Goal: Task Accomplishment & Management: Manage account settings

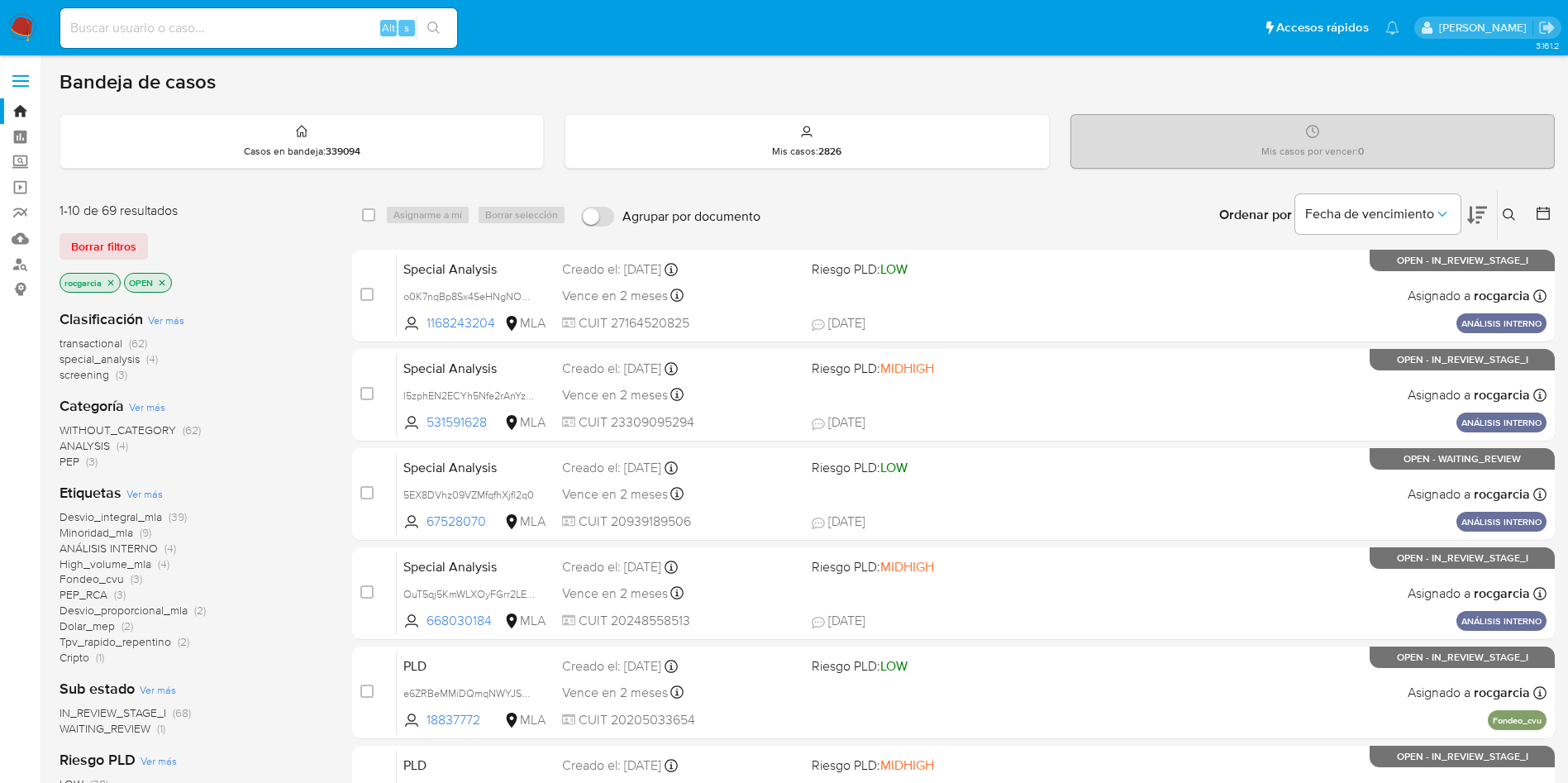
click at [1511, 217] on icon at bounding box center [1509, 214] width 13 height 13
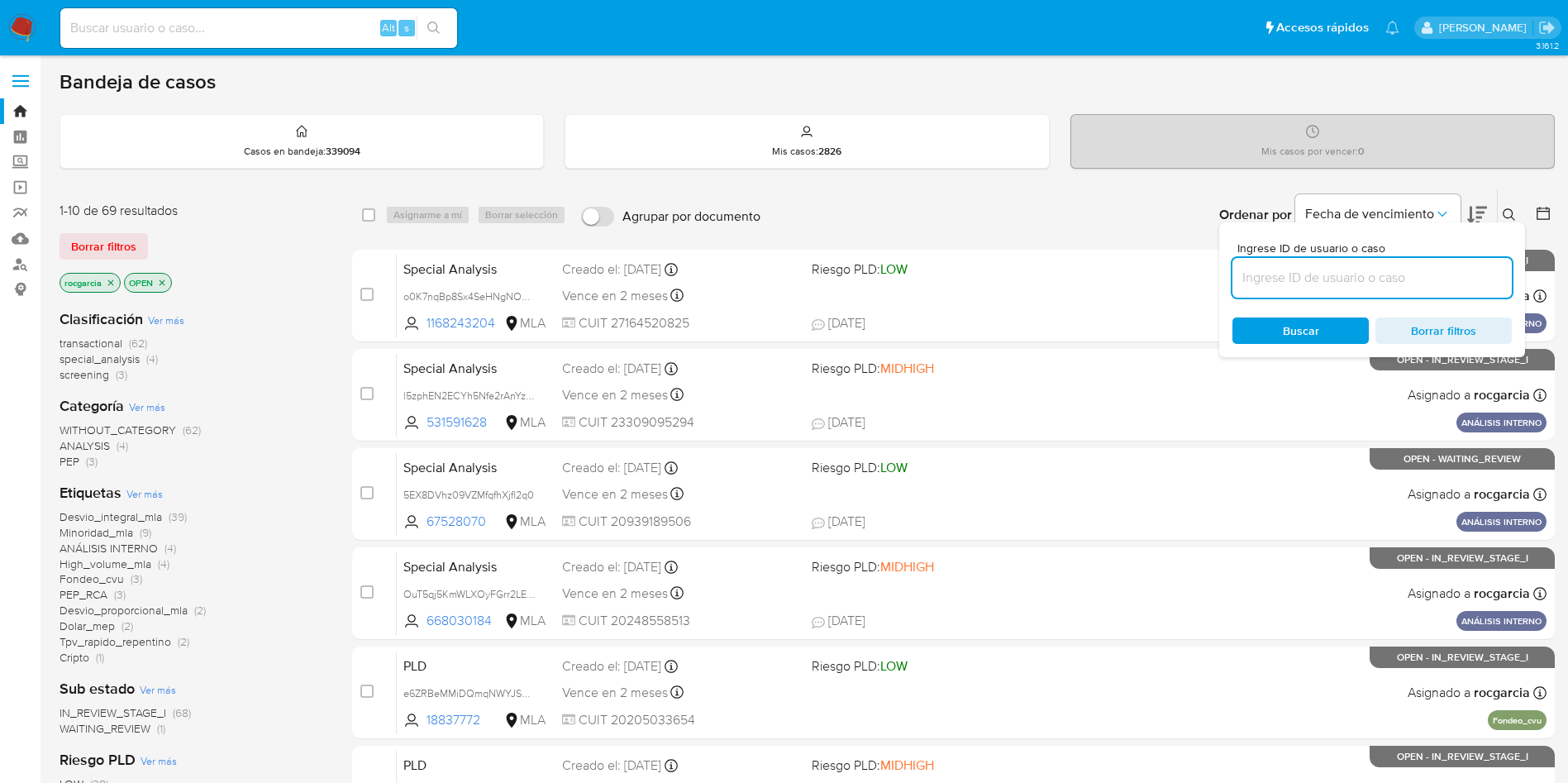
click at [1305, 279] on input at bounding box center [1372, 279] width 279 height 22
type input "56540881"
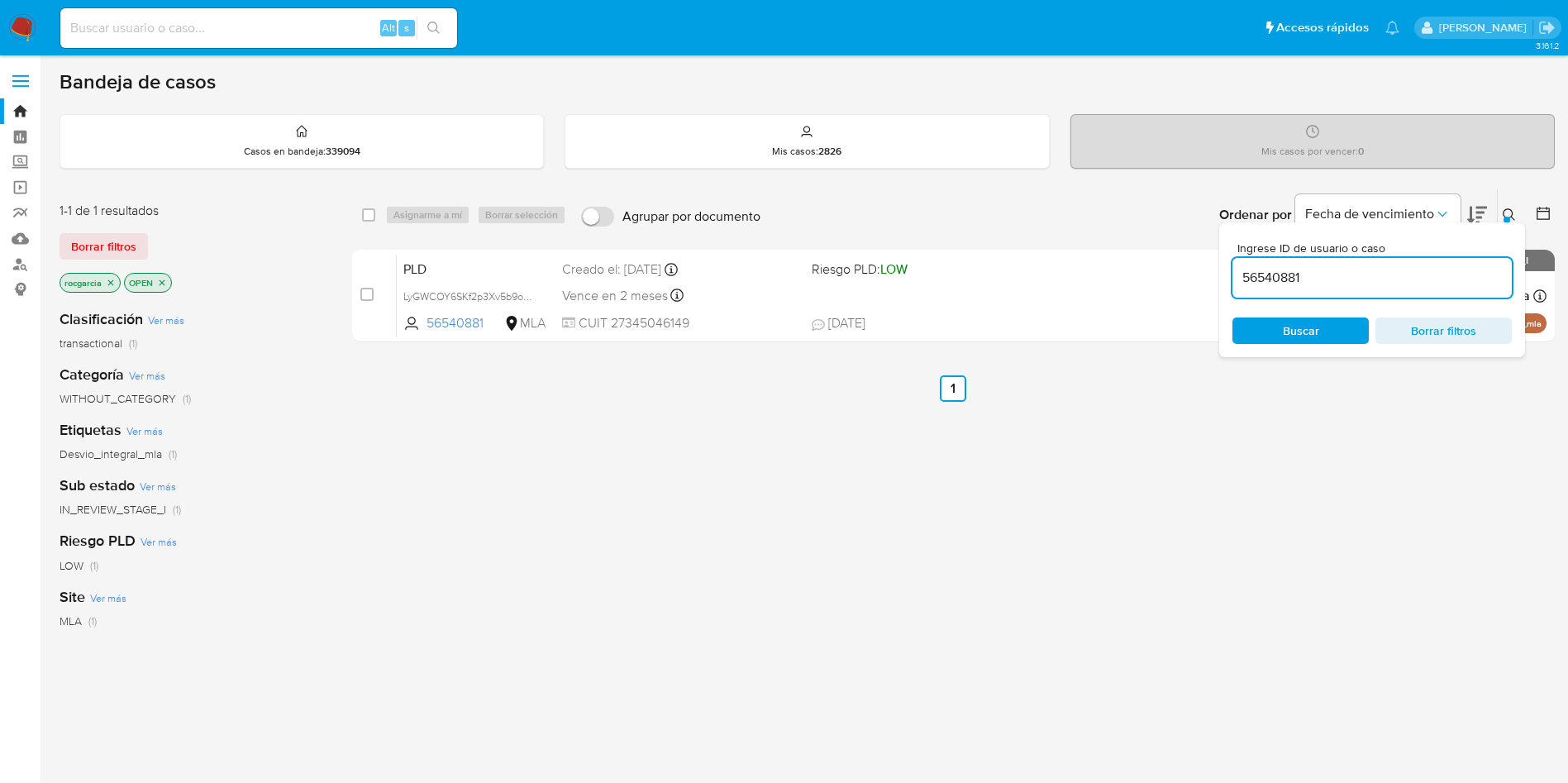
click at [3, 27] on nav "Pausado Ver notificaciones Alt s Accesos rápidos Presiona las siguientes teclas…" at bounding box center [784, 28] width 1568 height 56
click at [38, 23] on nav "Pausado Ver notificaciones Alt s Accesos rápidos Presiona las siguientes teclas…" at bounding box center [784, 28] width 1568 height 56
click at [20, 36] on img at bounding box center [22, 28] width 28 height 28
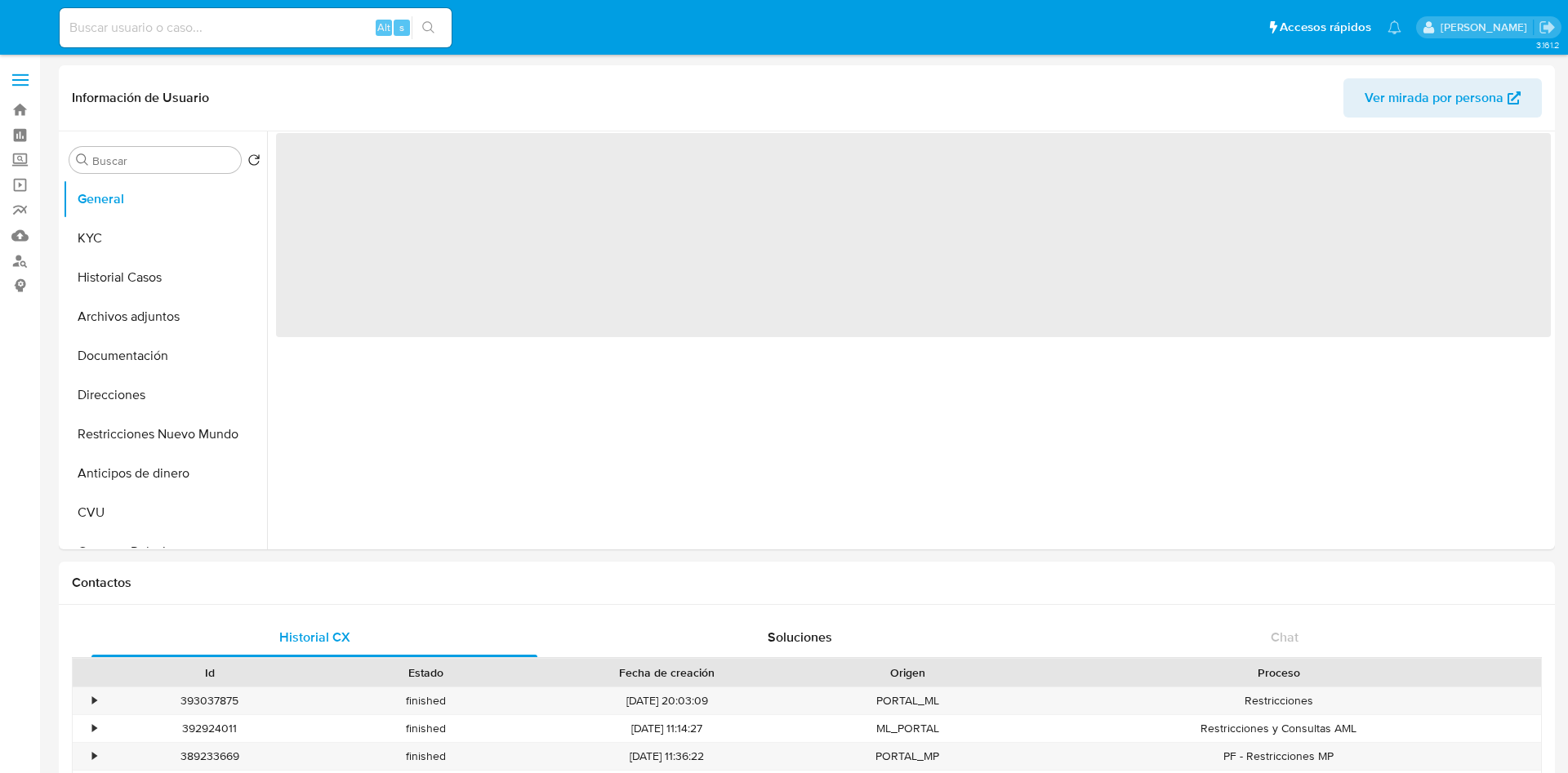
select select "10"
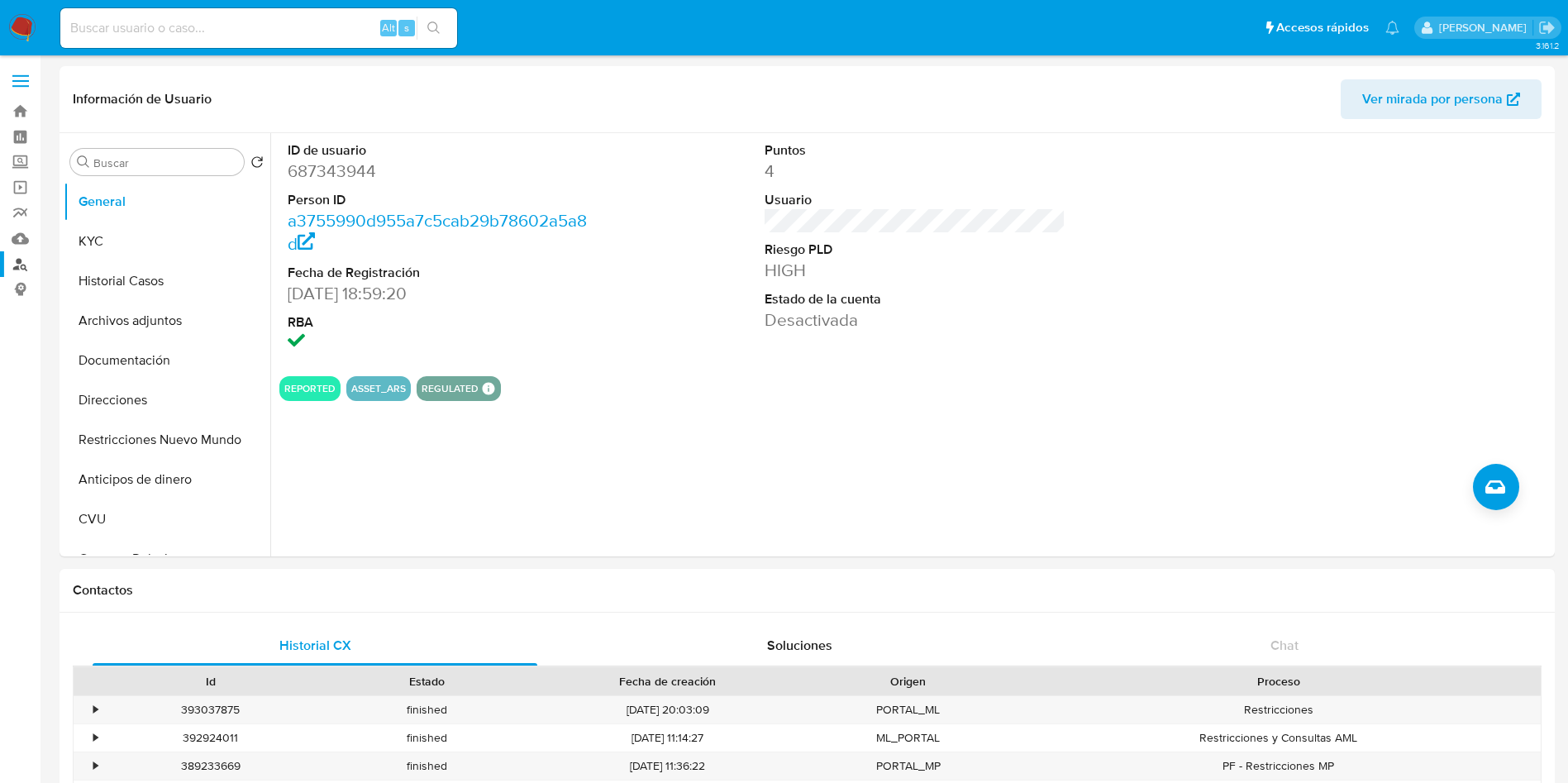
click at [27, 272] on link "Buscador de personas" at bounding box center [98, 265] width 197 height 26
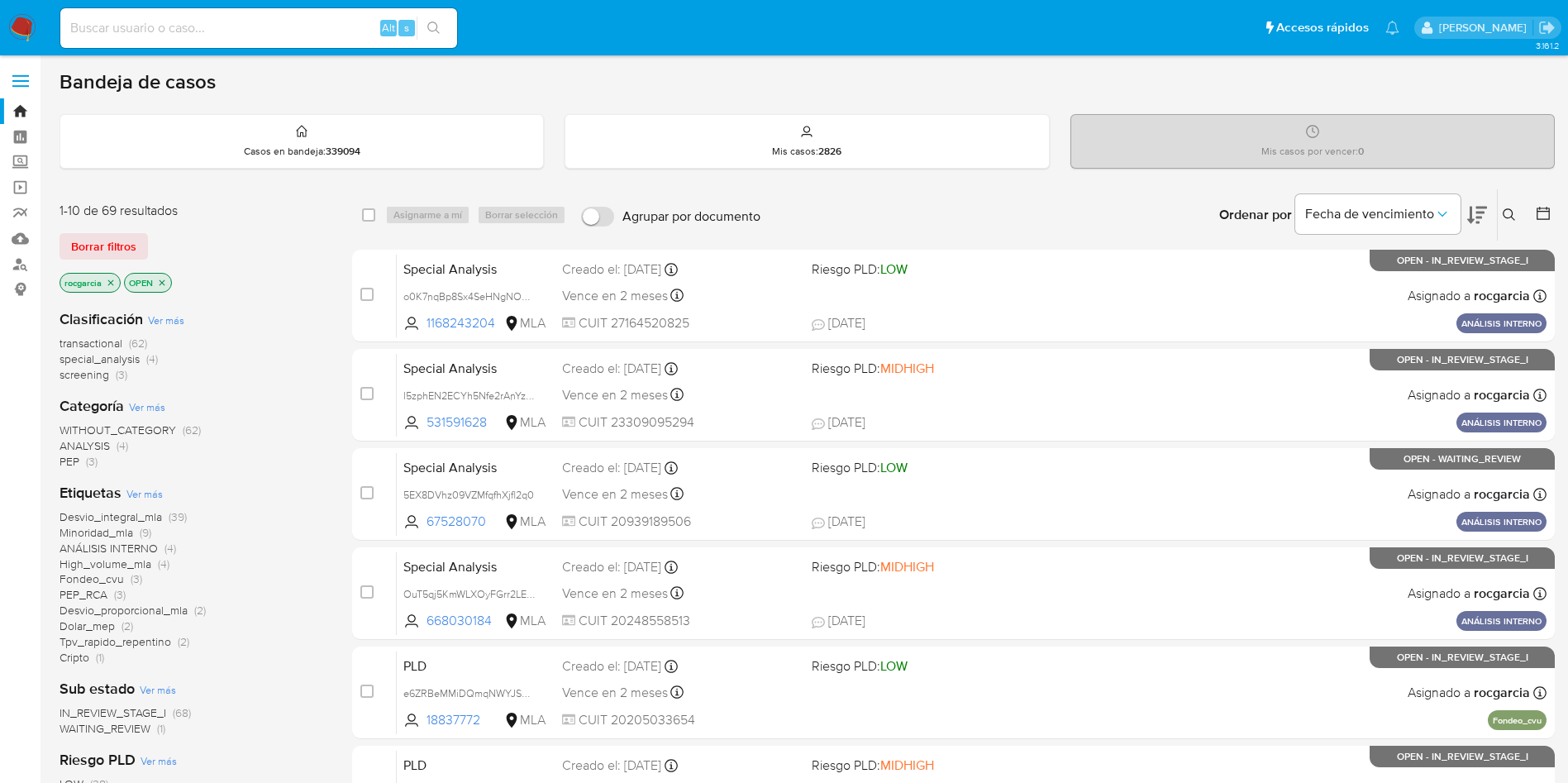
click at [1502, 218] on button at bounding box center [1512, 215] width 28 height 20
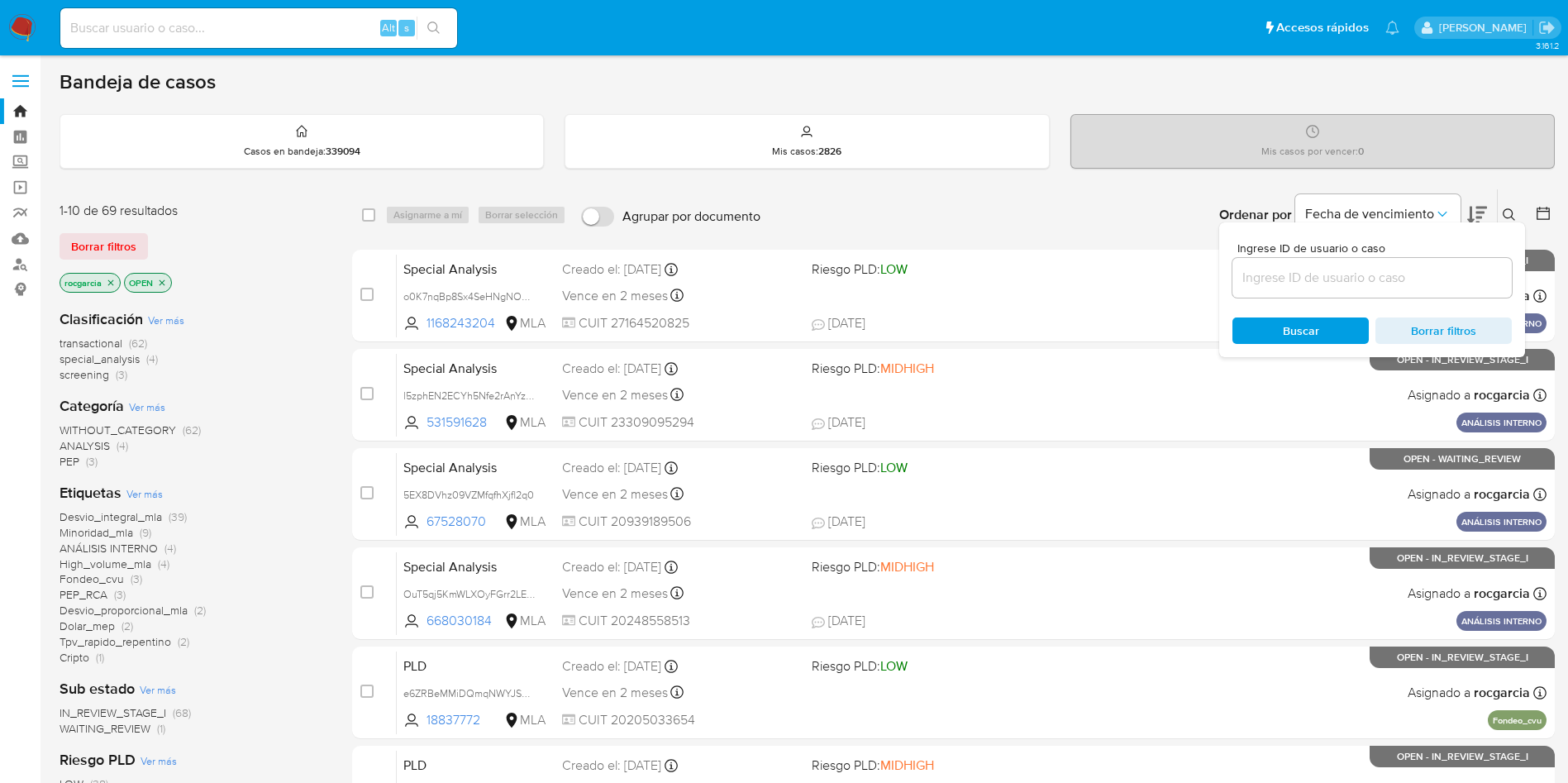
click at [1332, 279] on input at bounding box center [1372, 279] width 279 height 22
type input "cm1uTrU9z2P2EyPMFZh5cAXa"
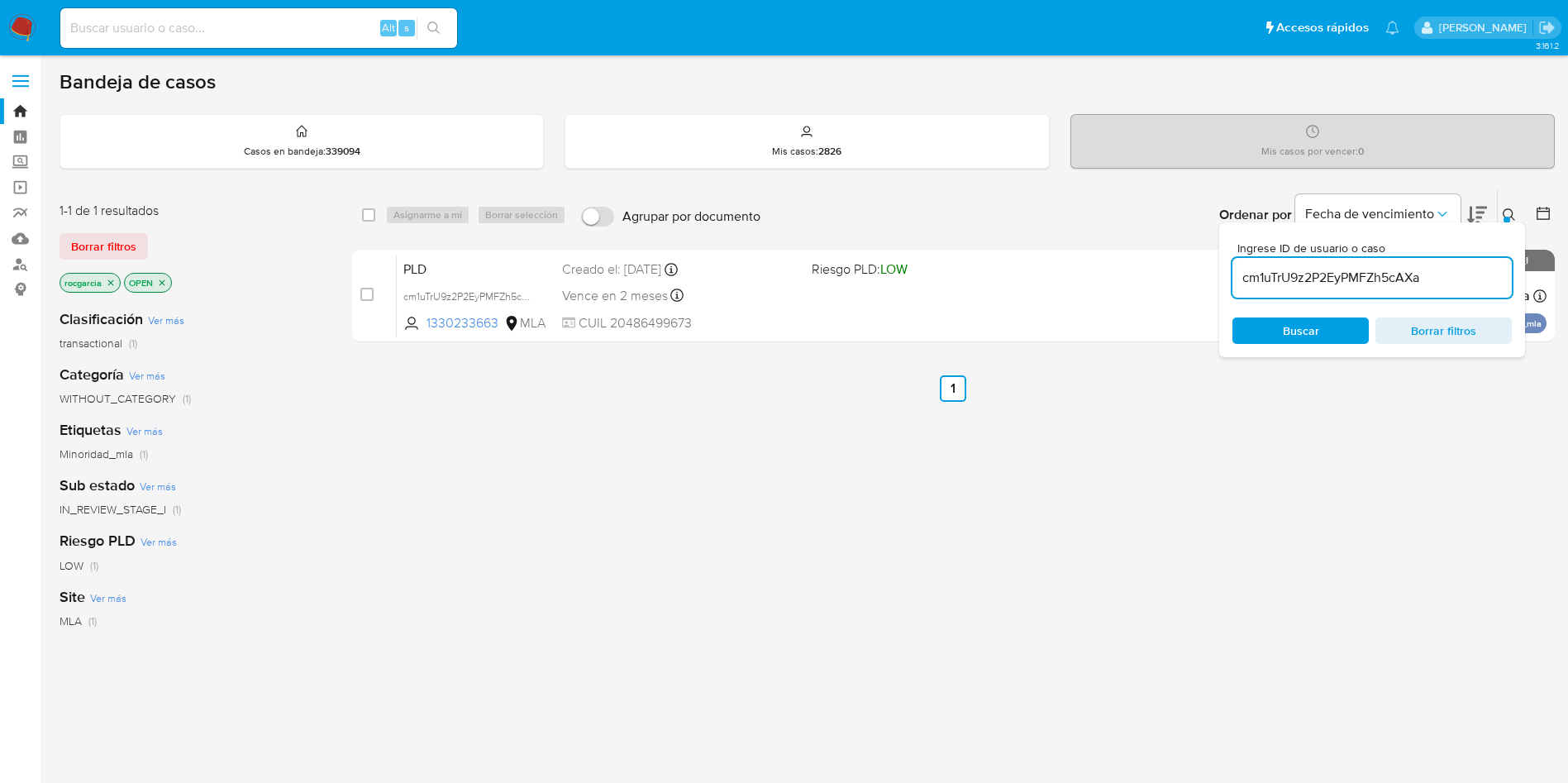
click at [1501, 211] on button at bounding box center [1512, 215] width 28 height 20
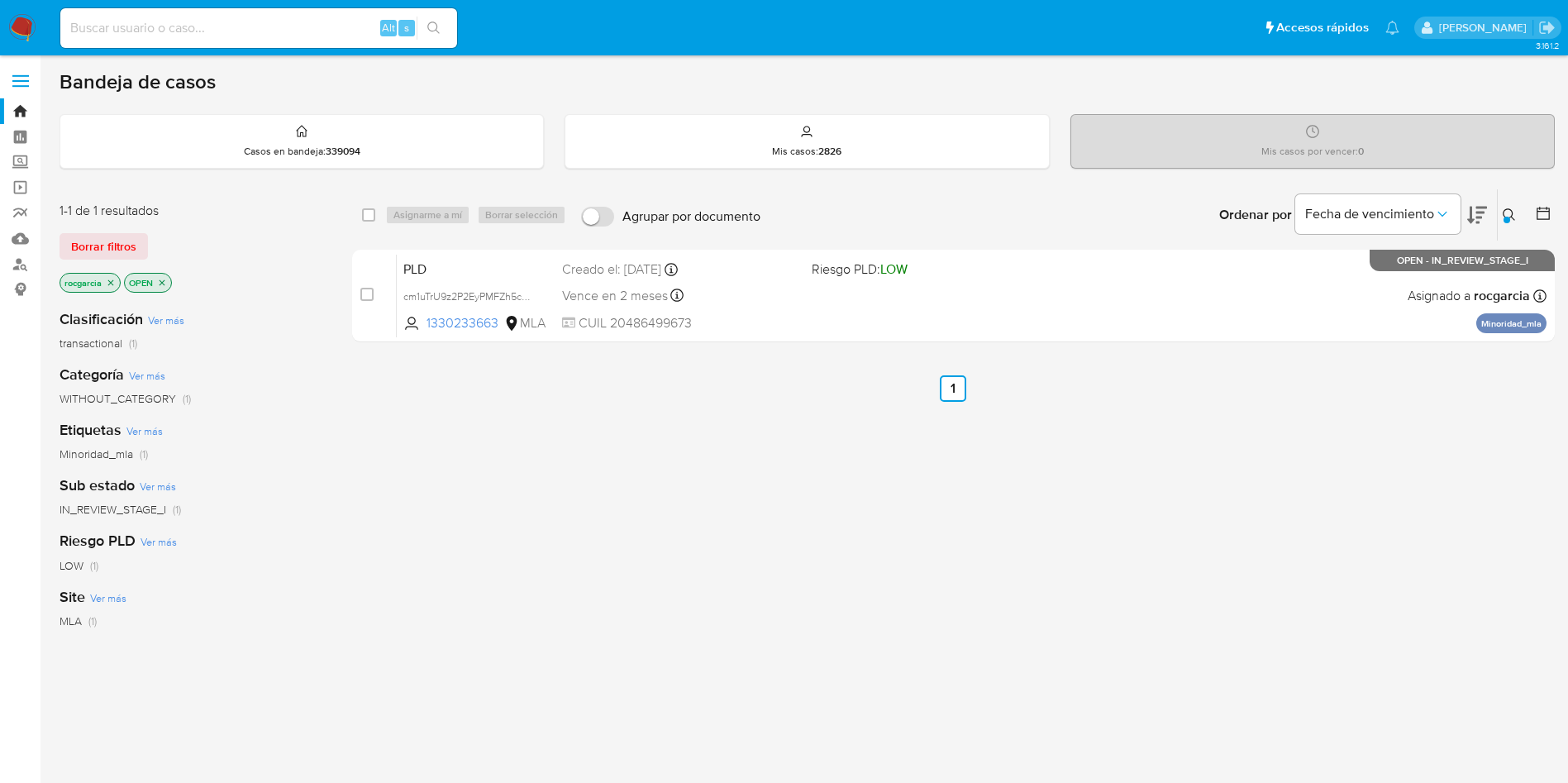
click at [28, 20] on img at bounding box center [22, 28] width 28 height 28
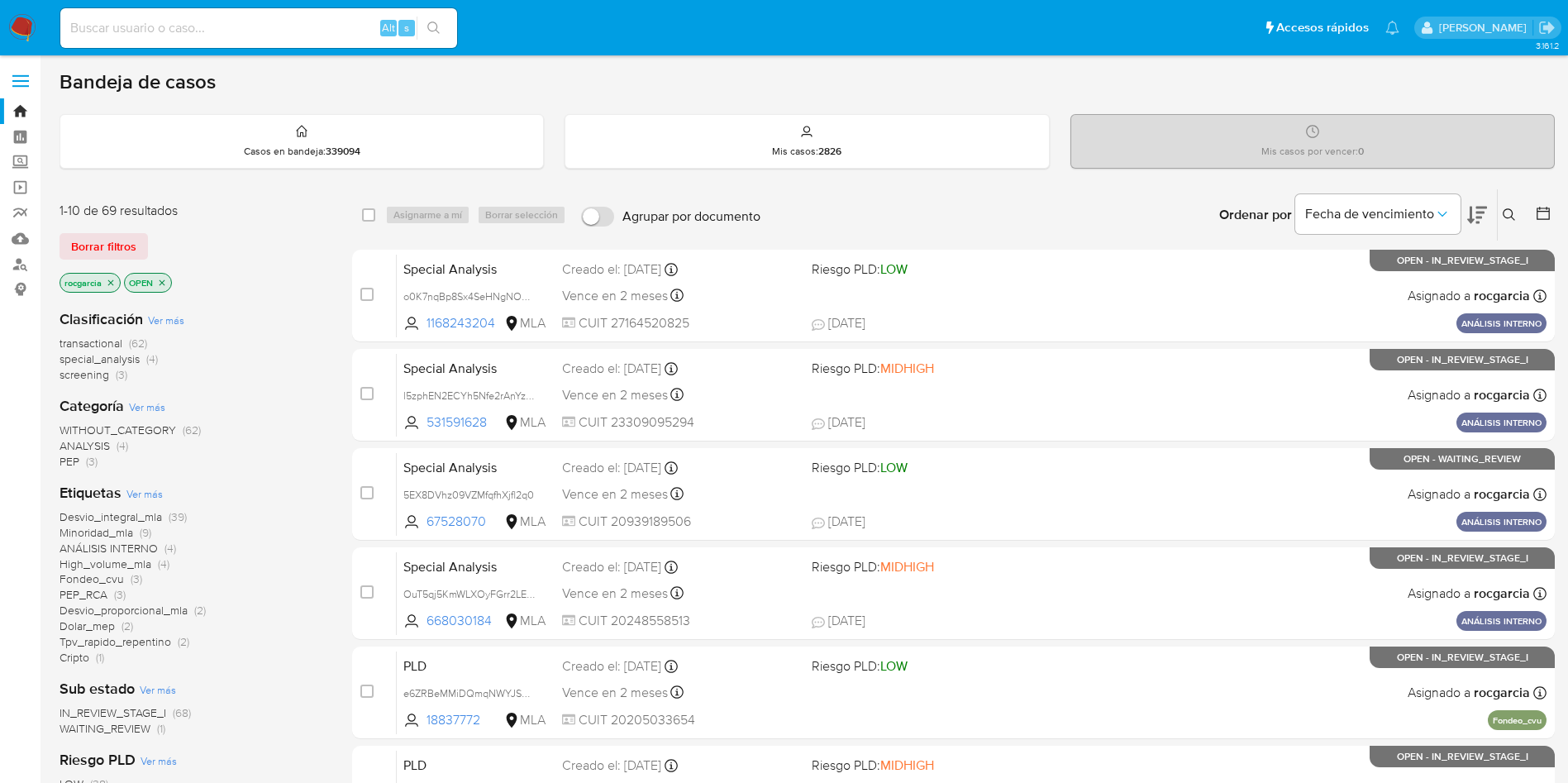
click at [1508, 206] on button at bounding box center [1512, 215] width 28 height 20
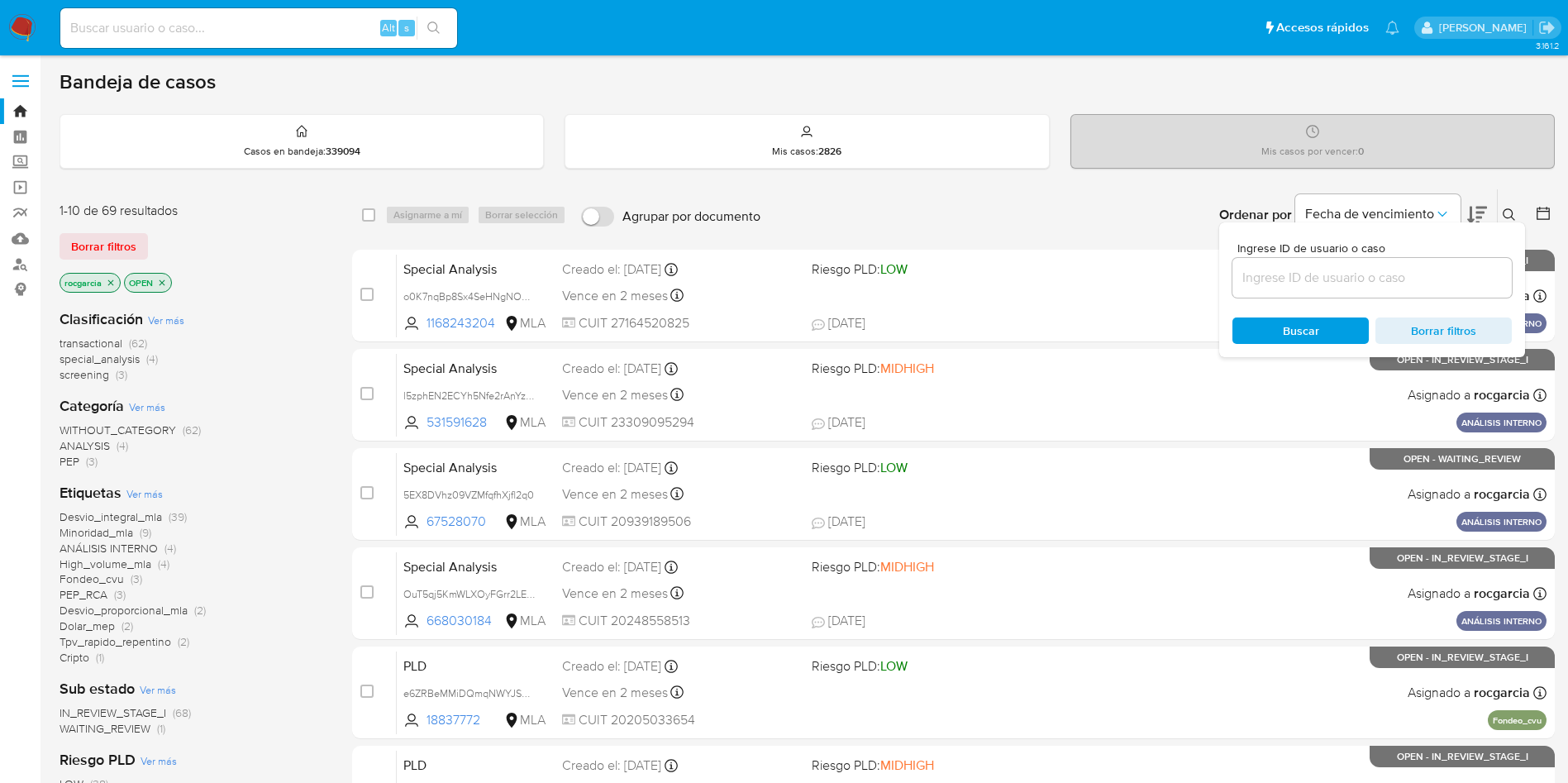
click at [1330, 269] on input at bounding box center [1372, 279] width 279 height 22
type input "56540881"
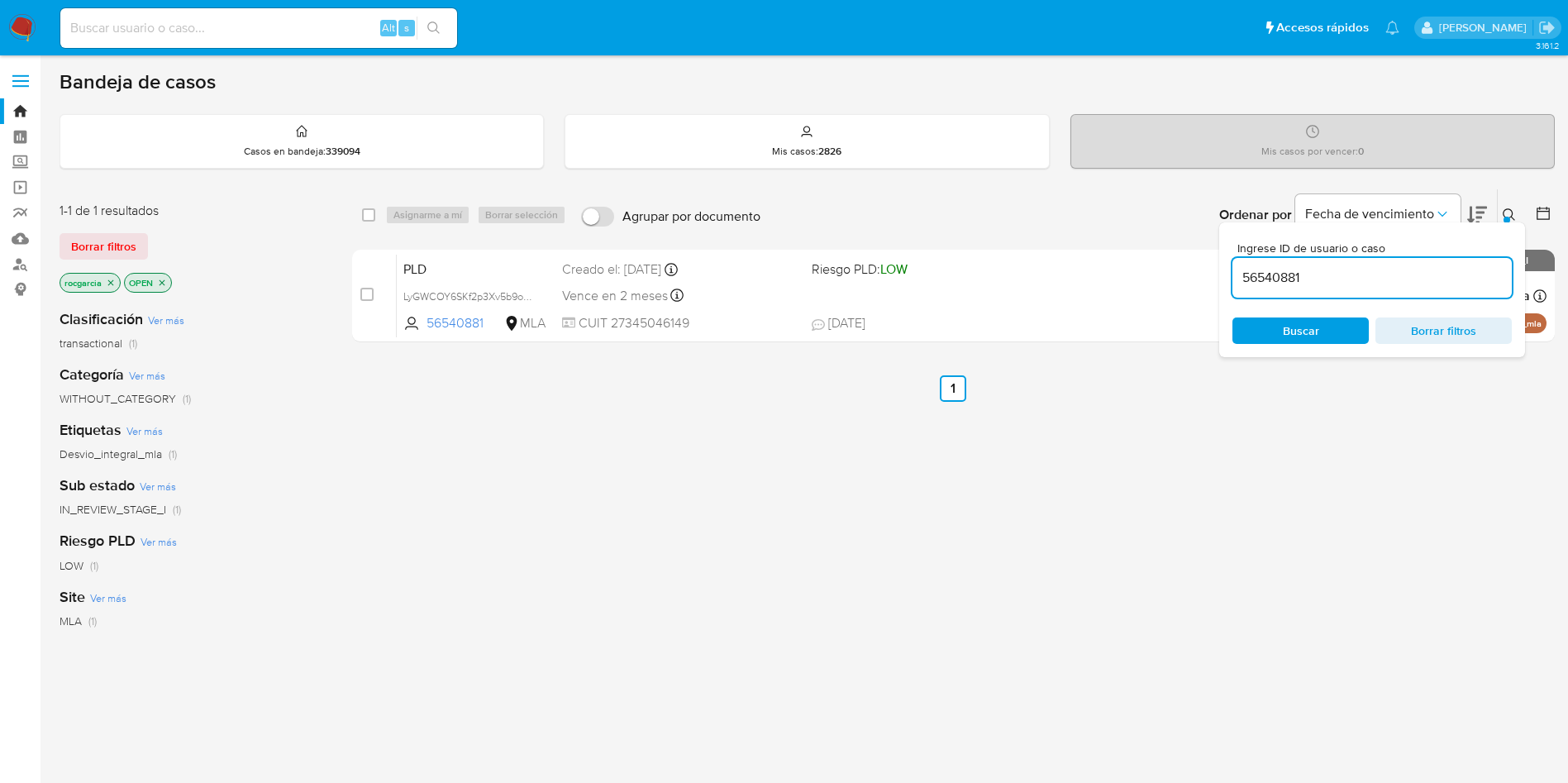
click at [1518, 219] on button at bounding box center [1512, 215] width 28 height 20
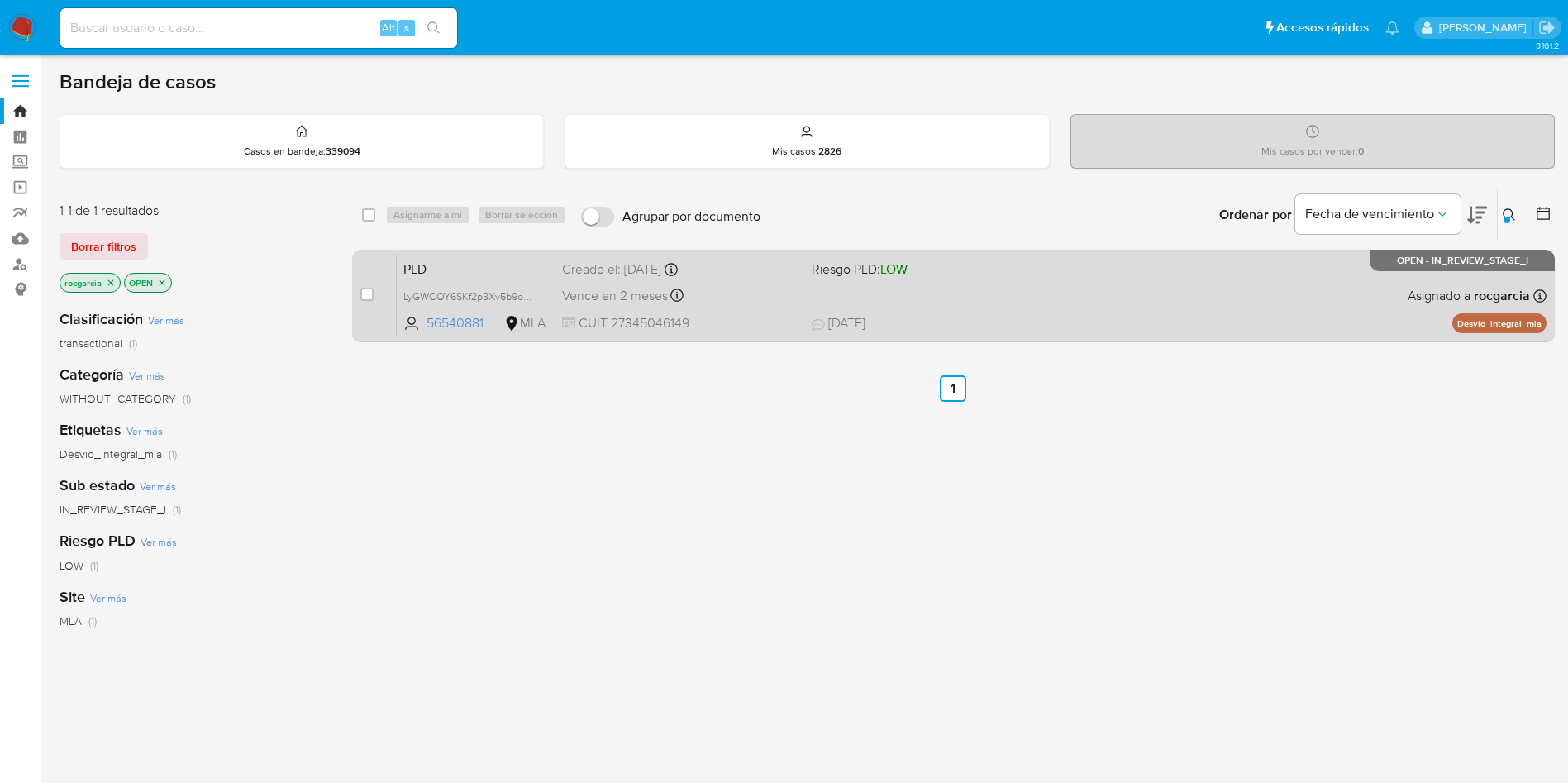
click at [1171, 312] on div "PLD LyGWCOY6SKf2p3Xv5b9oEXa5 56540881 MLA Riesgo PLD: LOW Creado el: 12/09/2025…" at bounding box center [972, 295] width 1150 height 83
click at [369, 298] on input "checkbox" at bounding box center [366, 293] width 13 height 13
checkbox input "true"
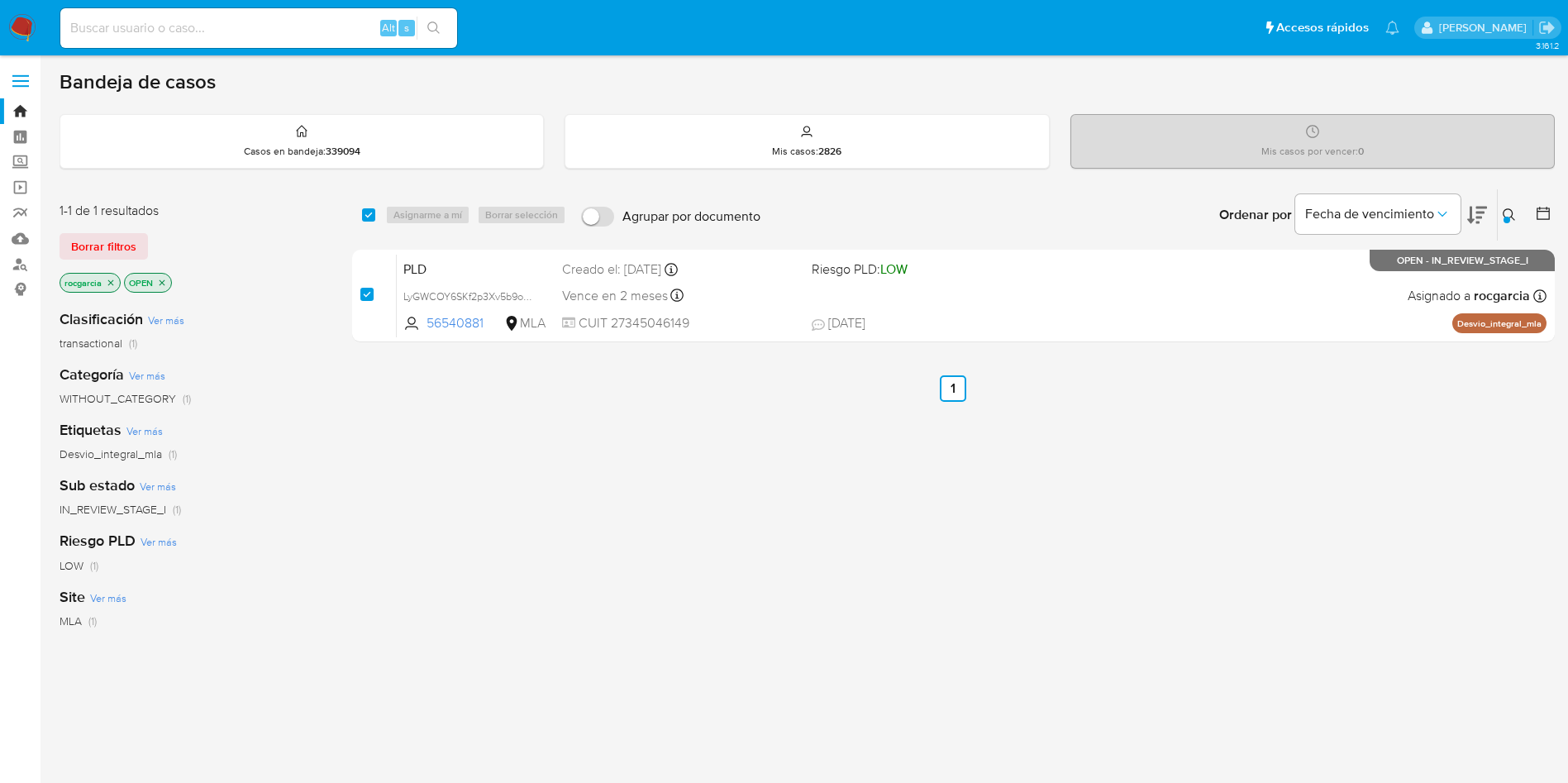
checkbox input "true"
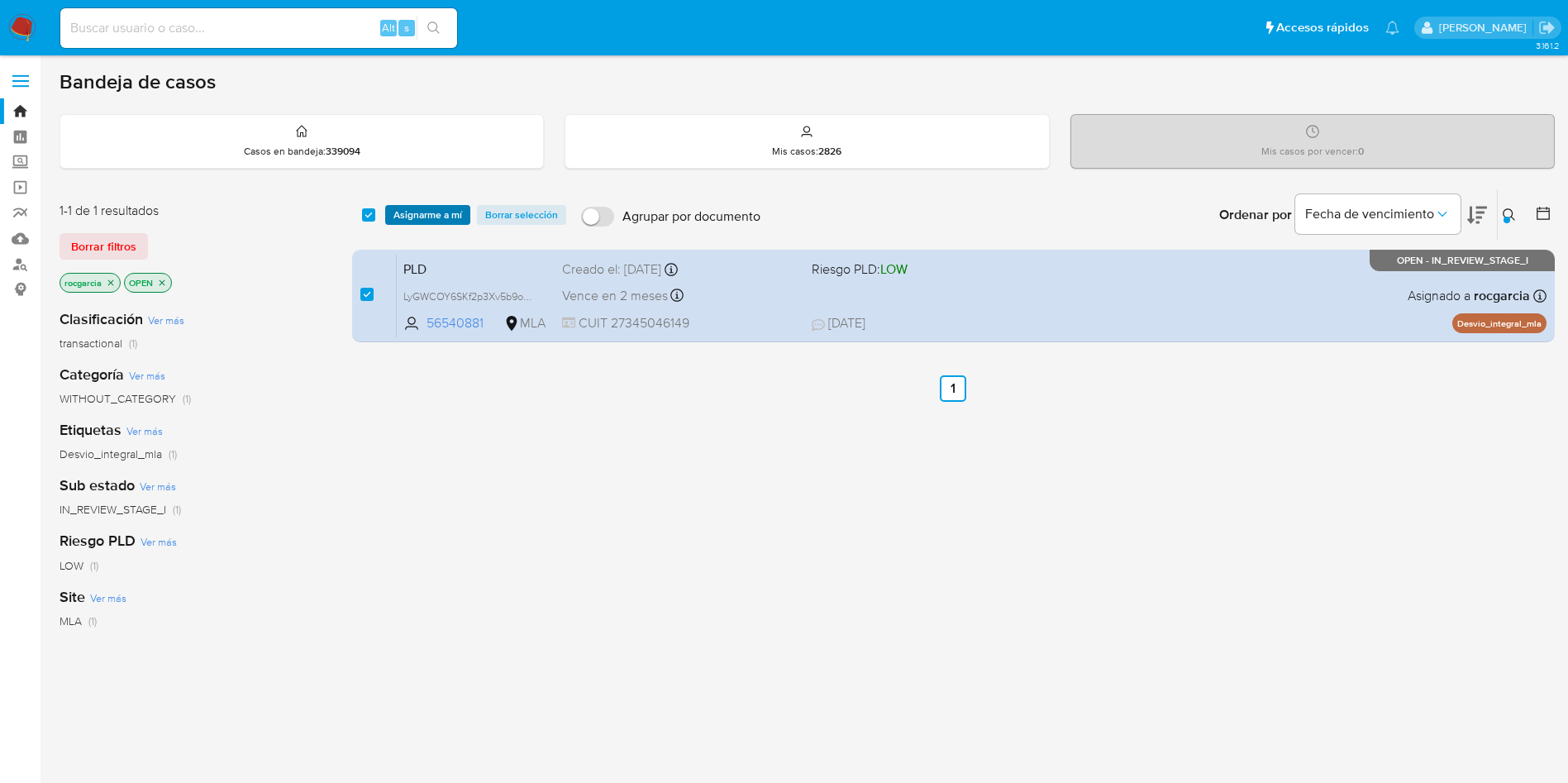
click at [402, 222] on span "Asignarme a mí" at bounding box center [427, 215] width 68 height 17
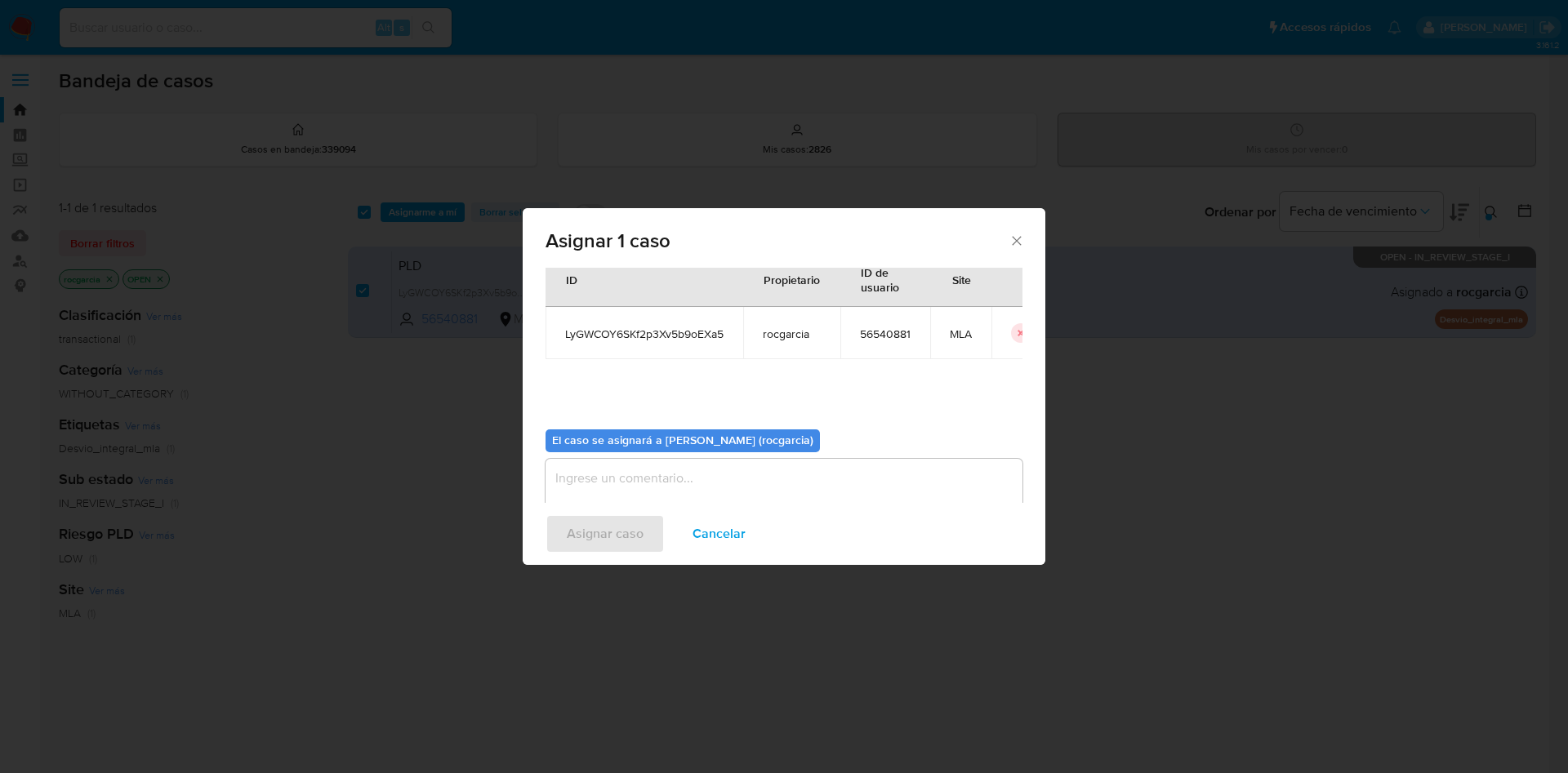
scroll to position [85, 0]
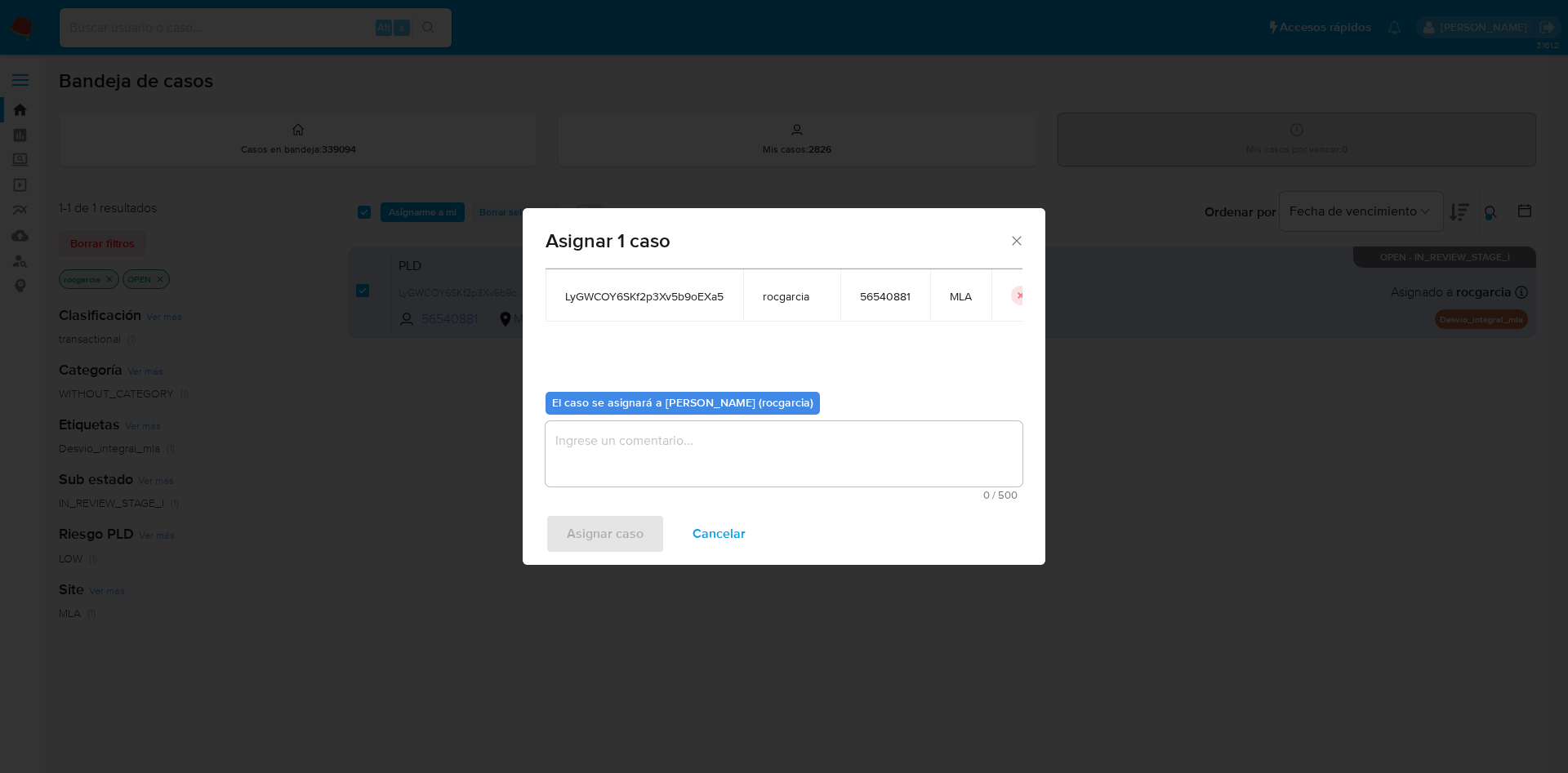
click at [616, 476] on textarea "assign-modal" at bounding box center [783, 454] width 477 height 66
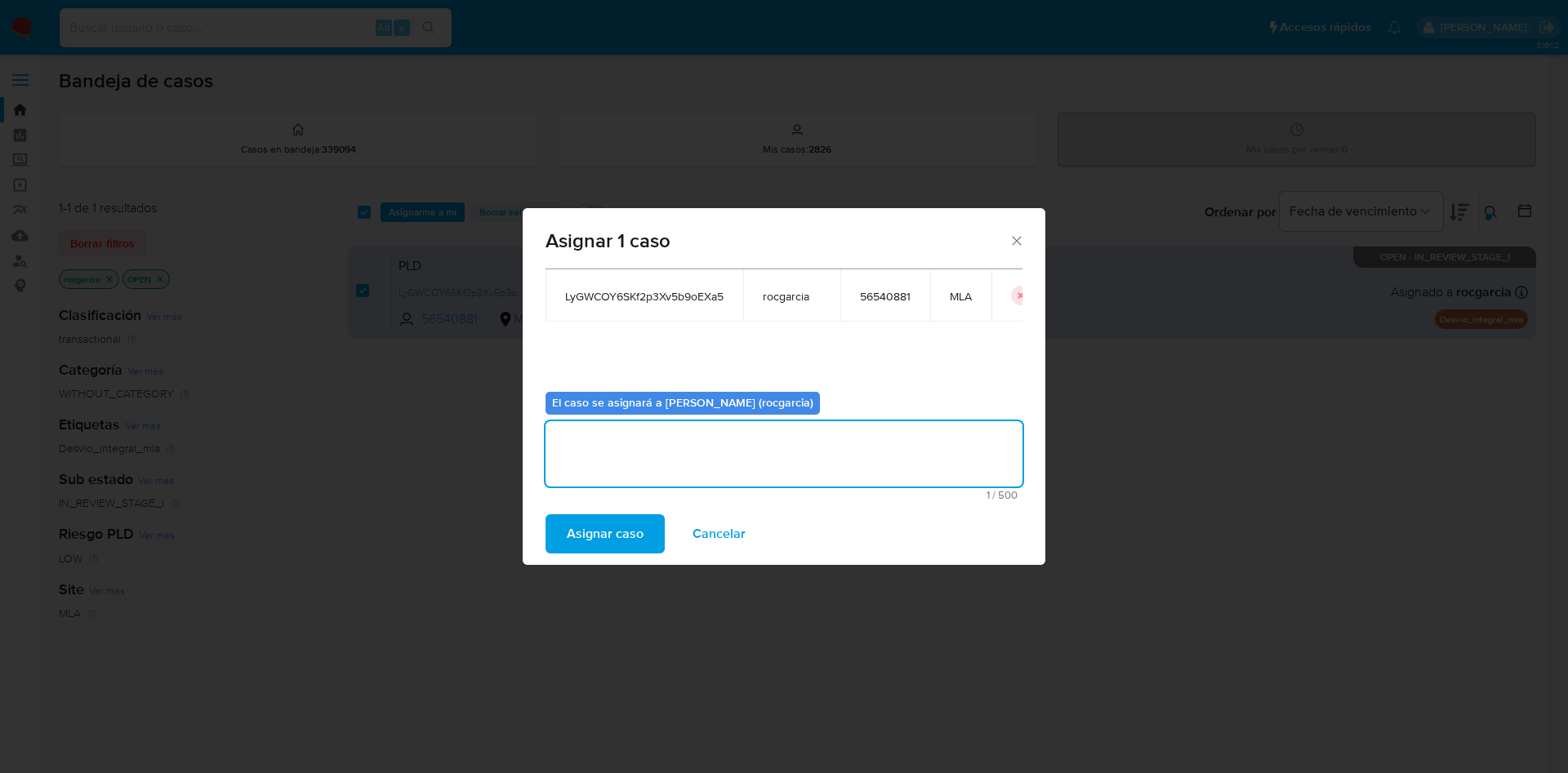
click at [615, 528] on span "Asignar caso" at bounding box center [605, 533] width 76 height 36
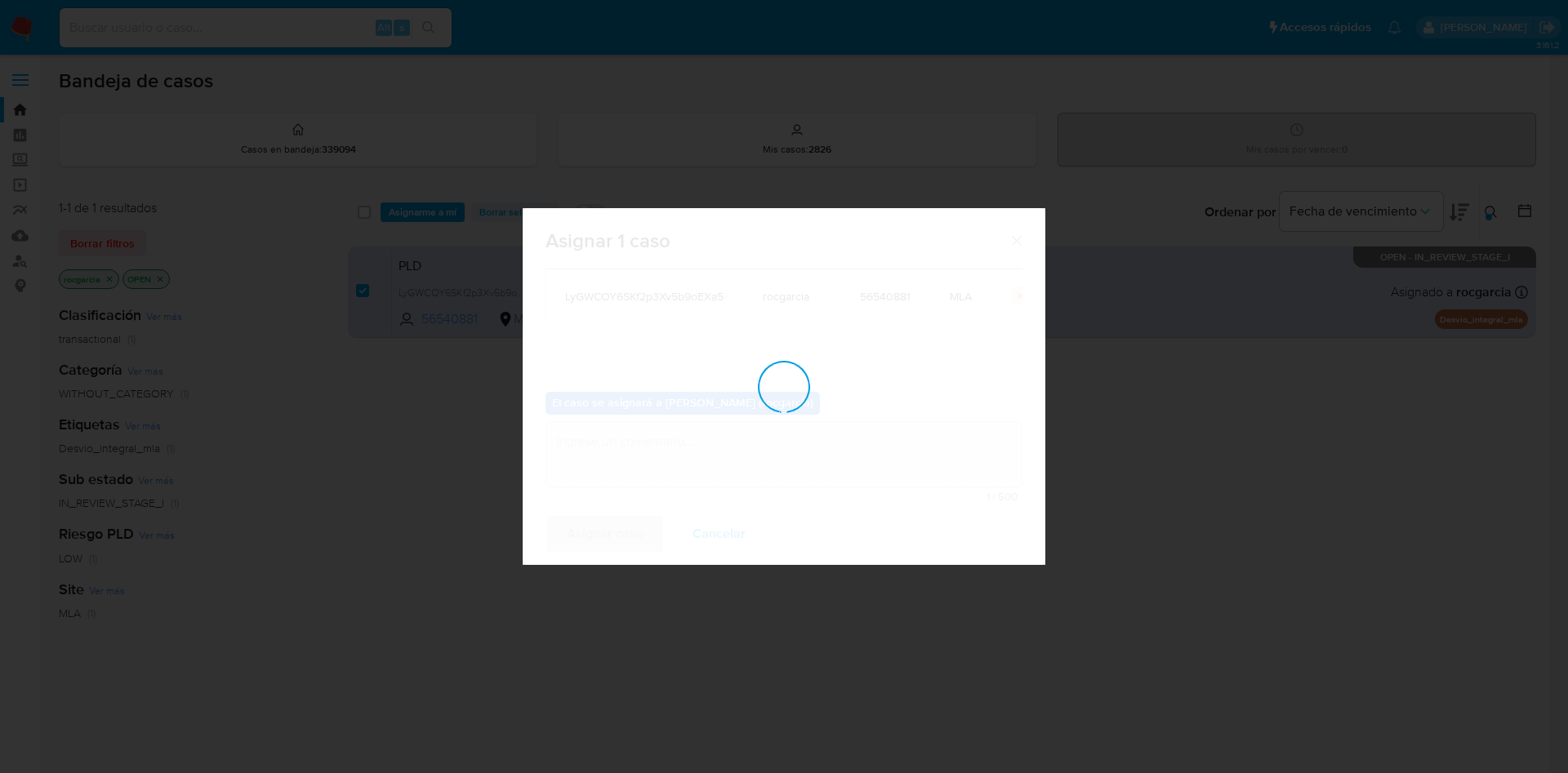
checkbox input "false"
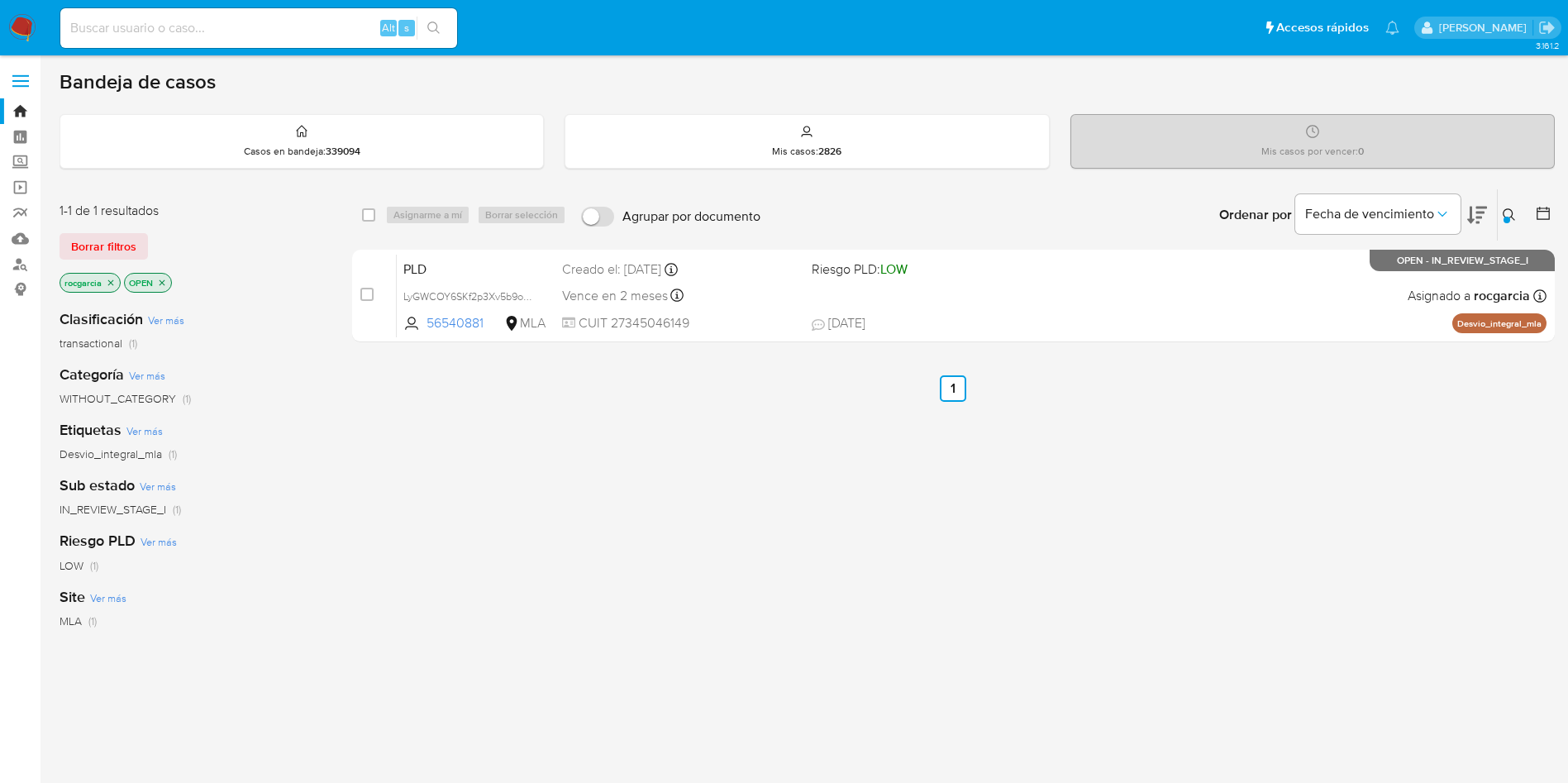
click at [1511, 219] on icon at bounding box center [1509, 214] width 13 height 13
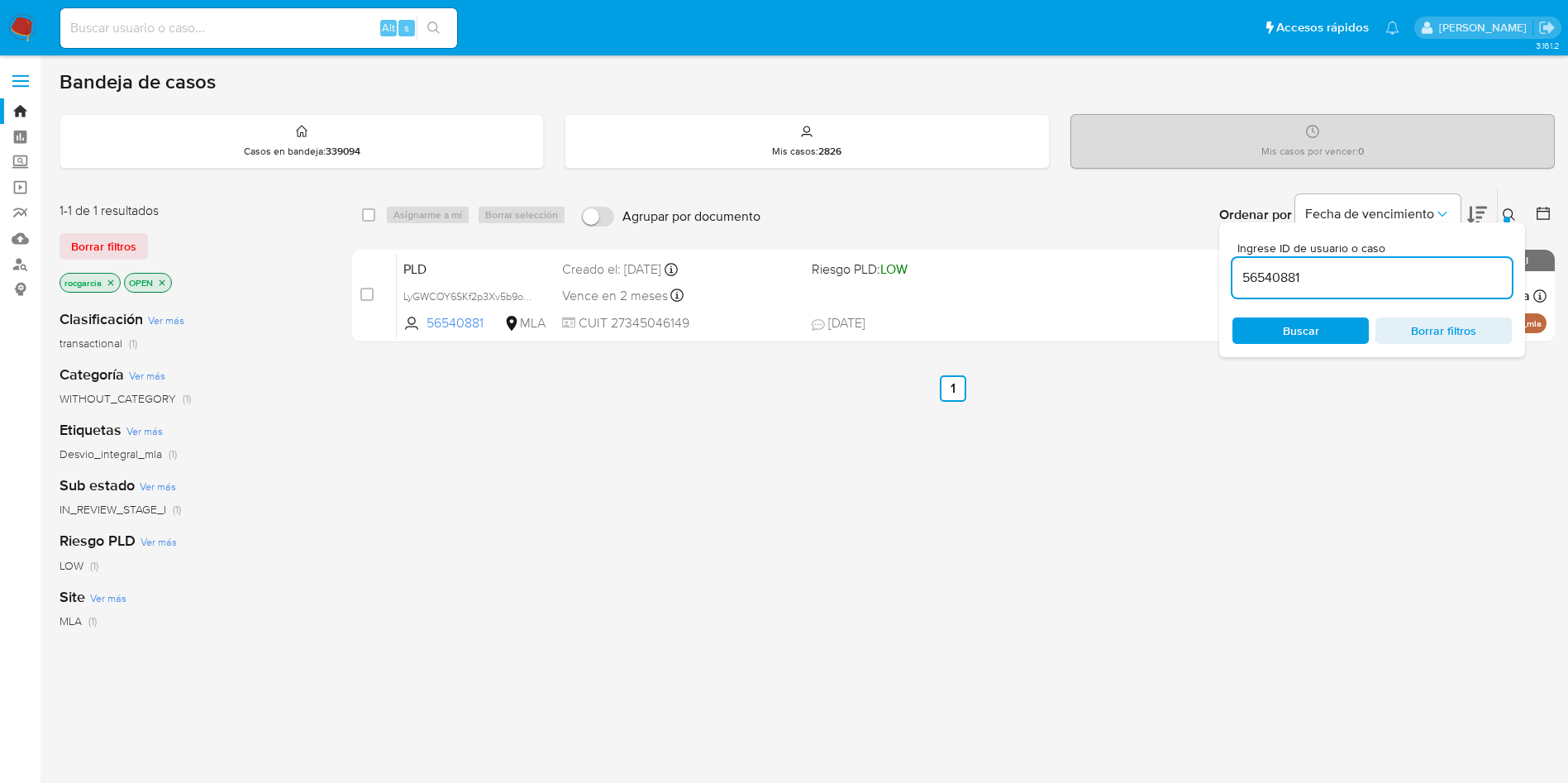
click at [1326, 284] on input "56540881" at bounding box center [1372, 279] width 279 height 22
type input "13082649"
click at [1511, 212] on icon at bounding box center [1509, 214] width 13 height 13
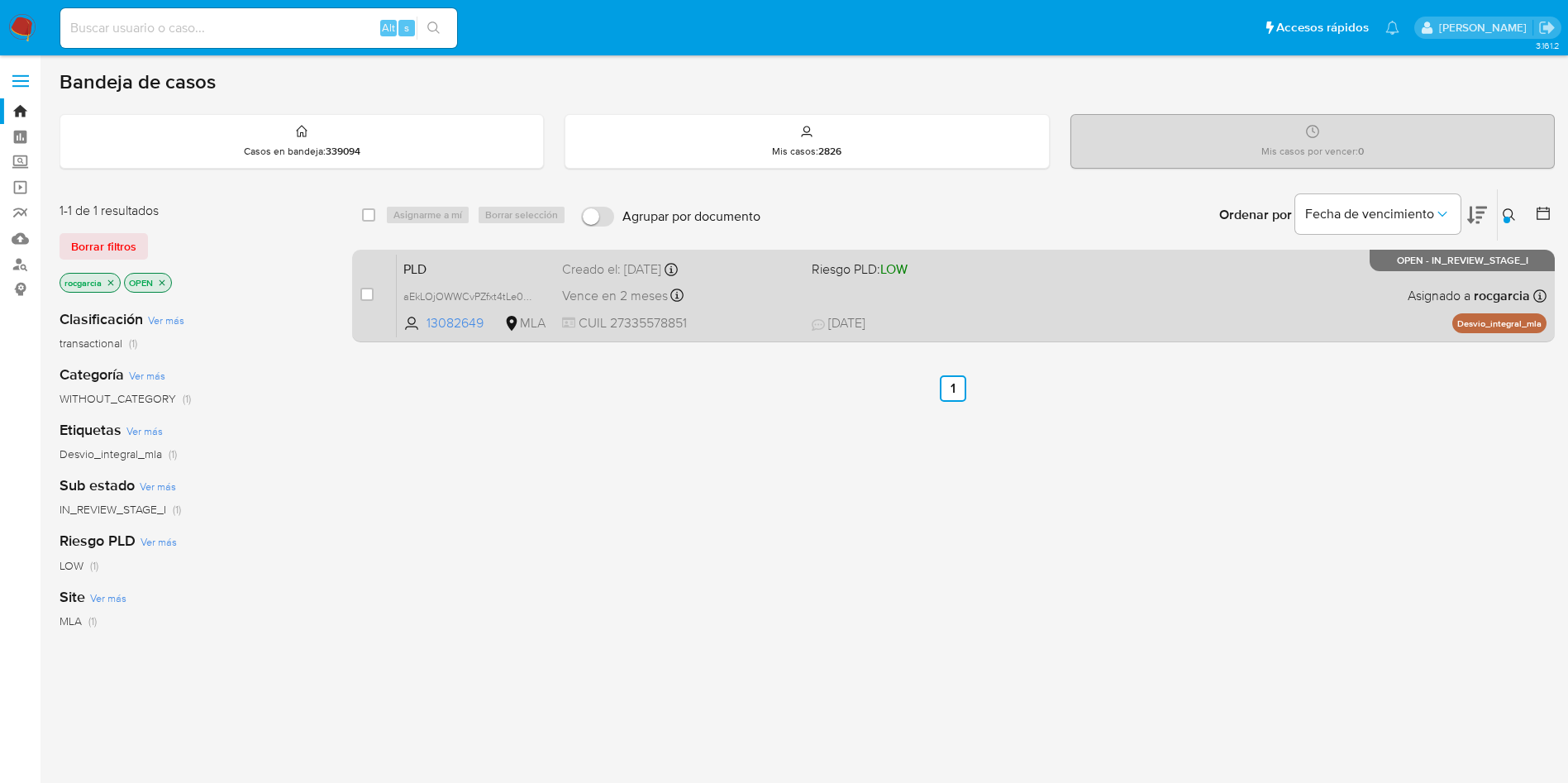
click at [1225, 319] on span "20/09/2025 20/09/2025 10:05" at bounding box center [1054, 323] width 486 height 18
click at [374, 292] on div "case-item-checkbox No es posible asignar el caso" at bounding box center [378, 295] width 37 height 83
click at [368, 292] on input "checkbox" at bounding box center [366, 293] width 13 height 13
checkbox input "true"
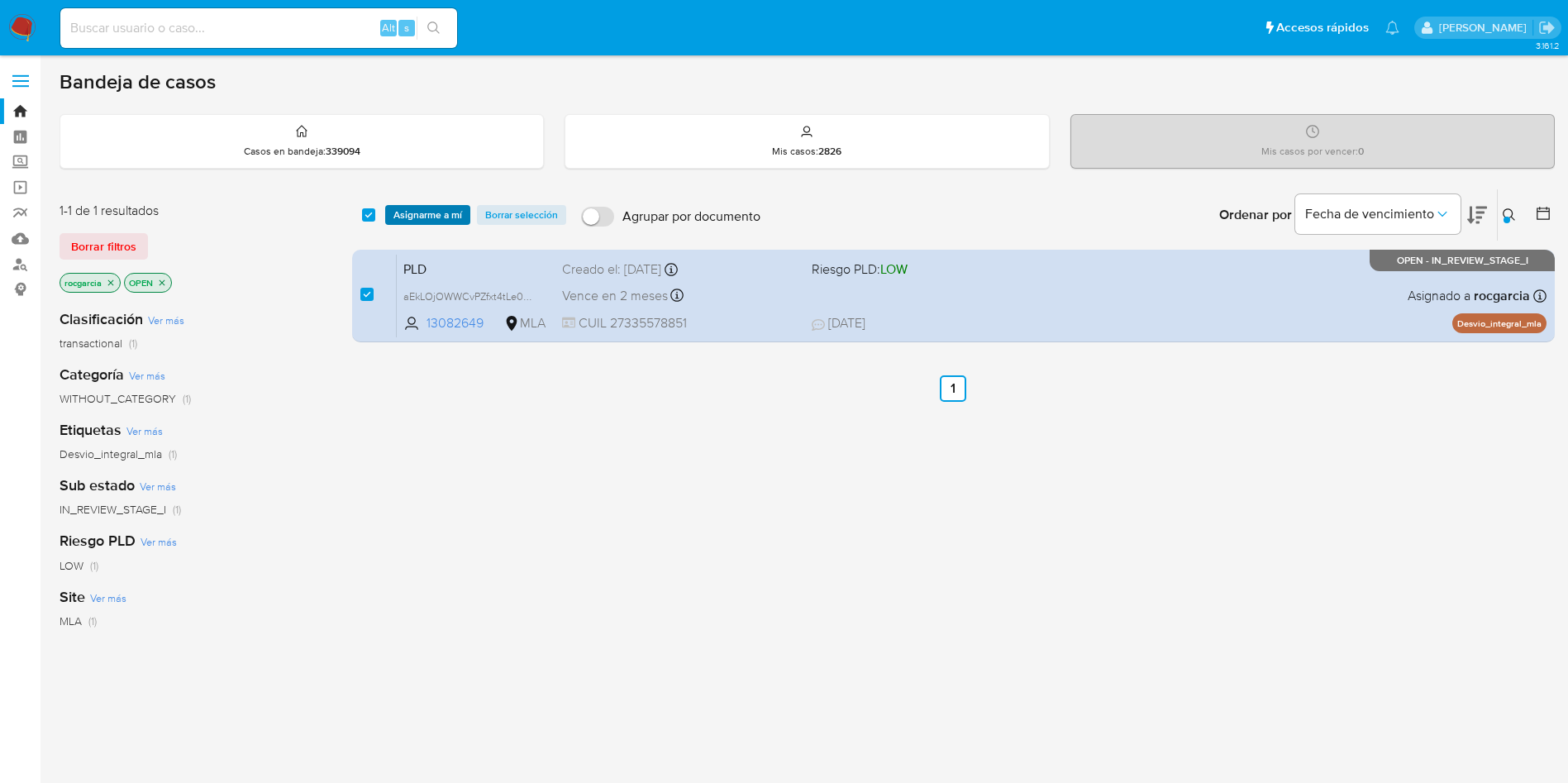
click at [421, 216] on span "Asignarme a mí" at bounding box center [427, 215] width 68 height 17
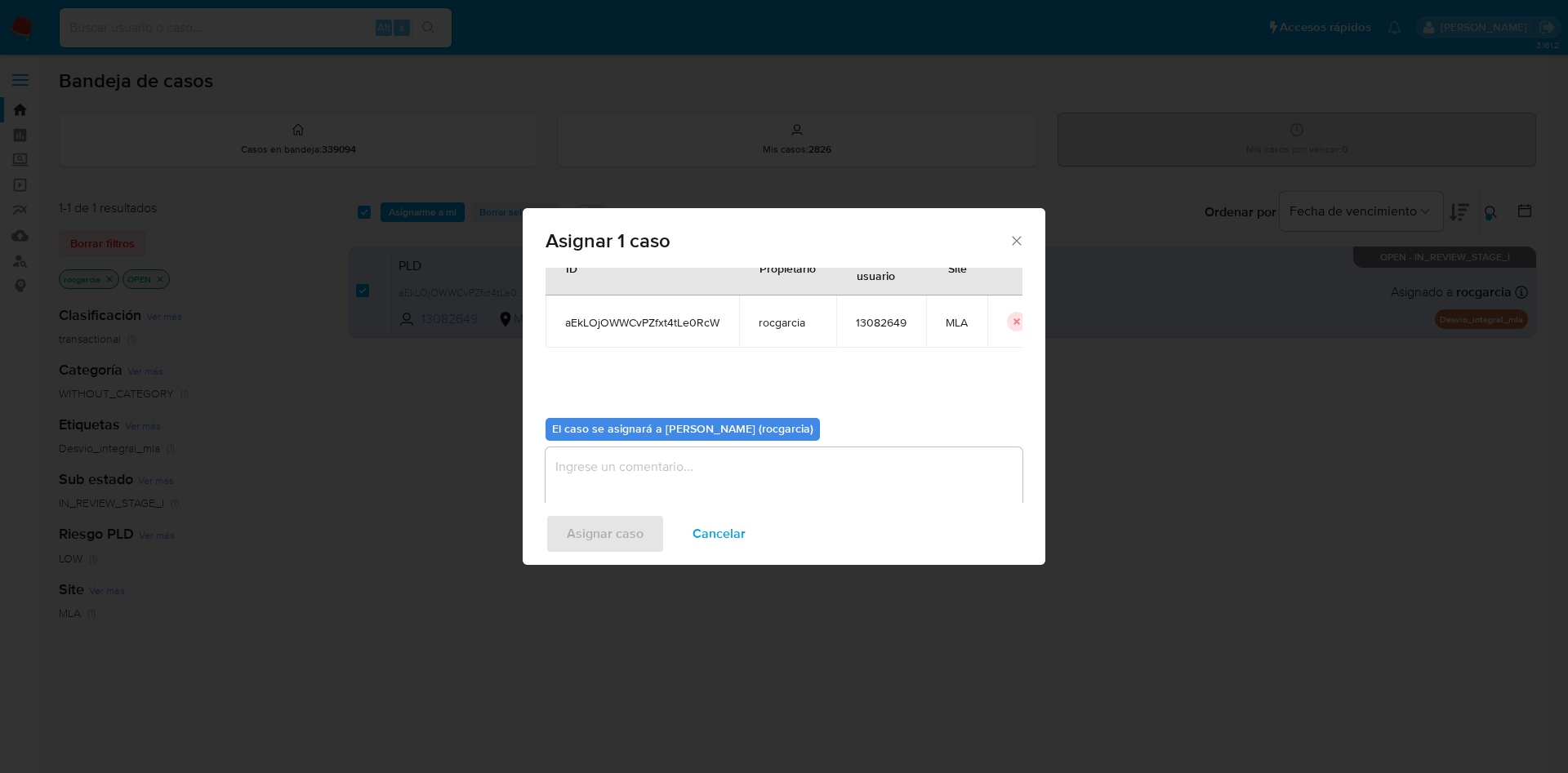
scroll to position [85, 0]
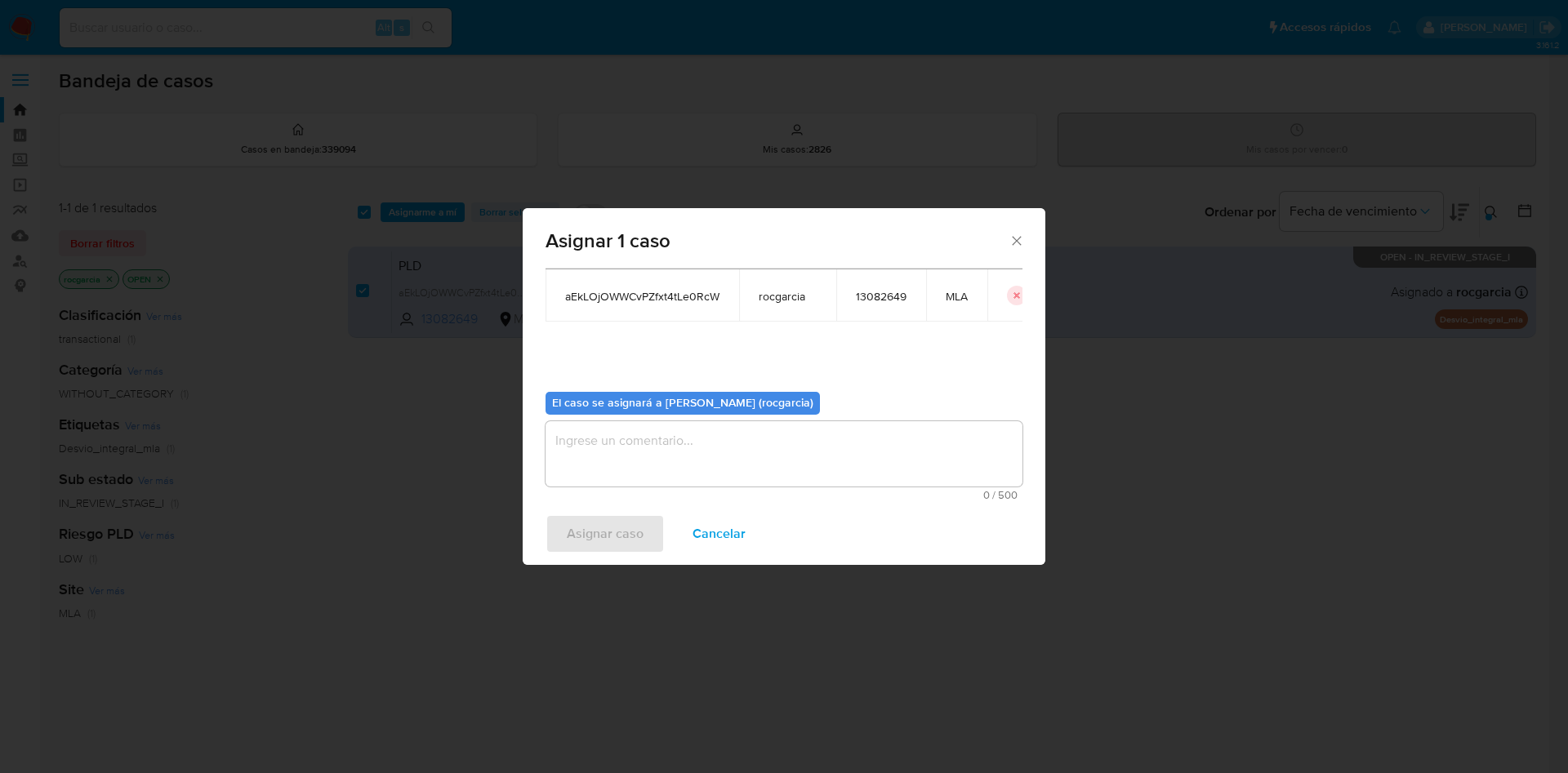
click at [649, 462] on textarea "assign-modal" at bounding box center [783, 454] width 477 height 66
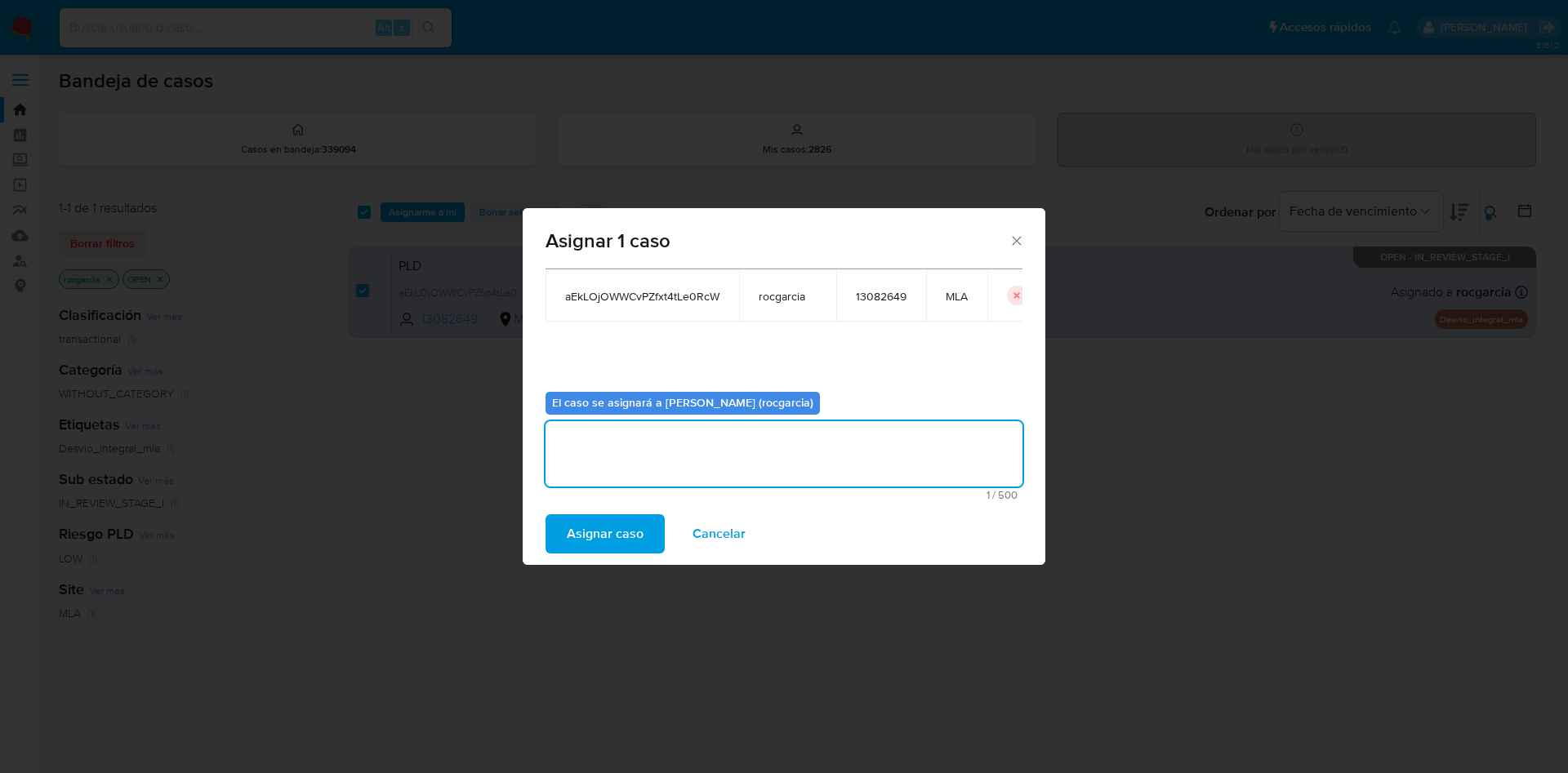
click at [611, 525] on span "Asignar caso" at bounding box center [605, 533] width 76 height 36
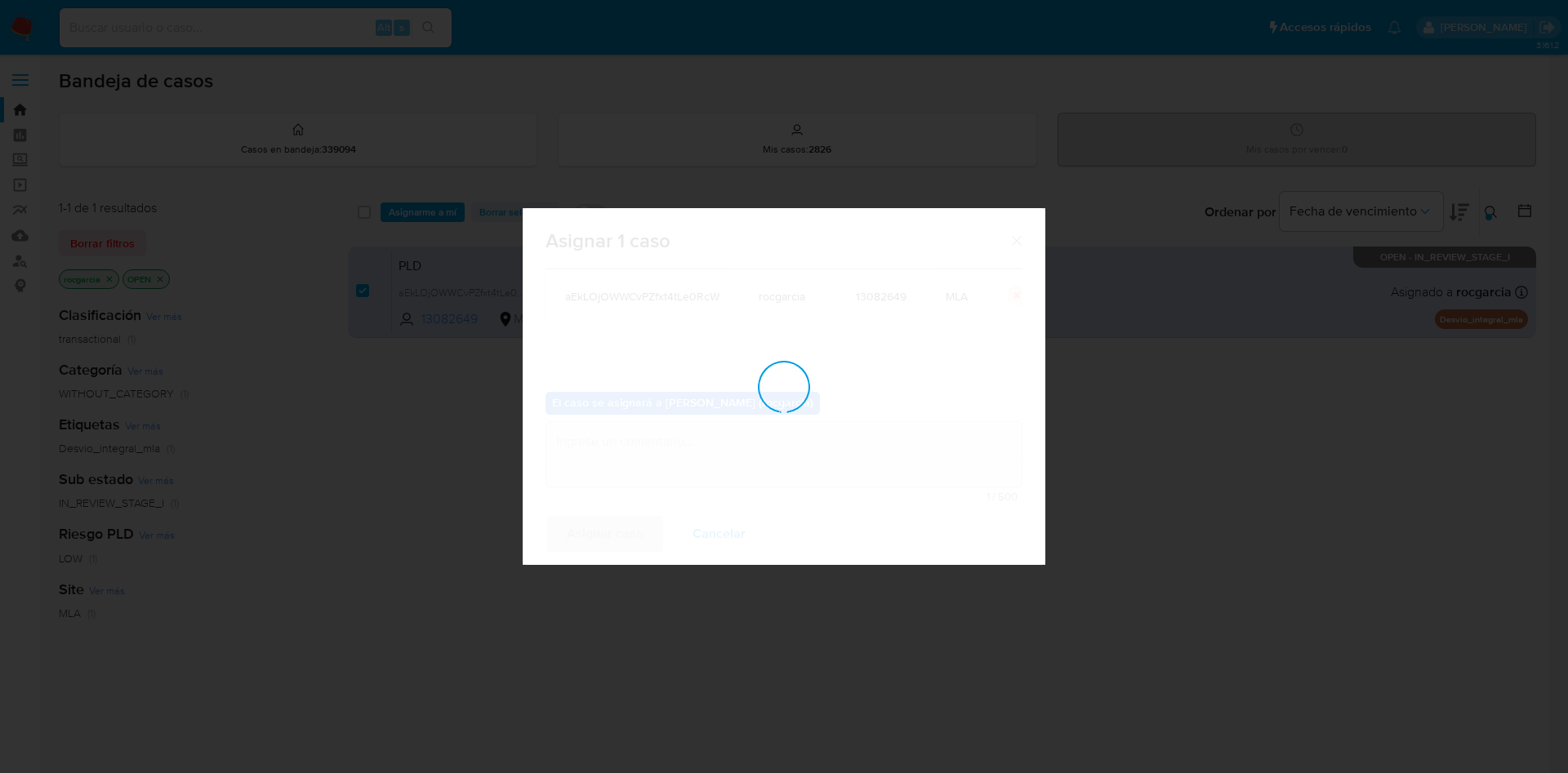
checkbox input "false"
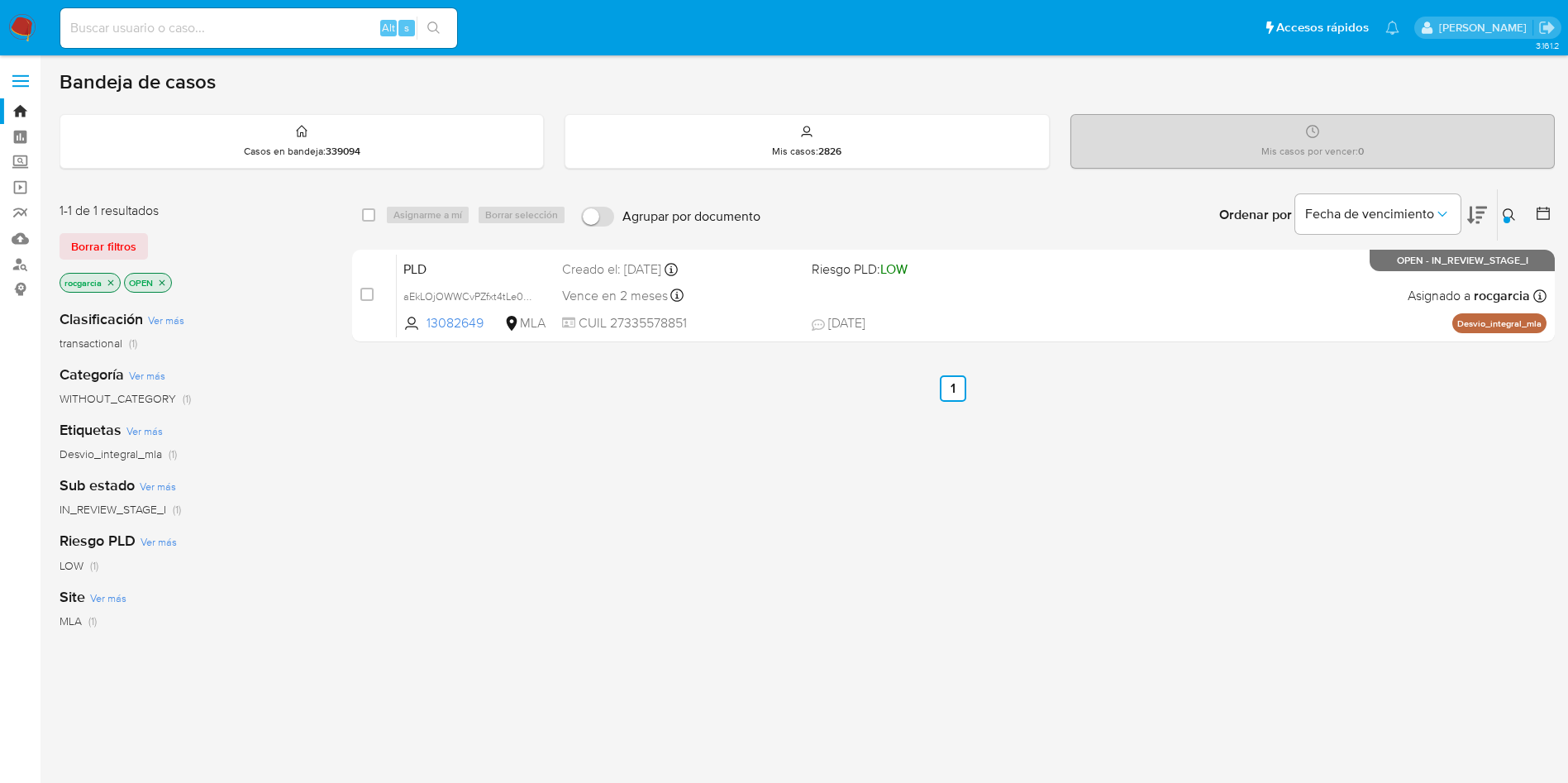
click at [1508, 222] on div at bounding box center [1507, 220] width 7 height 7
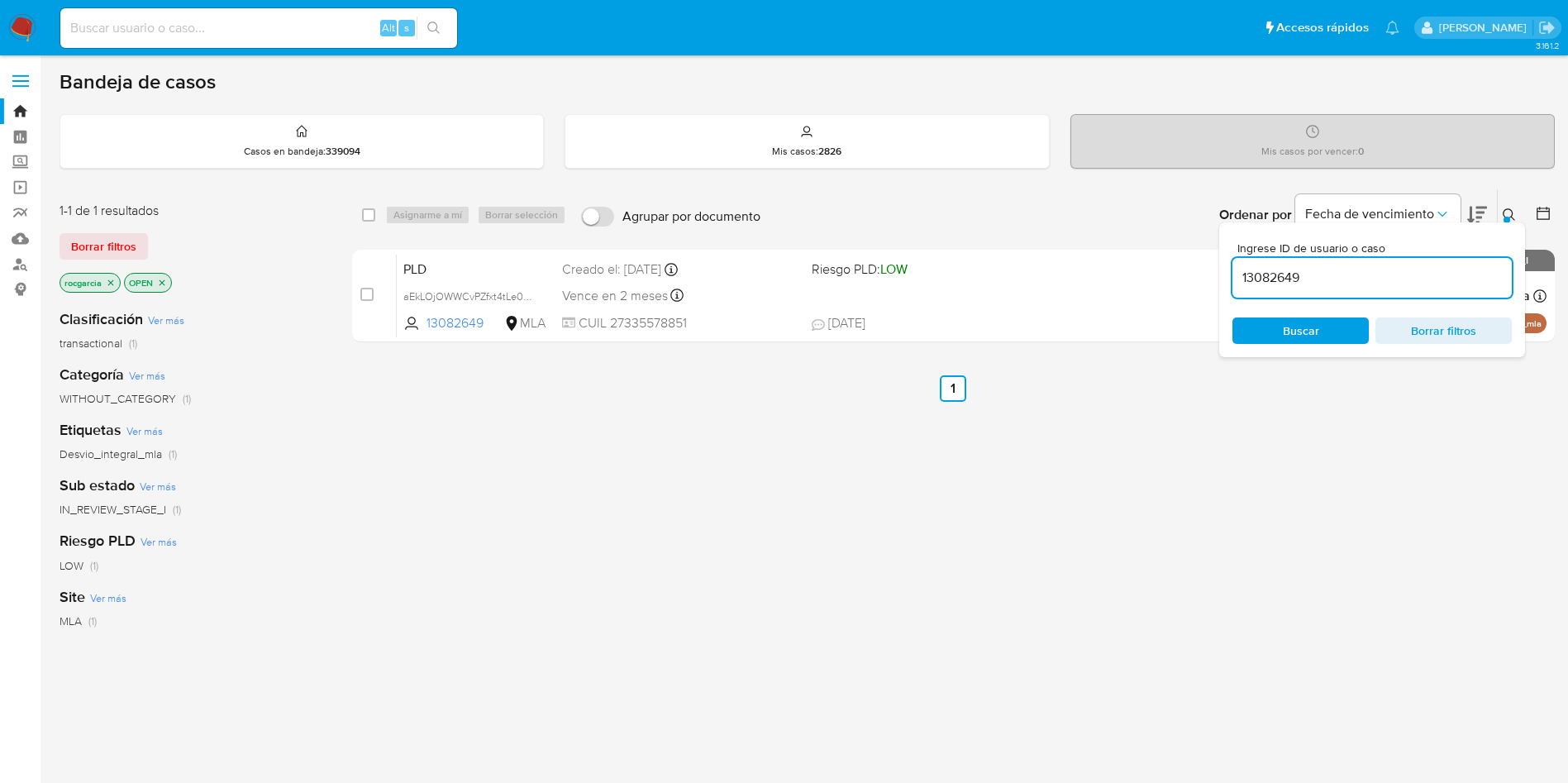
click at [1331, 281] on input "13082649" at bounding box center [1372, 279] width 279 height 22
click at [1505, 211] on icon at bounding box center [1509, 214] width 13 height 13
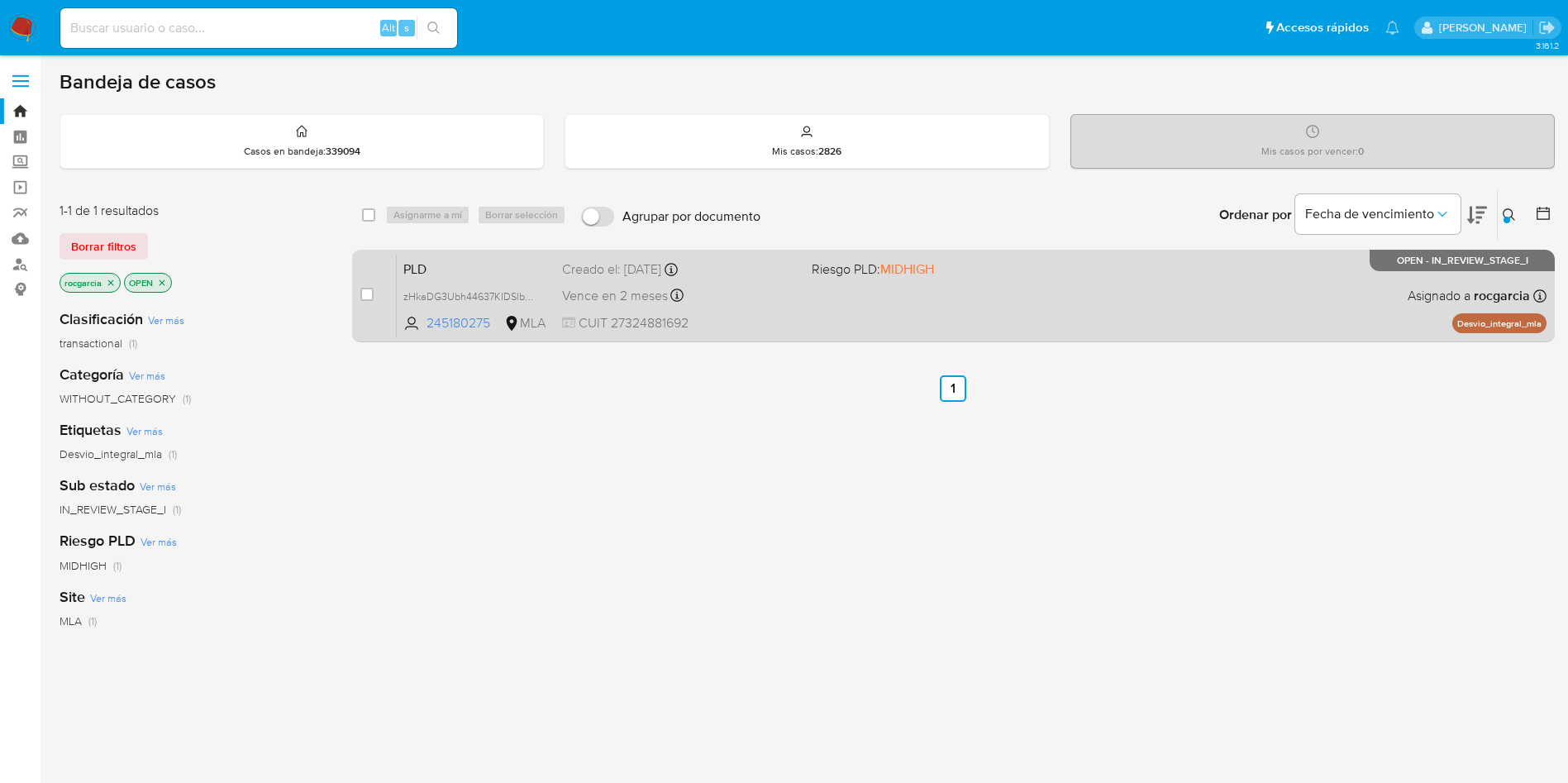
click at [1041, 312] on div "PLD zHkaDG3Ubh44637KIDSlbcxT 245180275 MLA Riesgo PLD: MIDHIGH Creado el: 12/09…" at bounding box center [972, 295] width 1150 height 83
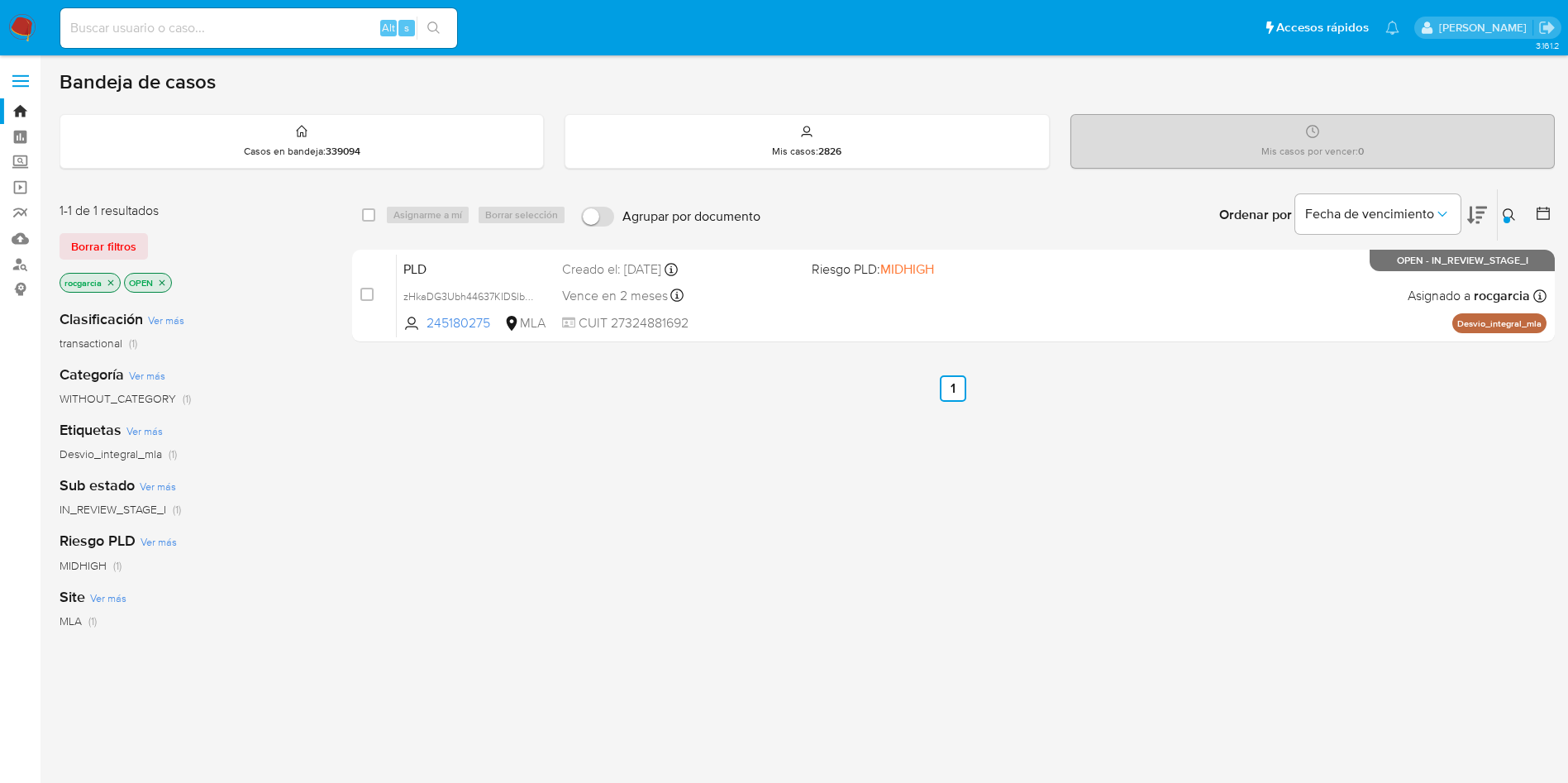
click at [1507, 223] on button at bounding box center [1512, 215] width 28 height 20
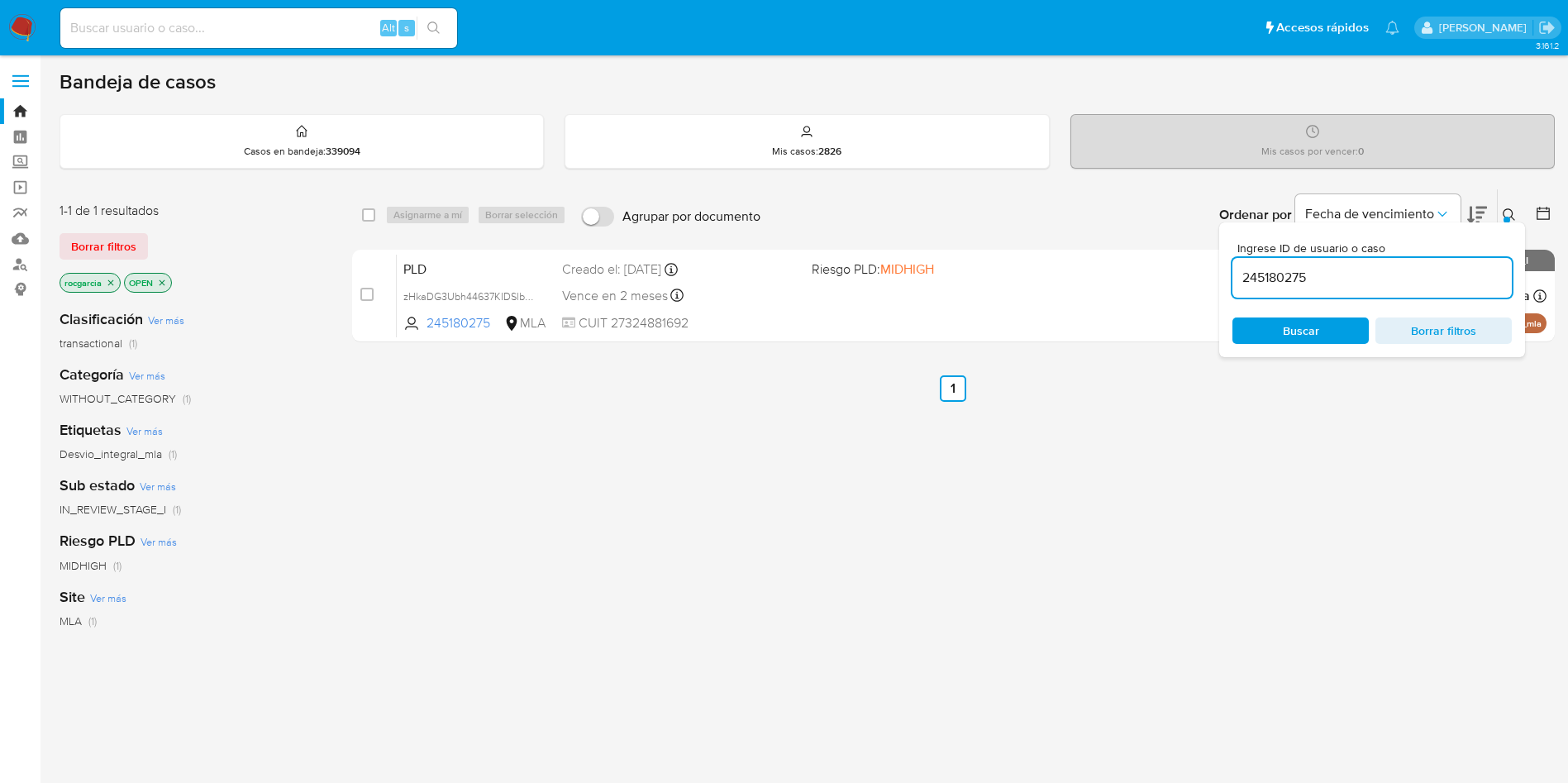
click at [1267, 274] on input "245180275" at bounding box center [1372, 279] width 279 height 22
click at [1309, 335] on span "Buscar" at bounding box center [1301, 330] width 37 height 27
click at [1512, 214] on icon at bounding box center [1509, 214] width 13 height 13
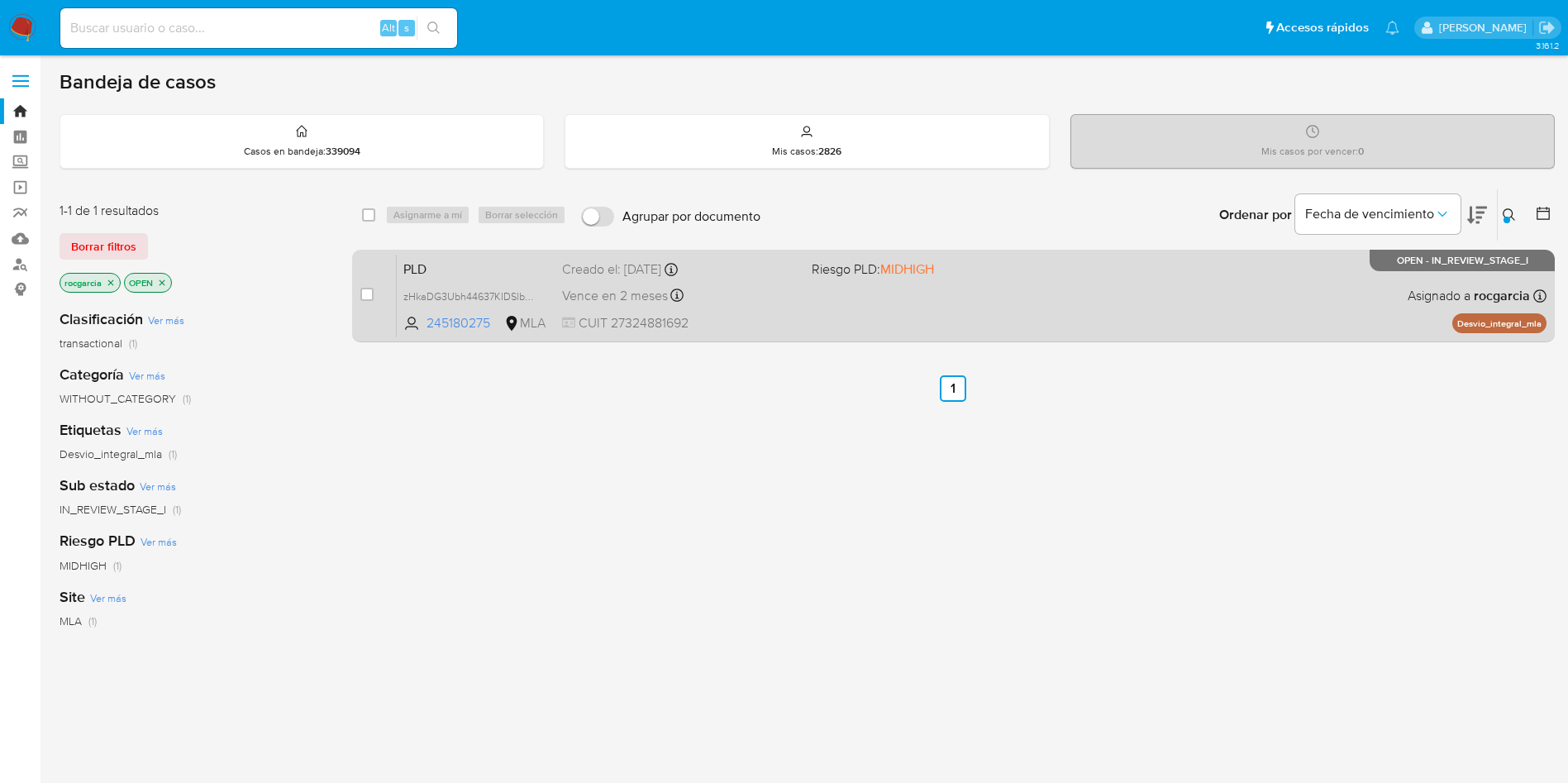
click at [805, 320] on div "PLD zHkaDG3Ubh44637KIDSlbcxT 245180275 MLA Riesgo PLD: MIDHIGH Creado el: 12/09…" at bounding box center [972, 295] width 1150 height 83
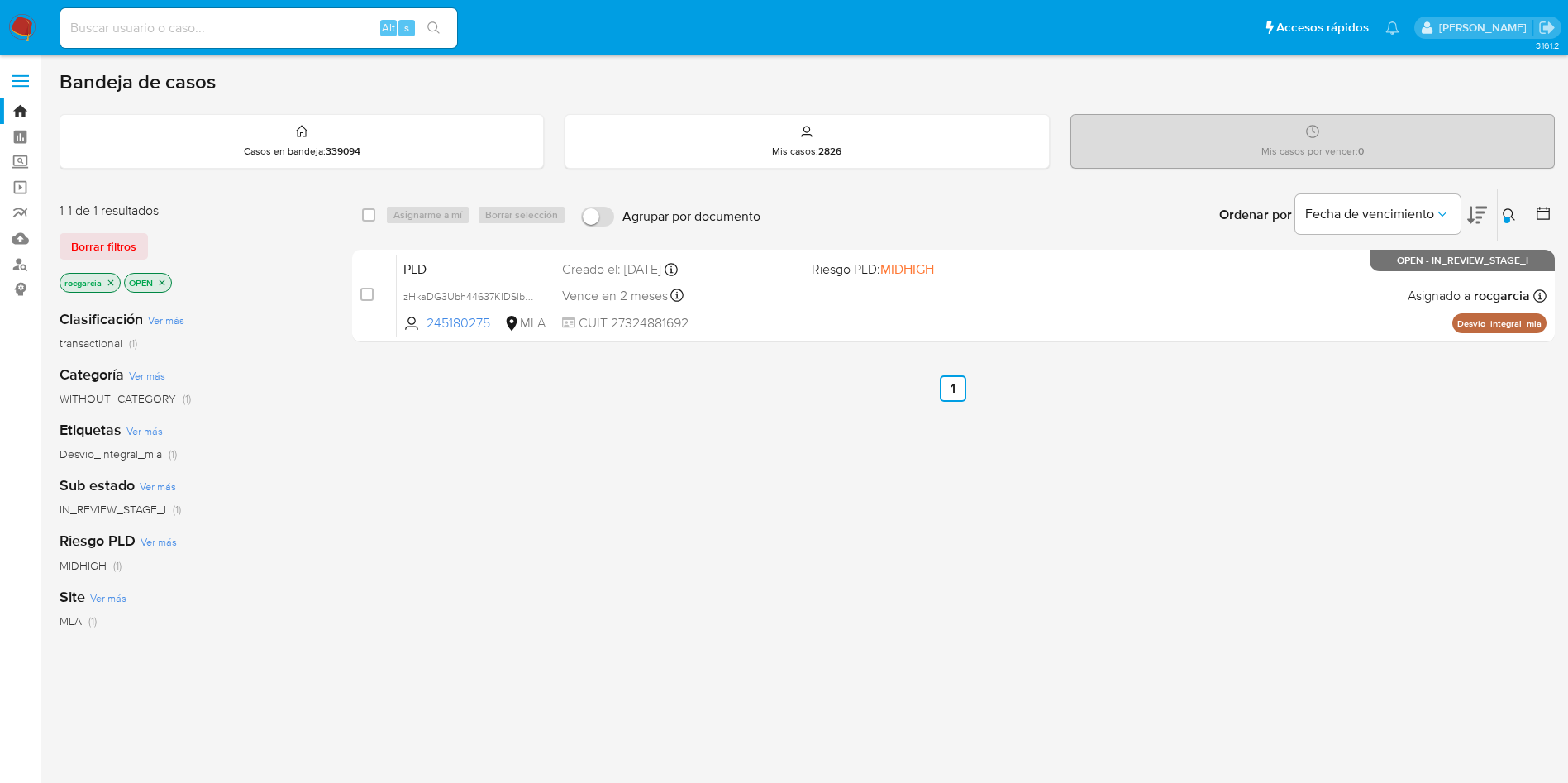
click at [1509, 212] on icon at bounding box center [1509, 214] width 13 height 13
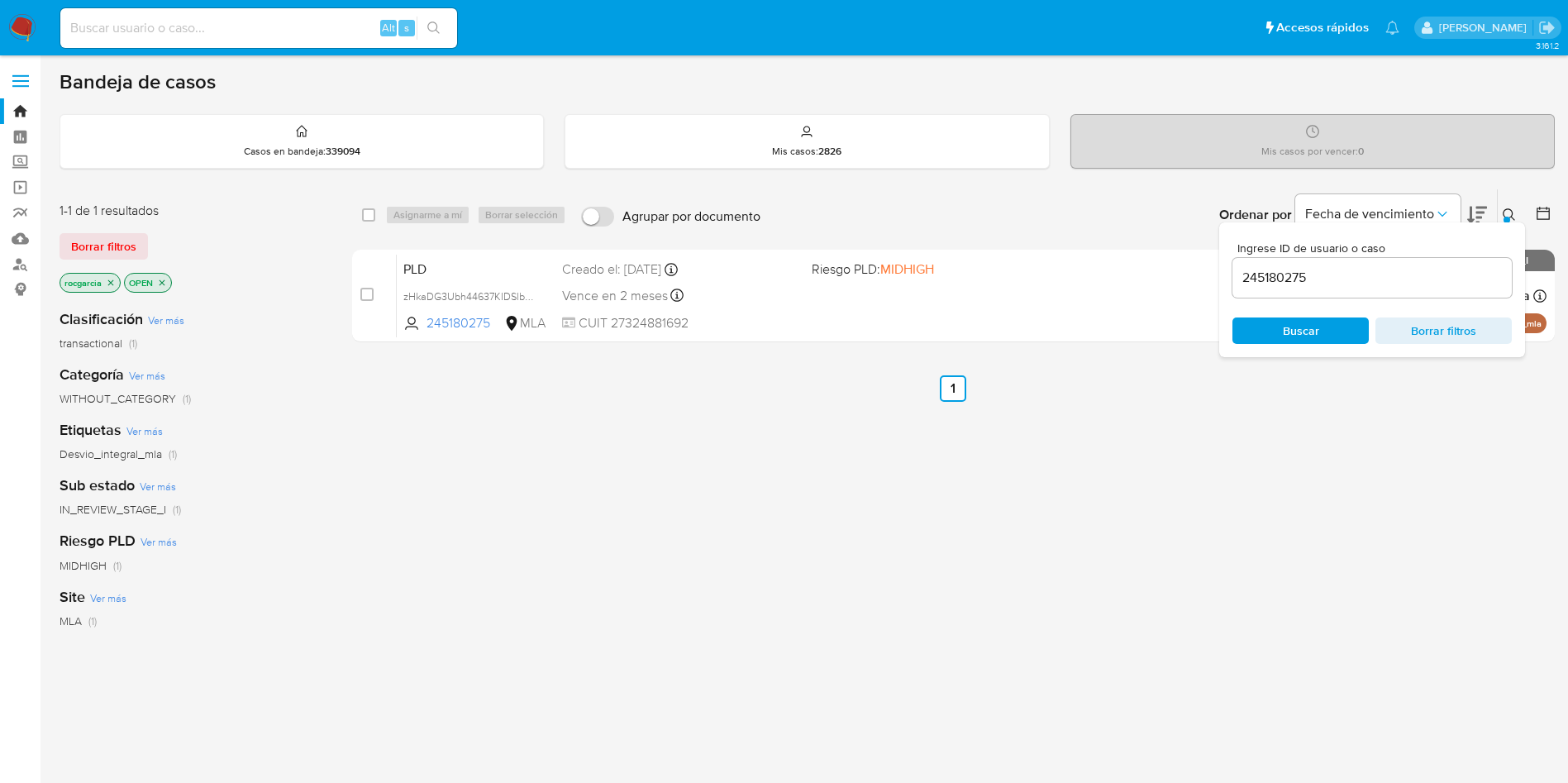
click at [1274, 274] on input "245180275" at bounding box center [1372, 279] width 279 height 22
type input "1166716518"
click at [1504, 211] on icon at bounding box center [1509, 214] width 13 height 13
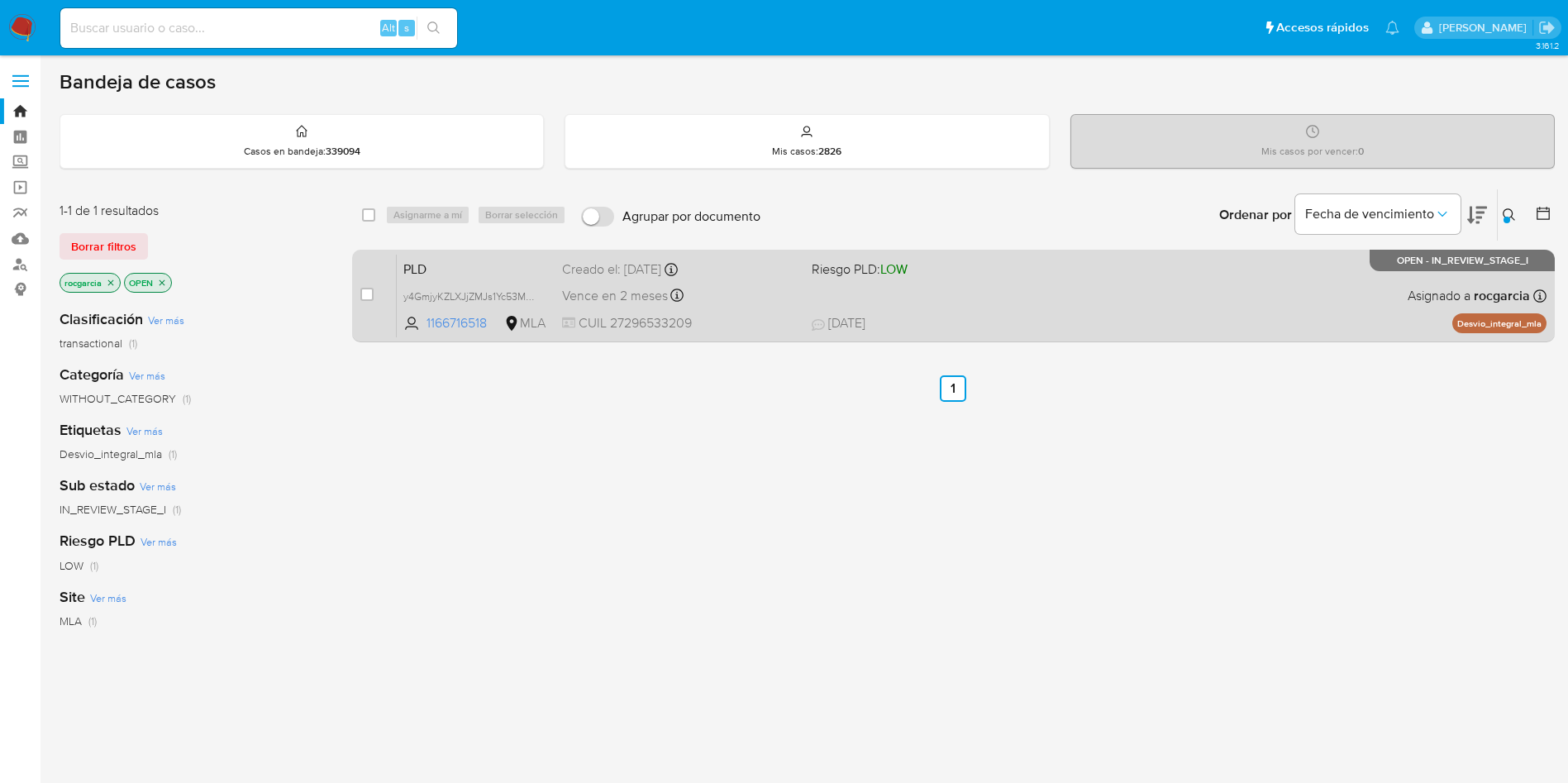
click at [1137, 288] on div "PLD y4GmjyKZLXJjZMJs1Yc53Mxu 1166716518 MLA Riesgo PLD: LOW Creado el: 12/09/20…" at bounding box center [972, 295] width 1150 height 83
click at [370, 293] on input "checkbox" at bounding box center [366, 293] width 13 height 13
checkbox input "true"
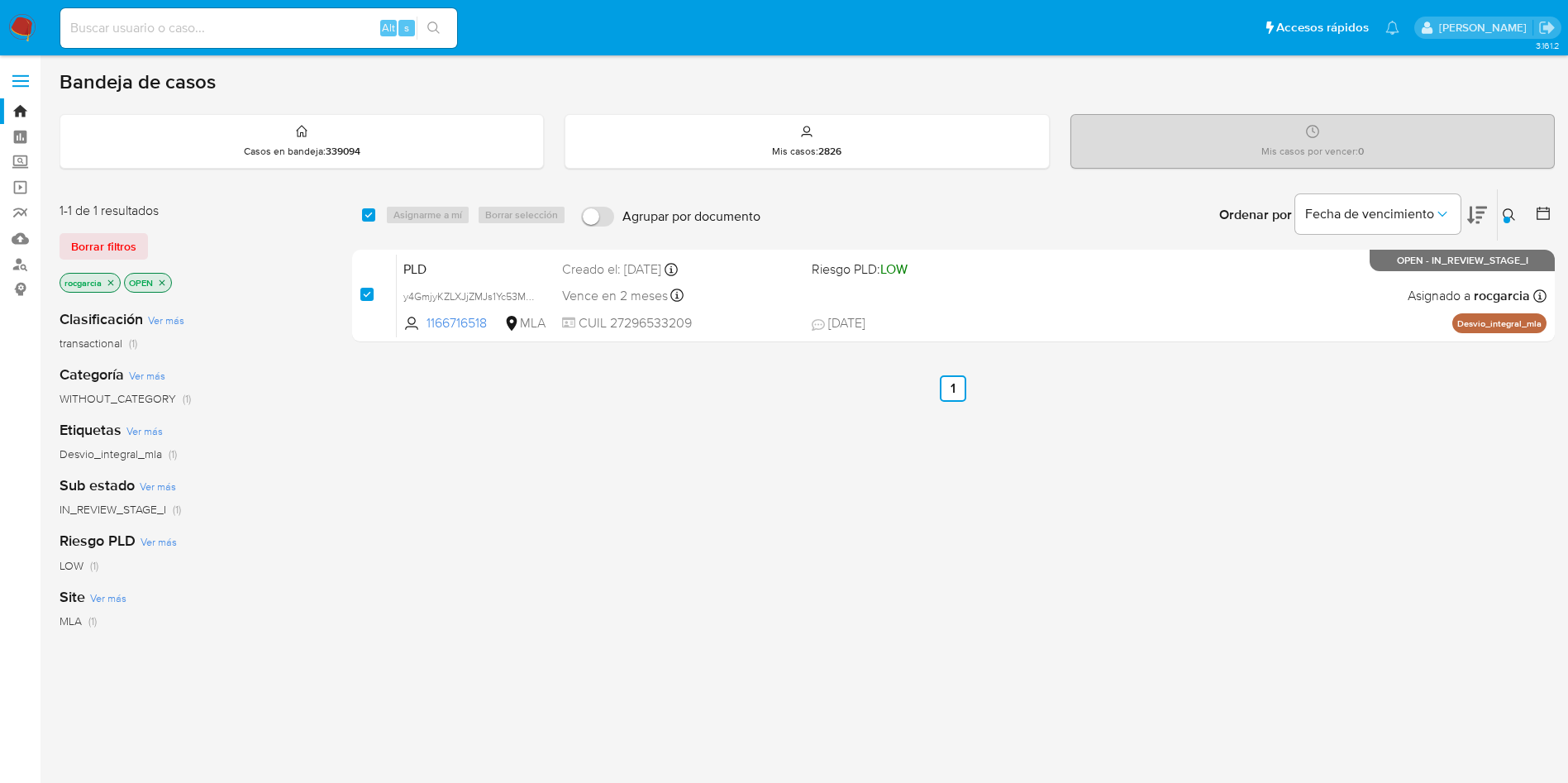
checkbox input "true"
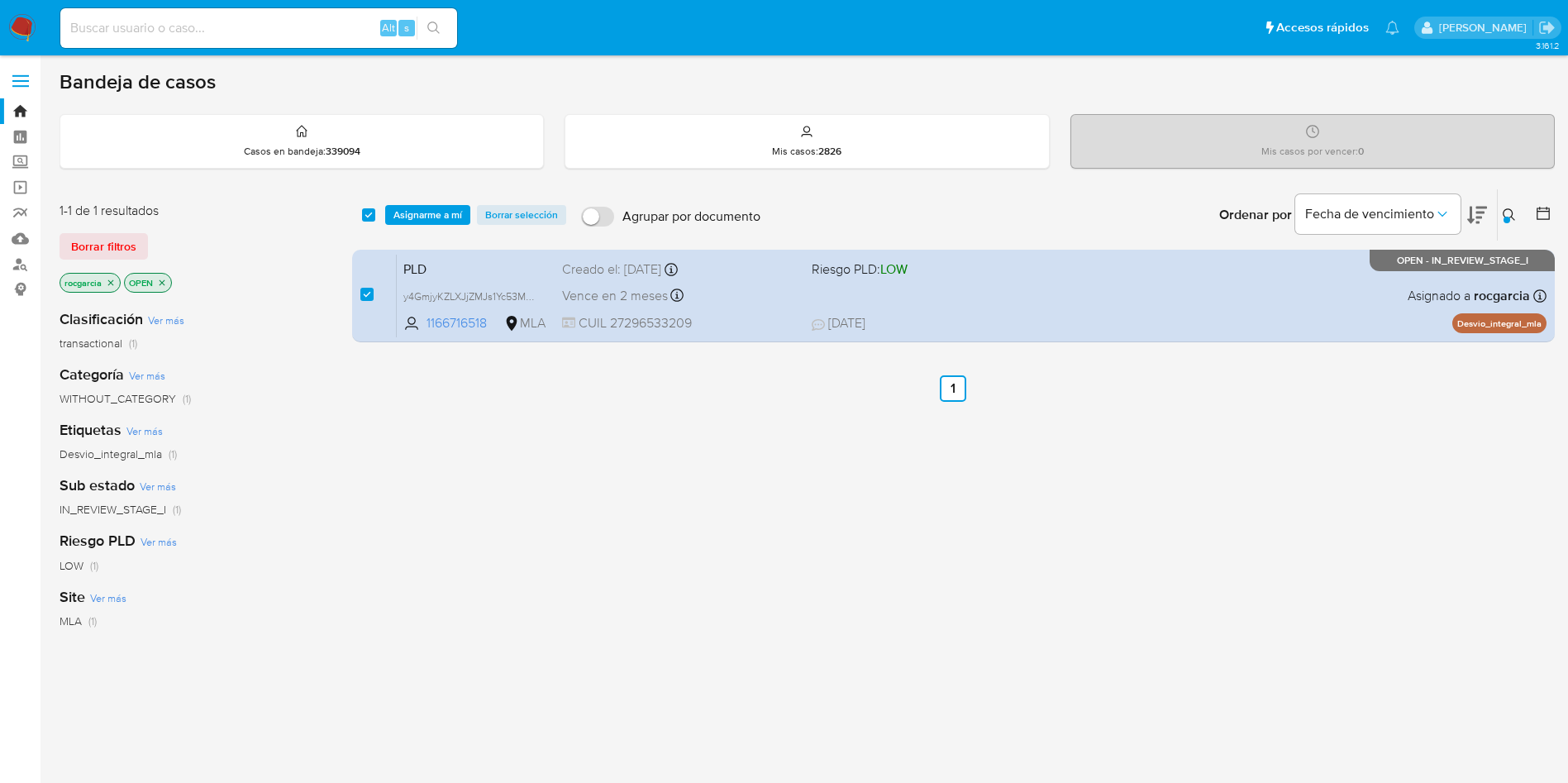
click at [435, 202] on div "select-all-cases-checkbox Asignarme a mí Borrar selección Agrupar por documento…" at bounding box center [953, 215] width 1202 height 52
click at [442, 217] on span "Asignarme a mí" at bounding box center [427, 215] width 68 height 17
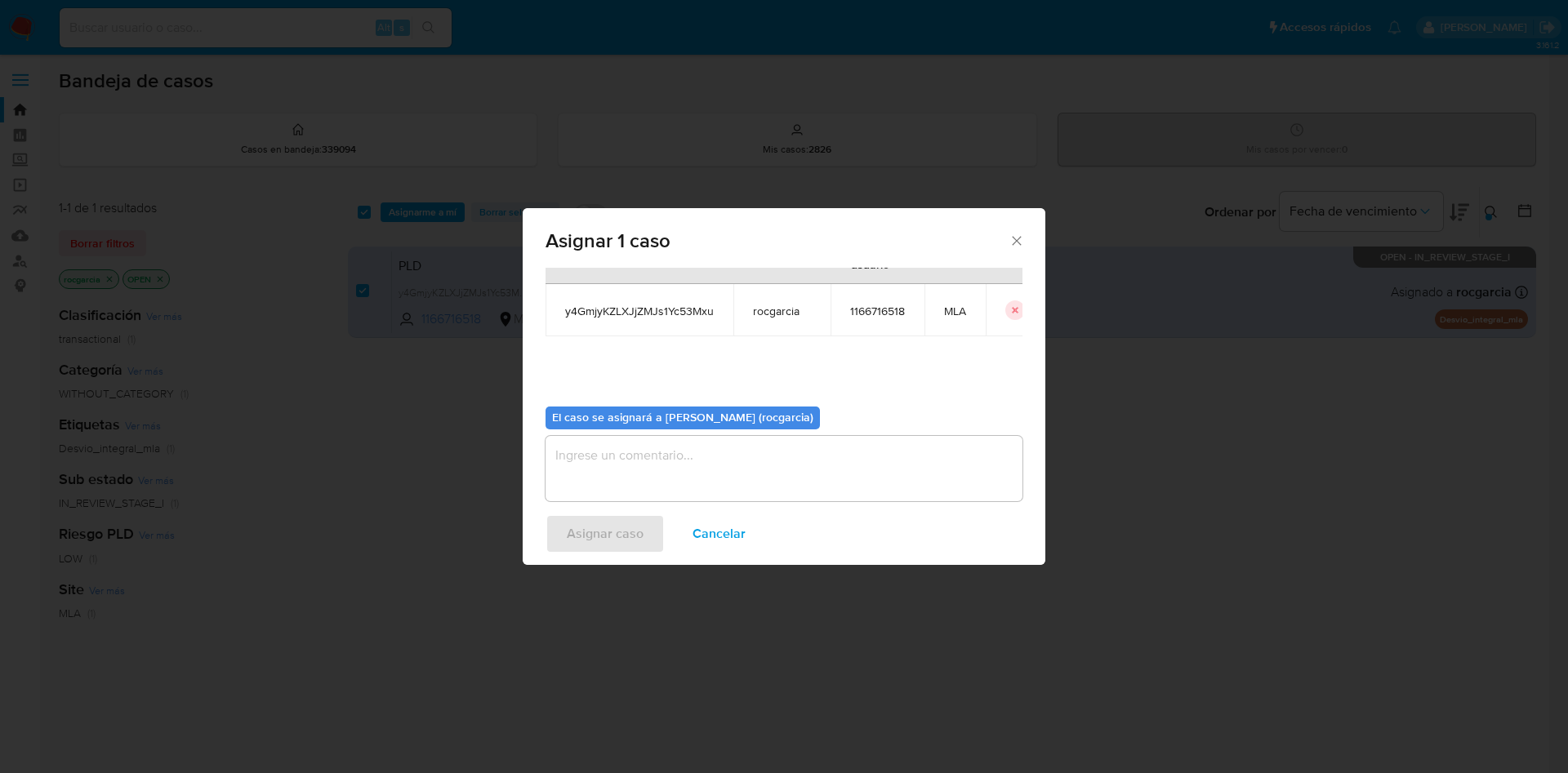
scroll to position [85, 0]
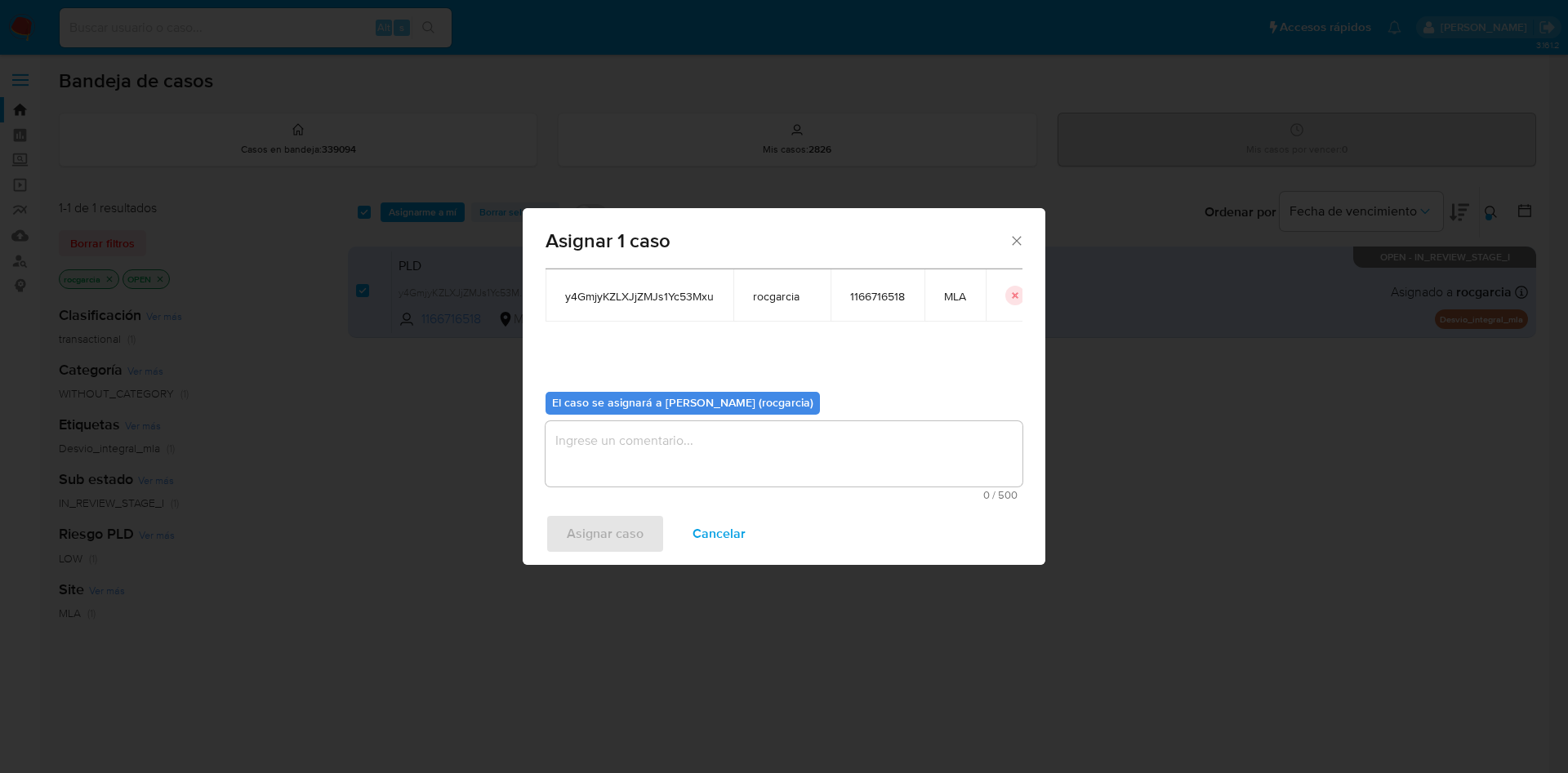
click at [731, 493] on span "0 / 500" at bounding box center [783, 495] width 467 height 11
click at [706, 462] on textarea "assign-modal" at bounding box center [783, 454] width 477 height 66
drag, startPoint x: 639, startPoint y: 512, endPoint x: 639, endPoint y: 502, distance: 10.0
click at [639, 509] on div "Asignar caso Cancelar" at bounding box center [784, 533] width 523 height 62
click at [602, 535] on span "Asignar caso" at bounding box center [605, 533] width 76 height 36
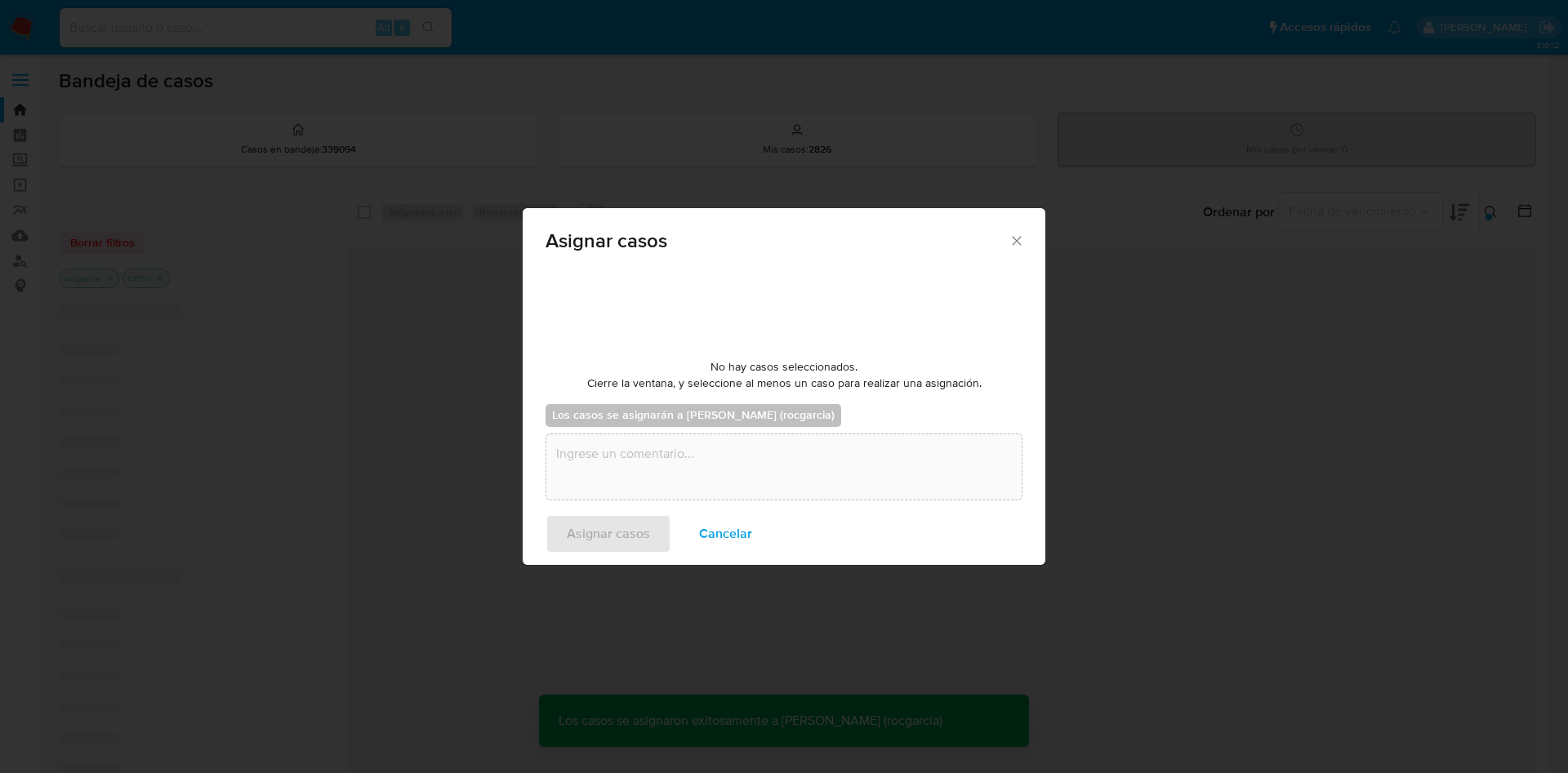
checkbox input "false"
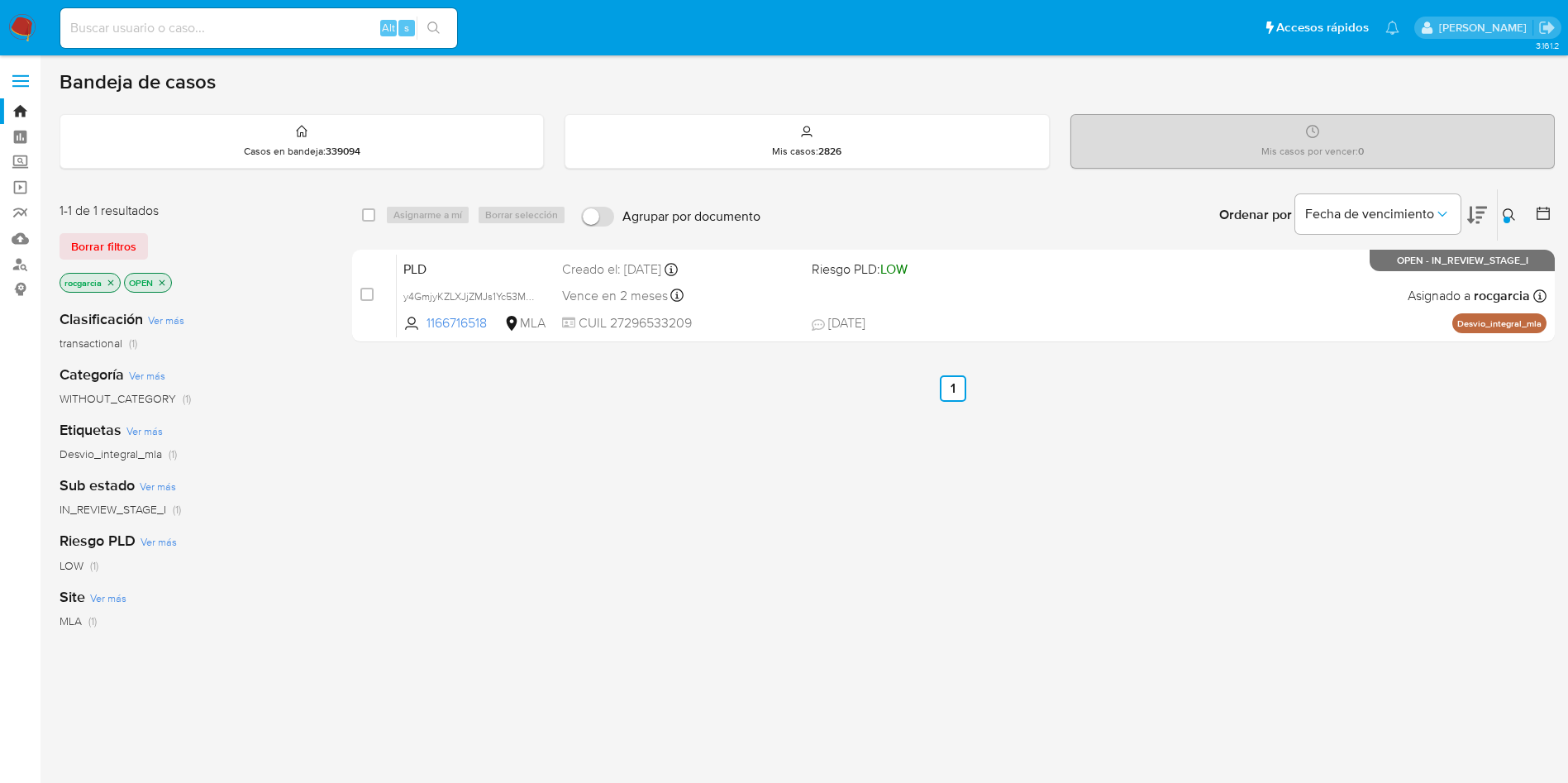
click at [1511, 221] on icon at bounding box center [1509, 214] width 13 height 13
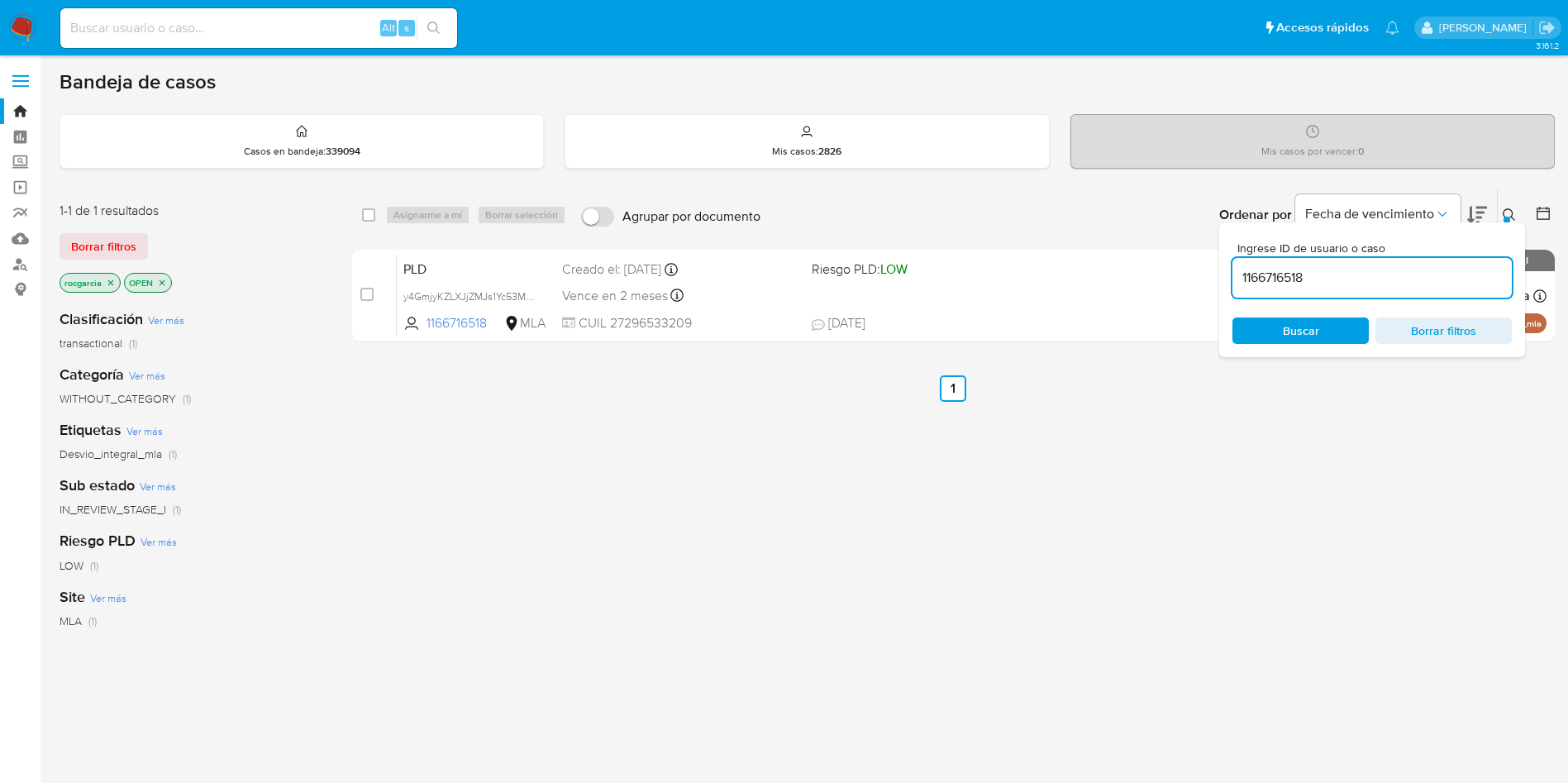
click at [1332, 286] on input "1166716518" at bounding box center [1372, 279] width 279 height 22
type input "179499301"
click at [1511, 208] on icon at bounding box center [1509, 214] width 13 height 13
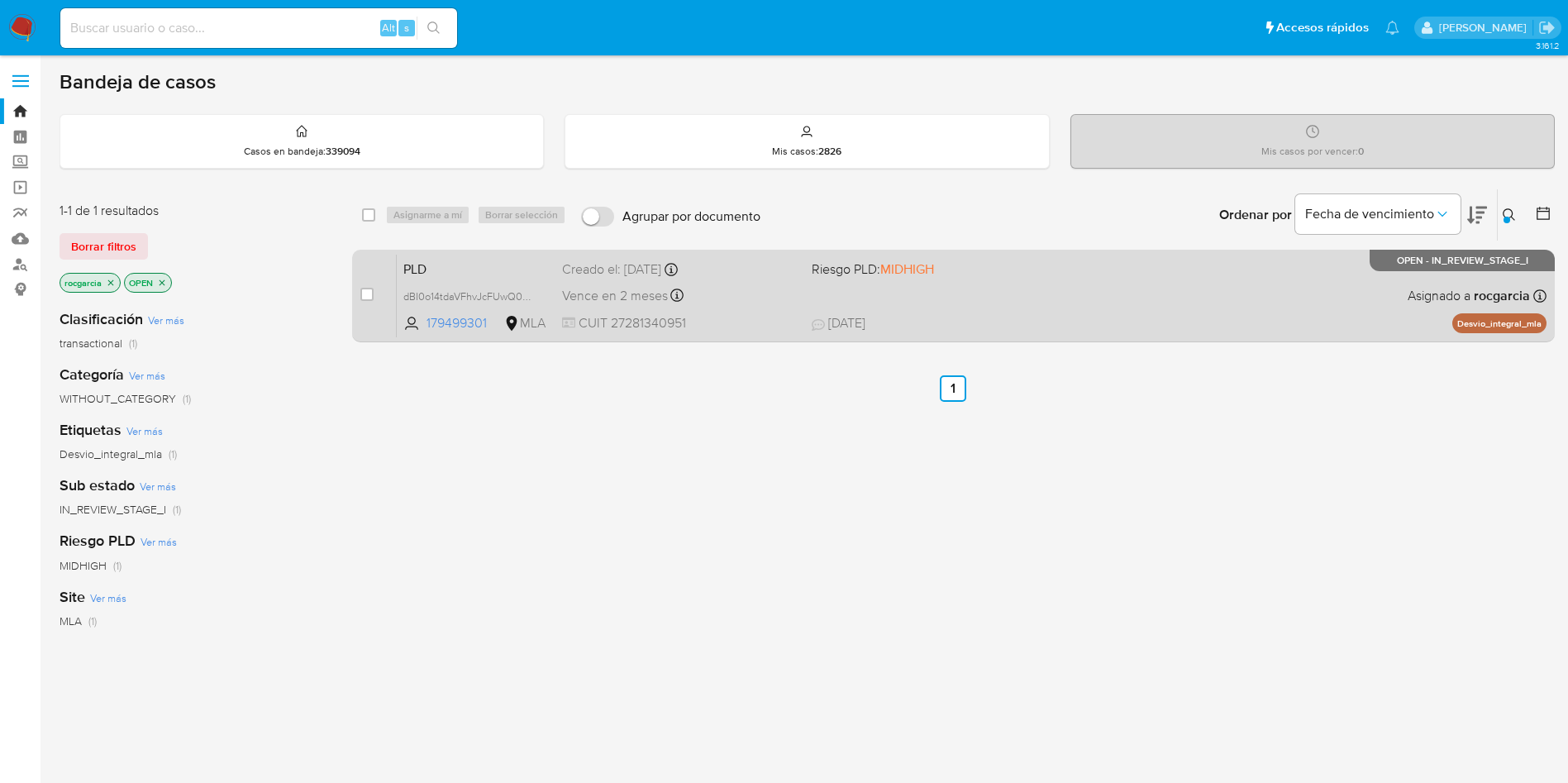
click at [1088, 302] on div "PLD dBI0o14tdaVFhvJcFUwQ0CPm 179499301 MLA Riesgo PLD: MIDHIGH Creado el: 12/09…" at bounding box center [972, 295] width 1150 height 83
click at [366, 292] on input "checkbox" at bounding box center [366, 293] width 13 height 13
checkbox input "true"
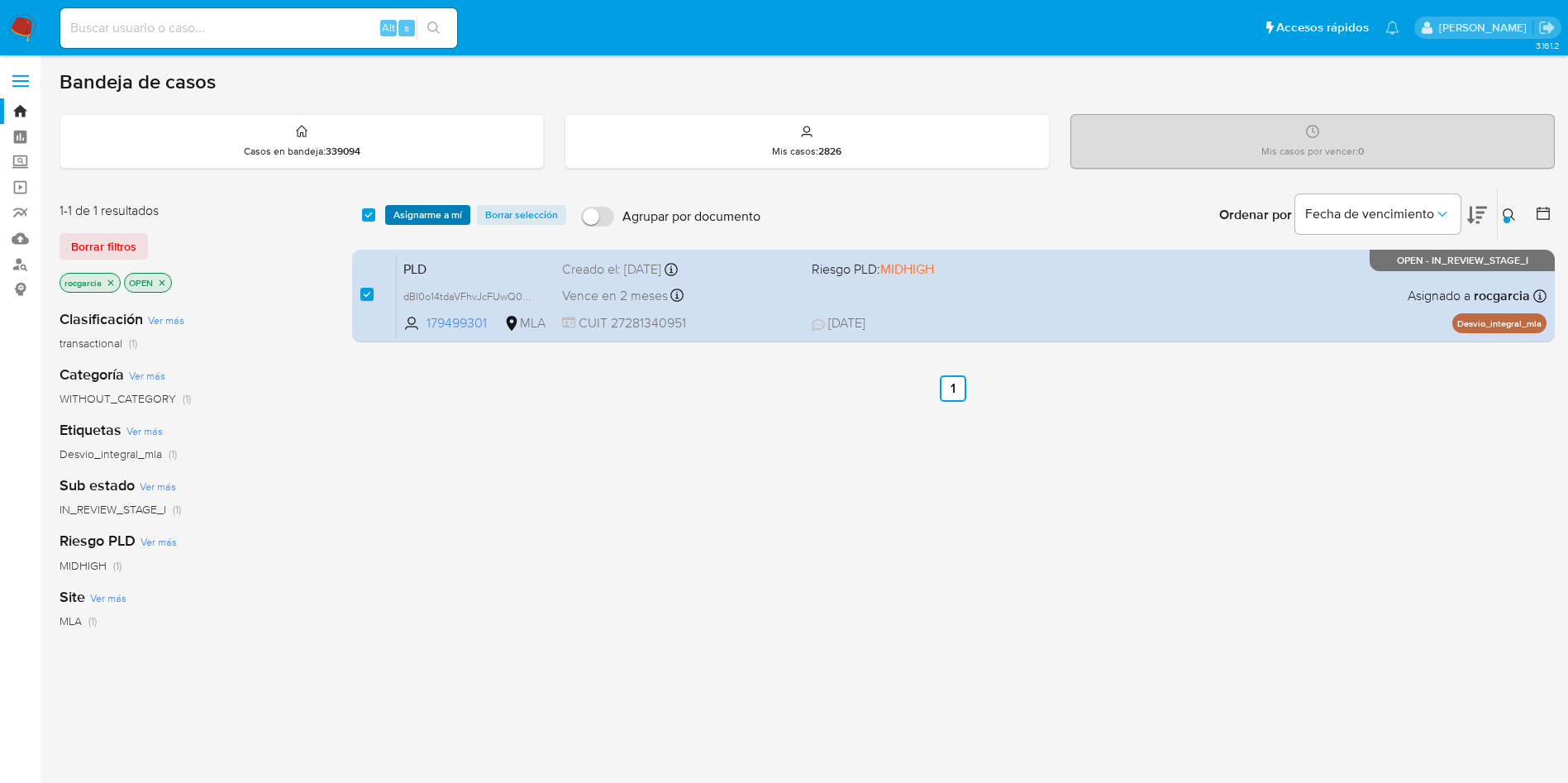
click at [431, 221] on span "Asignarme a mí" at bounding box center [427, 215] width 68 height 17
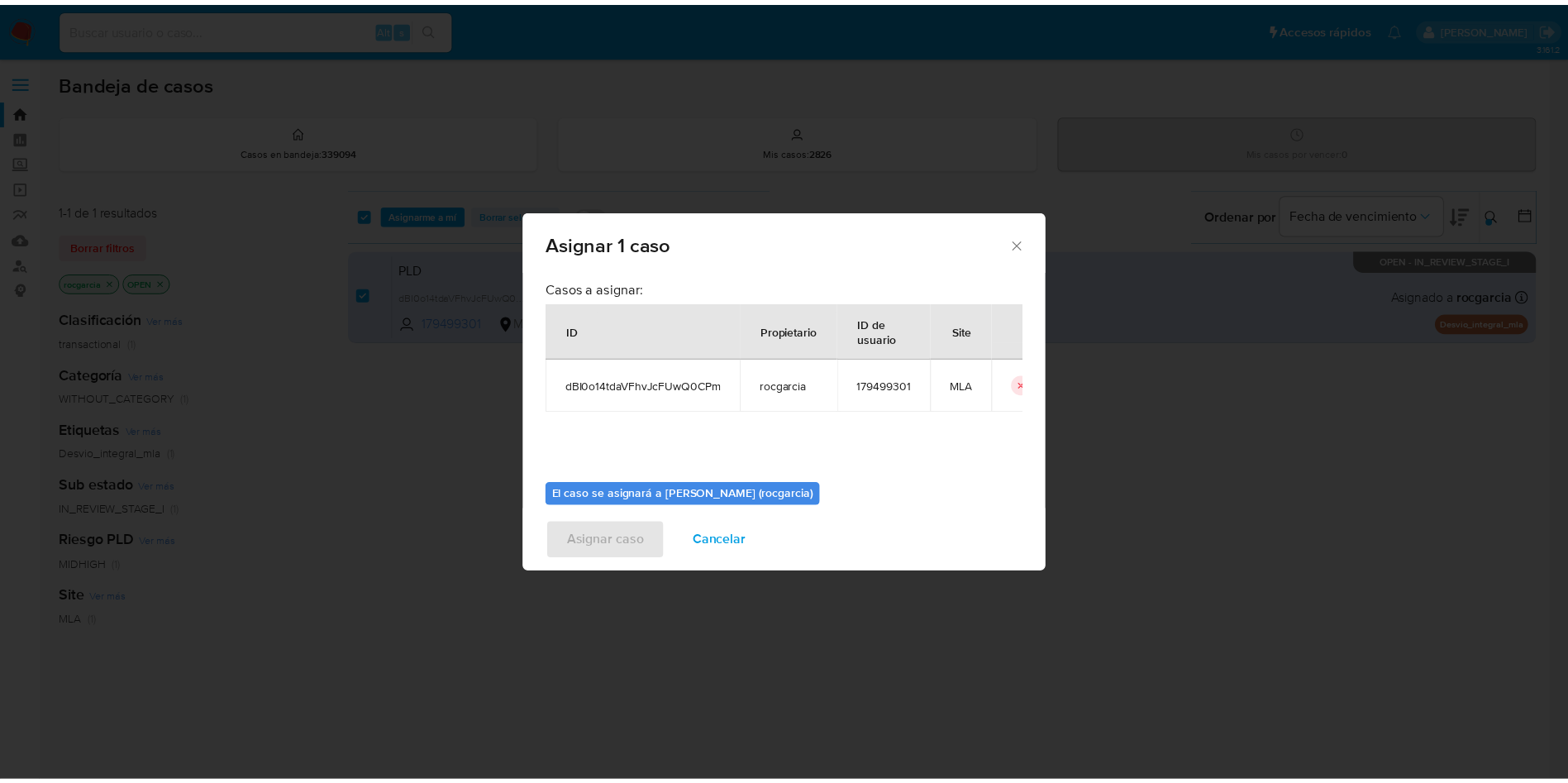
scroll to position [86, 0]
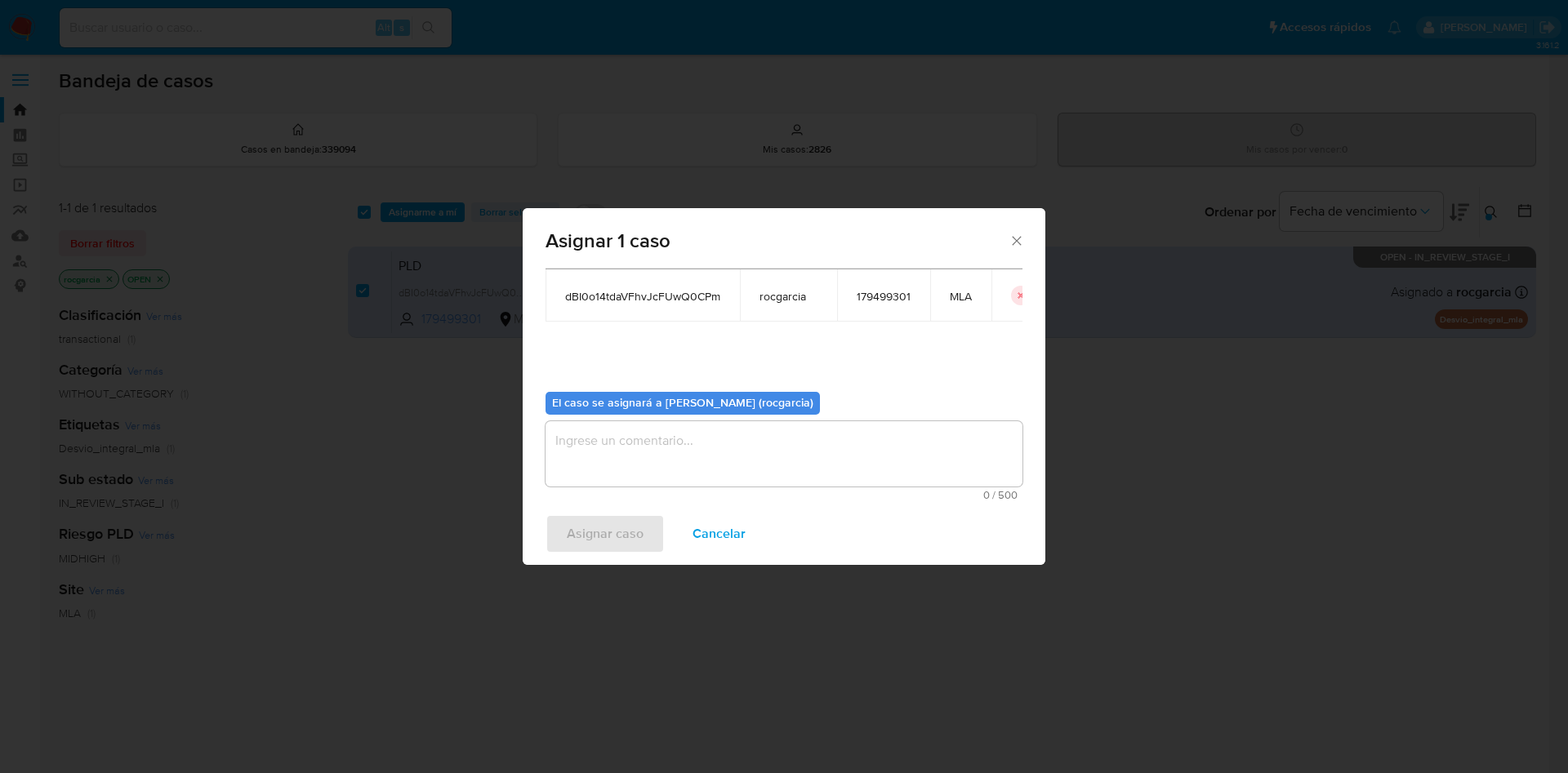
click at [688, 483] on textarea "assign-modal" at bounding box center [783, 454] width 477 height 66
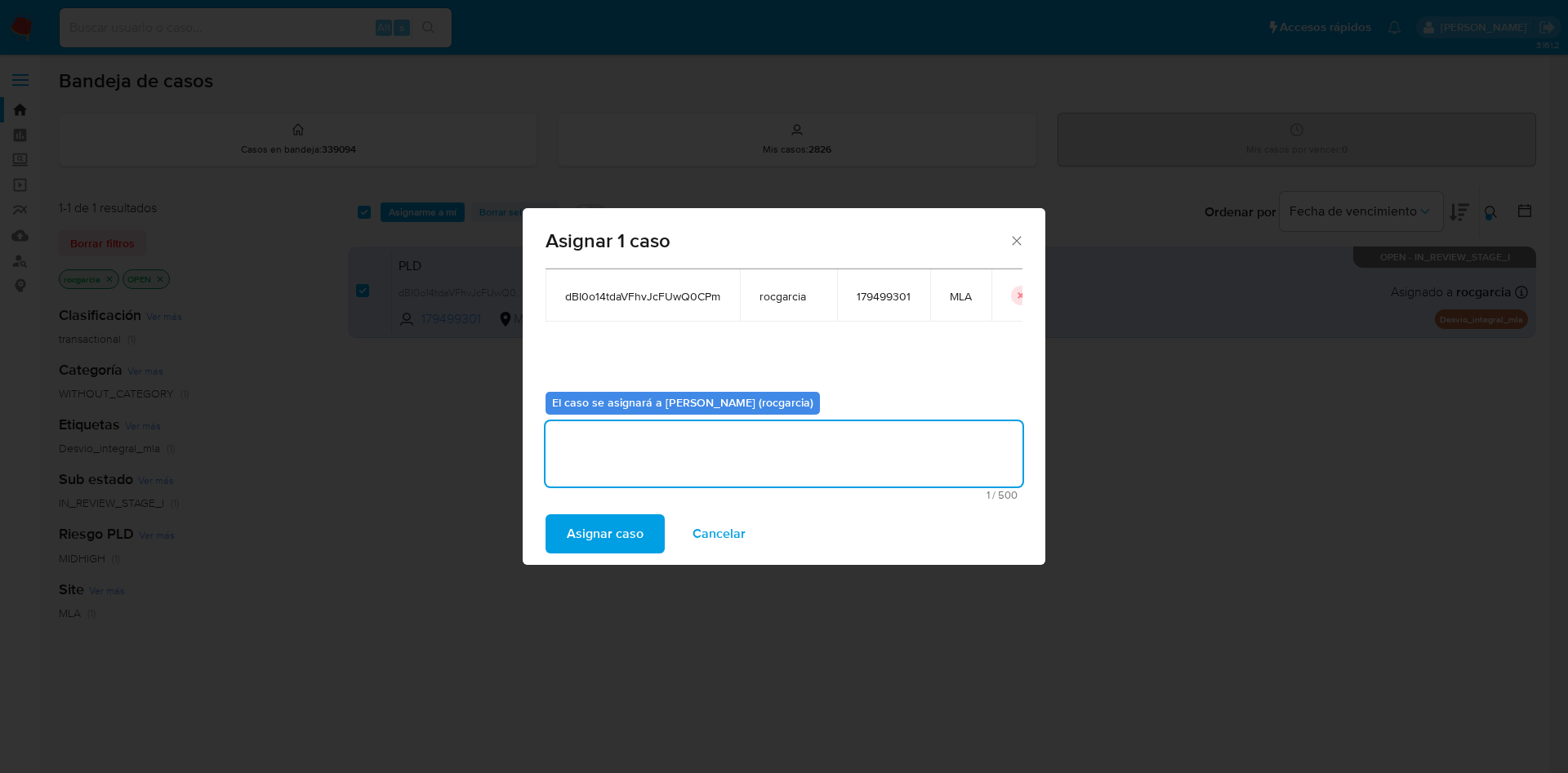
click at [623, 534] on span "Asignar caso" at bounding box center [605, 533] width 76 height 36
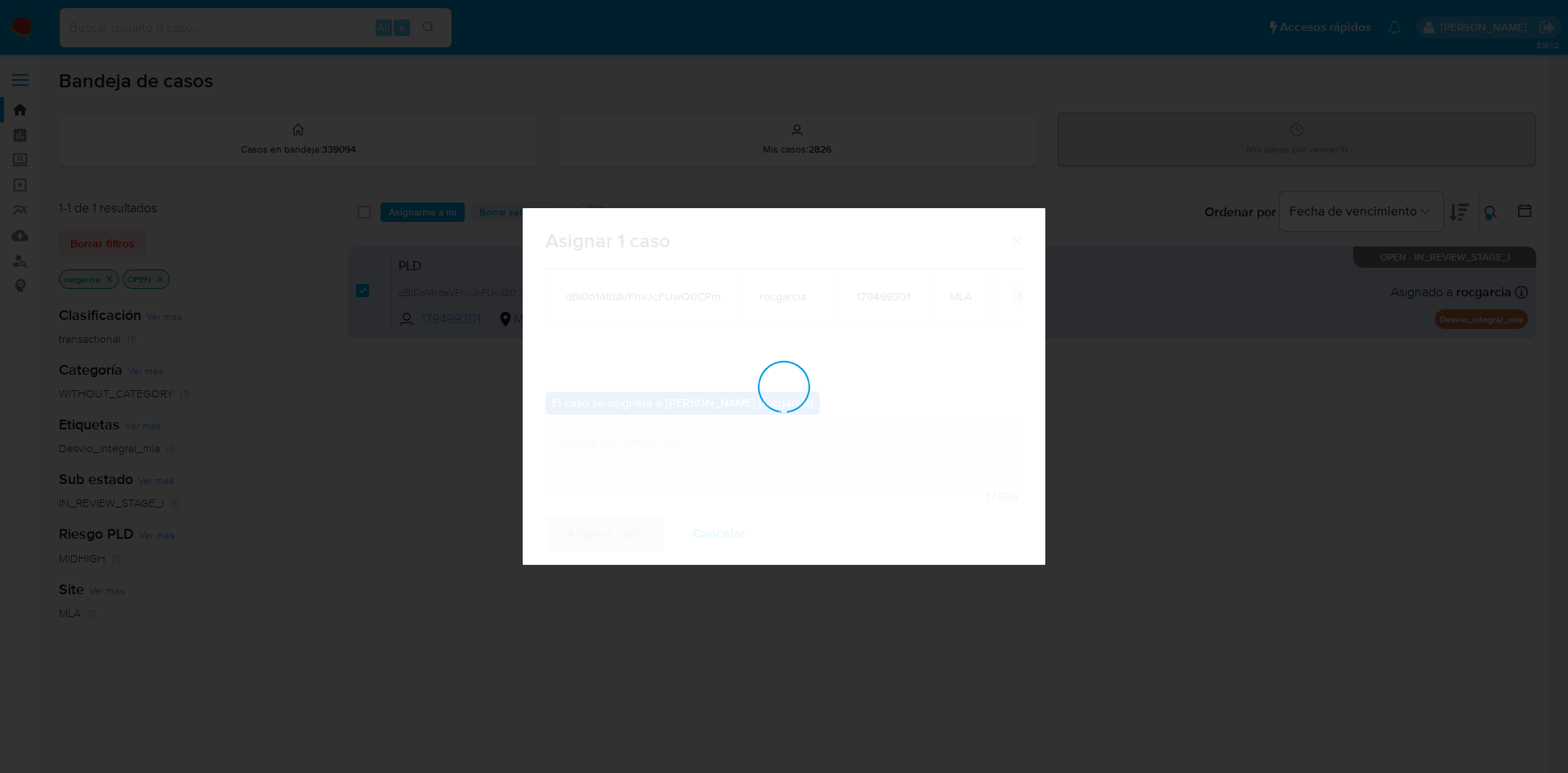
checkbox input "false"
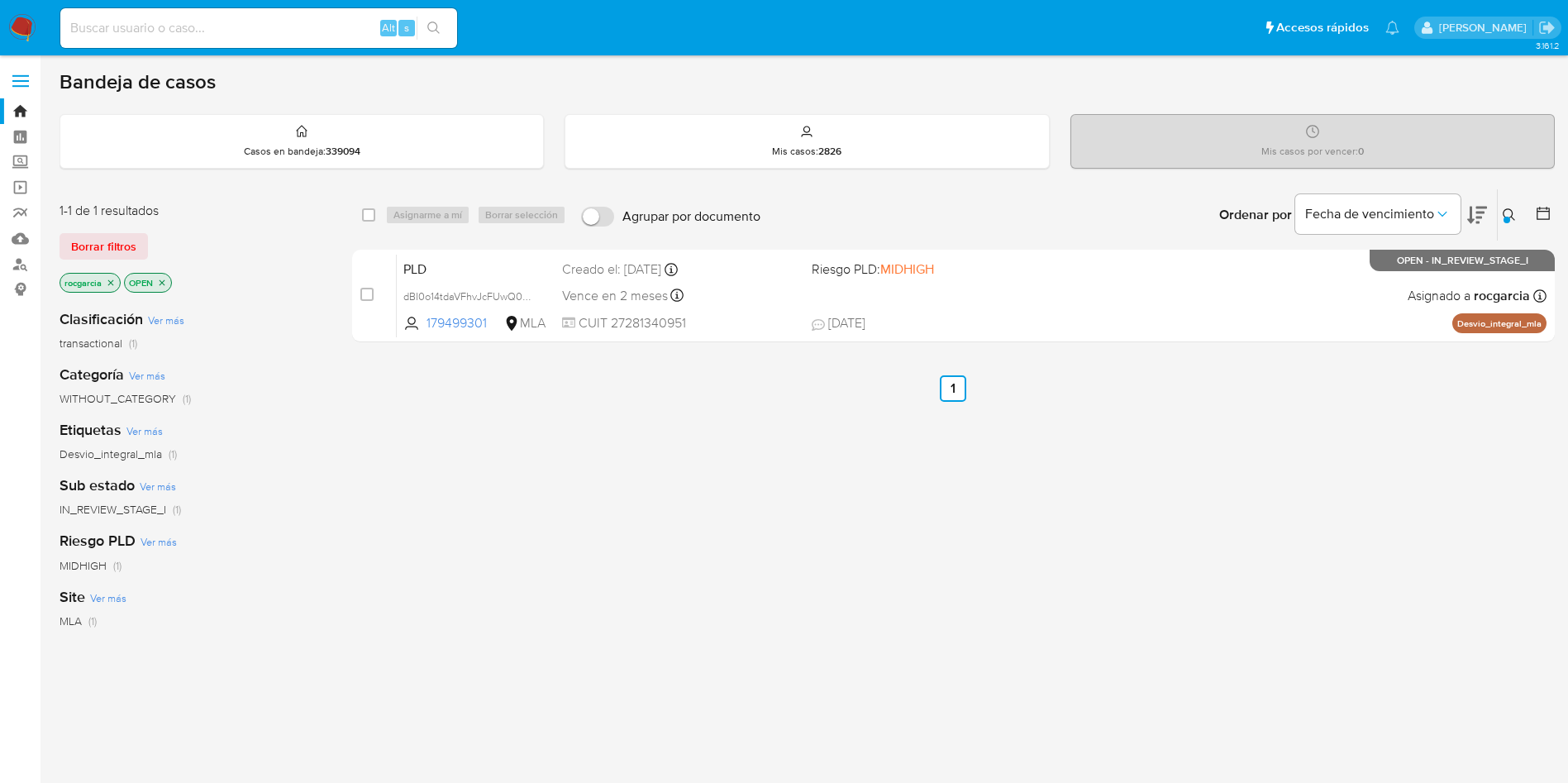
click at [1508, 209] on icon at bounding box center [1509, 214] width 13 height 13
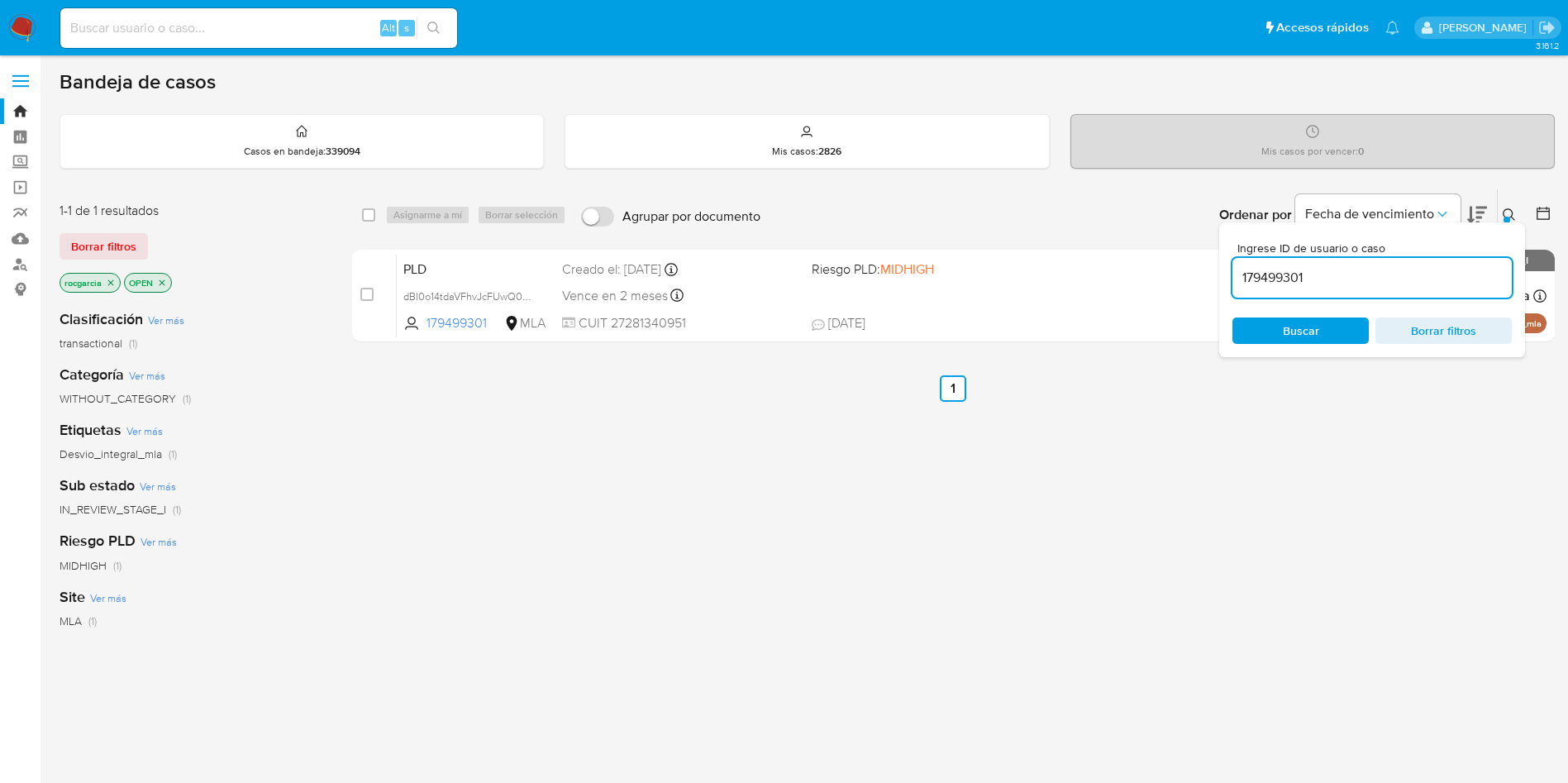
click at [1268, 265] on div "179499301" at bounding box center [1372, 278] width 279 height 40
click at [1279, 279] on input "179499301" at bounding box center [1372, 279] width 279 height 22
paste input "20610505"
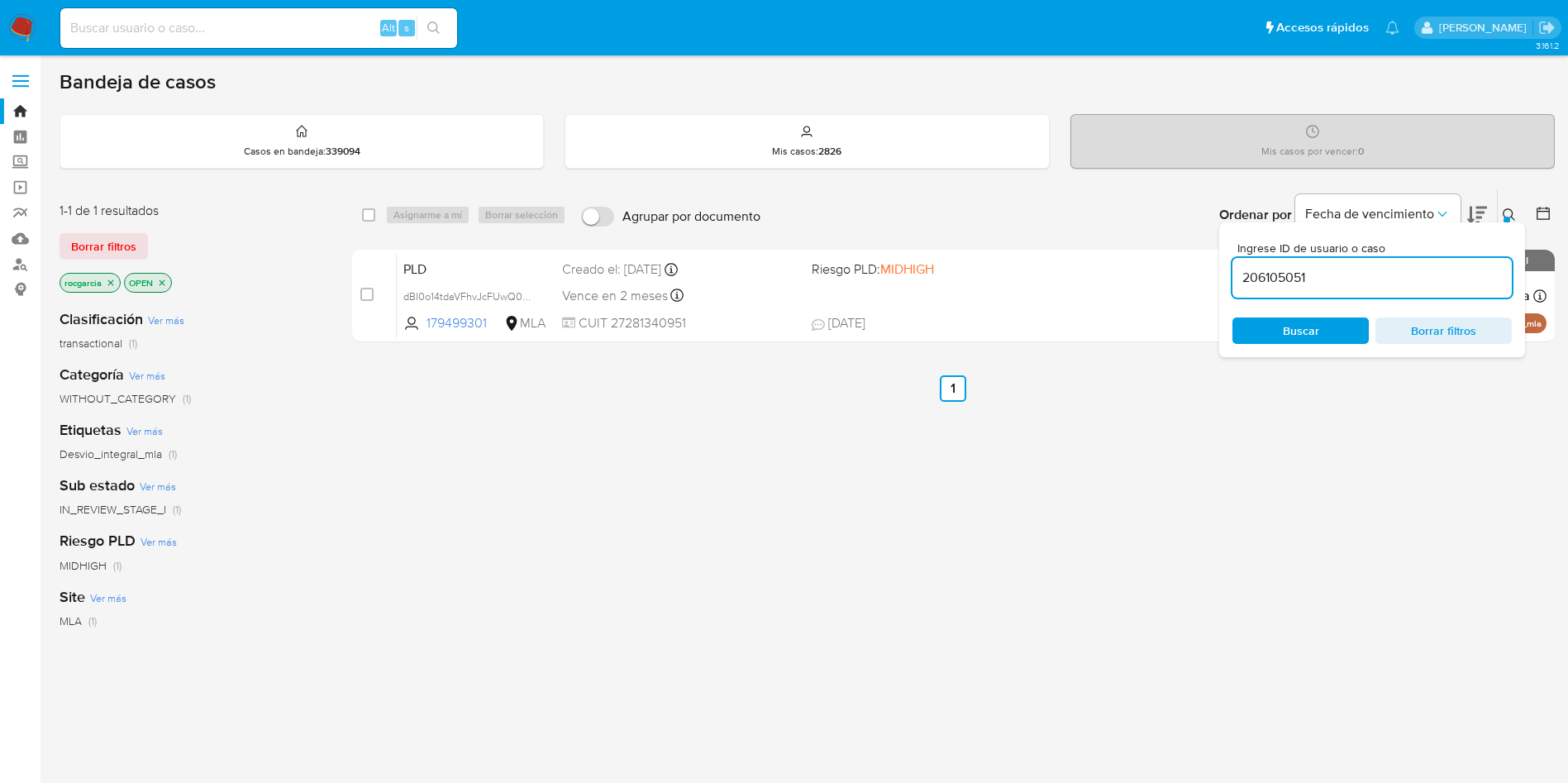
type input "206105051"
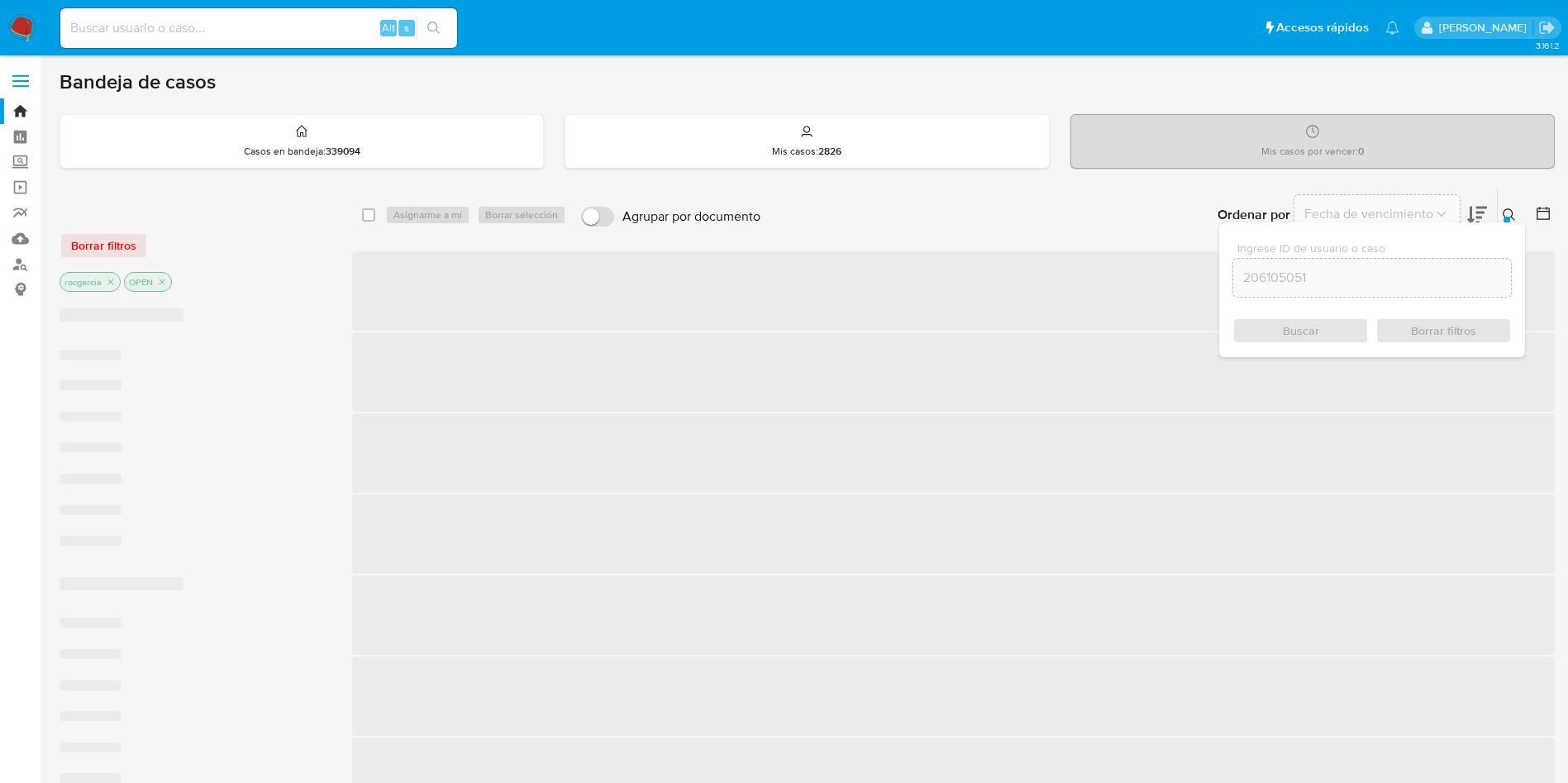
click at [1514, 214] on icon at bounding box center [1509, 214] width 13 height 13
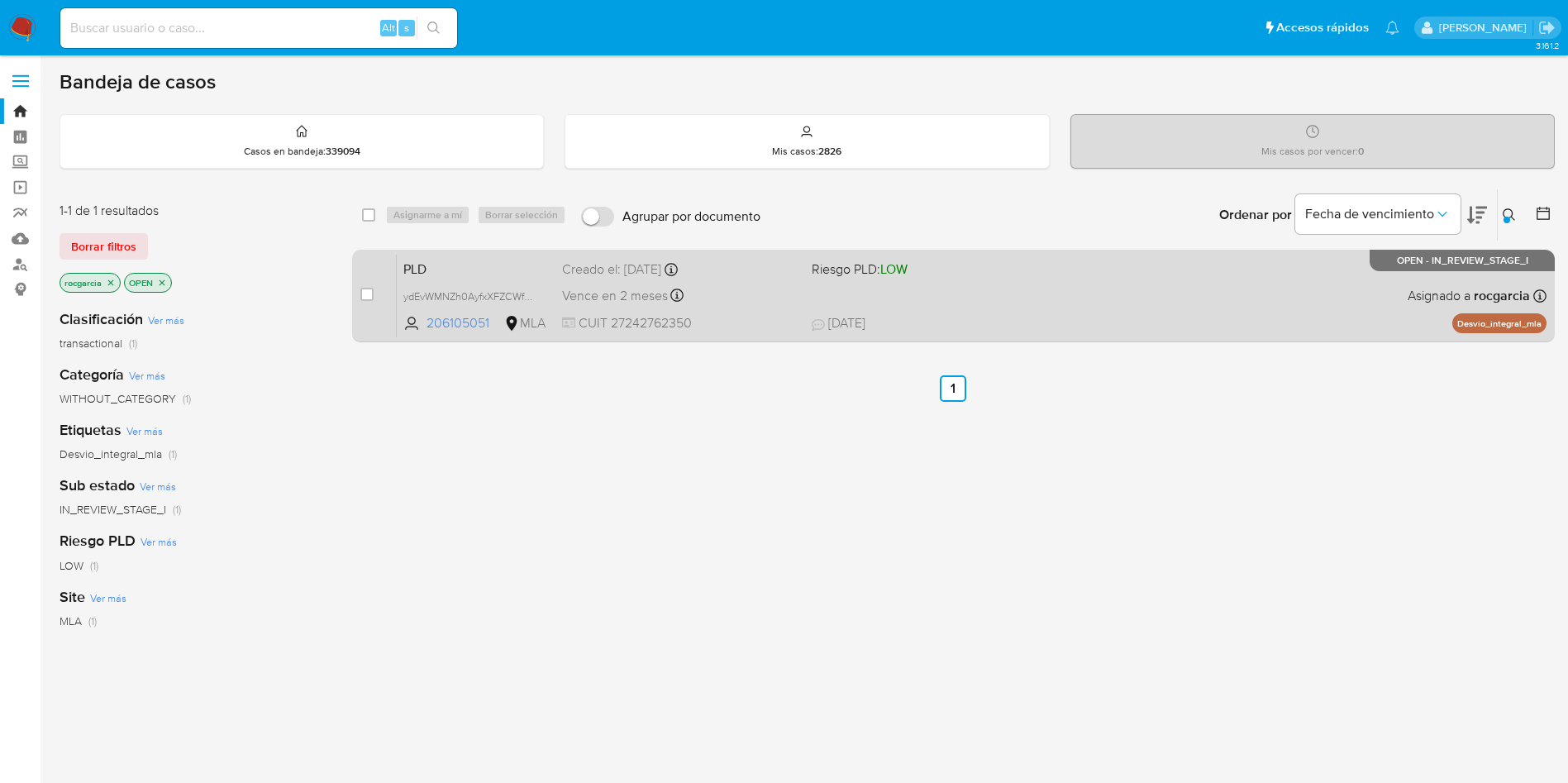
click at [1100, 300] on div "PLD ydEvWMNZh0AyfxXFZCWfSvlF 206105051 MLA Riesgo PLD: LOW Creado el: 12/09/202…" at bounding box center [972, 295] width 1150 height 83
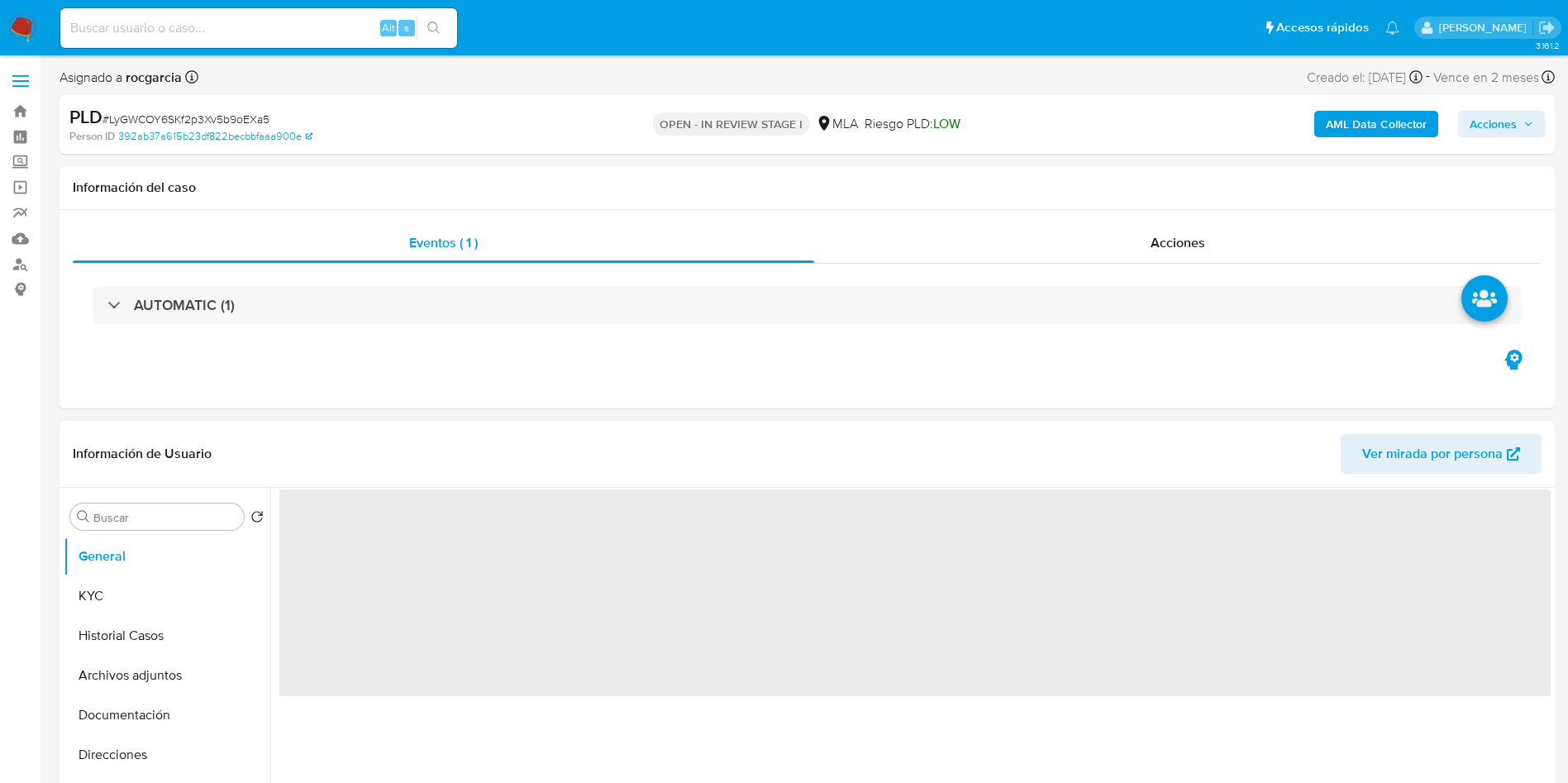
select select "10"
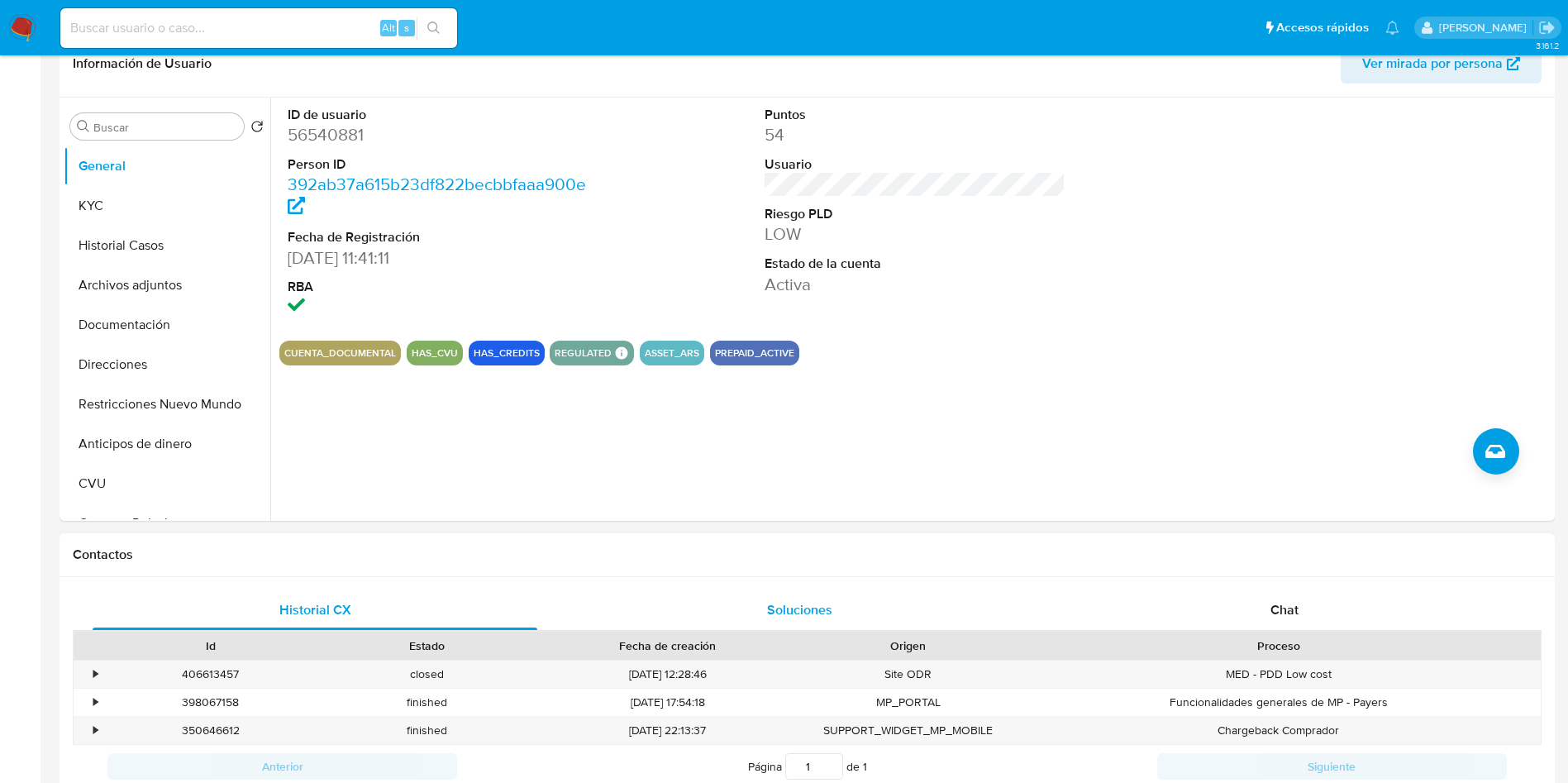
scroll to position [497, 0]
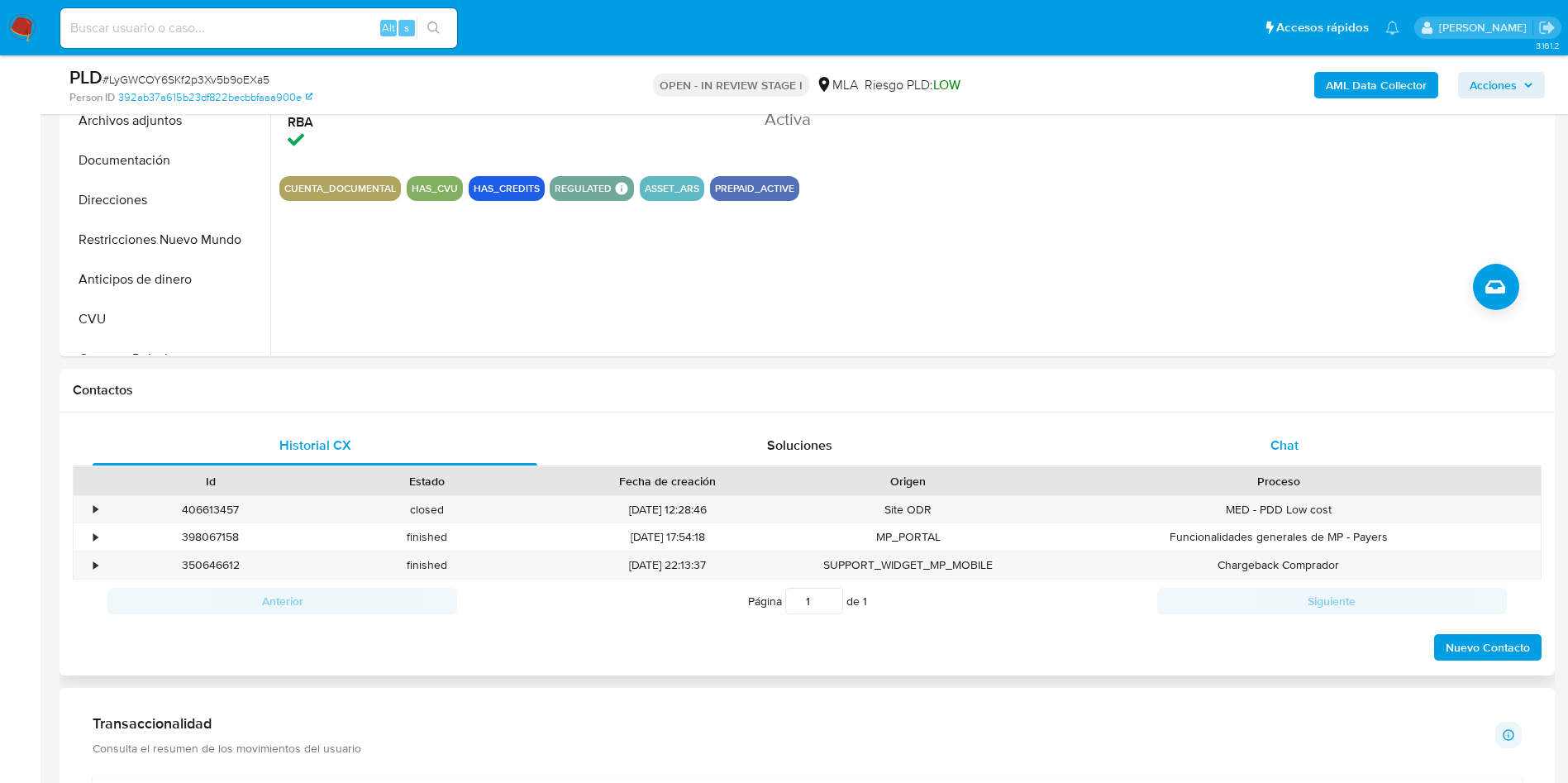
click at [1286, 445] on span "Chat" at bounding box center [1285, 445] width 28 height 19
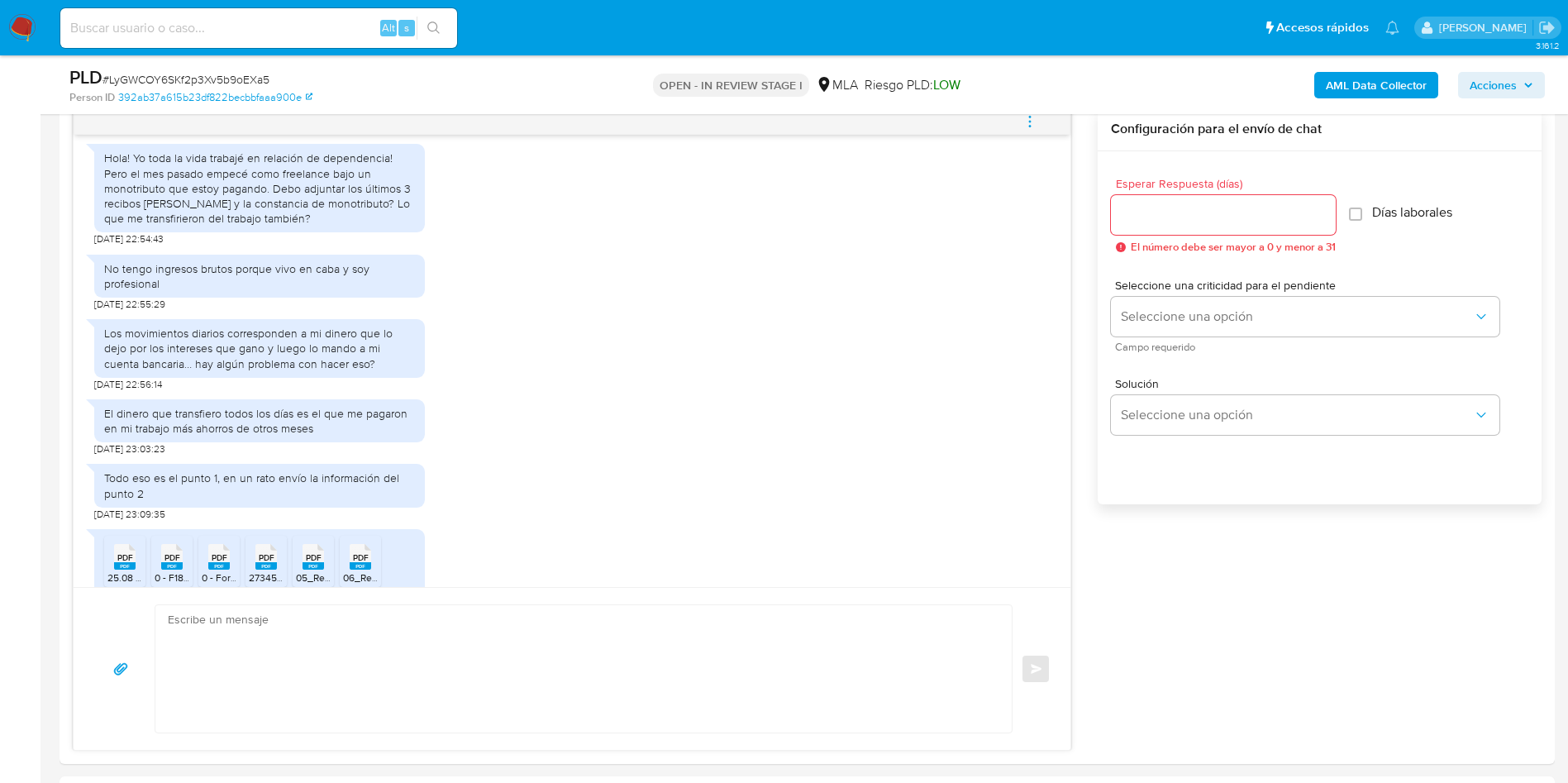
scroll to position [124, 0]
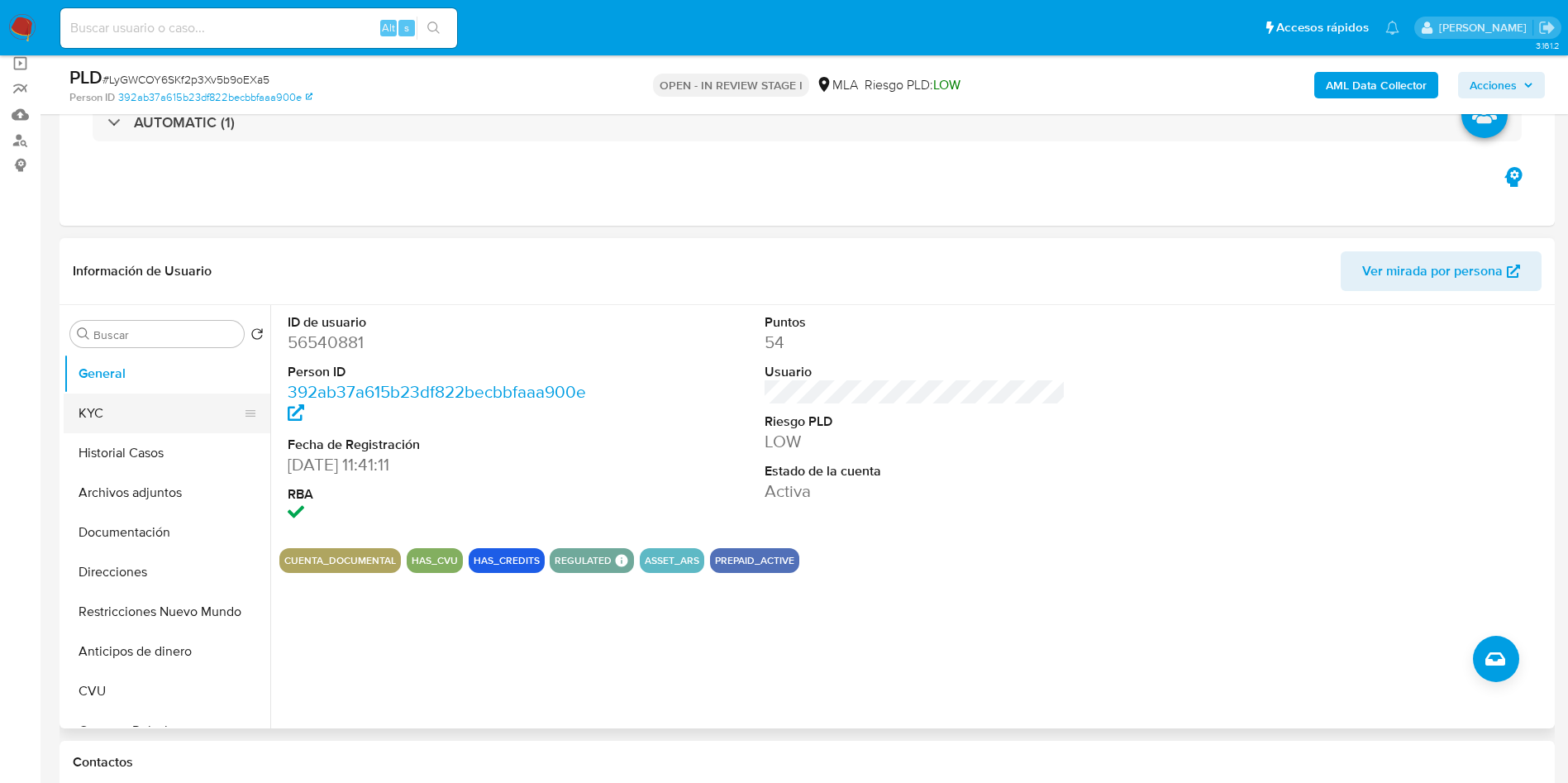
click at [116, 413] on button "KYC" at bounding box center [159, 413] width 193 height 40
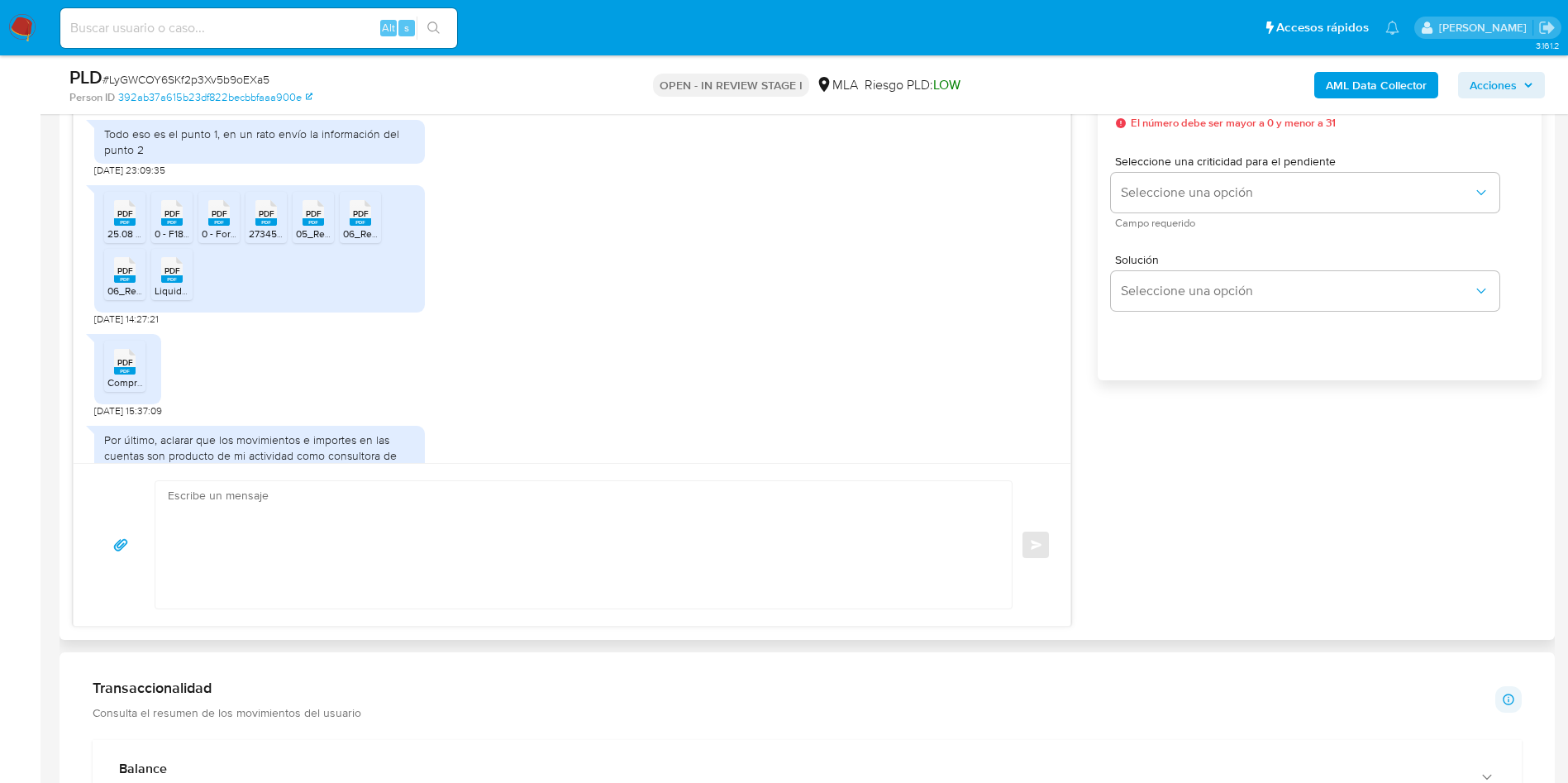
scroll to position [1161, 0]
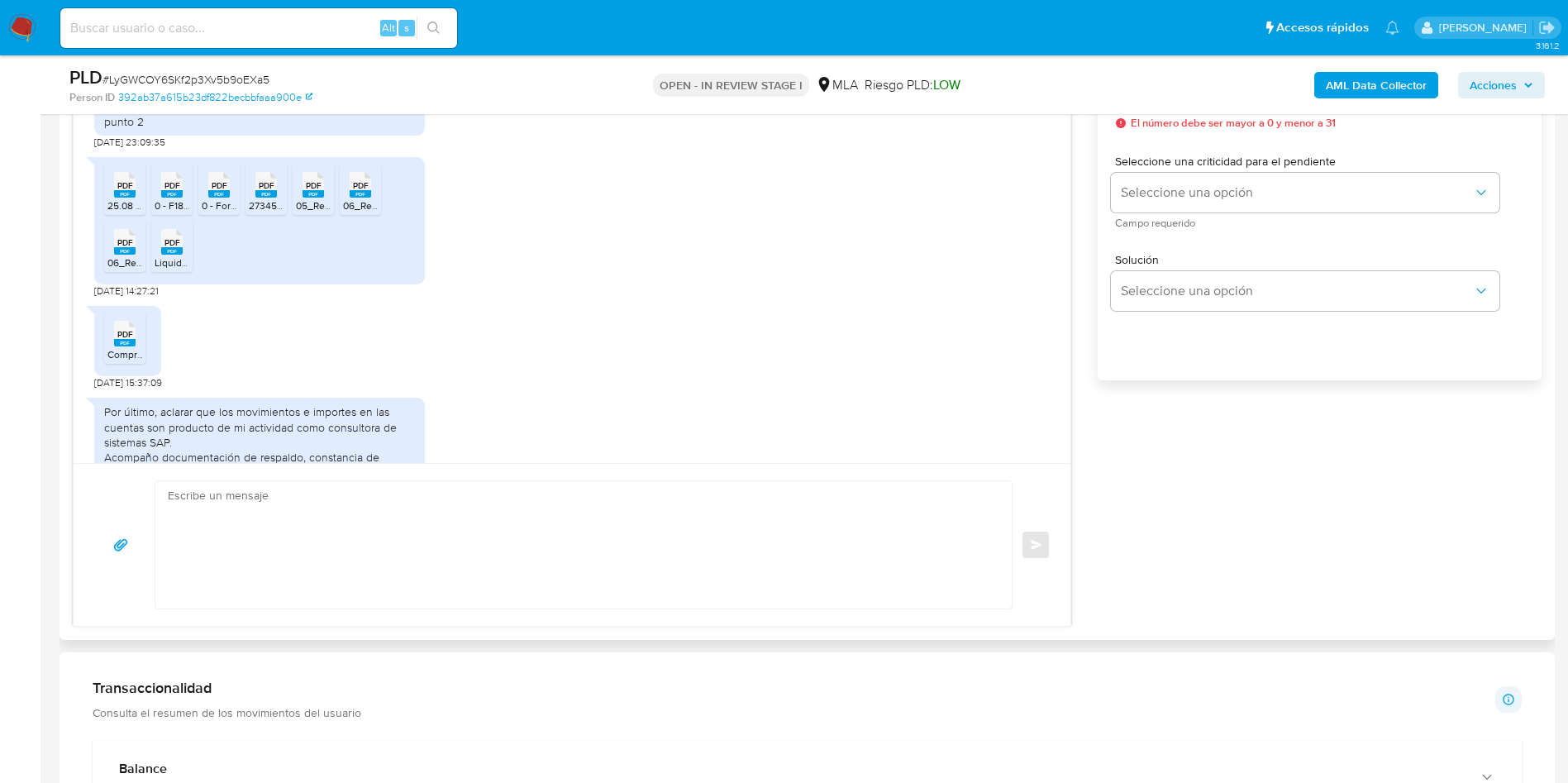
click at [128, 212] on span "25.08 CCAM - CUENTA CORRIENTE MONOTRIBUTISTAS.pdf" at bounding box center [240, 205] width 266 height 14
click at [168, 212] on span "0 - F184 ARCA _ Formulario 184.pdf" at bounding box center [232, 205] width 156 height 14
drag, startPoint x: 215, startPoint y: 230, endPoint x: 245, endPoint y: 230, distance: 30.0
click at [217, 212] on span "0 - Formulario de Impresión de Constancia de Monotributo.pdf" at bounding box center [341, 205] width 277 height 14
click at [257, 212] on span "27345046149_011_00001_00000001 BRIGHTSIDE IT CONSULTING SA.pdf" at bounding box center [411, 205] width 325 height 14
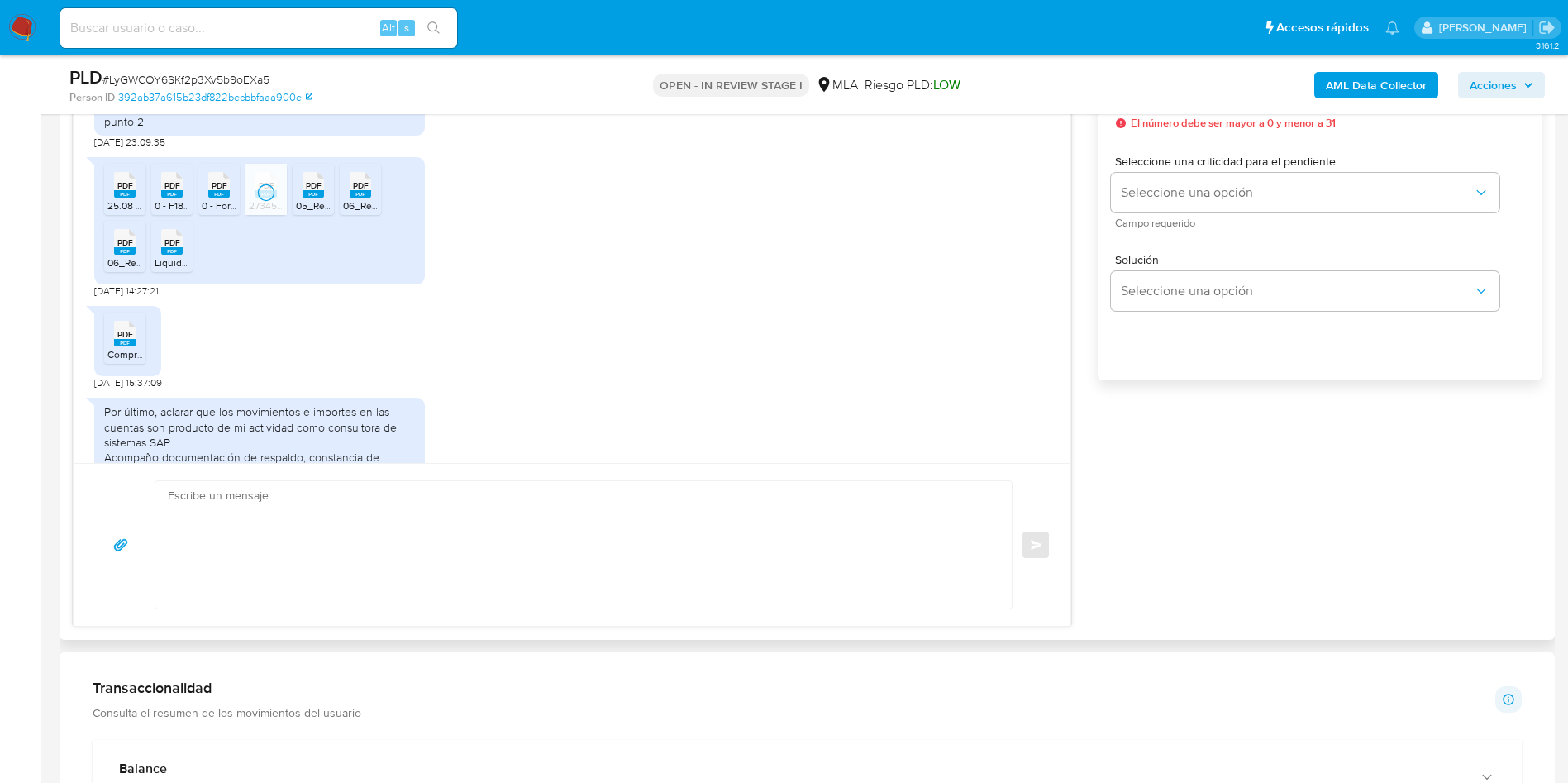
drag, startPoint x: 320, startPoint y: 234, endPoint x: 334, endPoint y: 237, distance: 14.3
click at [320, 212] on span "05_Recibo de sueldo Mayo 2025.pdf" at bounding box center [383, 205] width 175 height 14
click at [377, 212] on span "06_Recibo de sueldo Junio 2025.pdf" at bounding box center [430, 205] width 175 height 14
click at [113, 273] on li "PDF PDF 06_Recibo de sueldo 1 SAC 2025.pdf" at bounding box center [125, 247] width 42 height 52
click at [170, 270] on span "Liquidacion final - Corallo.pdf" at bounding box center [241, 263] width 173 height 14
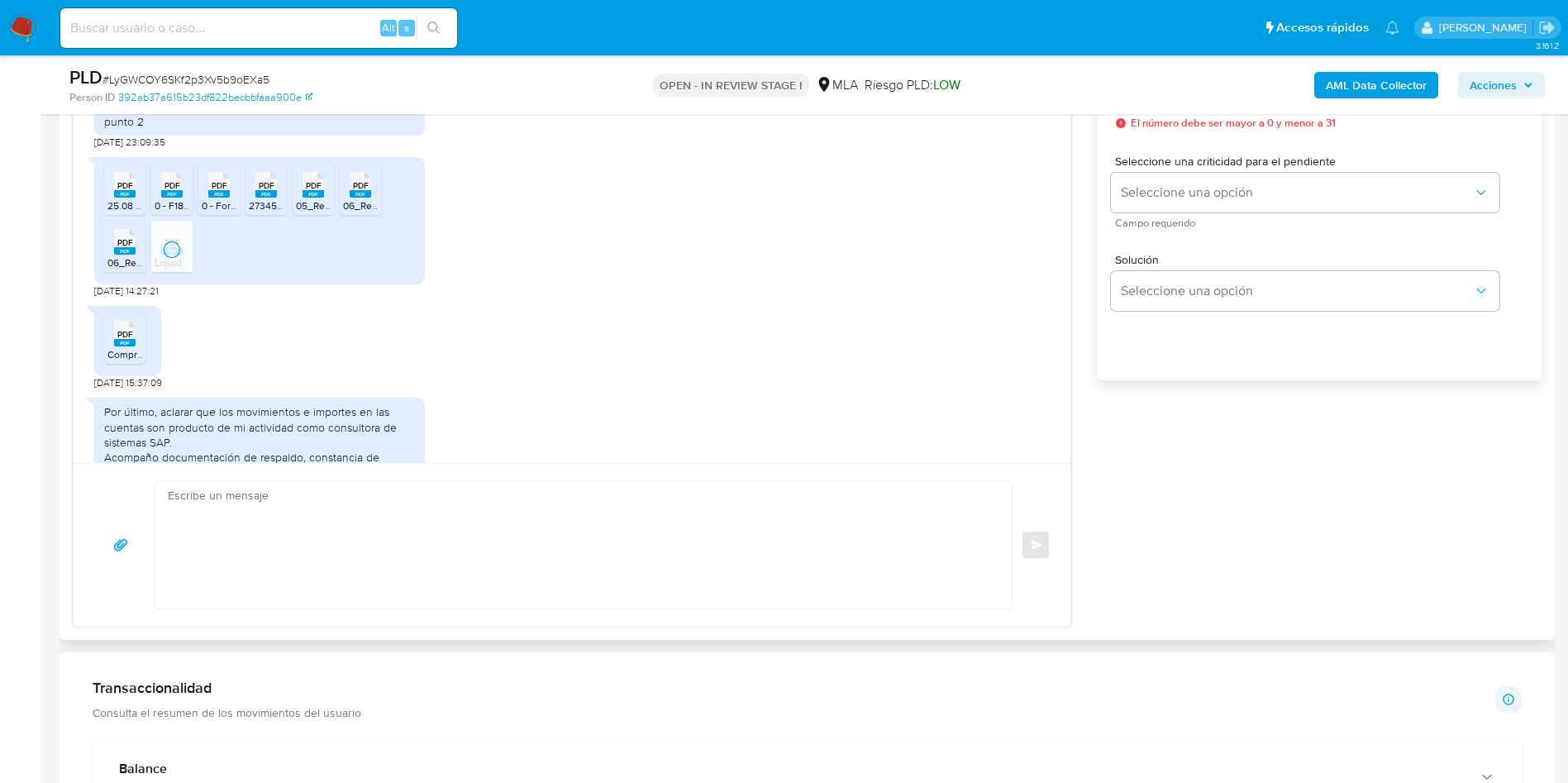
drag, startPoint x: 134, startPoint y: 365, endPoint x: 432, endPoint y: 336, distance: 299.4
click at [133, 347] on icon at bounding box center [125, 334] width 22 height 26
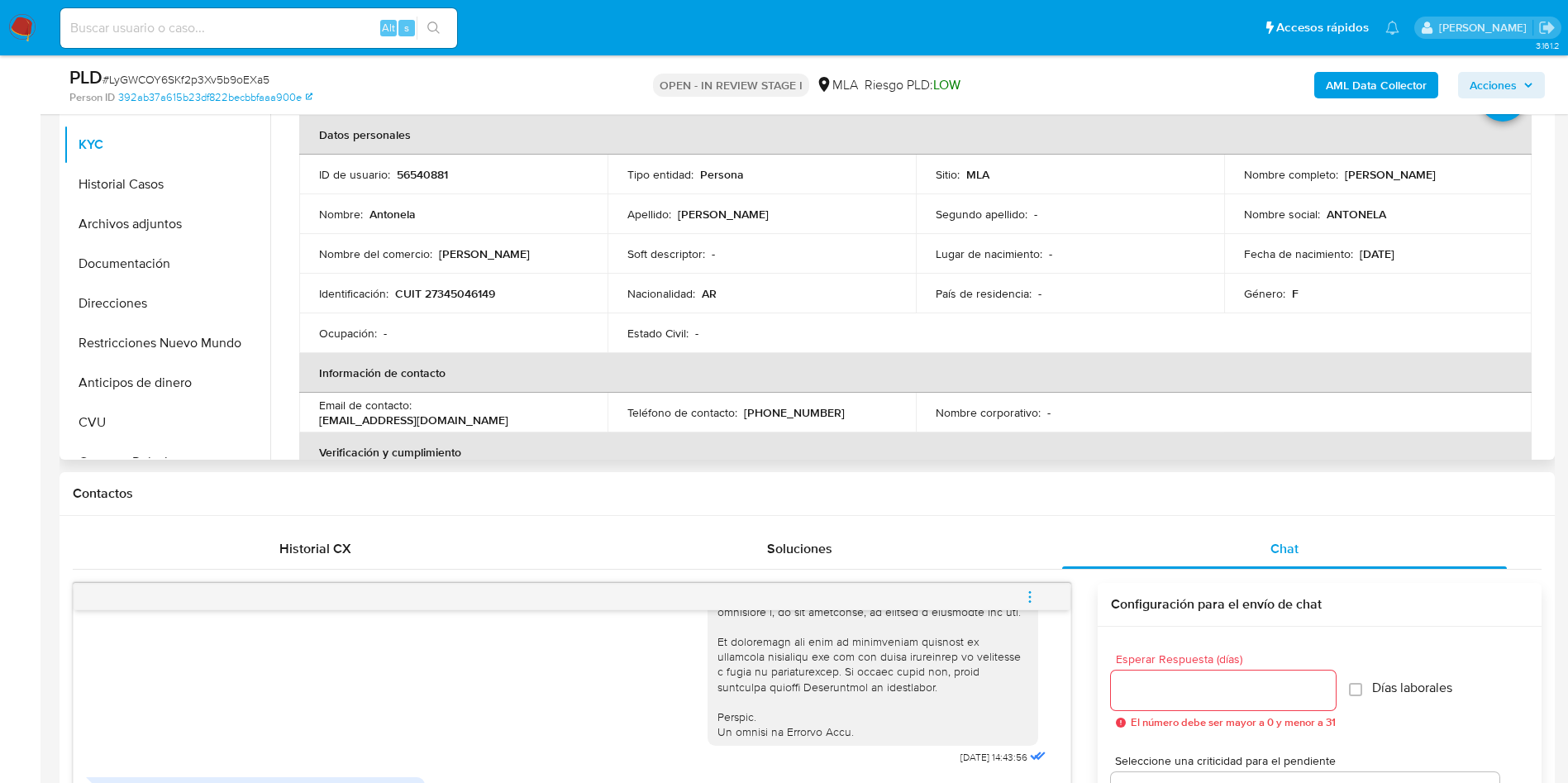
scroll to position [248, 0]
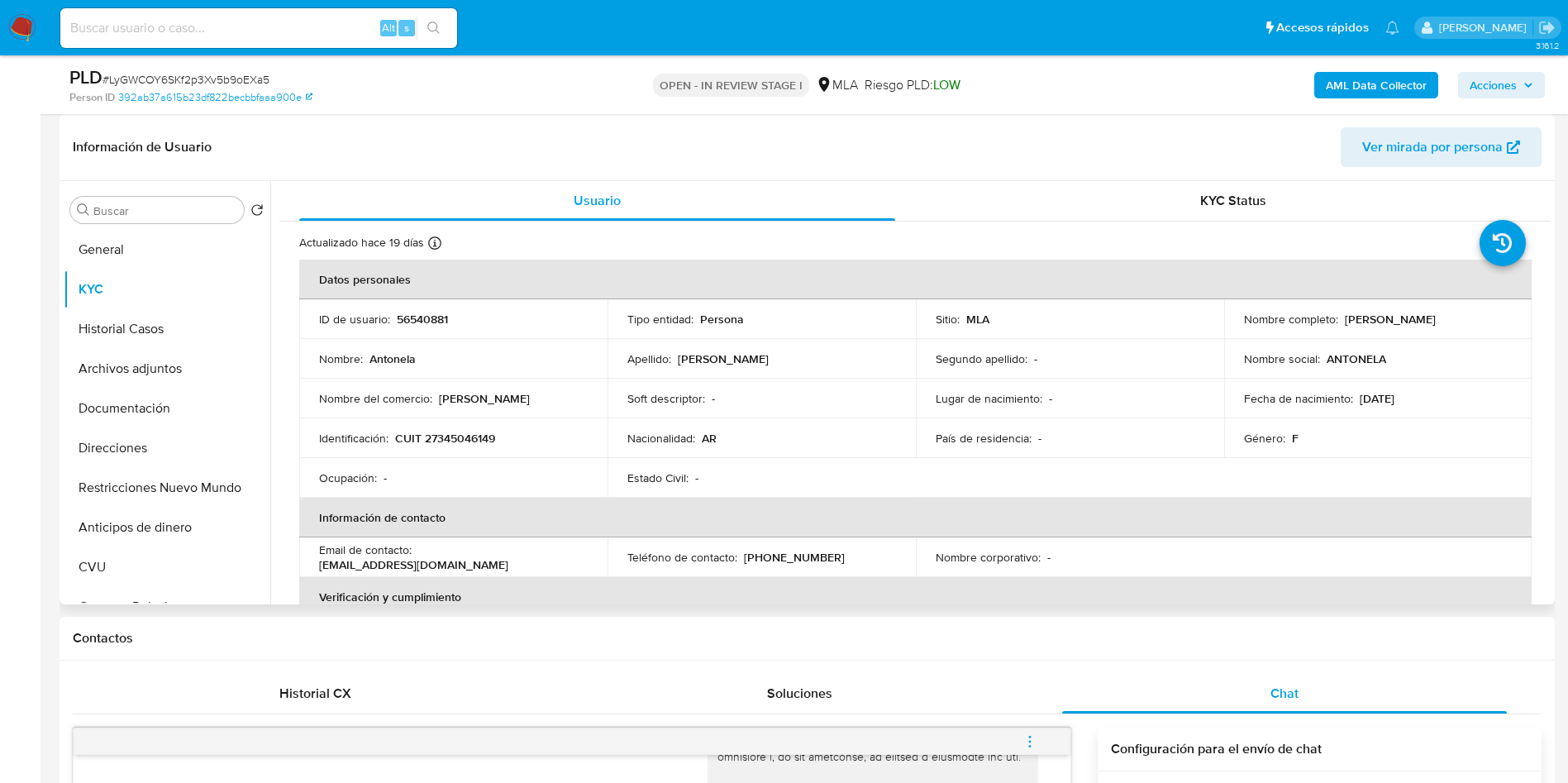
click at [426, 316] on p "56540881" at bounding box center [423, 319] width 52 height 15
copy p "56540881"
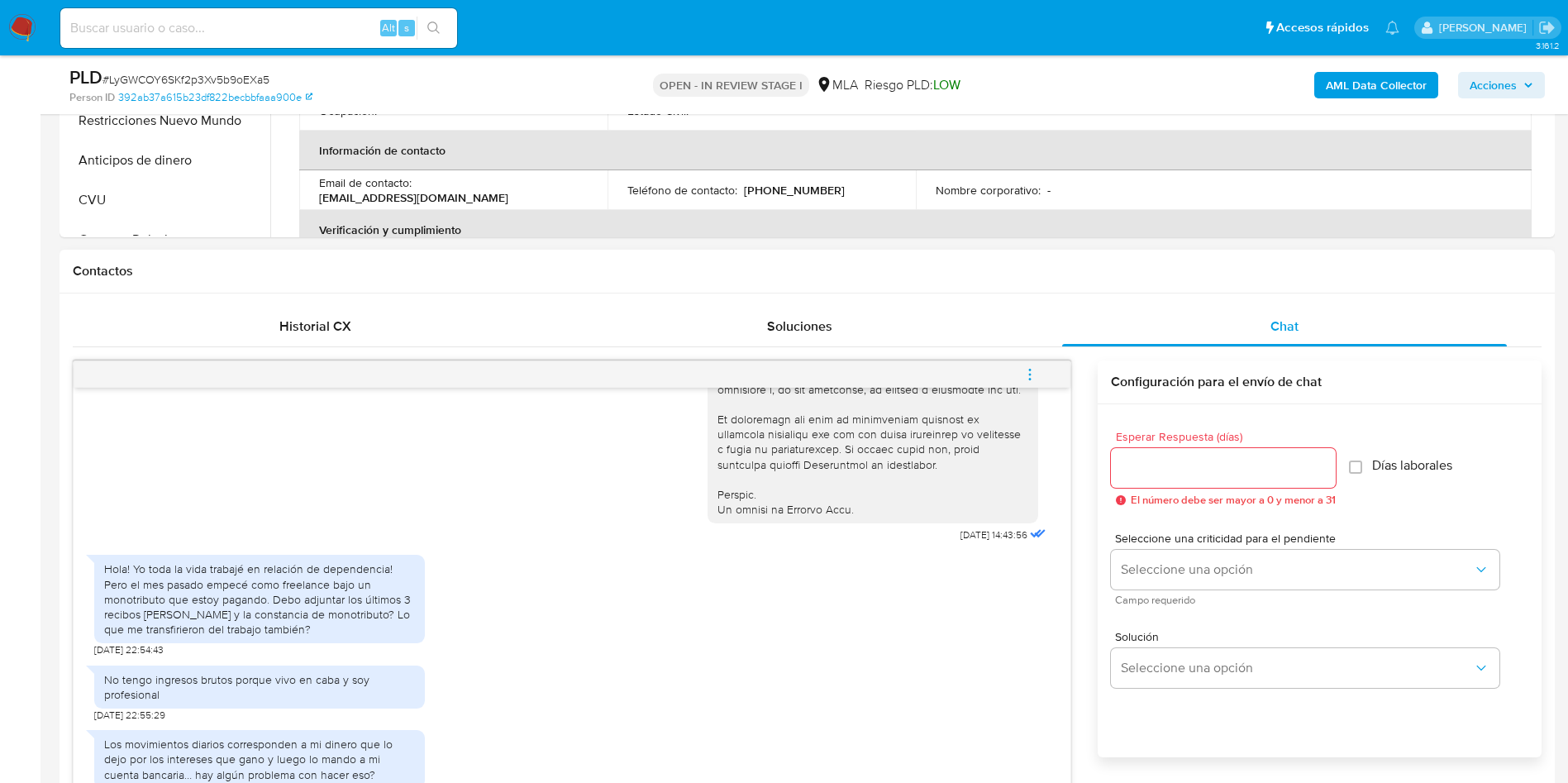
scroll to position [992, 0]
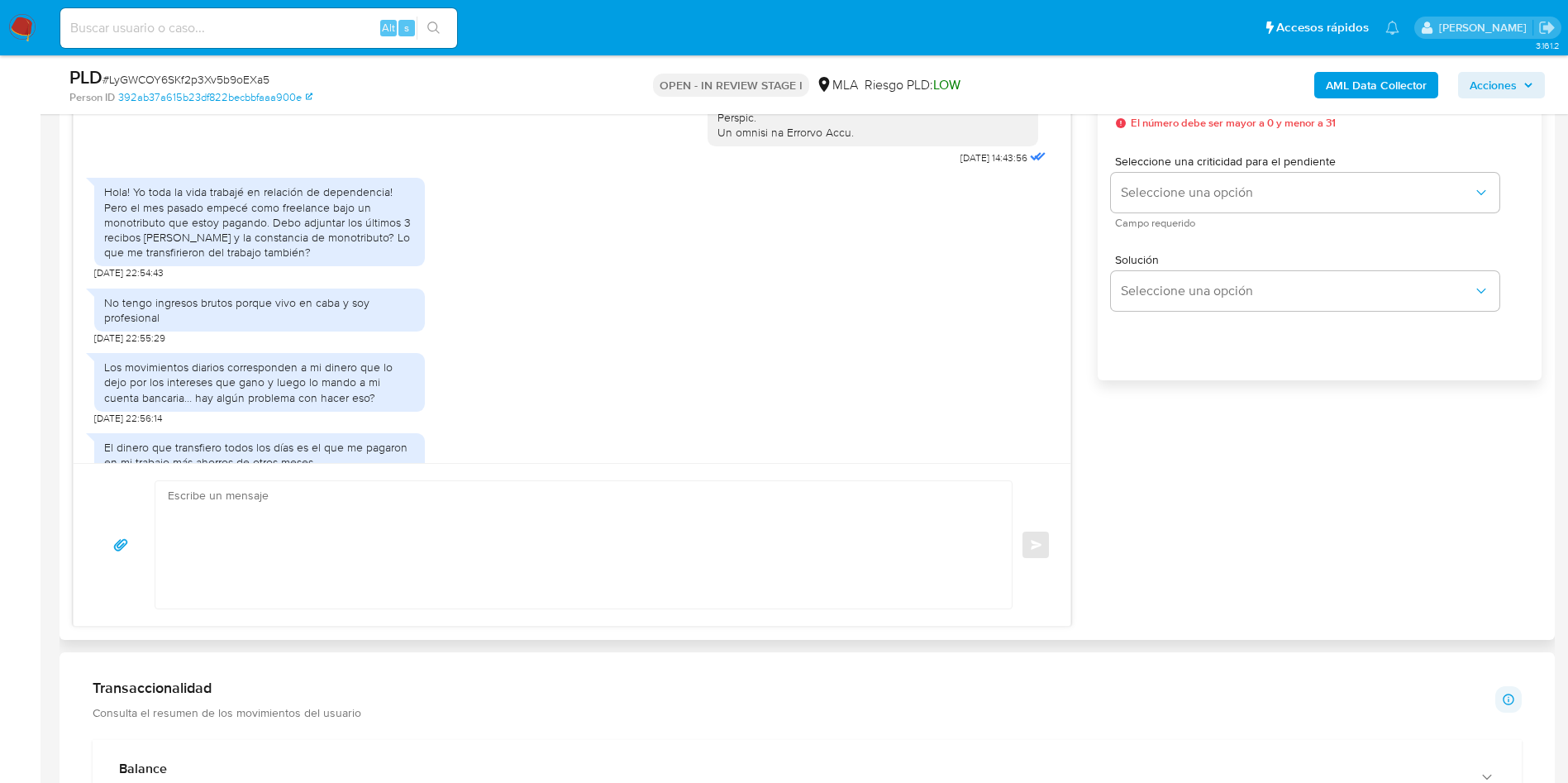
click at [348, 567] on textarea at bounding box center [578, 545] width 823 height 128
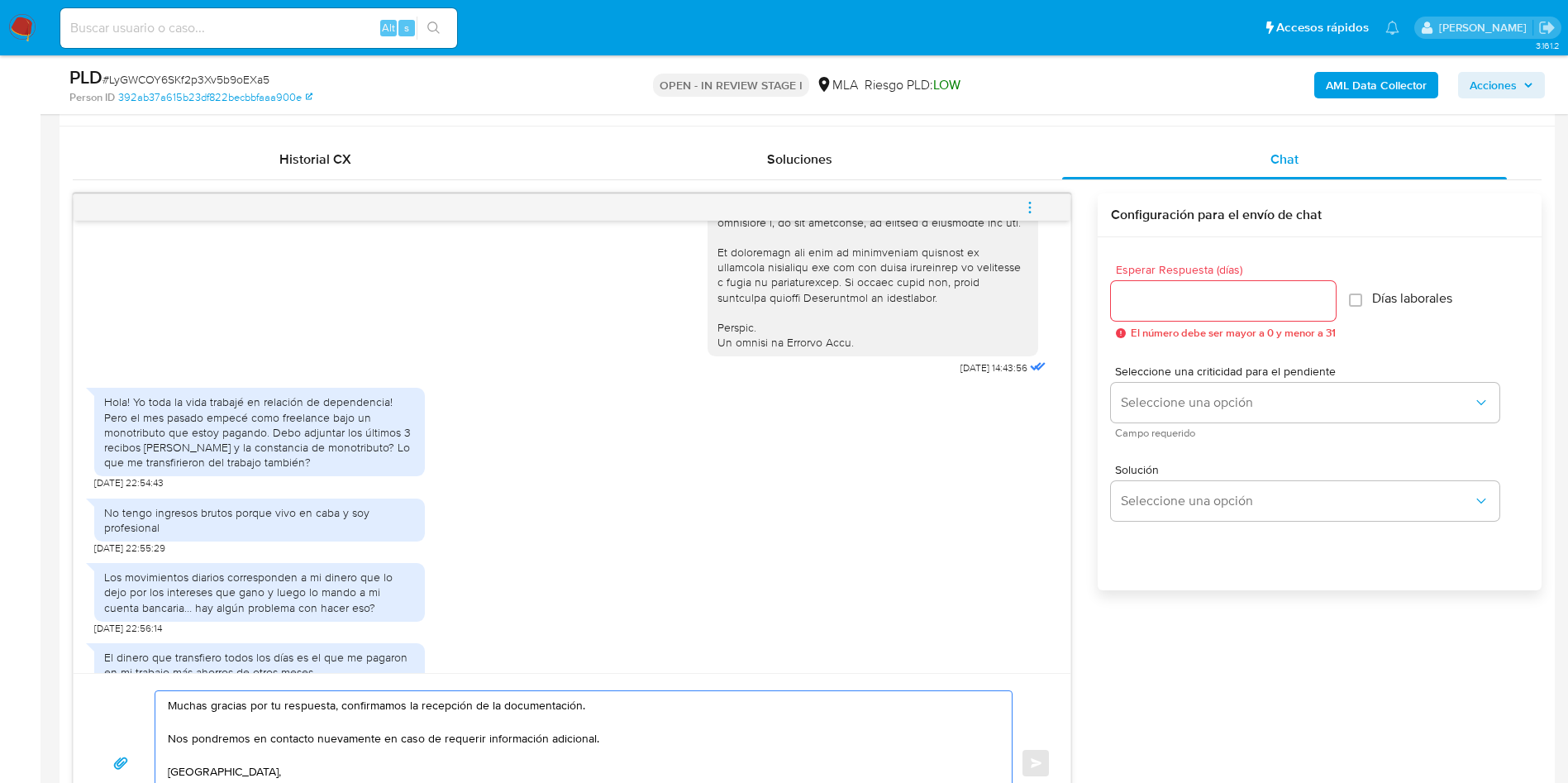
scroll to position [744, 0]
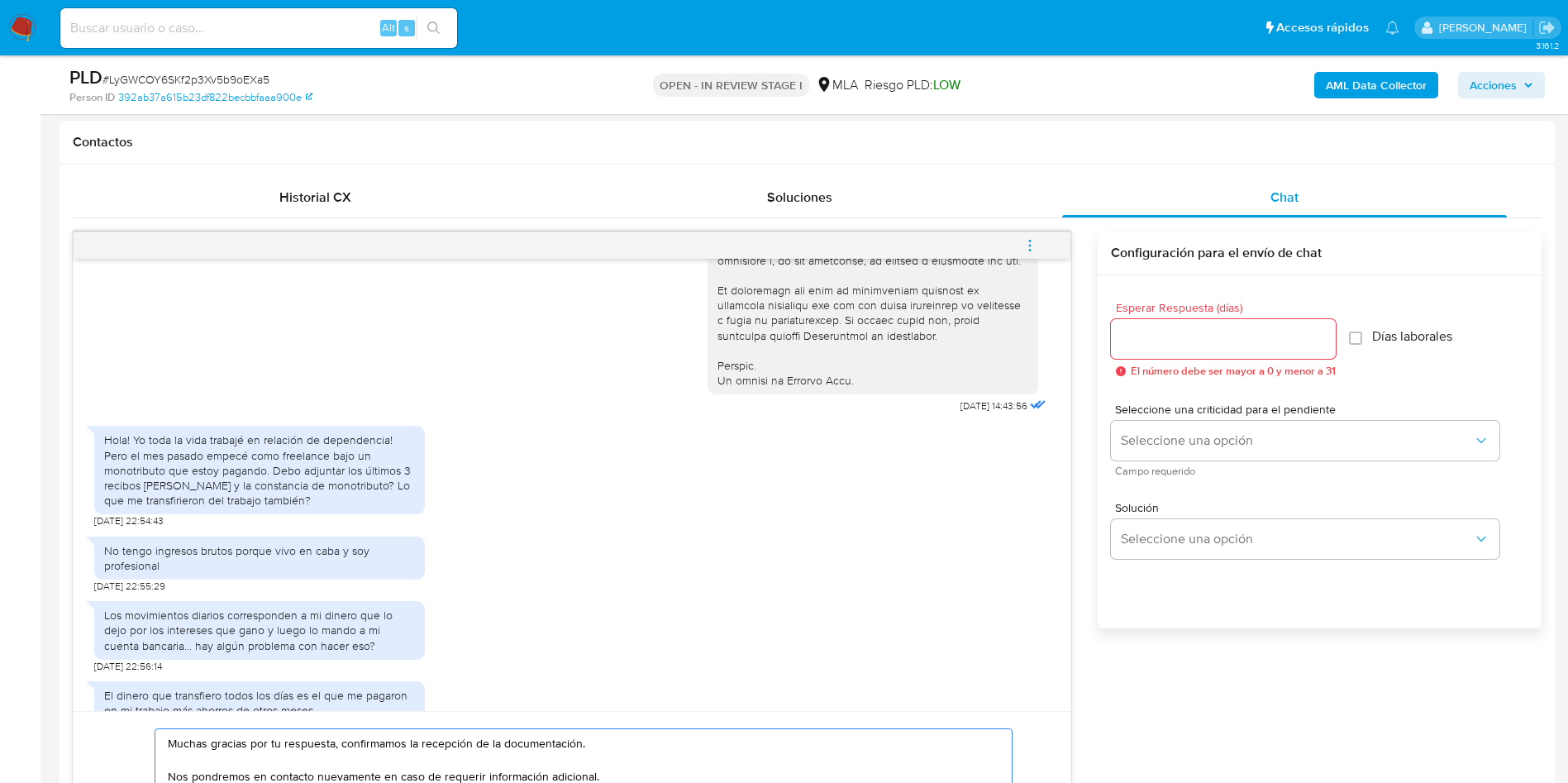
type textarea "Muchas gracias por tu respuesta, confirmamos la recepción de la documentación. …"
click at [1256, 324] on div at bounding box center [1223, 339] width 225 height 40
click at [1251, 345] on input "Esperar Respuesta (días)" at bounding box center [1223, 339] width 225 height 22
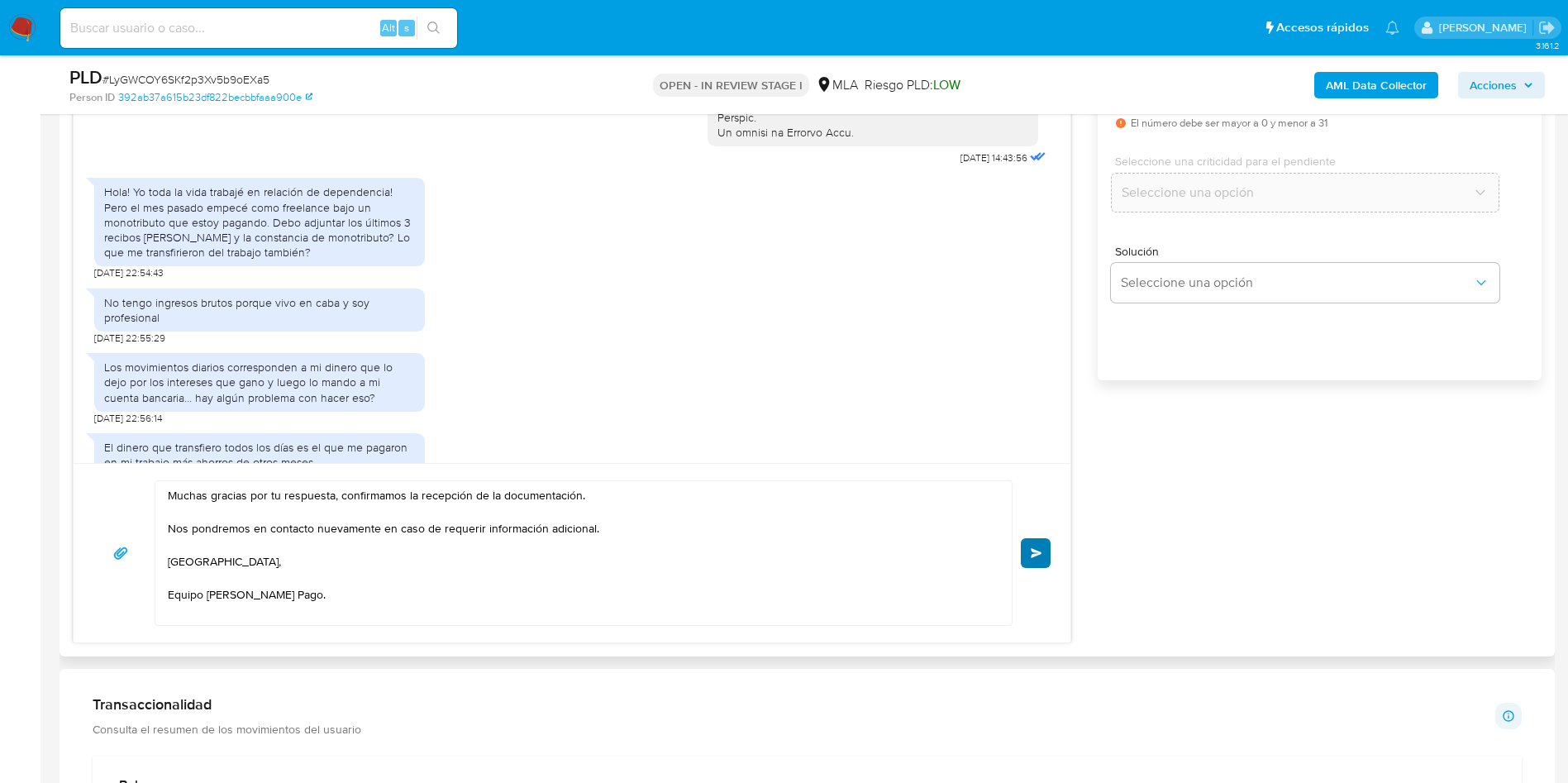
type input "0"
click at [1023, 561] on button "Enviar" at bounding box center [1036, 553] width 30 height 30
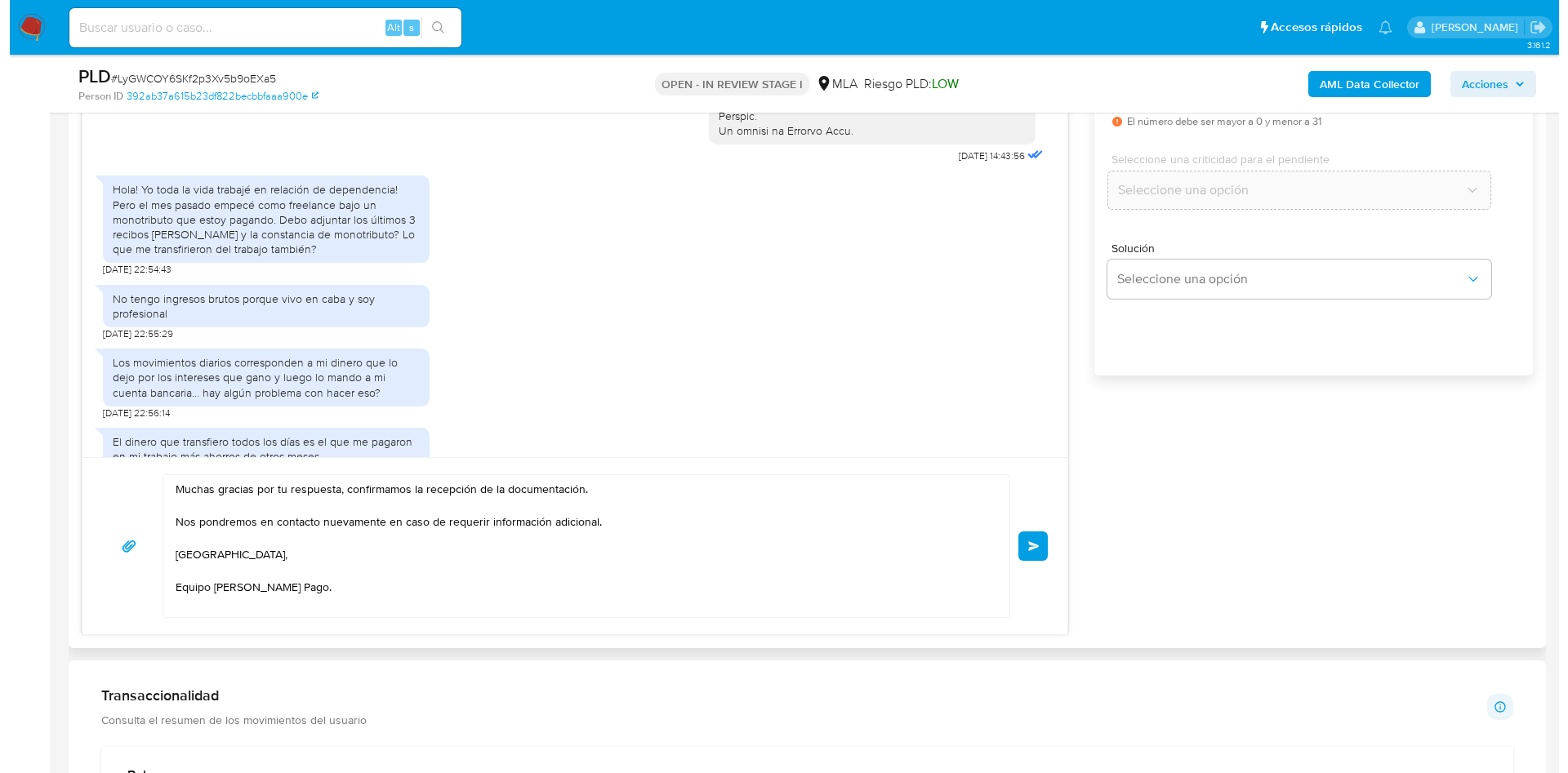
scroll to position [613, 0]
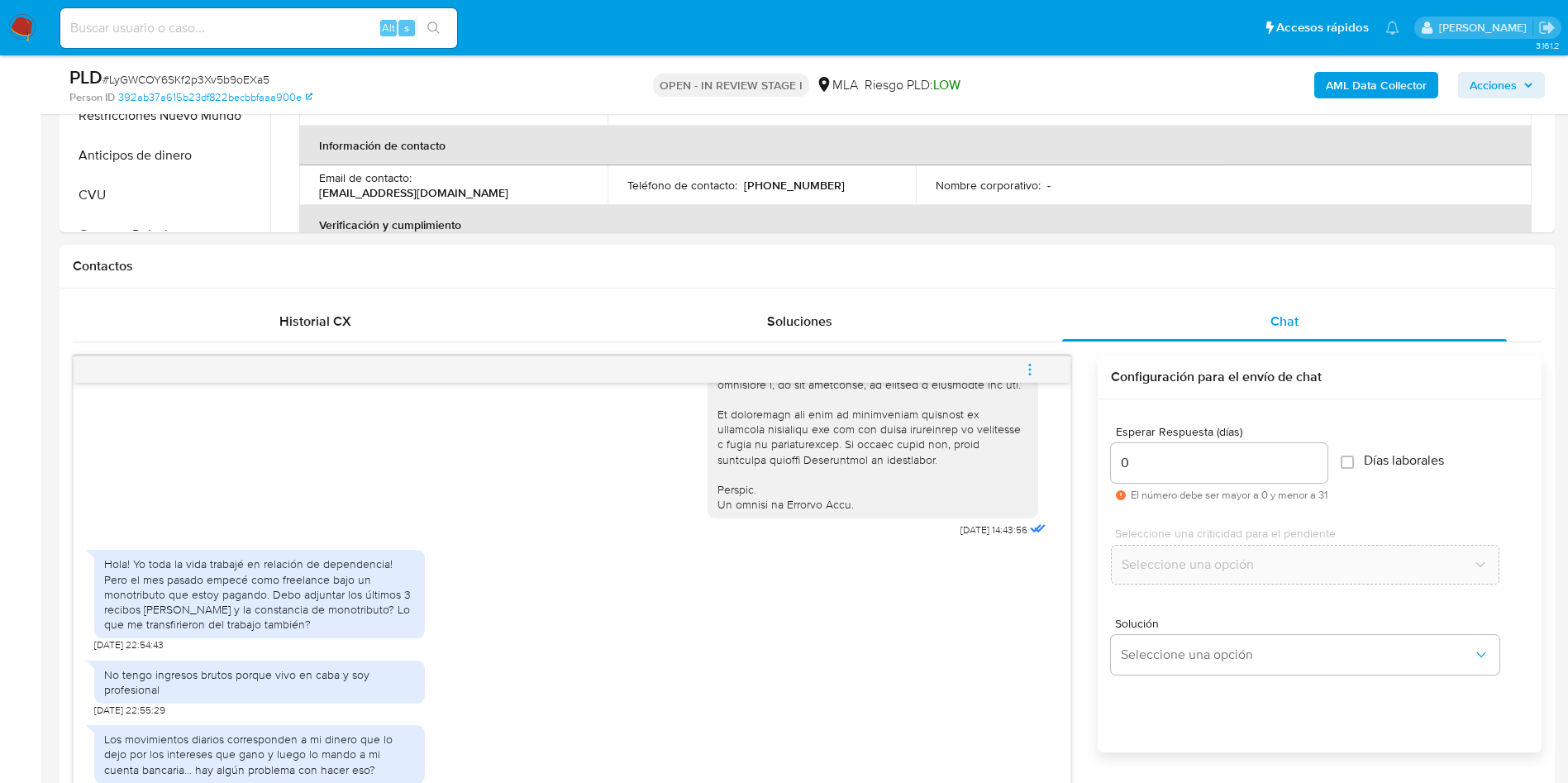
click at [1026, 357] on span "menu-action" at bounding box center [1029, 370] width 15 height 40
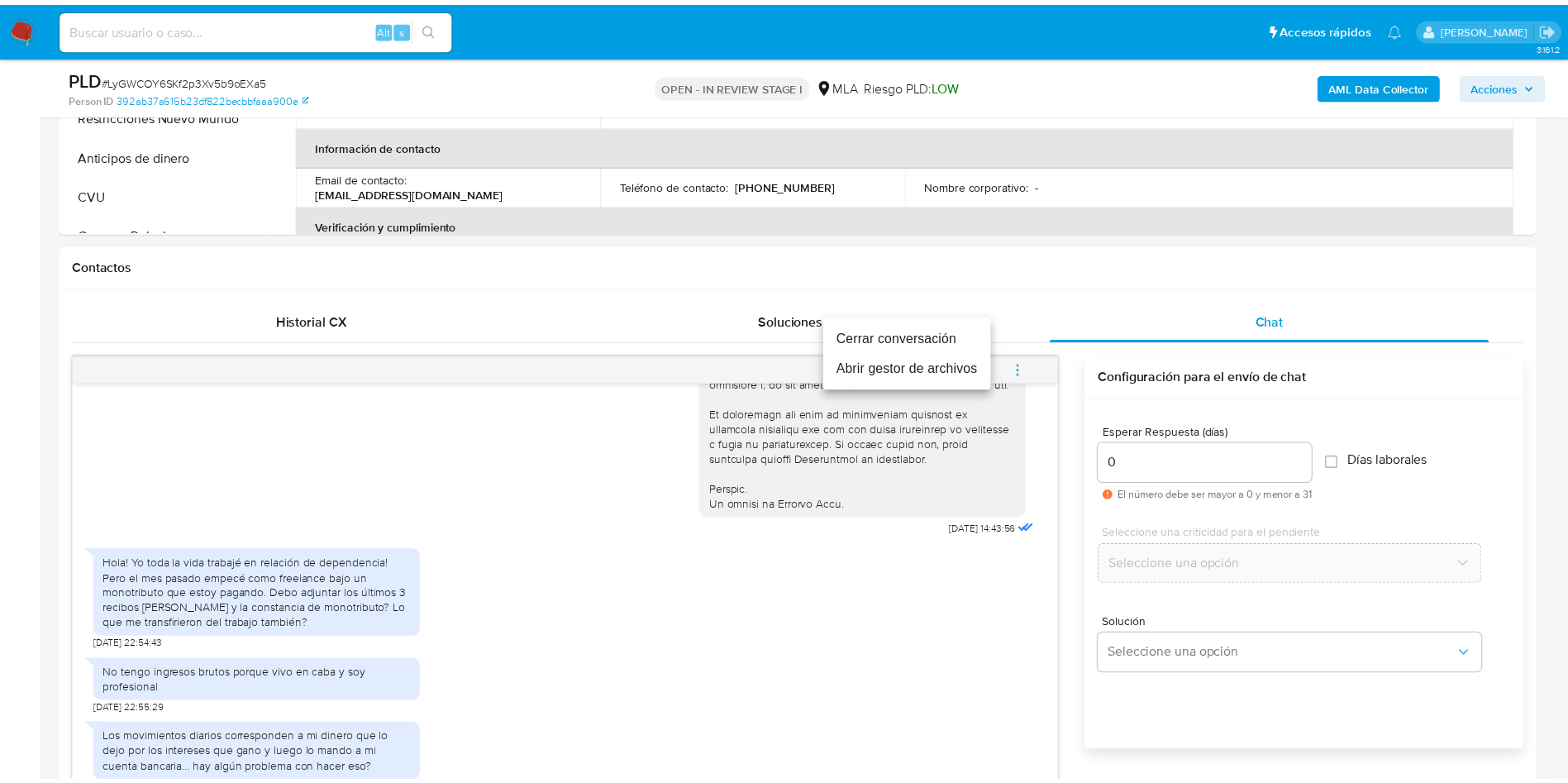
scroll to position [1434, 0]
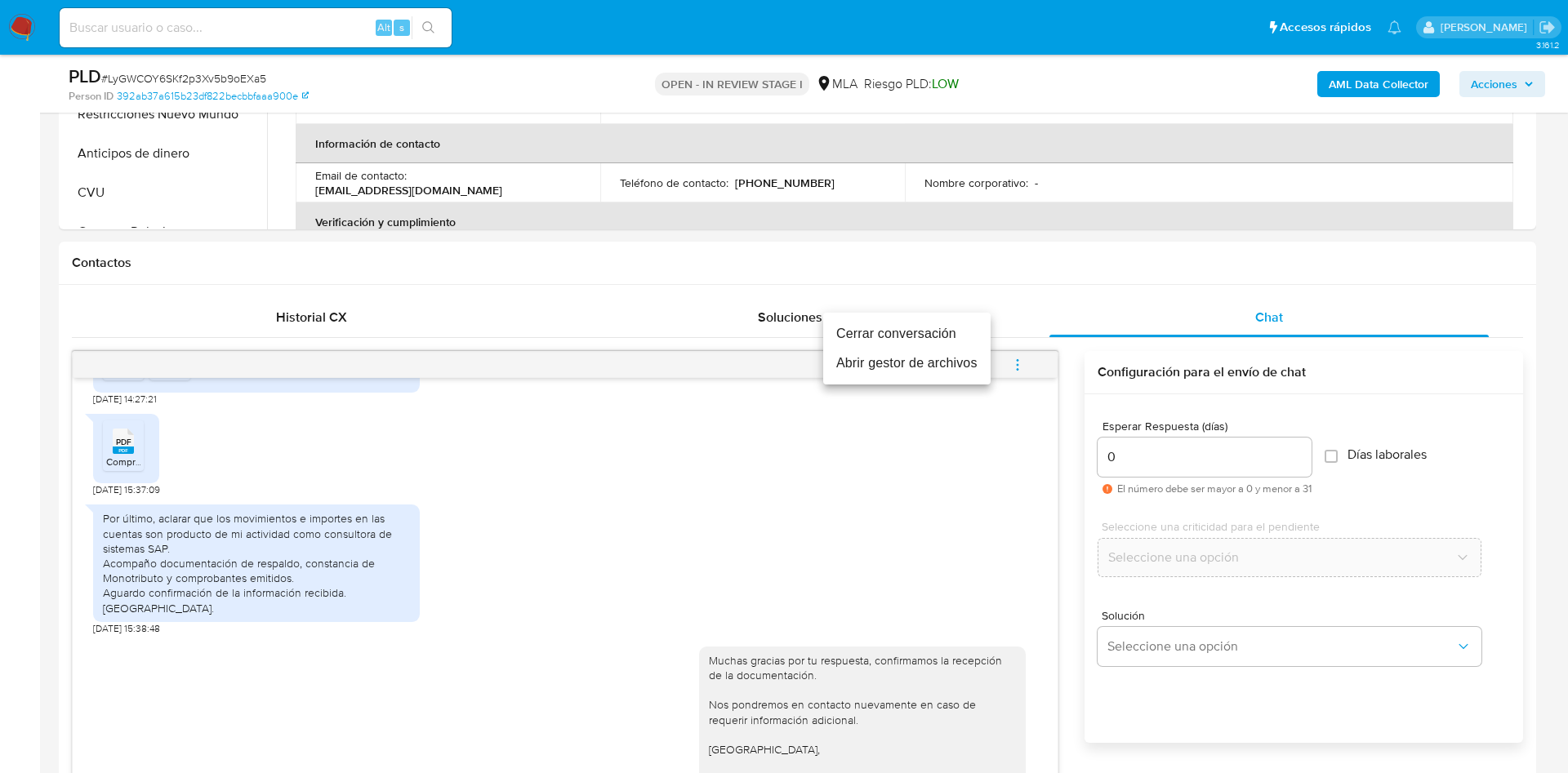
click at [890, 330] on li "Cerrar conversación" at bounding box center [906, 334] width 167 height 29
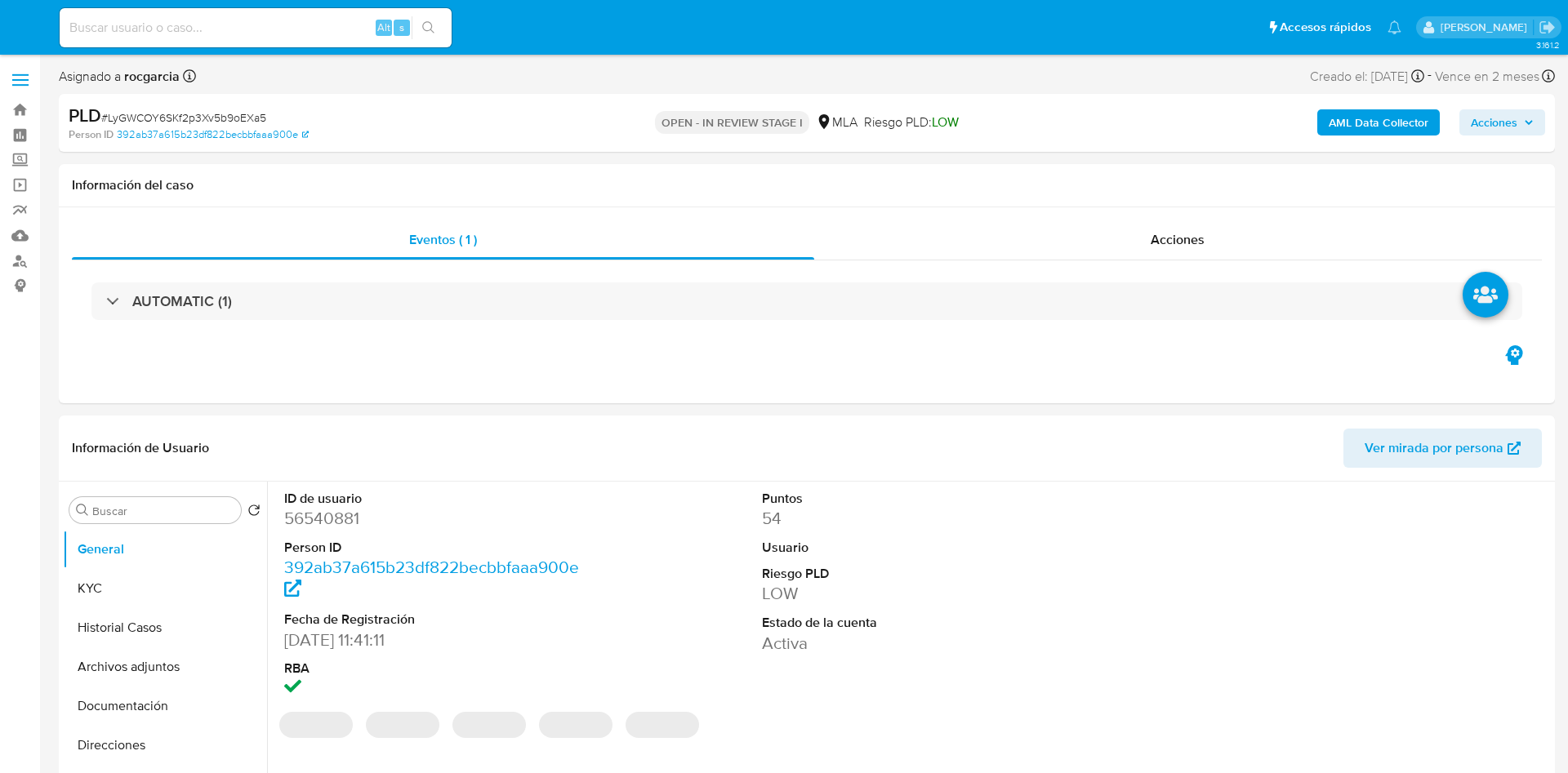
select select "10"
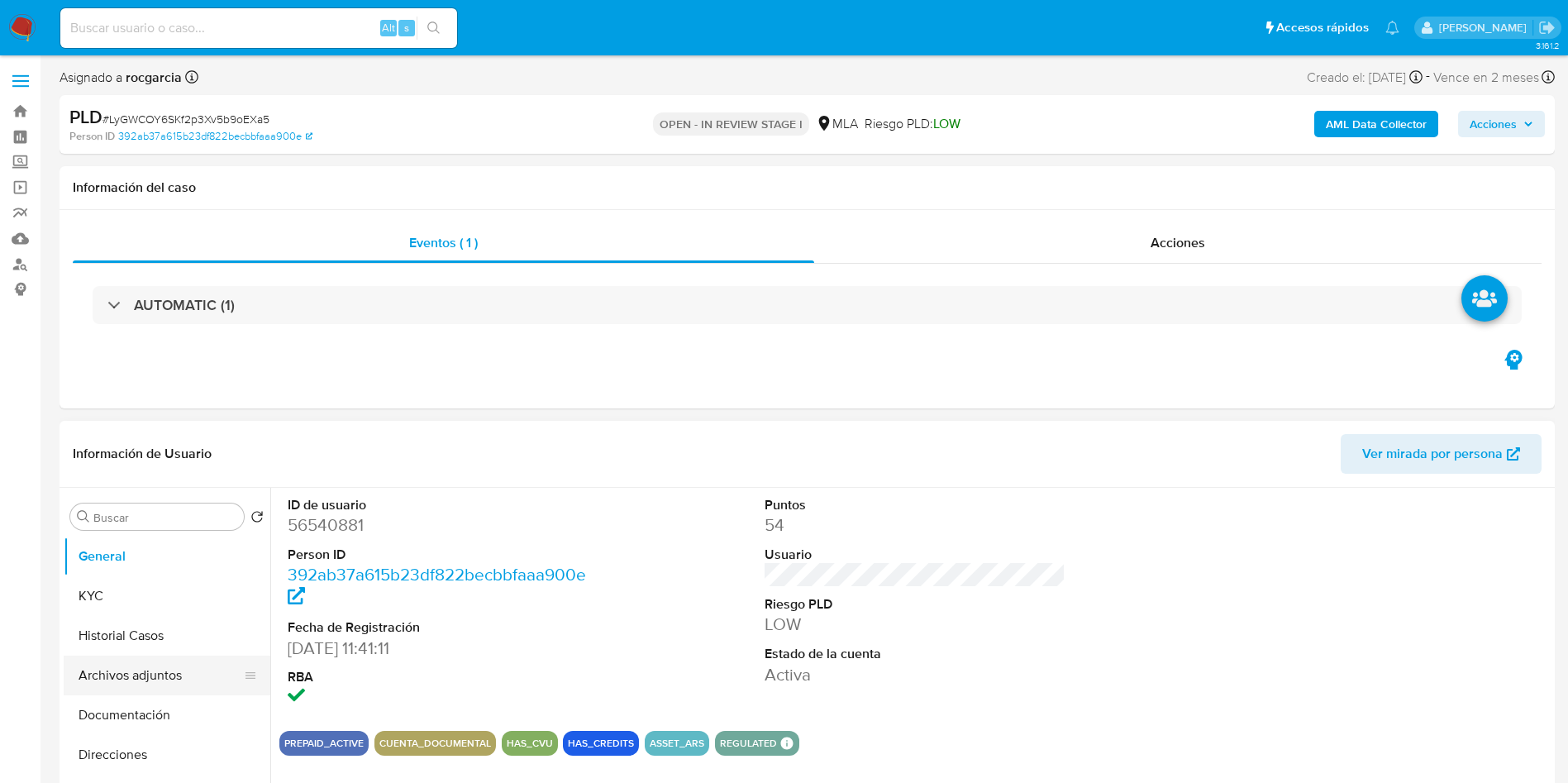
click at [103, 670] on button "Archivos adjuntos" at bounding box center [159, 676] width 193 height 40
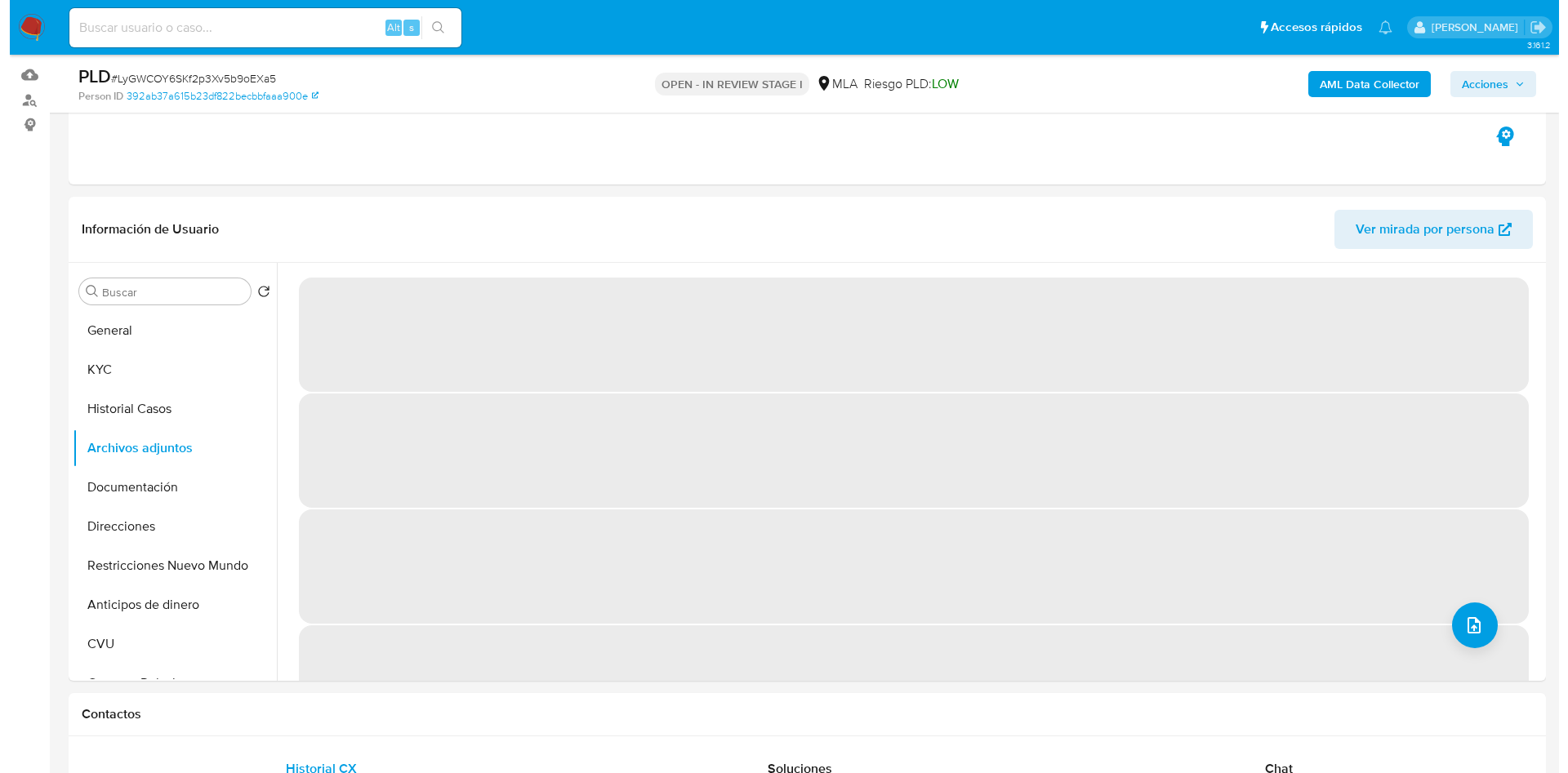
scroll to position [122, 0]
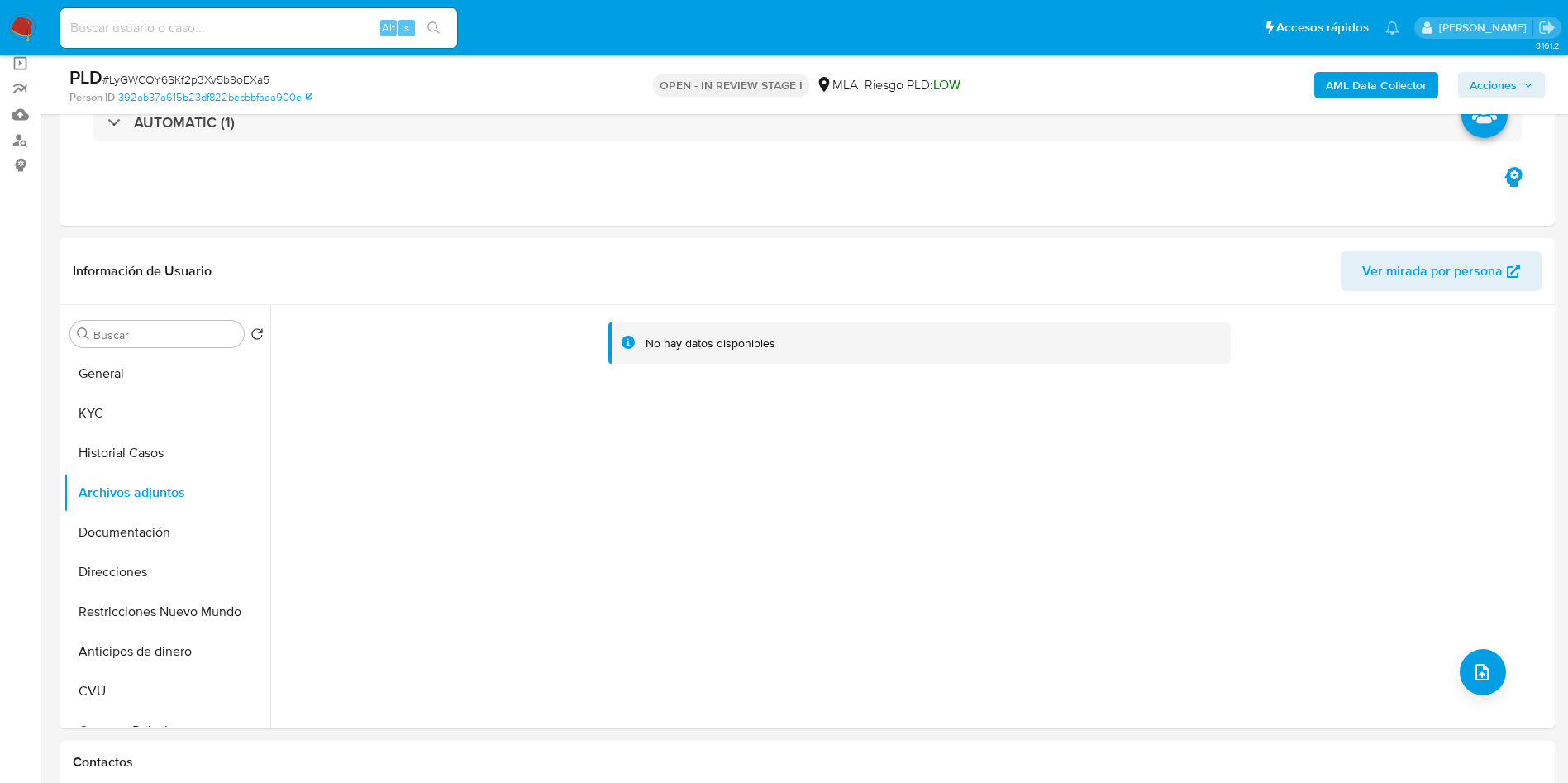
click at [1339, 56] on div "PLD # LyGWCOY6SKf2p3Xv5b9oEXa5 Person ID 392ab37a615b23df822becbbfaaa900e OPEN …" at bounding box center [807, 84] width 1496 height 58
click at [1351, 90] on b "AML Data Collector" at bounding box center [1376, 85] width 101 height 27
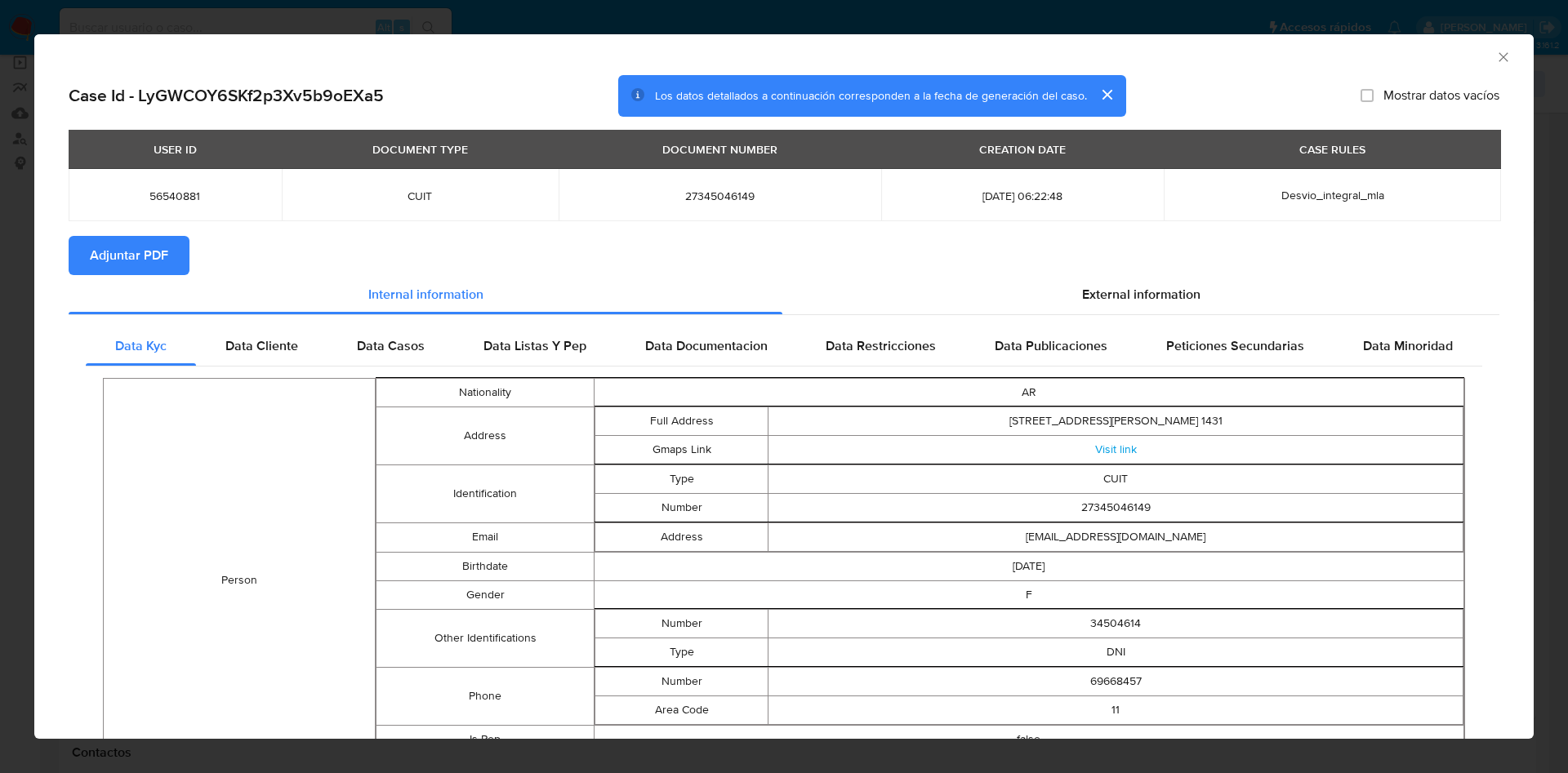
click at [1095, 269] on section "Adjuntar PDF" at bounding box center [784, 255] width 1431 height 39
click at [1097, 285] on span "External information" at bounding box center [1141, 294] width 118 height 19
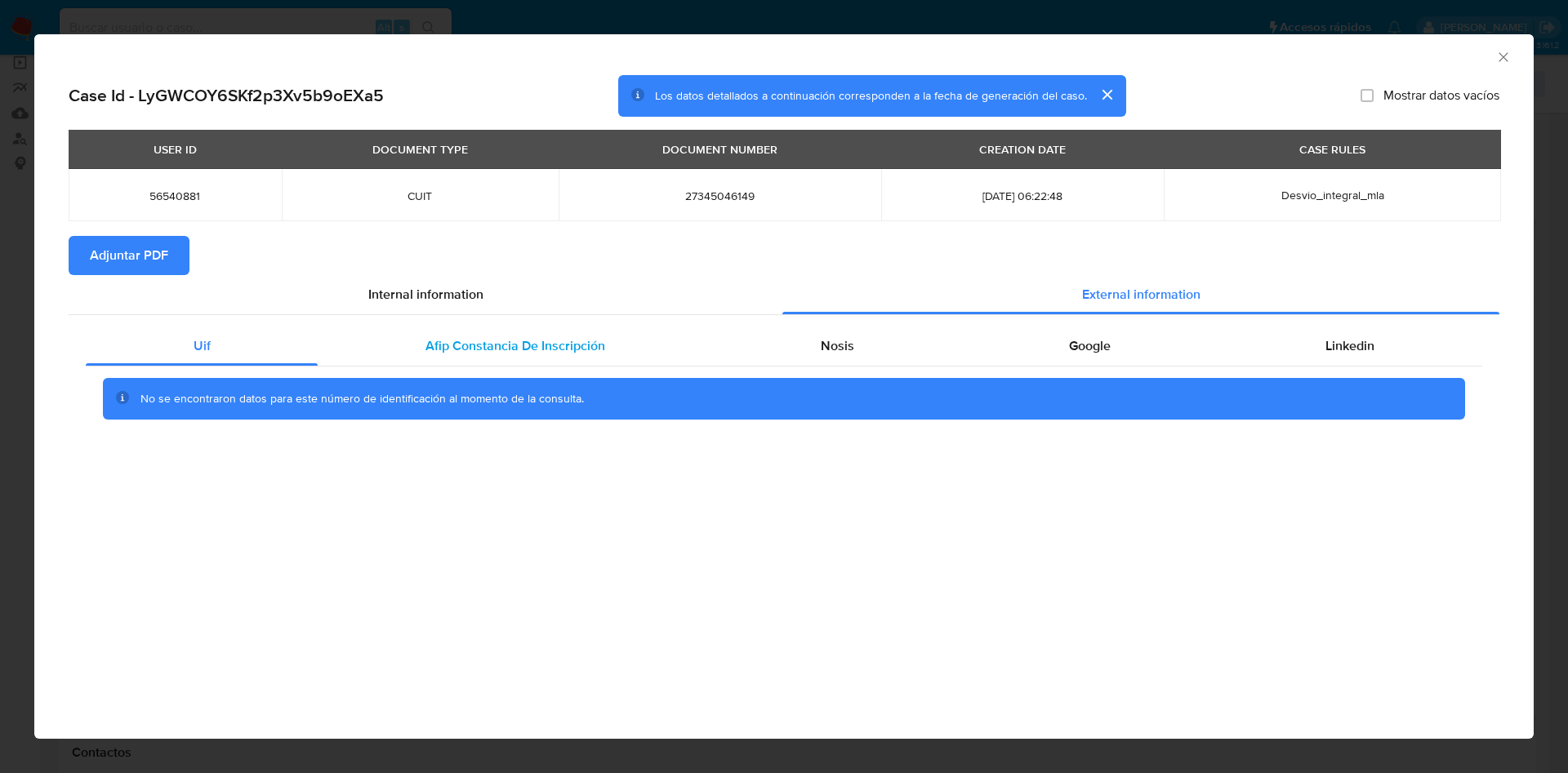
click at [583, 340] on span "Afip Constancia De Inscripción" at bounding box center [516, 345] width 180 height 19
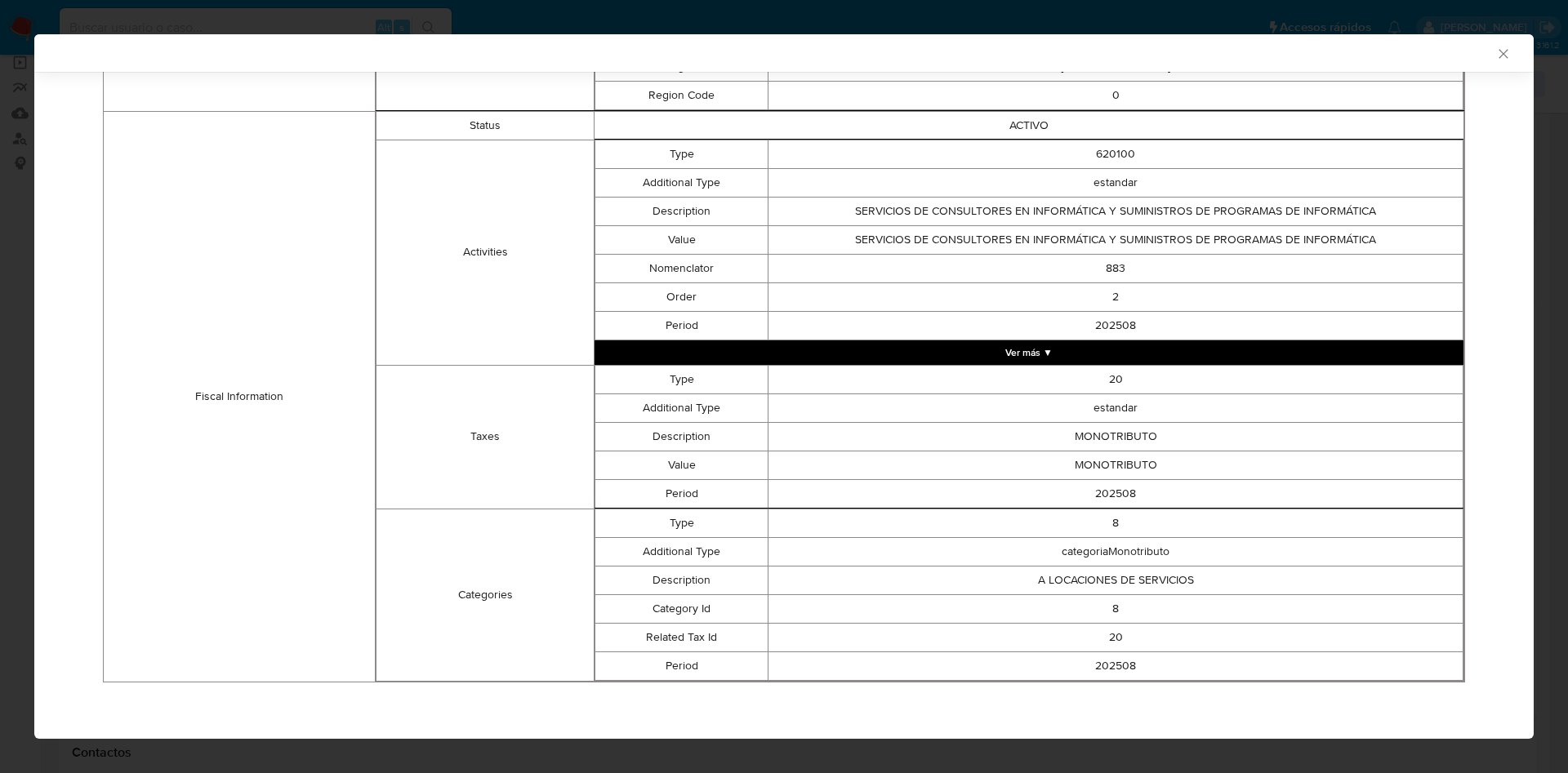
scroll to position [0, 0]
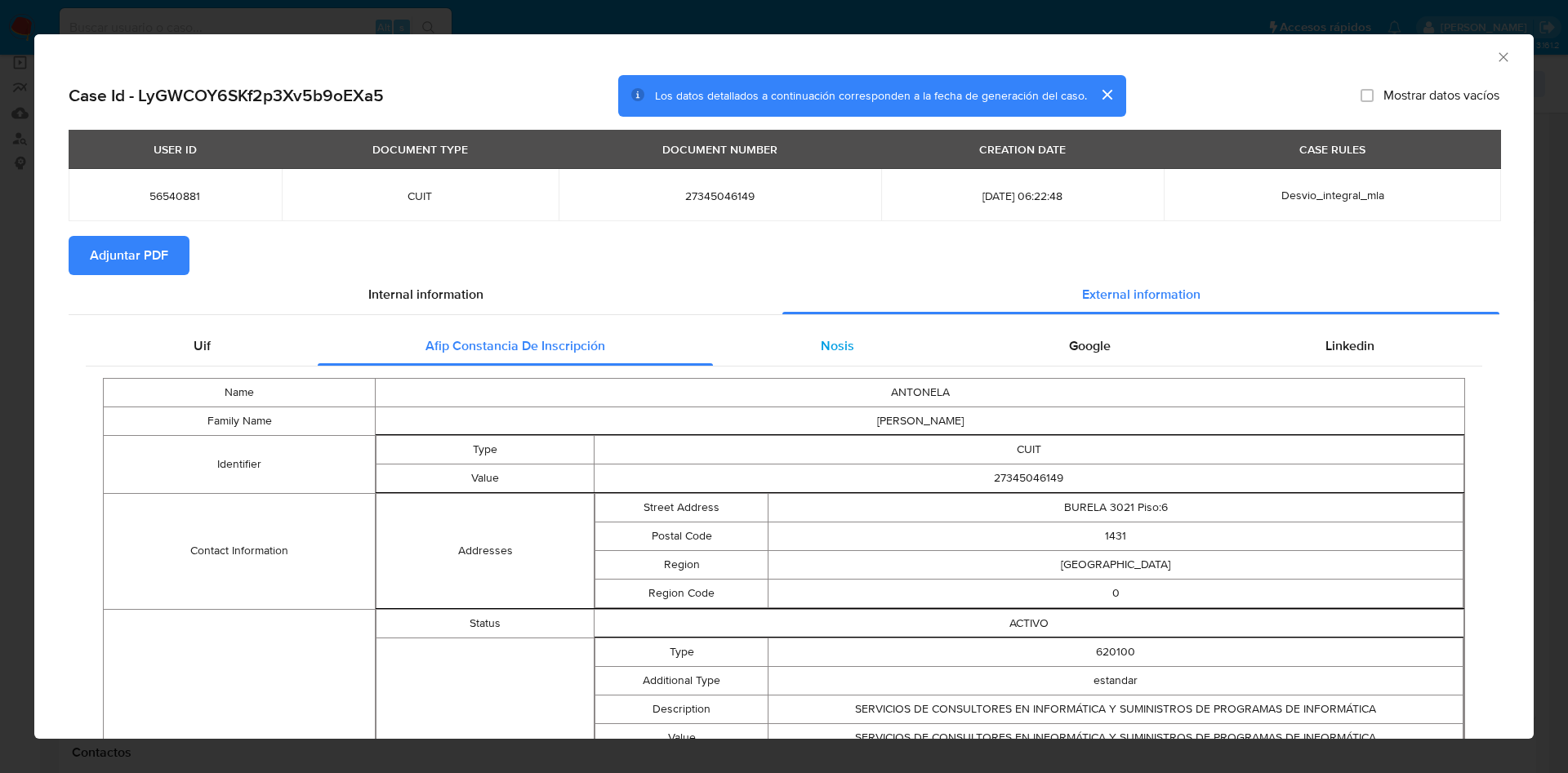
click at [866, 364] on div "Nosis" at bounding box center [837, 346] width 249 height 39
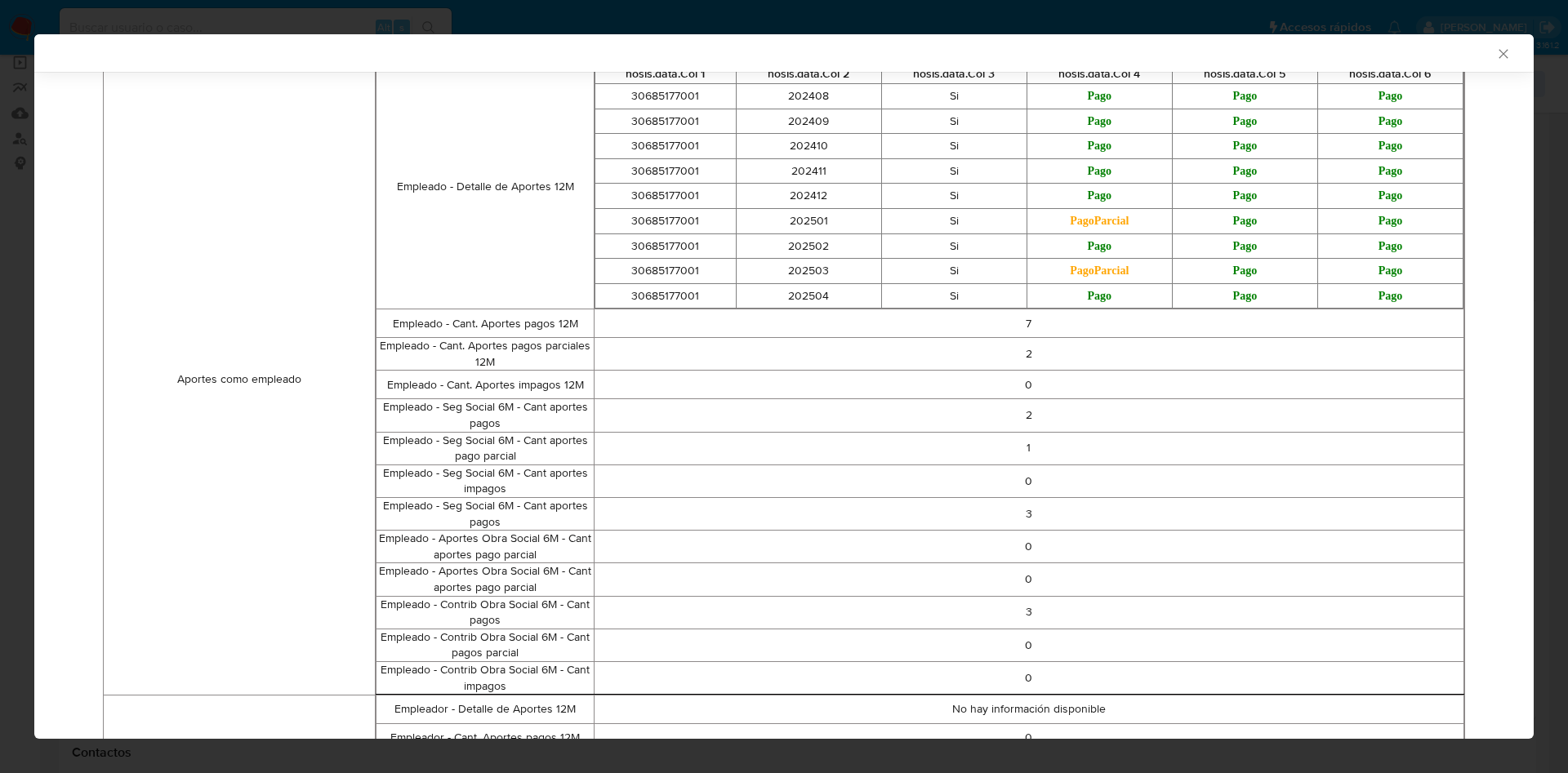
scroll to position [119, 0]
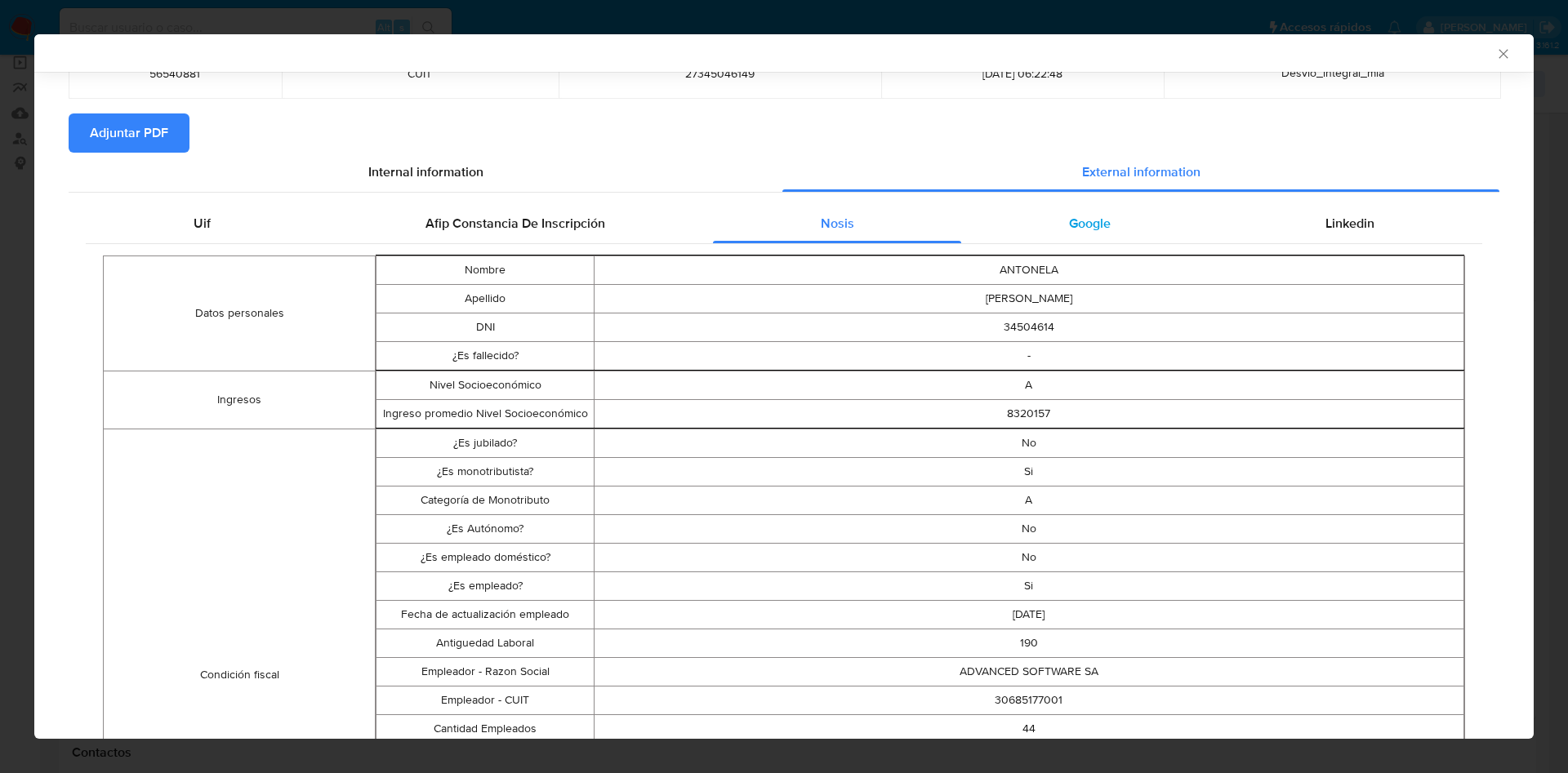
click at [1058, 233] on div "Google" at bounding box center [1089, 224] width 256 height 39
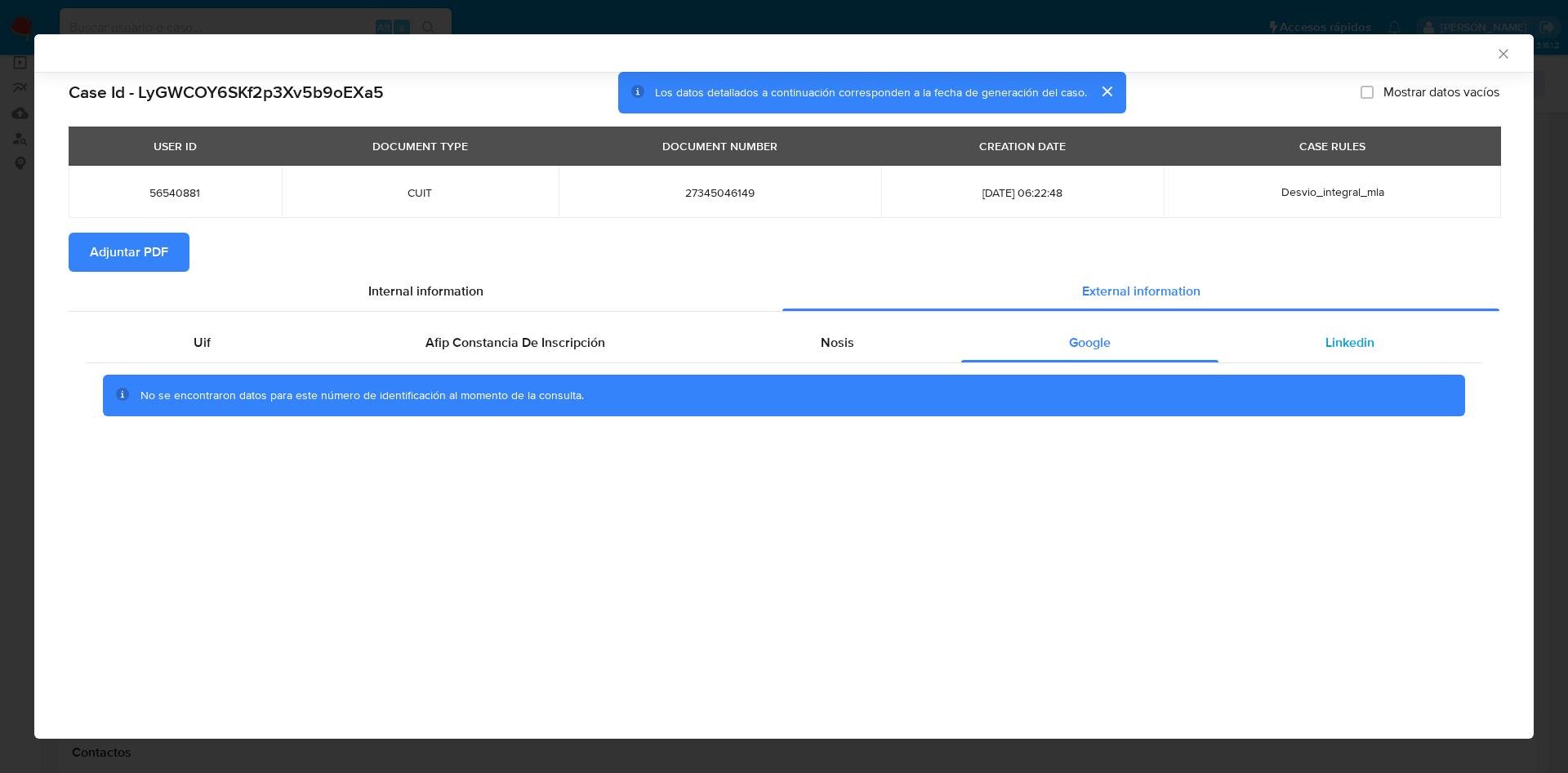
click at [1350, 339] on span "Linkedin" at bounding box center [1350, 341] width 49 height 19
click at [120, 245] on span "Adjuntar PDF" at bounding box center [129, 251] width 78 height 36
click at [1505, 44] on div "AML Data Collector" at bounding box center [784, 53] width 1499 height 37
click at [1501, 56] on icon "Cerrar ventana" at bounding box center [1502, 53] width 9 height 9
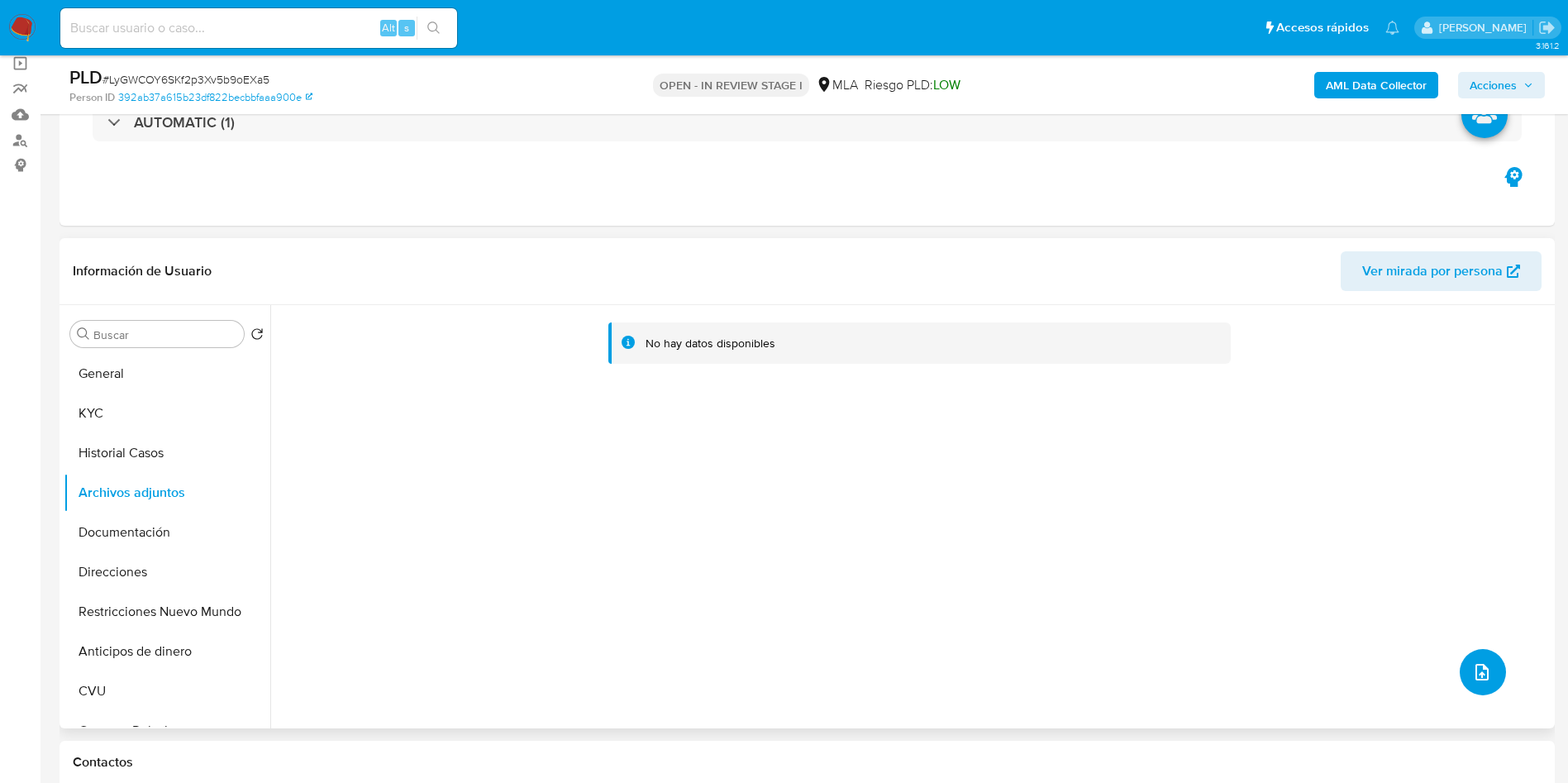
click at [1476, 666] on icon "upload-file" at bounding box center [1482, 672] width 20 height 20
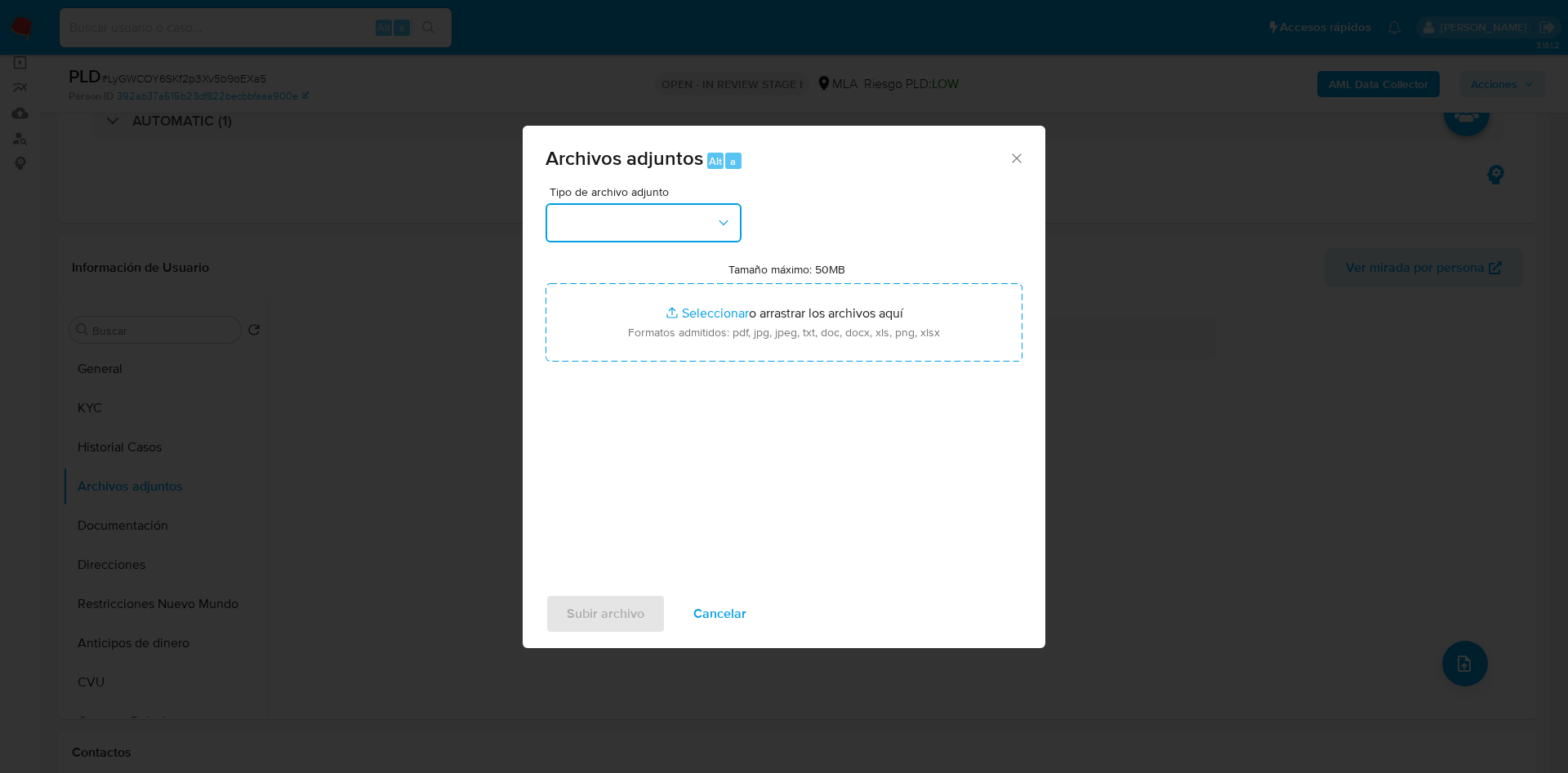
click at [647, 209] on button "button" at bounding box center [643, 223] width 196 height 39
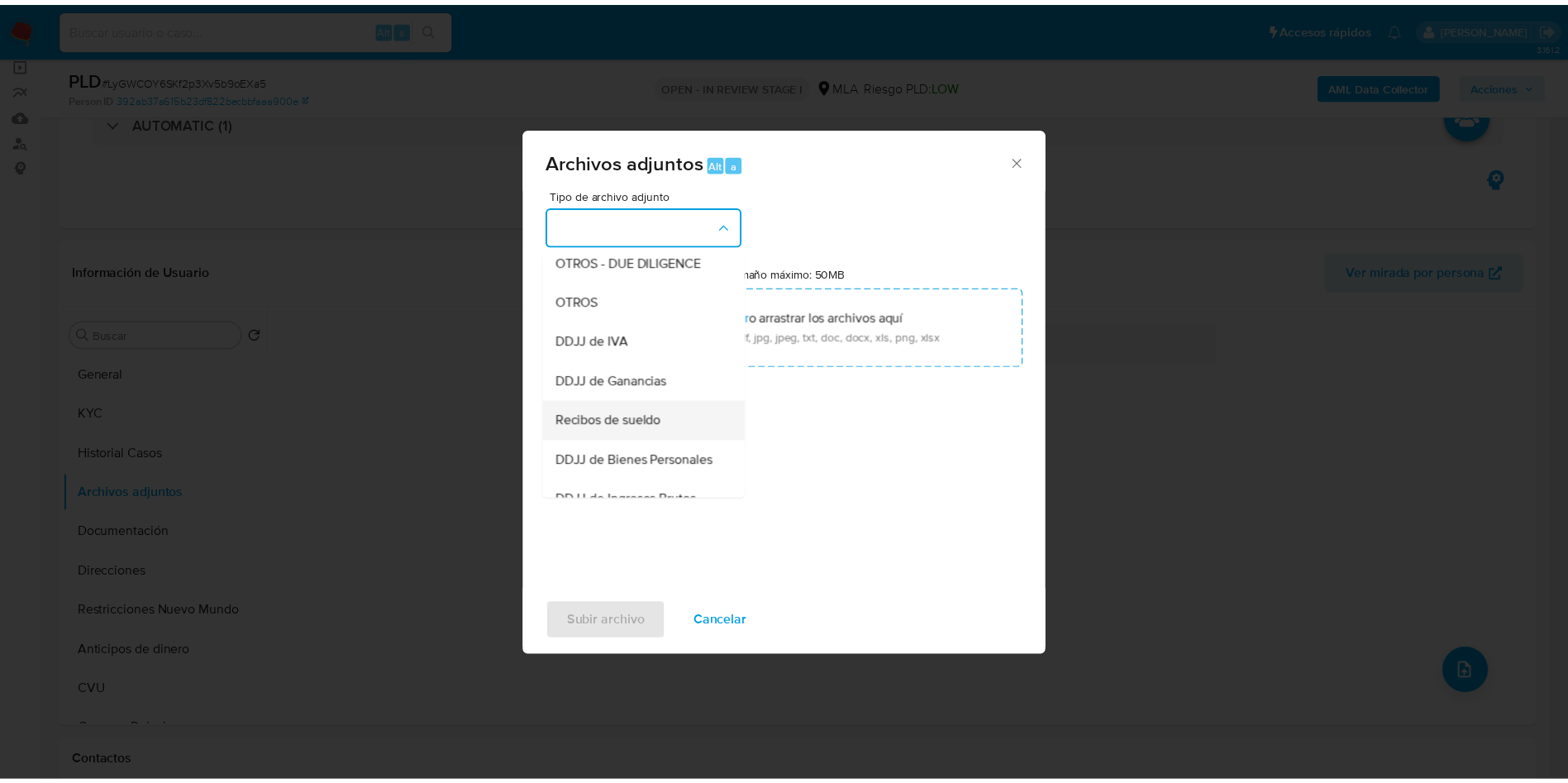
scroll to position [248, 0]
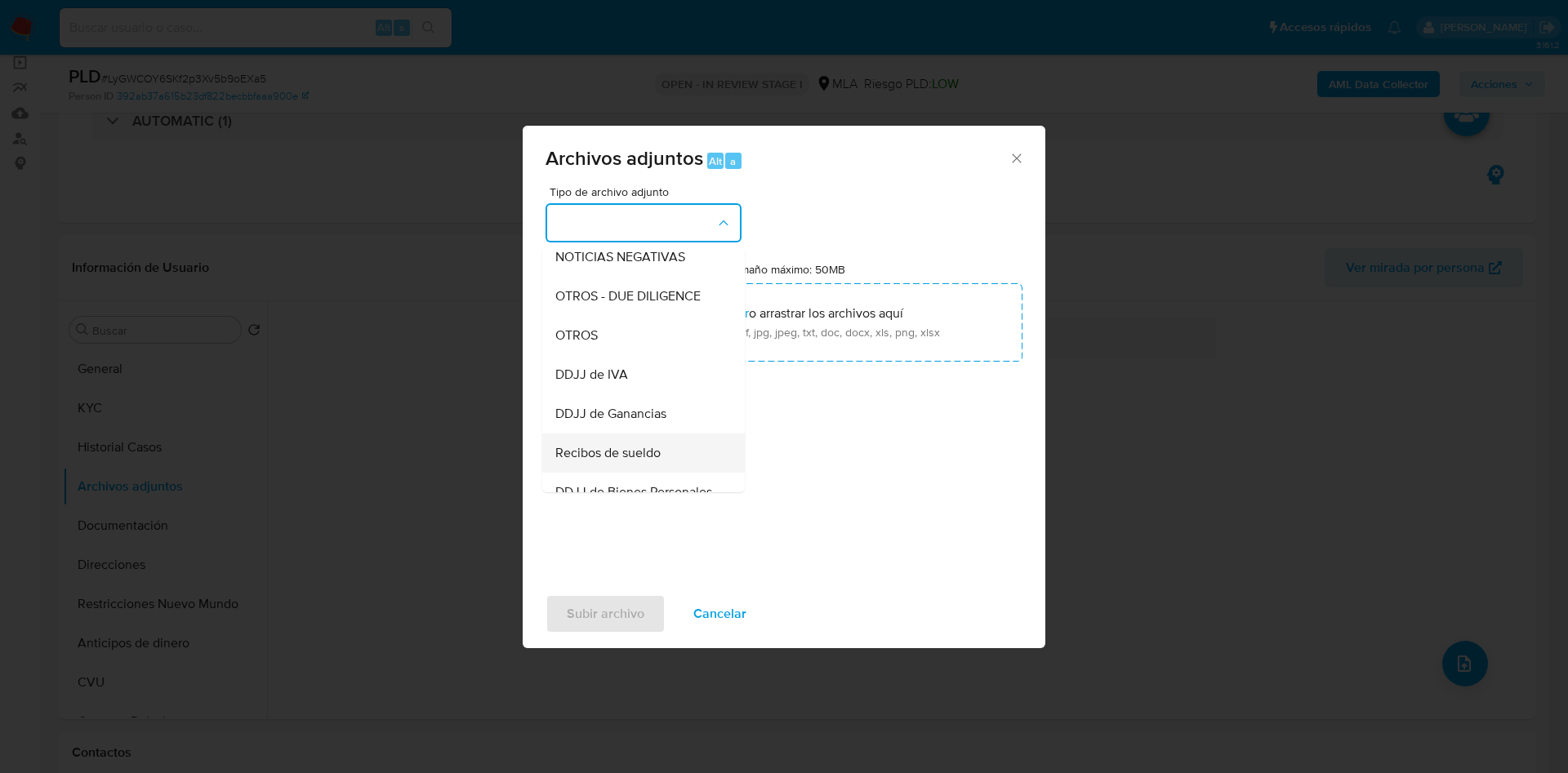
click at [614, 352] on div "OTROS" at bounding box center [638, 336] width 166 height 39
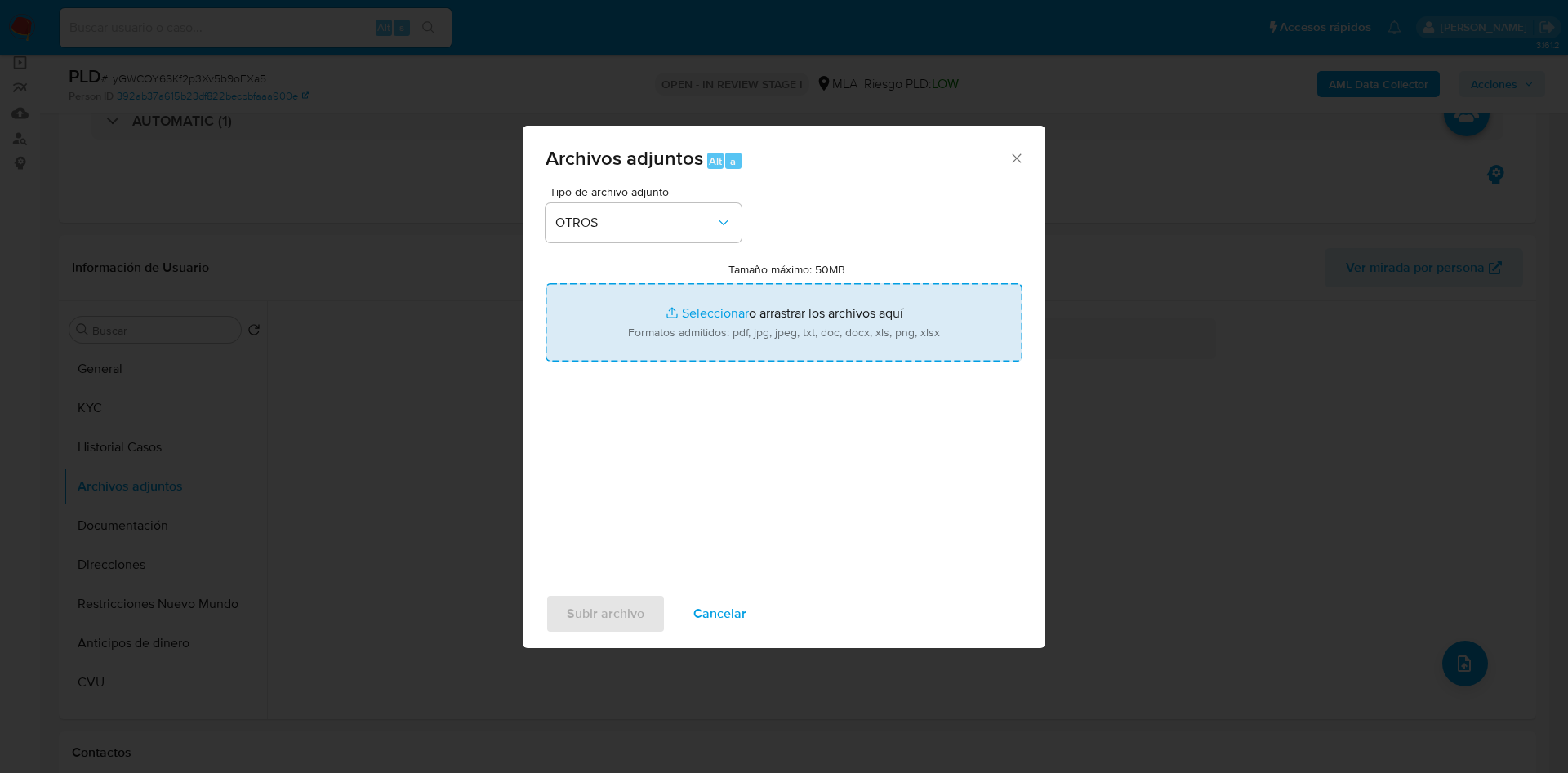
click at [626, 348] on input "Tamaño máximo: 50MB Seleccionar archivos" at bounding box center [783, 323] width 477 height 78
type input "C:\fakepath\Movimientos 56540881.xlsx"
click at [693, 301] on input "Tamaño máximo: 50MB Seleccionar archivos" at bounding box center [783, 323] width 477 height 78
type input "C:\fakepath\Caselog LyGWCOY6SKf2p3Xv5b9oEXa5 -56540881.docx"
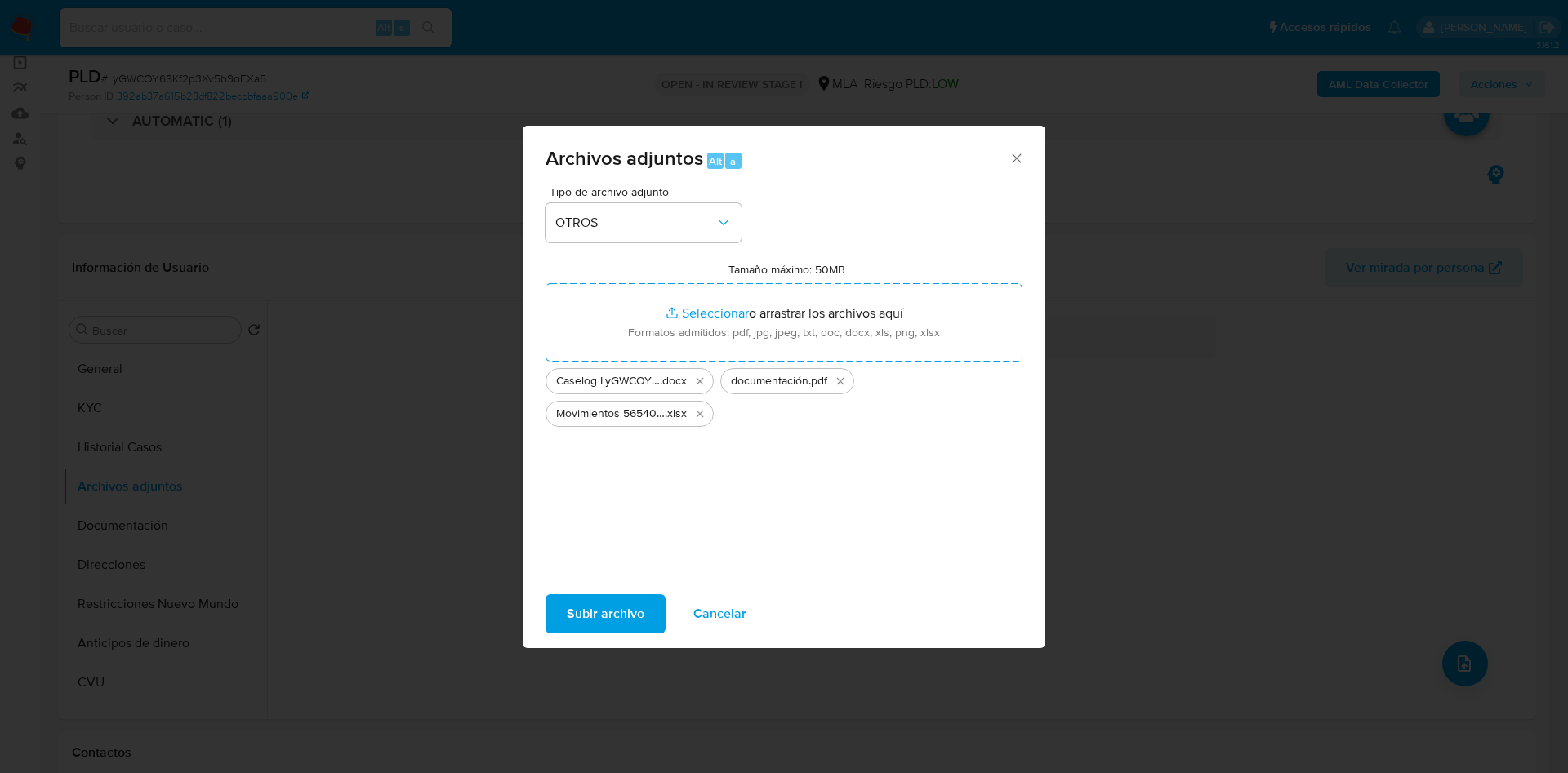
click at [593, 606] on span "Subir archivo" at bounding box center [605, 614] width 77 height 36
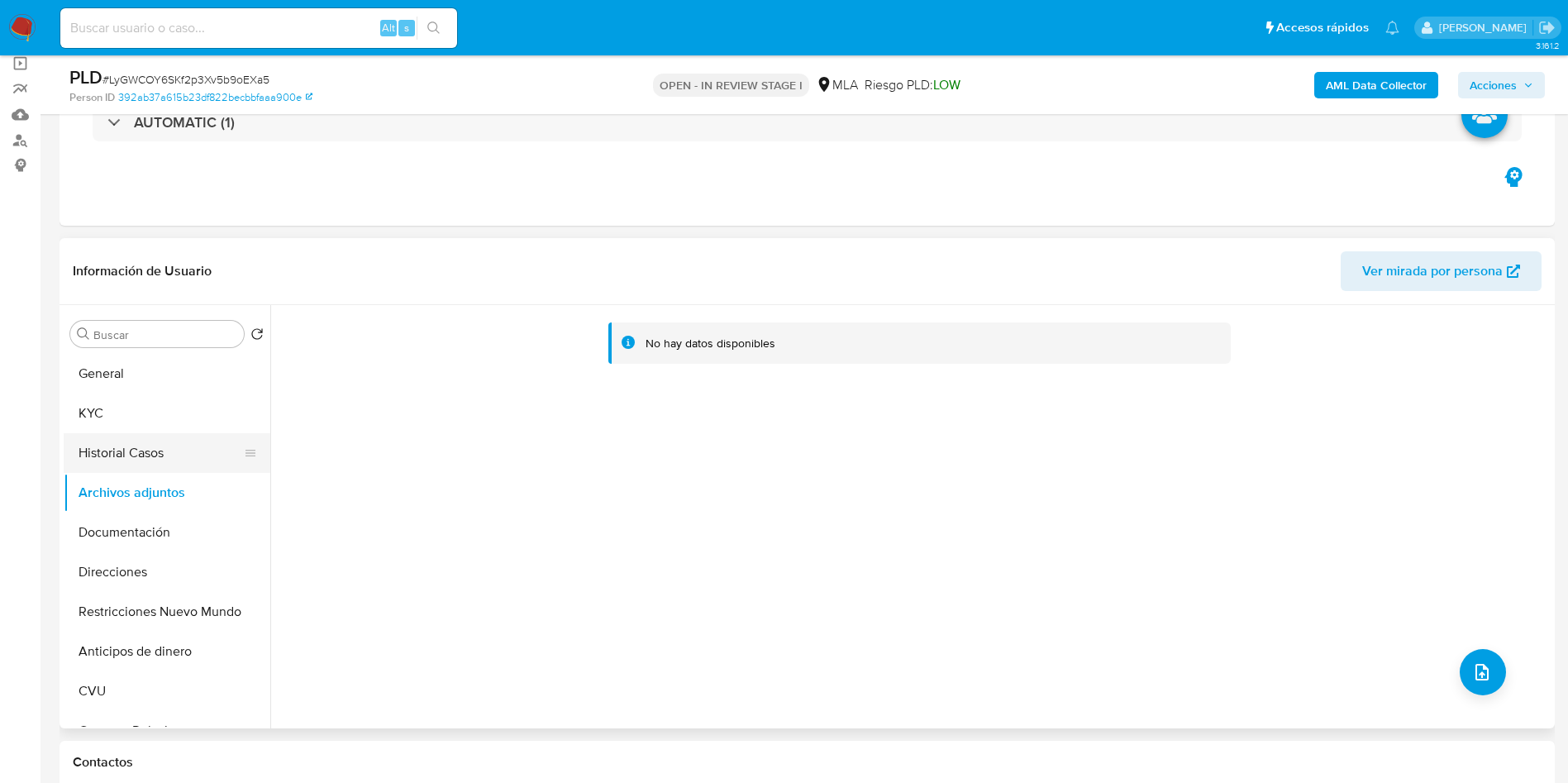
click at [104, 461] on button "Historial Casos" at bounding box center [159, 453] width 193 height 40
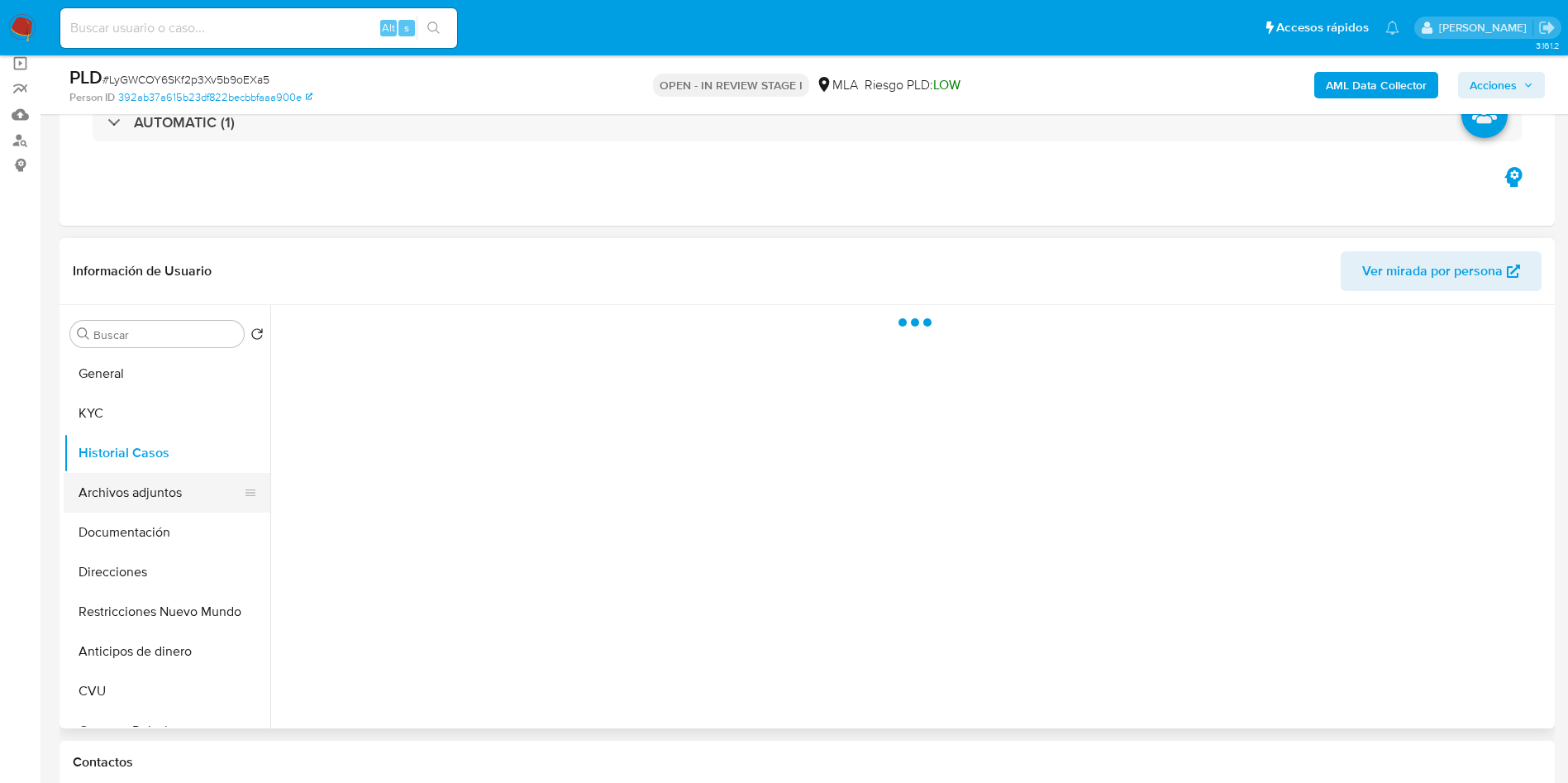
click at [116, 510] on button "Archivos adjuntos" at bounding box center [159, 493] width 193 height 40
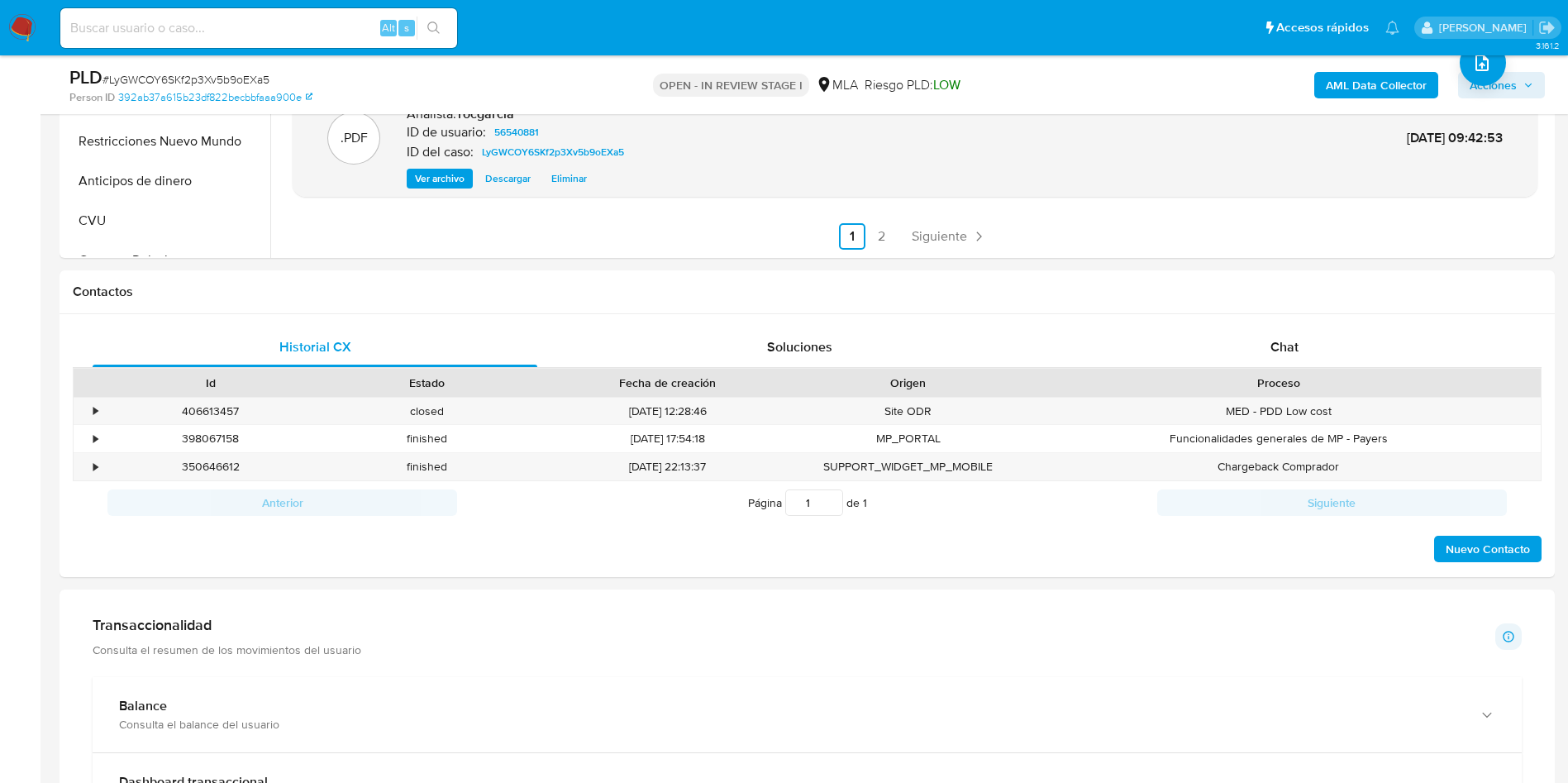
scroll to position [620, 0]
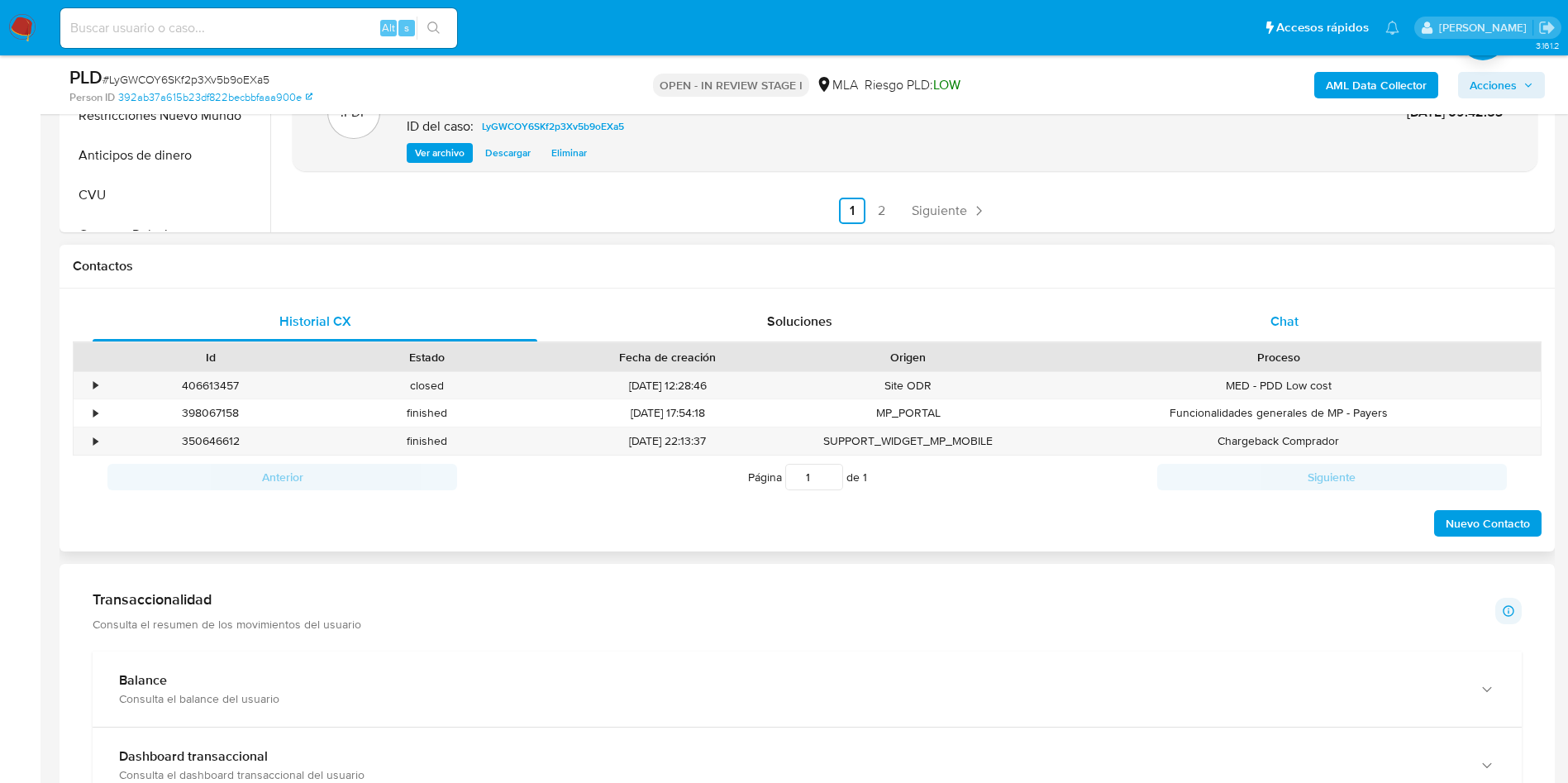
click at [1352, 312] on div "Chat" at bounding box center [1284, 322] width 445 height 40
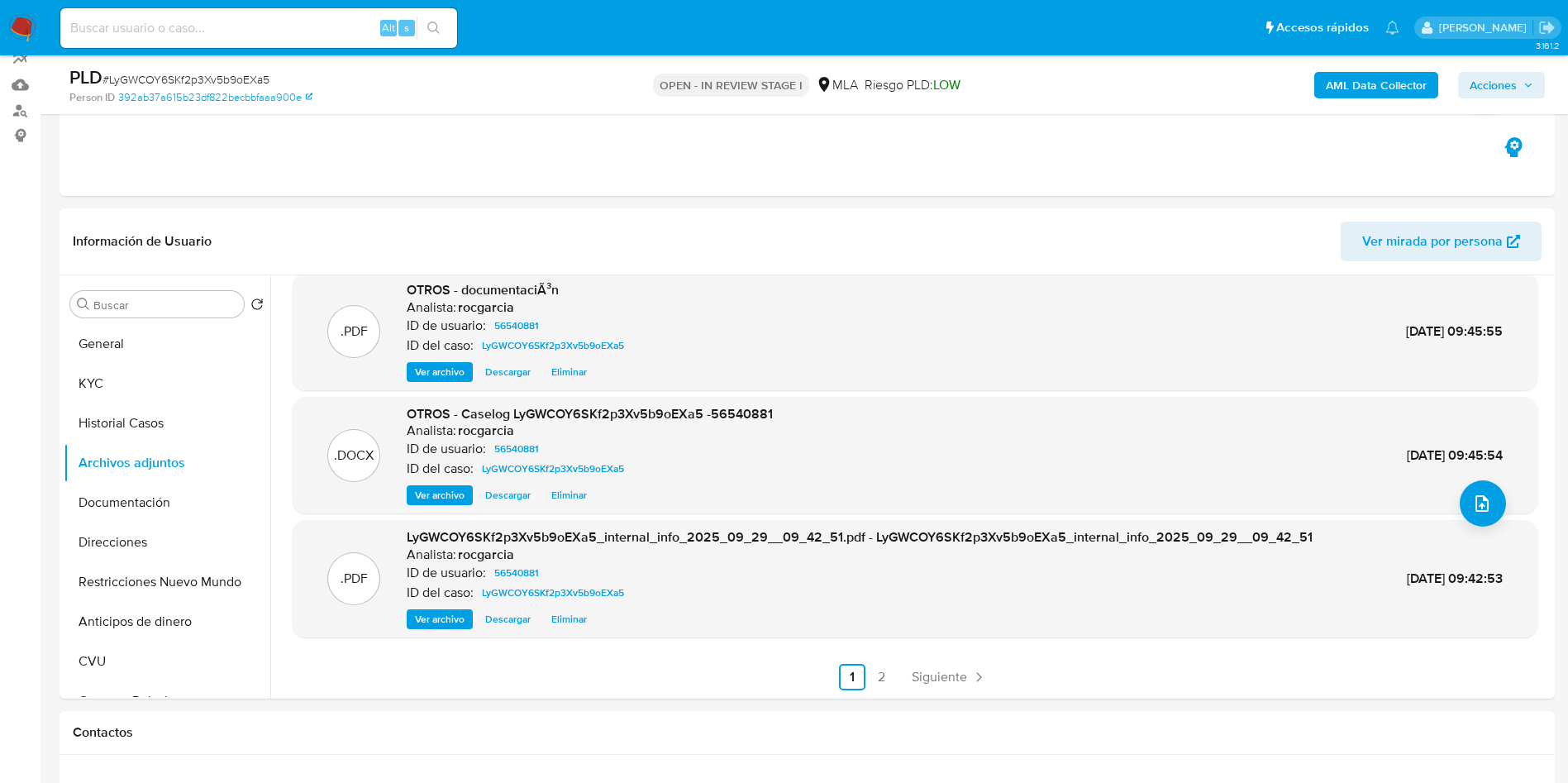
scroll to position [124, 0]
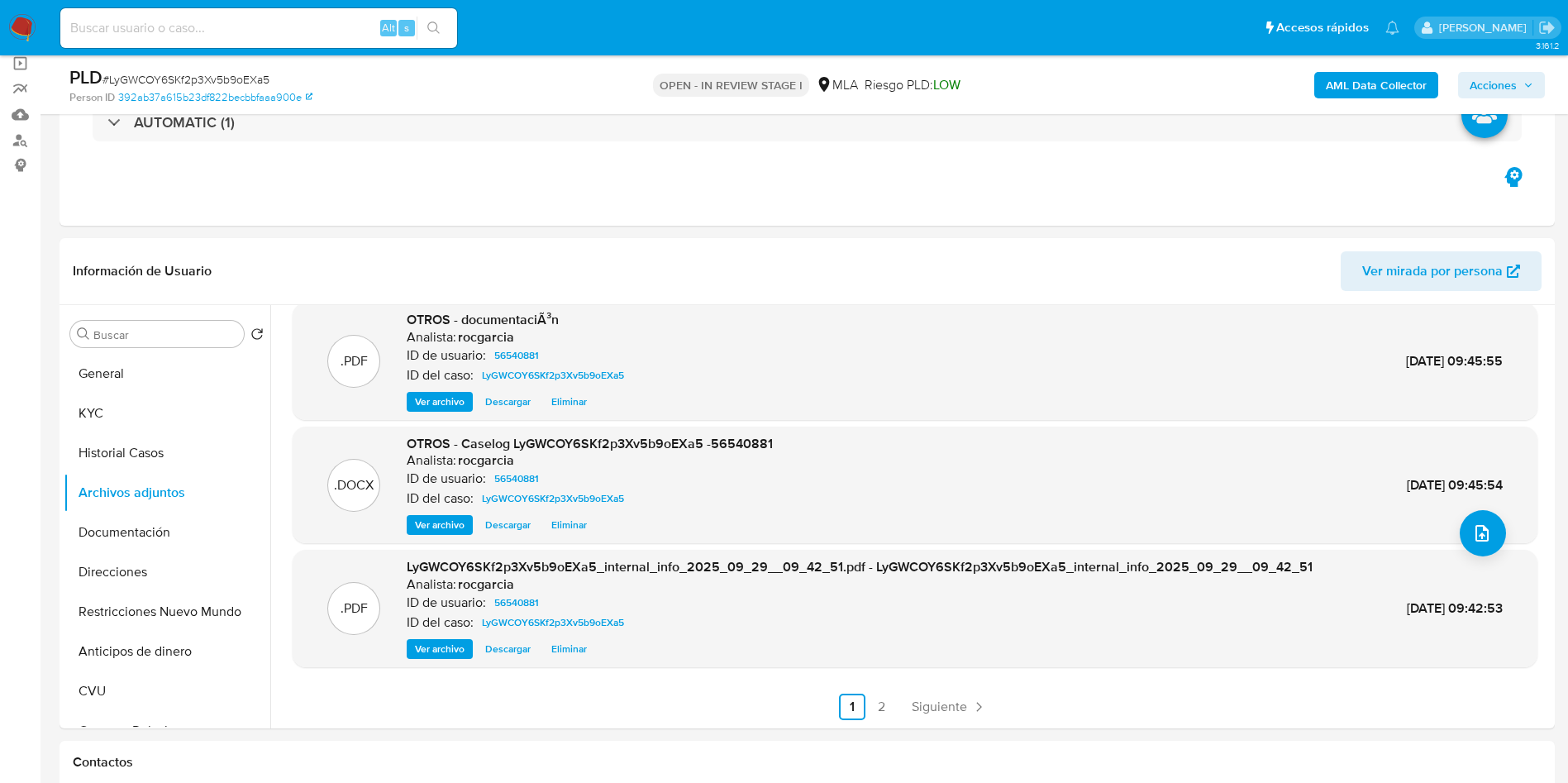
click at [1525, 78] on span "Acciones" at bounding box center [1502, 84] width 63 height 23
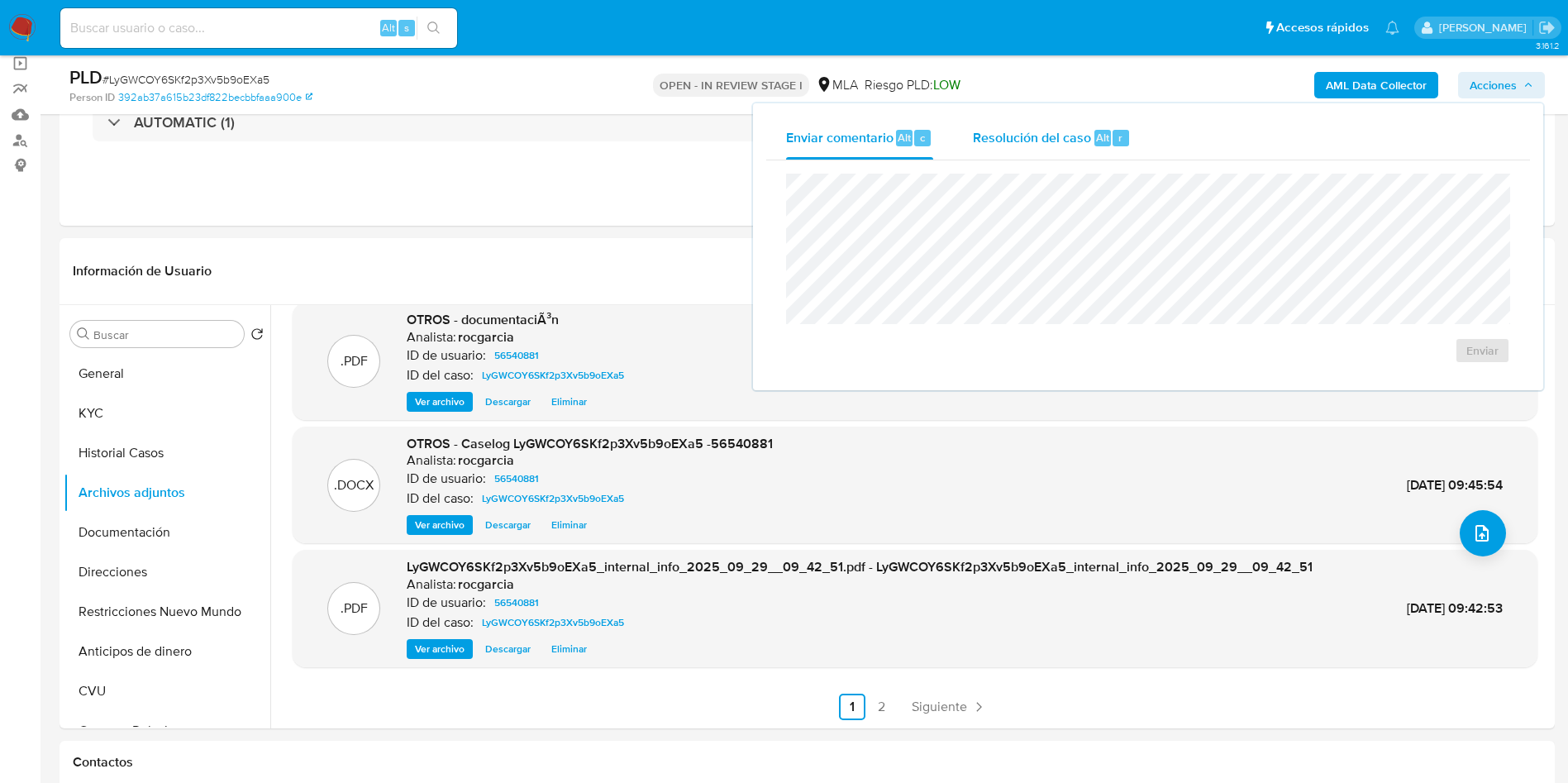
drag, startPoint x: 1018, startPoint y: 139, endPoint x: 1031, endPoint y: 158, distance: 23.0
click at [1018, 140] on span "Resolución del caso" at bounding box center [1031, 137] width 118 height 19
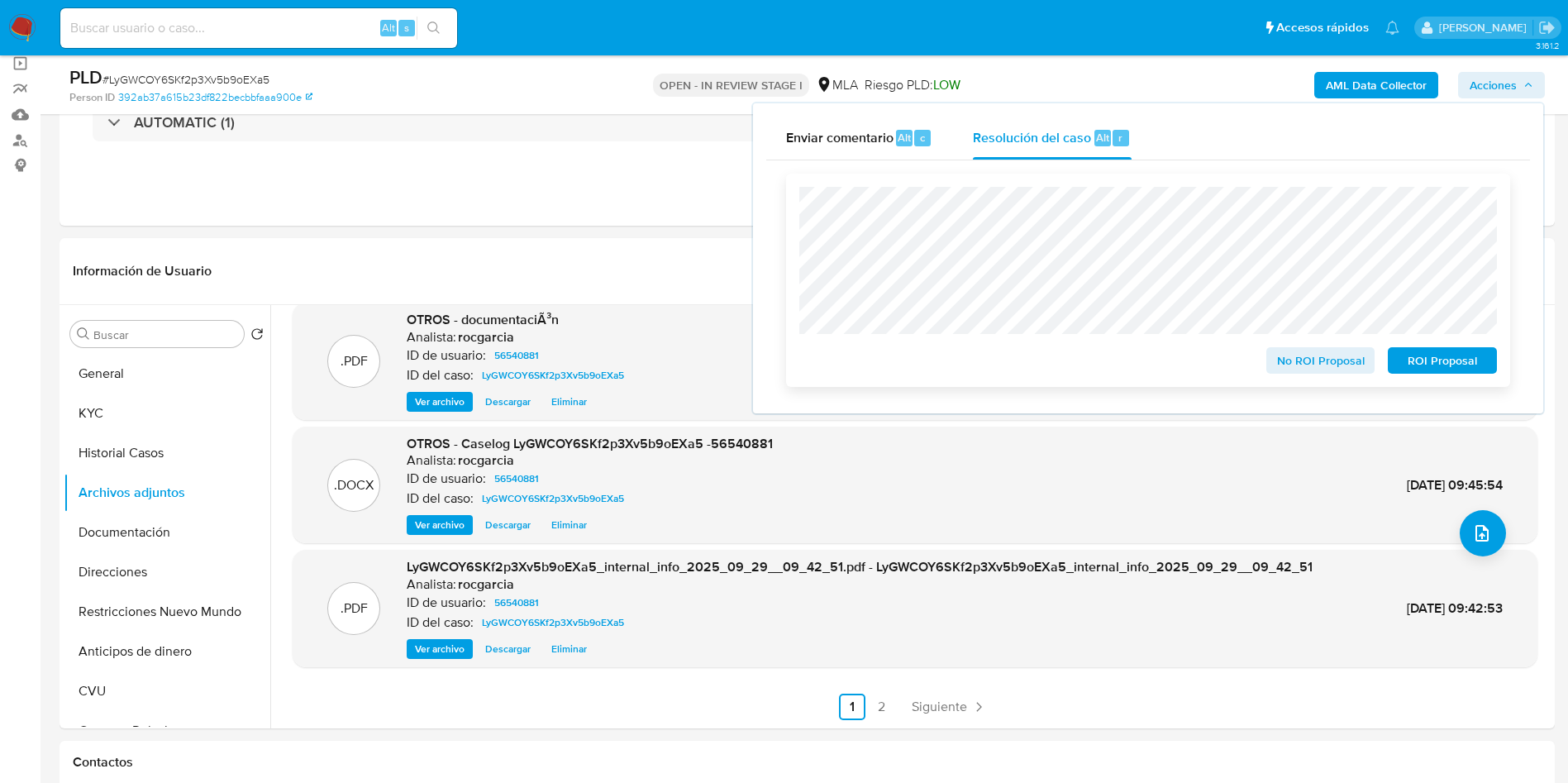
click at [1275, 359] on button "No ROI Proposal" at bounding box center [1320, 360] width 109 height 27
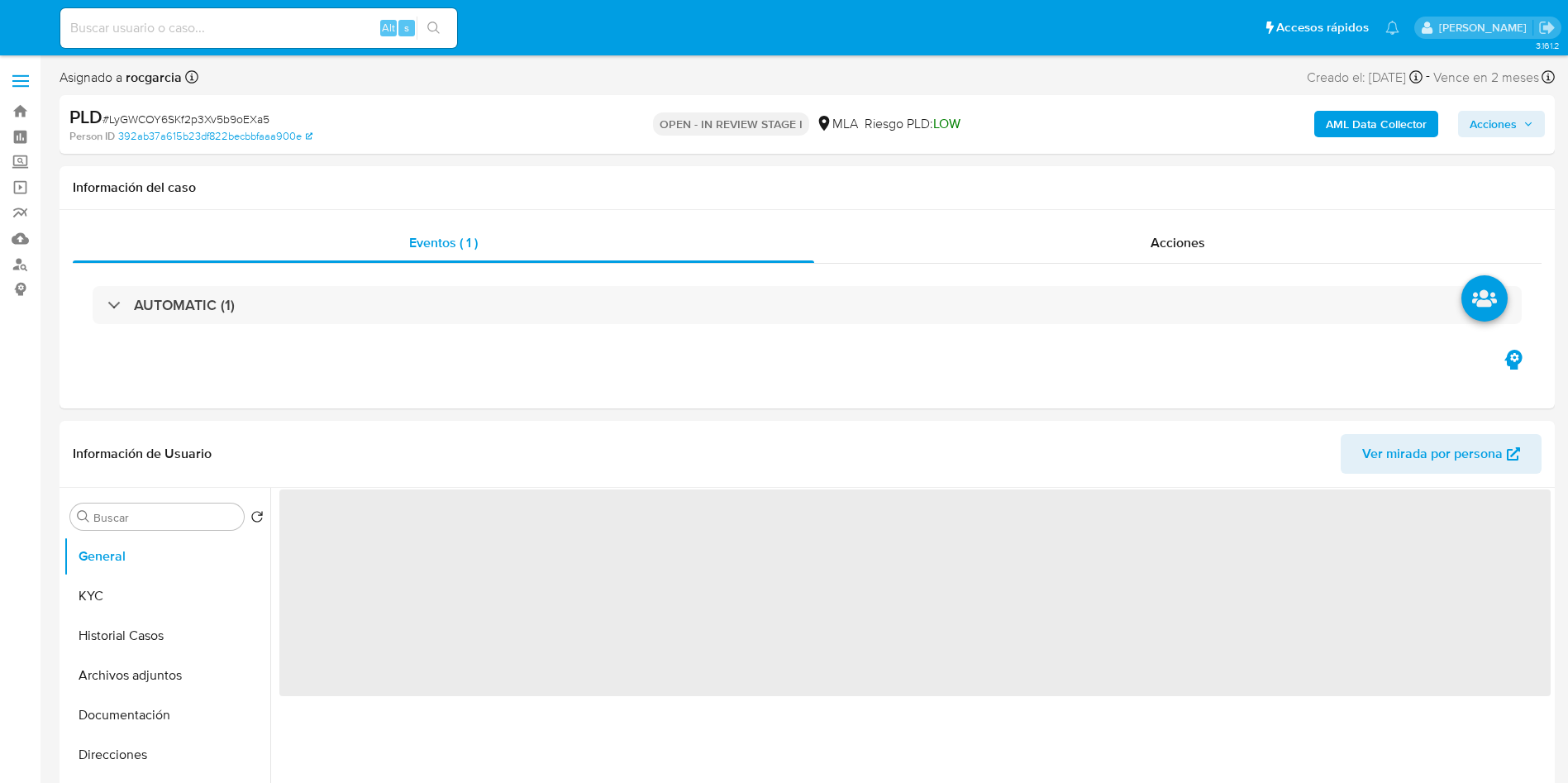
select select "10"
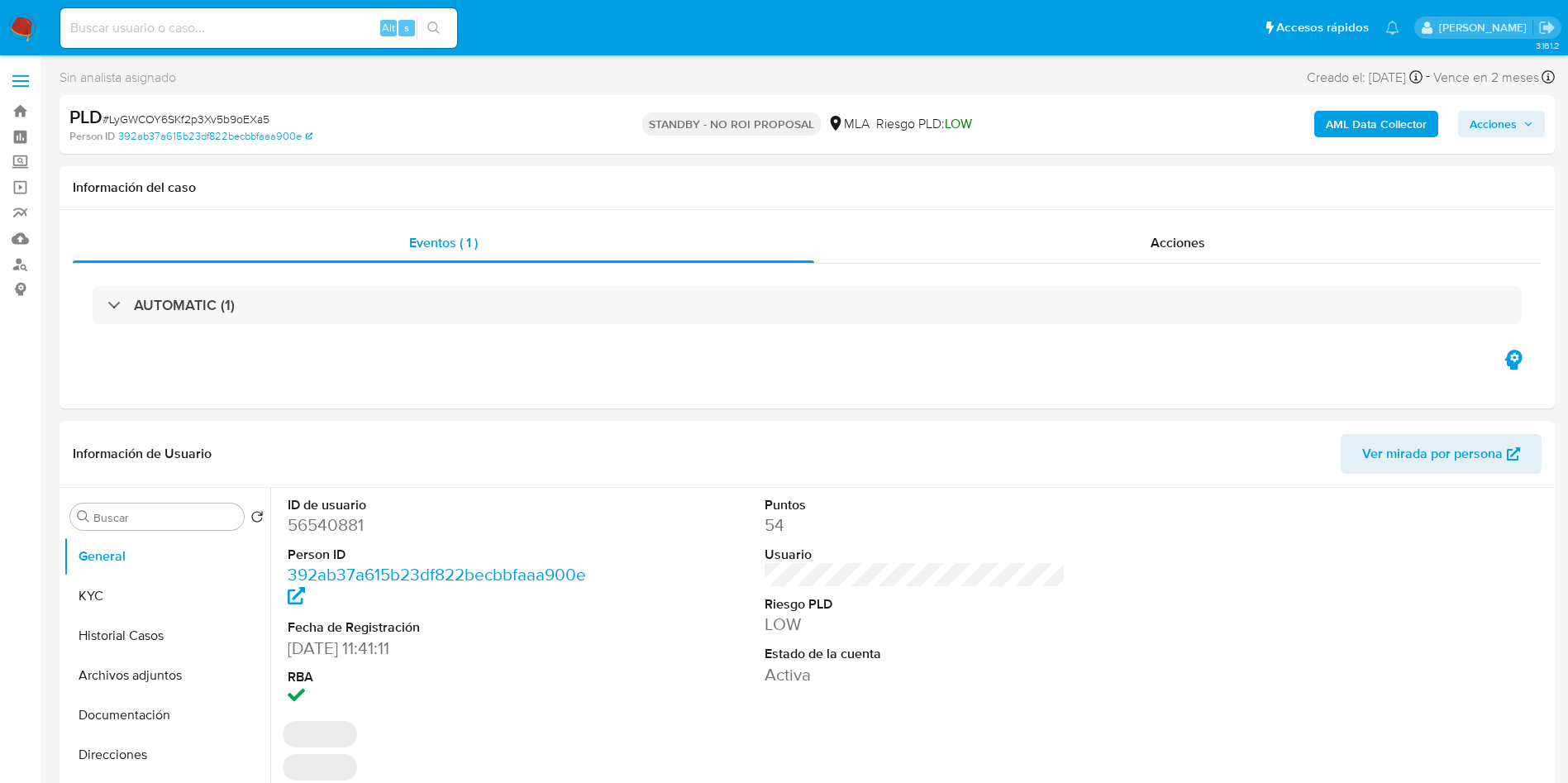
select select "10"
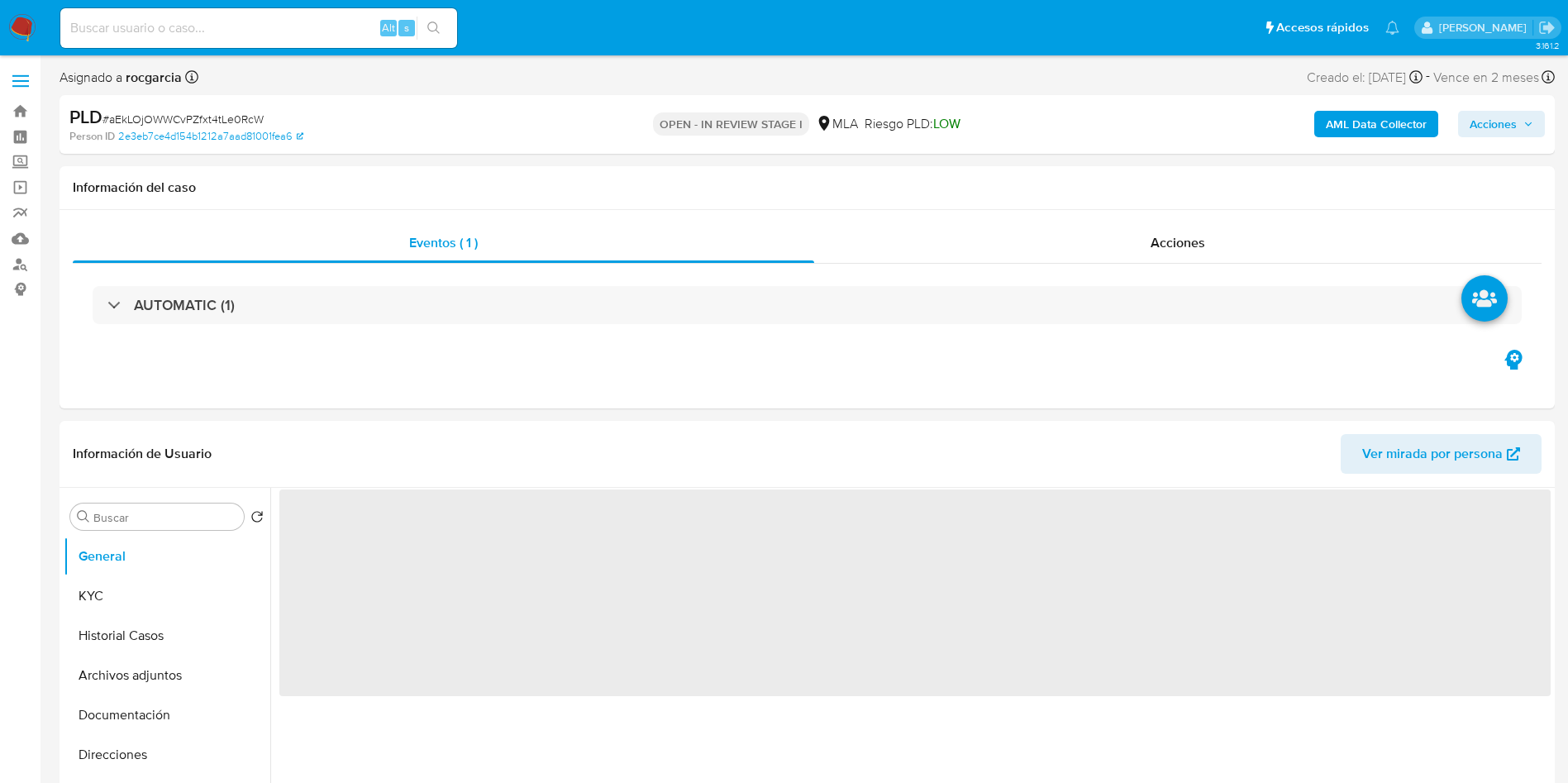
select select "10"
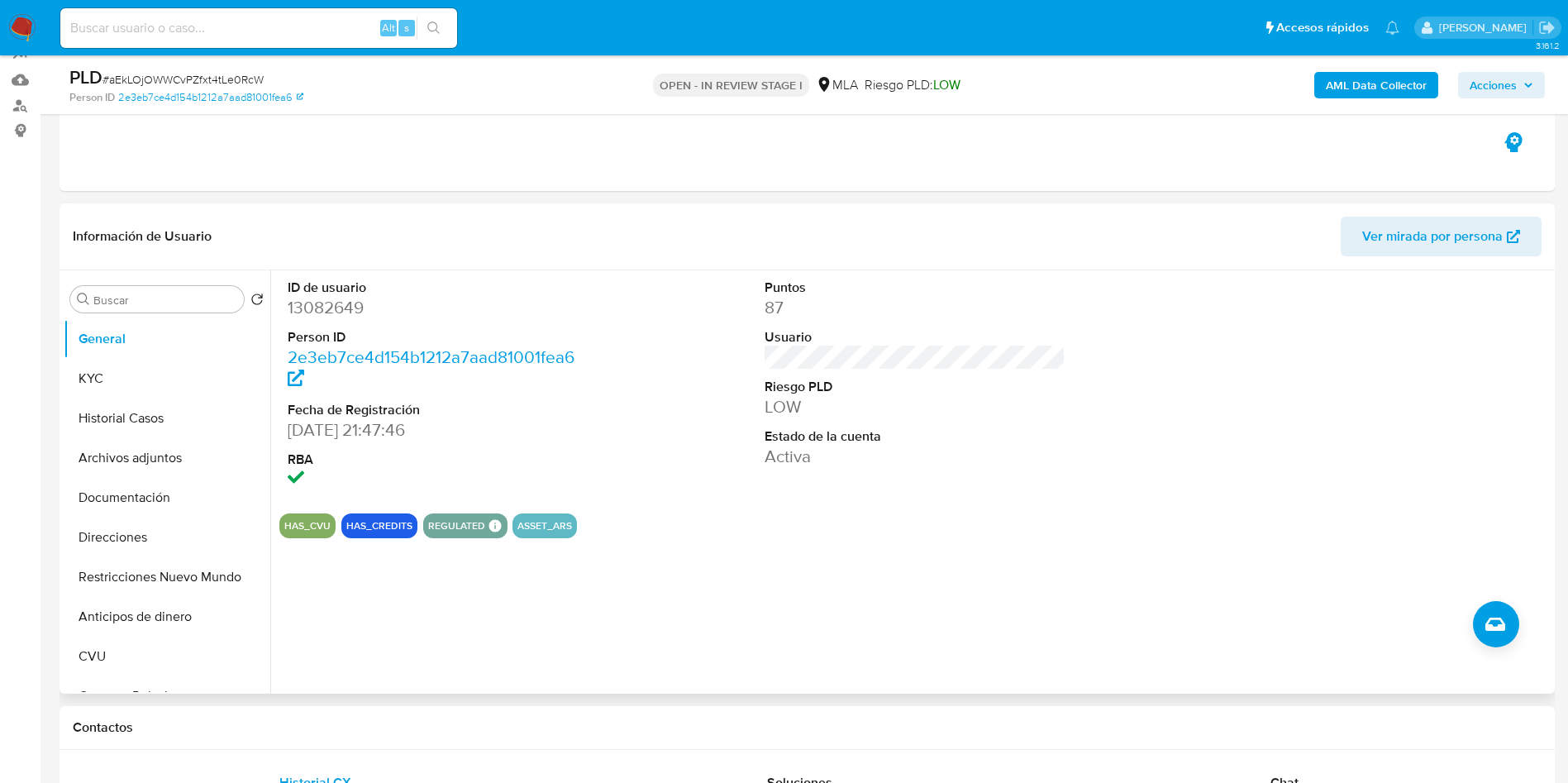
scroll to position [373, 0]
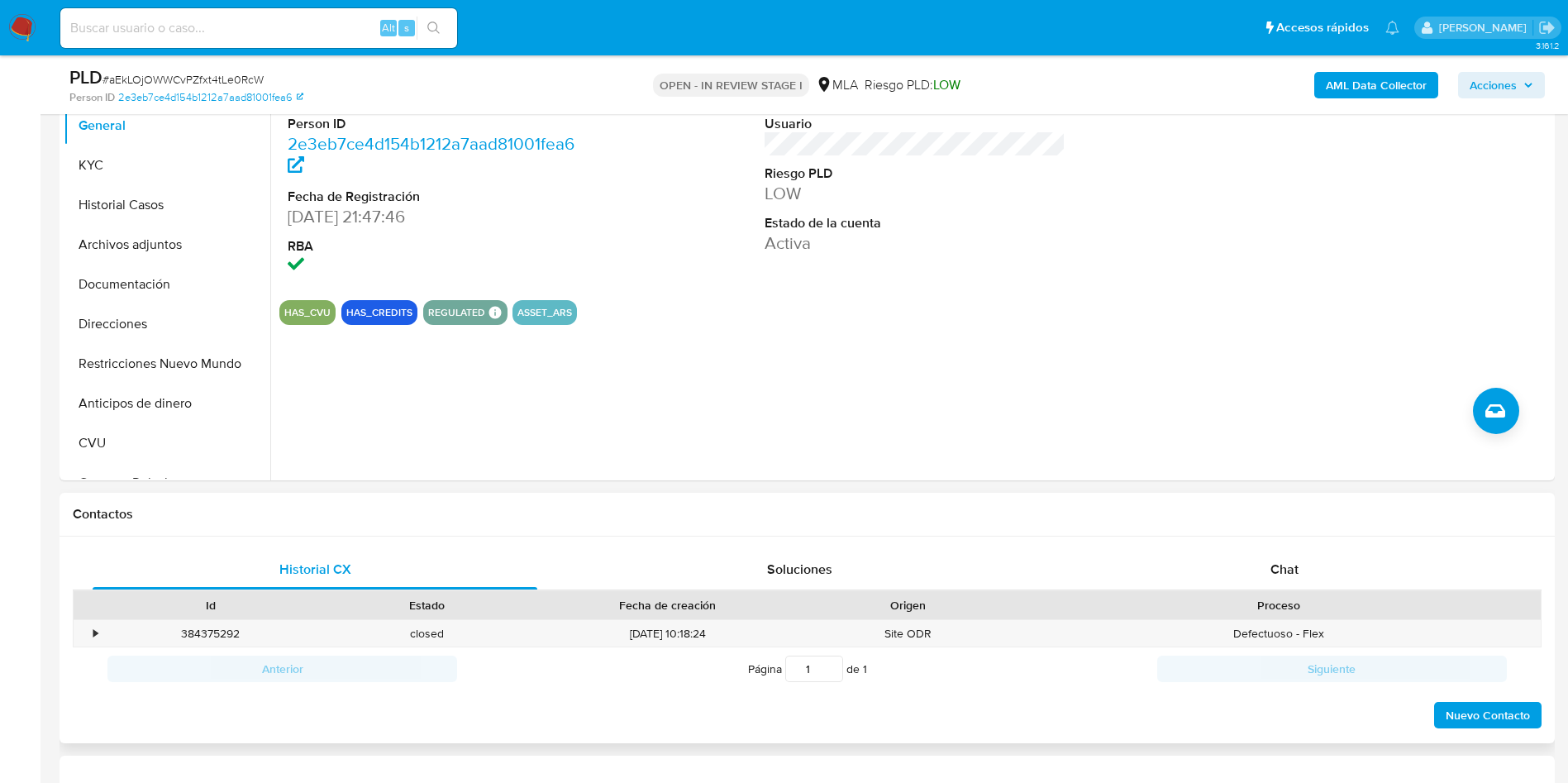
click at [1258, 541] on div "Historial CX Soluciones Chat Id Estado Fecha de creación Origen Proceso • 38437…" at bounding box center [807, 640] width 1496 height 207
click at [1277, 556] on div "Chat" at bounding box center [1284, 570] width 445 height 40
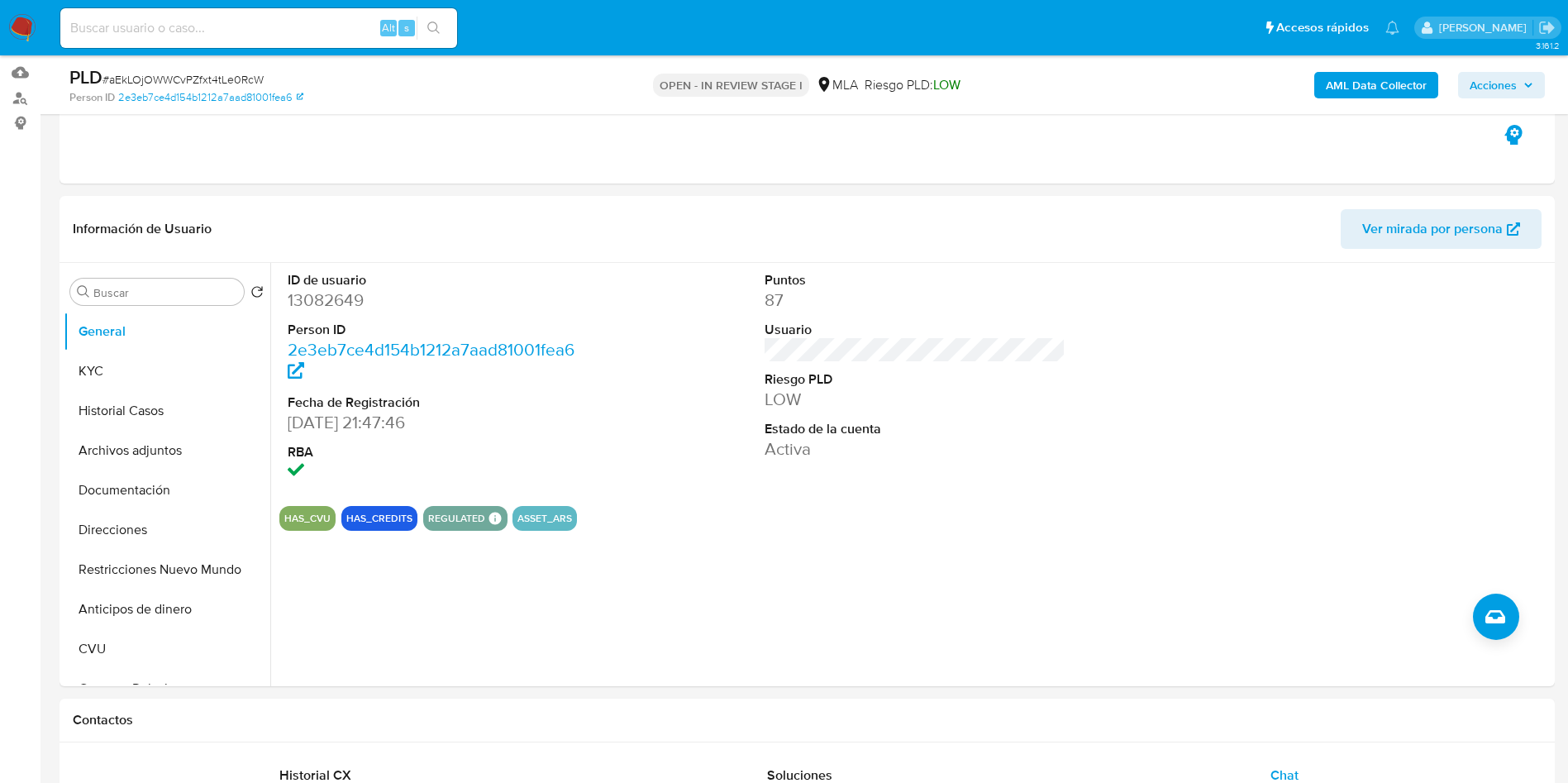
scroll to position [124, 0]
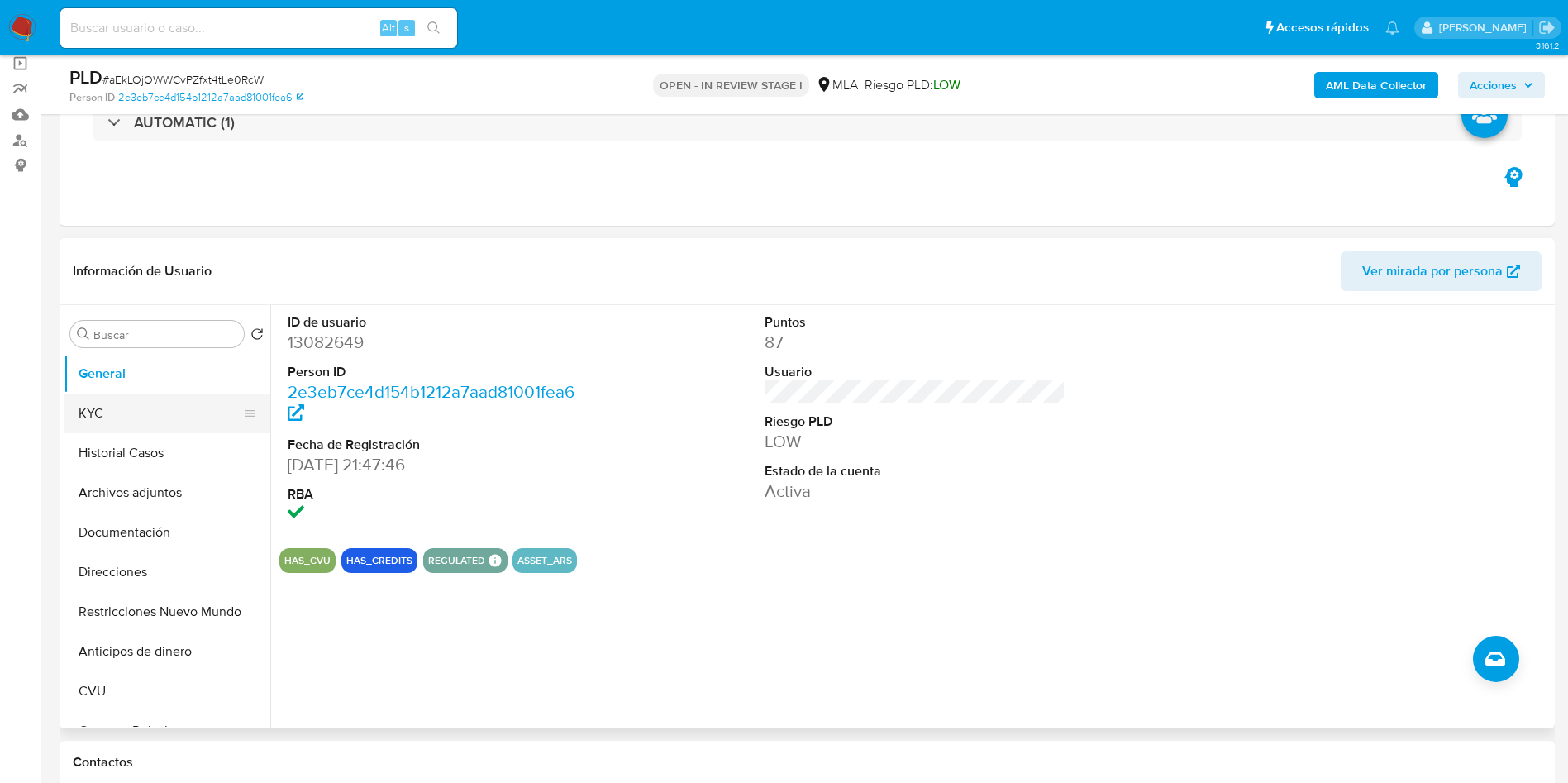
click at [93, 406] on button "KYC" at bounding box center [159, 413] width 193 height 40
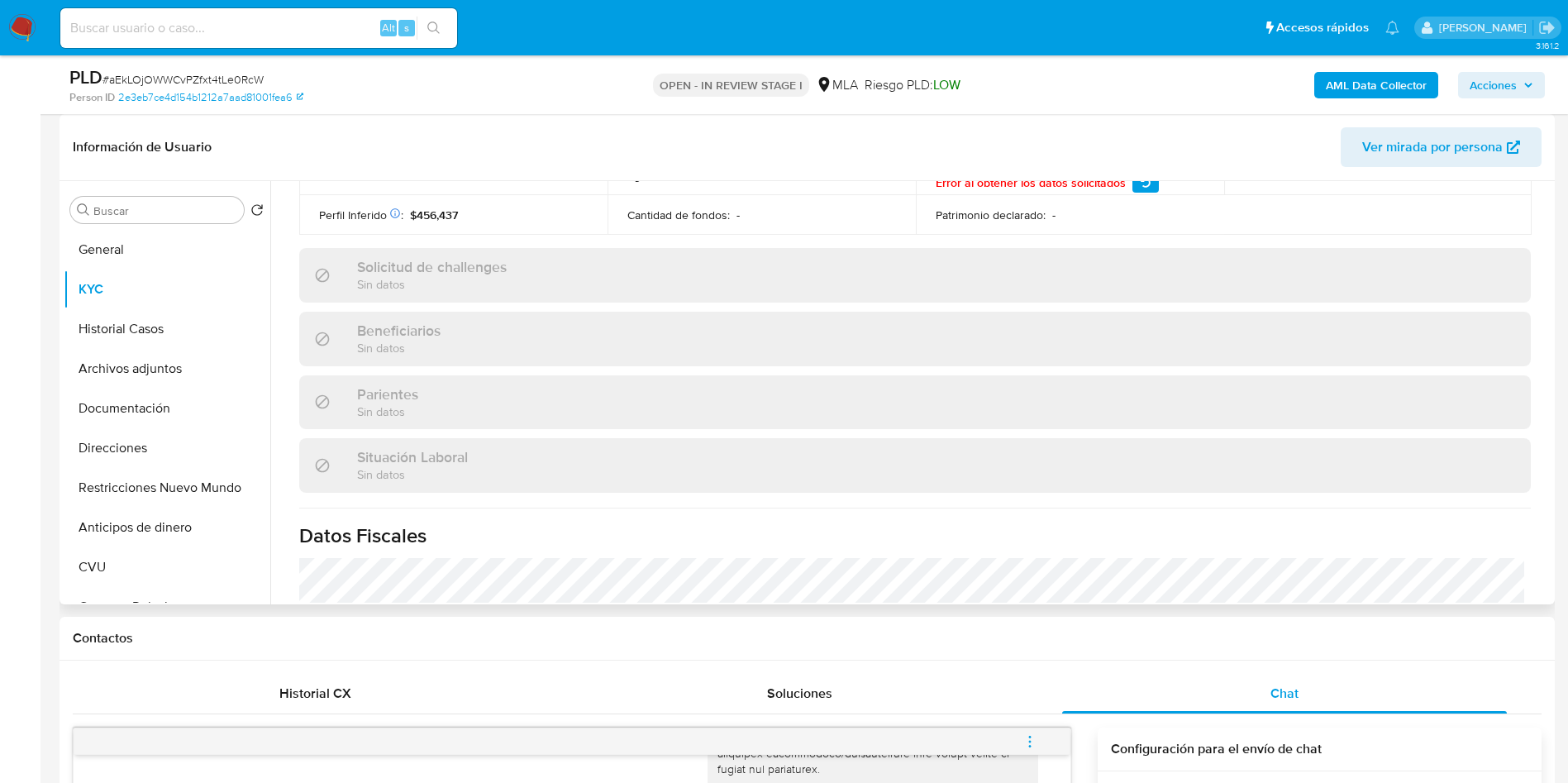
scroll to position [856, 0]
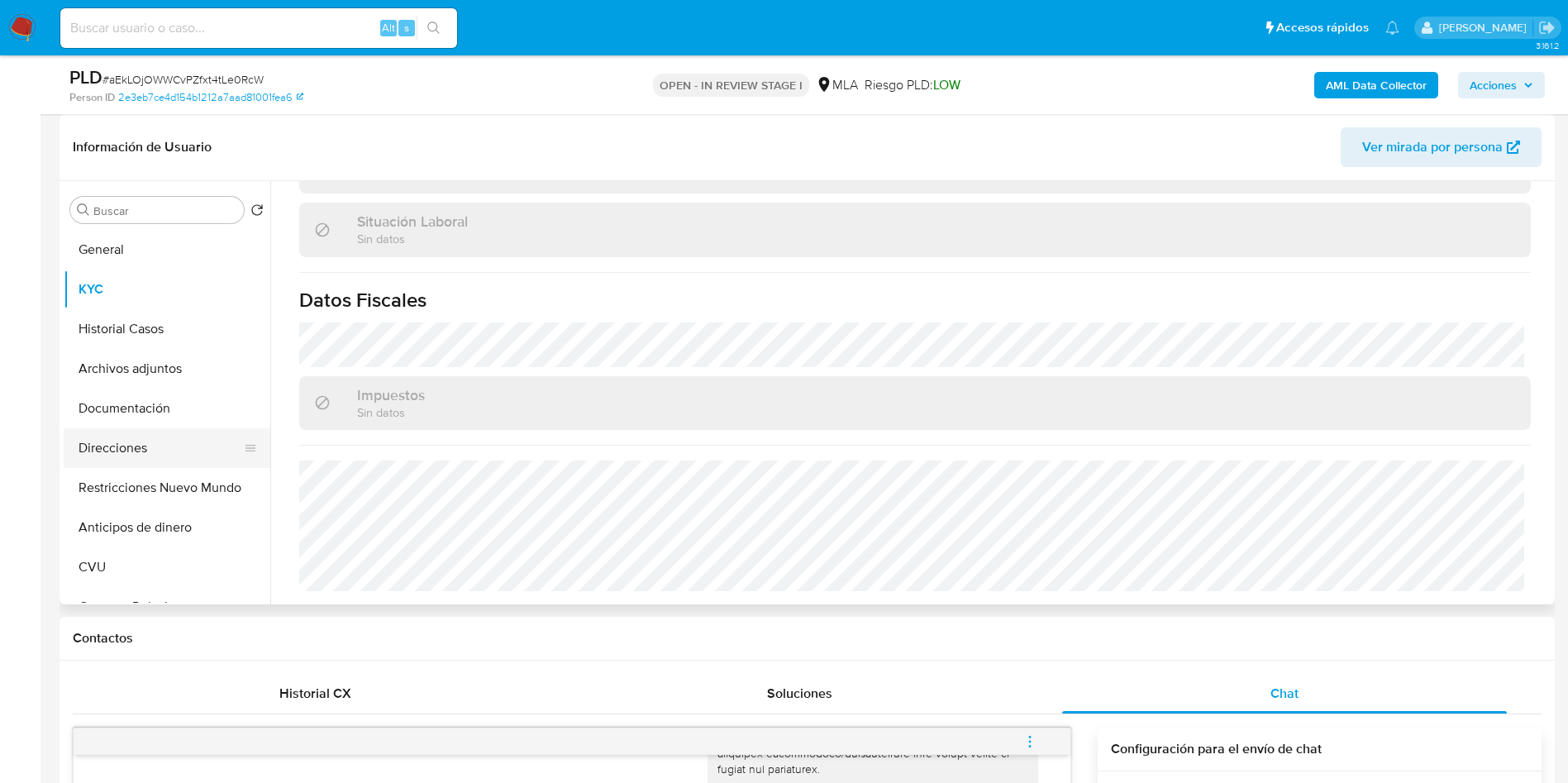
click at [174, 458] on button "Direcciones" at bounding box center [159, 448] width 193 height 40
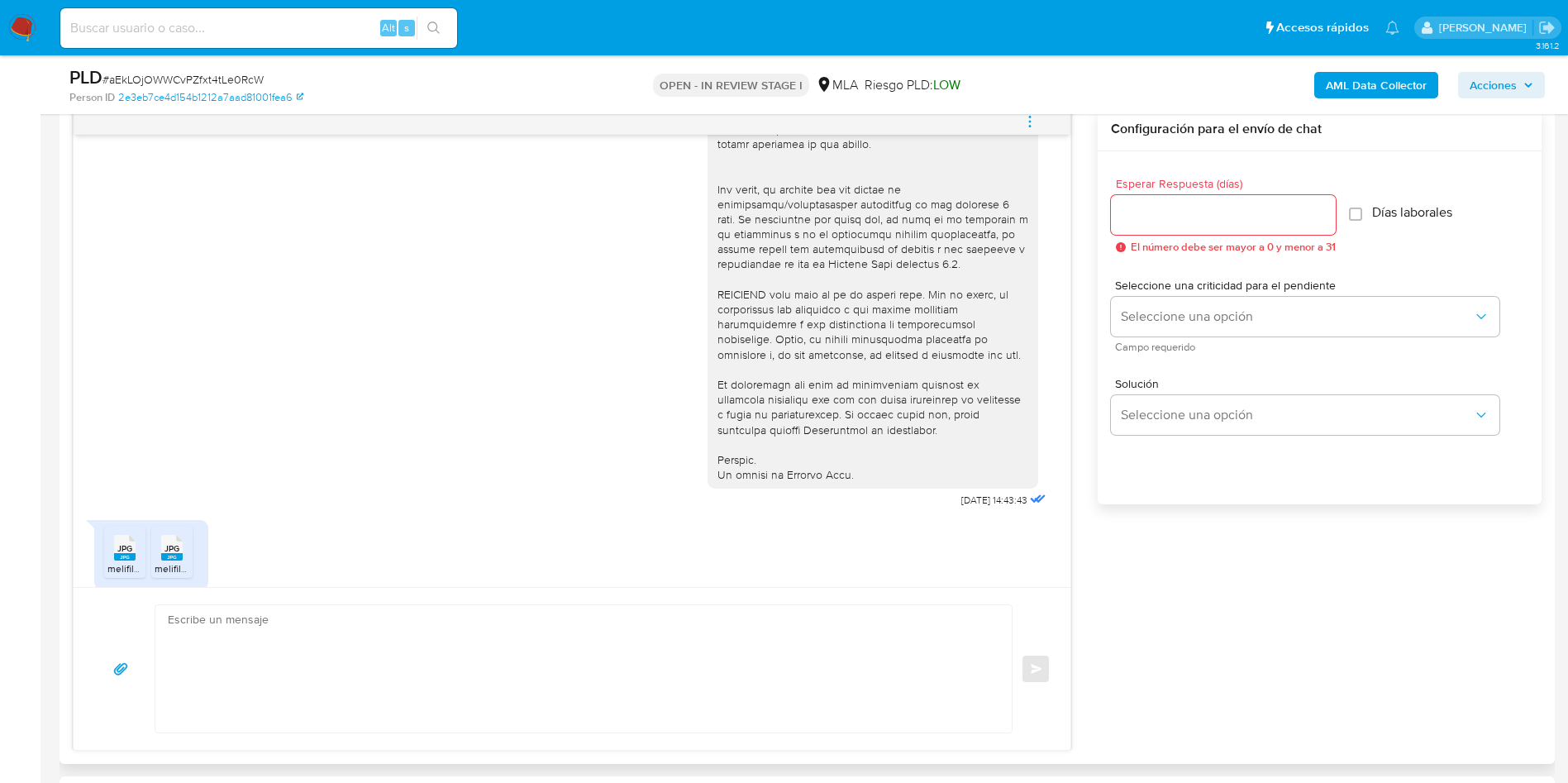
scroll to position [592, 0]
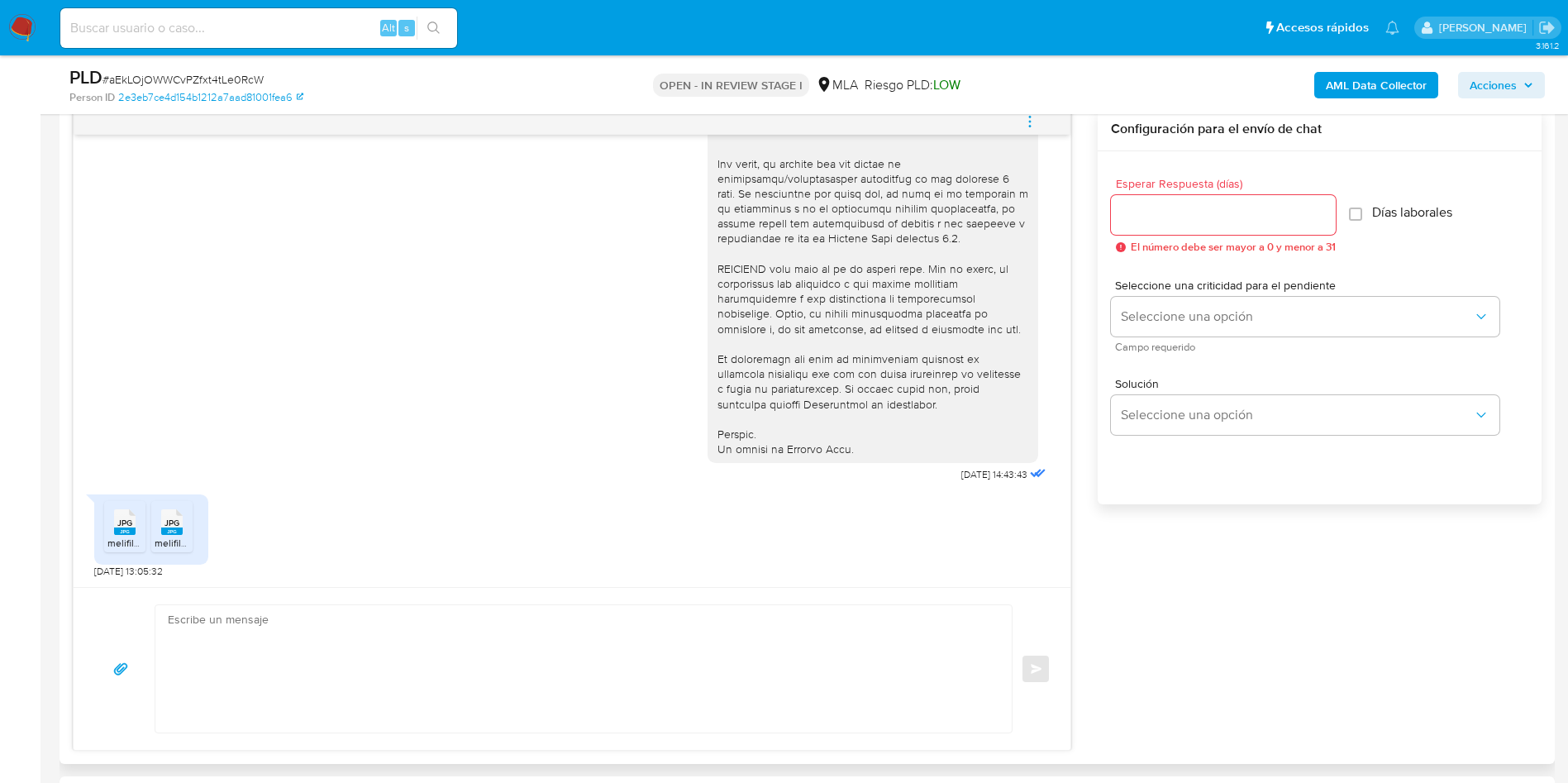
click at [123, 534] on rect at bounding box center [125, 531] width 22 height 8
click at [175, 517] on span "JPG" at bounding box center [171, 522] width 15 height 11
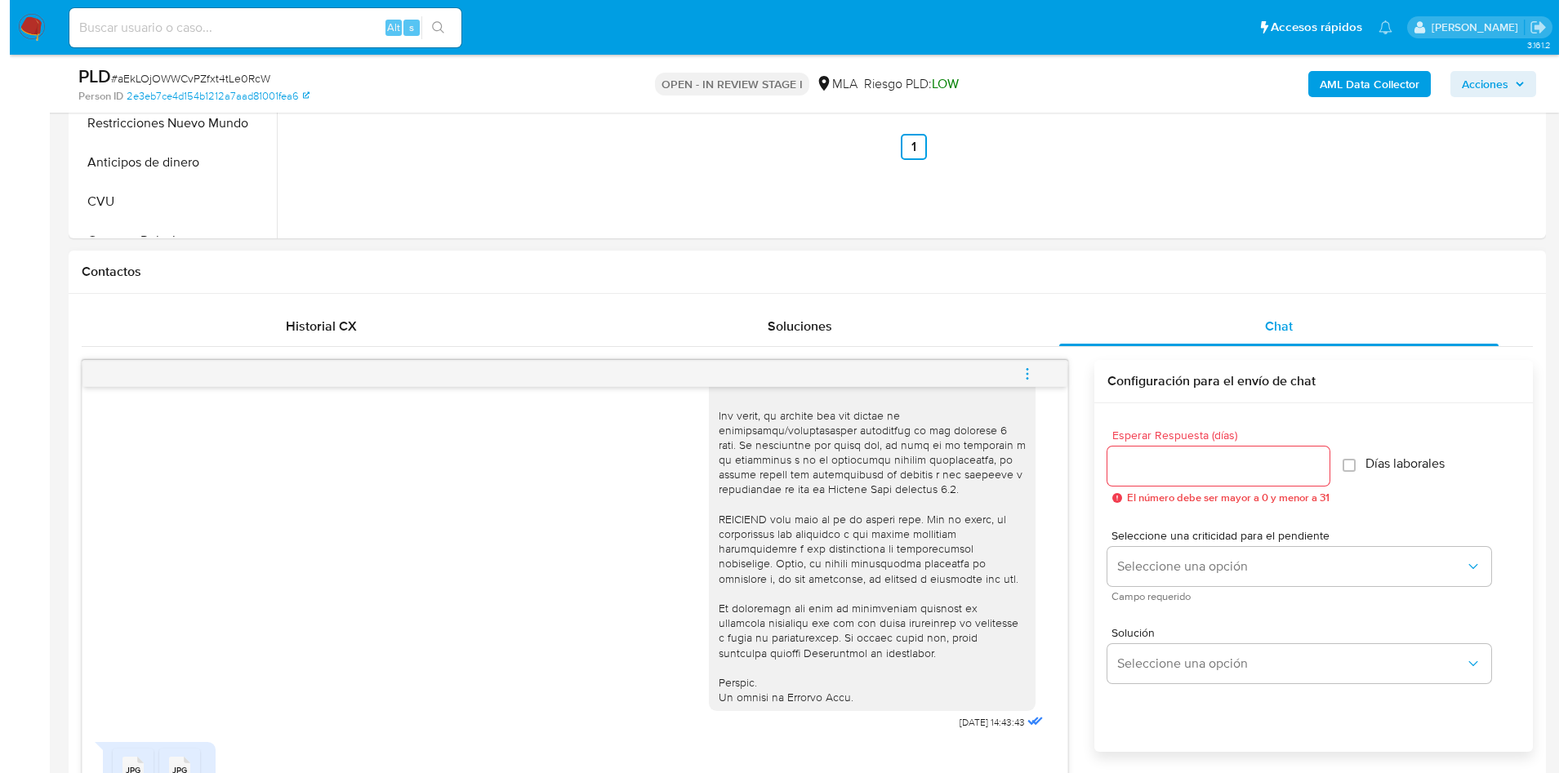
scroll to position [735, 0]
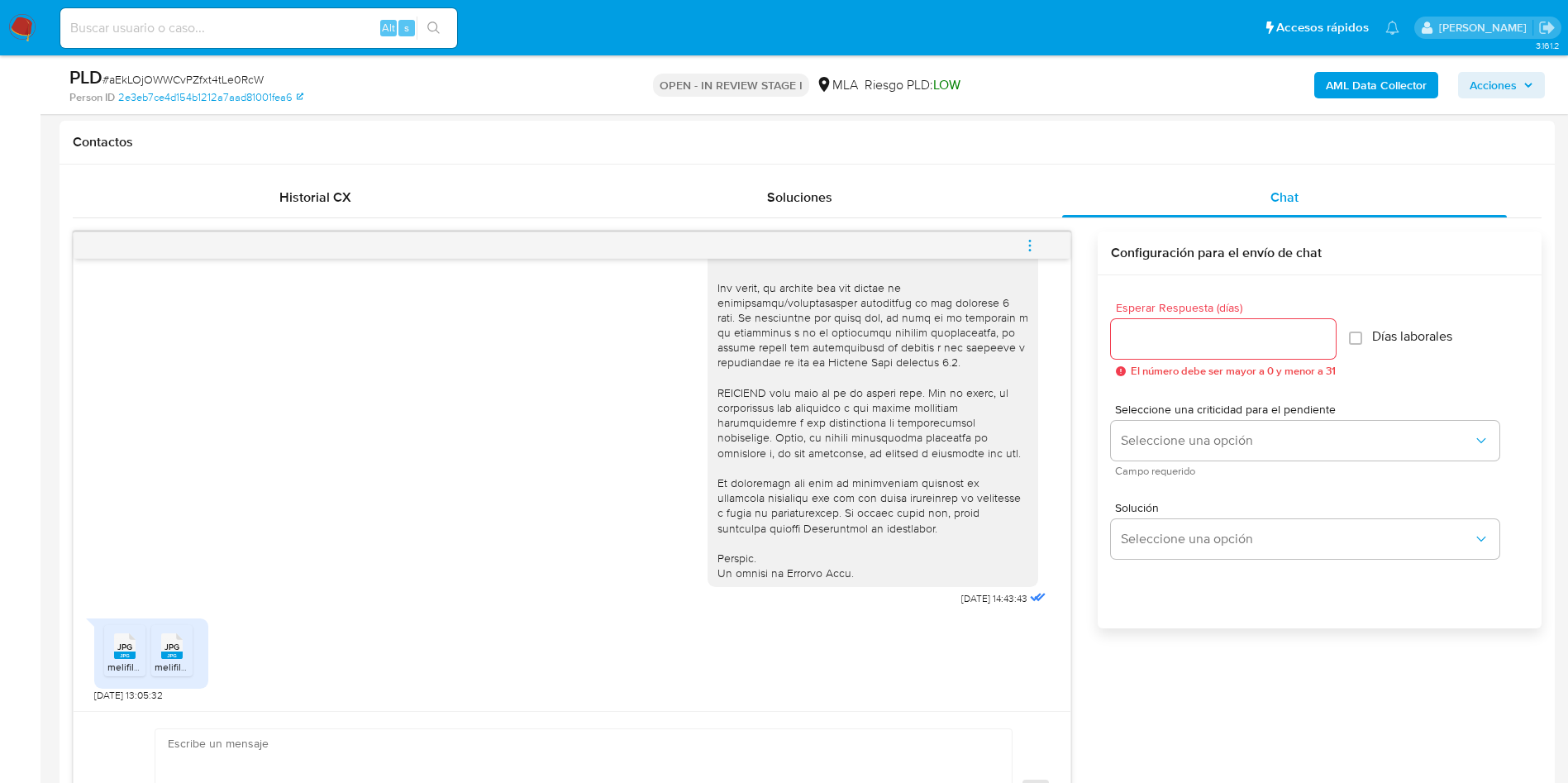
drag, startPoint x: 1018, startPoint y: 242, endPoint x: 998, endPoint y: 252, distance: 22.4
click at [1018, 243] on button "menu-action" at bounding box center [1029, 246] width 54 height 40
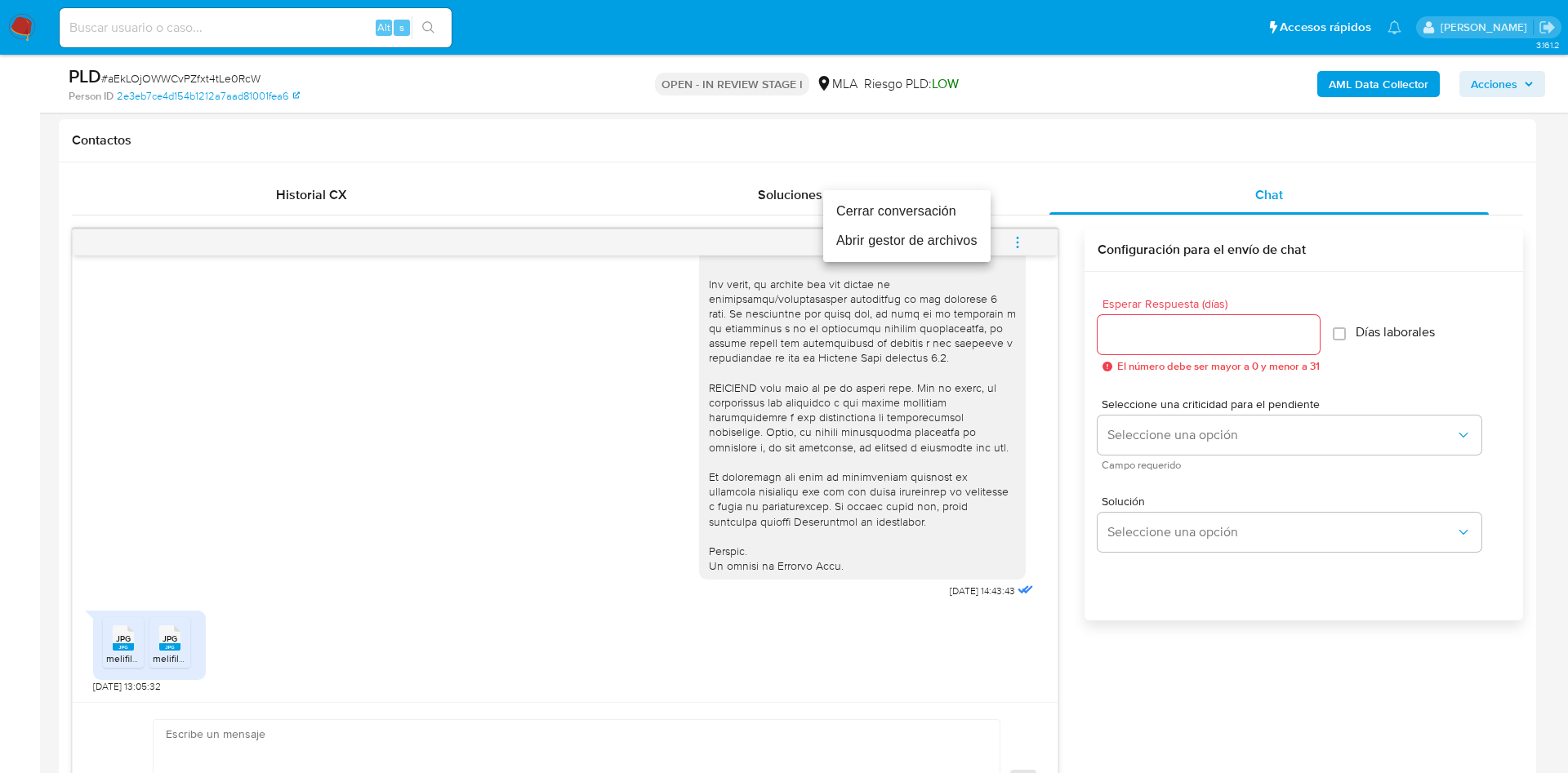
click at [846, 248] on li "Abrir gestor de archivos" at bounding box center [906, 241] width 167 height 29
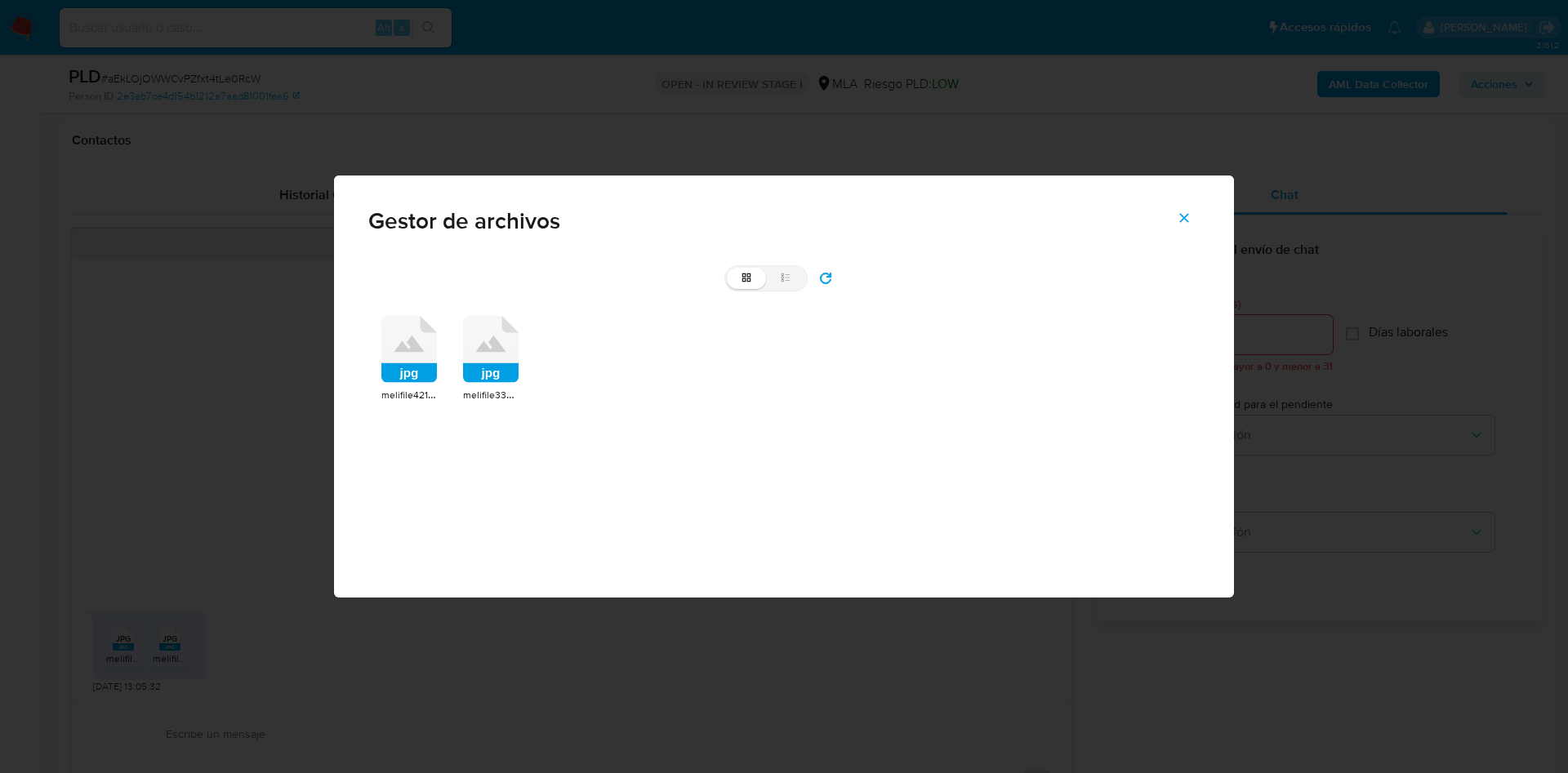
drag, startPoint x: 438, startPoint y: 349, endPoint x: 430, endPoint y: 350, distance: 8.1
click at [430, 348] on div "jpg melifile4210238578788352205.jpg jpg melifile3363936725755756411.jpg" at bounding box center [783, 360] width 831 height 114
click at [431, 350] on icon at bounding box center [409, 349] width 56 height 67
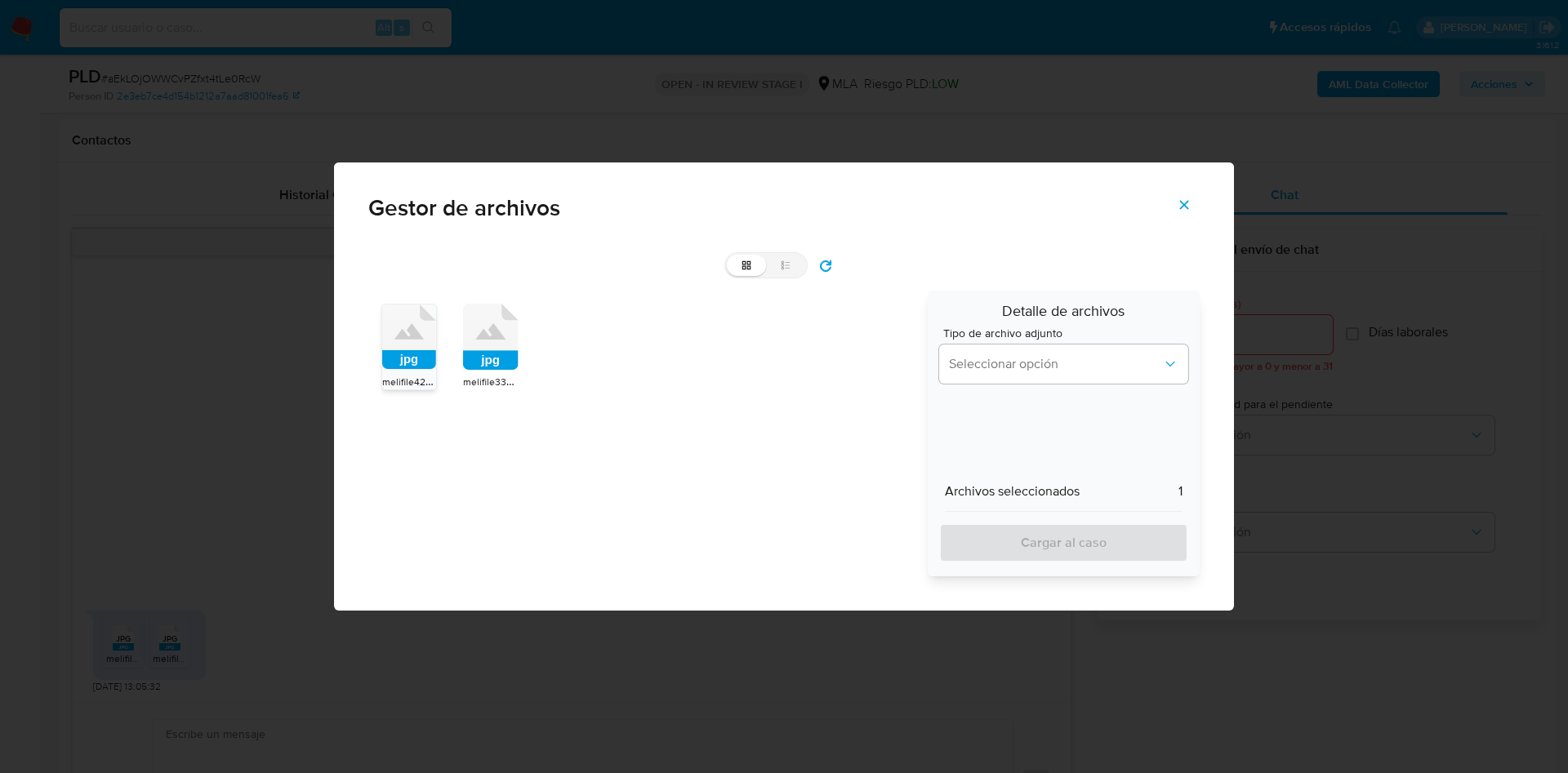
click at [480, 359] on rect at bounding box center [490, 361] width 56 height 20
click at [1076, 359] on span "Seleccionar opción" at bounding box center [1056, 364] width 213 height 17
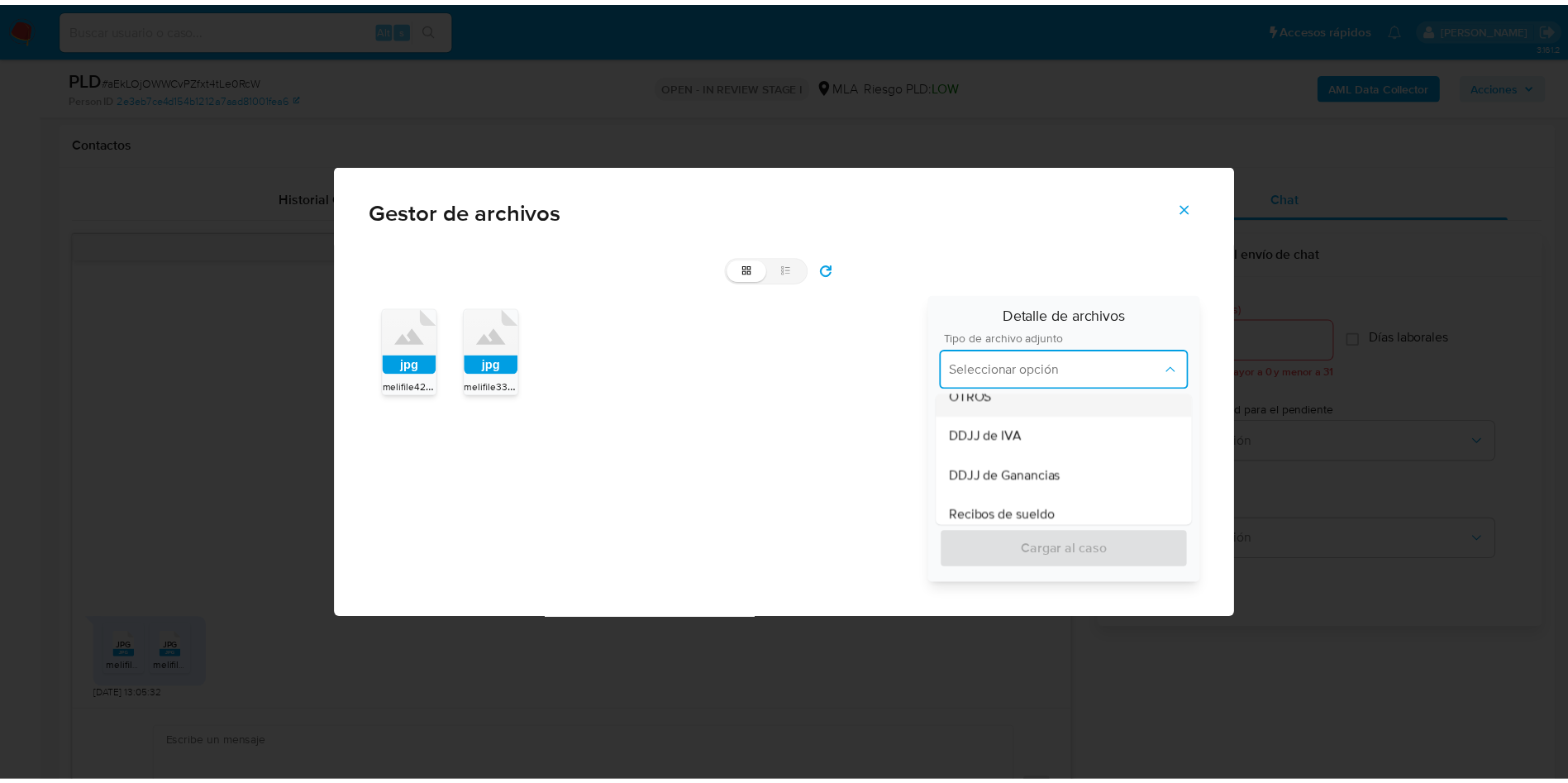
scroll to position [373, 0]
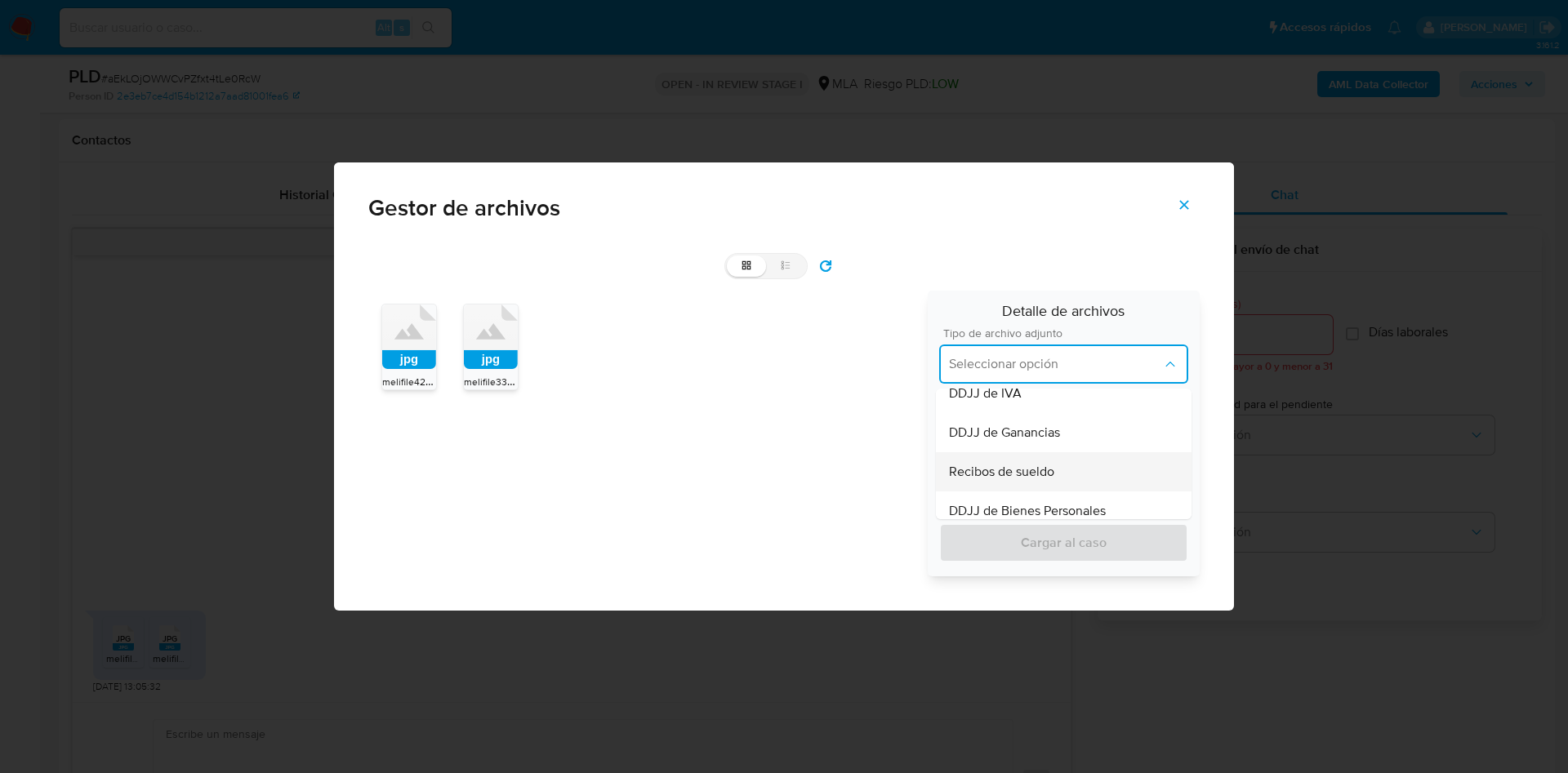
click at [1053, 464] on span "Recibos de sueldo" at bounding box center [1002, 472] width 106 height 17
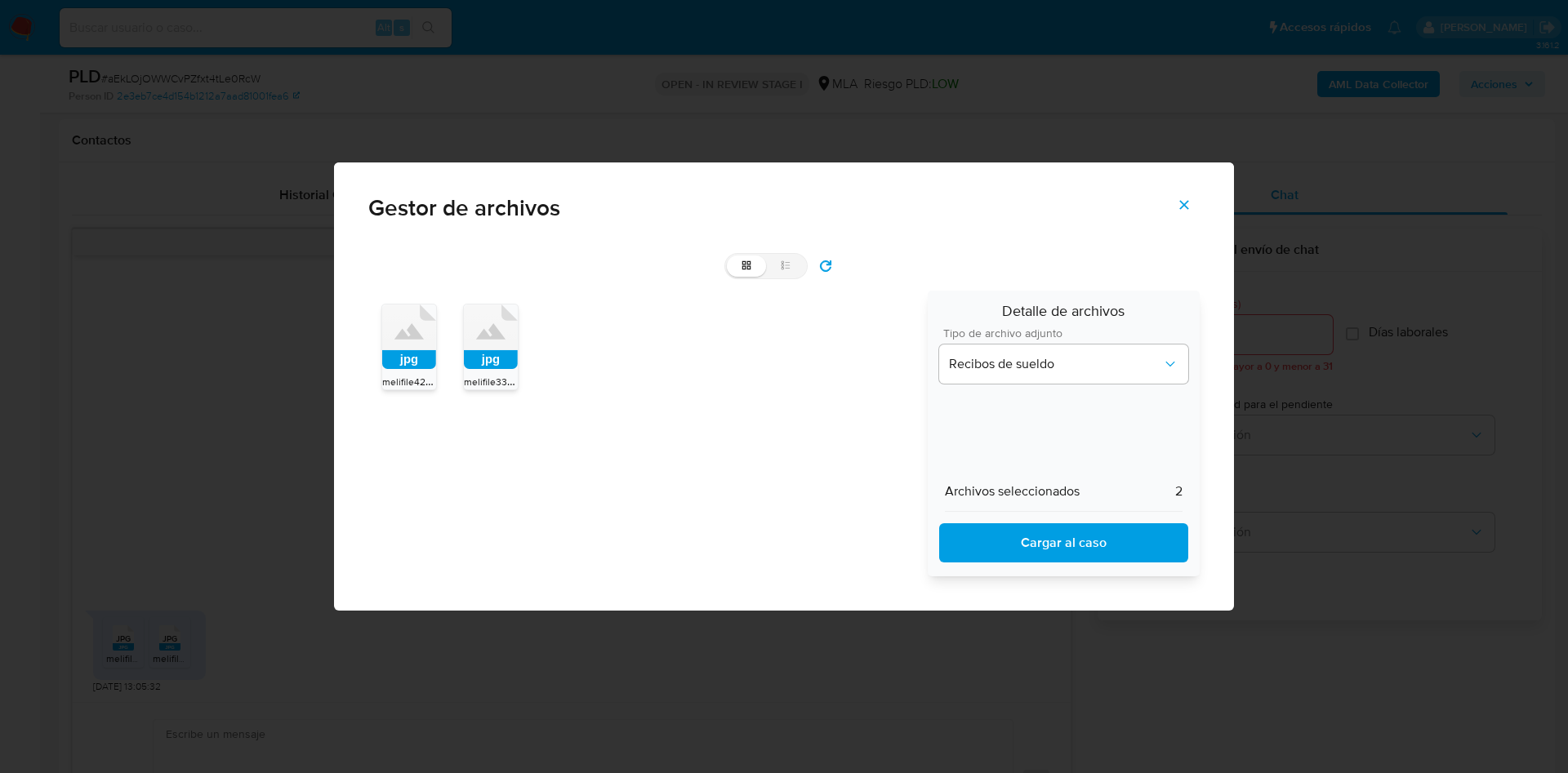
click at [1047, 529] on span "Cargar al caso" at bounding box center [1063, 543] width 207 height 36
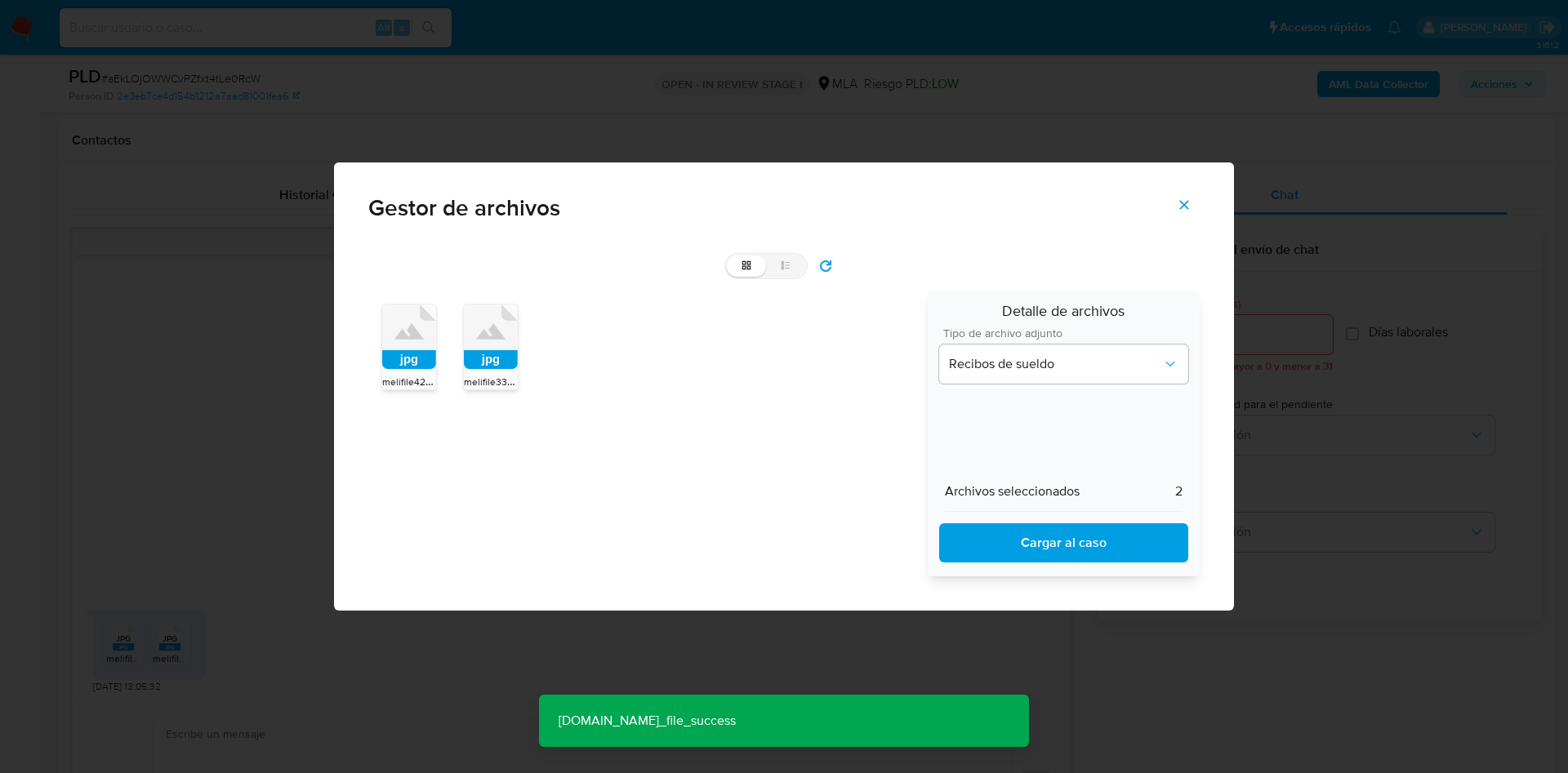
click at [1188, 209] on icon "Cerrar" at bounding box center [1184, 205] width 9 height 9
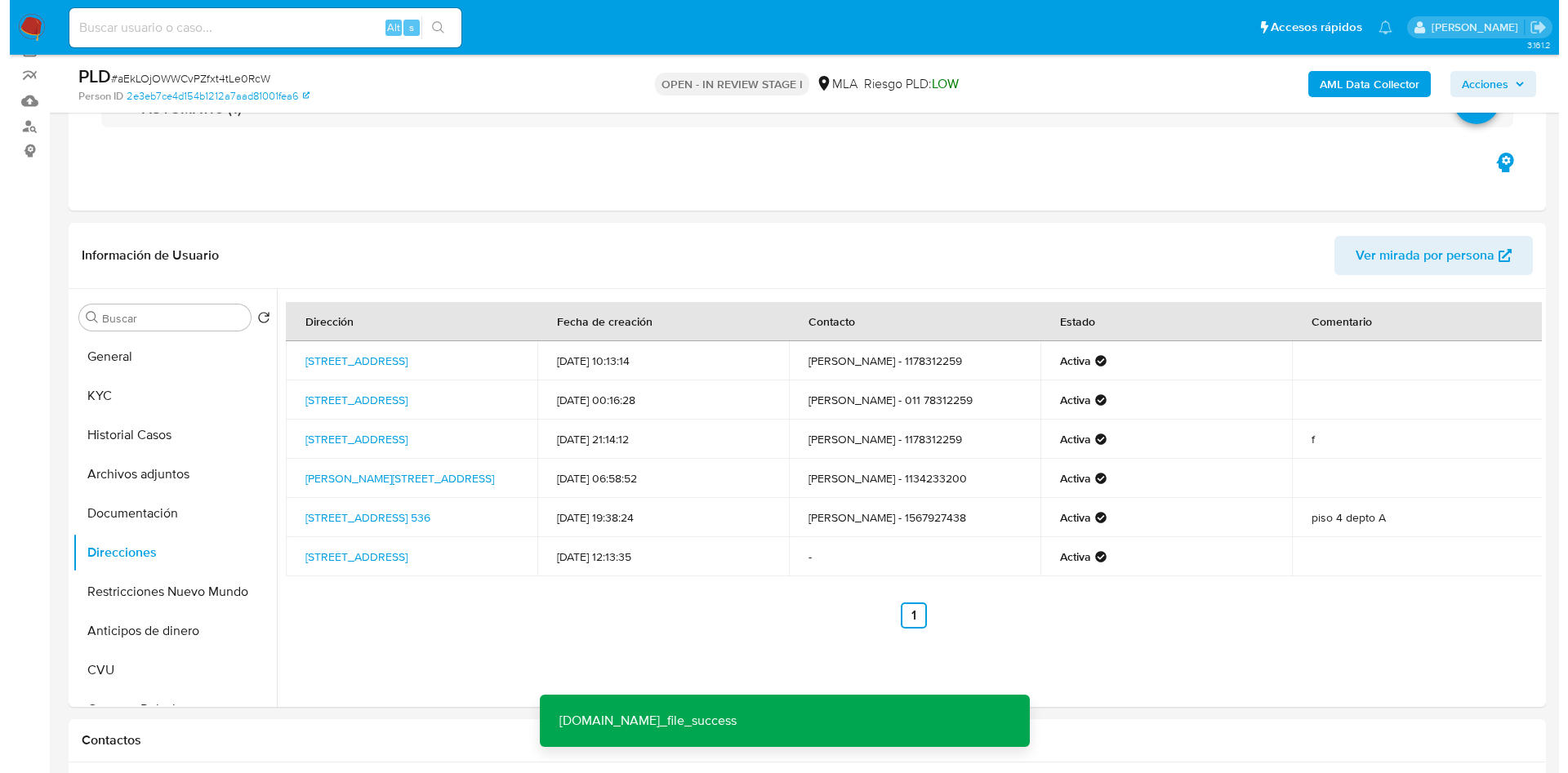
scroll to position [122, 0]
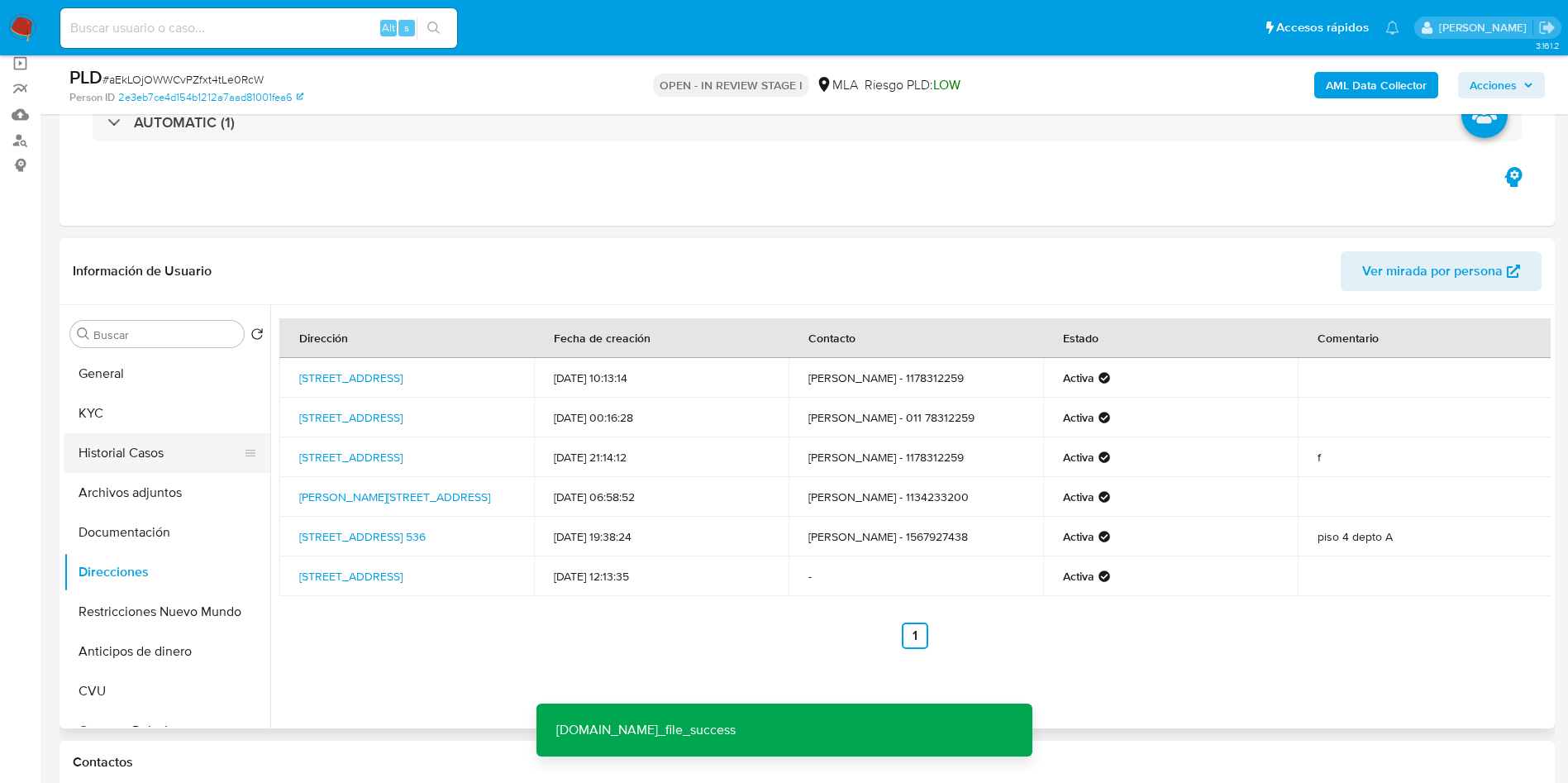
click at [165, 457] on button "Historial Casos" at bounding box center [159, 453] width 193 height 40
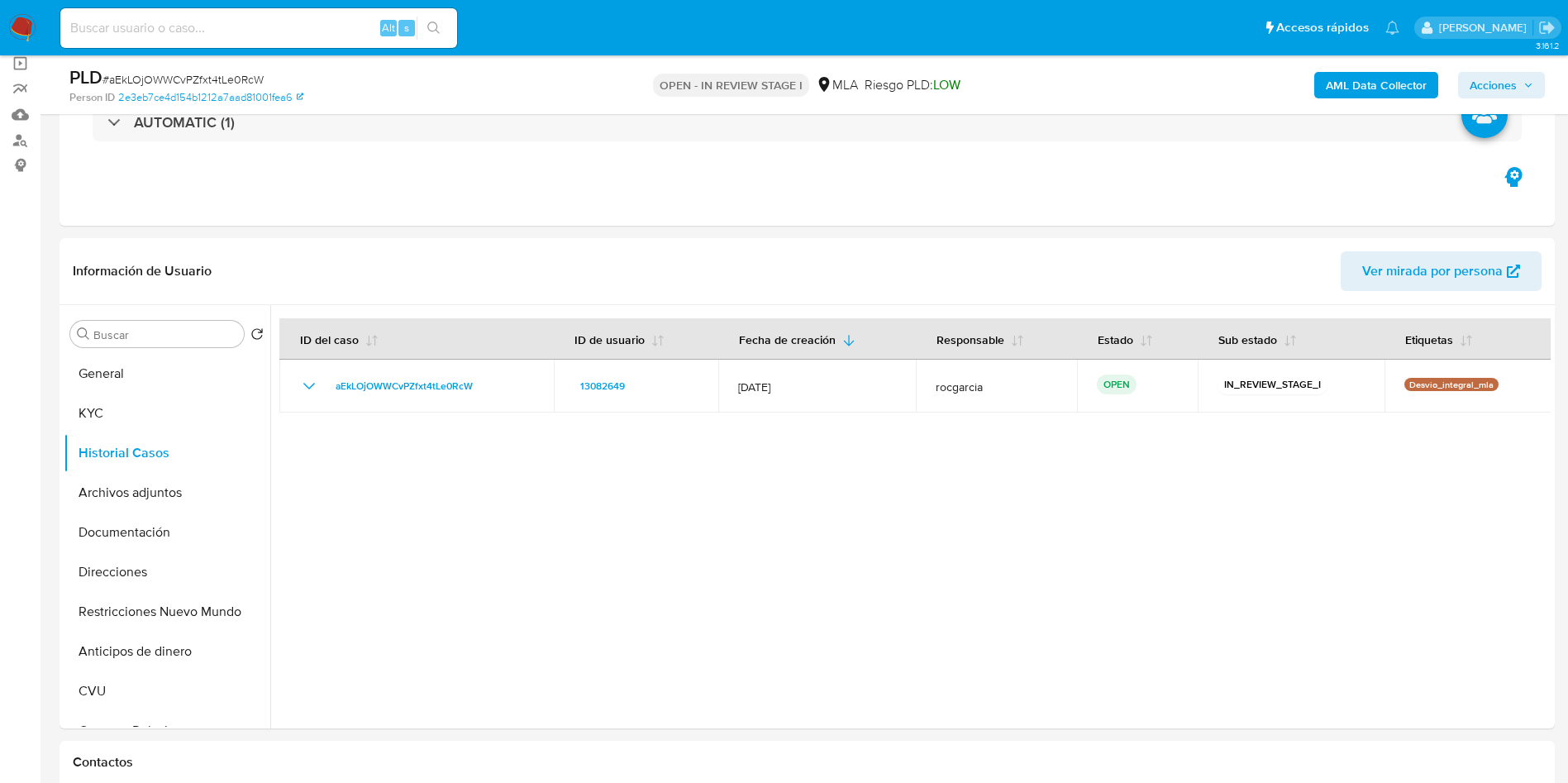
click at [1388, 96] on b "AML Data Collector" at bounding box center [1376, 85] width 101 height 27
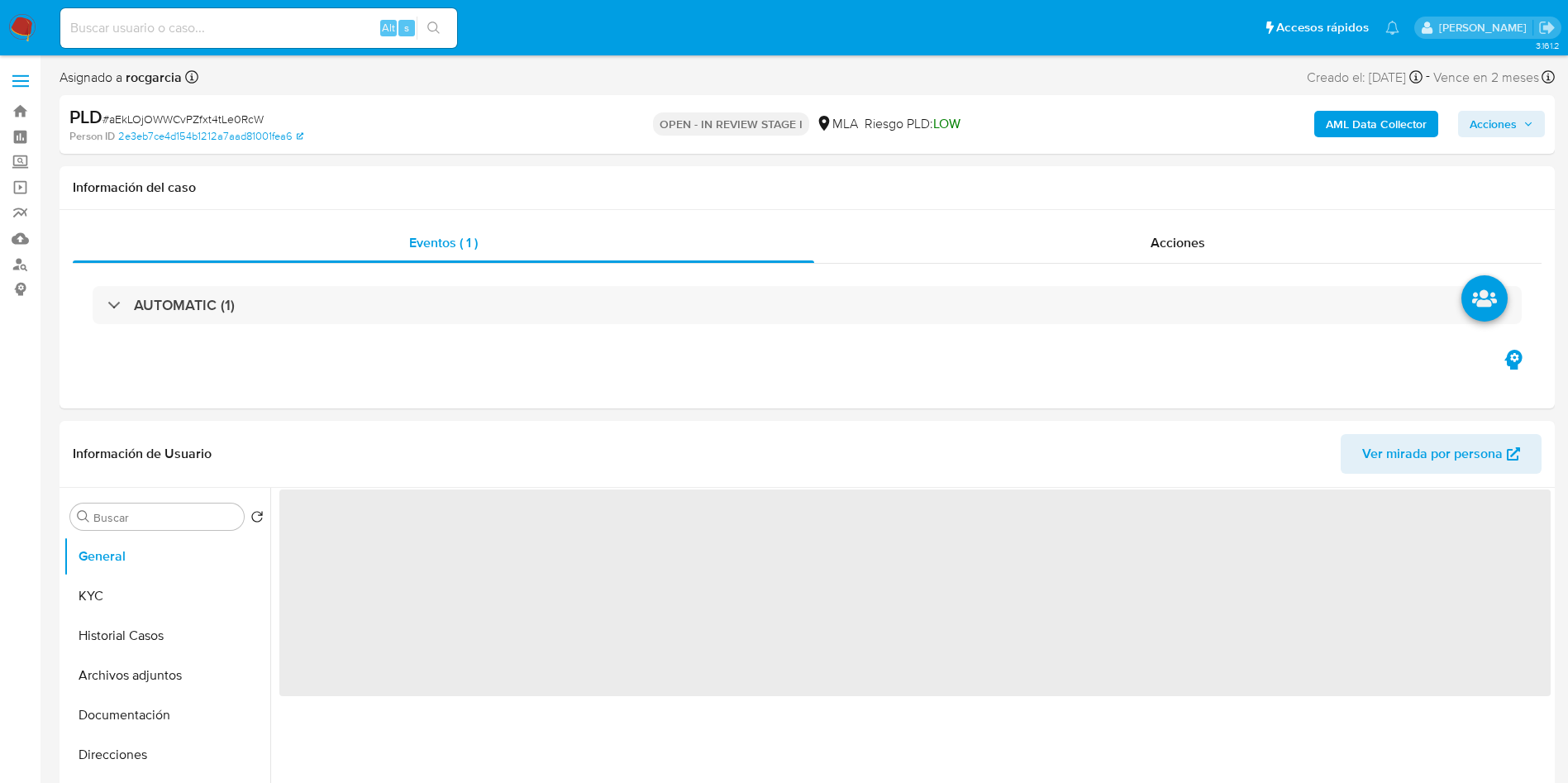
click at [1361, 109] on div "AML Data Collector Acciones" at bounding box center [1301, 124] width 487 height 39
select select "10"
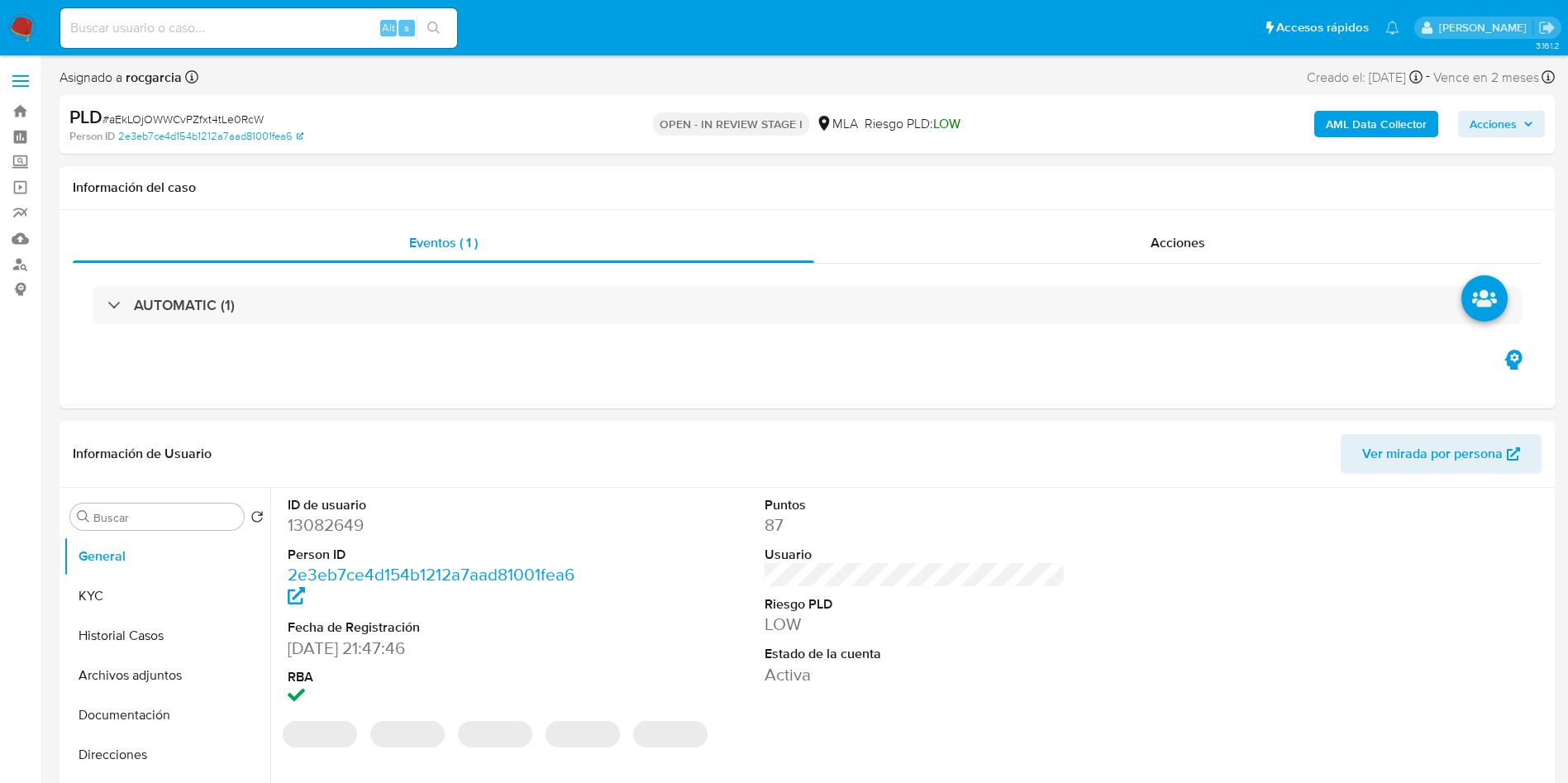
click at [1366, 112] on b "AML Data Collector" at bounding box center [1376, 124] width 101 height 27
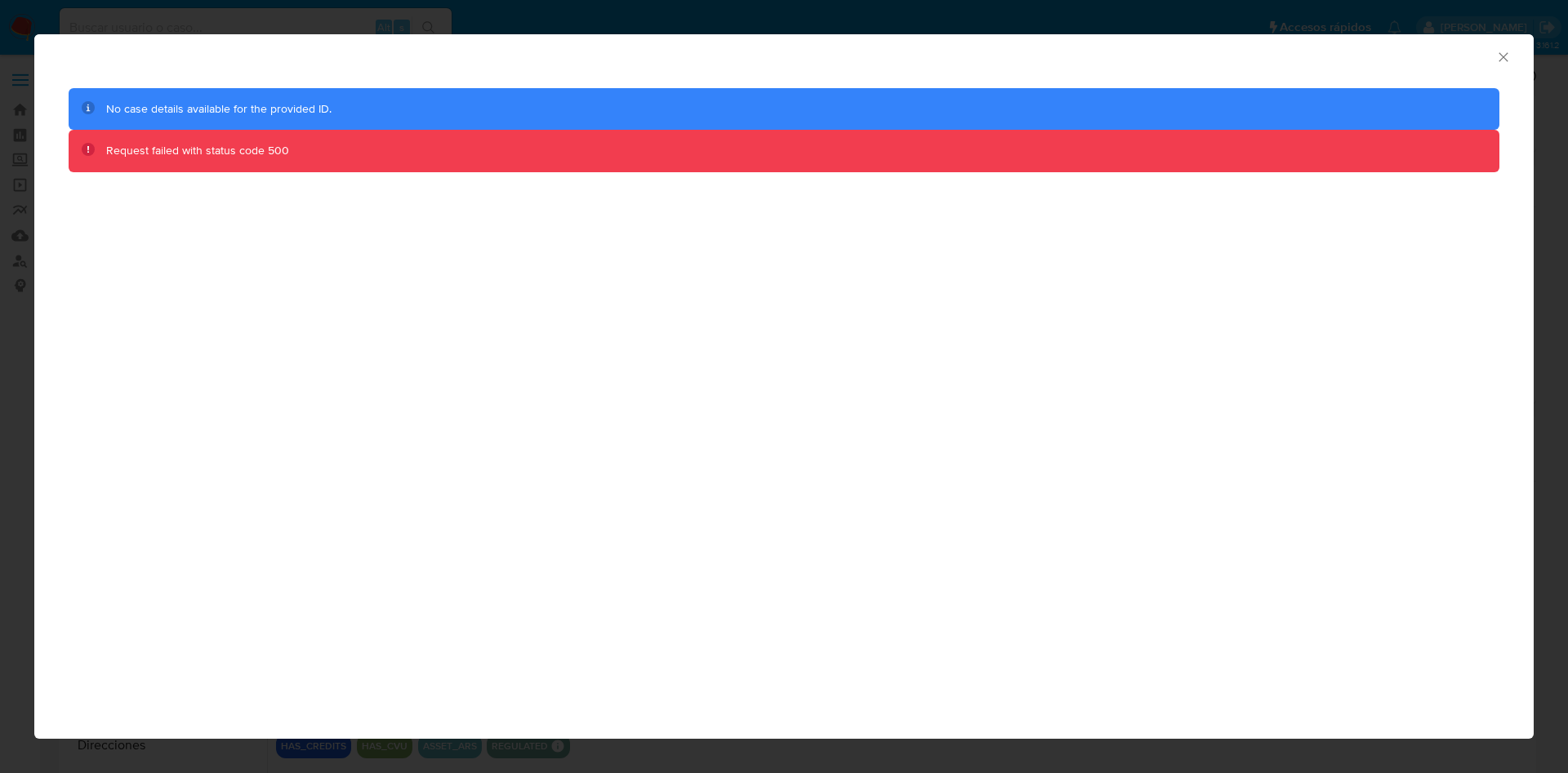
click at [1500, 53] on icon "Cerrar ventana" at bounding box center [1503, 57] width 17 height 17
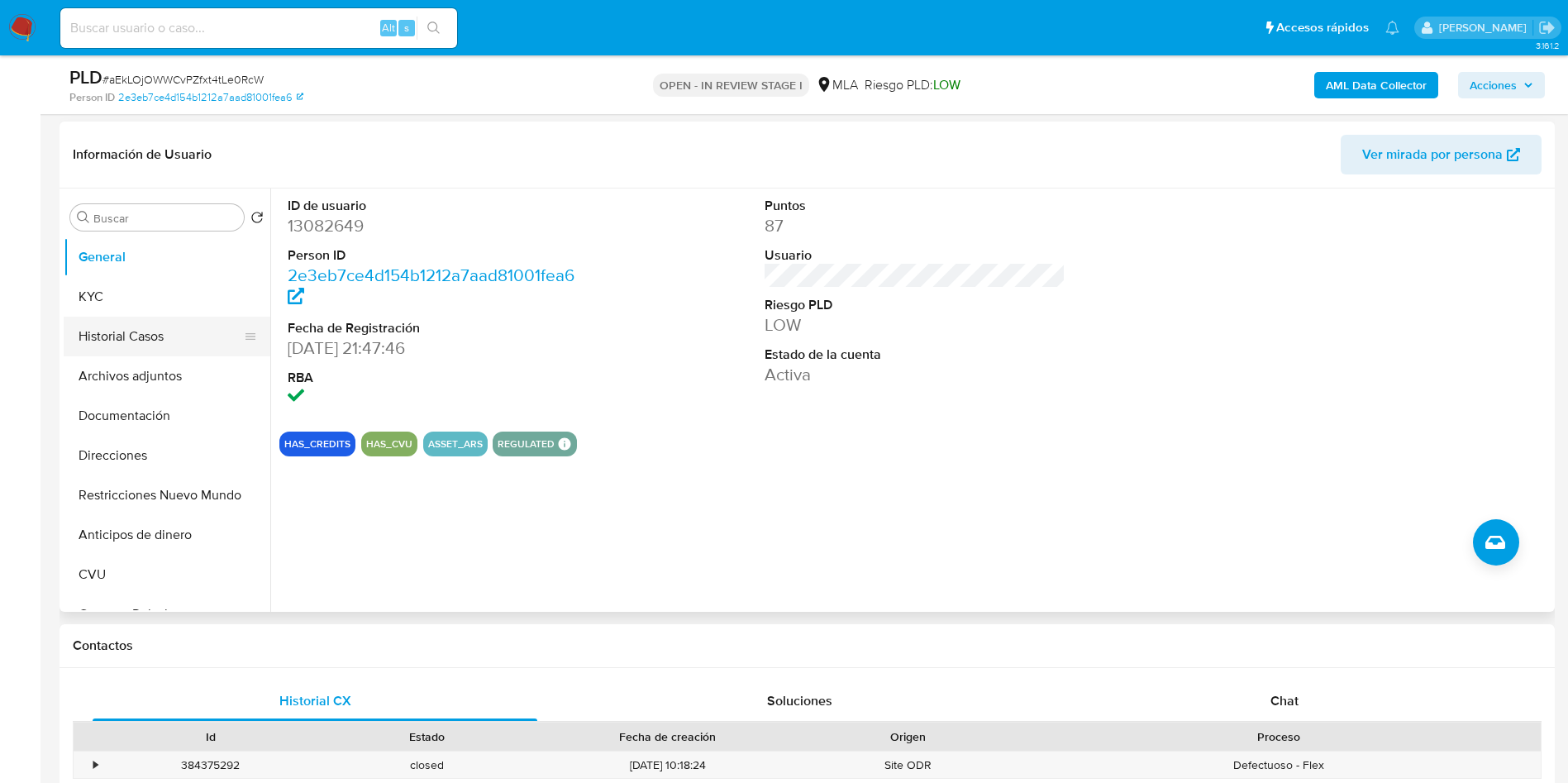
scroll to position [248, 0]
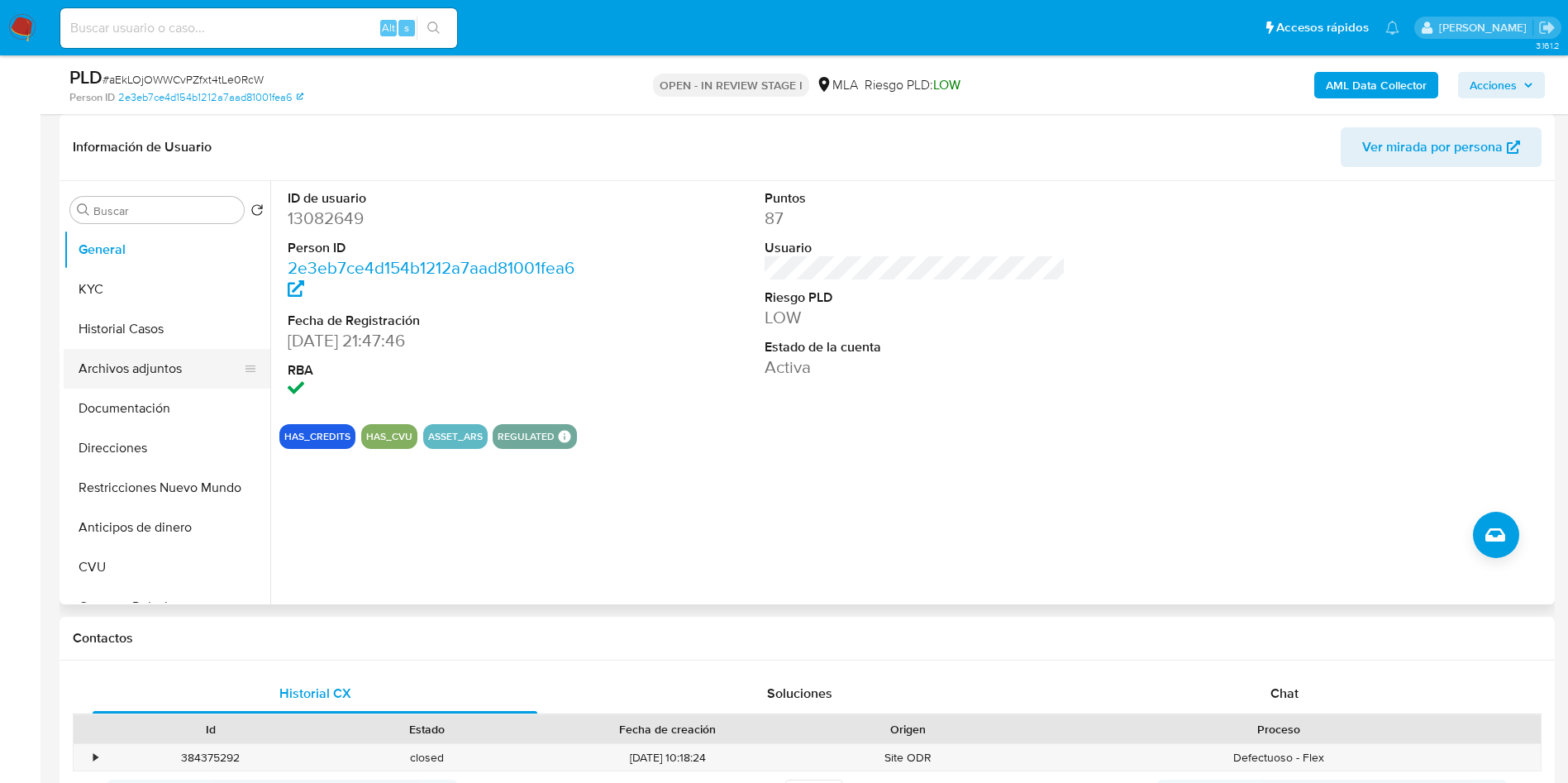
click at [116, 383] on button "Archivos adjuntos" at bounding box center [159, 369] width 193 height 40
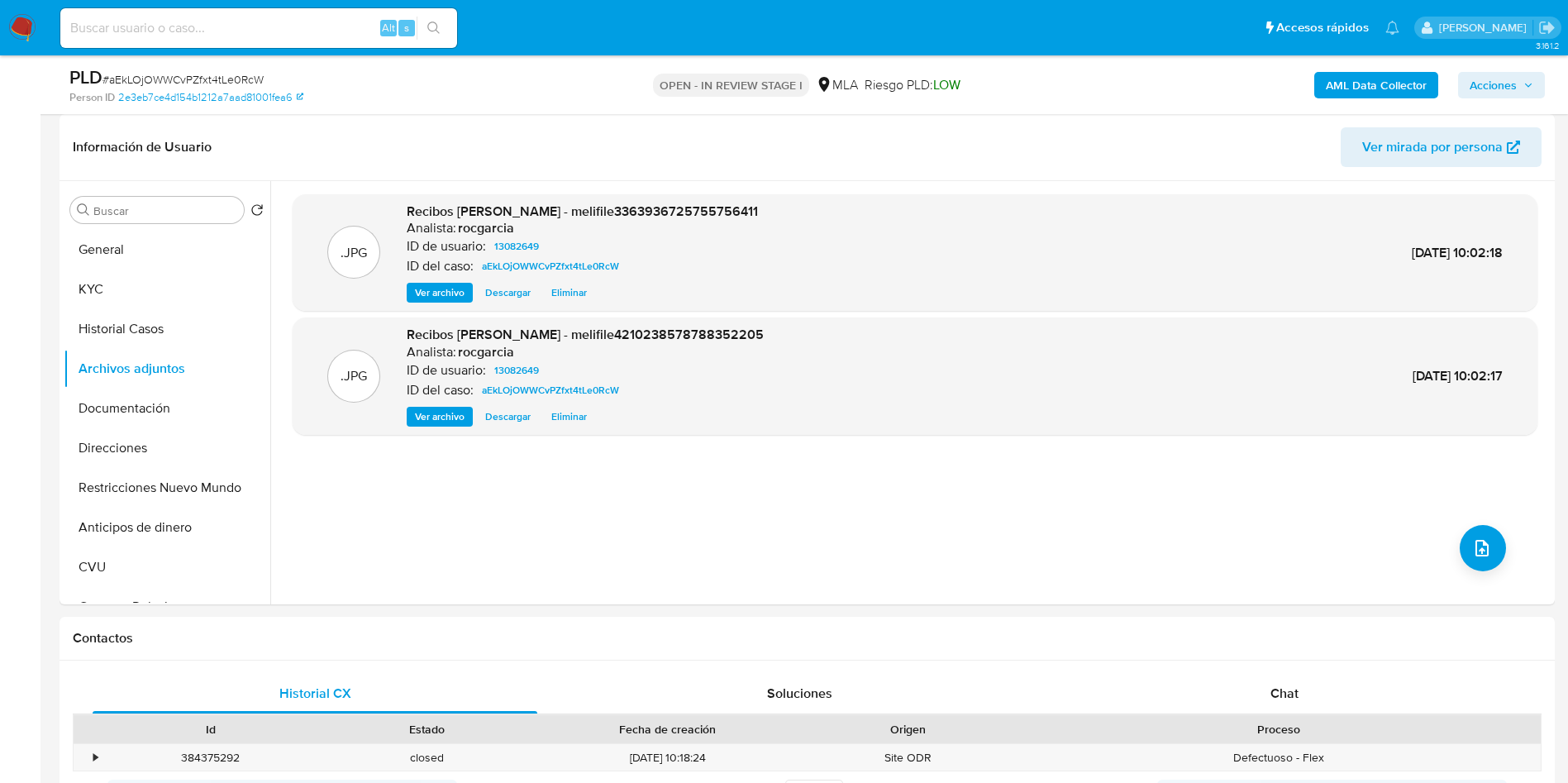
click at [1408, 82] on b "AML Data Collector" at bounding box center [1376, 85] width 101 height 27
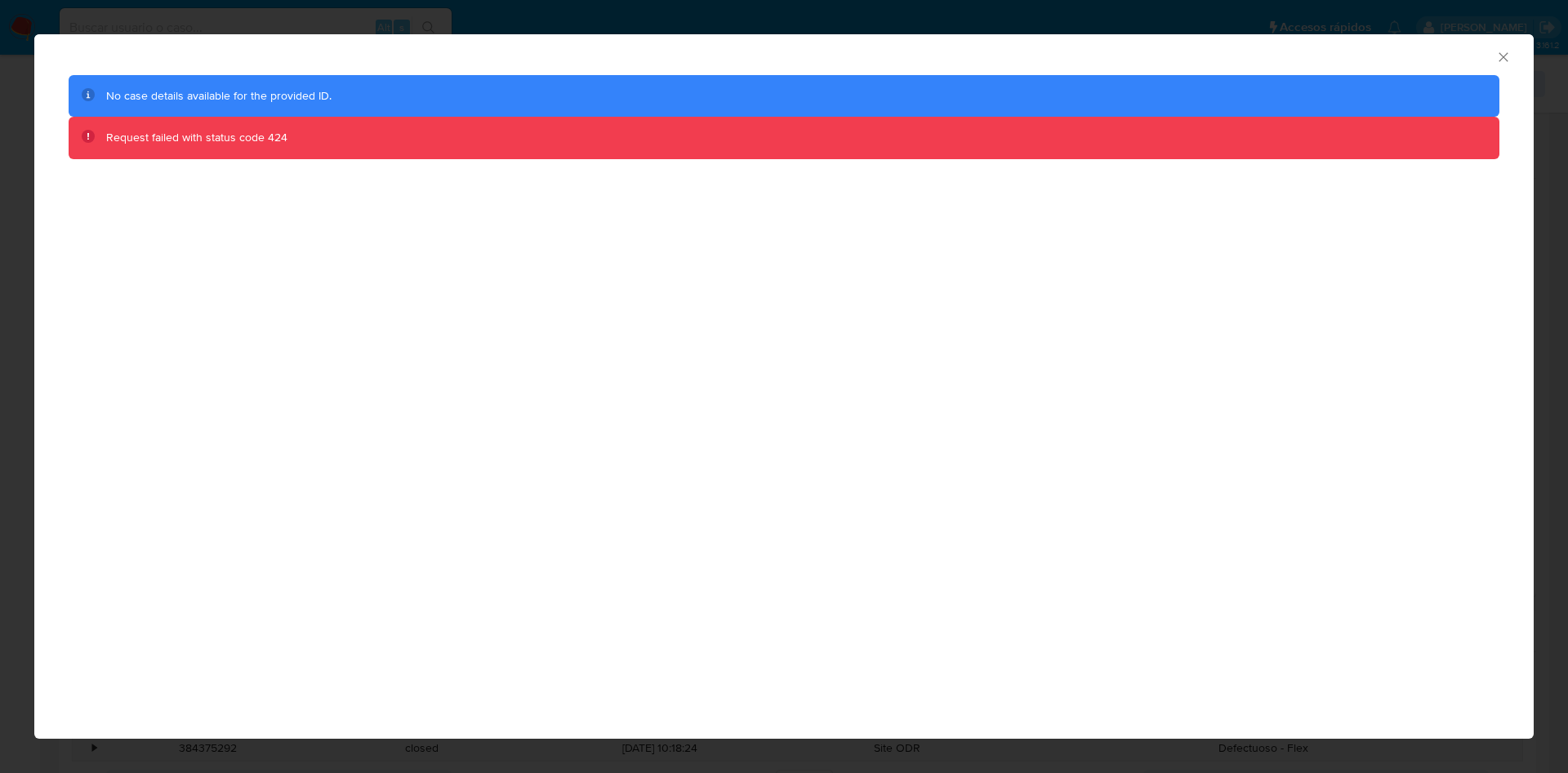
click at [1499, 58] on icon "Cerrar ventana" at bounding box center [1503, 57] width 17 height 17
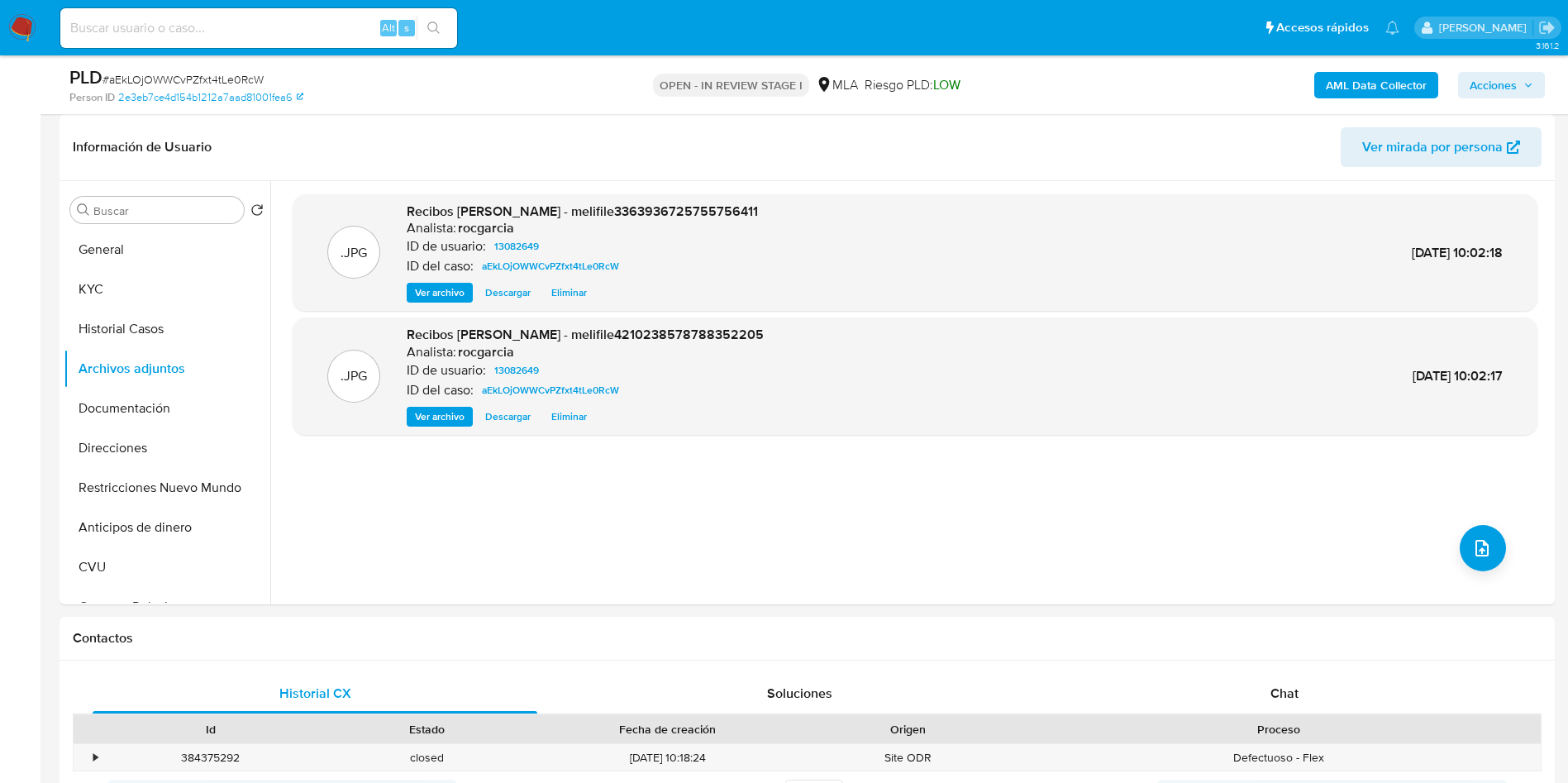
click at [1399, 88] on b "AML Data Collector" at bounding box center [1376, 85] width 101 height 27
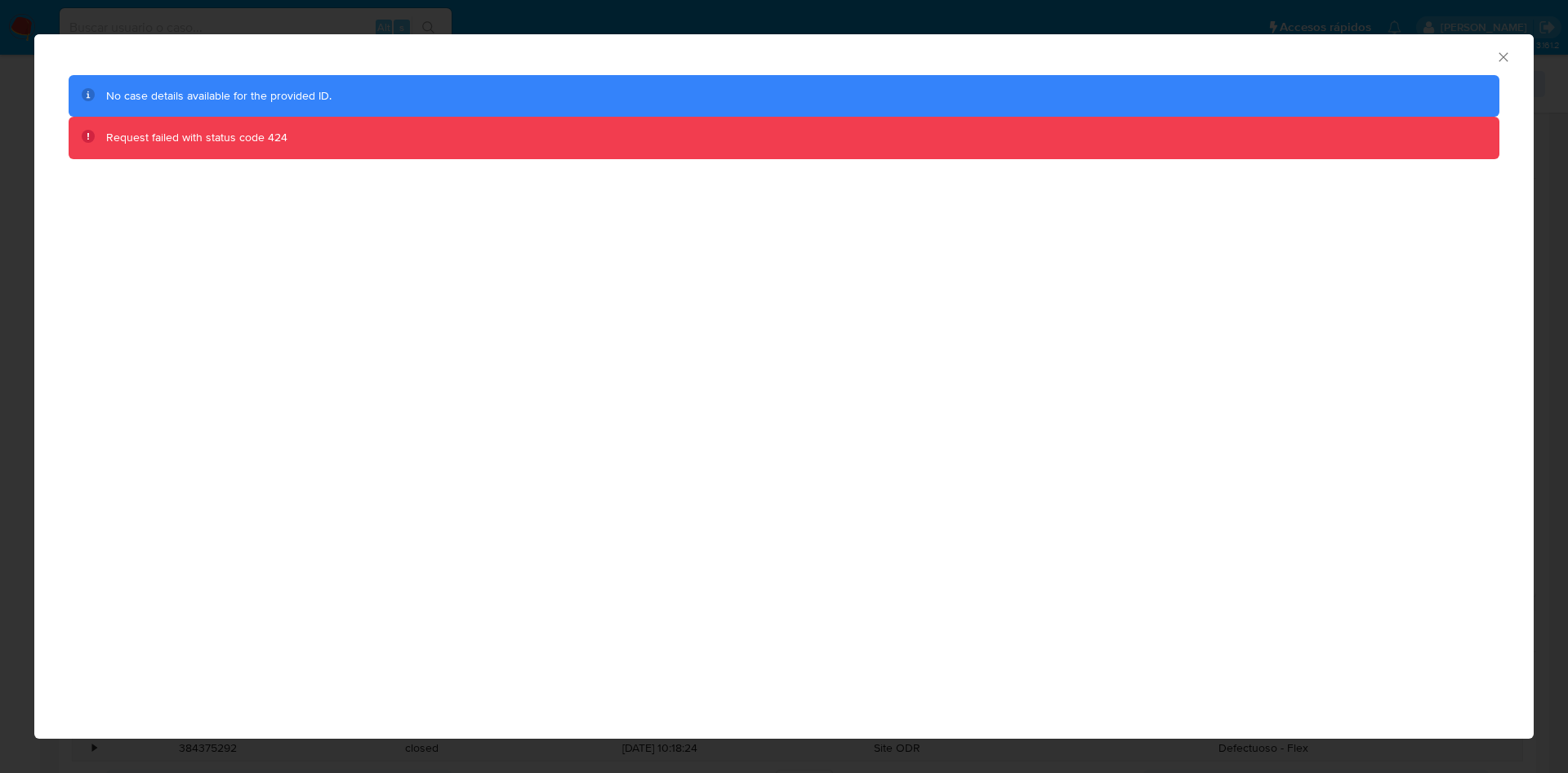
click at [1502, 59] on icon "Cerrar ventana" at bounding box center [1503, 57] width 17 height 17
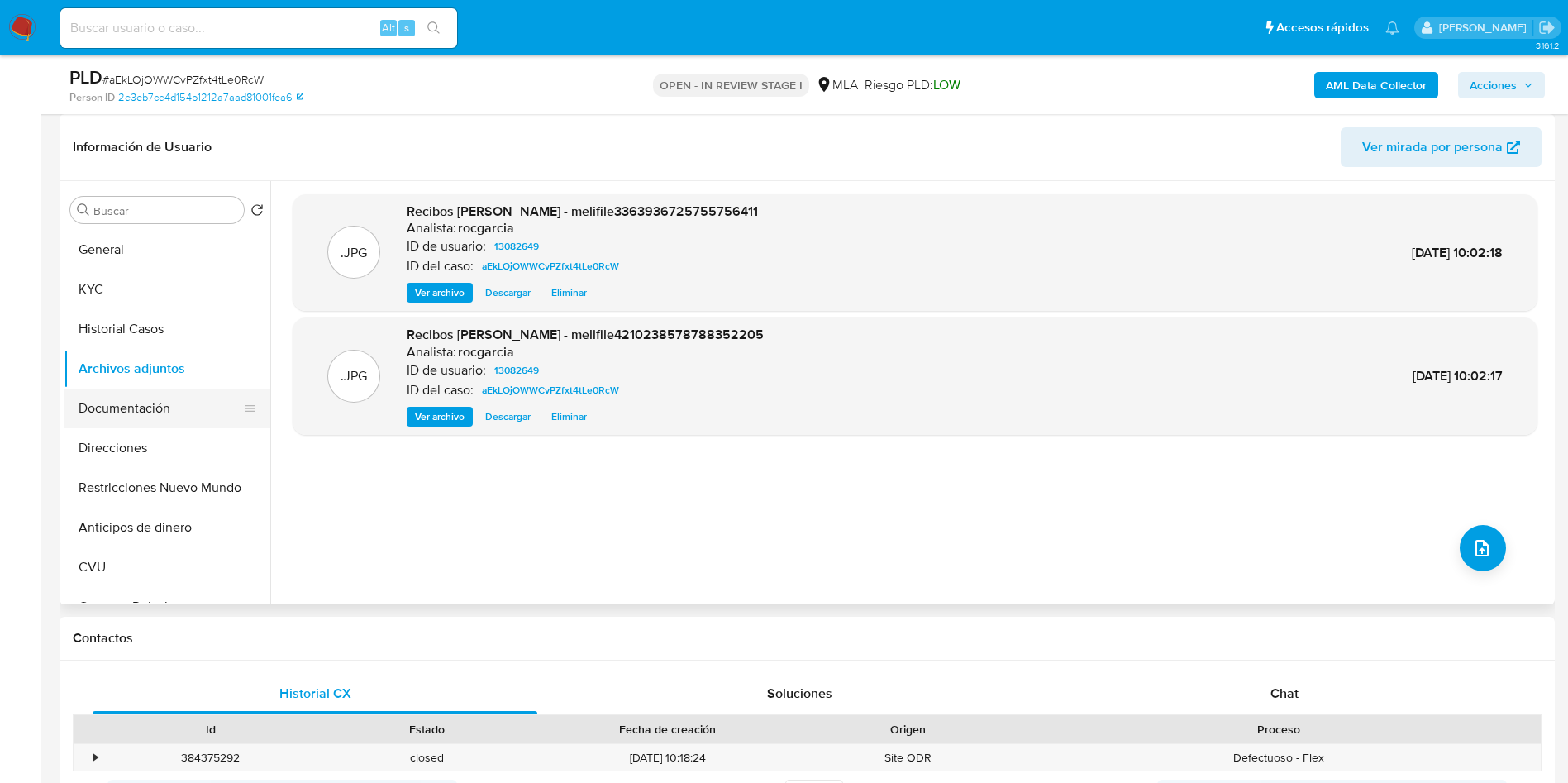
drag, startPoint x: 112, startPoint y: 451, endPoint x: 142, endPoint y: 411, distance: 50.0
click at [112, 451] on button "Direcciones" at bounding box center [166, 448] width 207 height 40
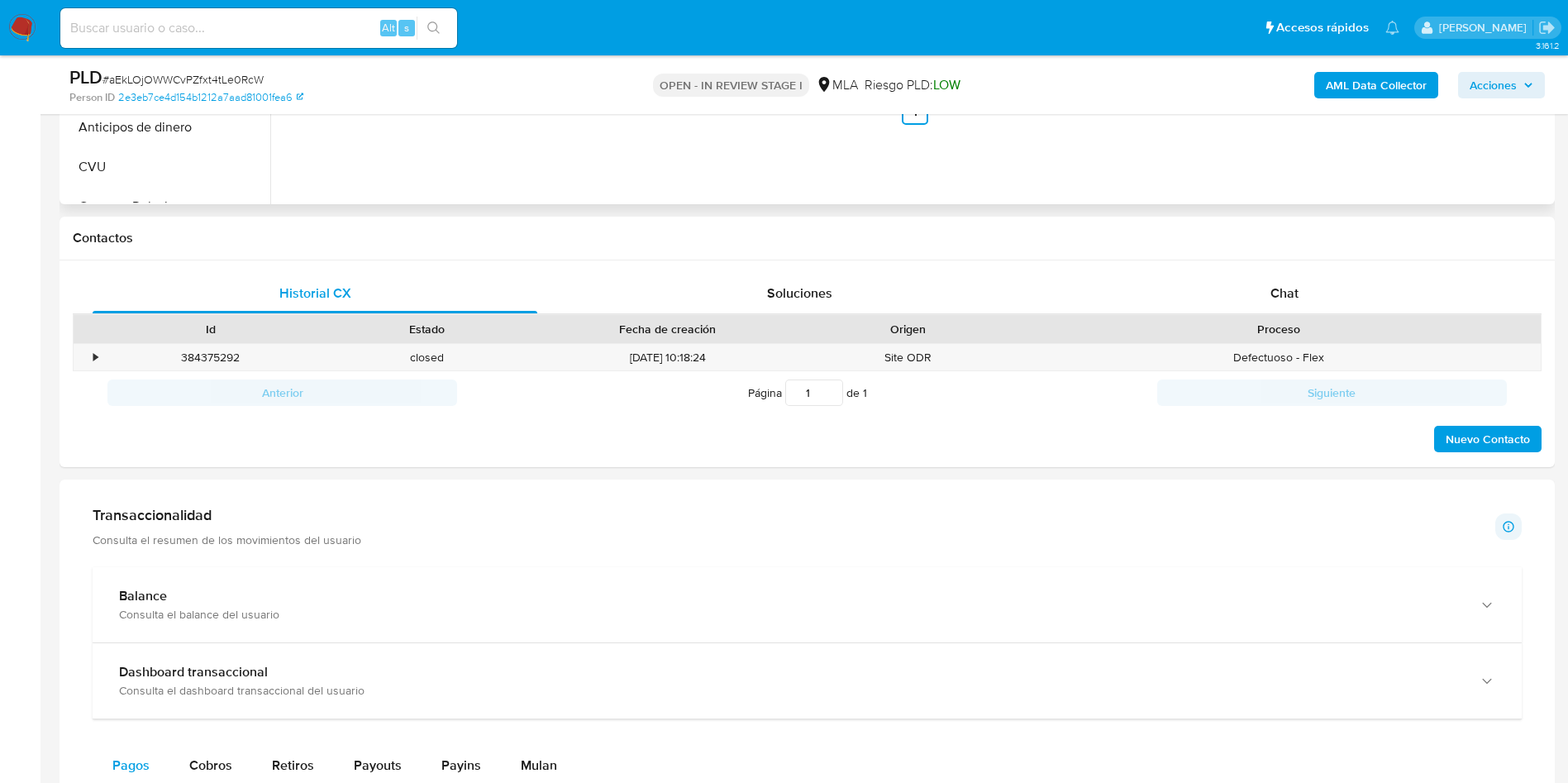
scroll to position [497, 0]
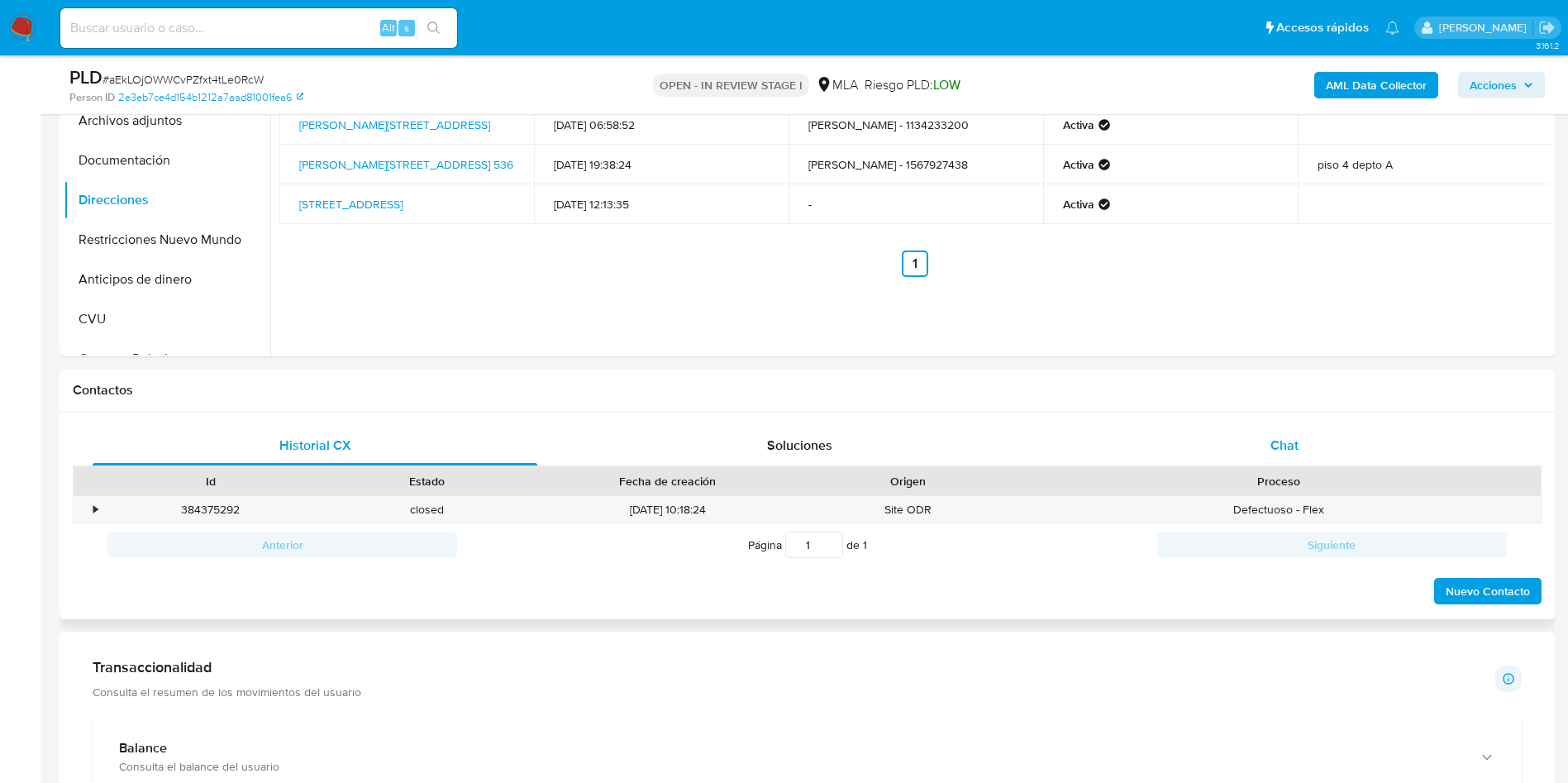
drag, startPoint x: 1287, startPoint y: 439, endPoint x: 1092, endPoint y: 438, distance: 195.0
click at [1287, 438] on span "Chat" at bounding box center [1285, 445] width 28 height 19
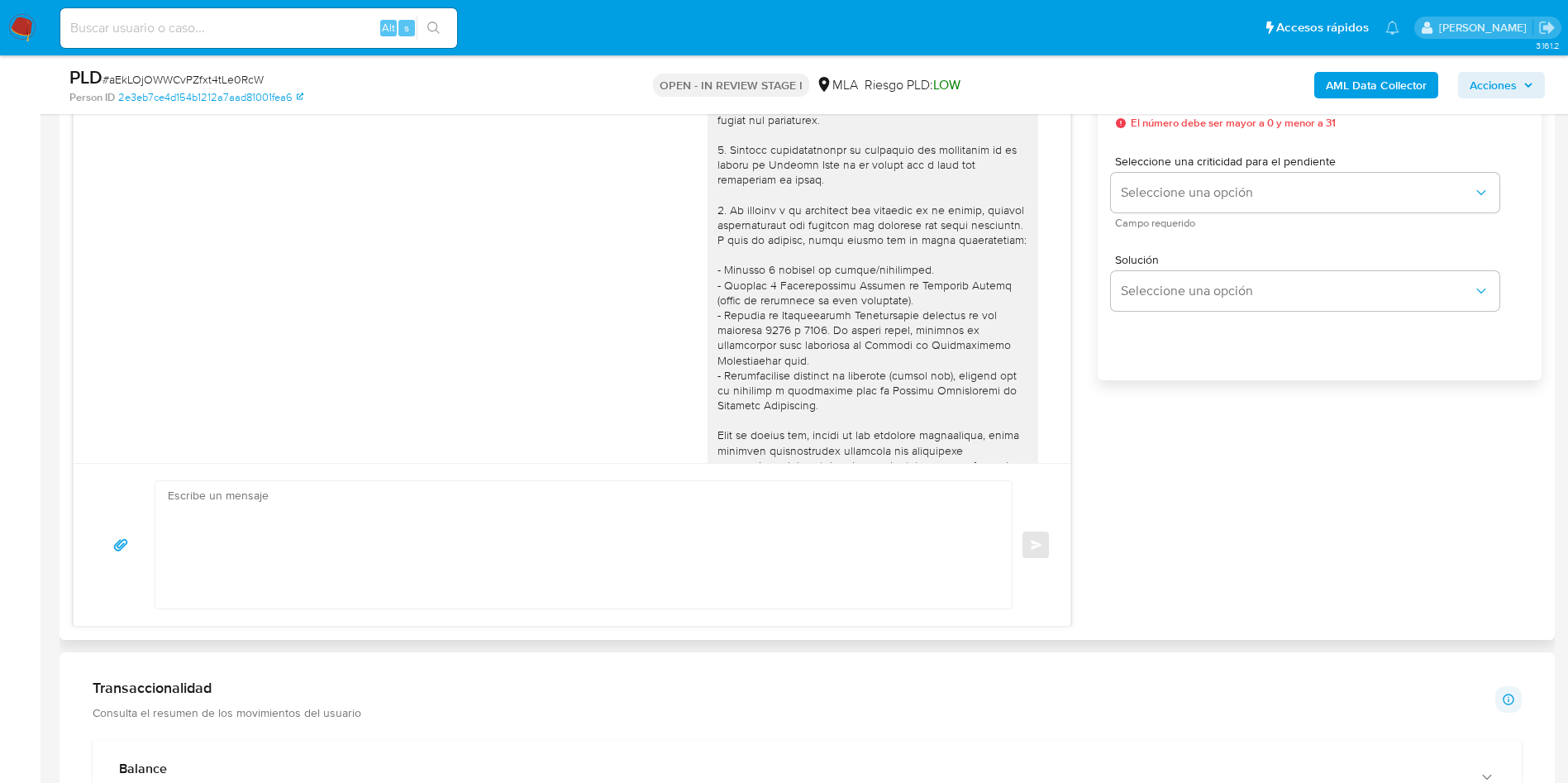
scroll to position [592, 0]
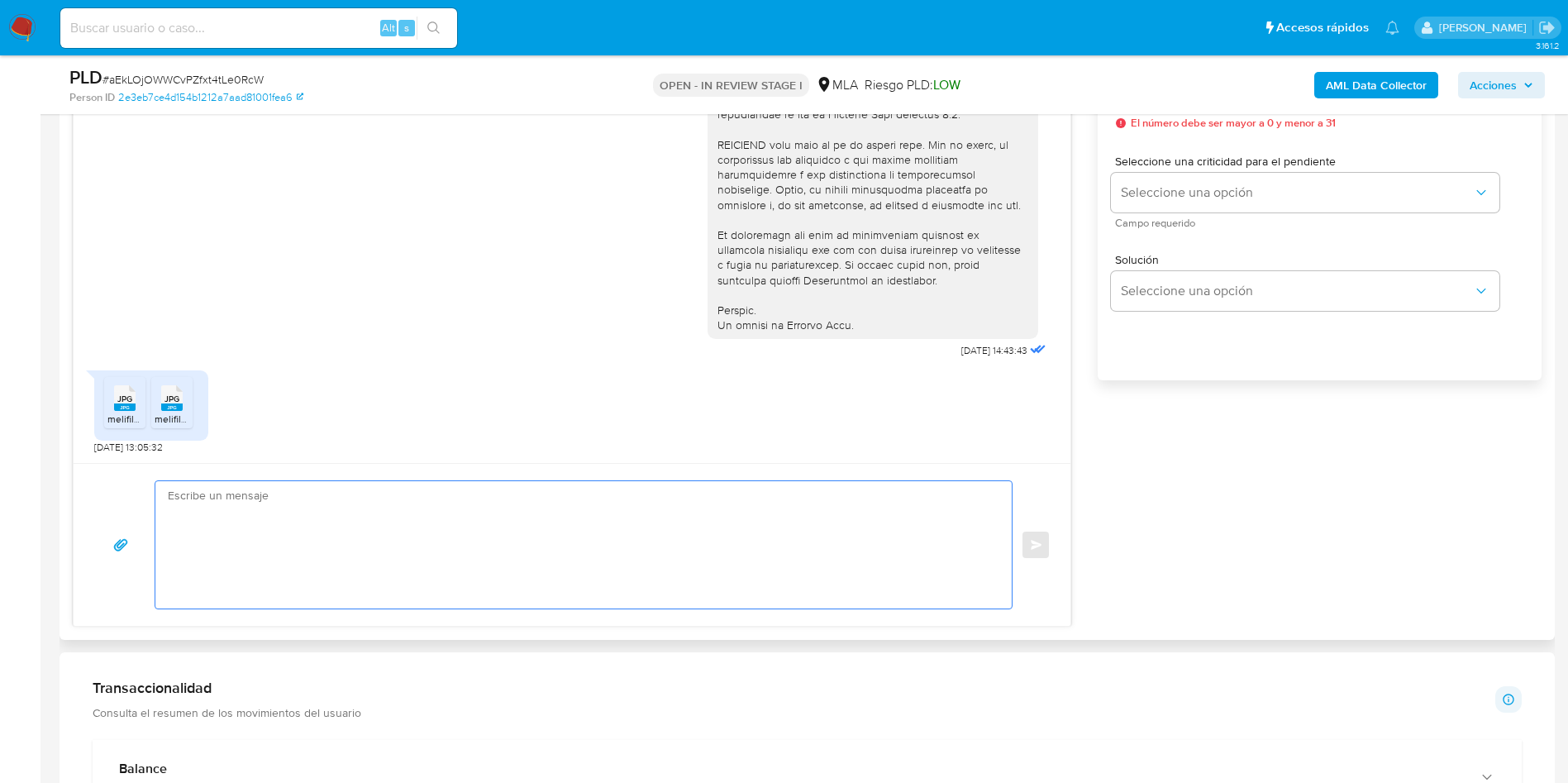
click at [511, 561] on textarea at bounding box center [578, 545] width 823 height 128
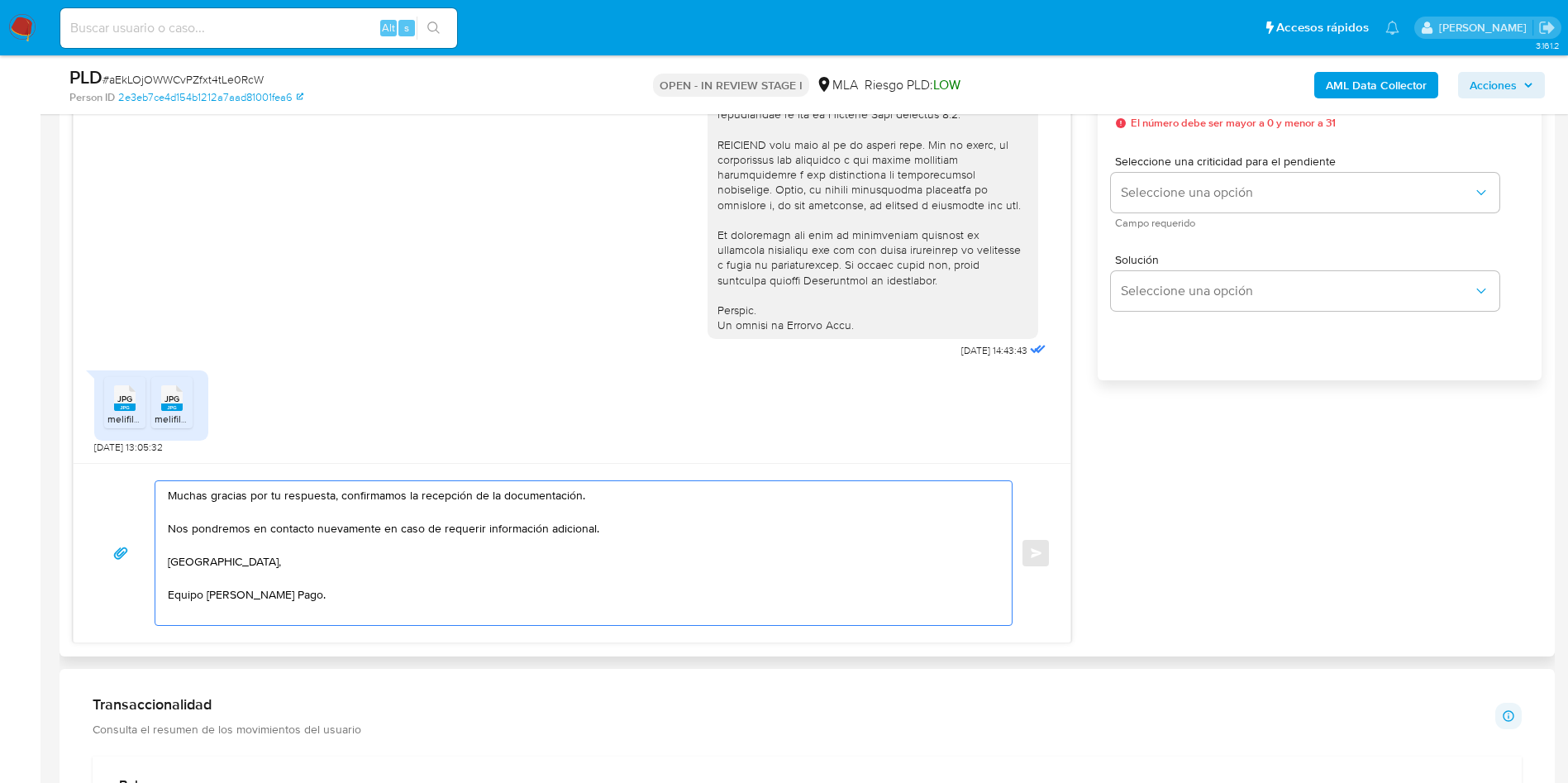
click at [620, 532] on textarea "Muchas gracias por tu respuesta, confirmamos la recepción de la documentación. …" at bounding box center [578, 553] width 823 height 144
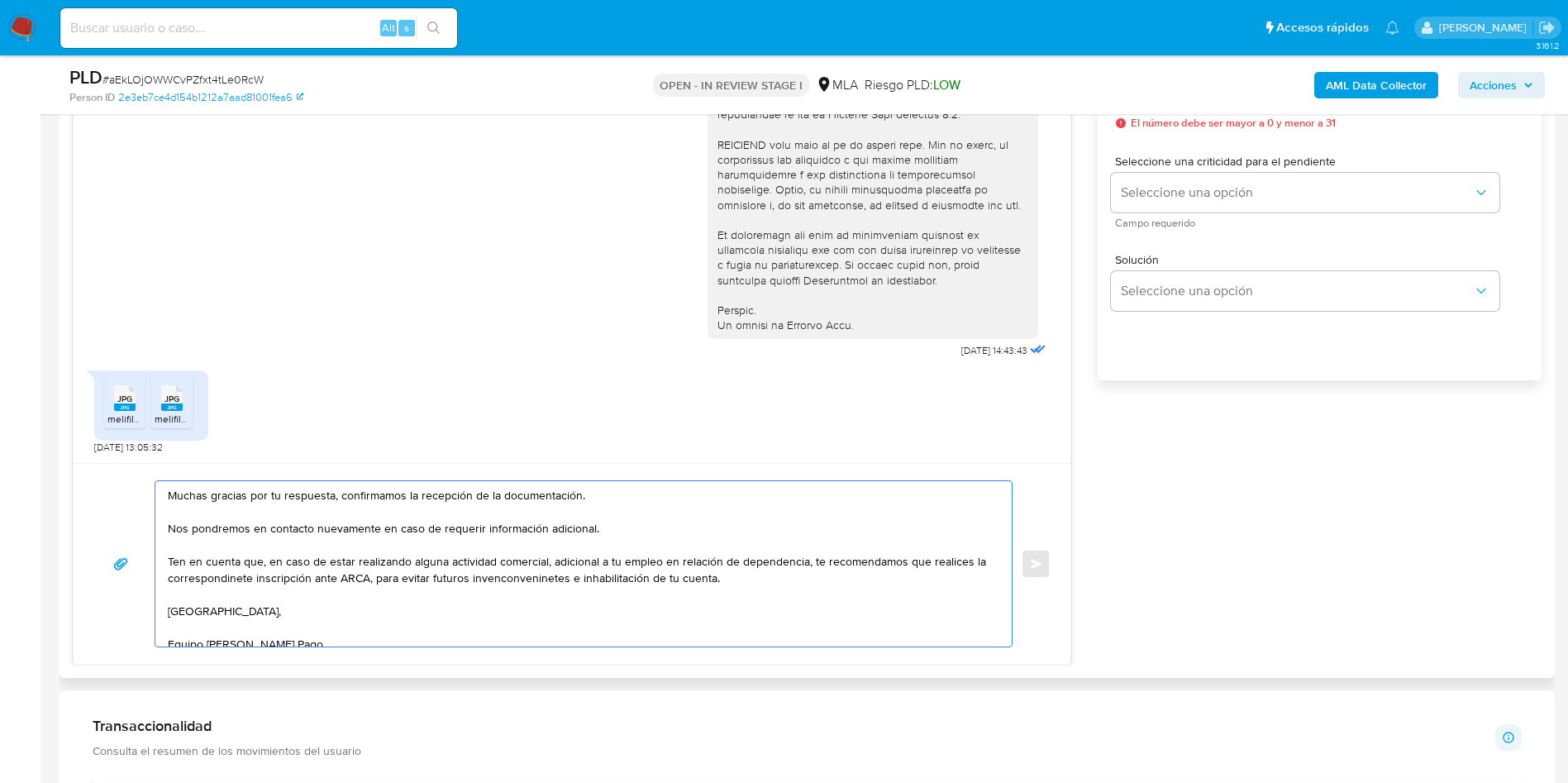
click at [227, 588] on textarea "Muchas gracias por tu respuesta, confirmamos la recepción de la documentación. …" at bounding box center [578, 564] width 823 height 166
click at [211, 590] on textarea "Muchas gracias por tu respuesta, confirmamos la recepción de la documentación. …" at bounding box center [578, 564] width 823 height 166
click at [204, 582] on textarea "Muchas gracias por tu respuesta, confirmamos la recepción de la documentación. …" at bounding box center [578, 564] width 823 height 166
click at [0, 0] on lt-strong "en" at bounding box center [0, 0] width 0 height 0
click at [500, 572] on textarea "Muchas gracias por tu respuesta, confirmamos la recepción de la documentación. …" at bounding box center [578, 564] width 823 height 166
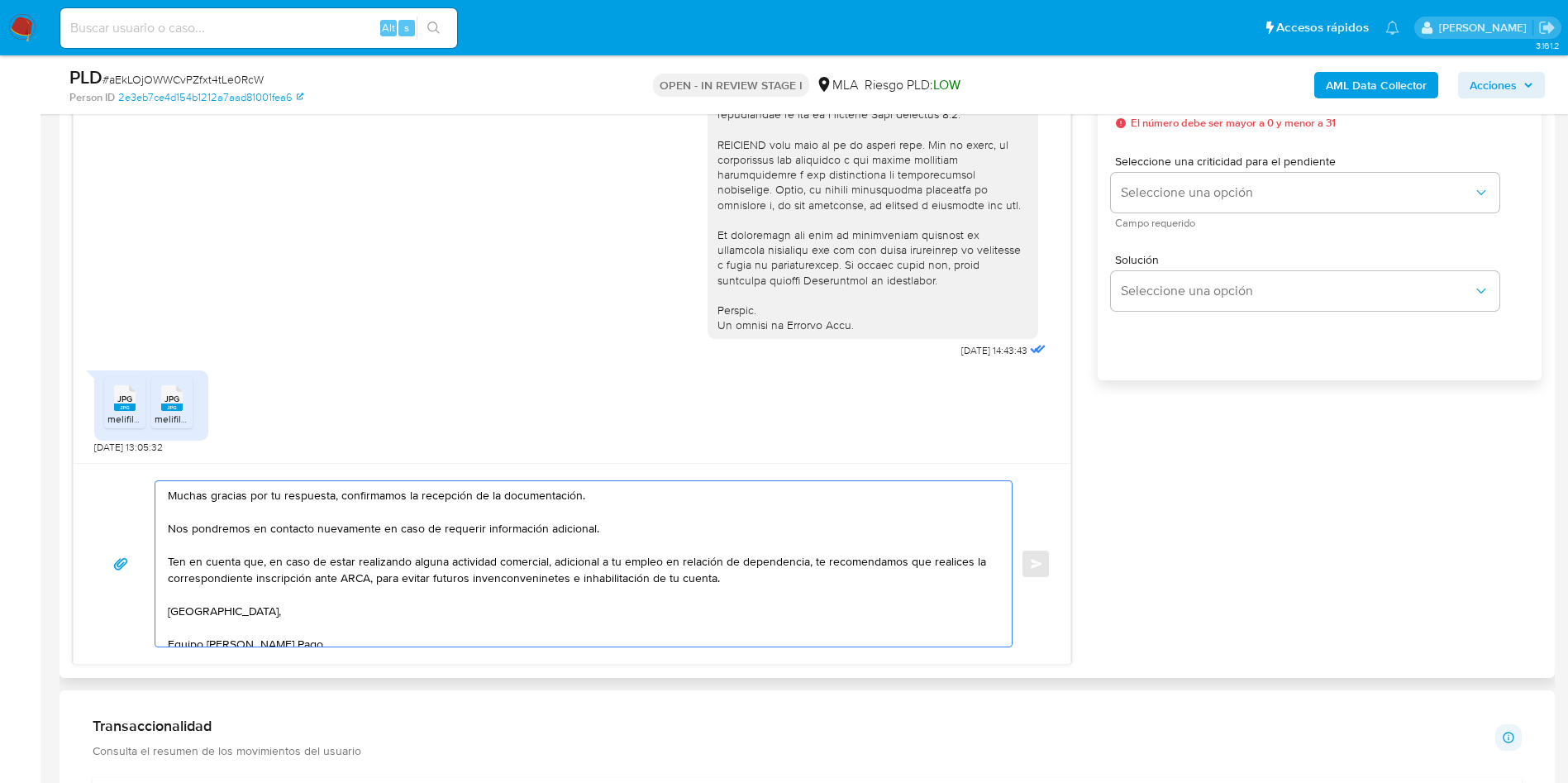
click at [541, 583] on textarea "Muchas gracias por tu respuesta, confirmamos la recepción de la documentación. …" at bounding box center [578, 564] width 823 height 166
click at [522, 572] on textarea "Muchas gracias por tu respuesta, confirmamos la recepción de la documentación. …" at bounding box center [578, 564] width 823 height 166
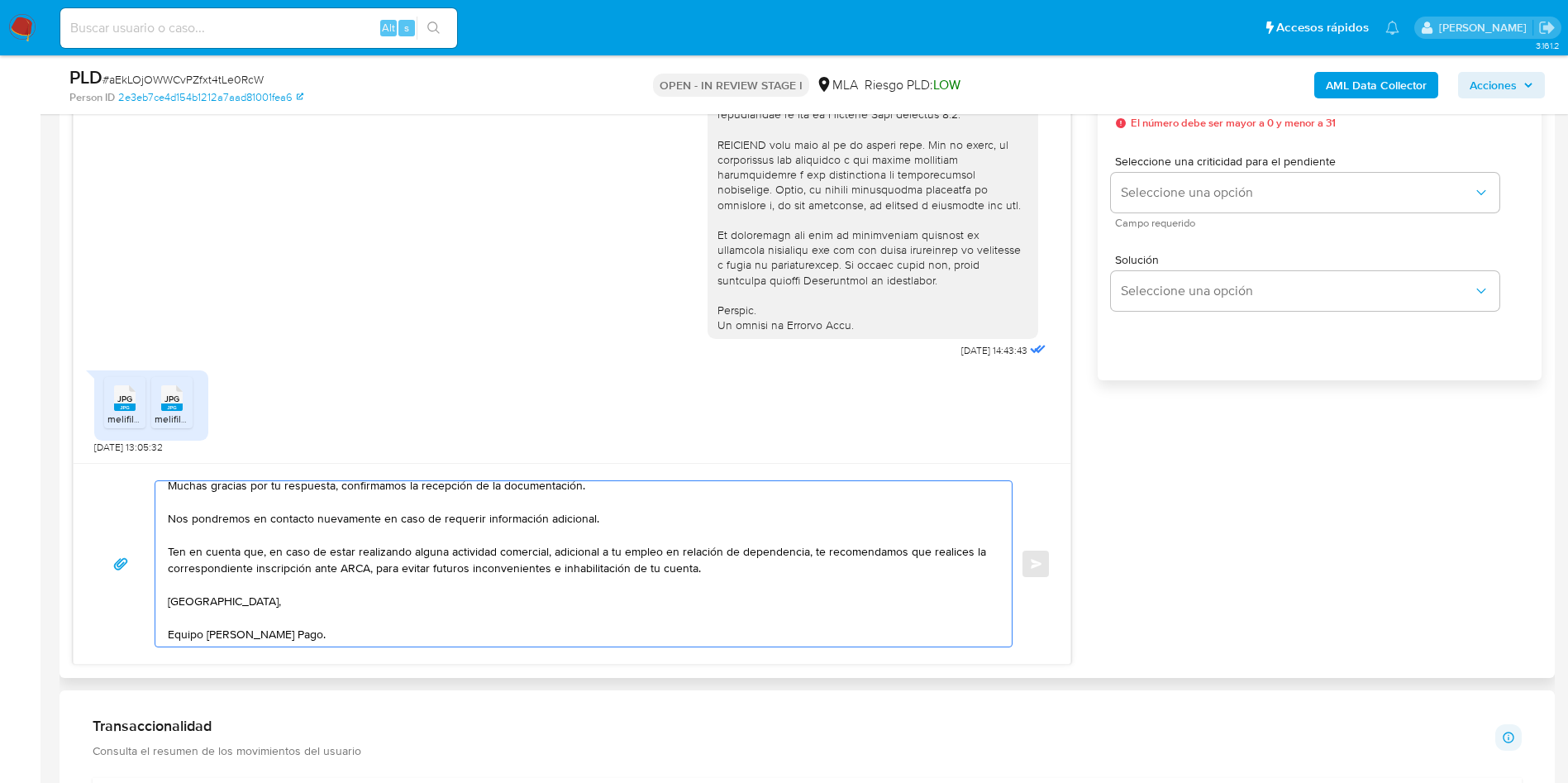
scroll to position [28, 0]
click at [447, 579] on textarea "Muchas gracias por tu respuesta, confirmamos la recepción de la documentación. …" at bounding box center [578, 564] width 823 height 166
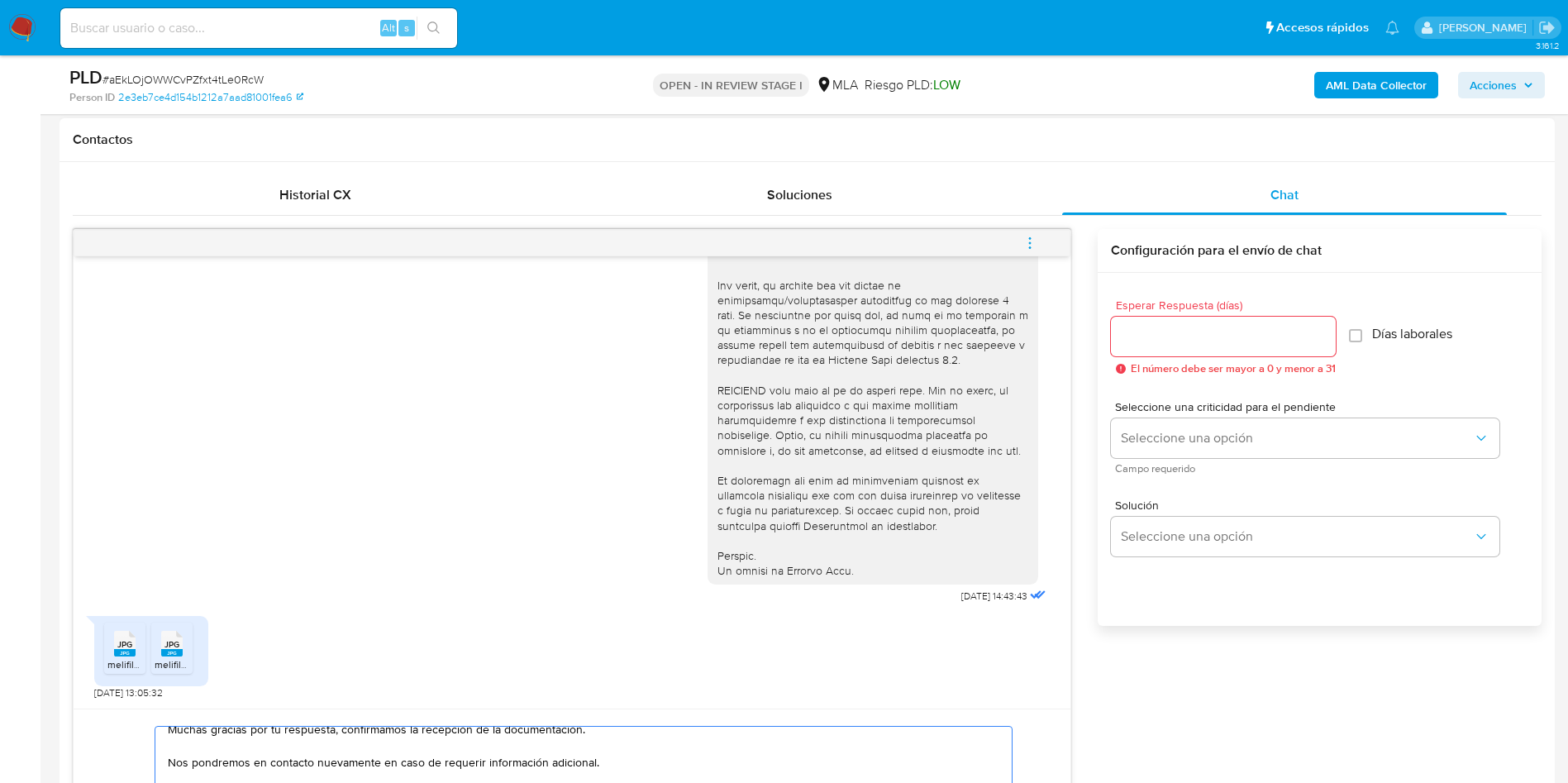
scroll to position [744, 0]
type textarea "Muchas gracias por tu respuesta, confirmamos la recepción de la documentación. …"
click at [1132, 327] on div at bounding box center [1223, 339] width 225 height 40
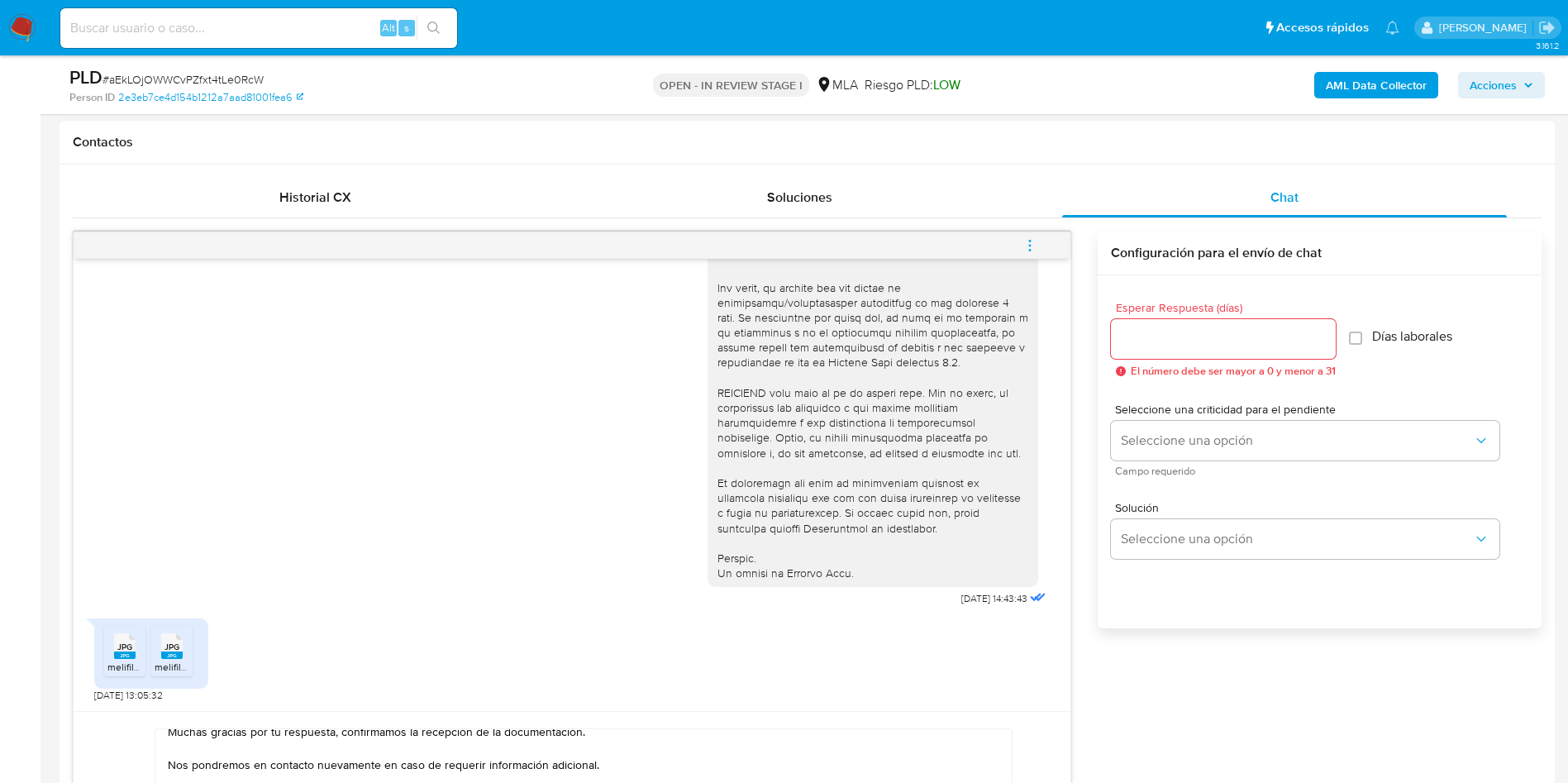
click at [1136, 343] on input "Esperar Respuesta (días)" at bounding box center [1223, 339] width 225 height 22
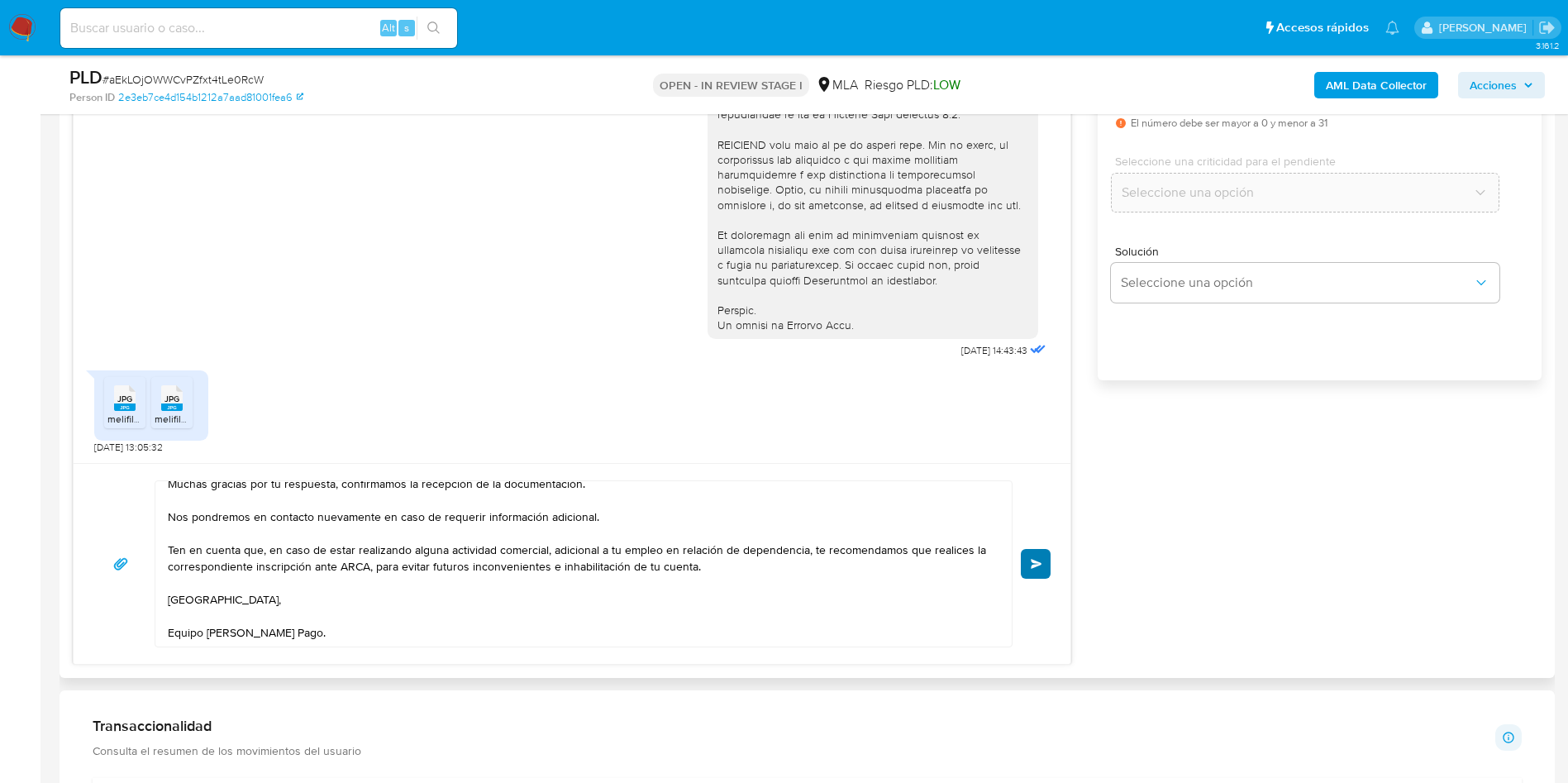
type input "0"
click at [1039, 563] on span "Enviar" at bounding box center [1037, 564] width 12 height 10
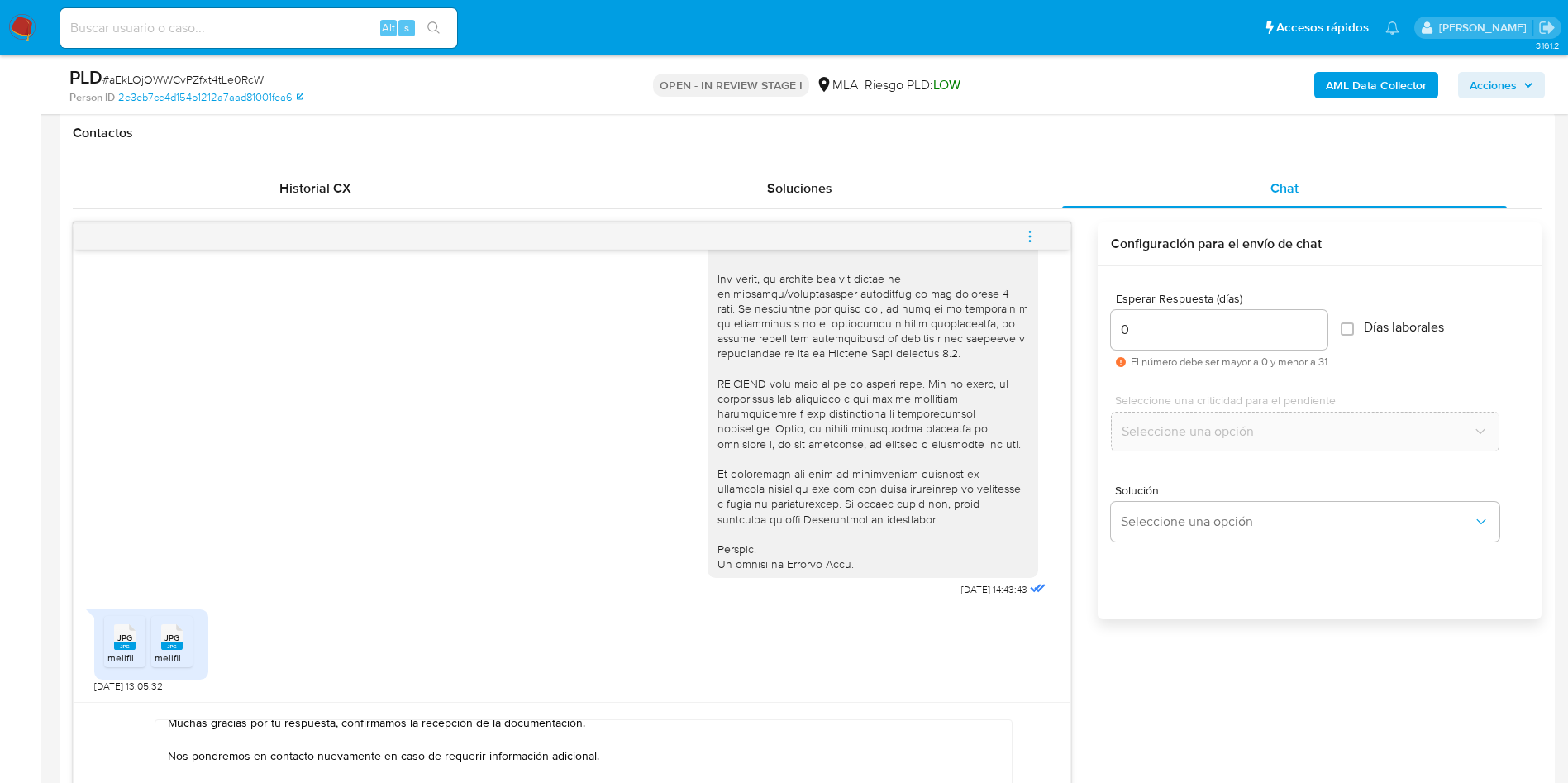
scroll to position [620, 0]
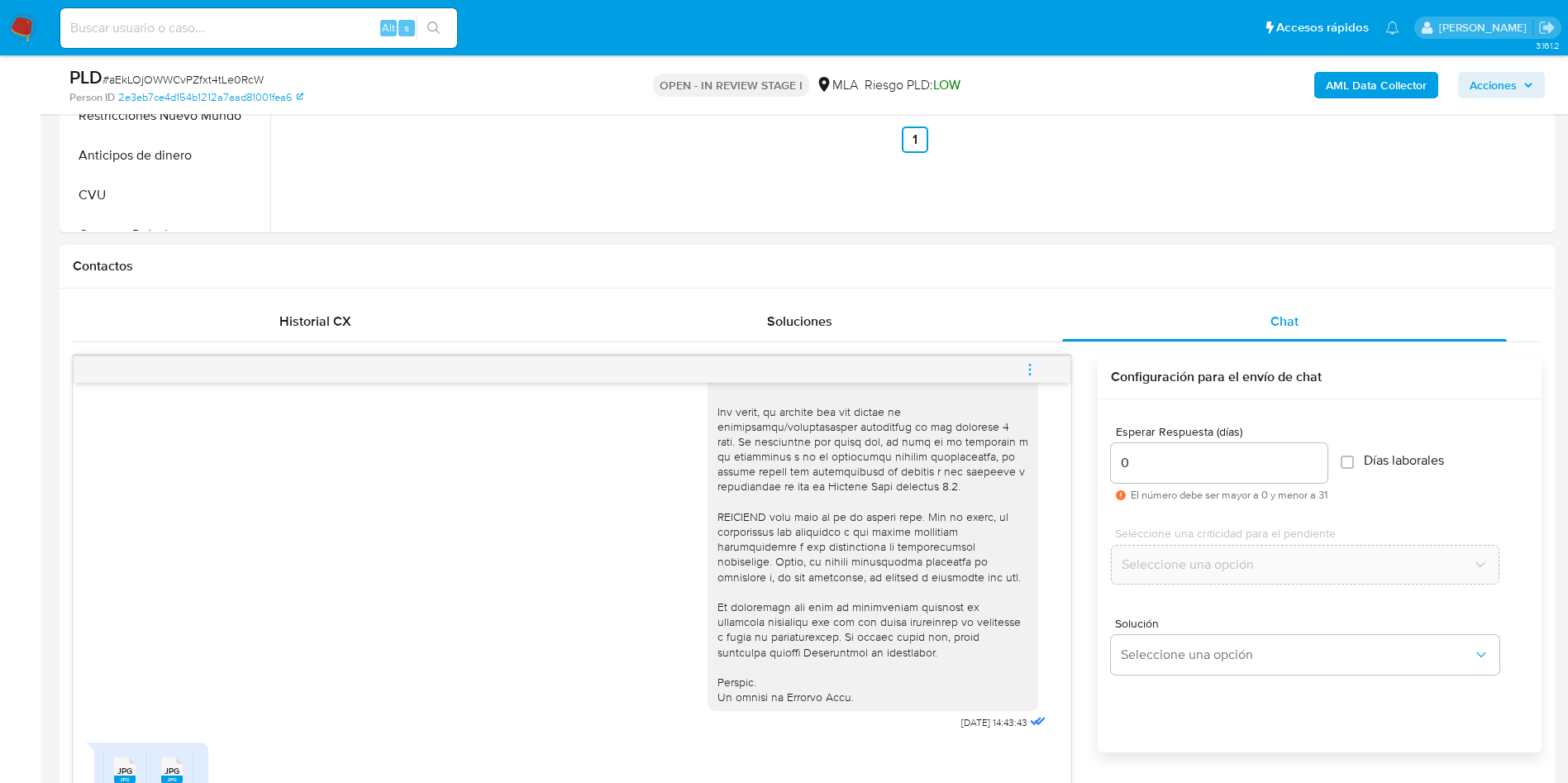
click at [1024, 350] on span "menu-action" at bounding box center [1029, 370] width 15 height 40
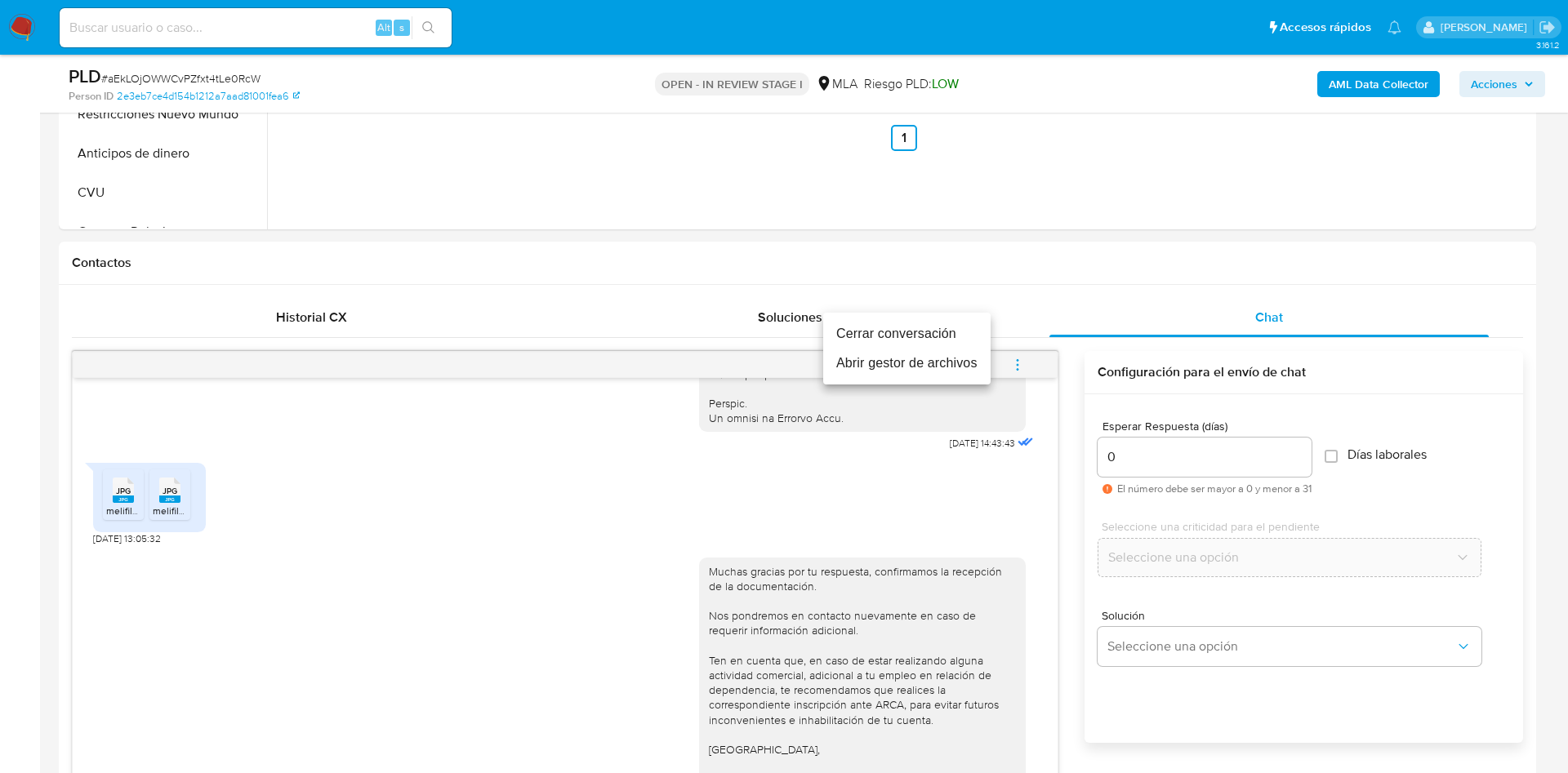
click at [959, 329] on li "Cerrar conversación" at bounding box center [906, 334] width 167 height 29
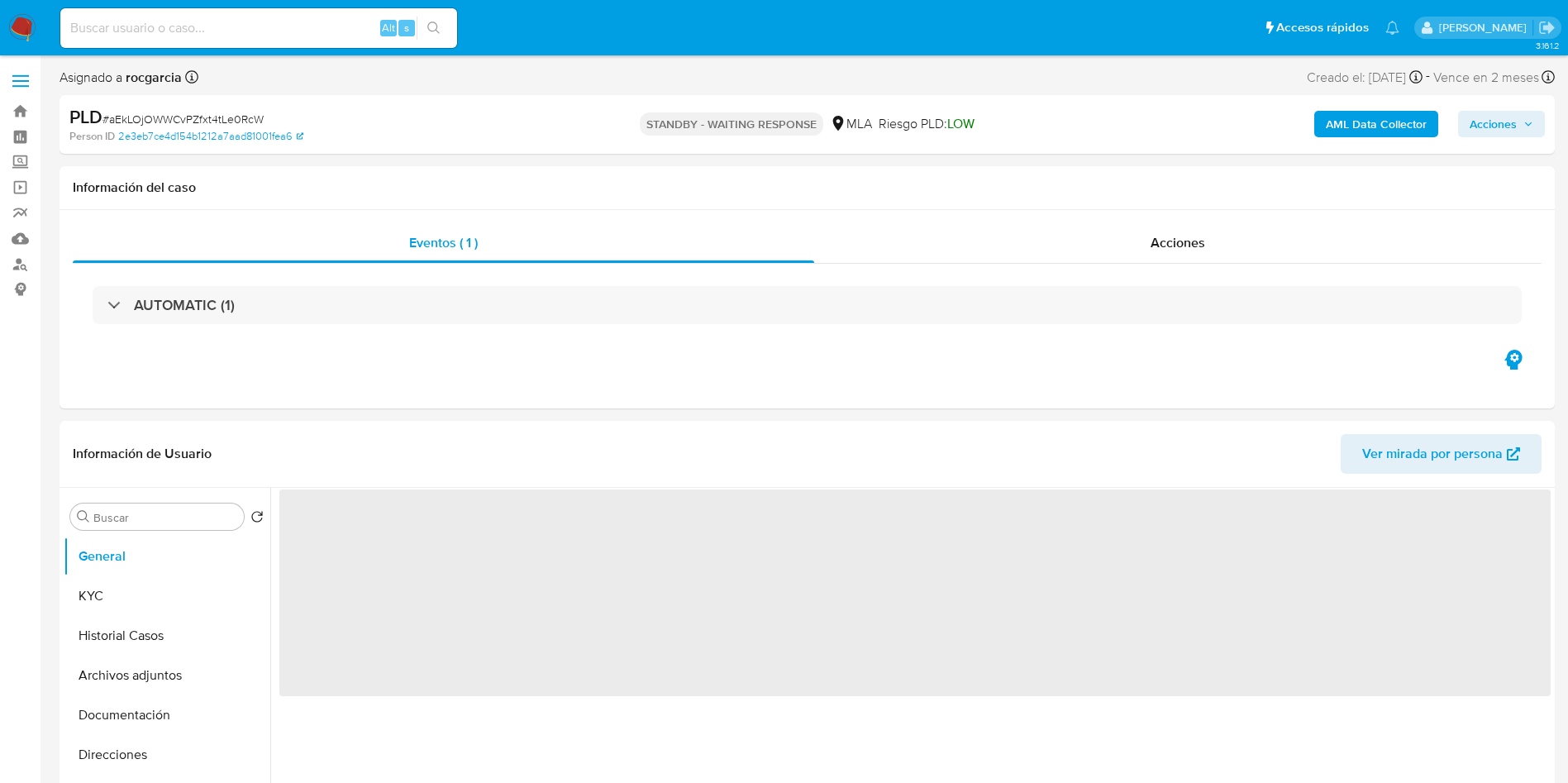
select select "10"
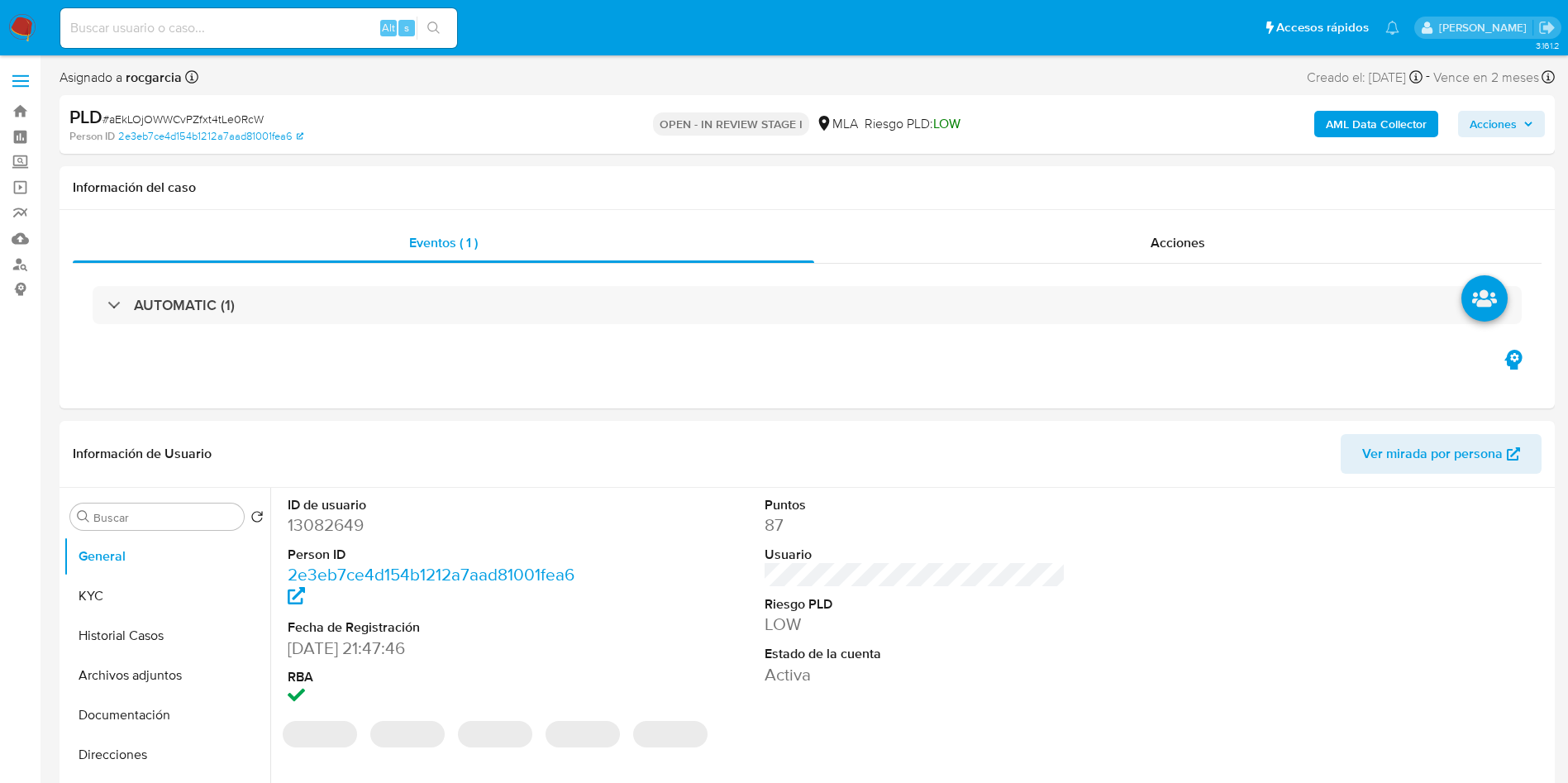
select select "10"
click at [345, 531] on dd "13082649" at bounding box center [438, 524] width 302 height 23
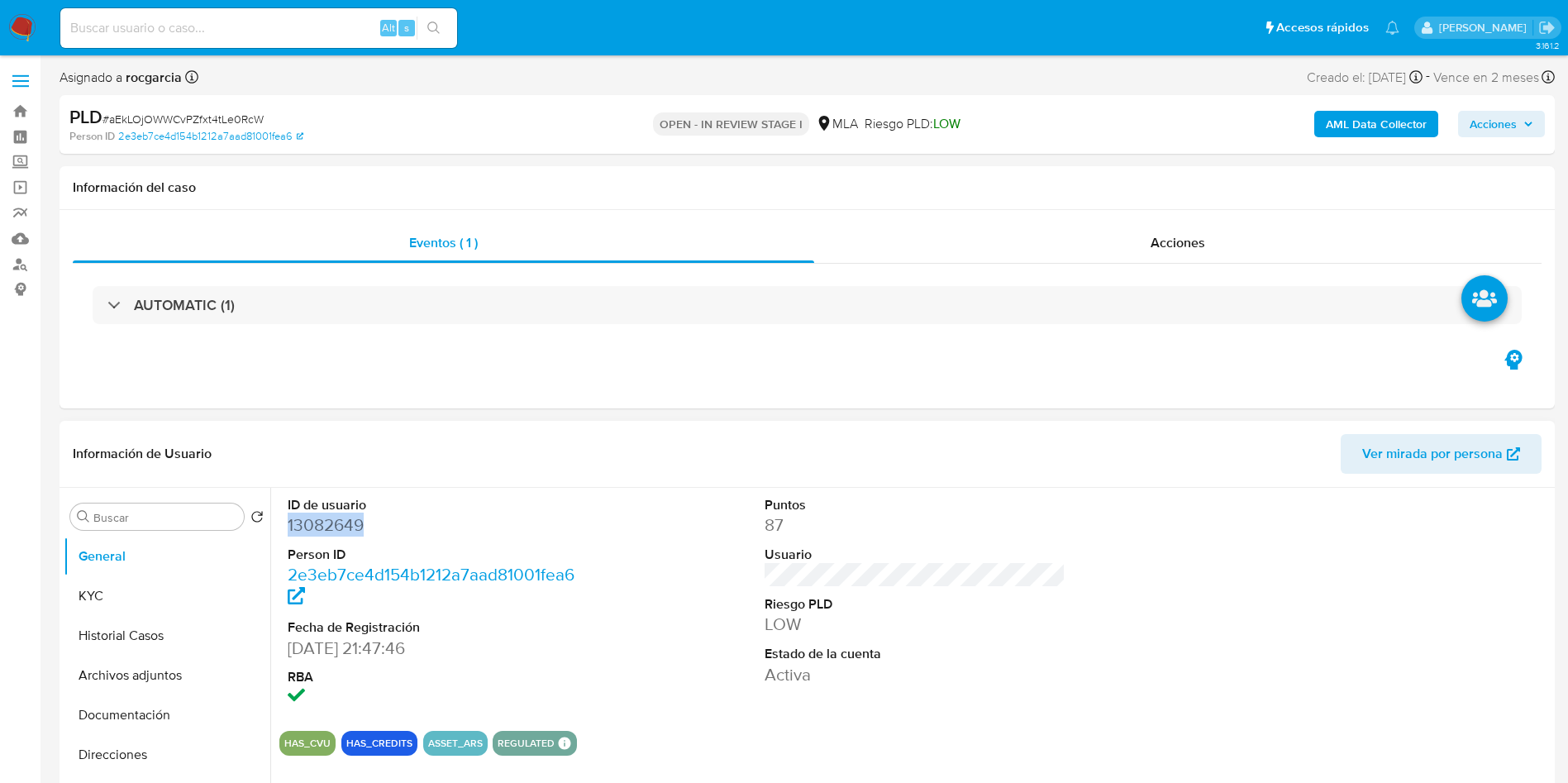
click at [345, 531] on dd "13082649" at bounding box center [438, 524] width 302 height 23
copy dd "13082649"
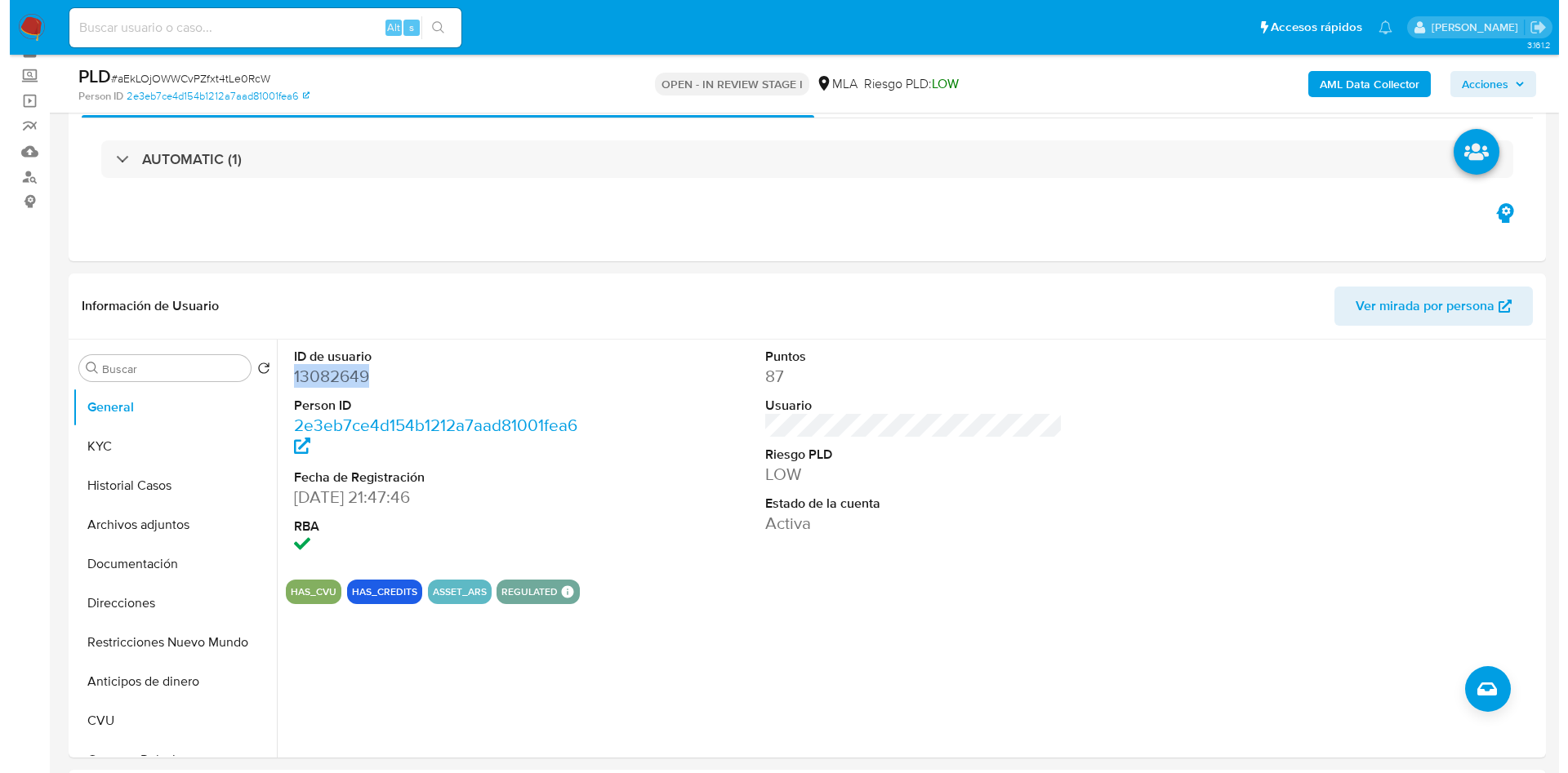
scroll to position [122, 0]
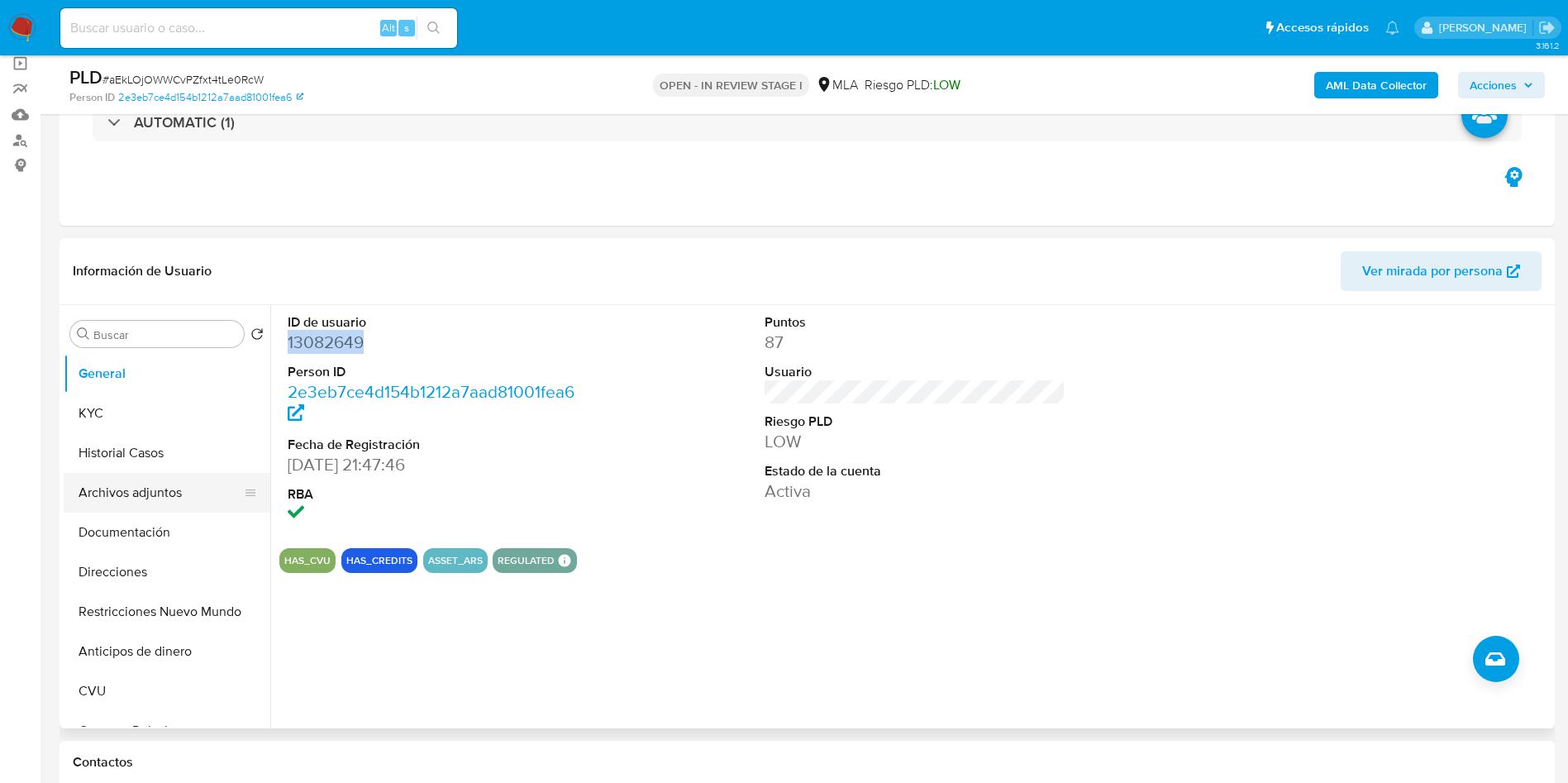
click at [97, 493] on button "Archivos adjuntos" at bounding box center [159, 493] width 193 height 40
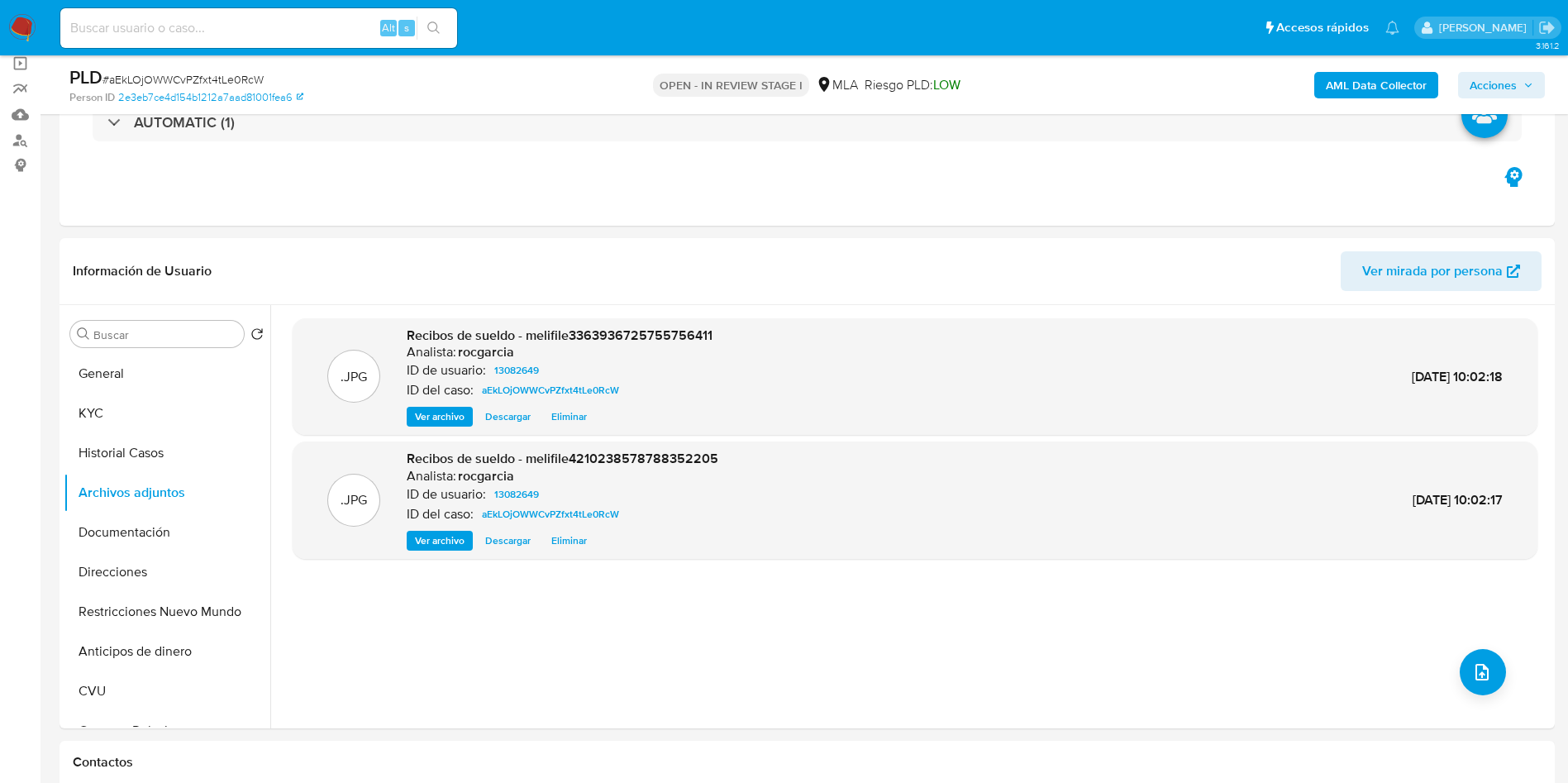
click at [1377, 66] on div "AML Data Collector Acciones" at bounding box center [1301, 84] width 487 height 39
click at [1374, 65] on div "AML Data Collector Acciones" at bounding box center [1301, 84] width 487 height 39
click at [1375, 75] on b "AML Data Collector" at bounding box center [1376, 85] width 101 height 27
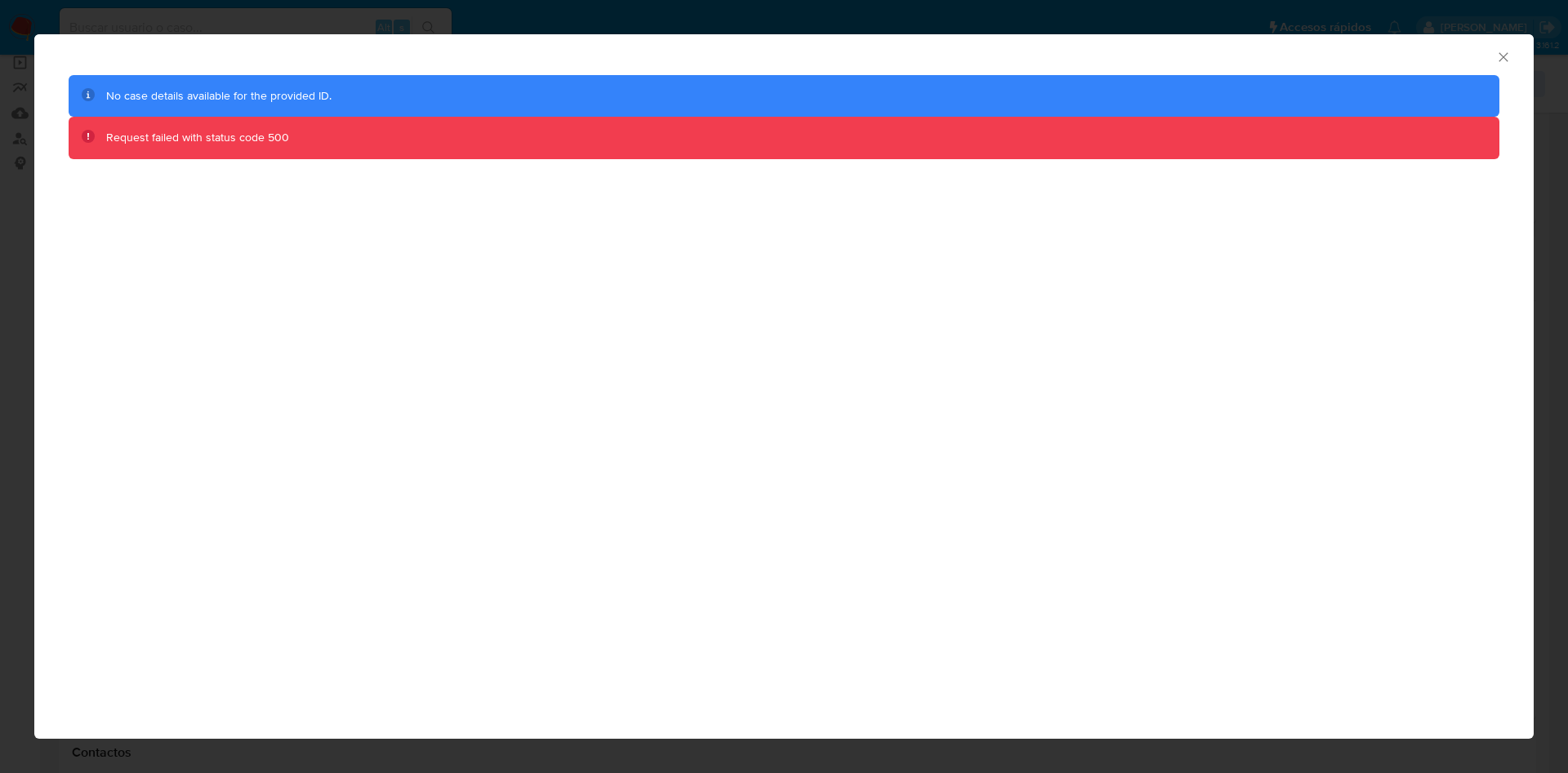
click at [1499, 57] on icon "Cerrar ventana" at bounding box center [1503, 57] width 17 height 17
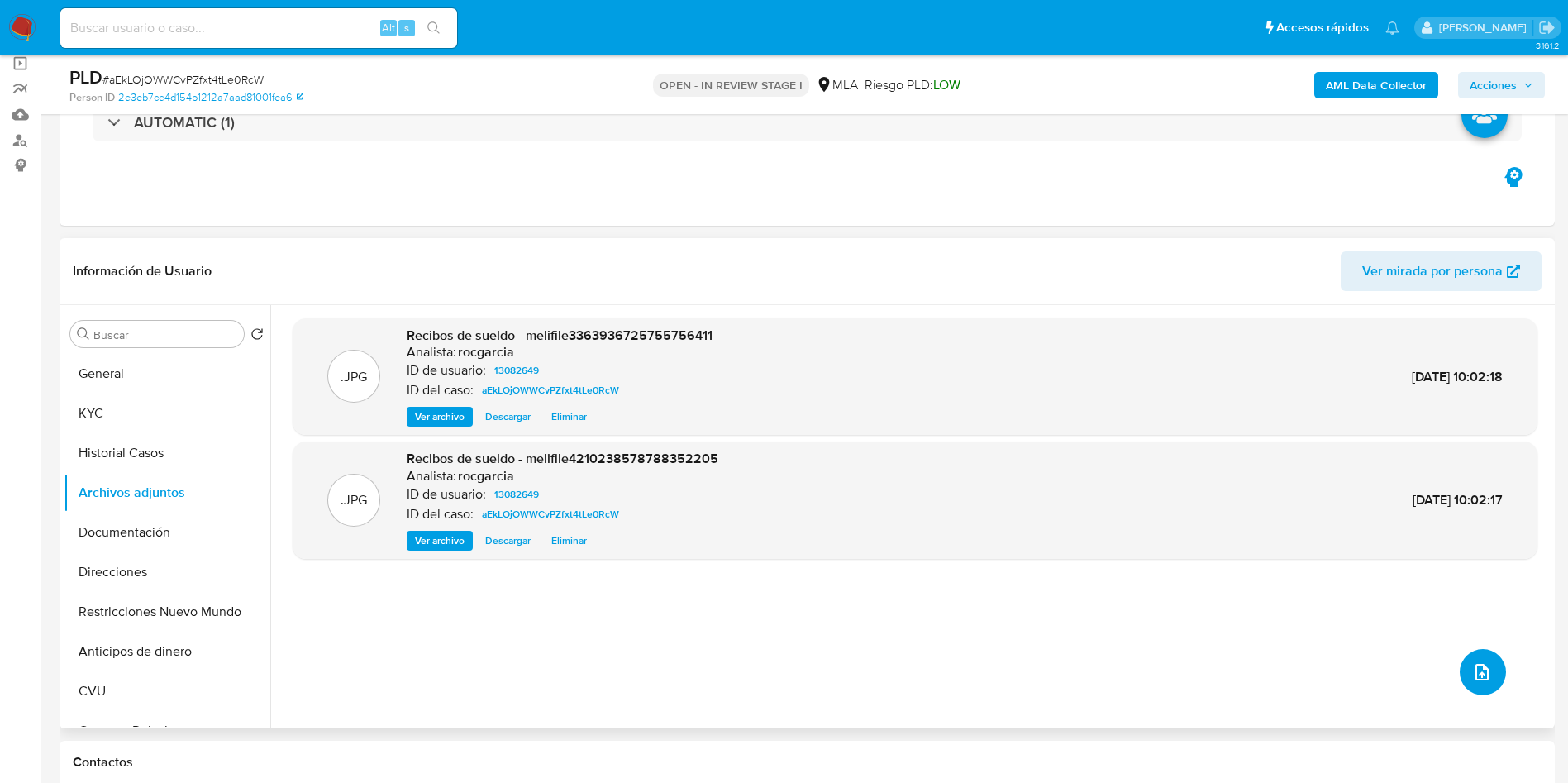
click at [1468, 652] on button "upload-file" at bounding box center [1483, 672] width 47 height 47
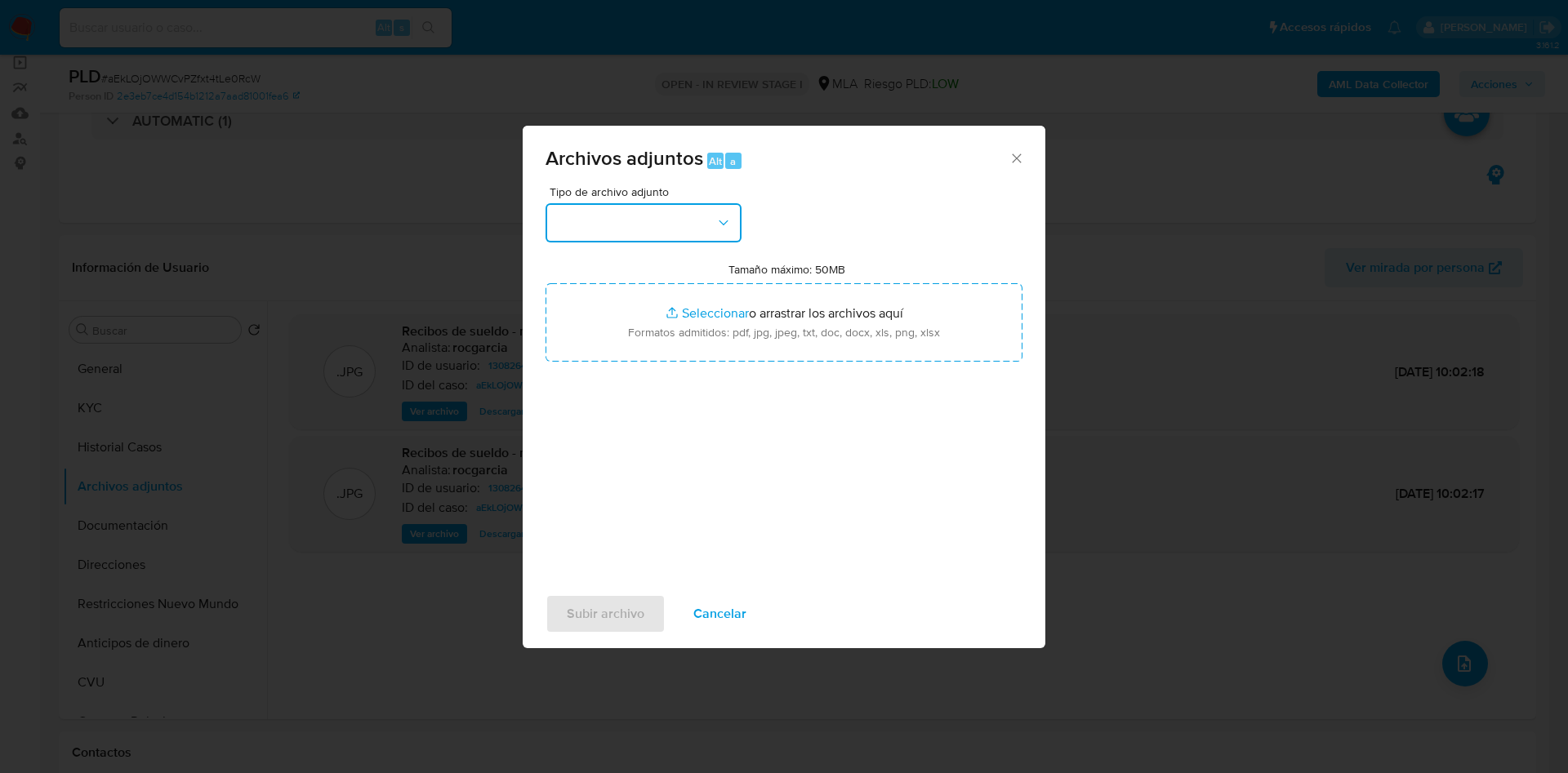
click at [569, 226] on button "button" at bounding box center [643, 223] width 196 height 39
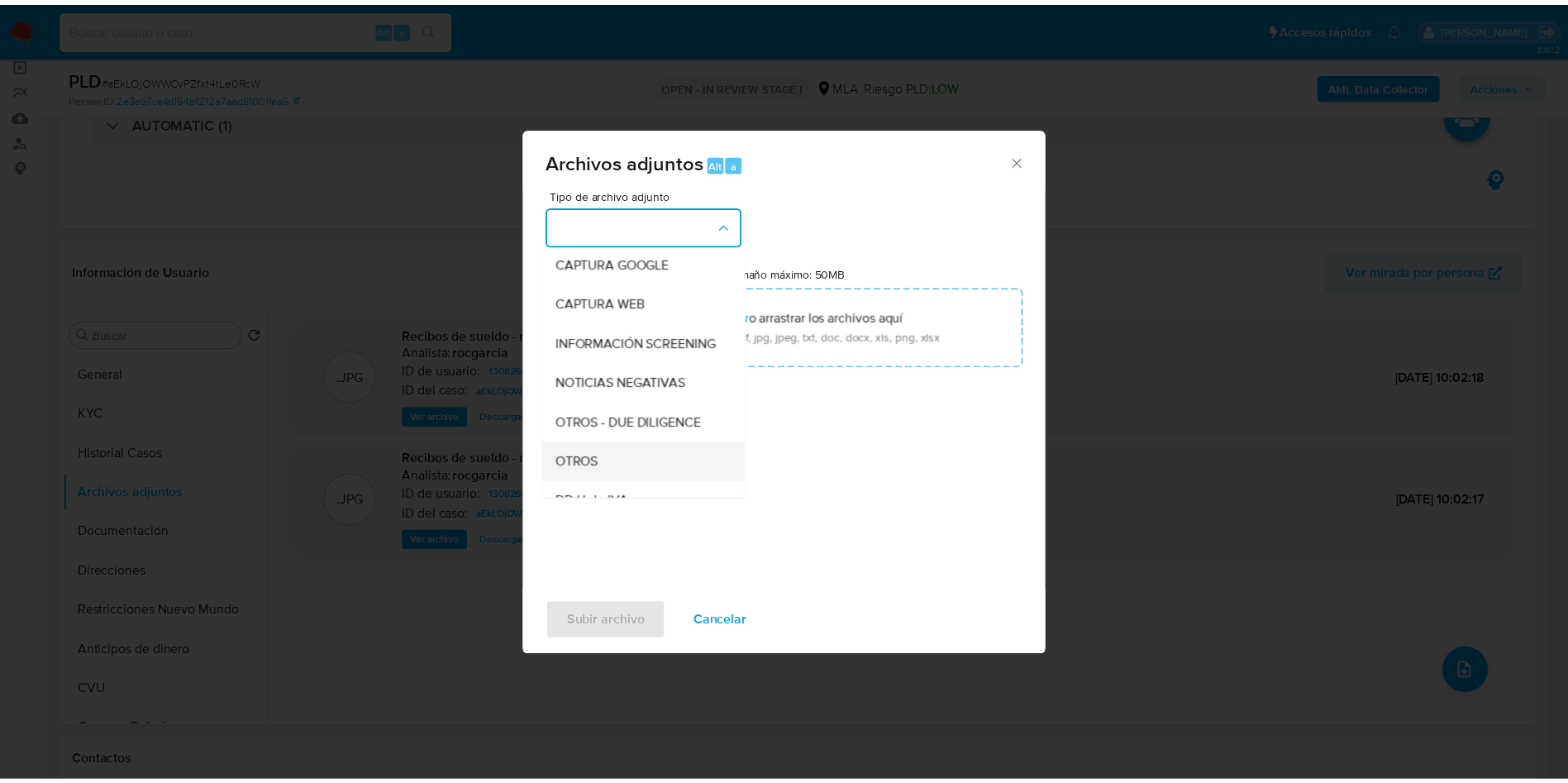
scroll to position [248, 0]
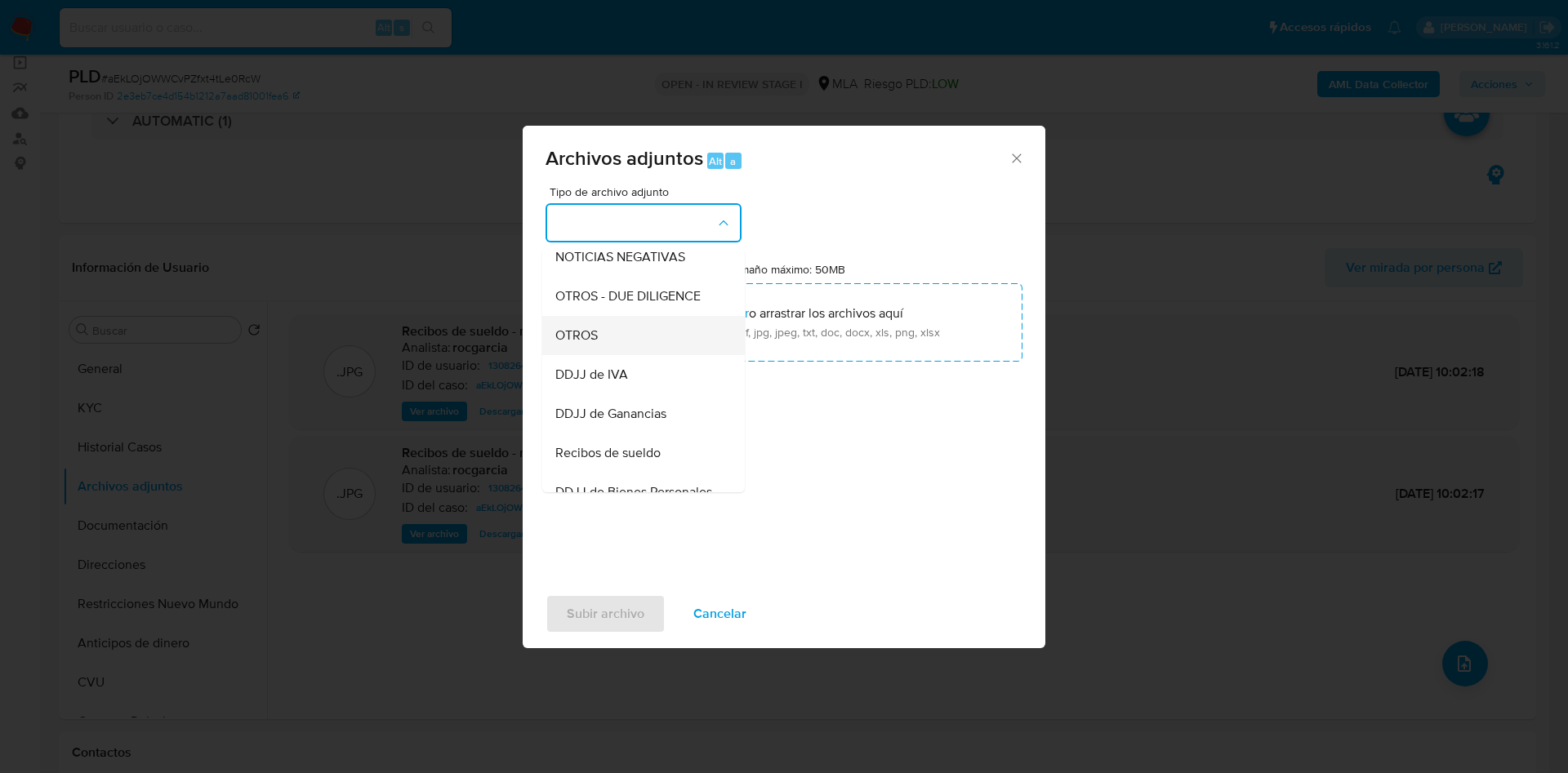
click at [589, 343] on span "OTROS" at bounding box center [576, 336] width 42 height 17
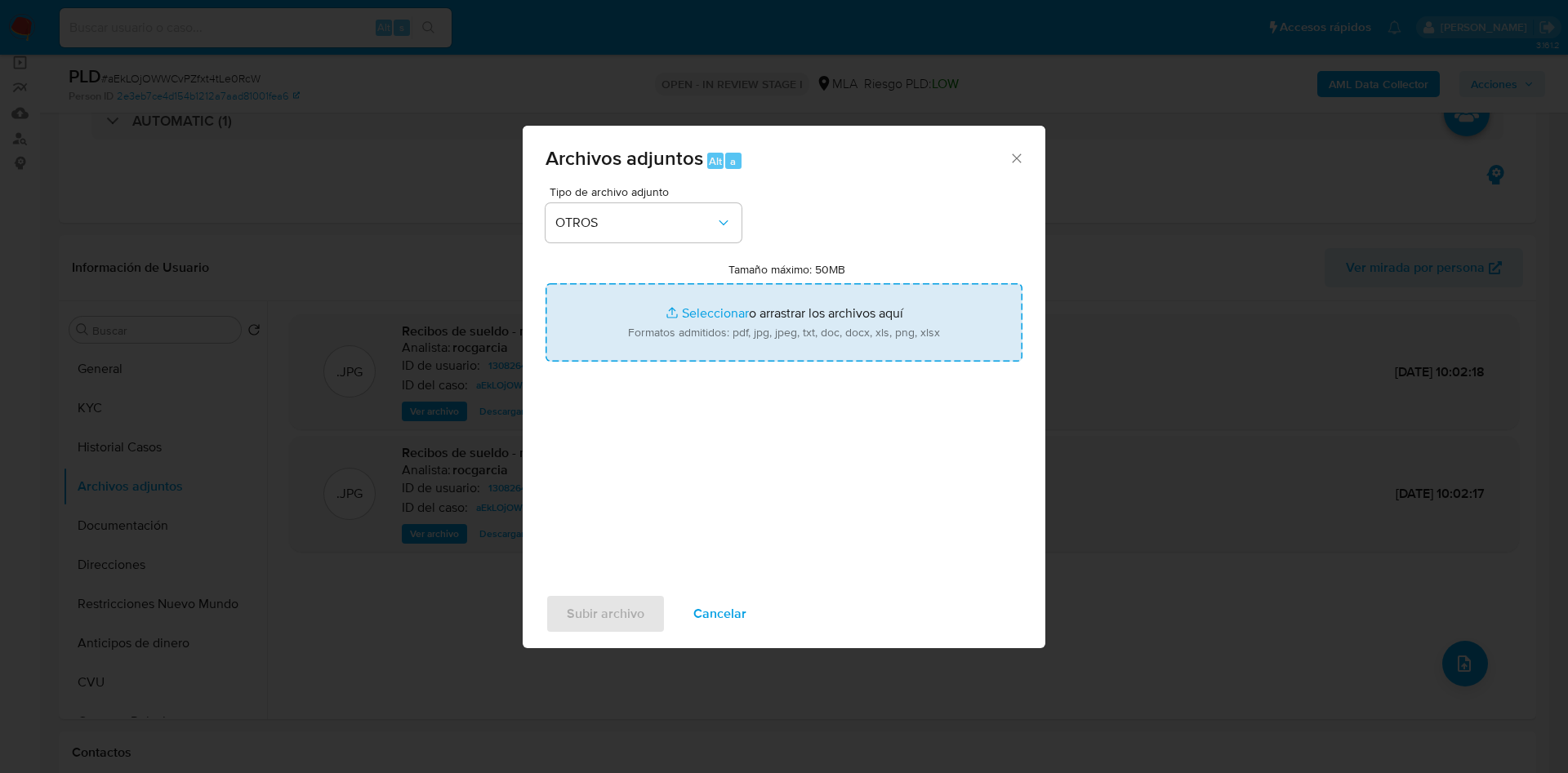
click at [663, 327] on input "Tamaño máximo: 50MB Seleccionar archivos" at bounding box center [783, 323] width 477 height 78
type input "C:\fakepath\Movimientos 13082649.xlsx"
click at [669, 342] on input "Tamaño máximo: 50MB Seleccionar archivos" at bounding box center [783, 323] width 477 height 78
type input "C:\fakepath\Caselog aEkLOjOWWCvPZfxt4tLe0RcW - 13082649.docx"
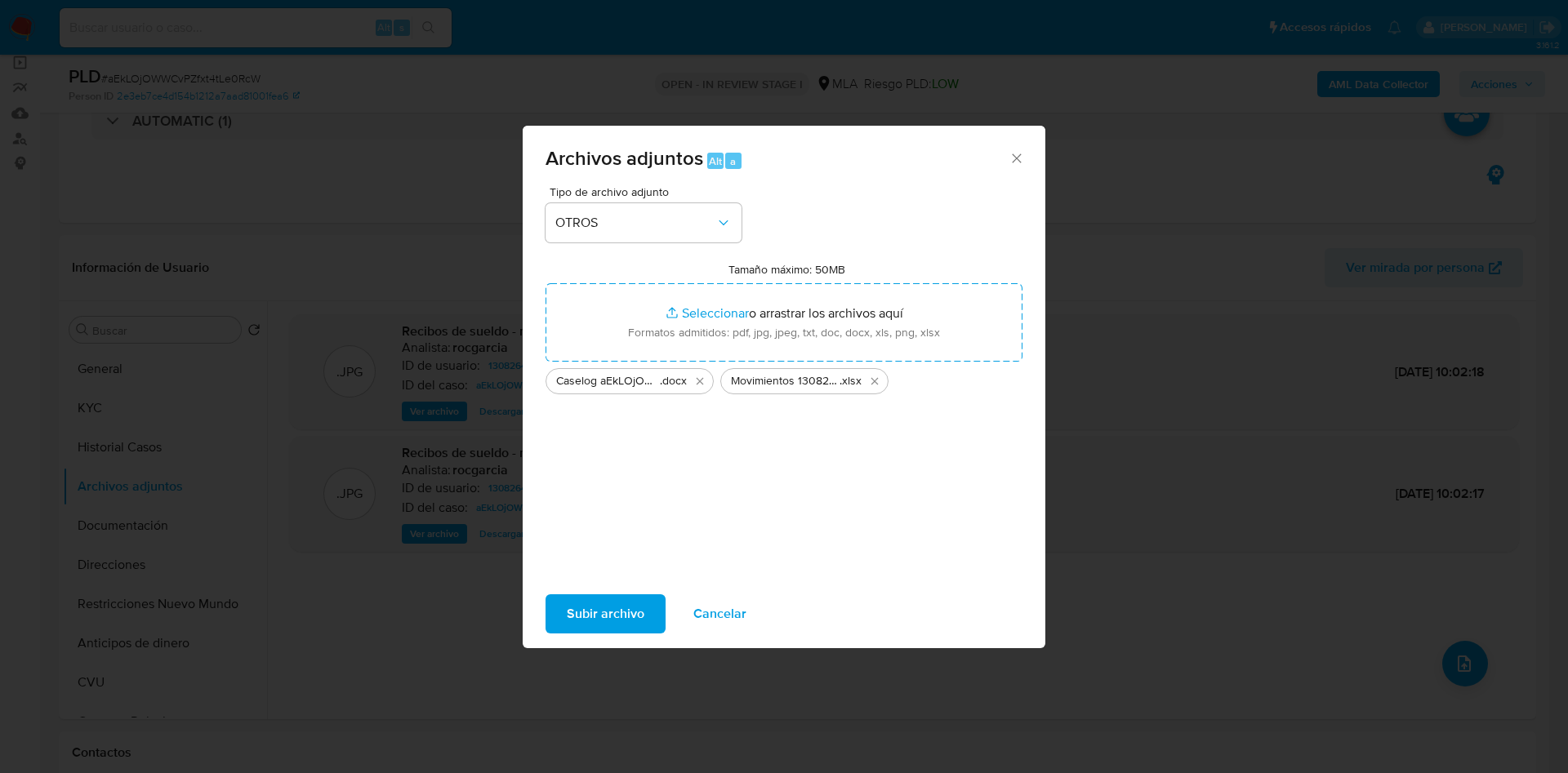
click at [614, 620] on span "Subir archivo" at bounding box center [605, 614] width 77 height 36
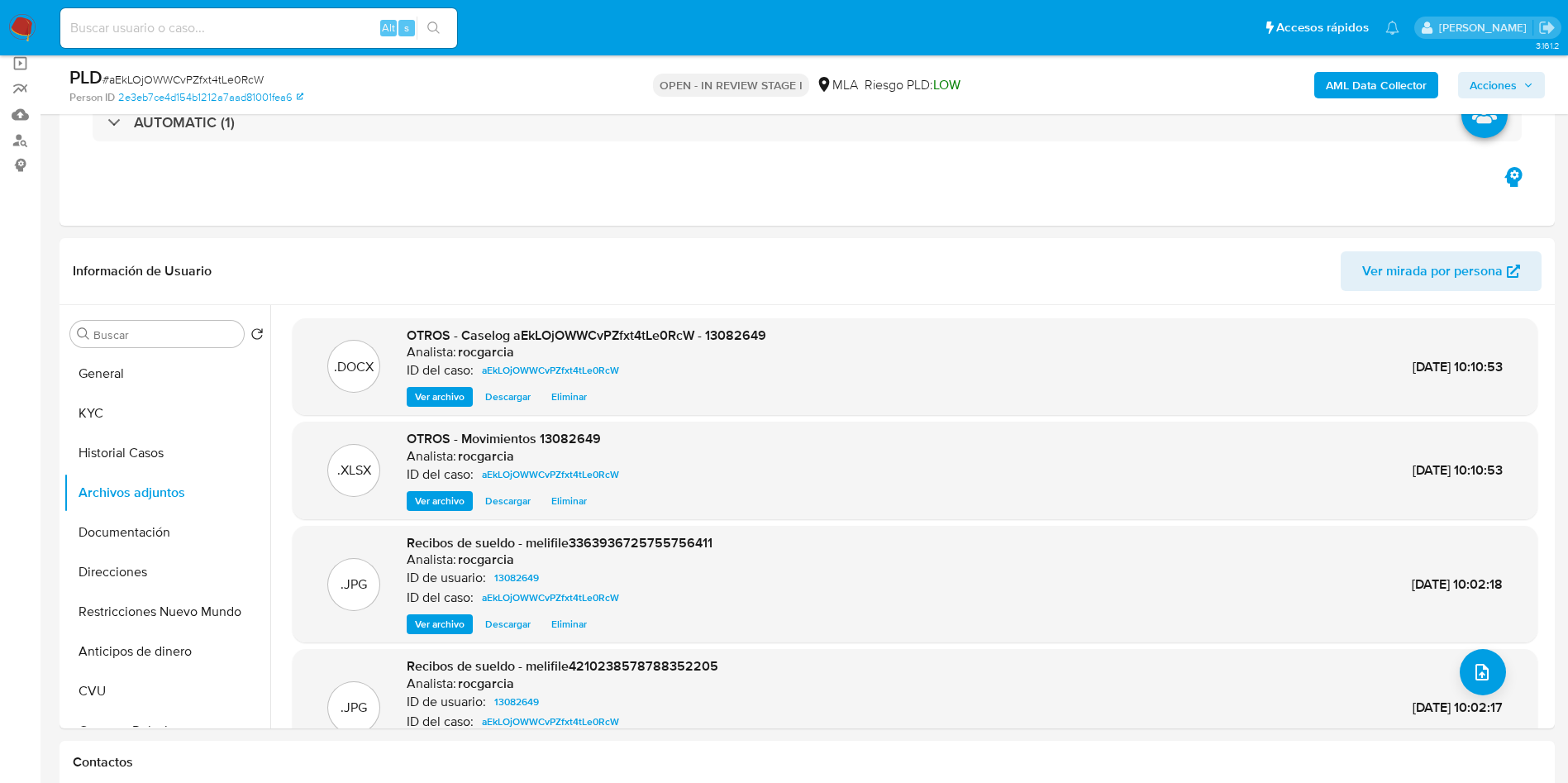
click at [1361, 91] on b "AML Data Collector" at bounding box center [1376, 85] width 101 height 27
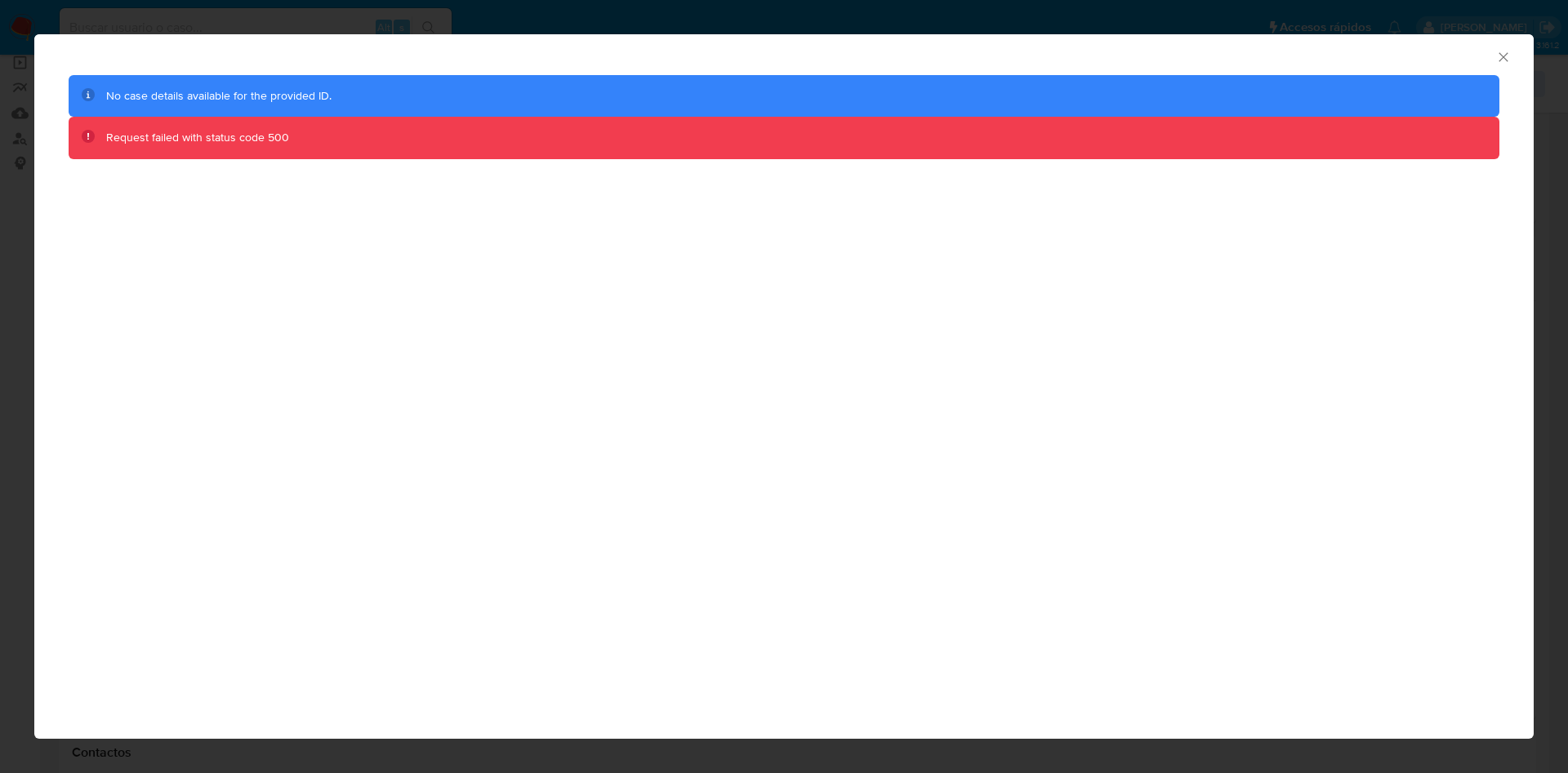
click at [1490, 57] on div "AML Data Collector" at bounding box center [770, 55] width 1450 height 18
click at [1504, 57] on icon "Cerrar ventana" at bounding box center [1503, 57] width 17 height 17
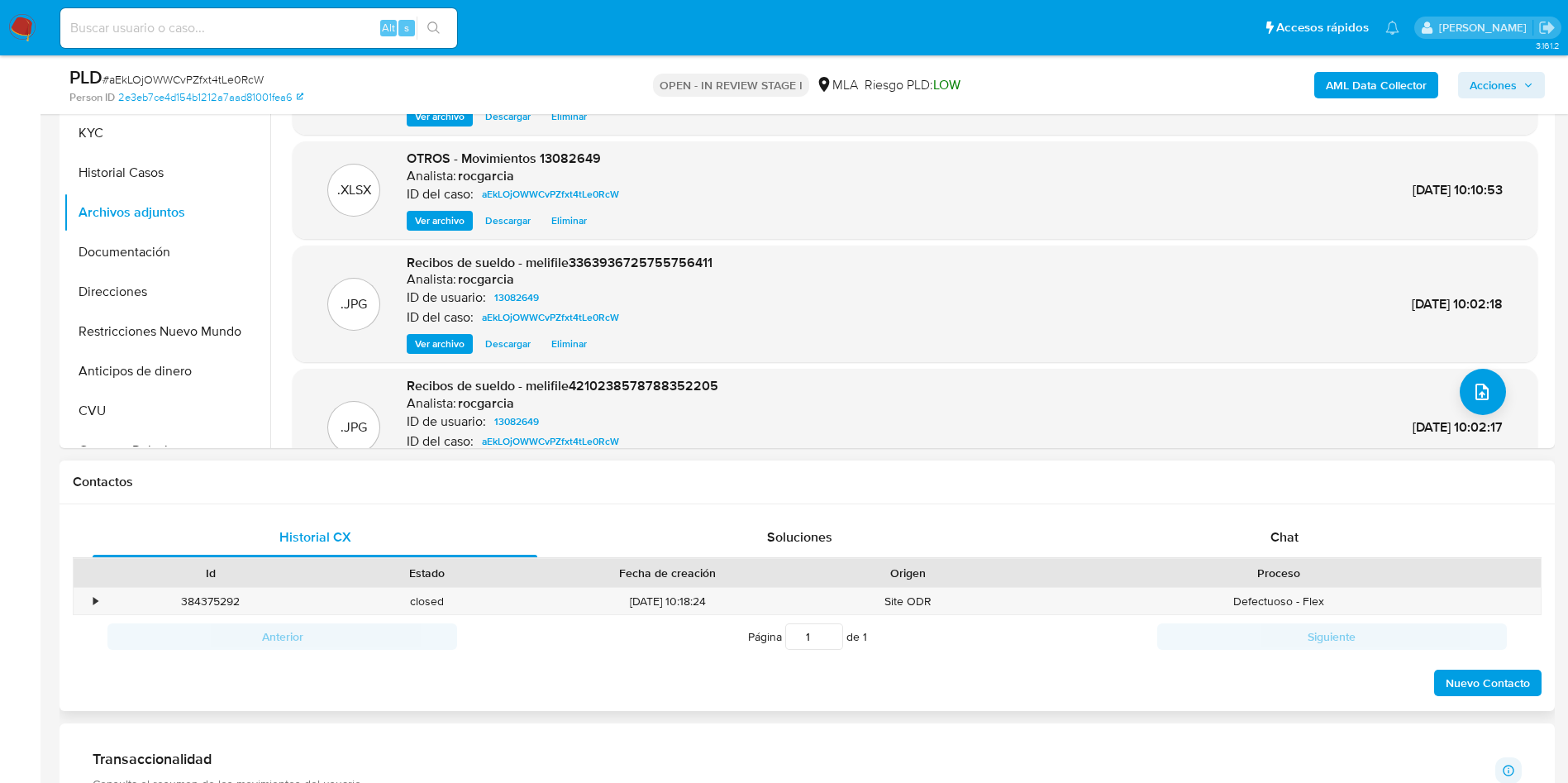
scroll to position [620, 0]
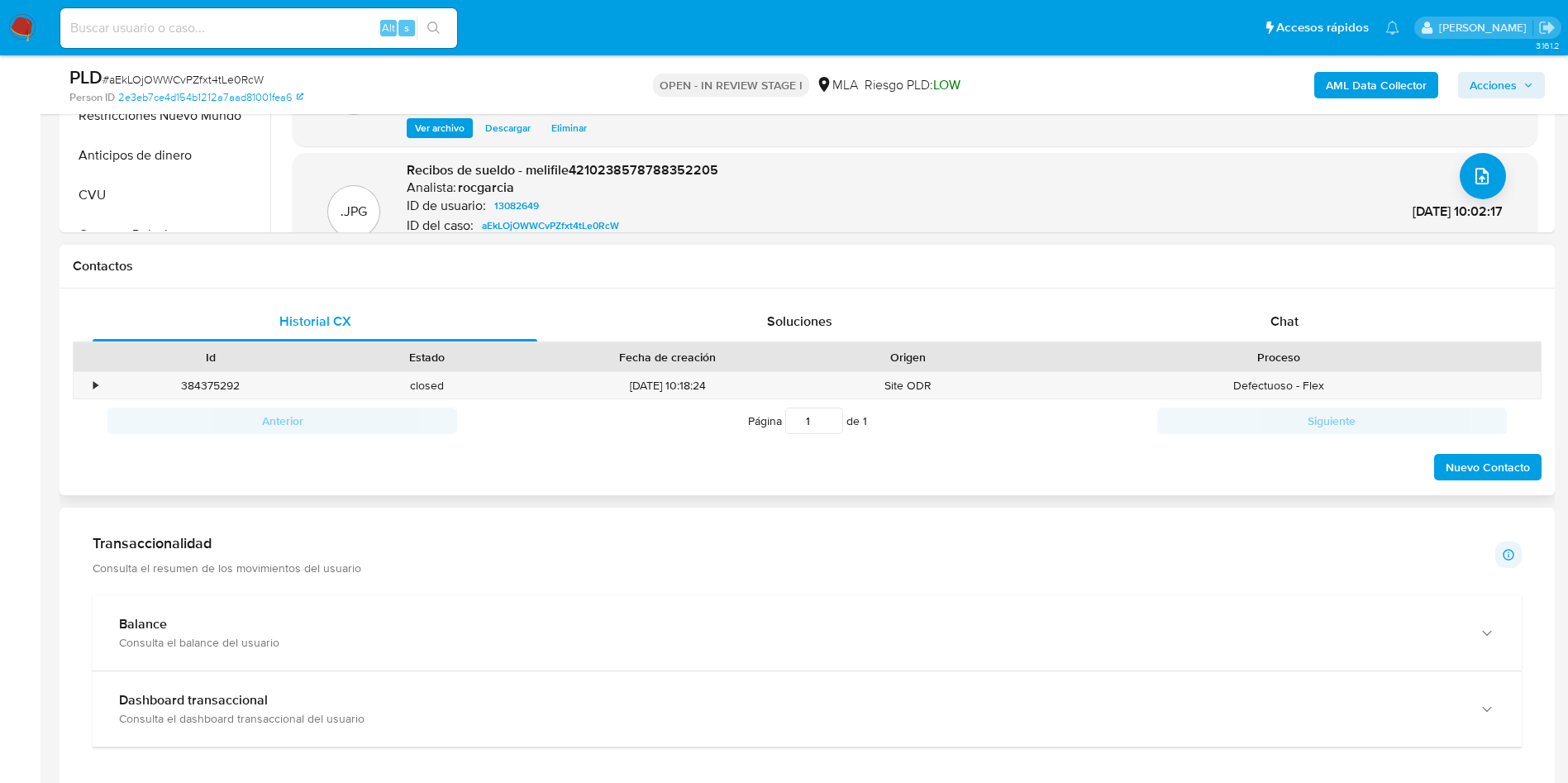
drag, startPoint x: 1286, startPoint y: 327, endPoint x: 1195, endPoint y: 343, distance: 92.4
click at [1286, 325] on span "Chat" at bounding box center [1285, 321] width 28 height 19
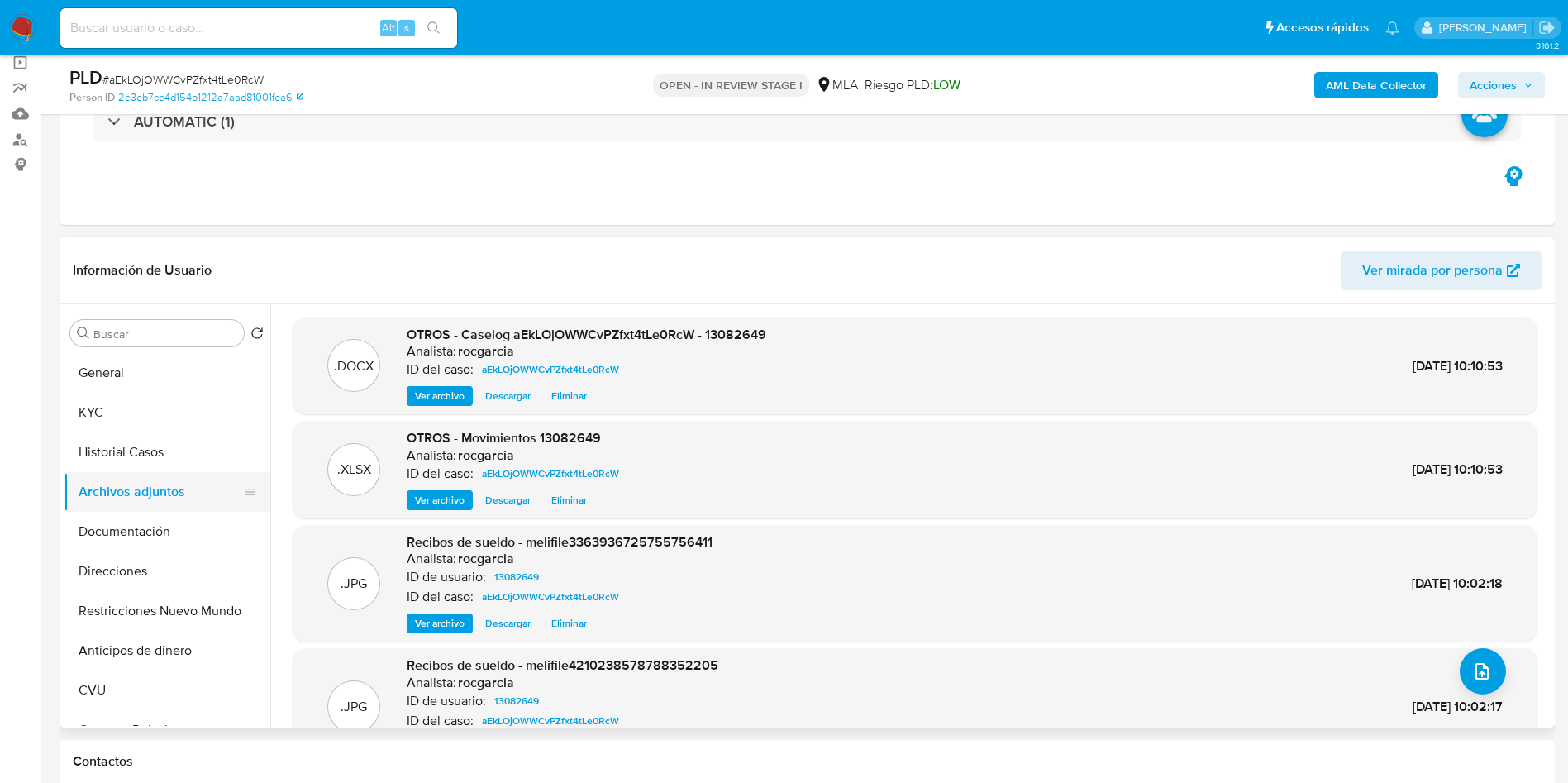
scroll to position [124, 0]
click at [130, 450] on button "Historial Casos" at bounding box center [159, 453] width 193 height 40
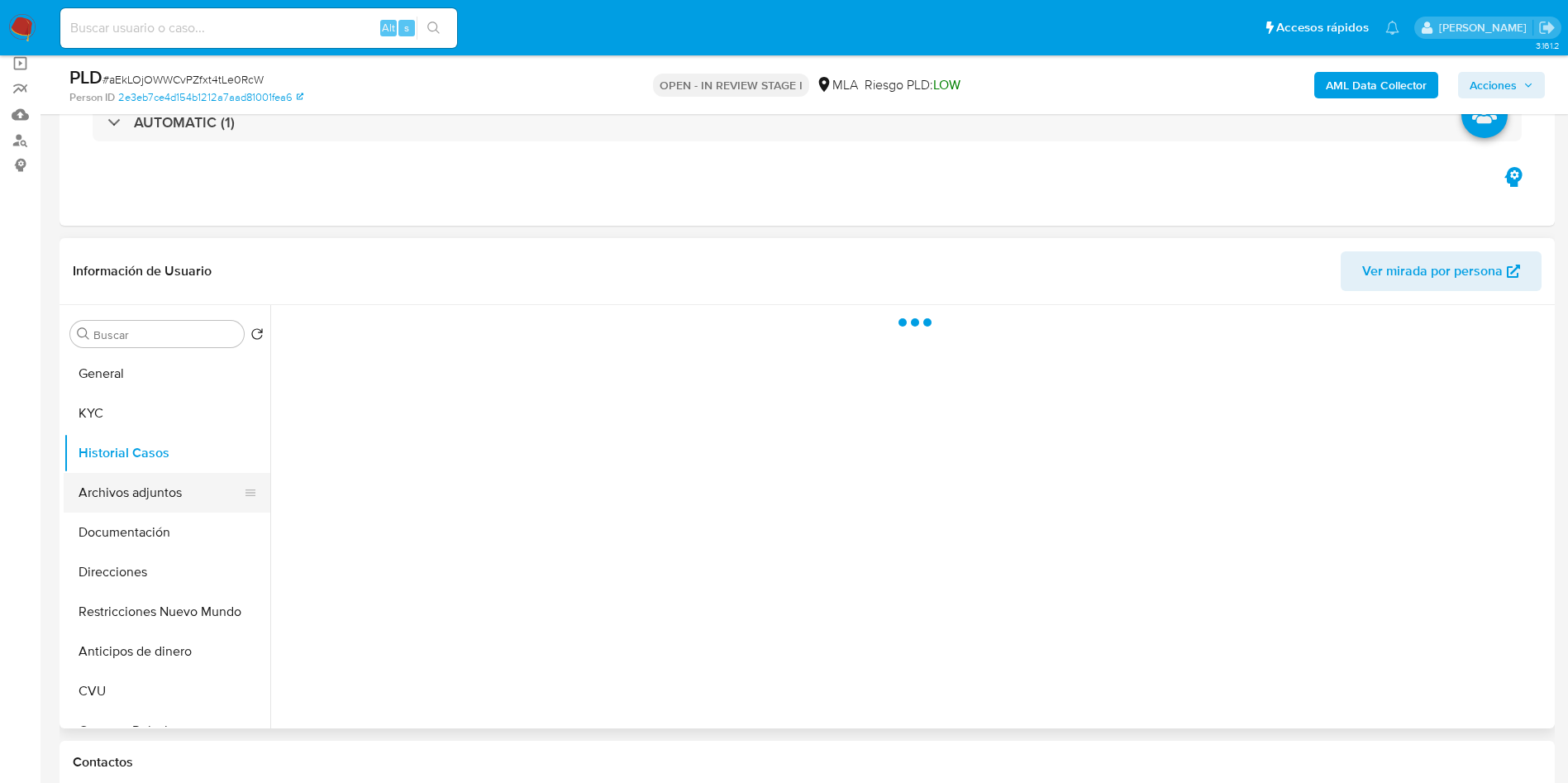
click at [163, 492] on button "Archivos adjuntos" at bounding box center [159, 493] width 193 height 40
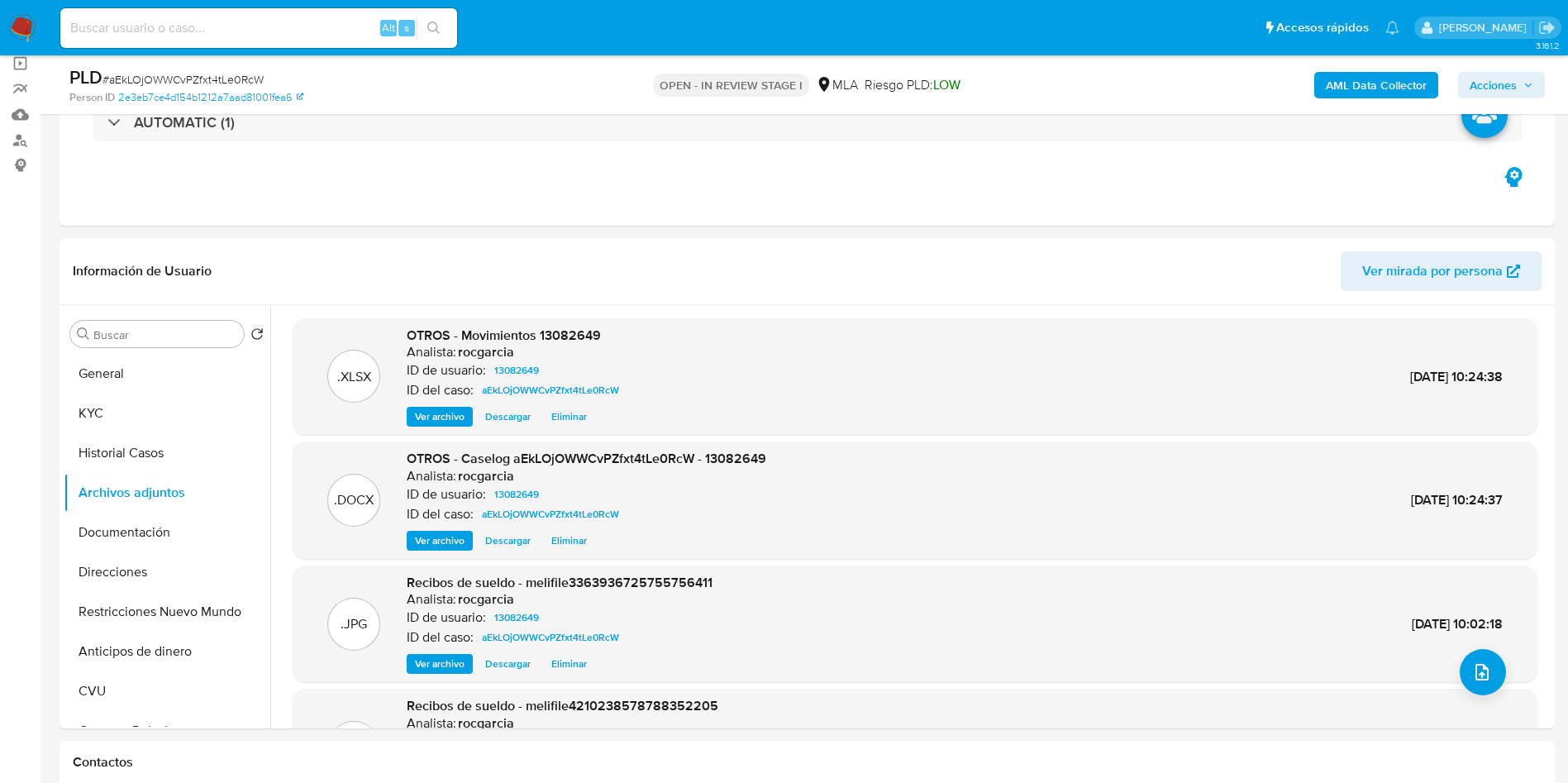
click at [1499, 87] on span "Acciones" at bounding box center [1494, 85] width 48 height 27
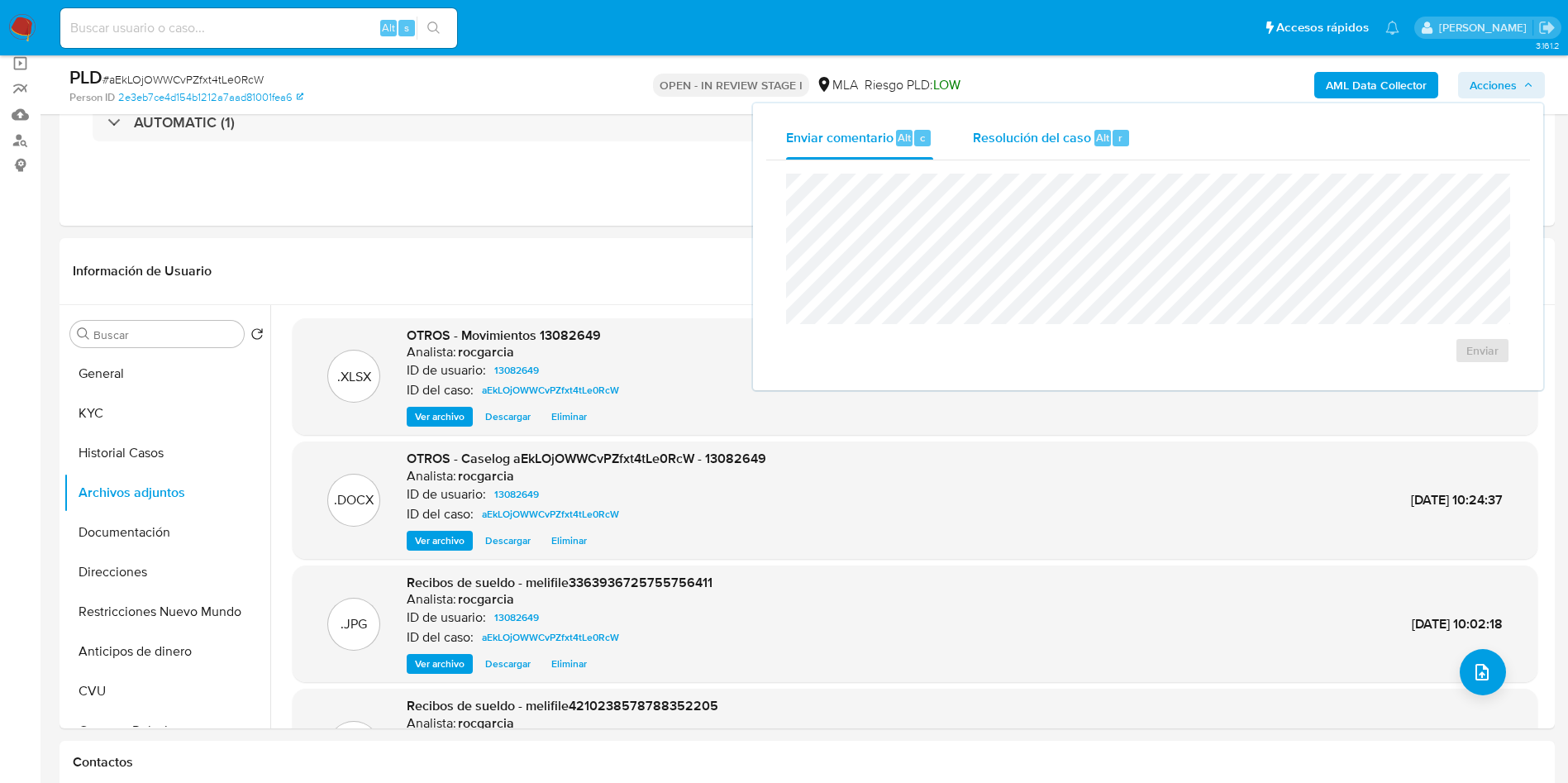
click at [1066, 137] on span "Resolución del caso" at bounding box center [1031, 137] width 118 height 19
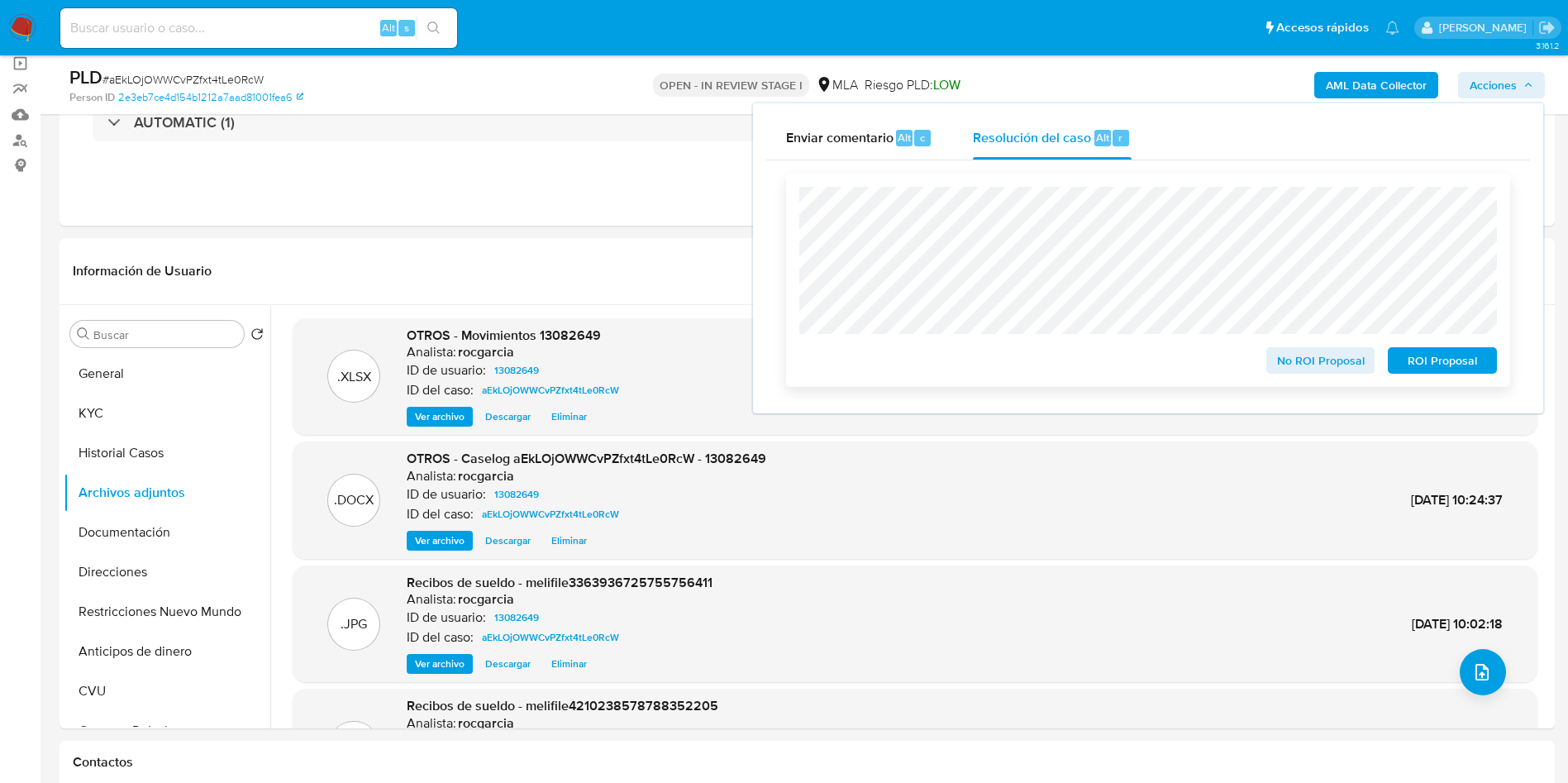
click at [1309, 368] on span "No ROI Proposal" at bounding box center [1320, 360] width 86 height 23
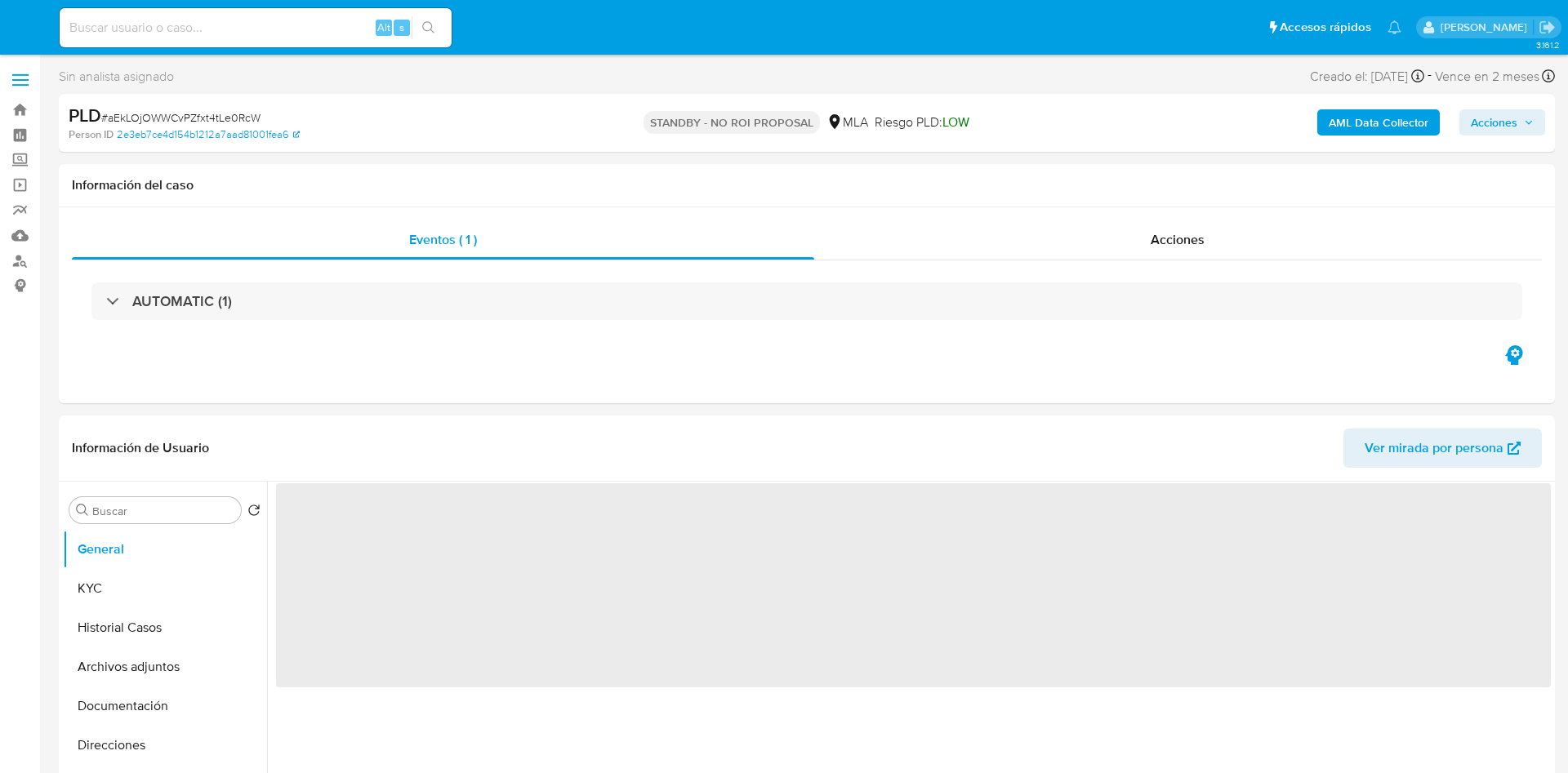
select select "10"
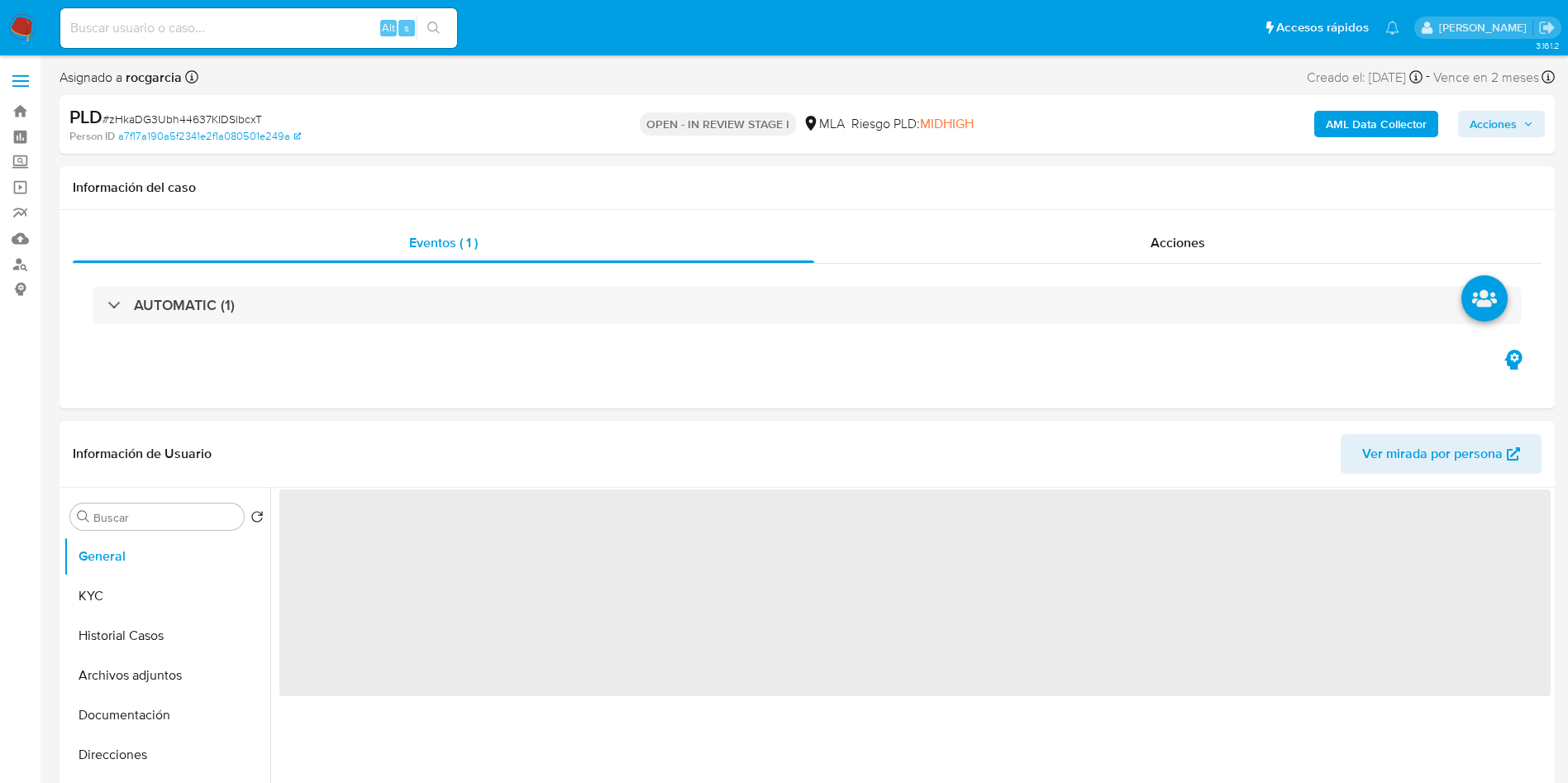
select select "10"
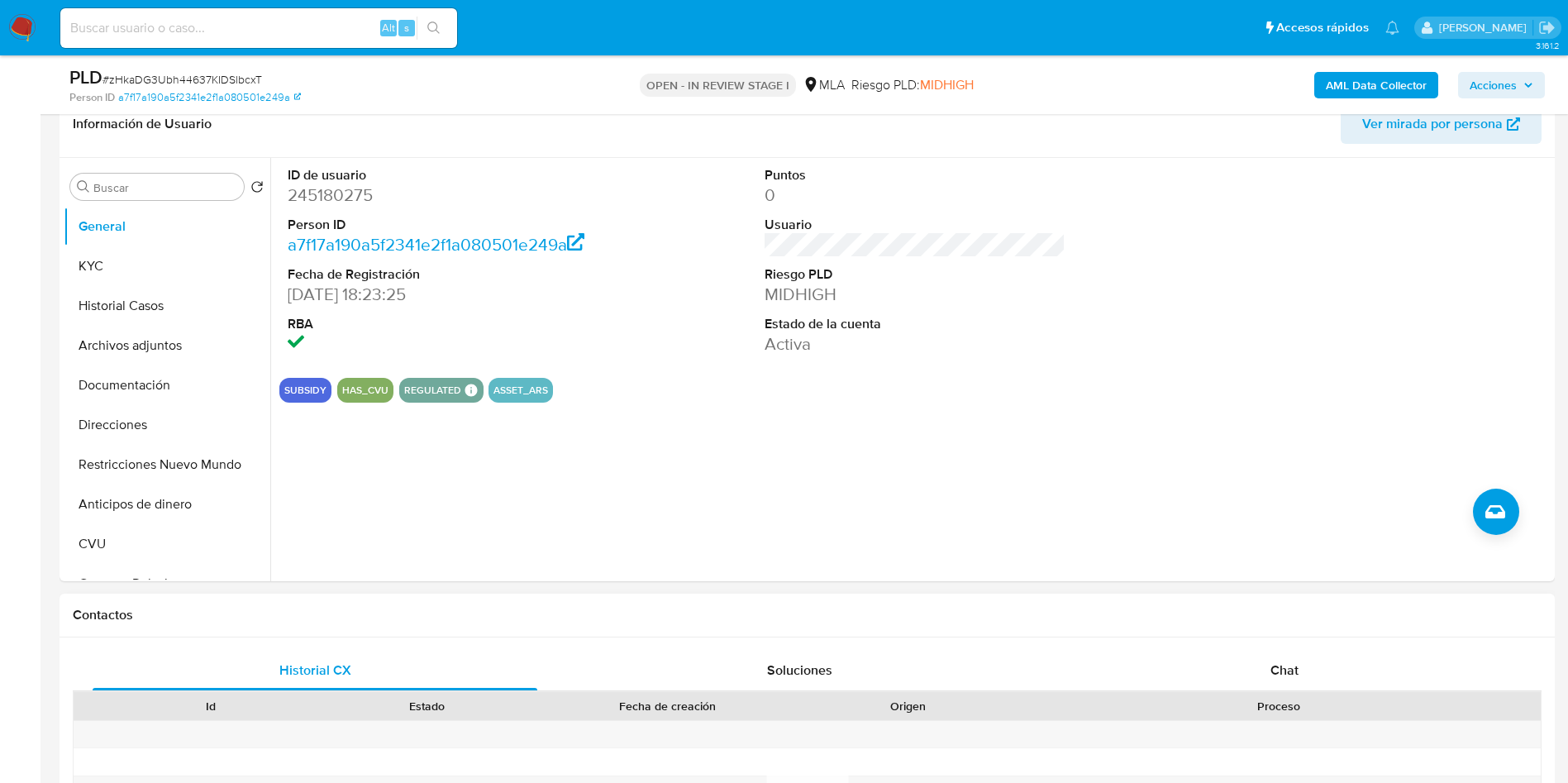
scroll to position [497, 0]
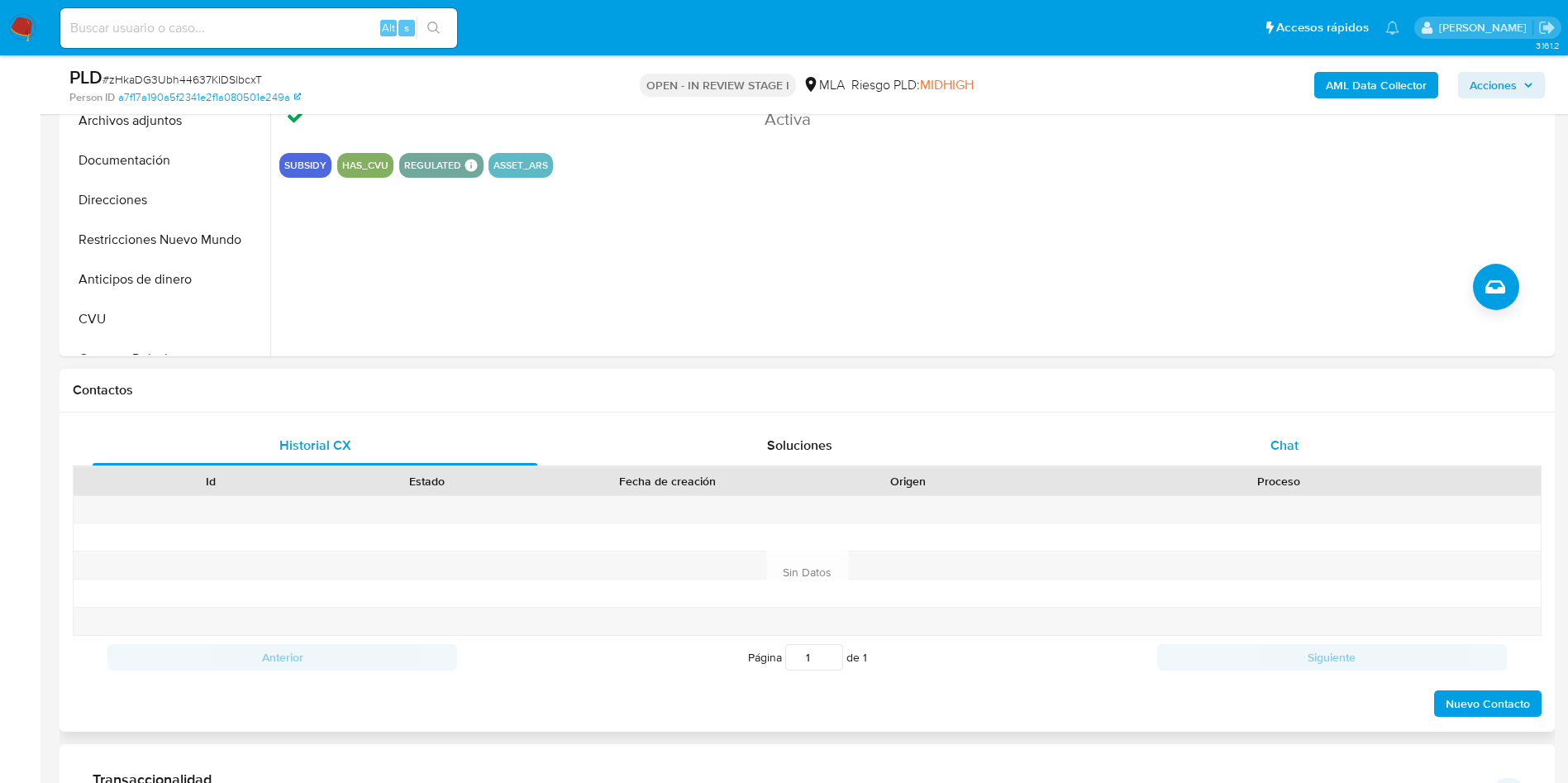
click at [1289, 444] on span "Chat" at bounding box center [1285, 445] width 28 height 19
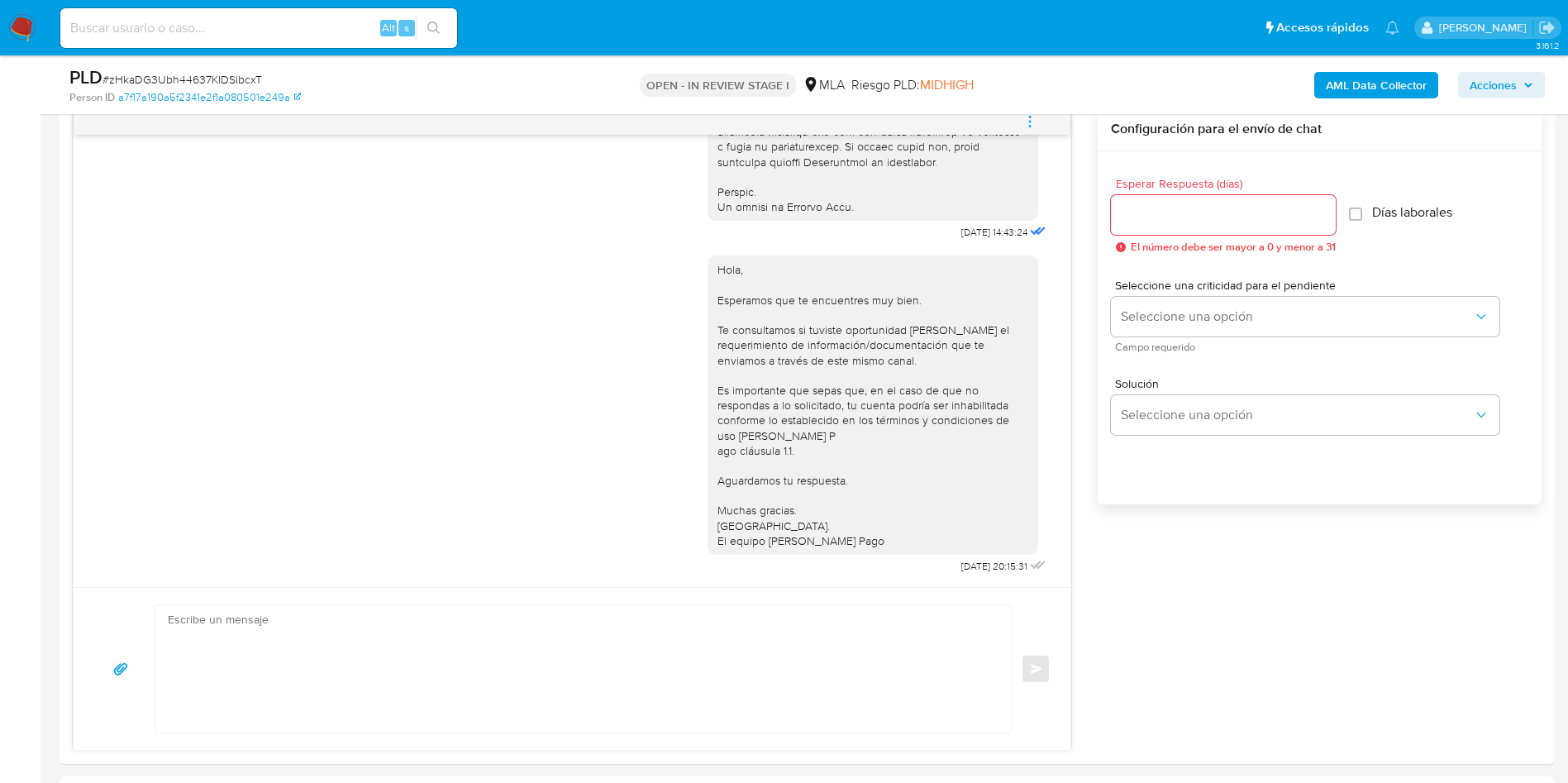
scroll to position [124, 0]
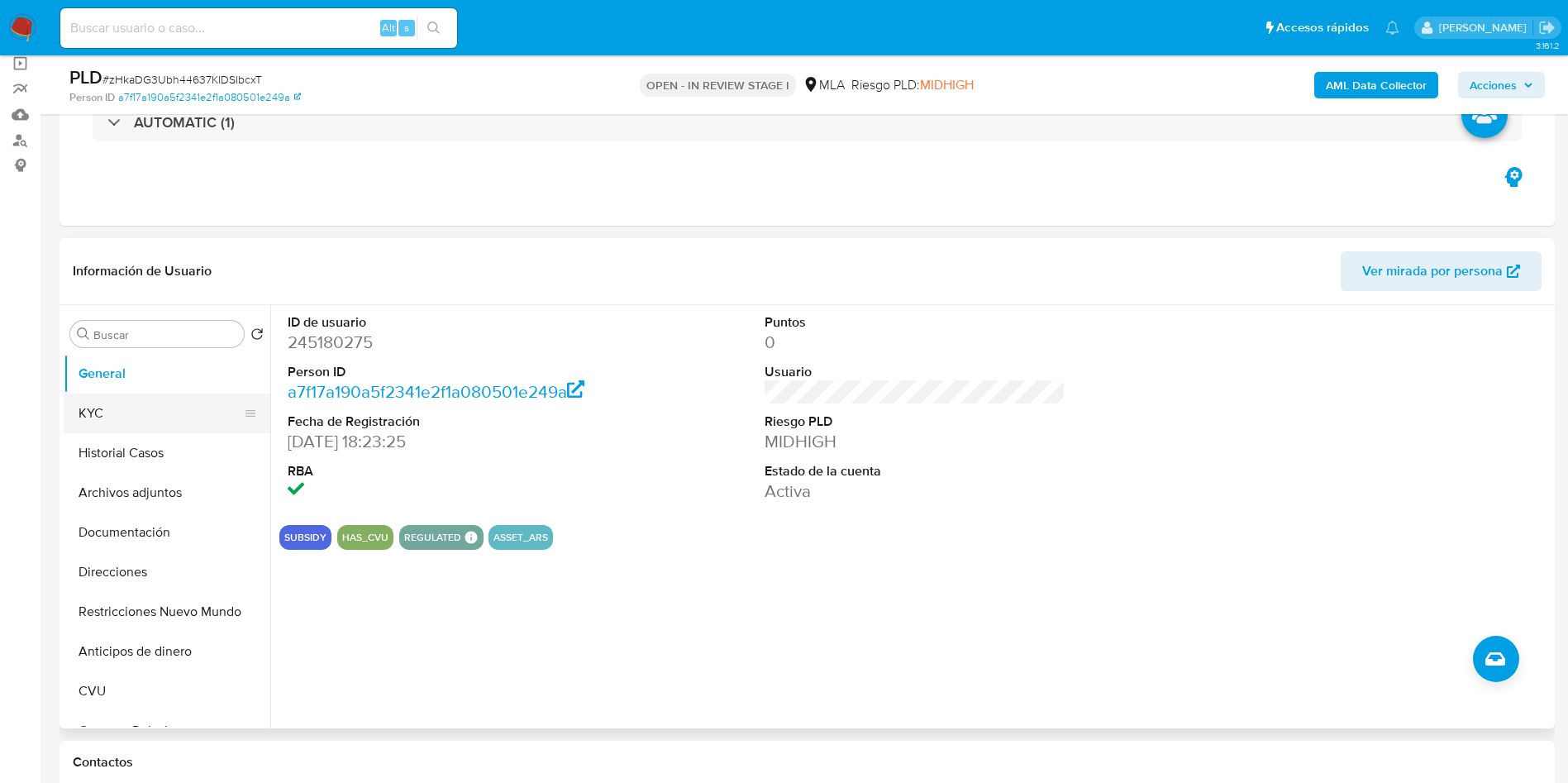
click at [112, 410] on button "KYC" at bounding box center [159, 413] width 193 height 40
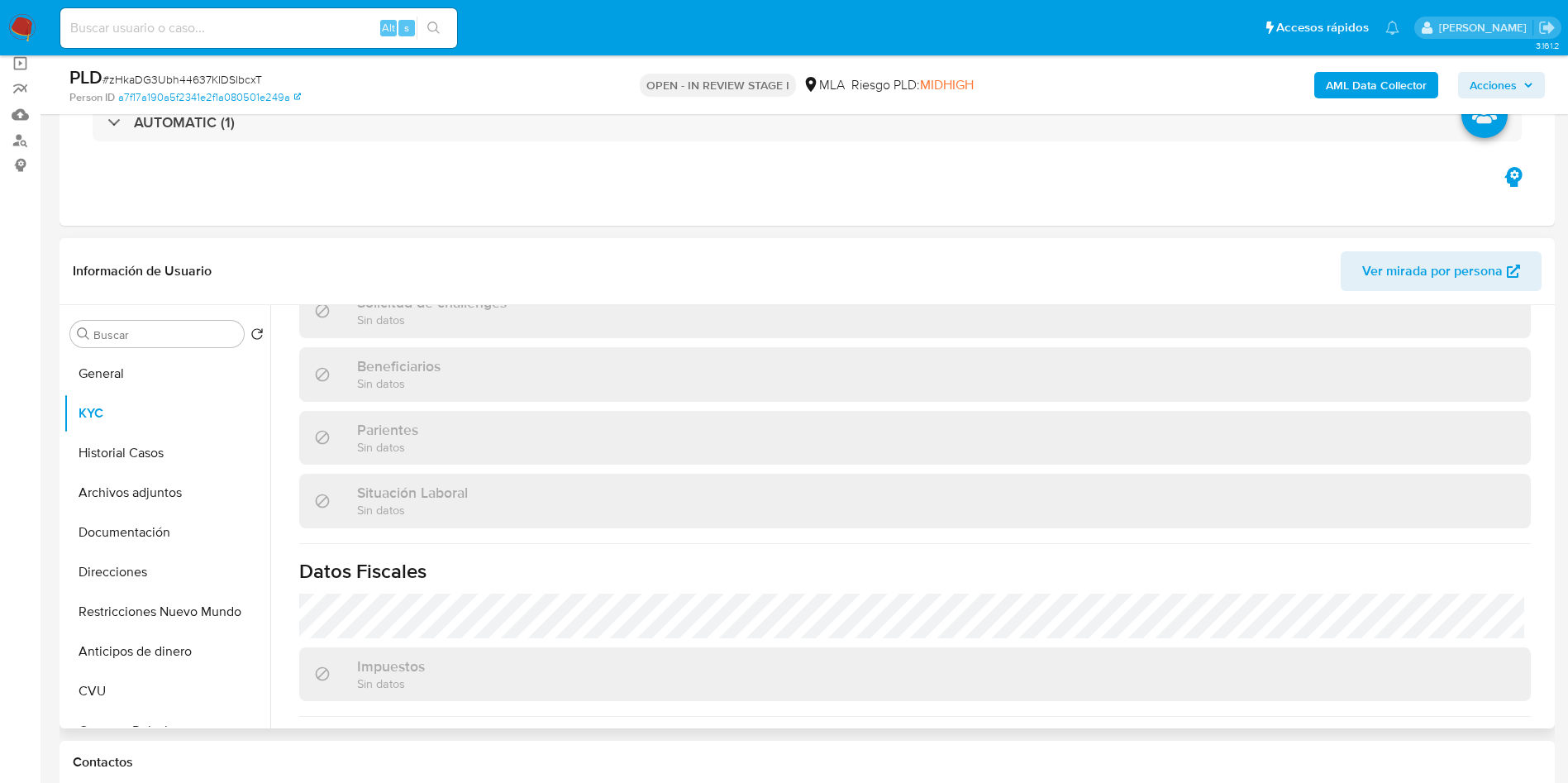
scroll to position [856, 0]
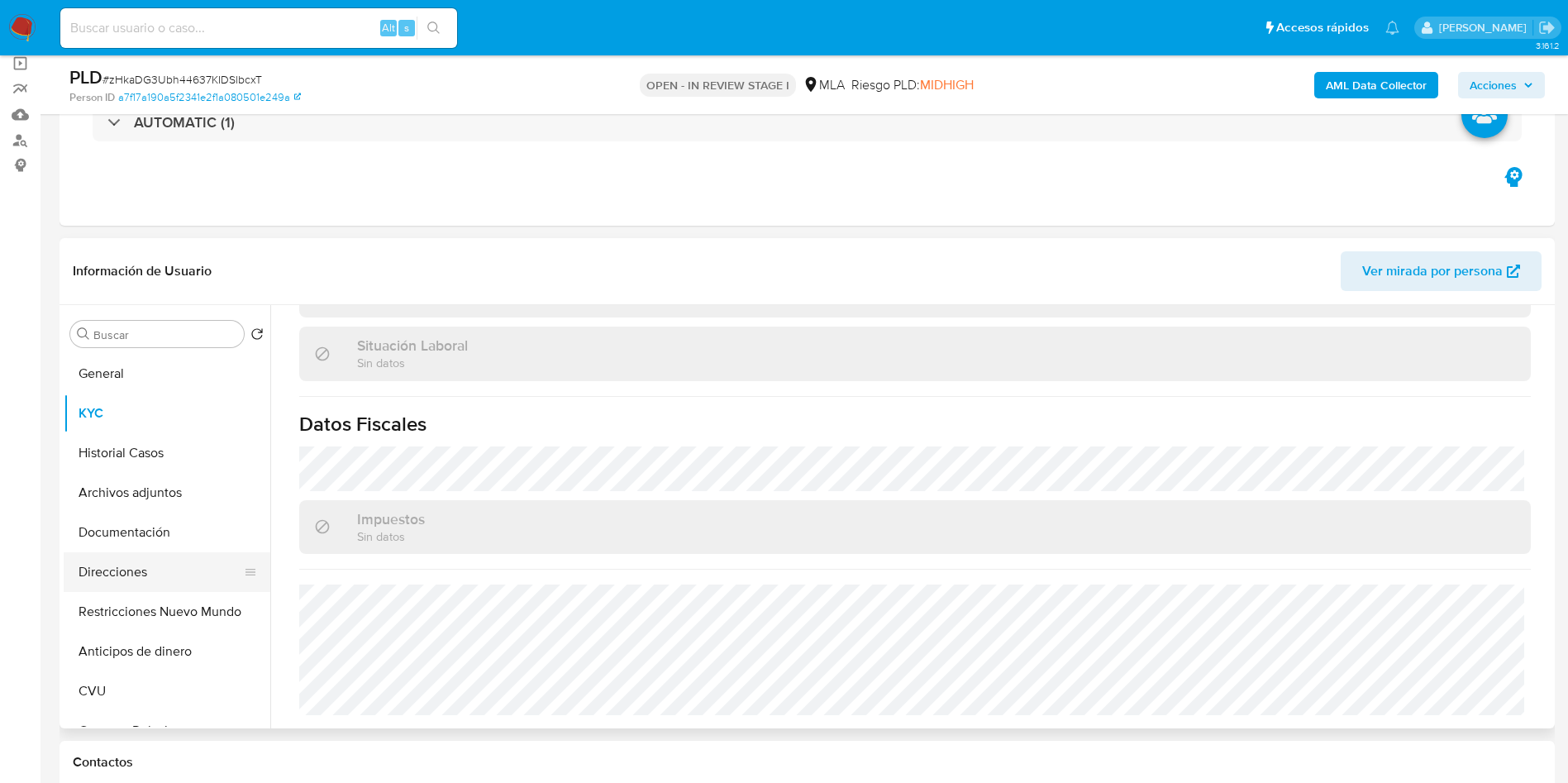
click at [93, 562] on button "Direcciones" at bounding box center [159, 572] width 193 height 40
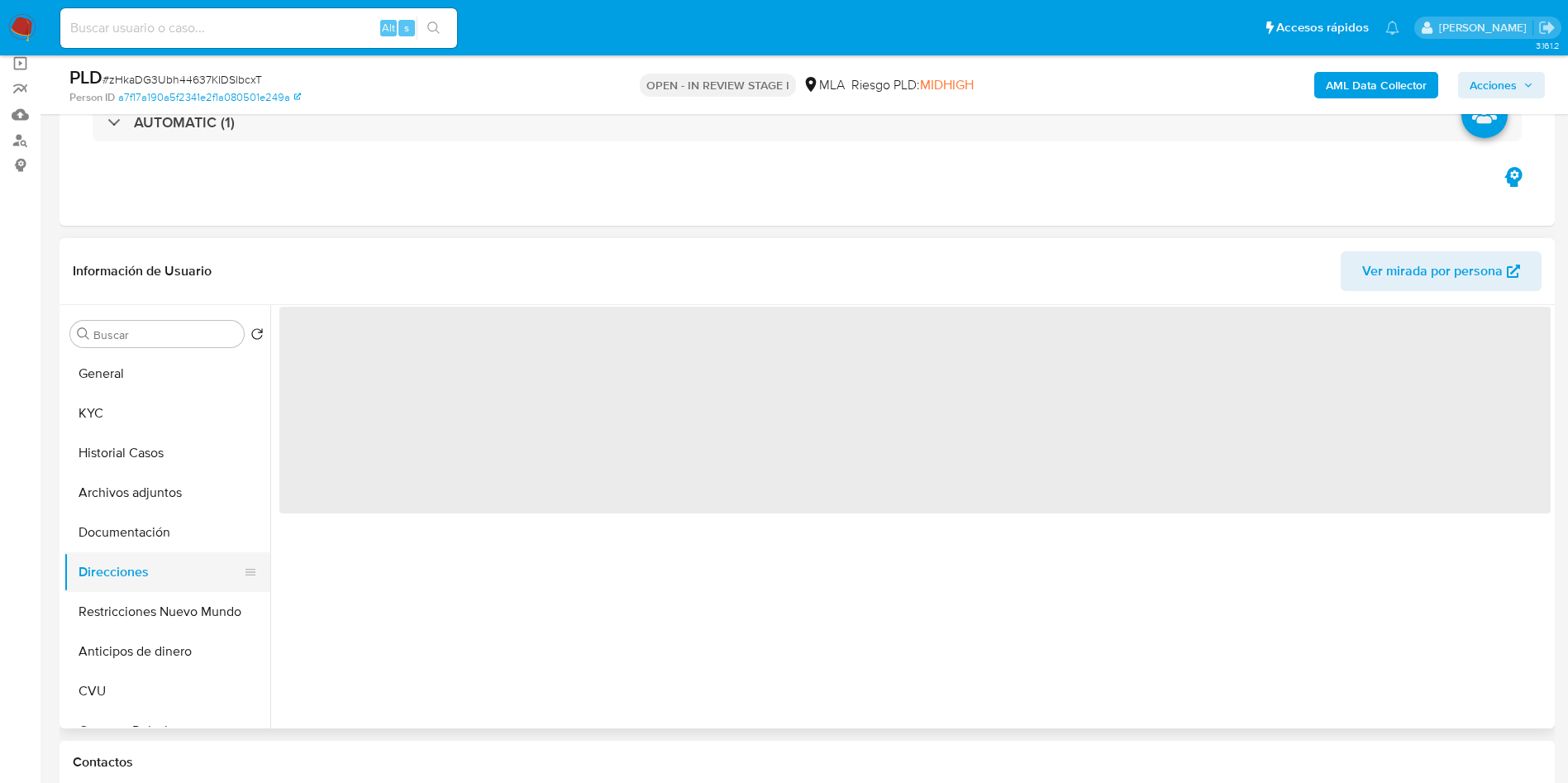
scroll to position [0, 0]
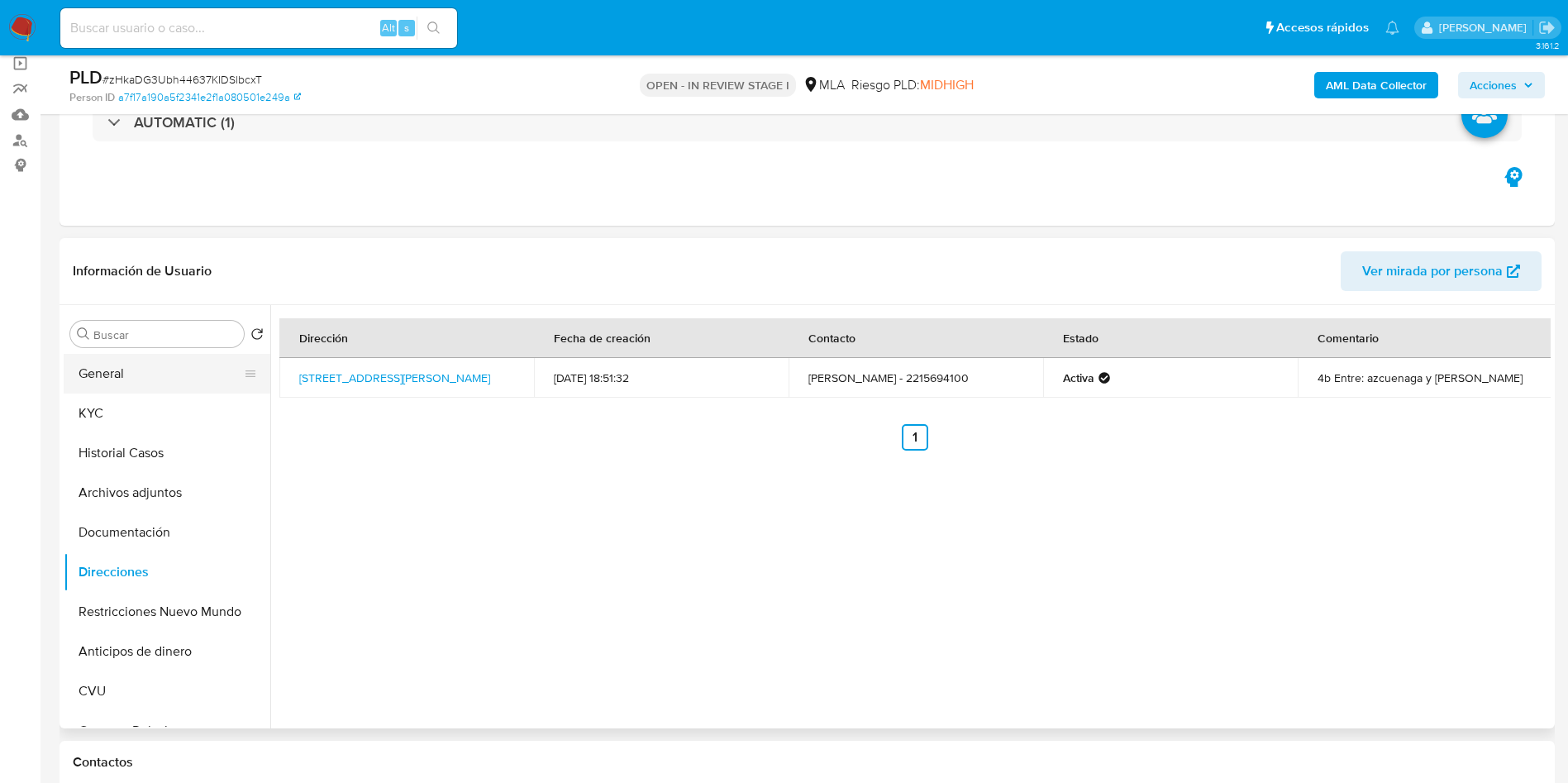
click at [107, 368] on button "General" at bounding box center [159, 374] width 193 height 40
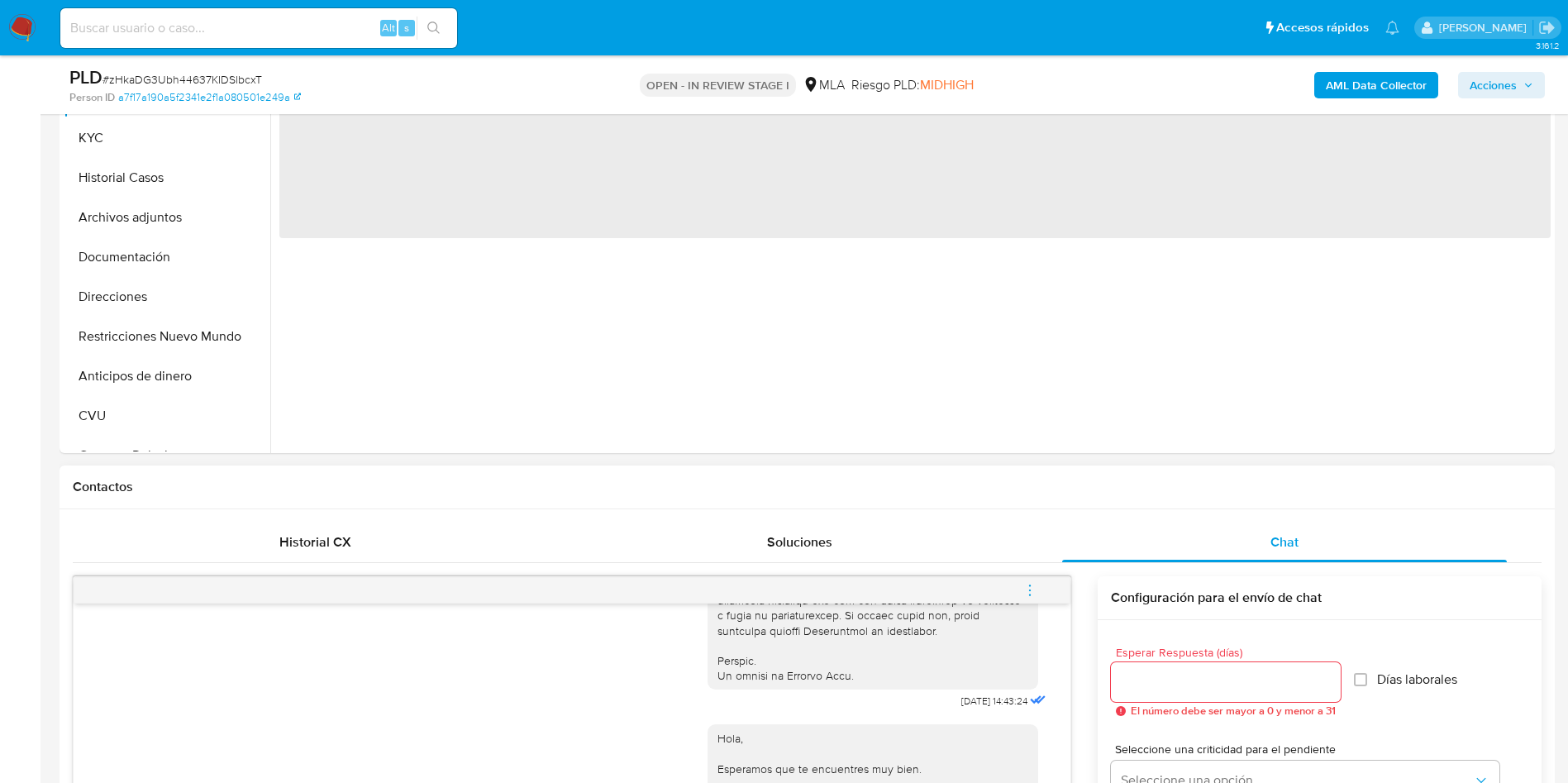
scroll to position [497, 0]
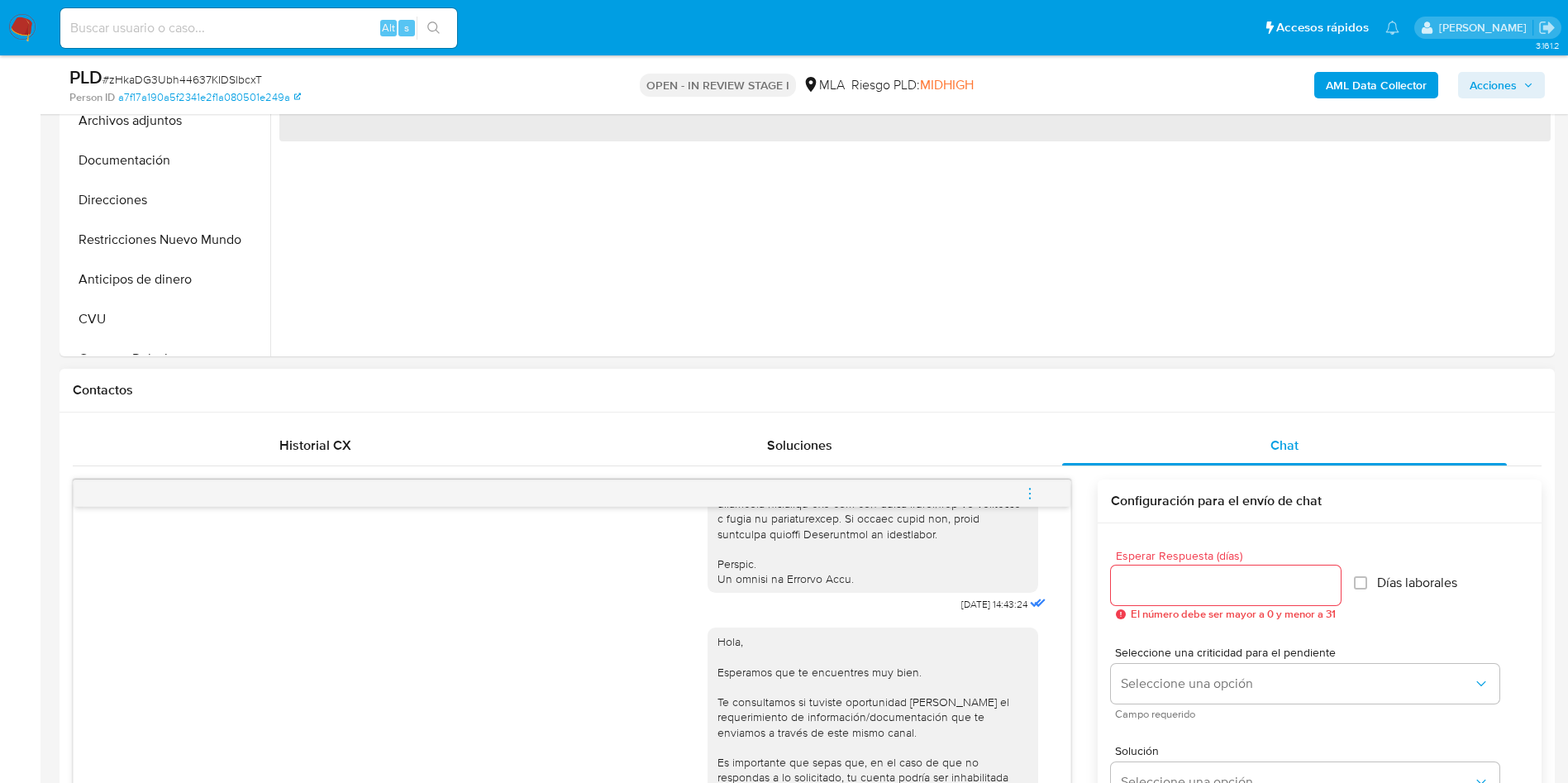
click at [1030, 498] on icon "menu-action" at bounding box center [1030, 499] width 2 height 2
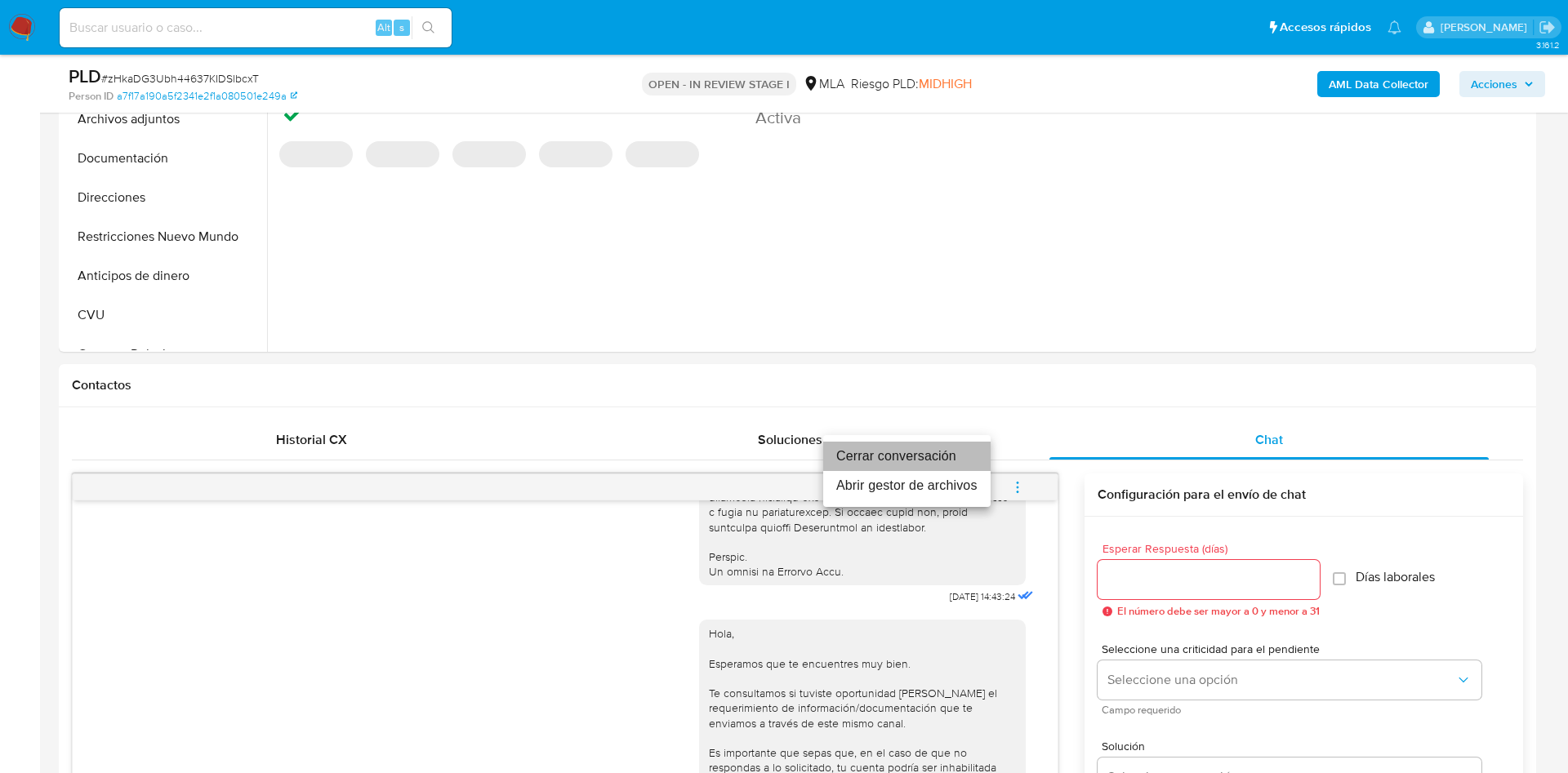
click at [866, 446] on li "Cerrar conversación" at bounding box center [906, 456] width 167 height 29
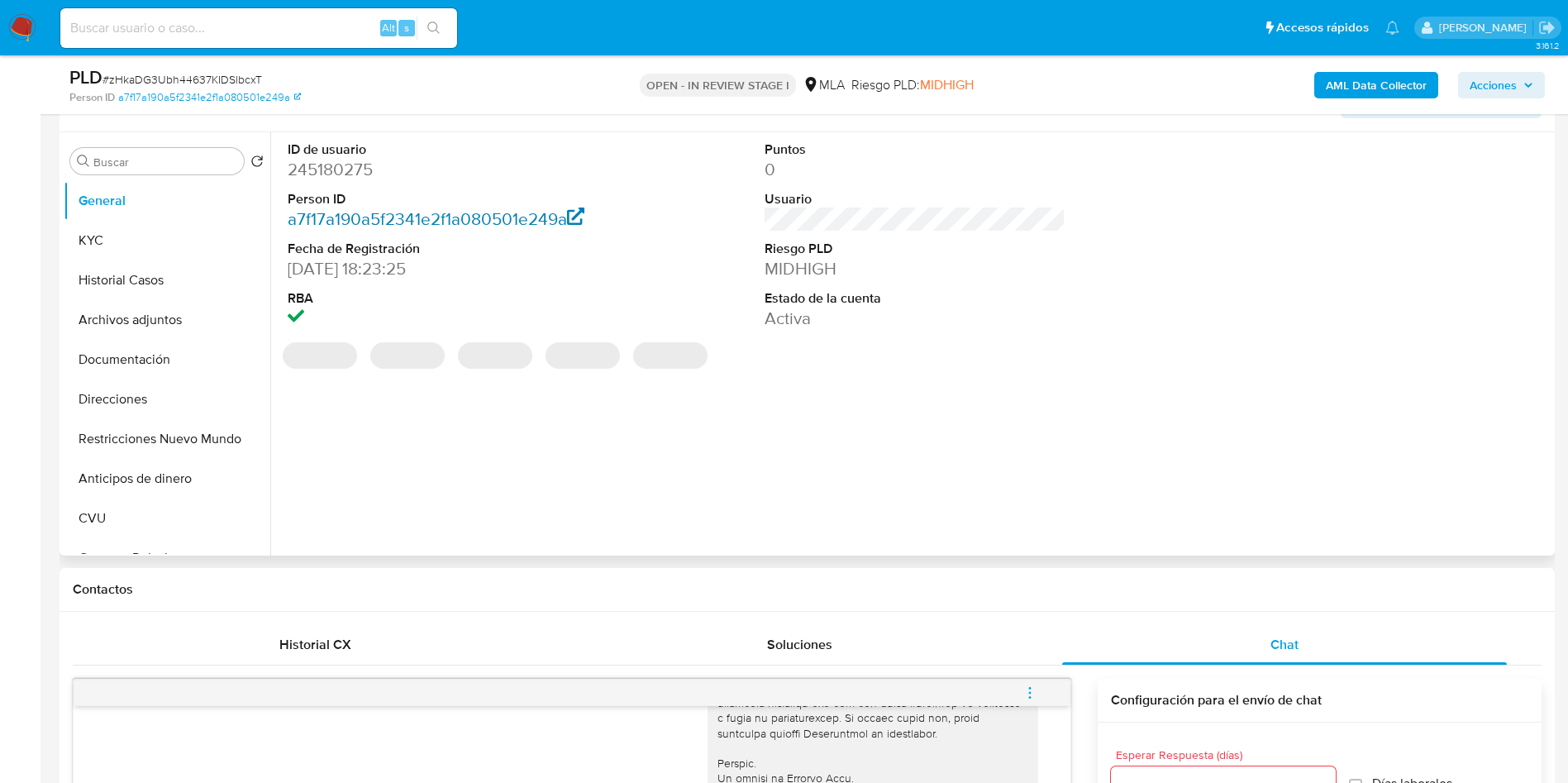
scroll to position [124, 0]
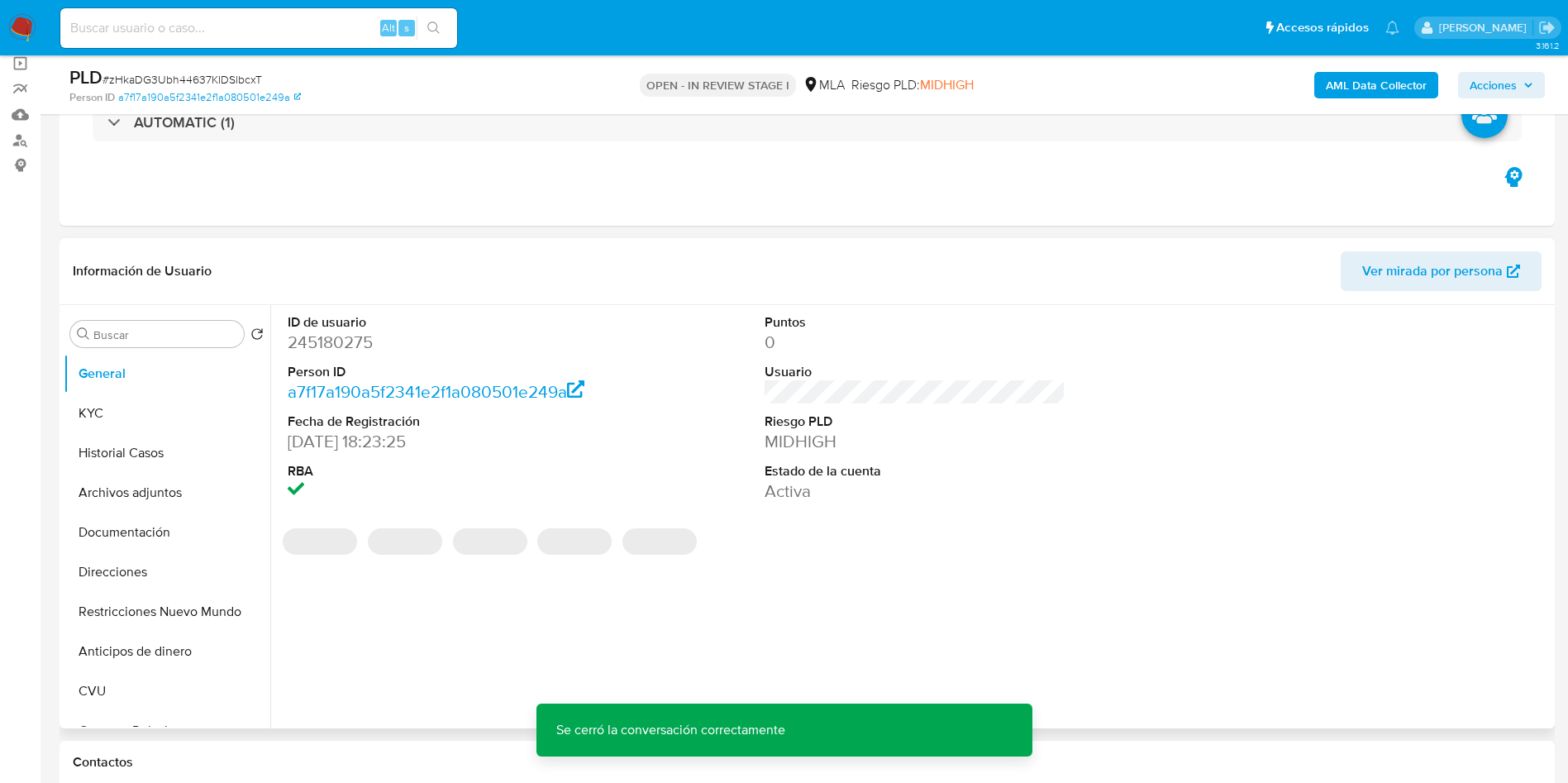
click at [312, 337] on dd "245180275" at bounding box center [438, 342] width 302 height 23
copy dd "245180275"
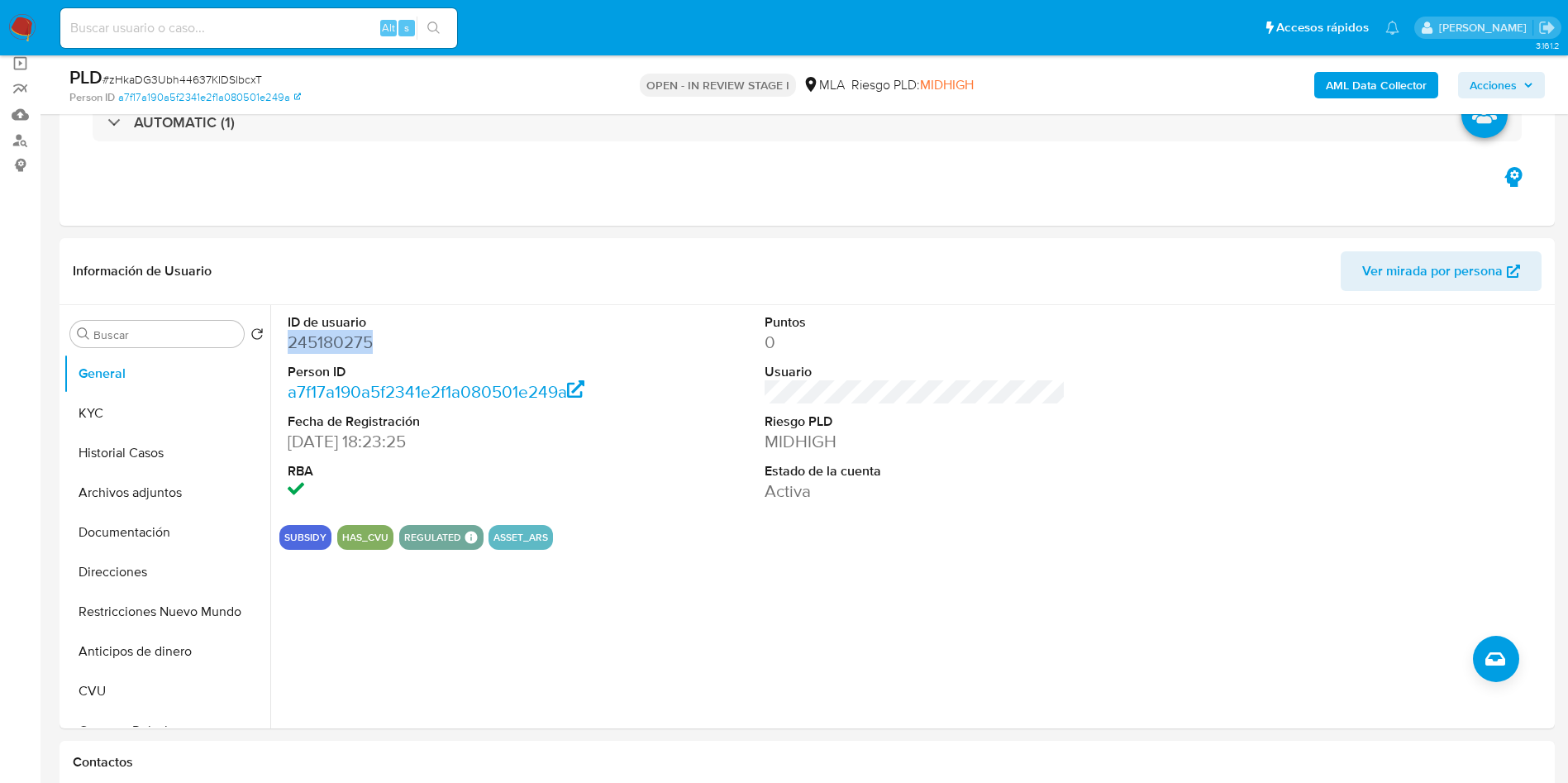
click at [1382, 74] on b "AML Data Collector" at bounding box center [1376, 85] width 101 height 27
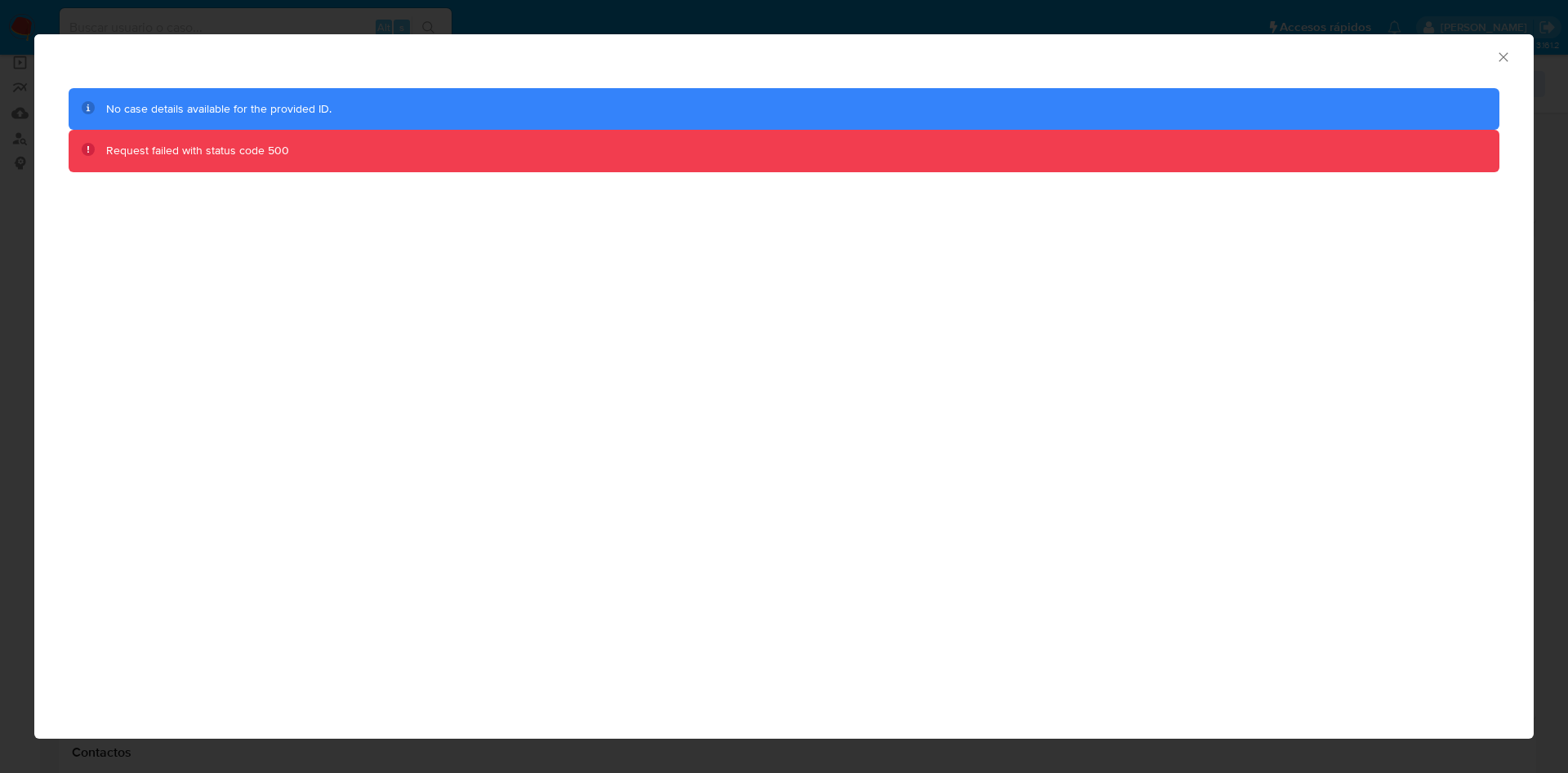
click at [1507, 52] on icon "Cerrar ventana" at bounding box center [1503, 57] width 17 height 17
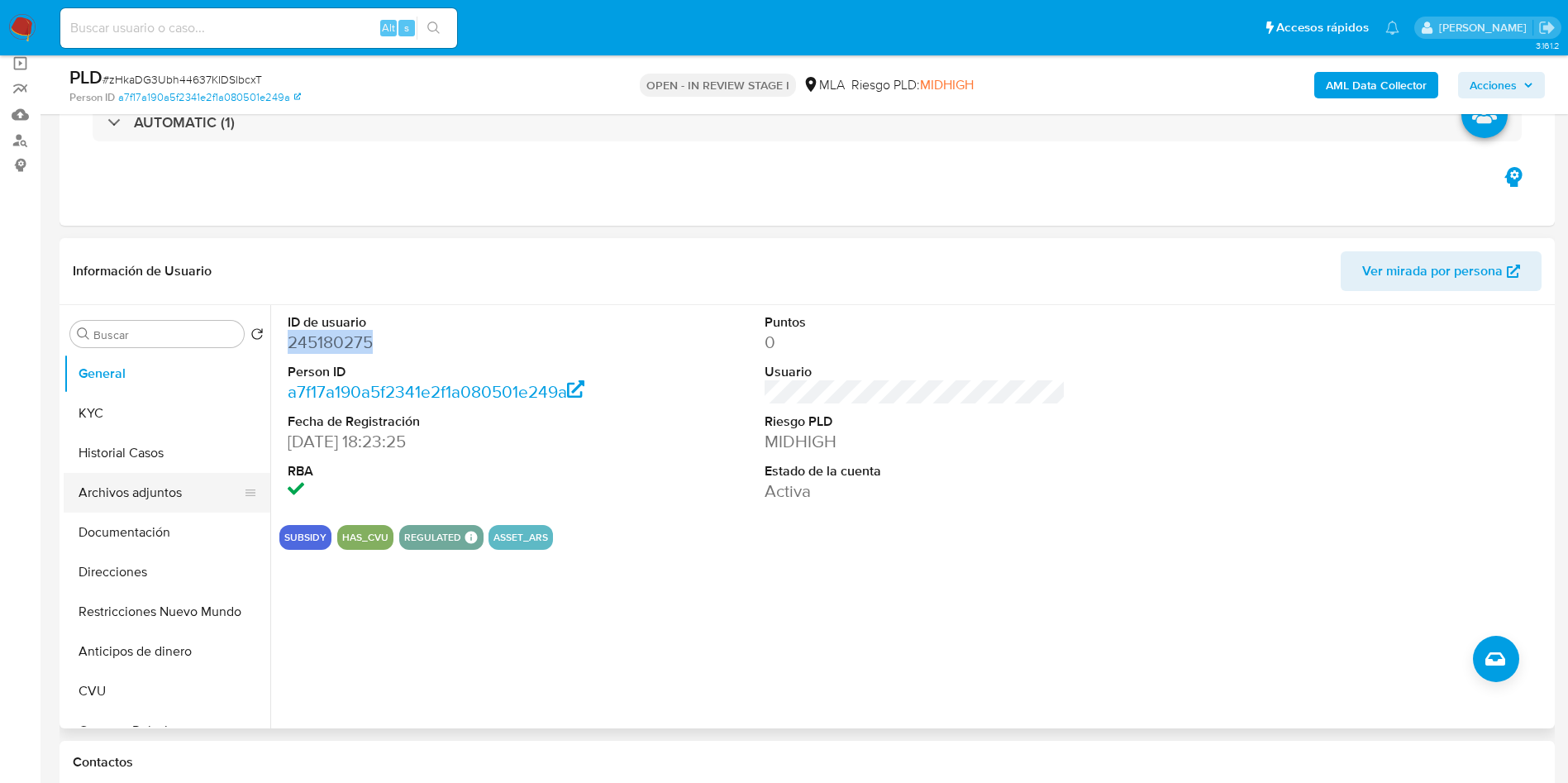
click at [157, 495] on button "Archivos adjuntos" at bounding box center [159, 493] width 193 height 40
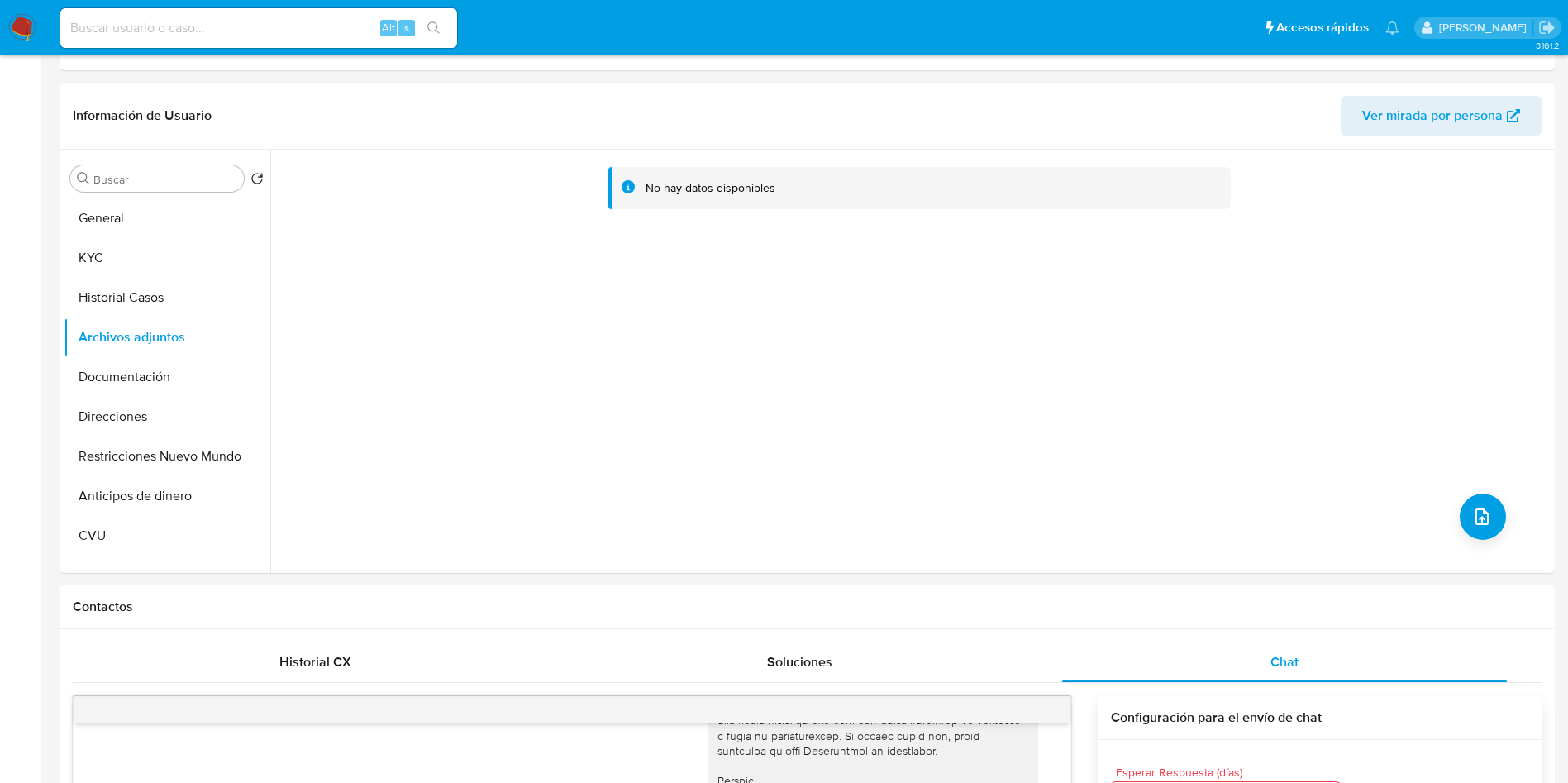
scroll to position [0, 0]
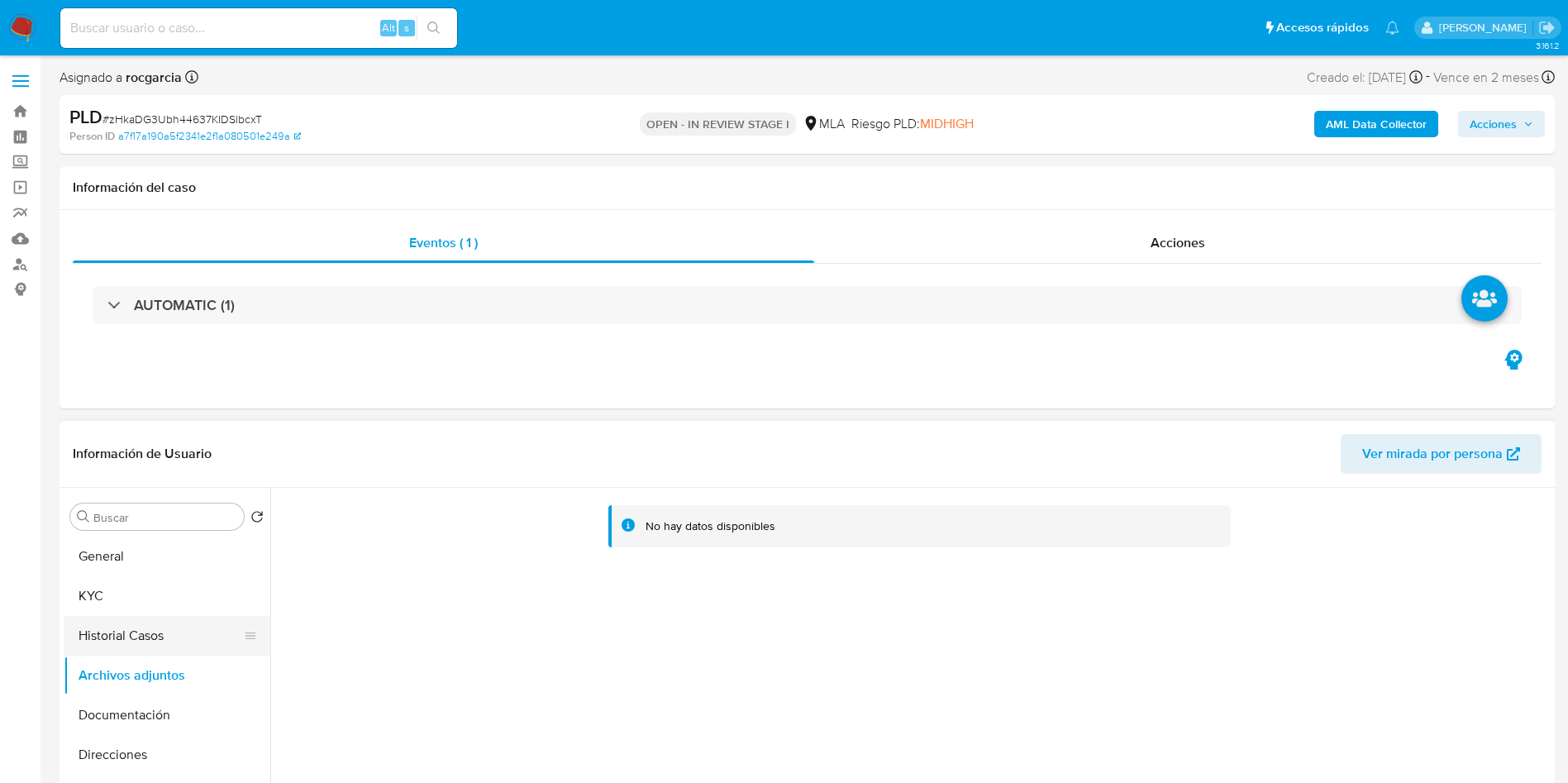
click at [112, 635] on button "Historial Casos" at bounding box center [159, 636] width 193 height 40
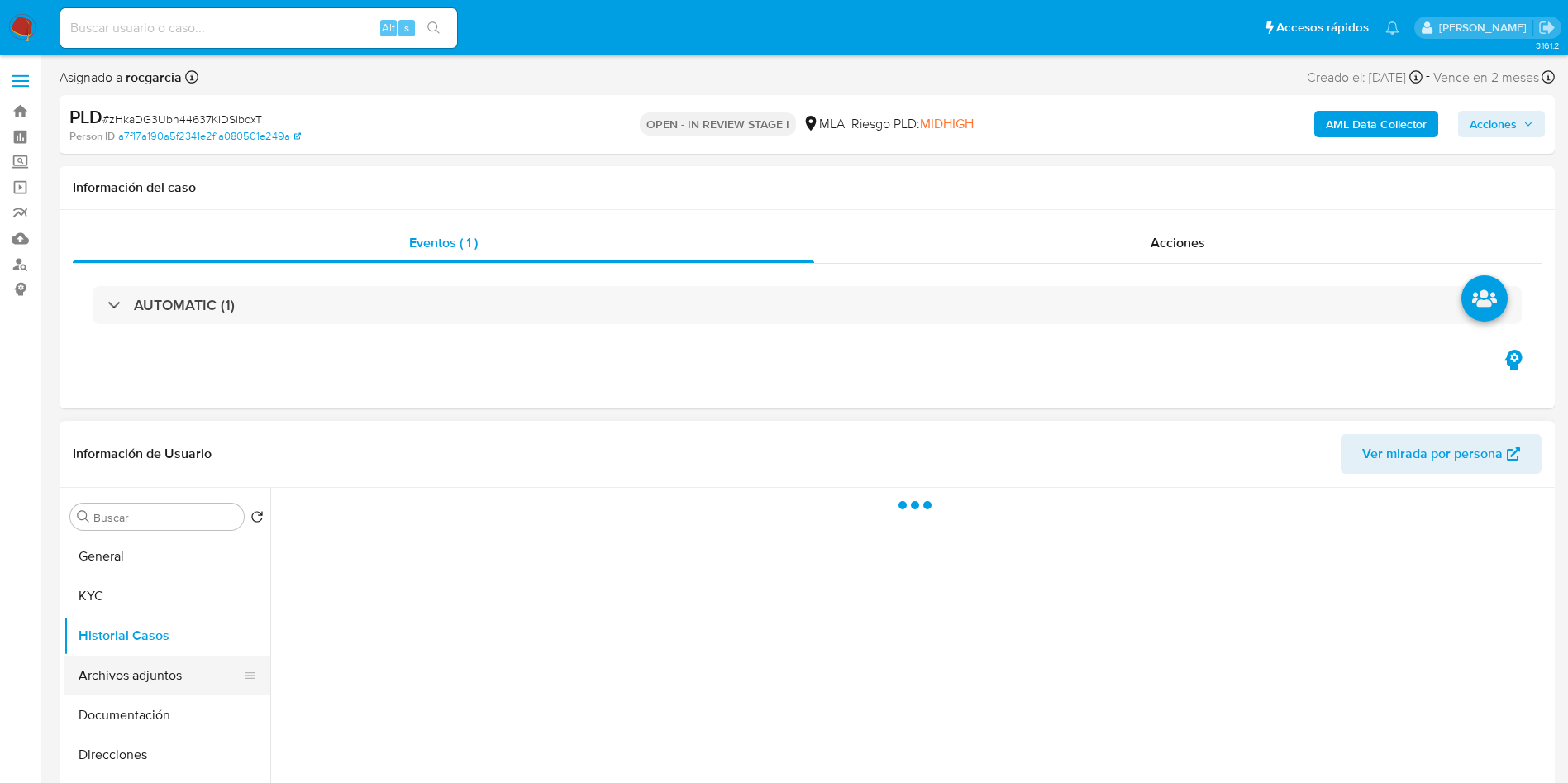
click at [99, 687] on button "Archivos adjuntos" at bounding box center [159, 676] width 193 height 40
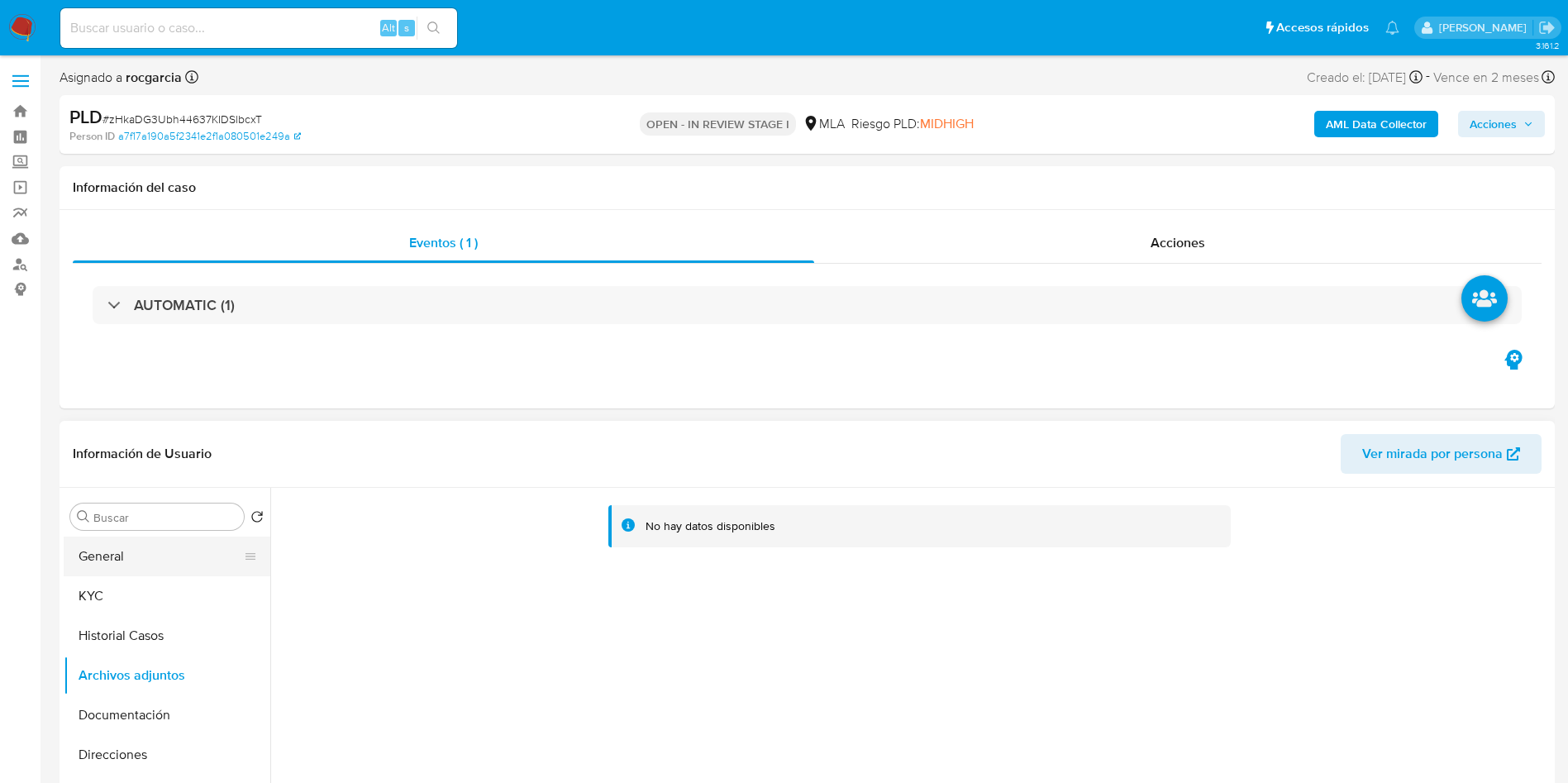
click at [112, 554] on button "General" at bounding box center [159, 557] width 193 height 40
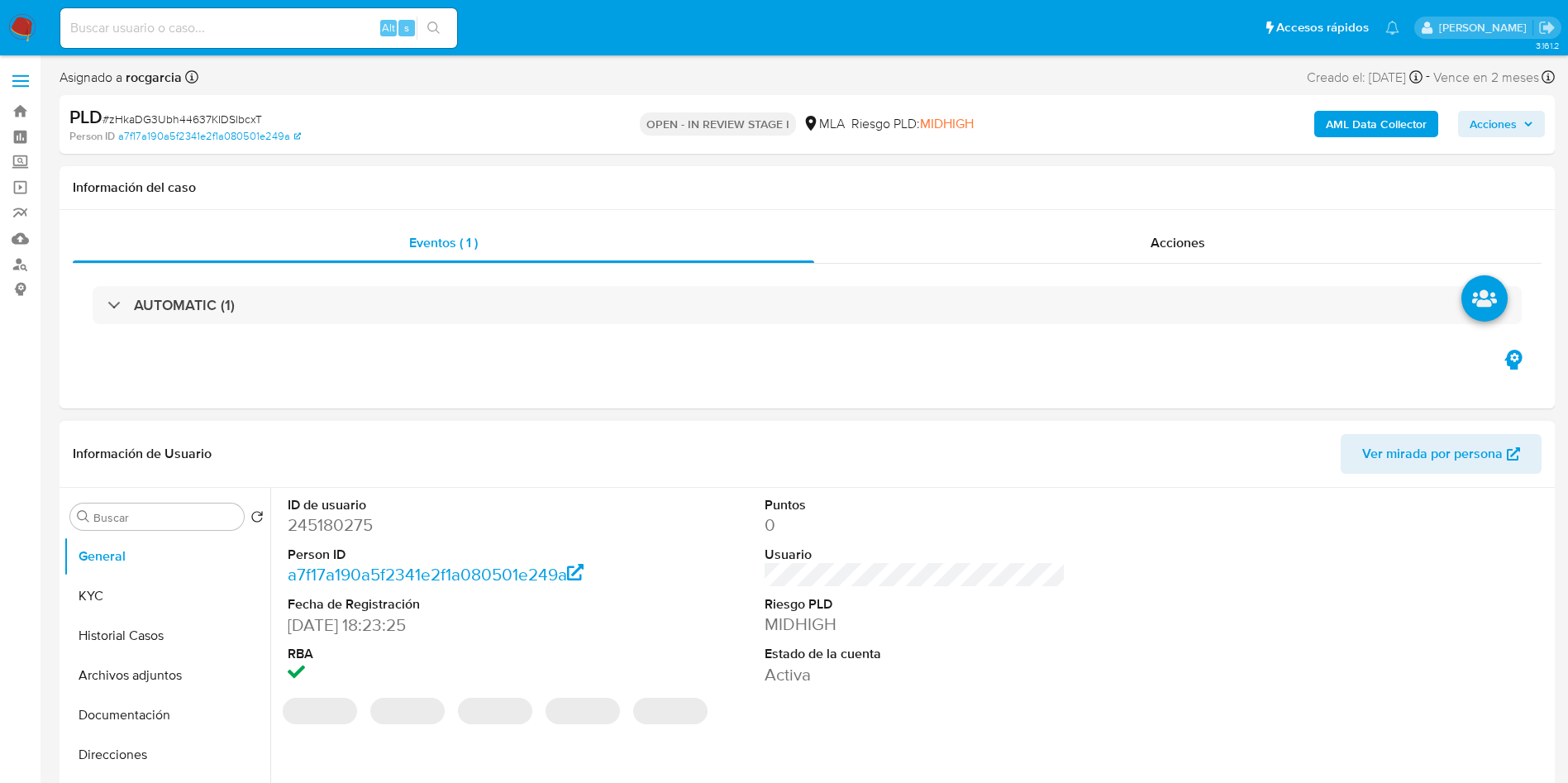
click at [360, 521] on dd "245180275" at bounding box center [438, 524] width 302 height 23
copy dd "245180275"
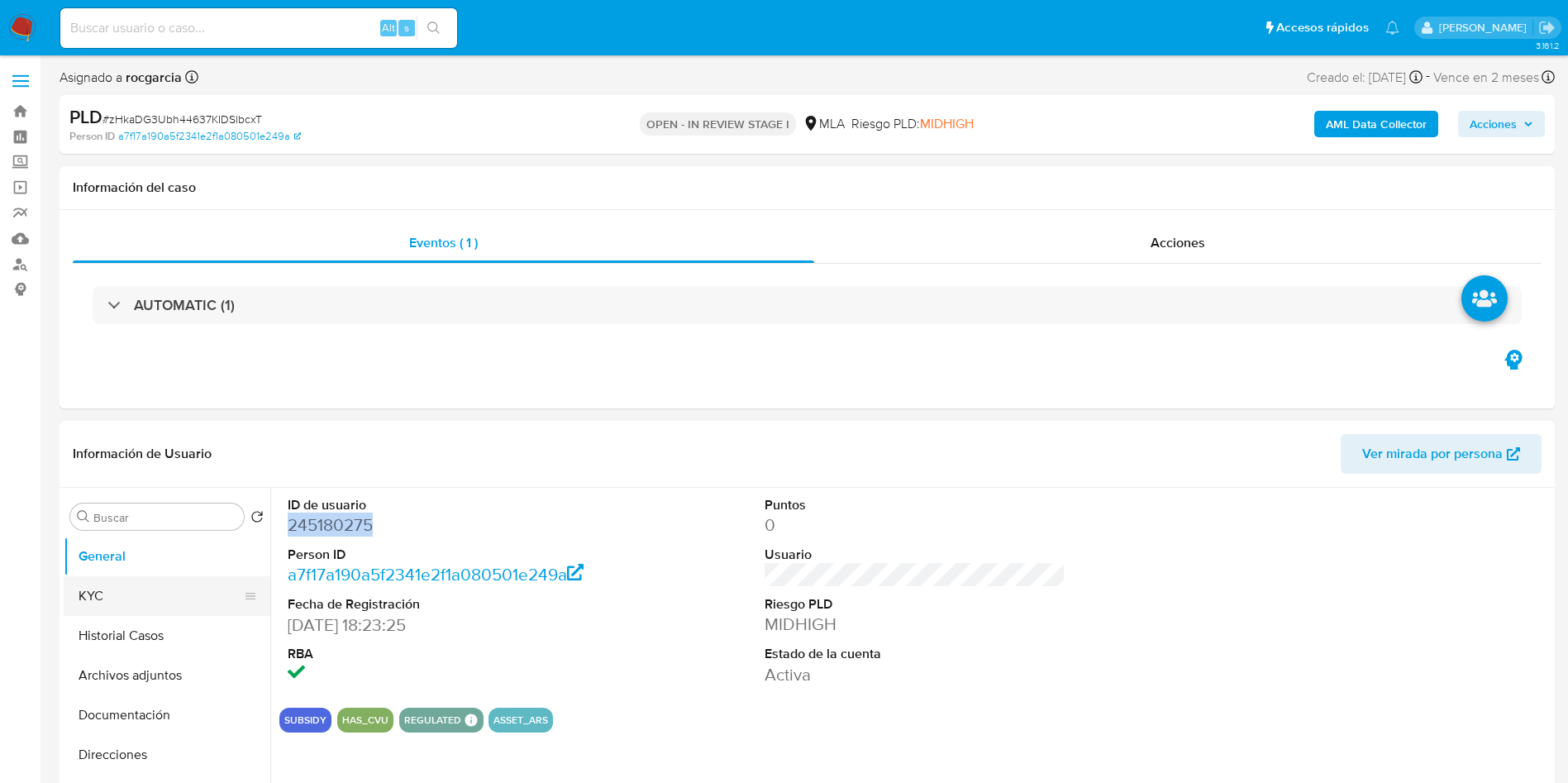
click at [137, 601] on button "KYC" at bounding box center [159, 597] width 193 height 40
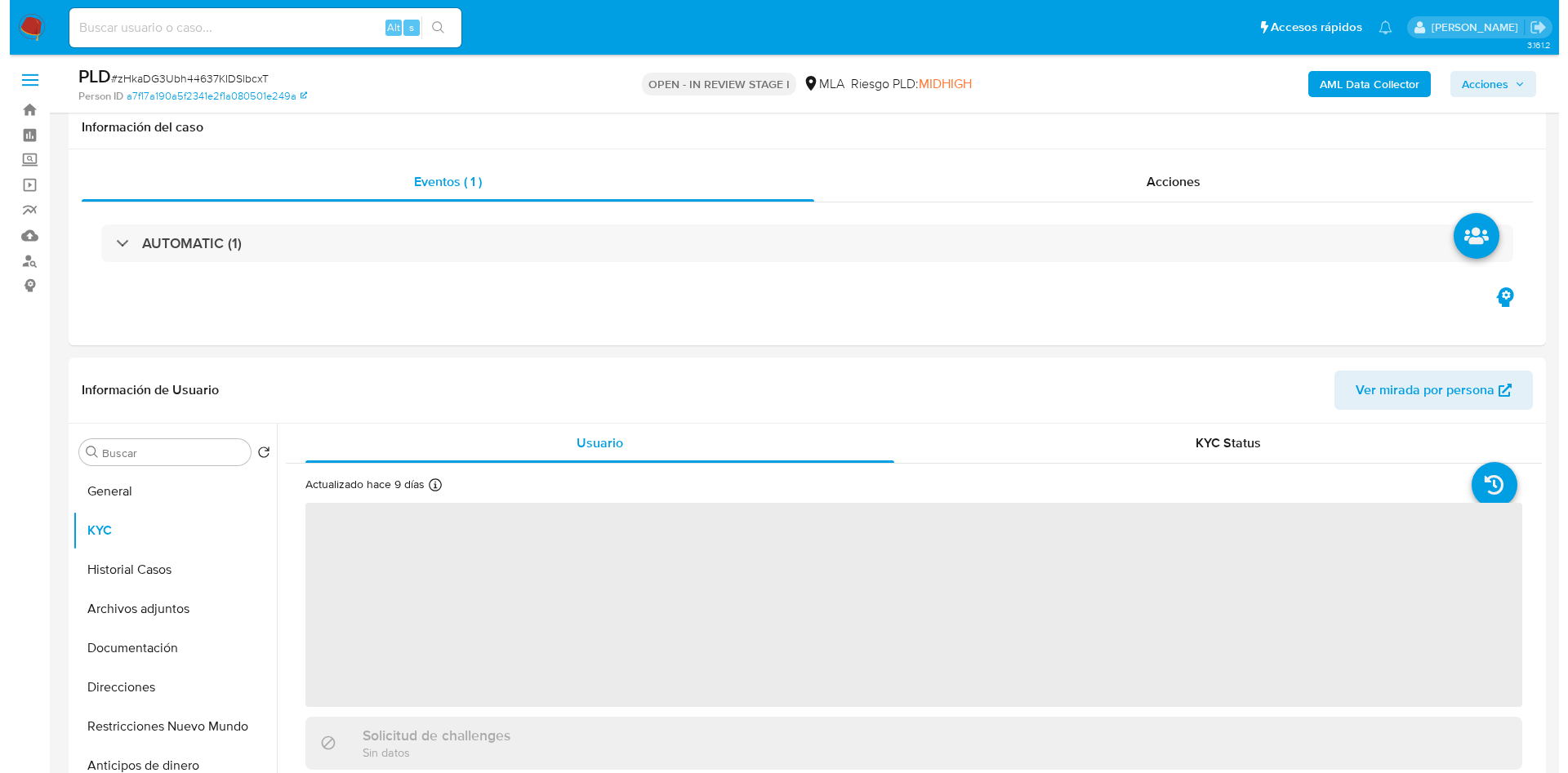
scroll to position [245, 0]
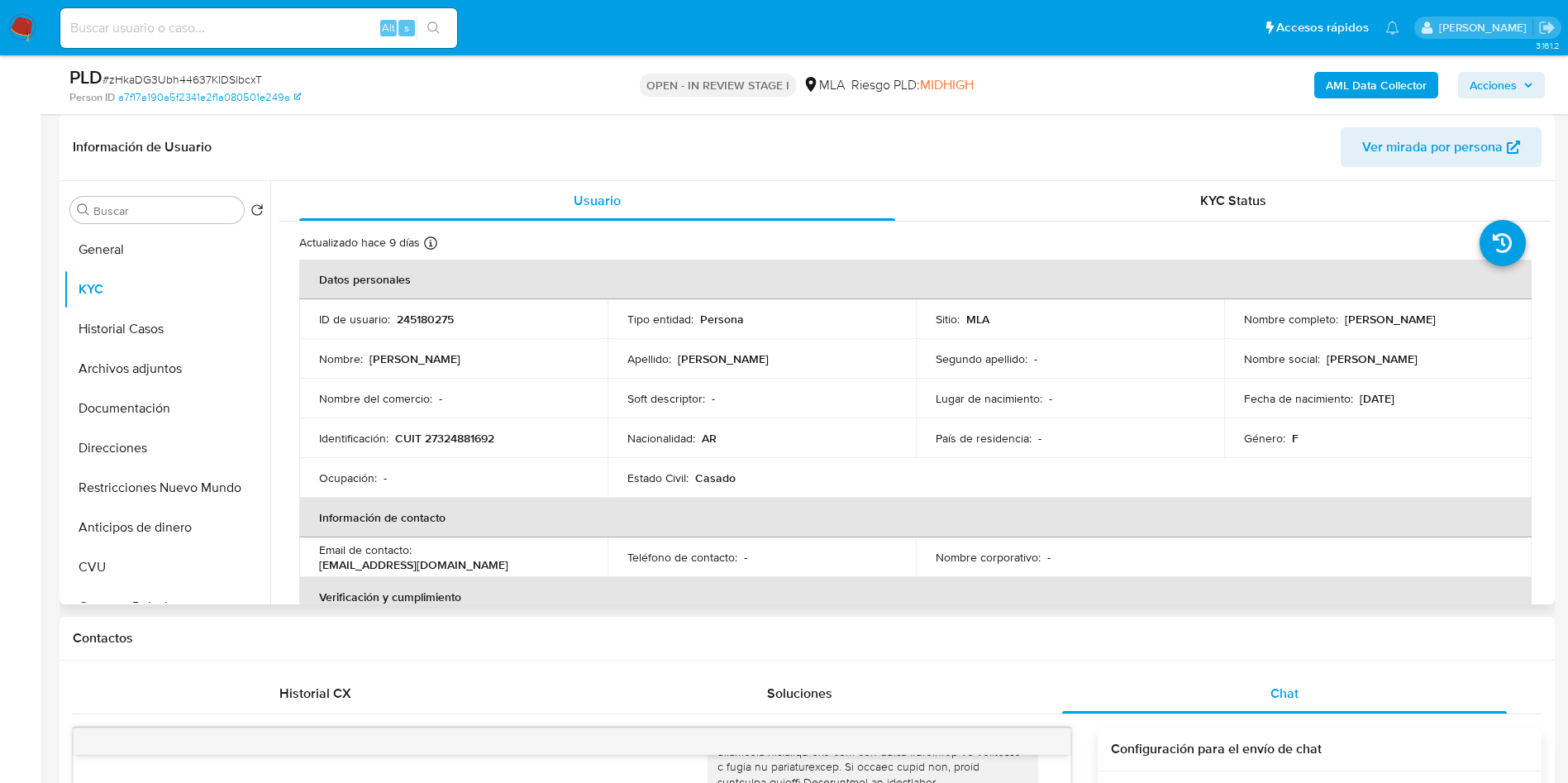
click at [461, 431] on p "CUIT 27324881692" at bounding box center [445, 438] width 99 height 15
copy p "27324881692"
click at [150, 357] on button "Archivos adjuntos" at bounding box center [159, 369] width 193 height 40
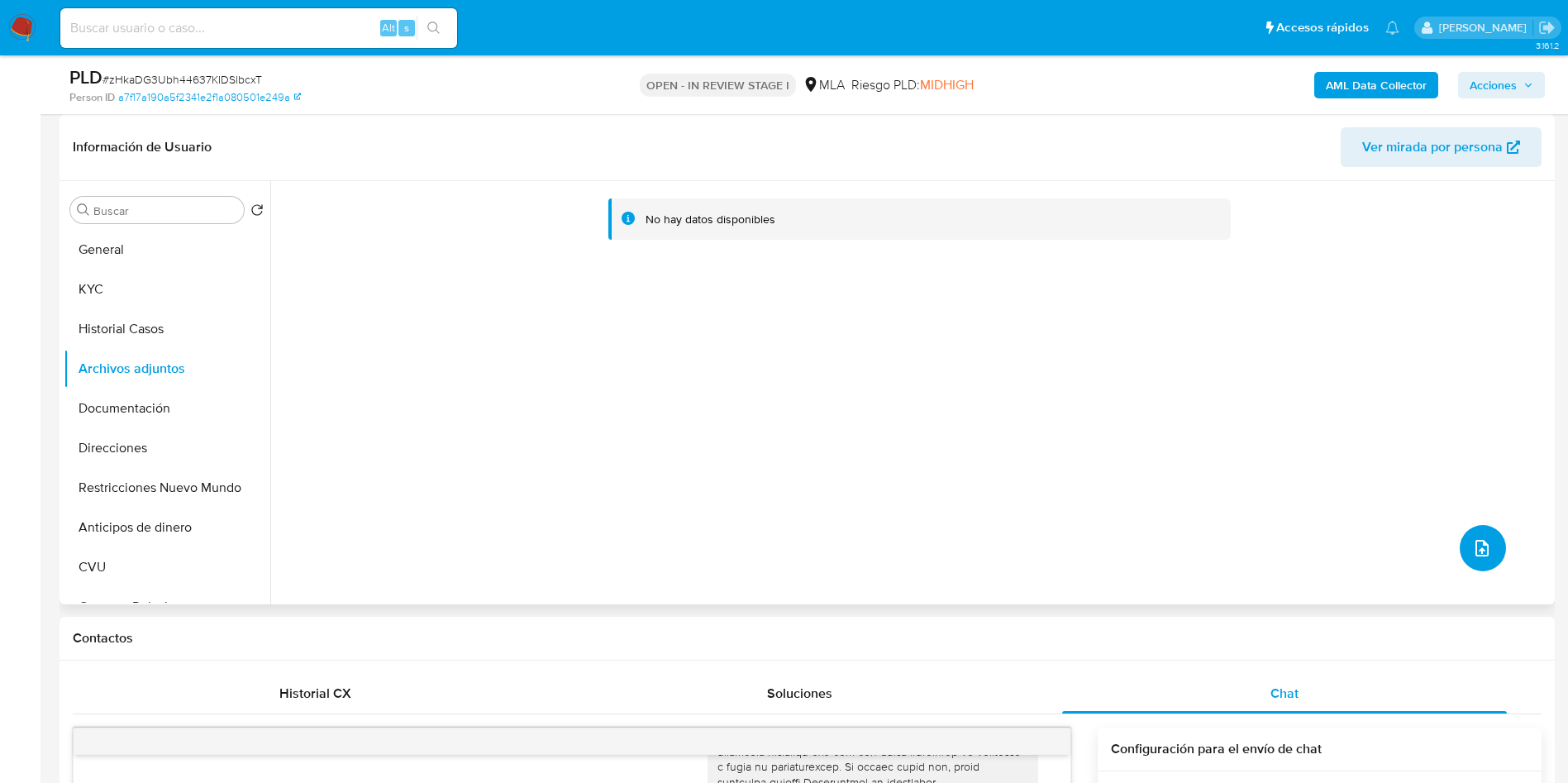
click at [1469, 564] on button "upload-file" at bounding box center [1483, 548] width 47 height 47
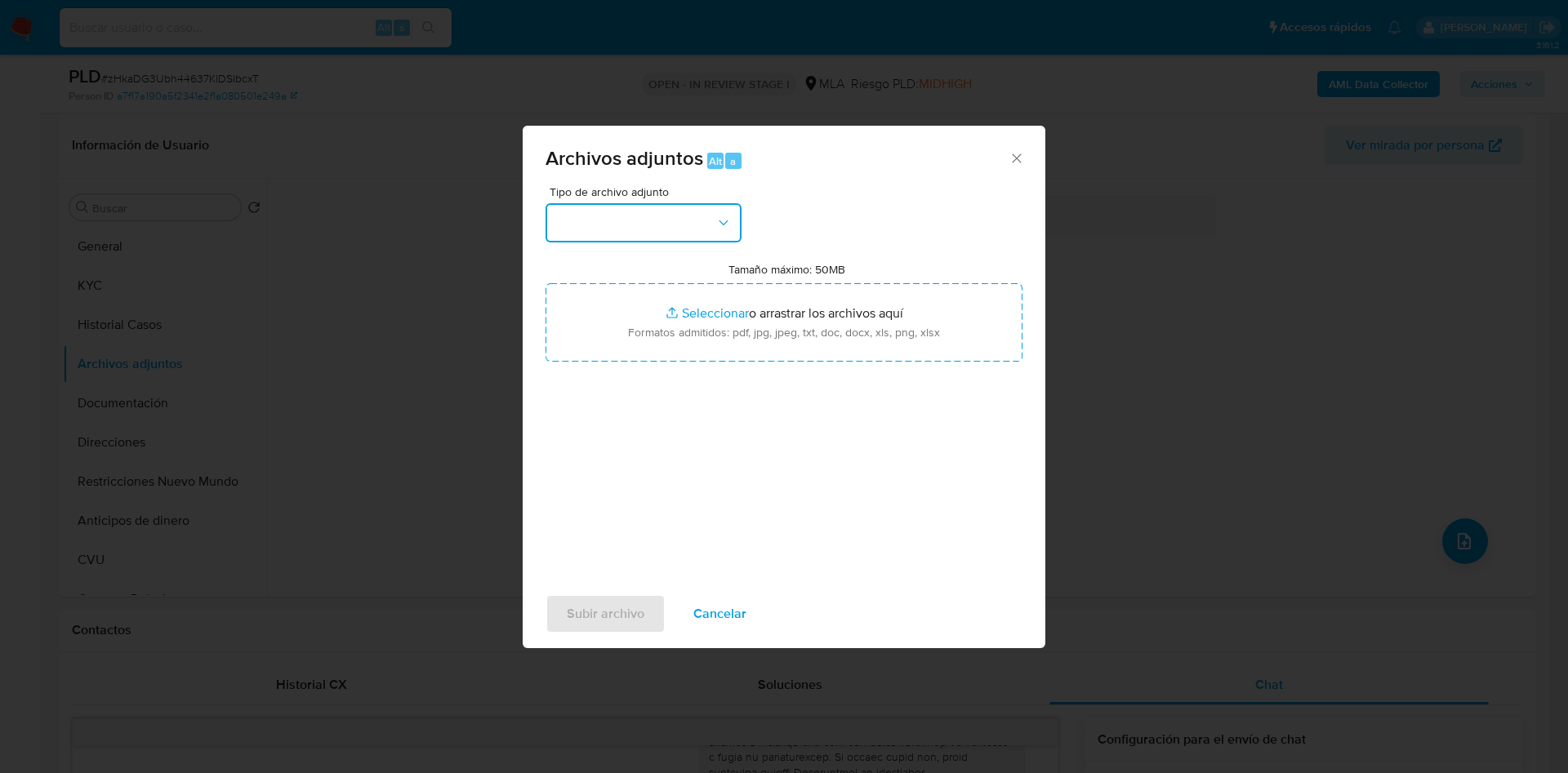
click at [657, 226] on button "button" at bounding box center [643, 223] width 196 height 39
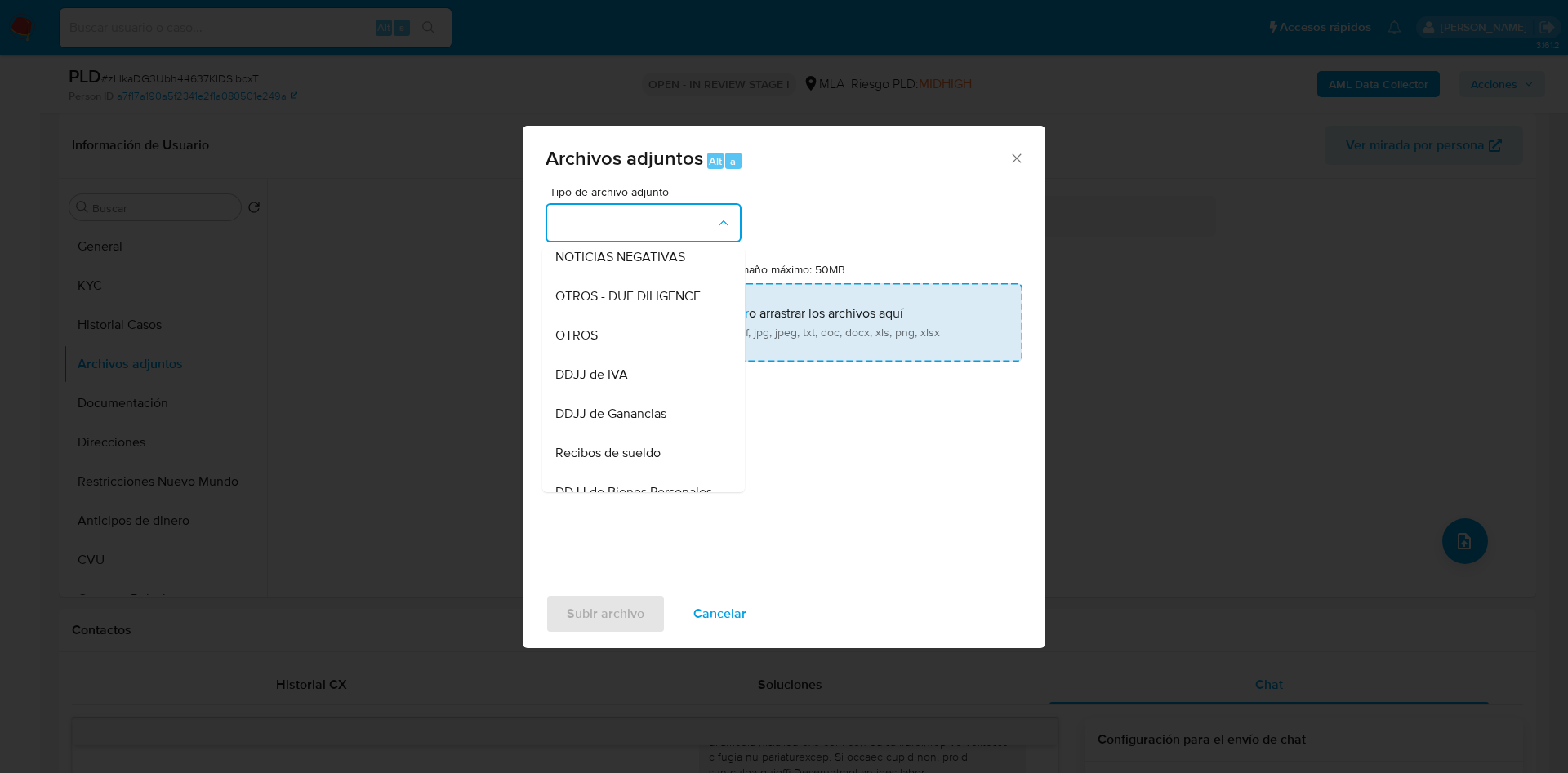
click at [637, 355] on div "OTROS" at bounding box center [638, 336] width 166 height 39
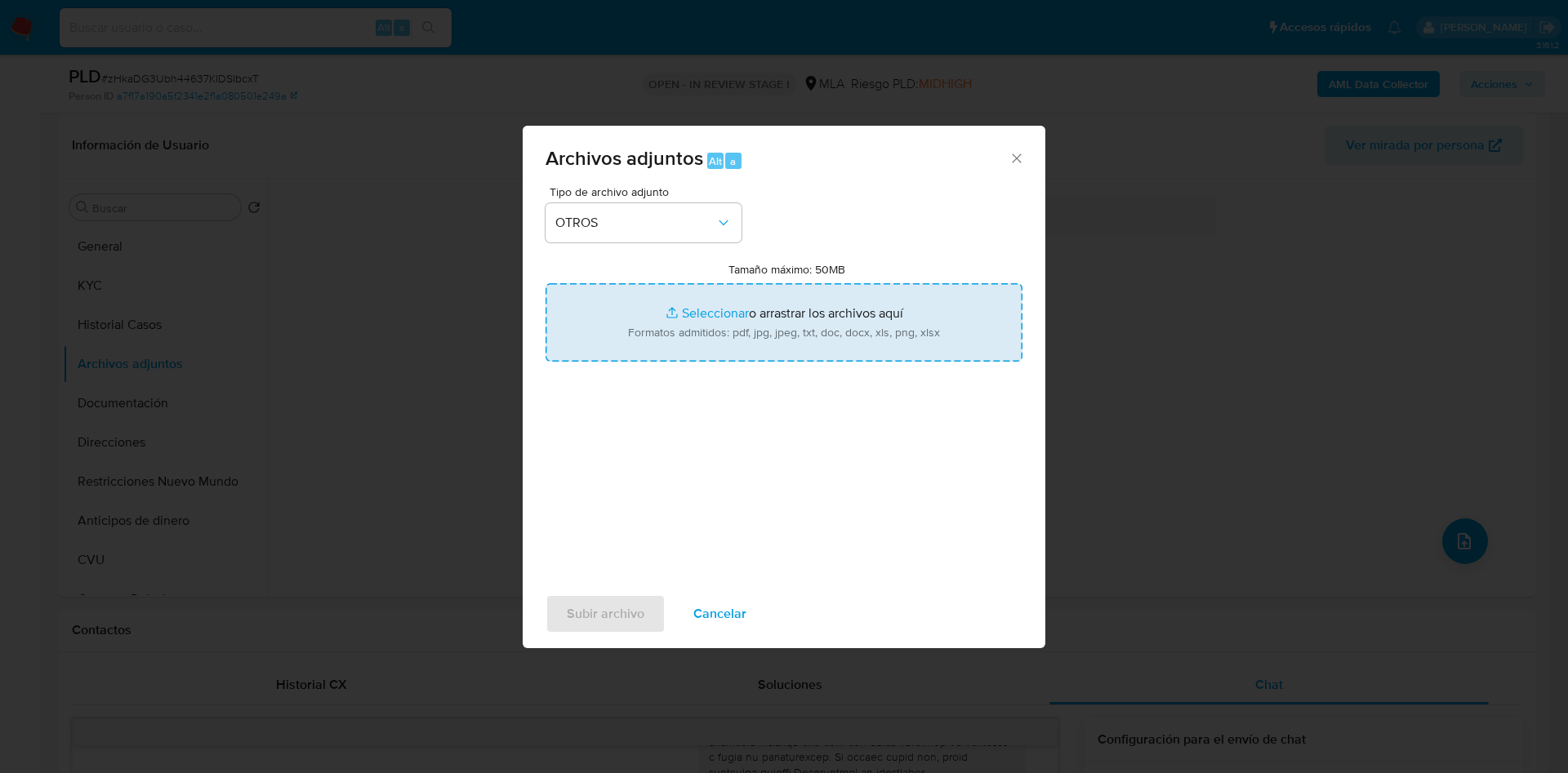
click at [697, 319] on input "Tamaño máximo: 50MB Seleccionar archivos" at bounding box center [783, 323] width 477 height 78
type input "C:\fakepath\Movimientos 245180275.xlsx"
click at [676, 313] on input "Tamaño máximo: 50MB Seleccionar archivos" at bounding box center [783, 323] width 477 height 78
type input "C:\fakepath\Caselog zHkaDG3Ubh44637KIDSlbcxT -245180275.docx"
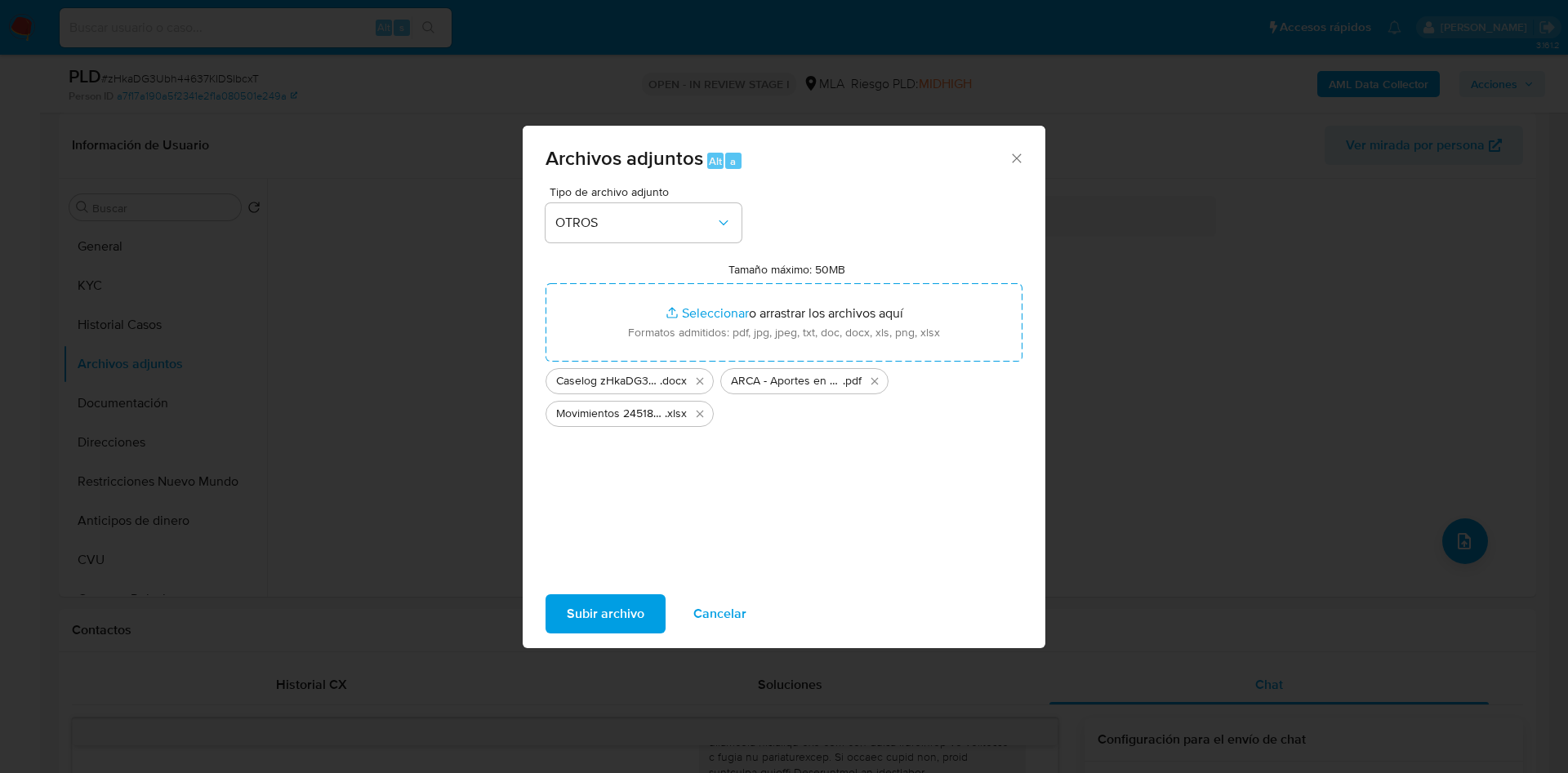
drag, startPoint x: 676, startPoint y: 313, endPoint x: 595, endPoint y: 619, distance: 316.5
click at [595, 619] on span "Subir archivo" at bounding box center [605, 614] width 77 height 36
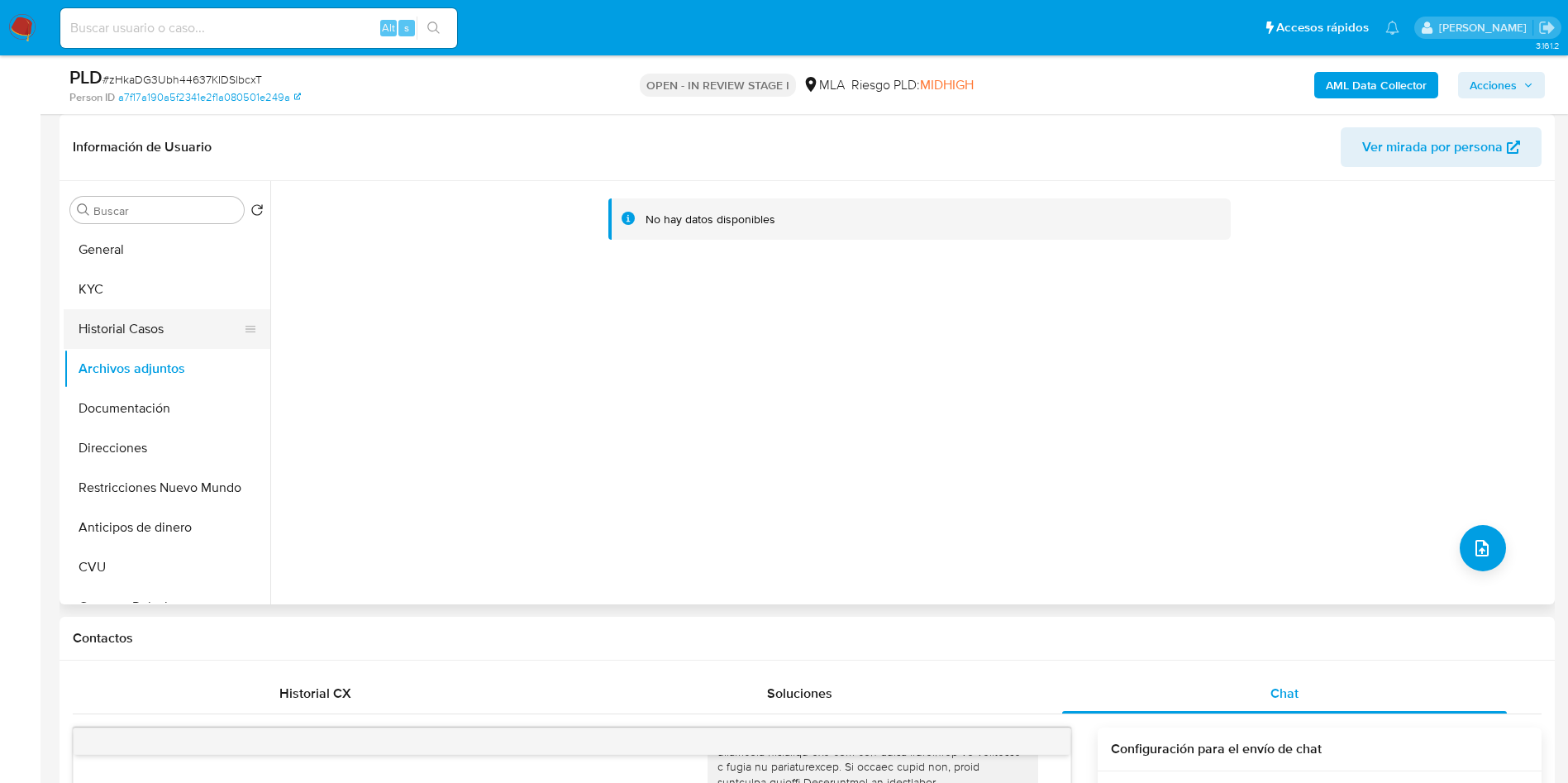
click at [125, 343] on button "Historial Casos" at bounding box center [159, 329] width 193 height 40
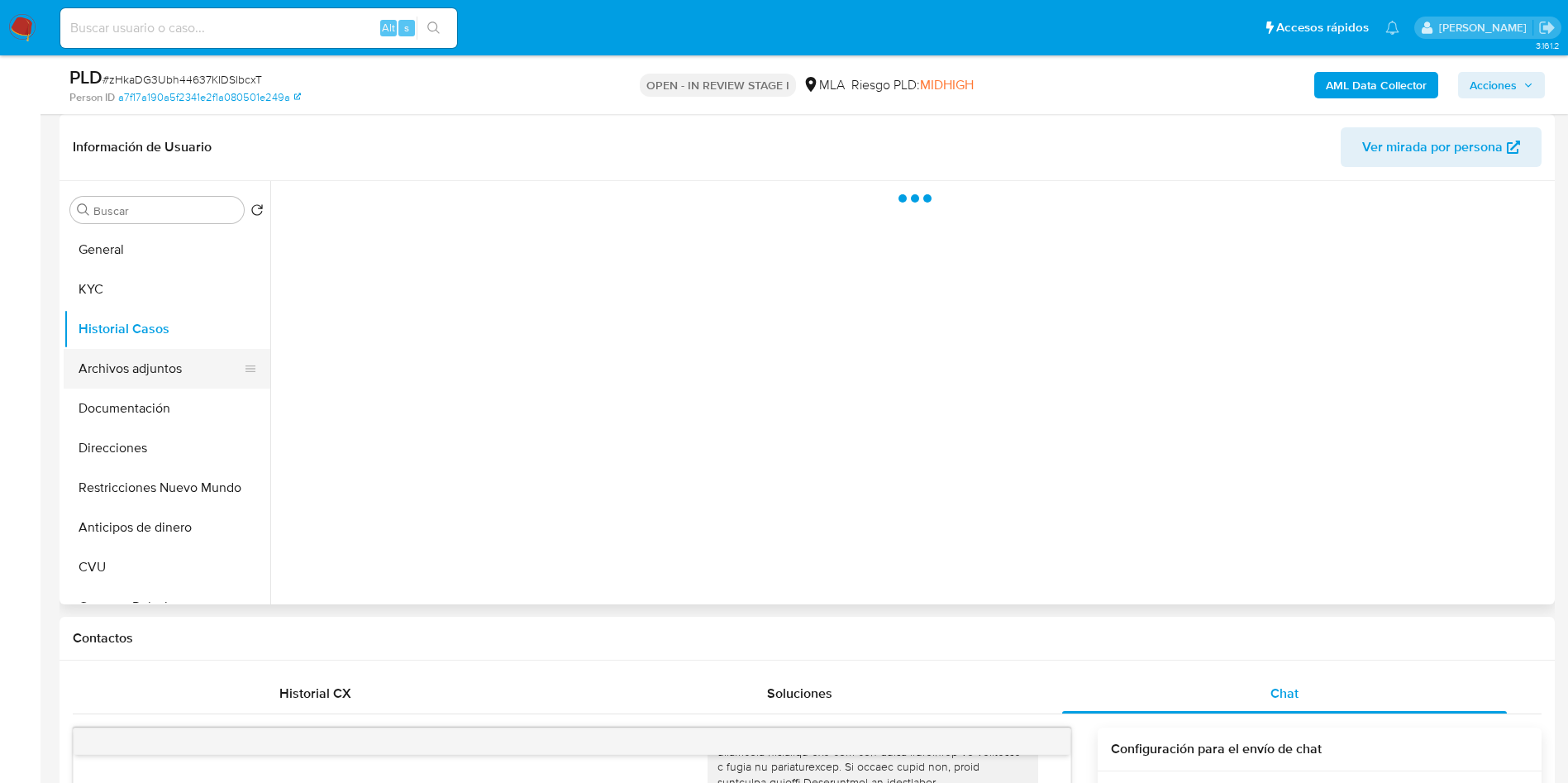
click at [133, 366] on button "Archivos adjuntos" at bounding box center [159, 369] width 193 height 40
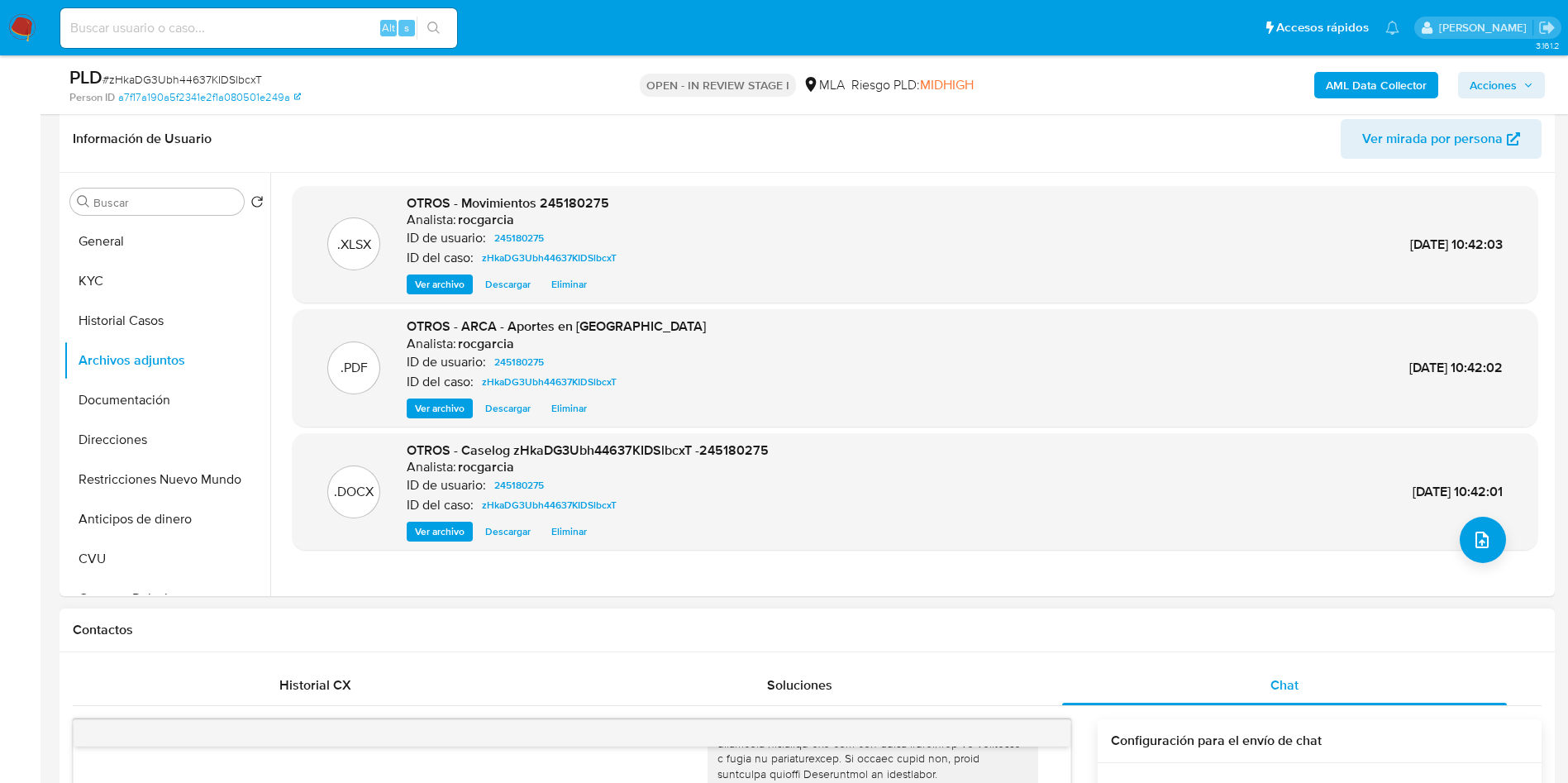
scroll to position [0, 0]
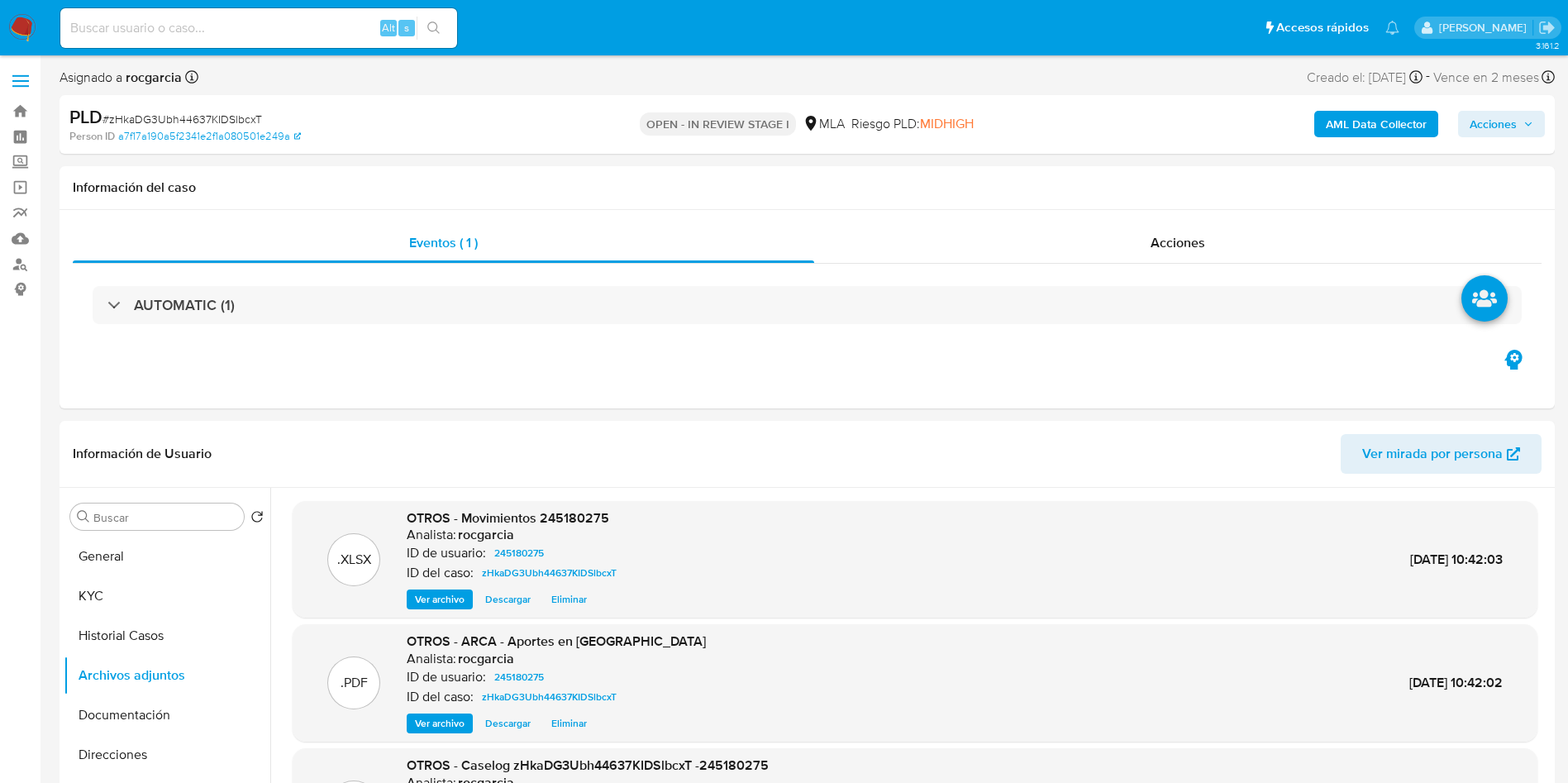
click at [1494, 112] on span "Acciones" at bounding box center [1494, 124] width 48 height 27
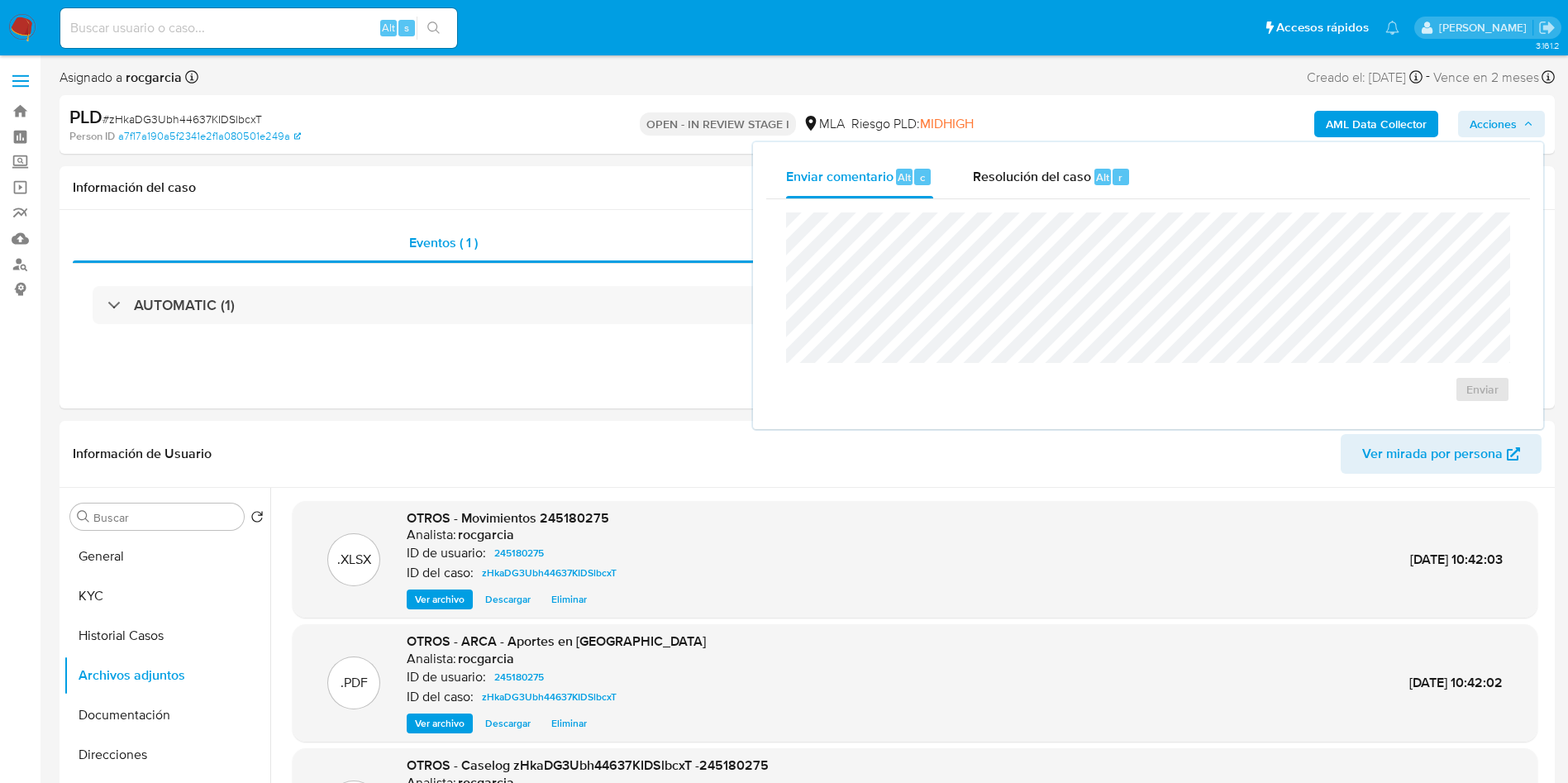
drag, startPoint x: 1068, startPoint y: 187, endPoint x: 1073, endPoint y: 204, distance: 17.7
click at [1066, 187] on div "Resolución del caso Alt r" at bounding box center [1051, 176] width 157 height 43
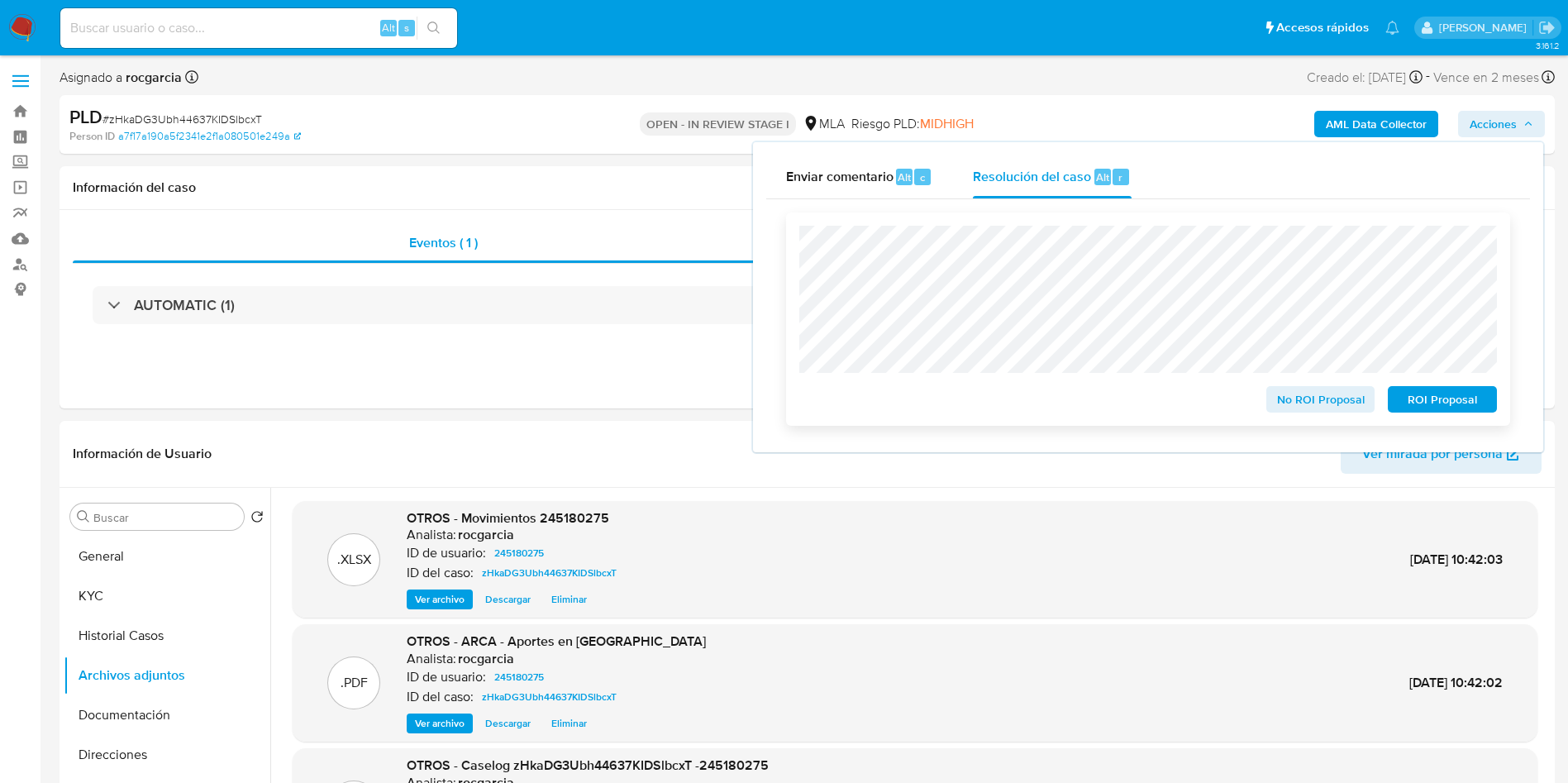
click at [1297, 411] on span "No ROI Proposal" at bounding box center [1320, 398] width 86 height 23
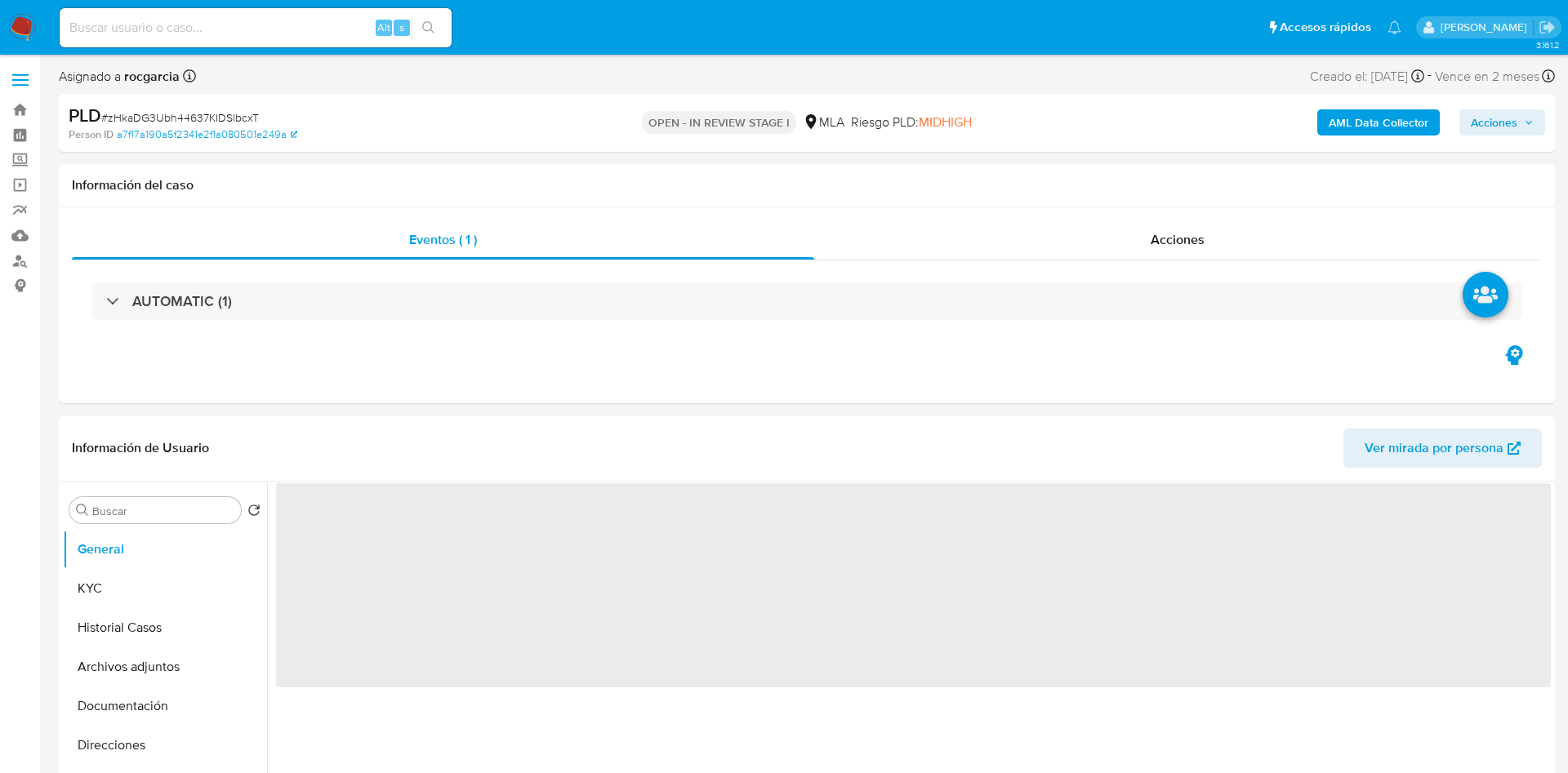
select select "10"
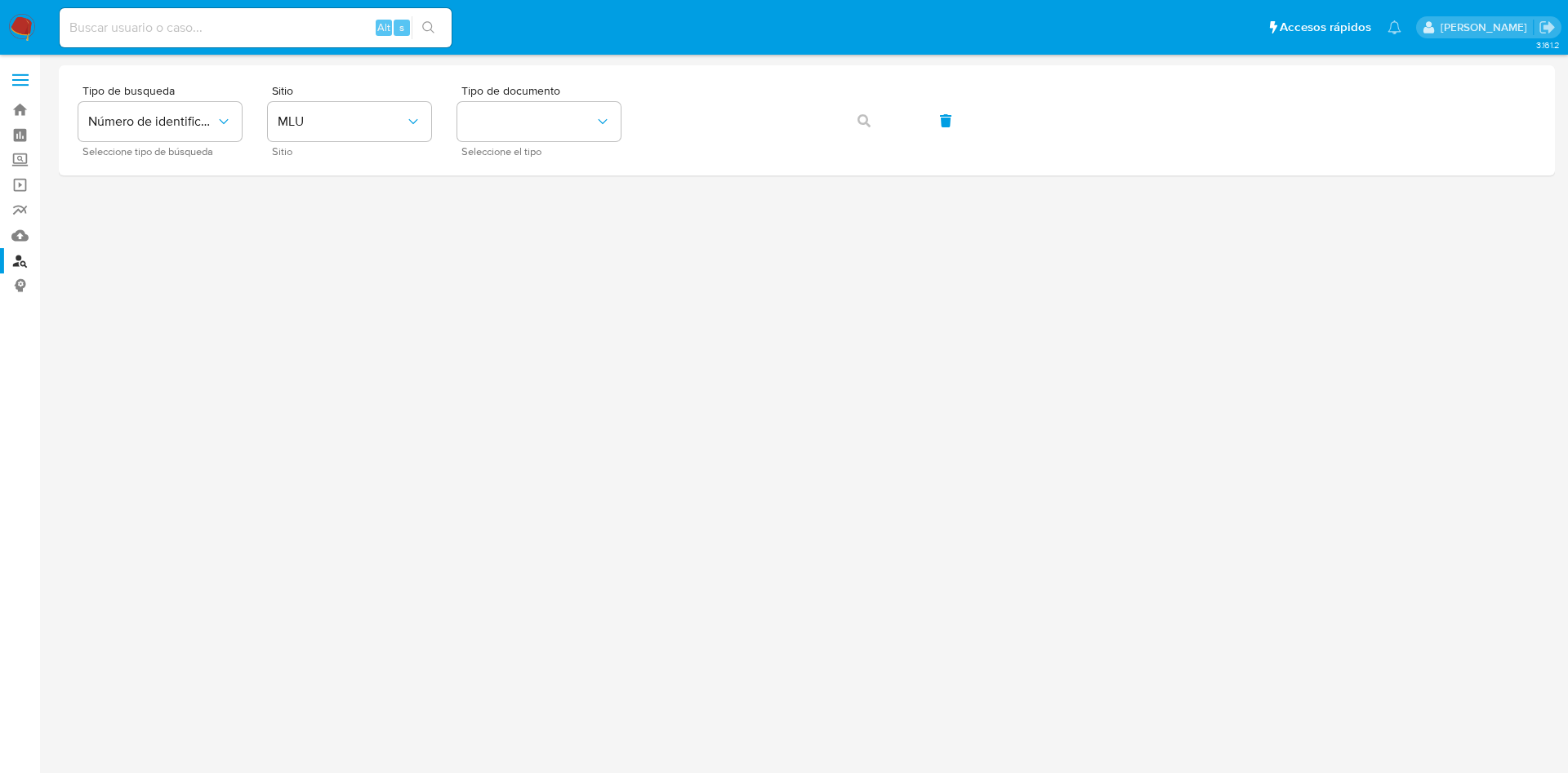
click at [291, 23] on input at bounding box center [255, 28] width 392 height 22
paste input "kRwqACv5b0ylV8wQaQaW6VFL"
type input "kRwqACv5b0ylV8wQaQaW6VFL"
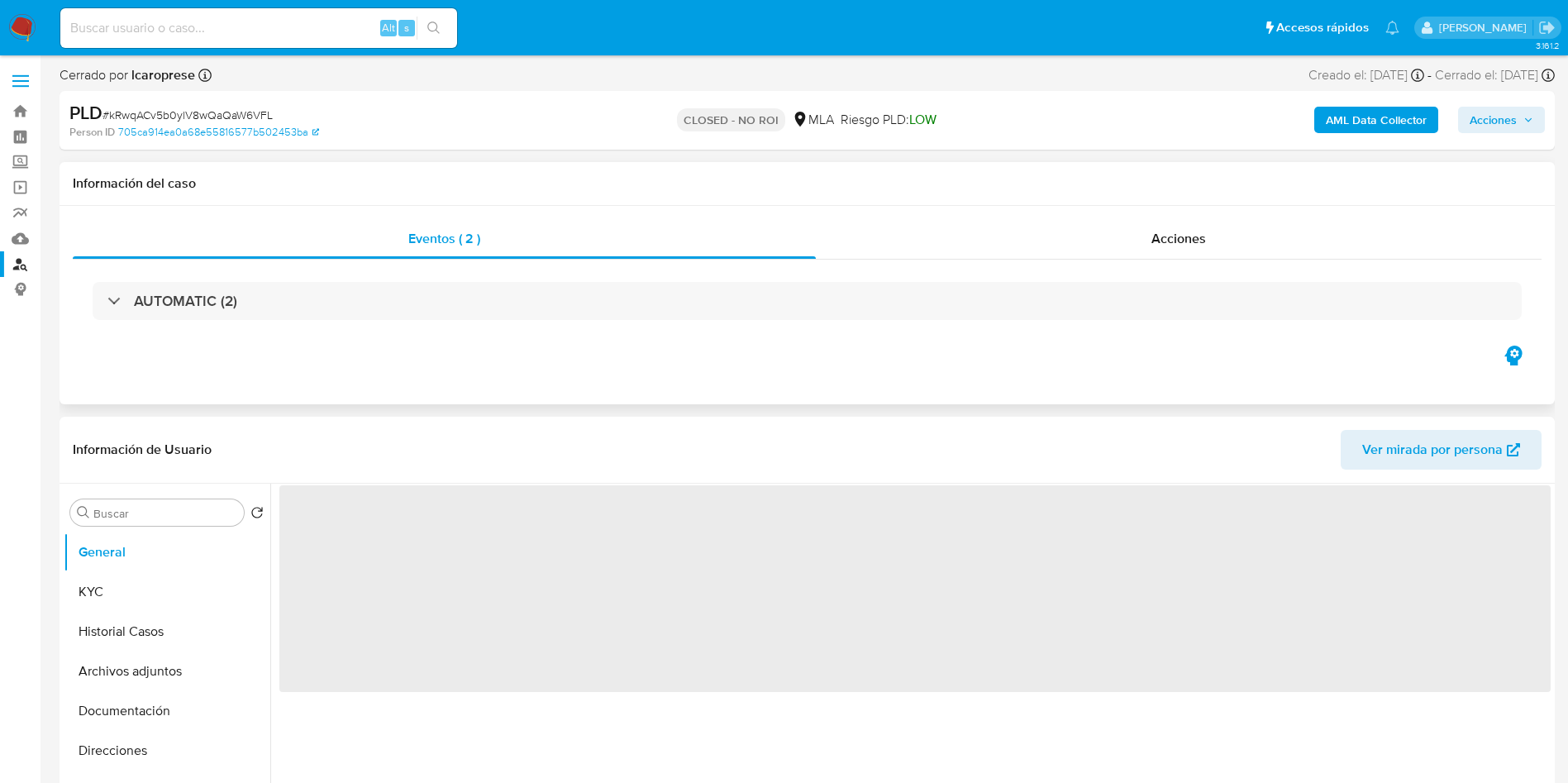
scroll to position [124, 0]
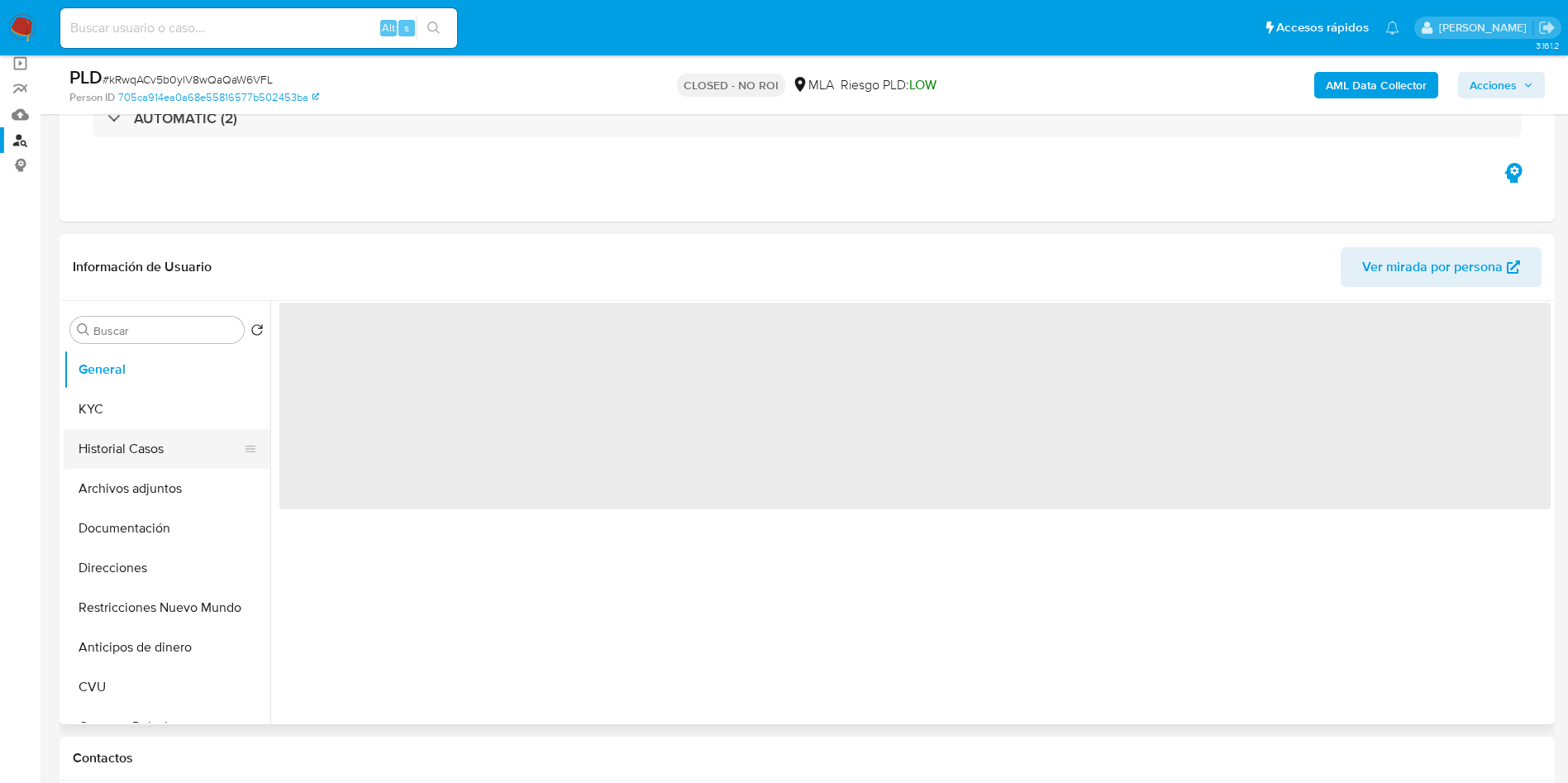
select select "10"
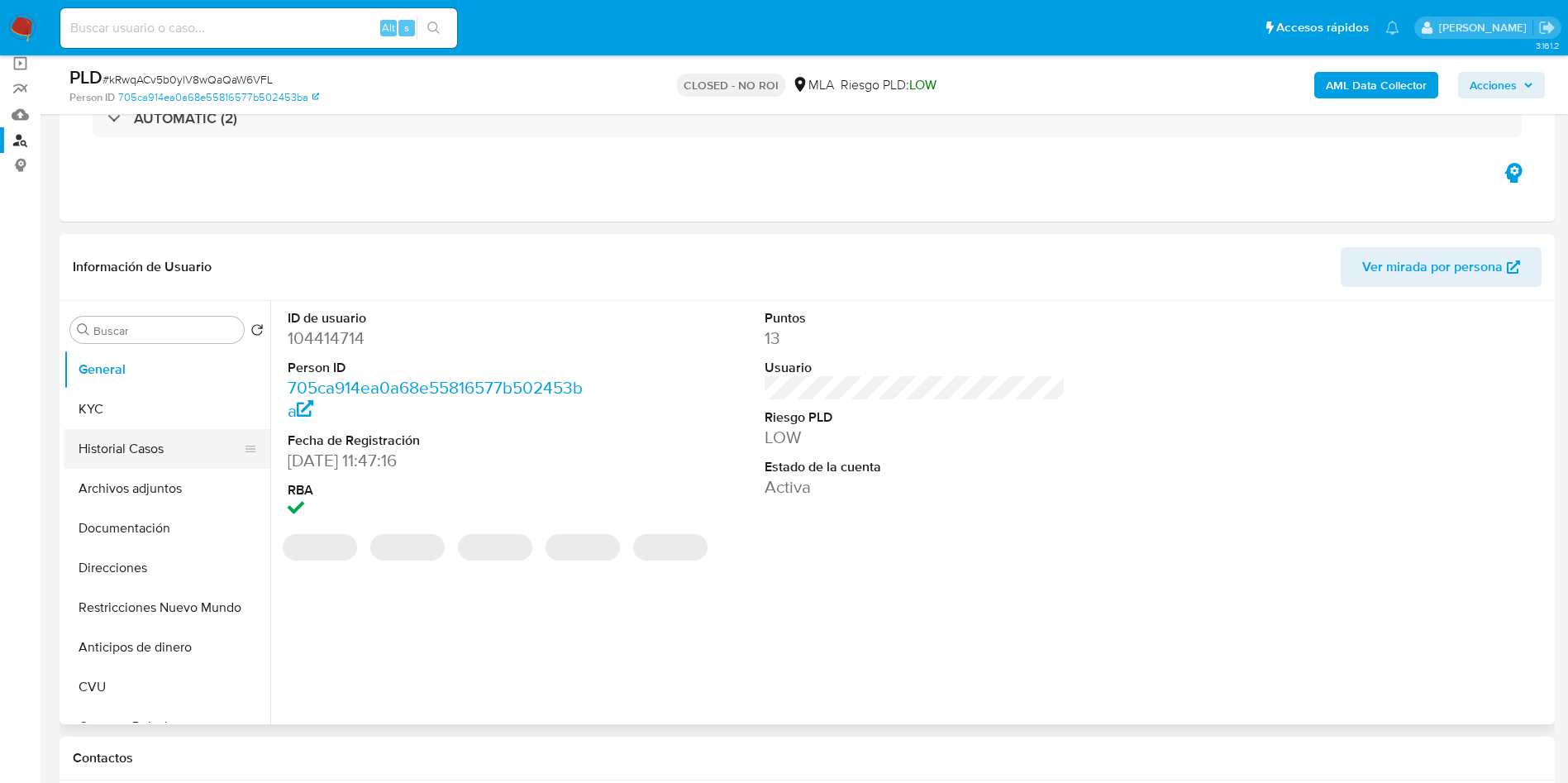
click at [148, 452] on button "Historial Casos" at bounding box center [159, 449] width 193 height 40
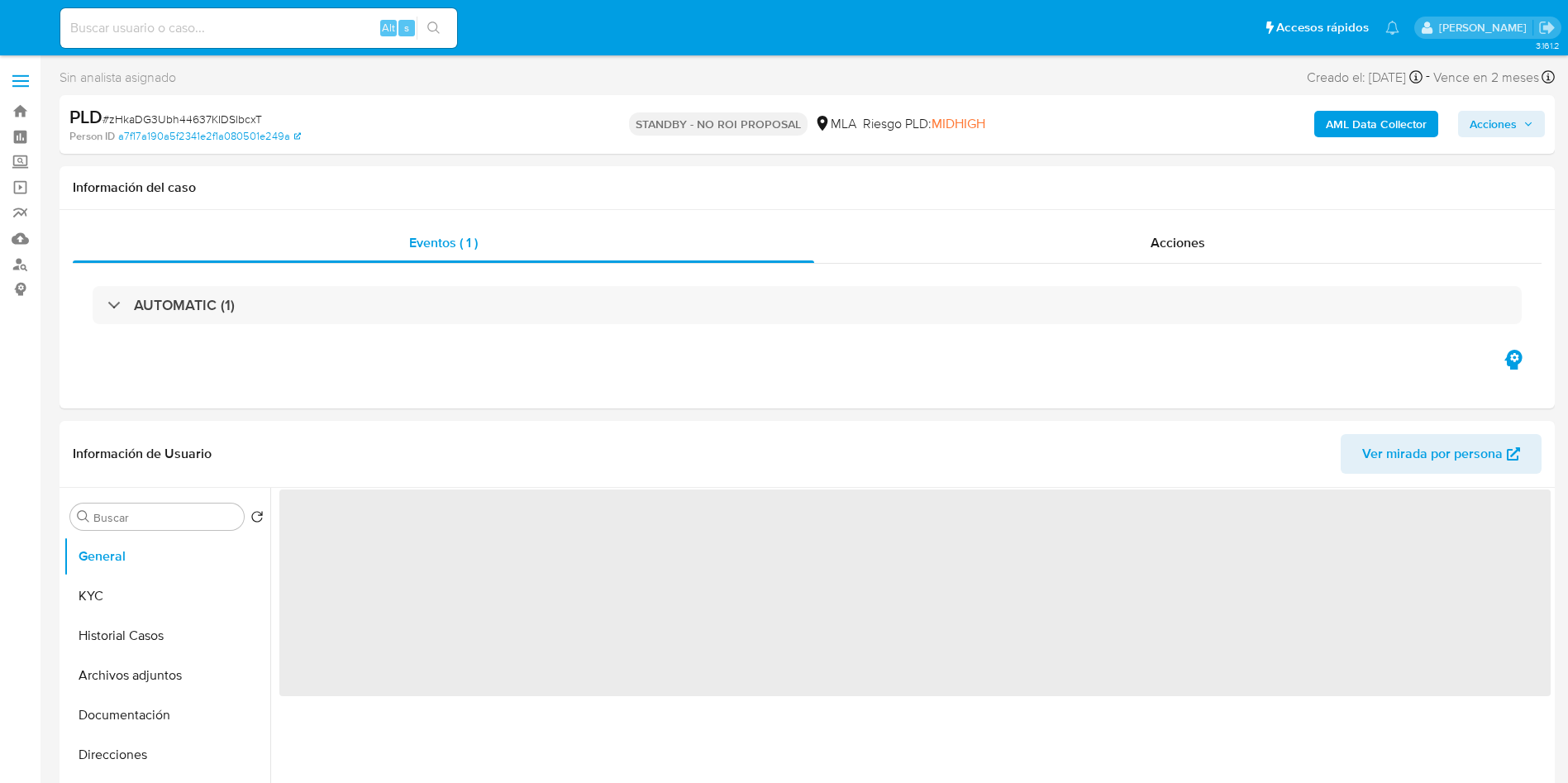
select select "10"
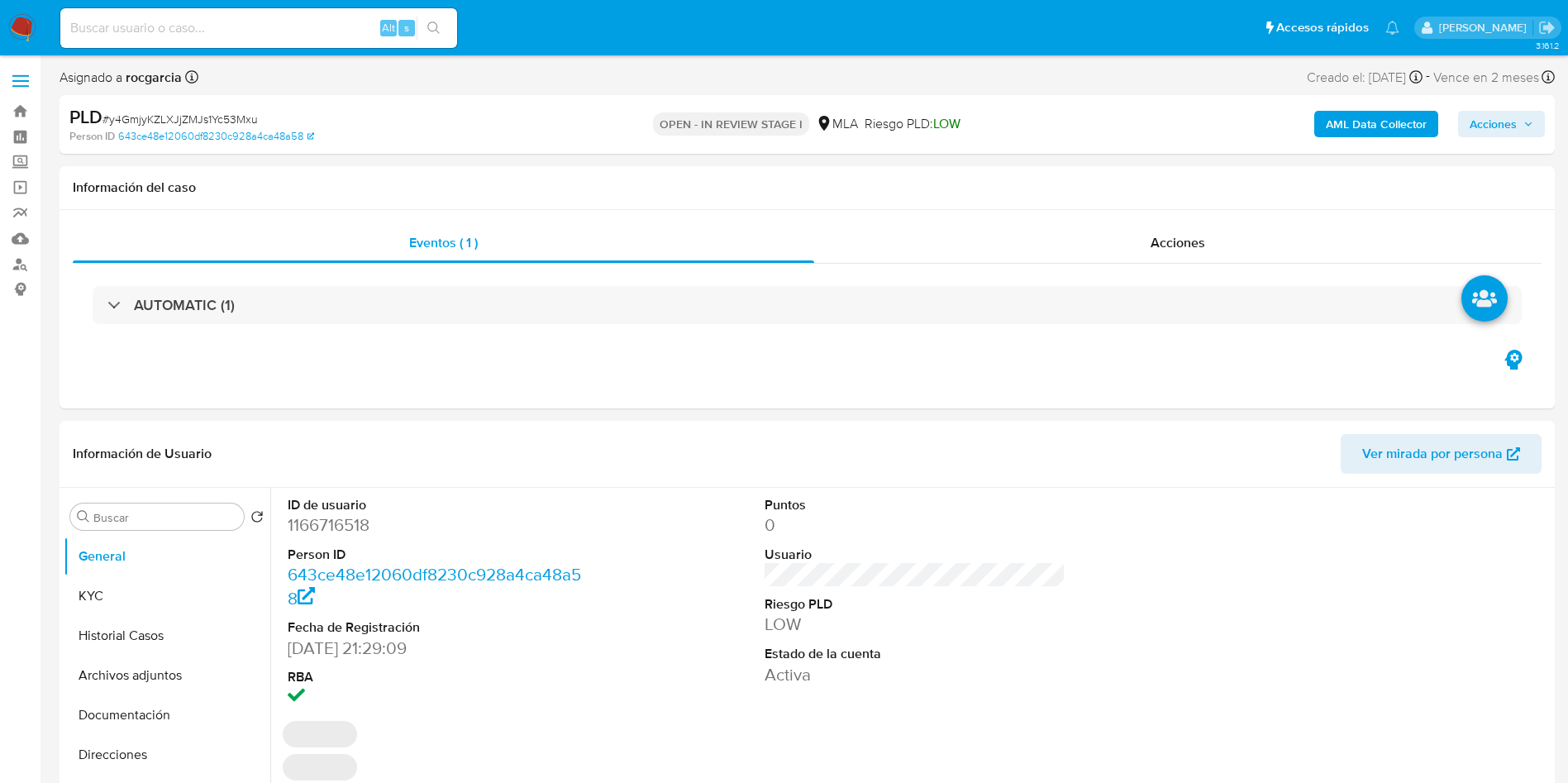
select select "10"
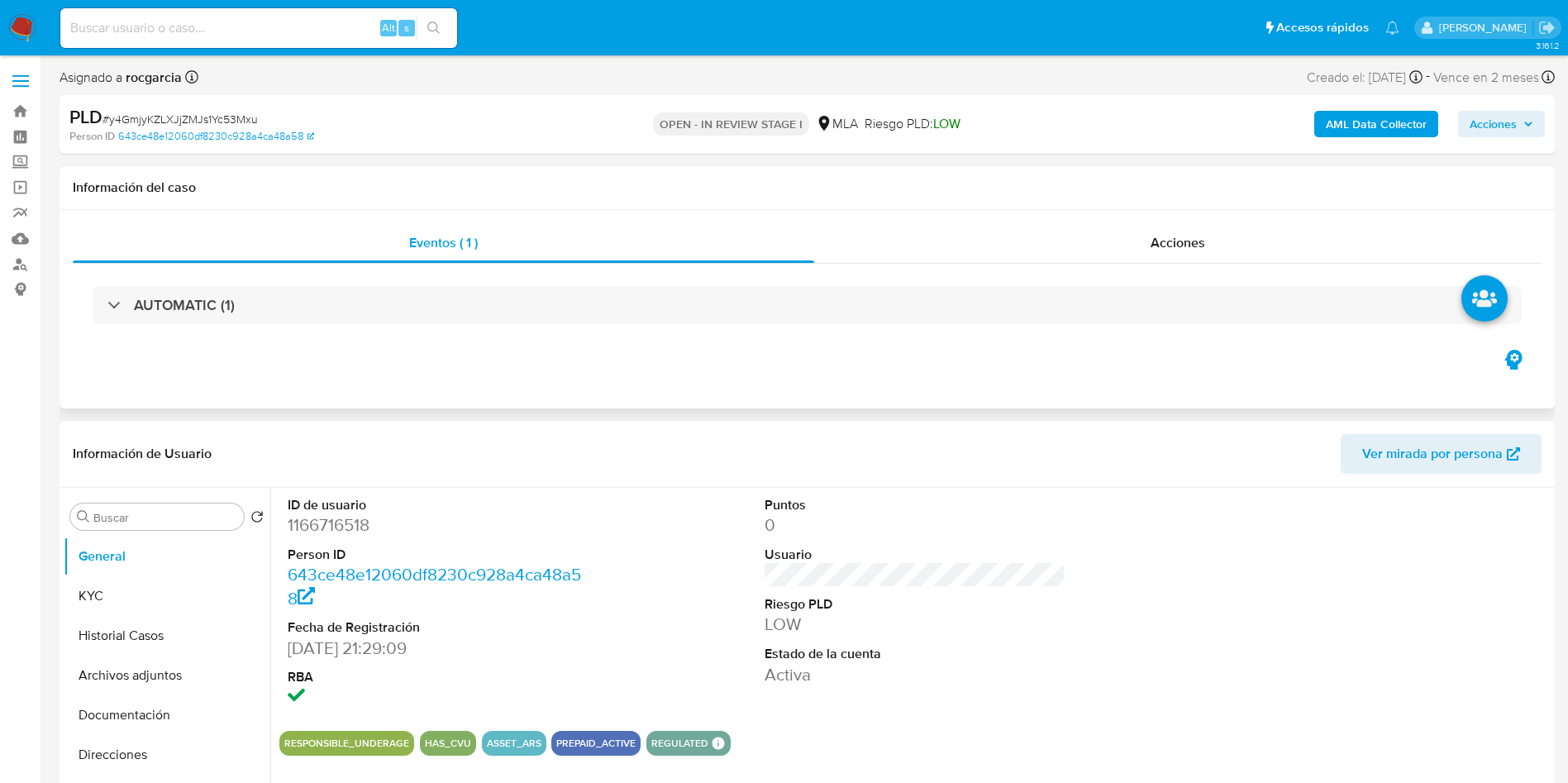
scroll to position [373, 0]
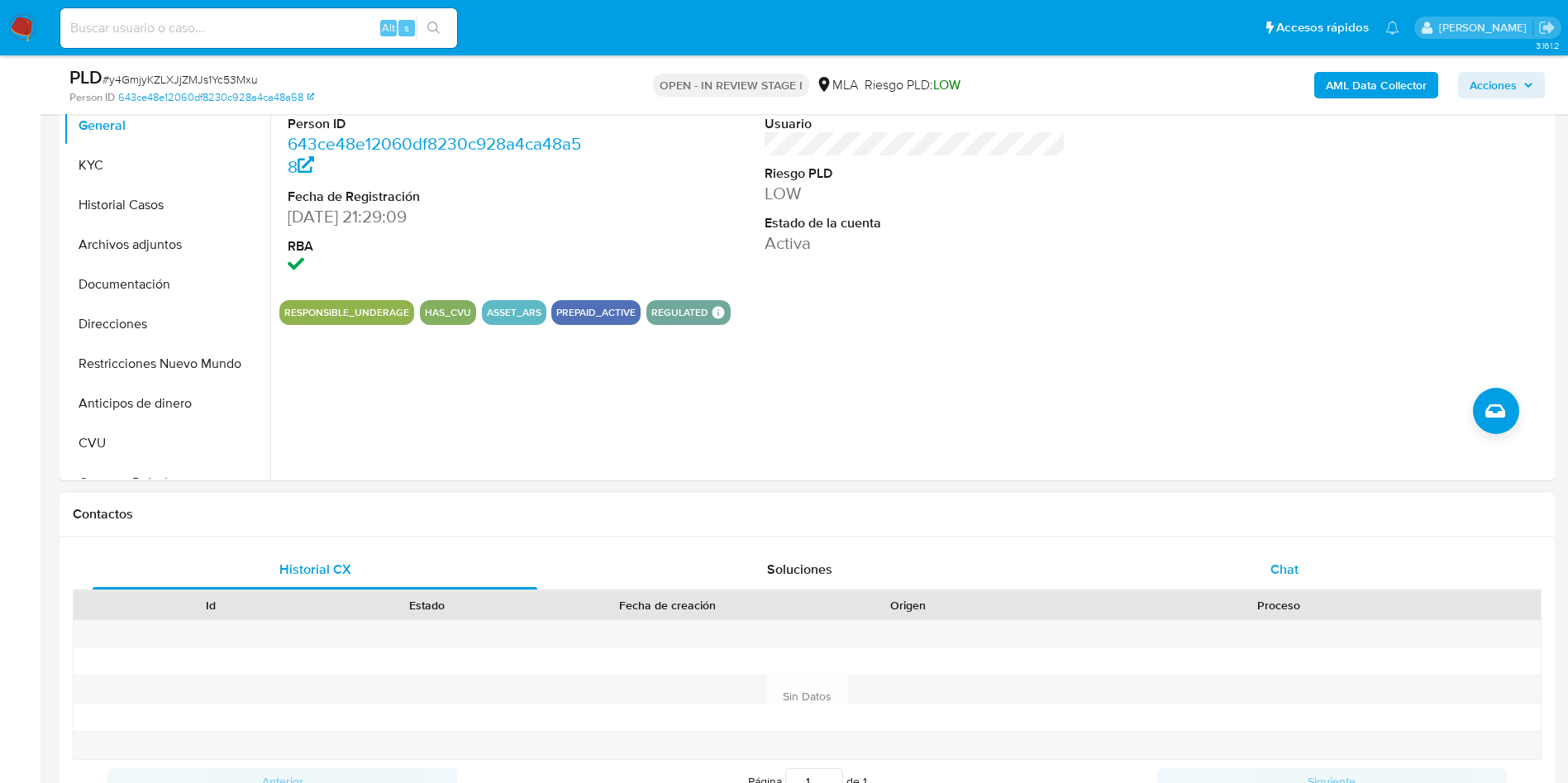
click at [1295, 575] on span "Chat" at bounding box center [1285, 569] width 28 height 19
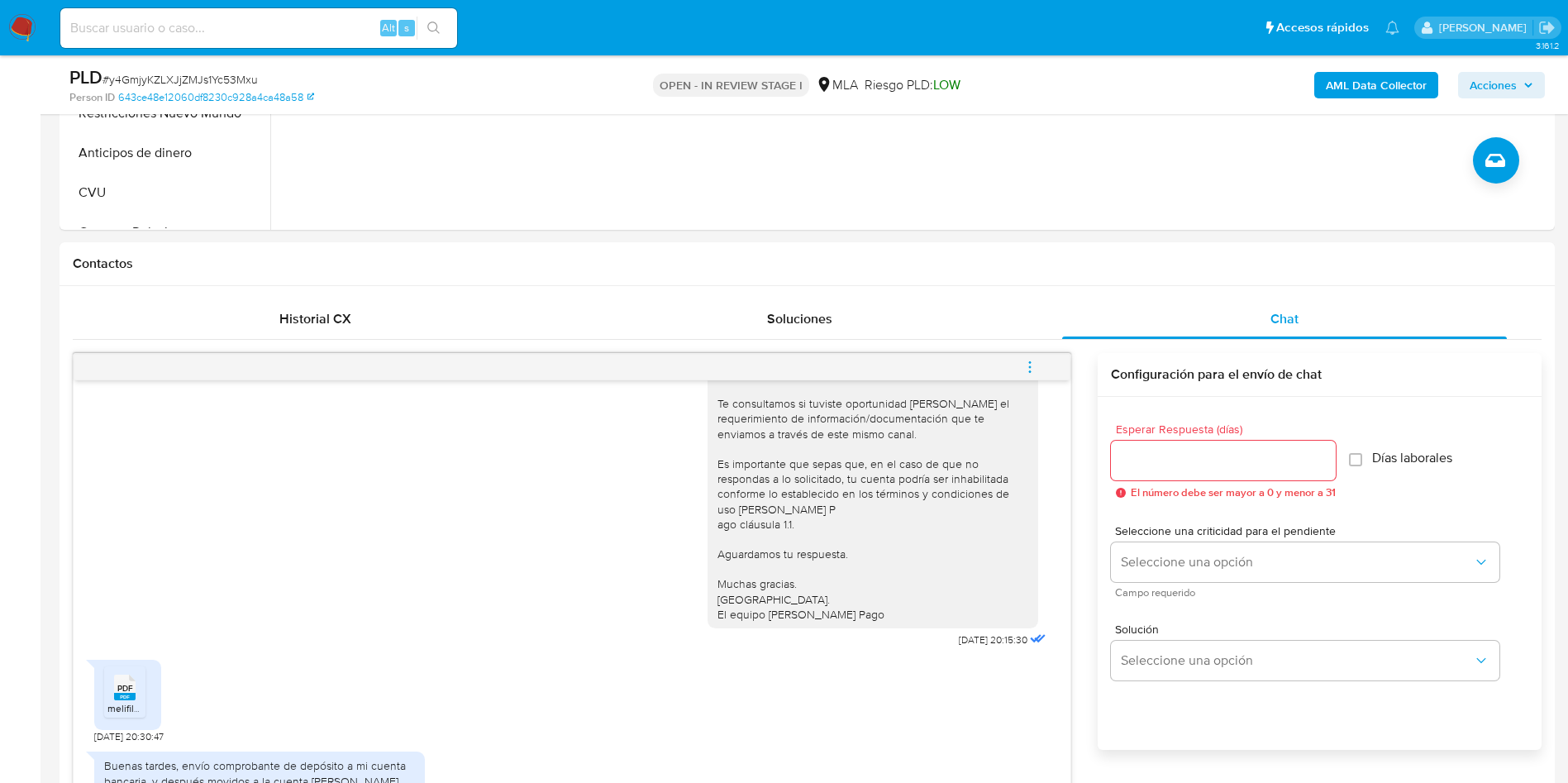
scroll to position [124, 0]
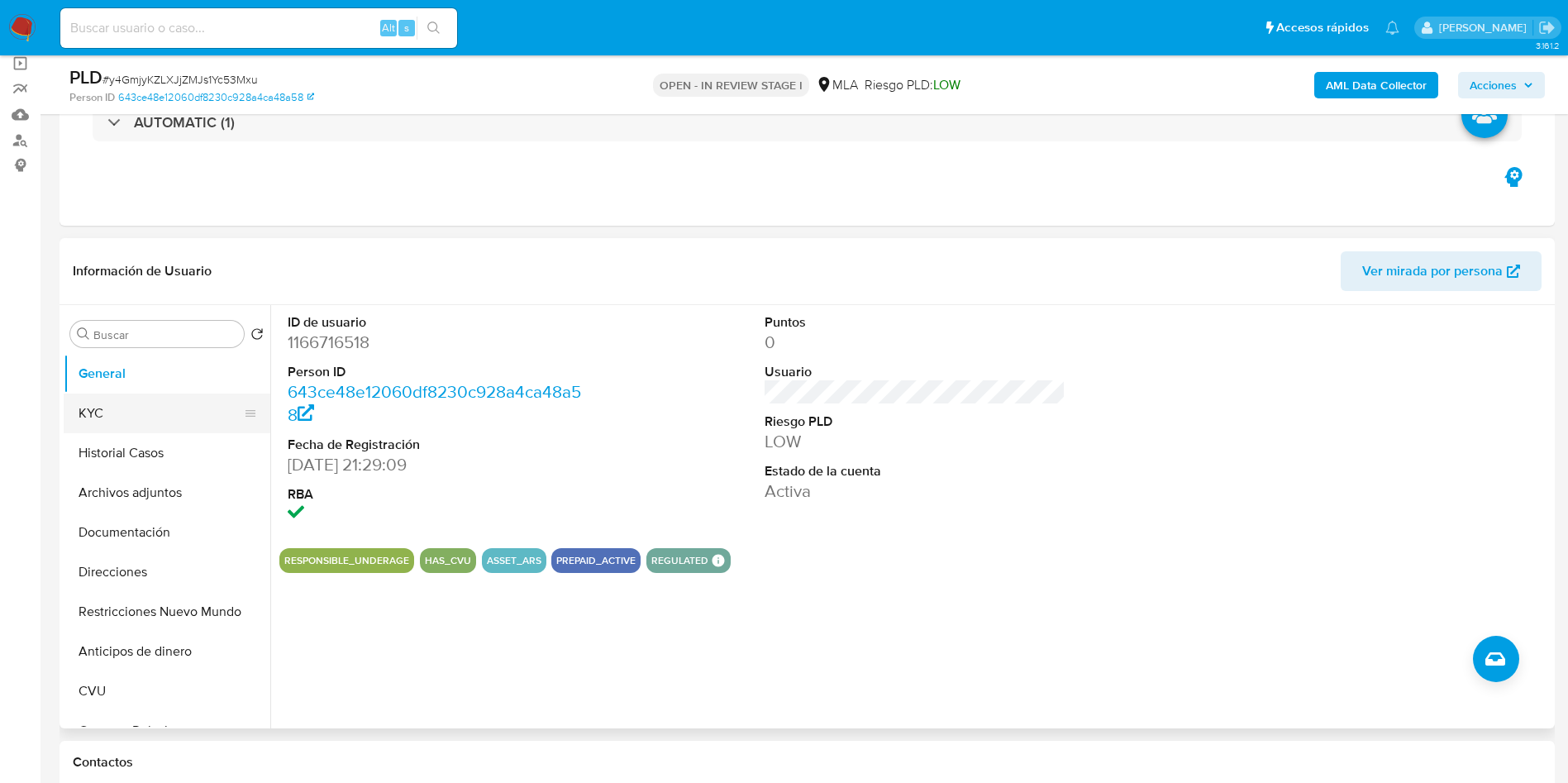
click at [87, 418] on button "KYC" at bounding box center [159, 413] width 193 height 40
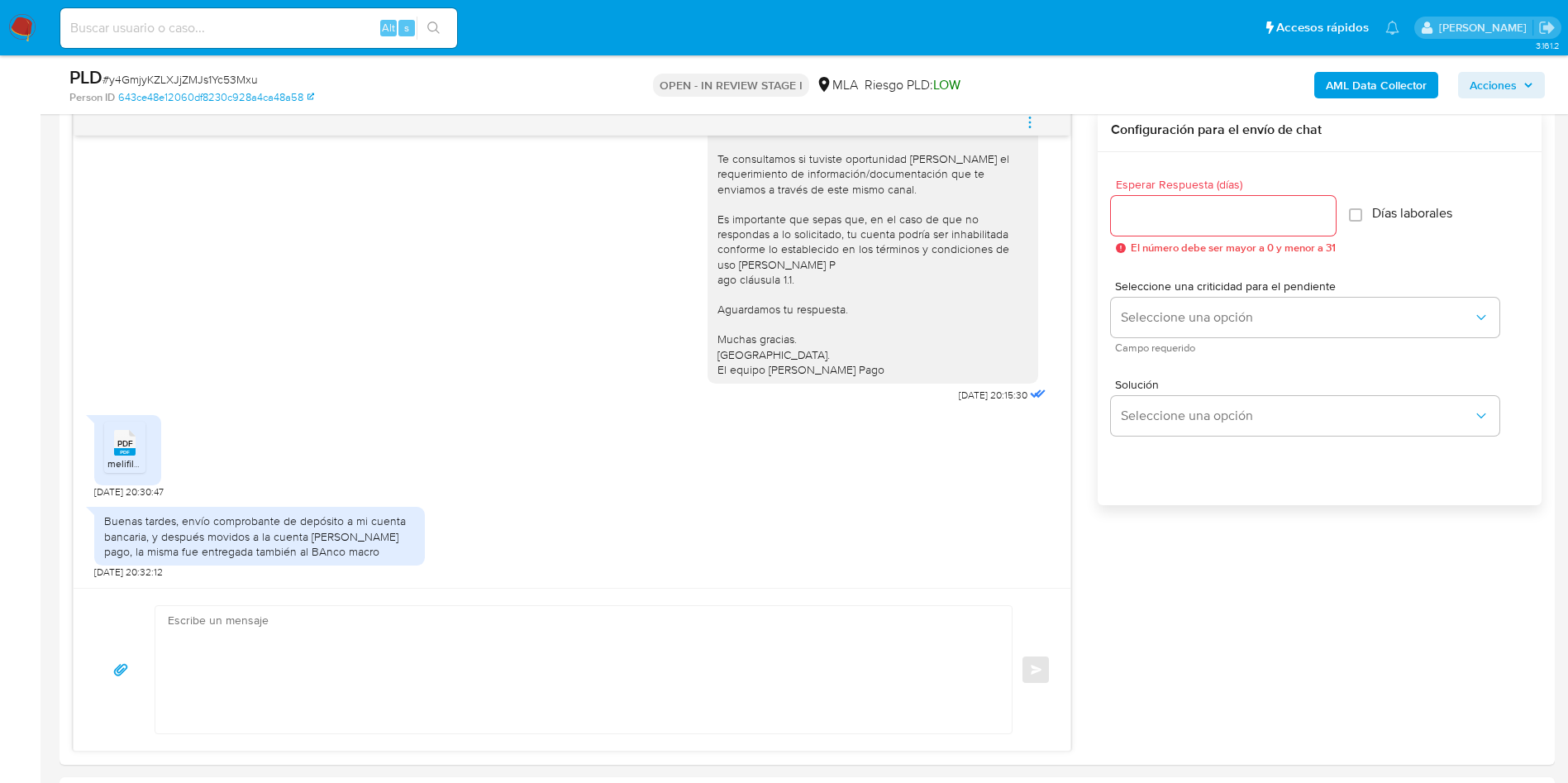
scroll to position [868, 0]
click at [113, 451] on div "PDF PDF" at bounding box center [124, 440] width 35 height 33
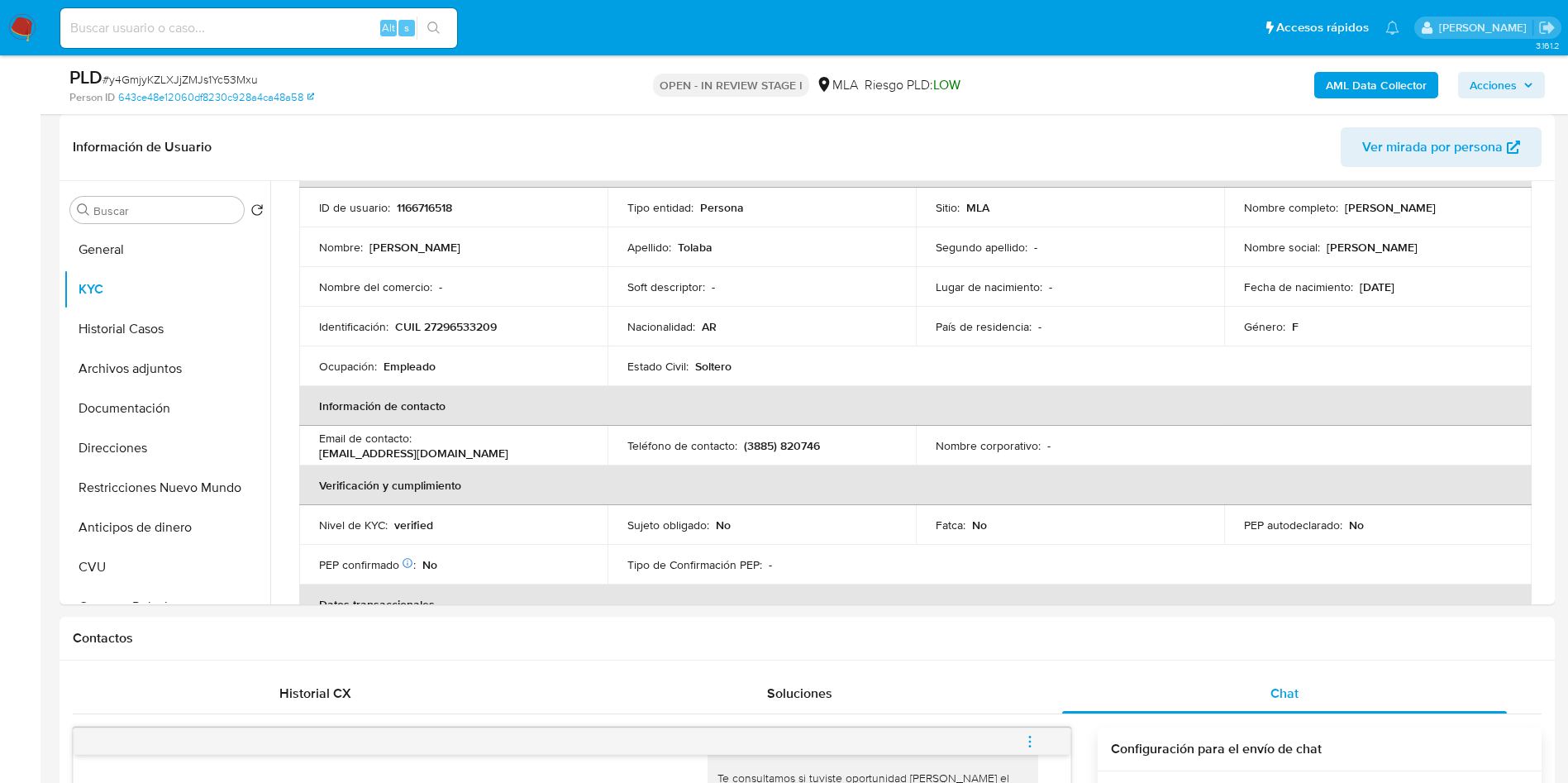
scroll to position [744, 0]
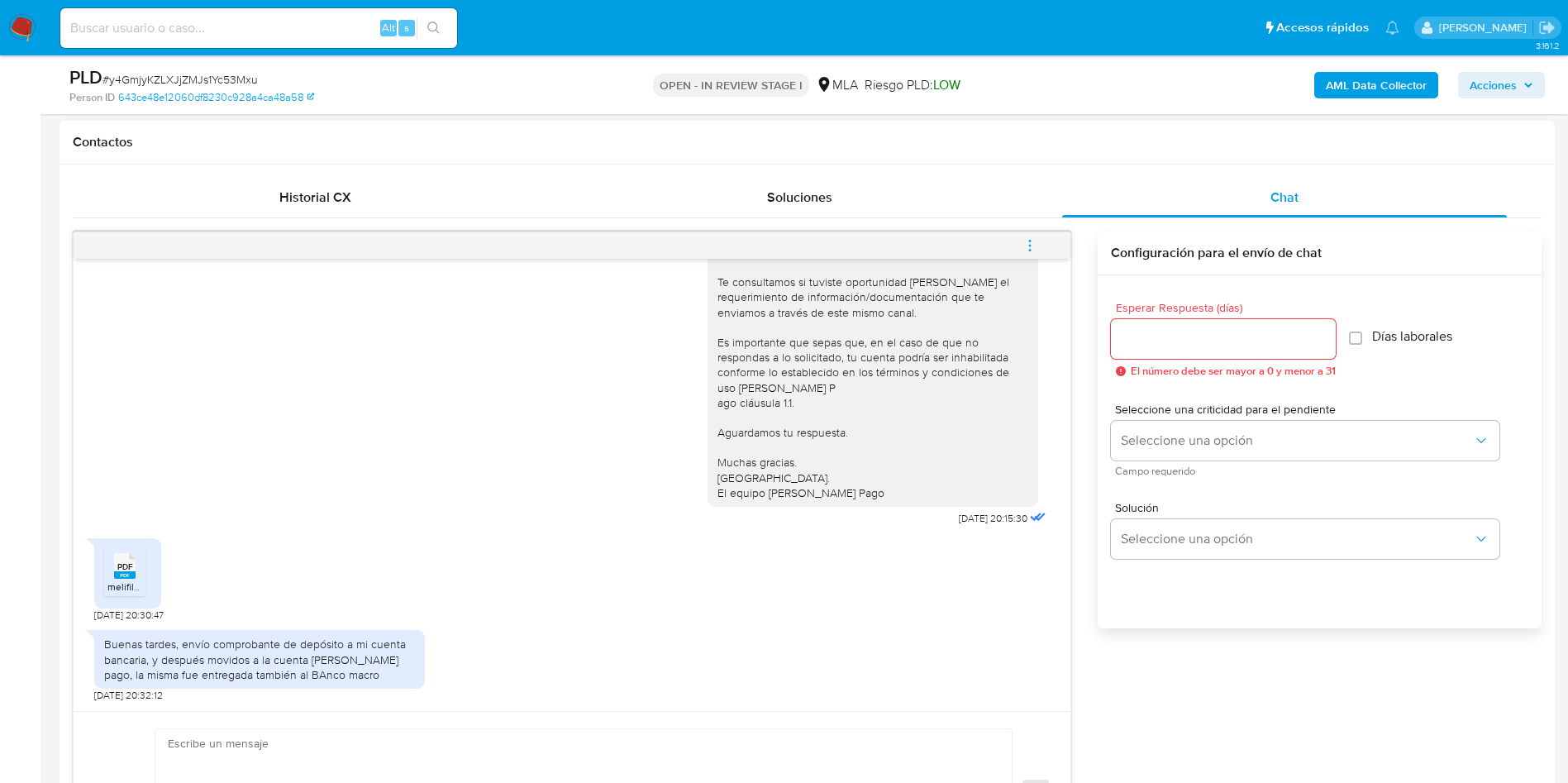
click at [1038, 237] on button "menu-action" at bounding box center [1029, 246] width 54 height 40
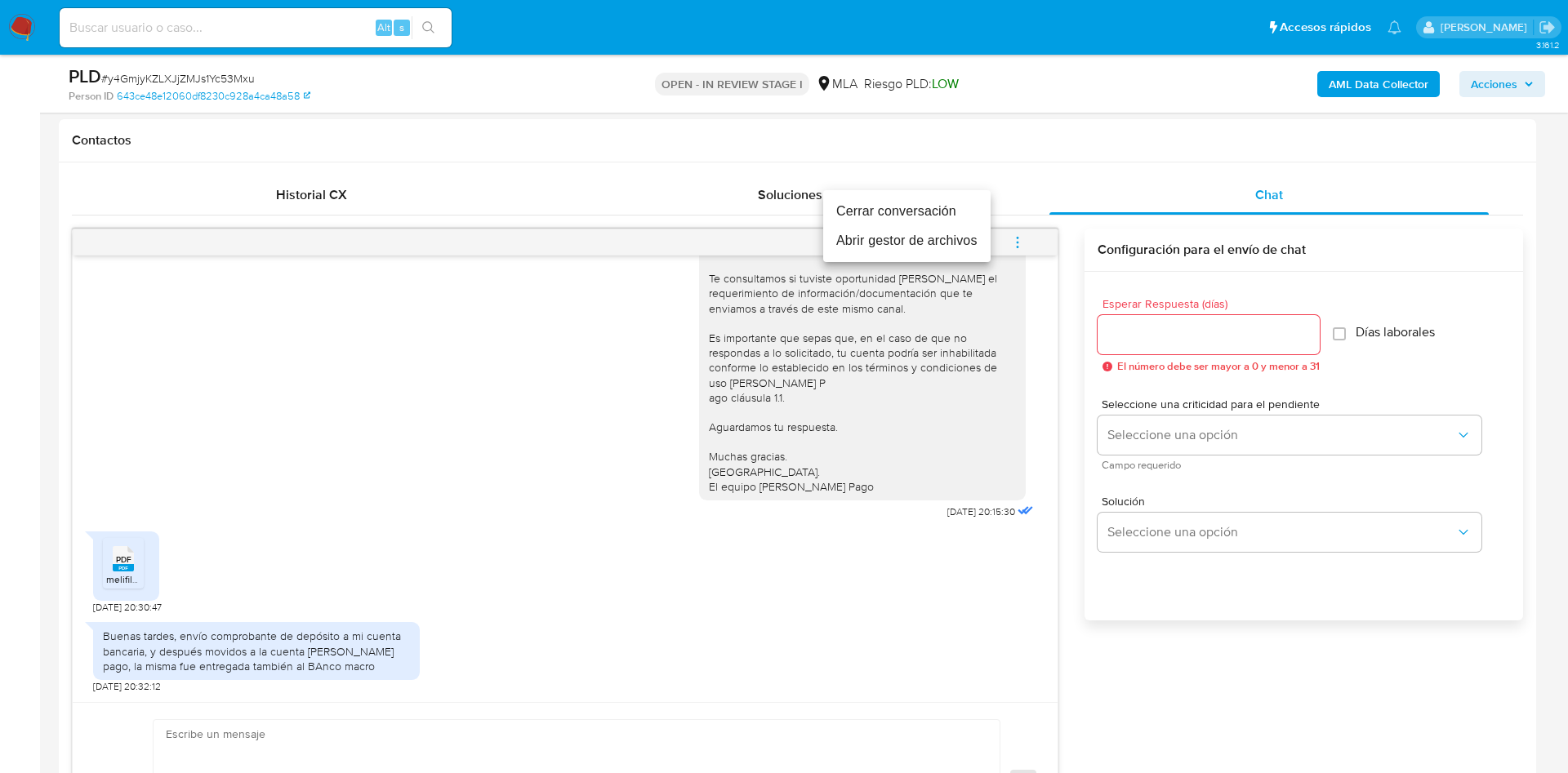
click at [956, 250] on li "Abrir gestor de archivos" at bounding box center [906, 241] width 167 height 29
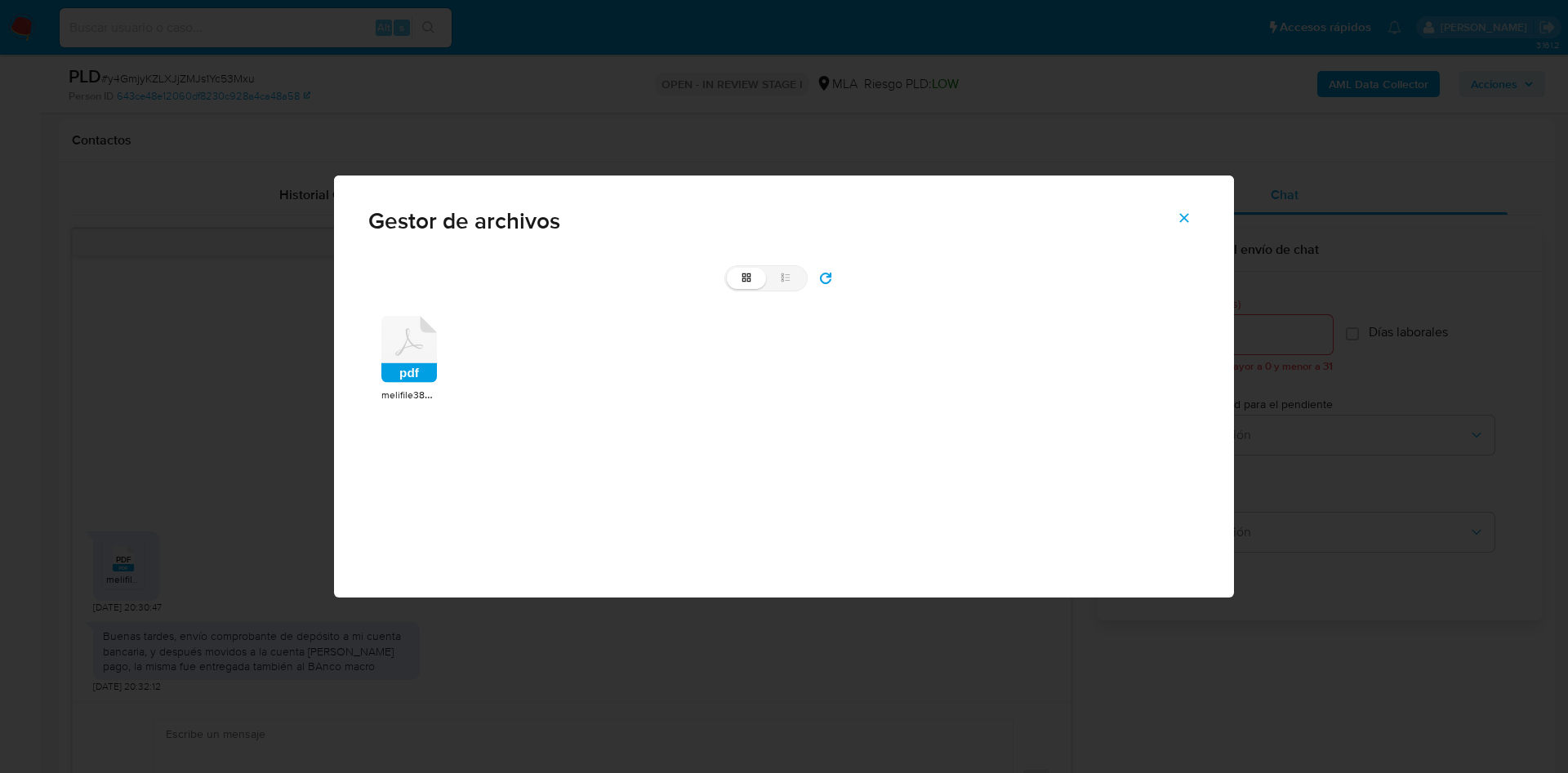
click at [423, 348] on icon at bounding box center [409, 349] width 56 height 67
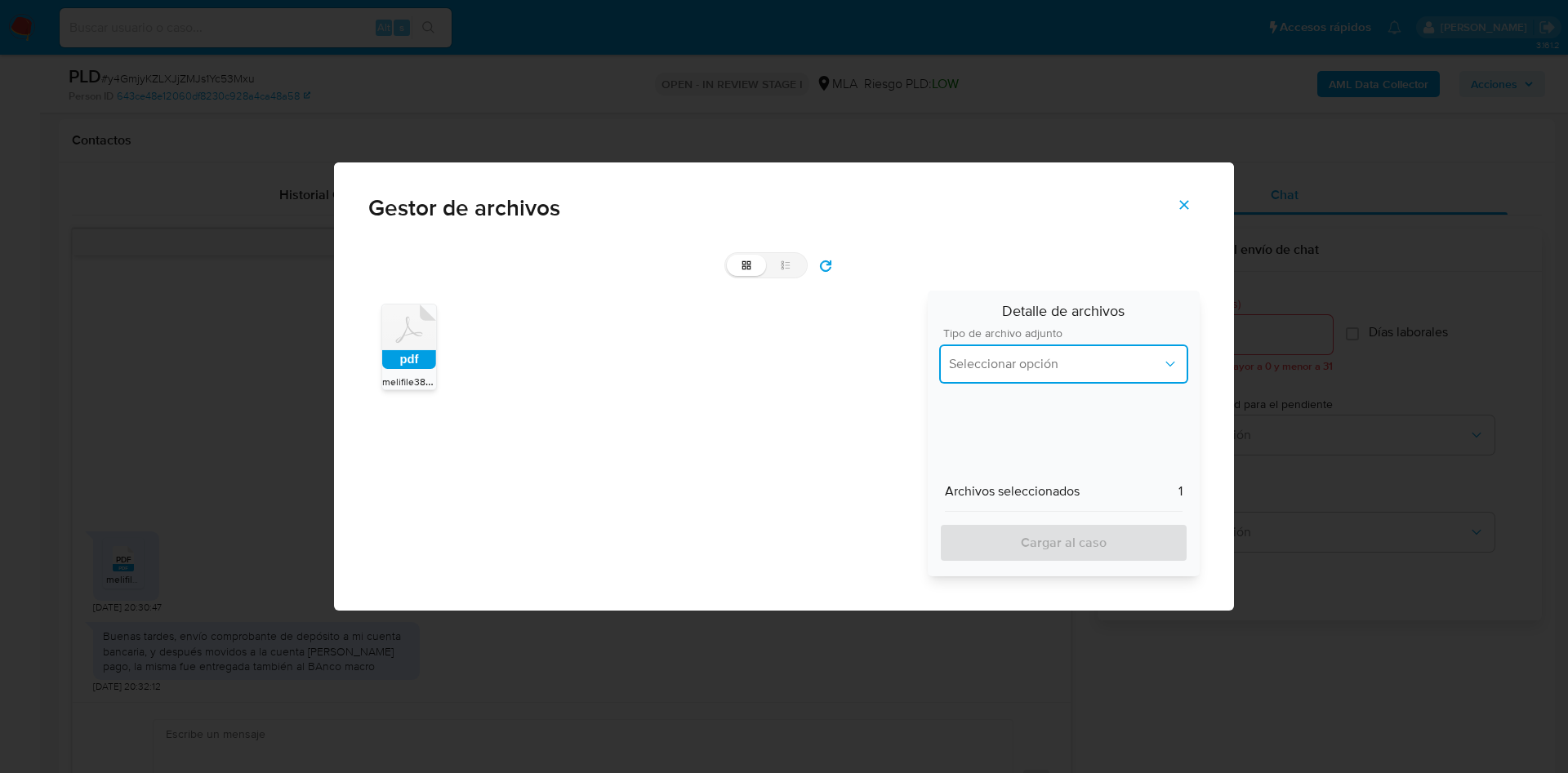
click at [1058, 370] on span "Seleccionar opción" at bounding box center [1056, 364] width 213 height 17
click at [1043, 435] on div "INGRESOS" at bounding box center [1064, 447] width 229 height 39
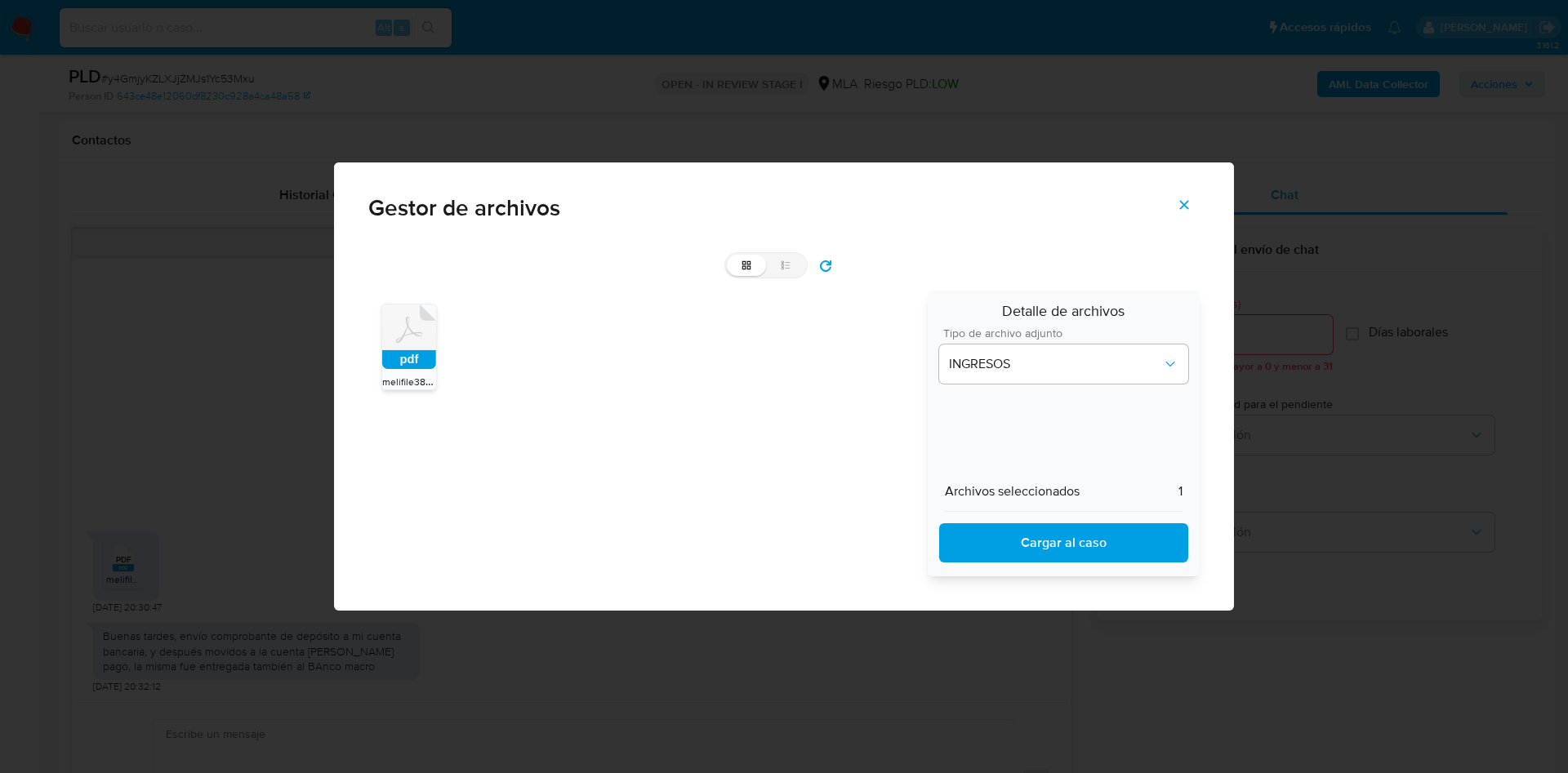
click at [1058, 547] on span "Cargar al caso" at bounding box center [1063, 543] width 207 height 36
click at [1186, 190] on span "Cerrar" at bounding box center [1183, 205] width 15 height 36
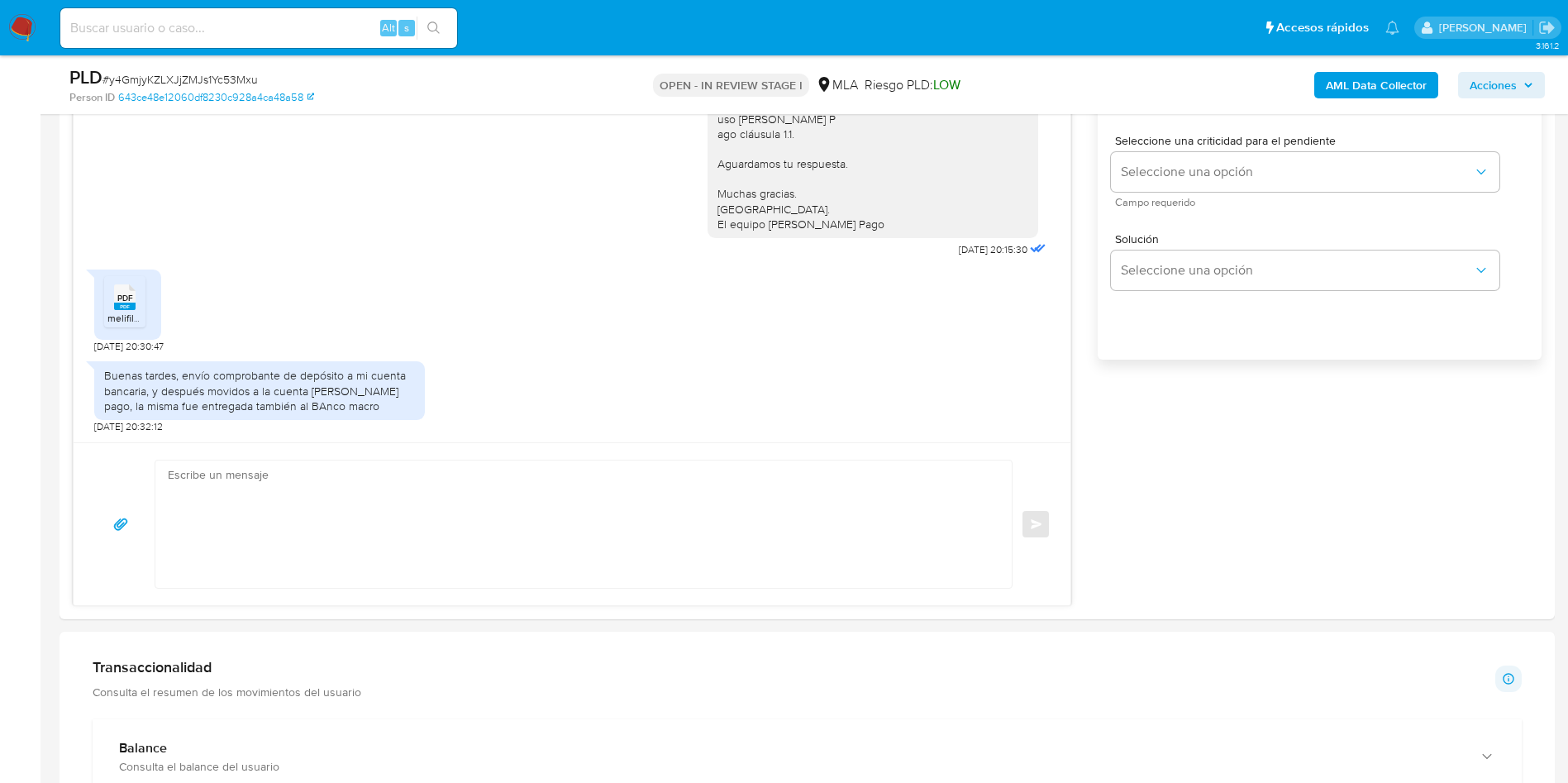
scroll to position [1117, 0]
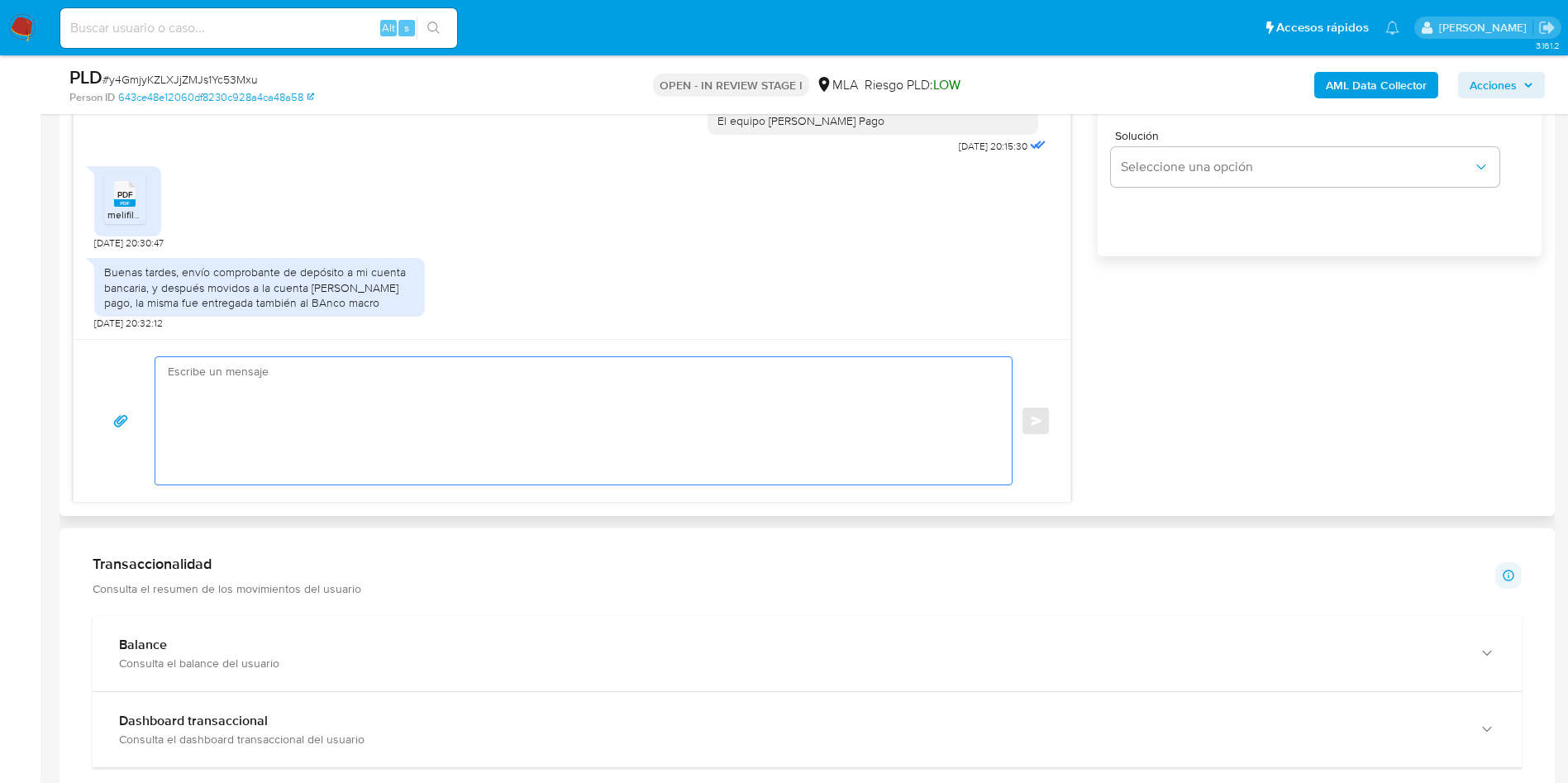
click at [277, 397] on textarea at bounding box center [578, 420] width 823 height 128
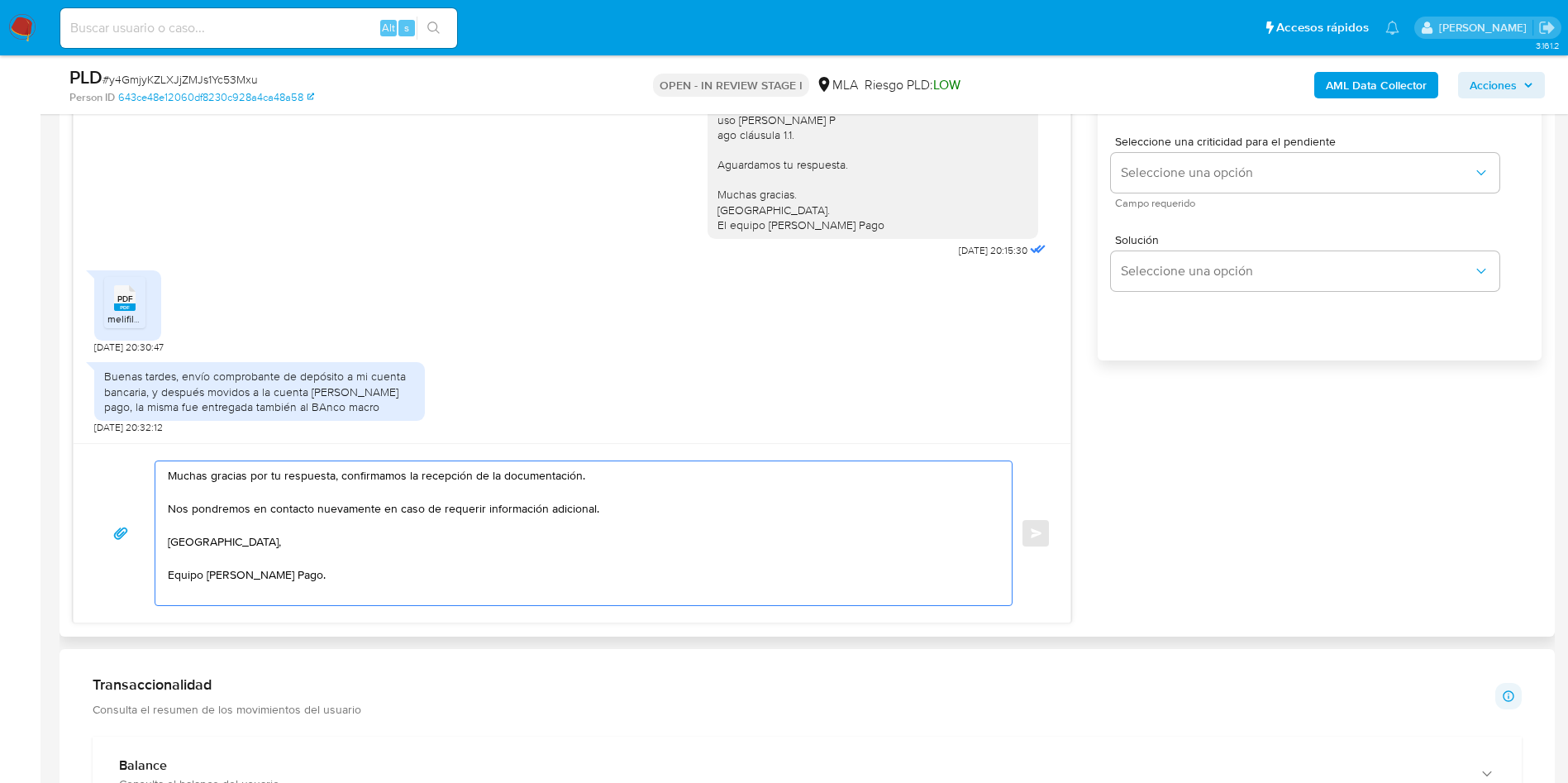
scroll to position [868, 0]
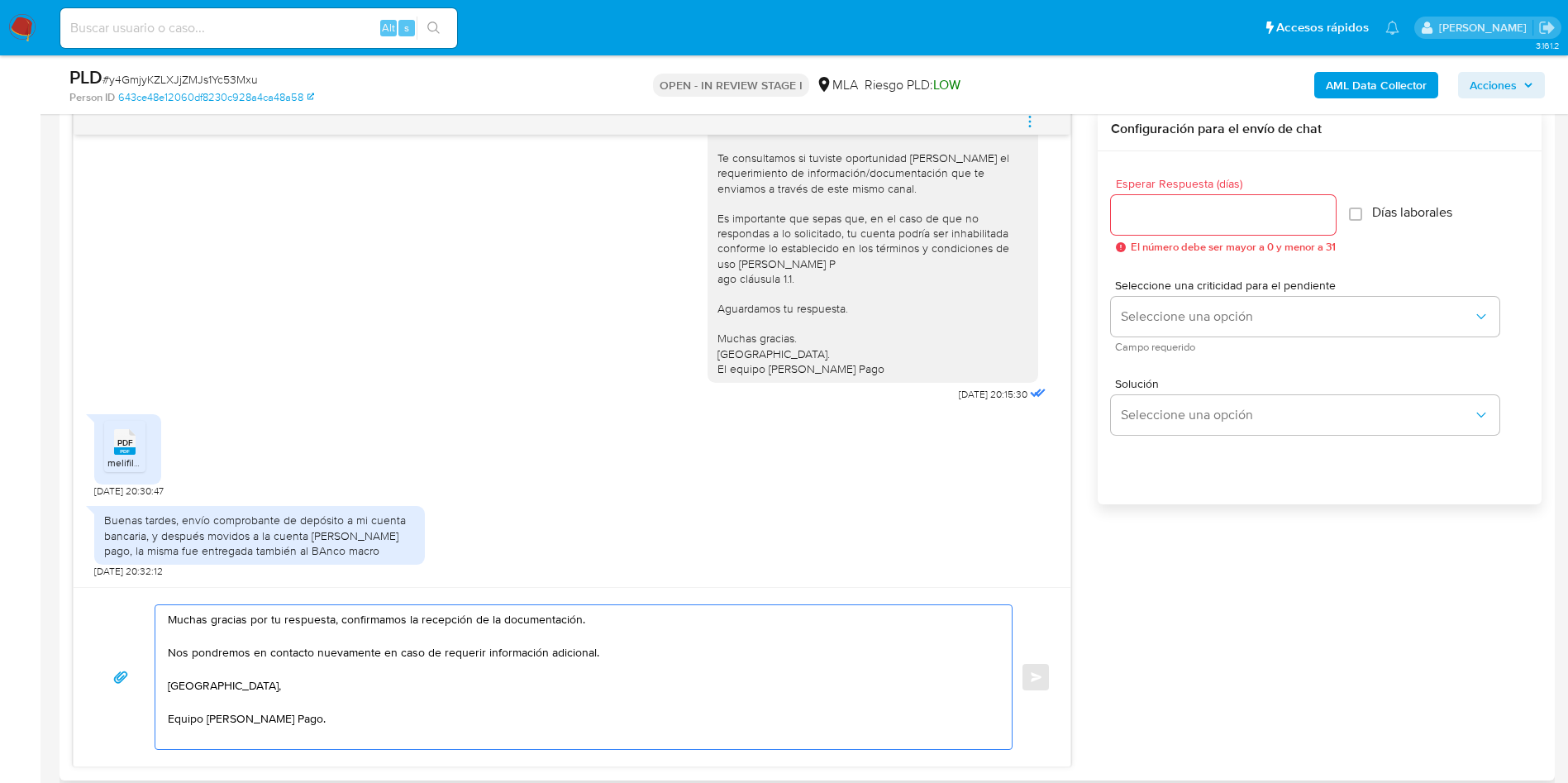
type textarea "Muchas gracias por tu respuesta, confirmamos la recepción de la documentación. …"
click at [1185, 219] on input "Esperar Respuesta (días)" at bounding box center [1223, 215] width 225 height 22
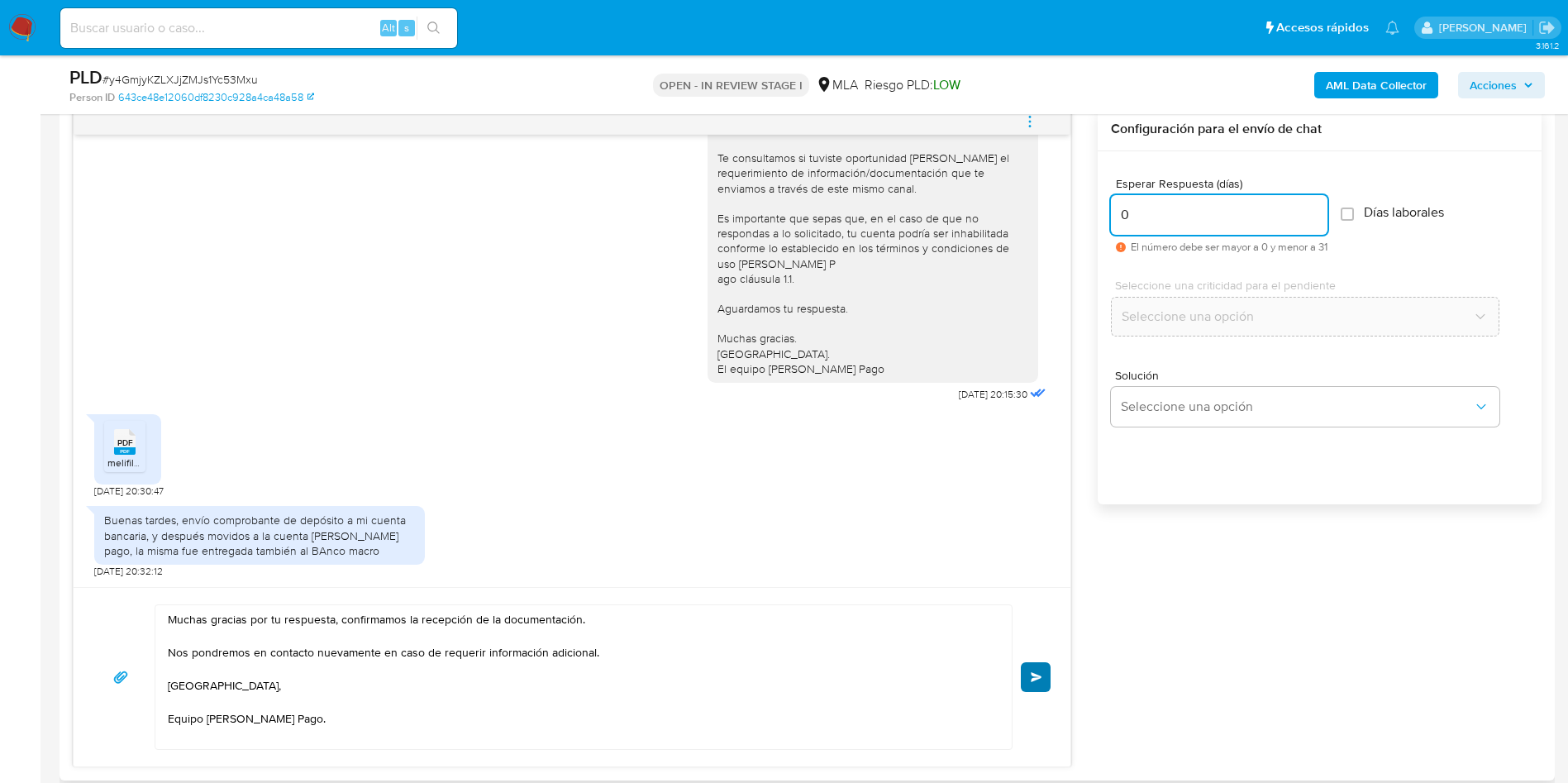
type input "0"
click at [1037, 674] on span "Enviar" at bounding box center [1037, 677] width 12 height 10
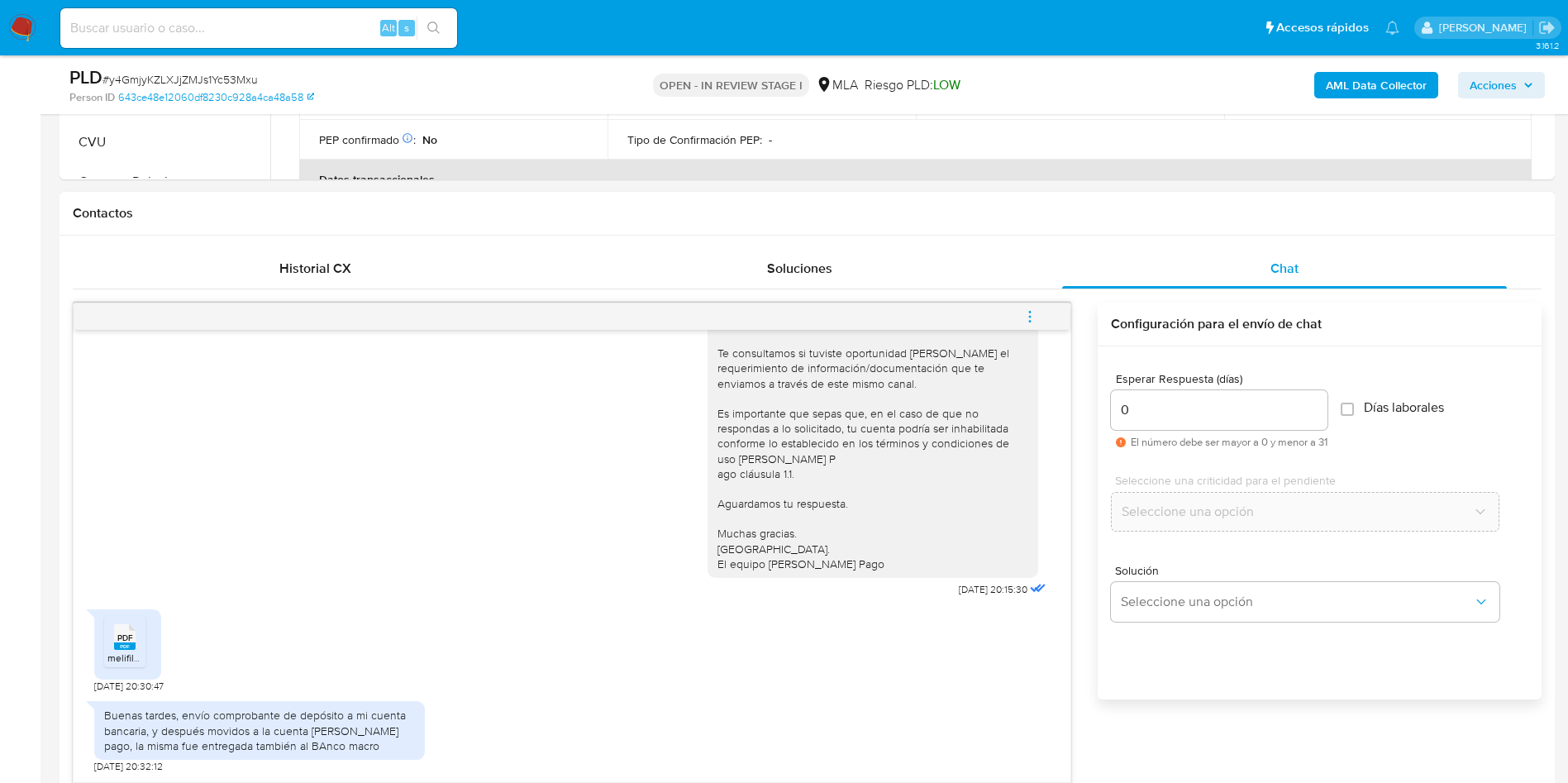
scroll to position [497, 0]
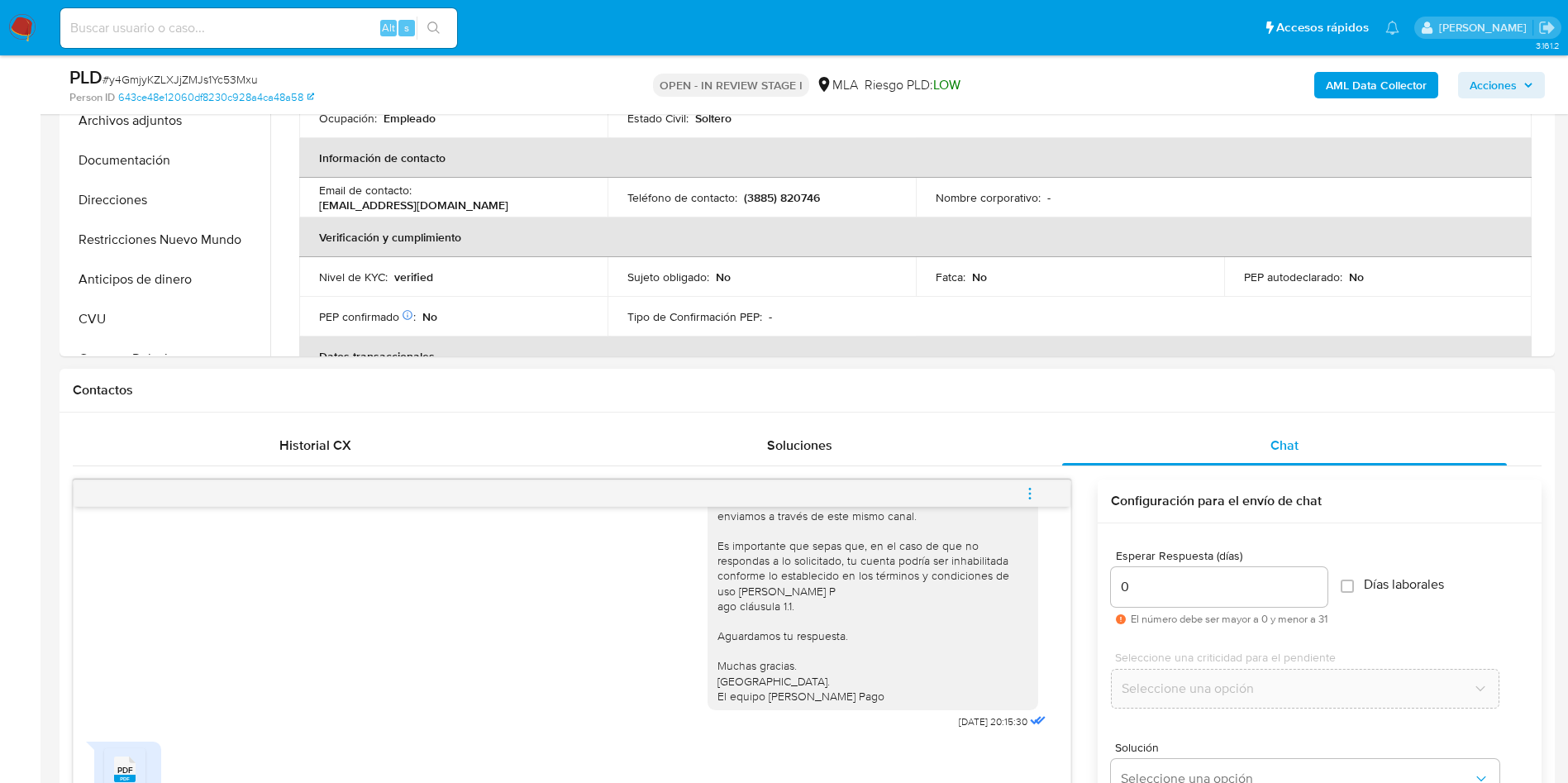
click at [1030, 494] on icon "menu-action" at bounding box center [1030, 494] width 2 height 2
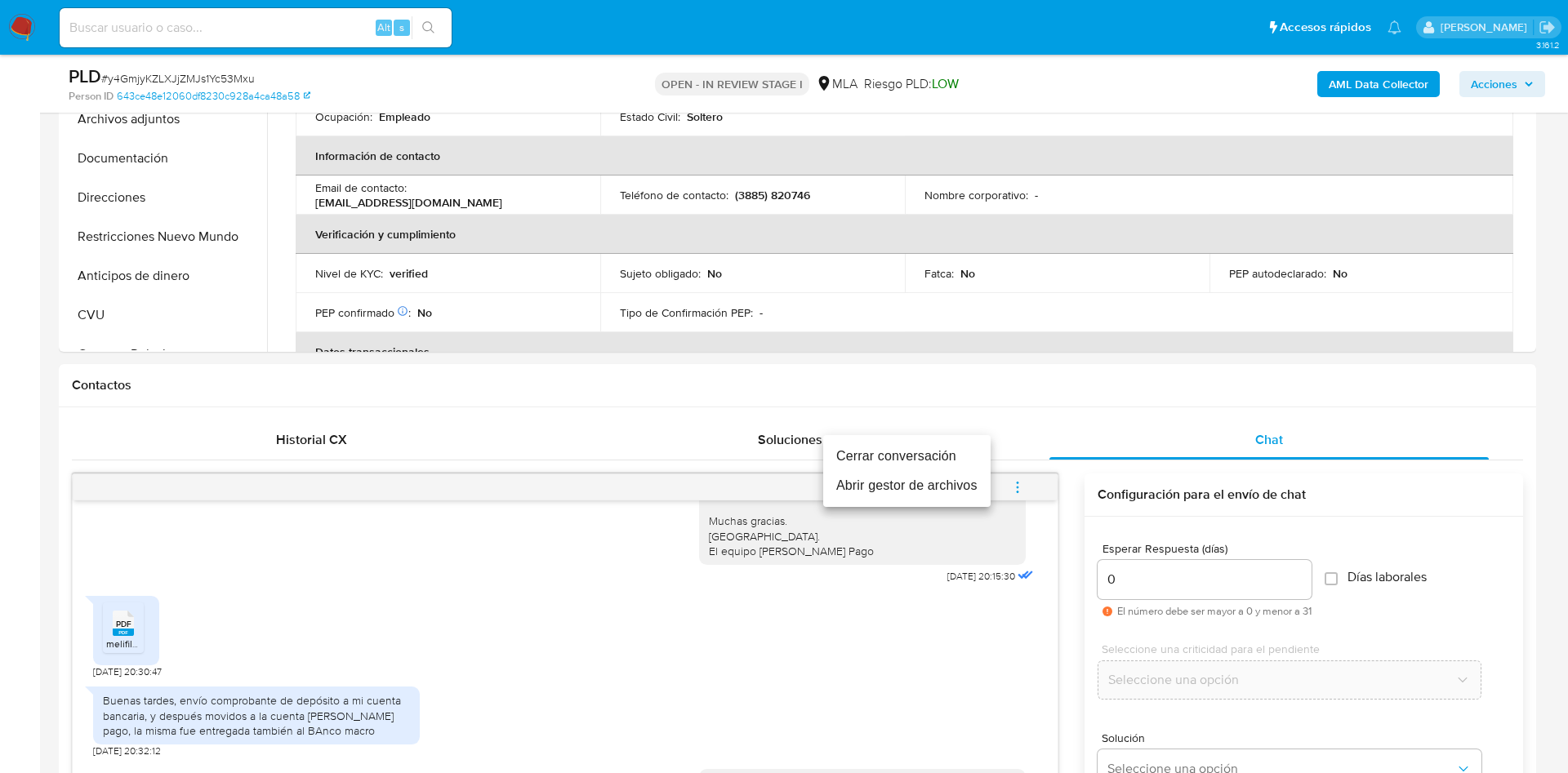
click at [950, 450] on li "Cerrar conversación" at bounding box center [906, 456] width 167 height 29
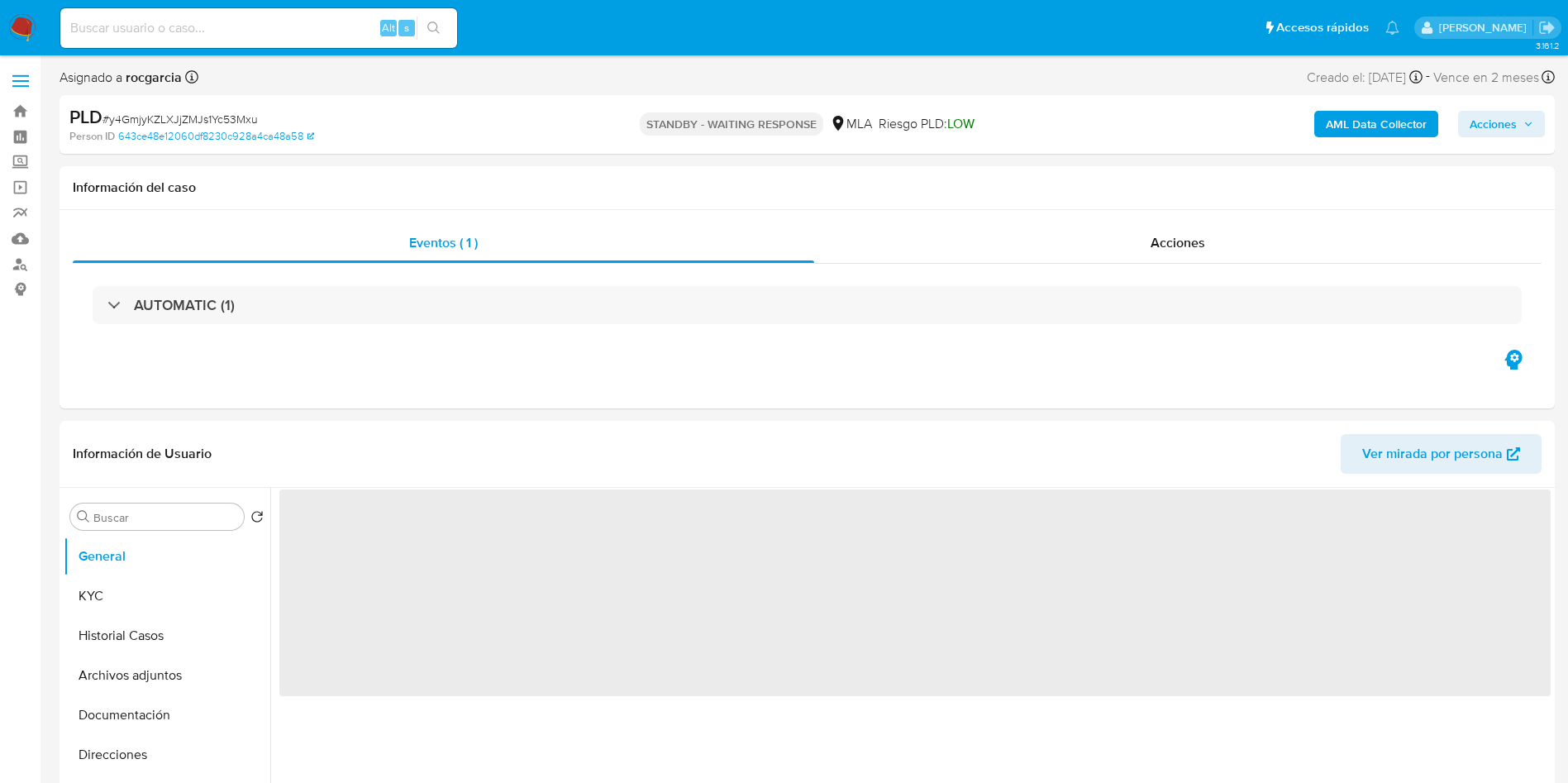
select select "10"
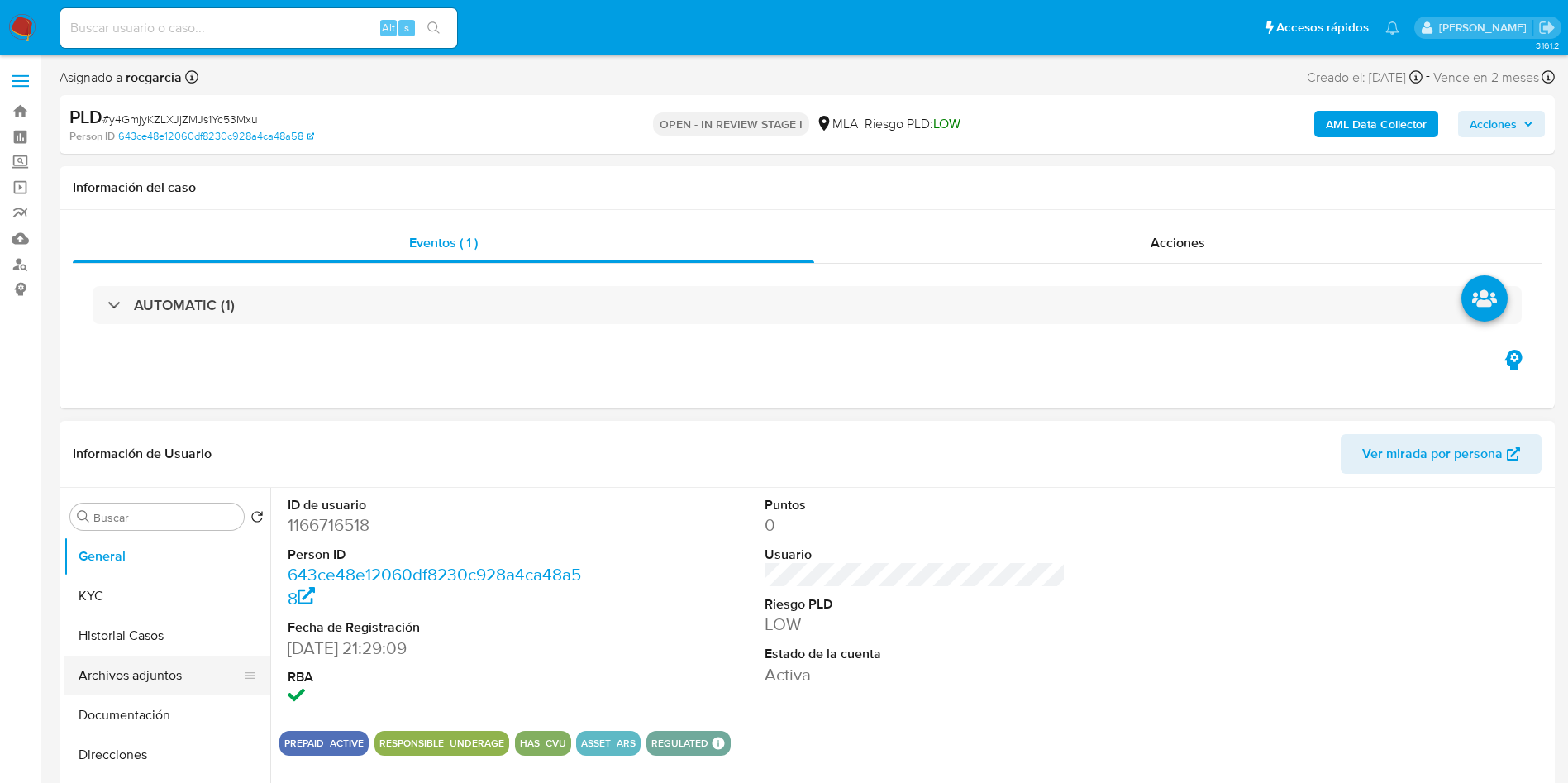
click at [122, 661] on button "Archivos adjuntos" at bounding box center [159, 676] width 193 height 40
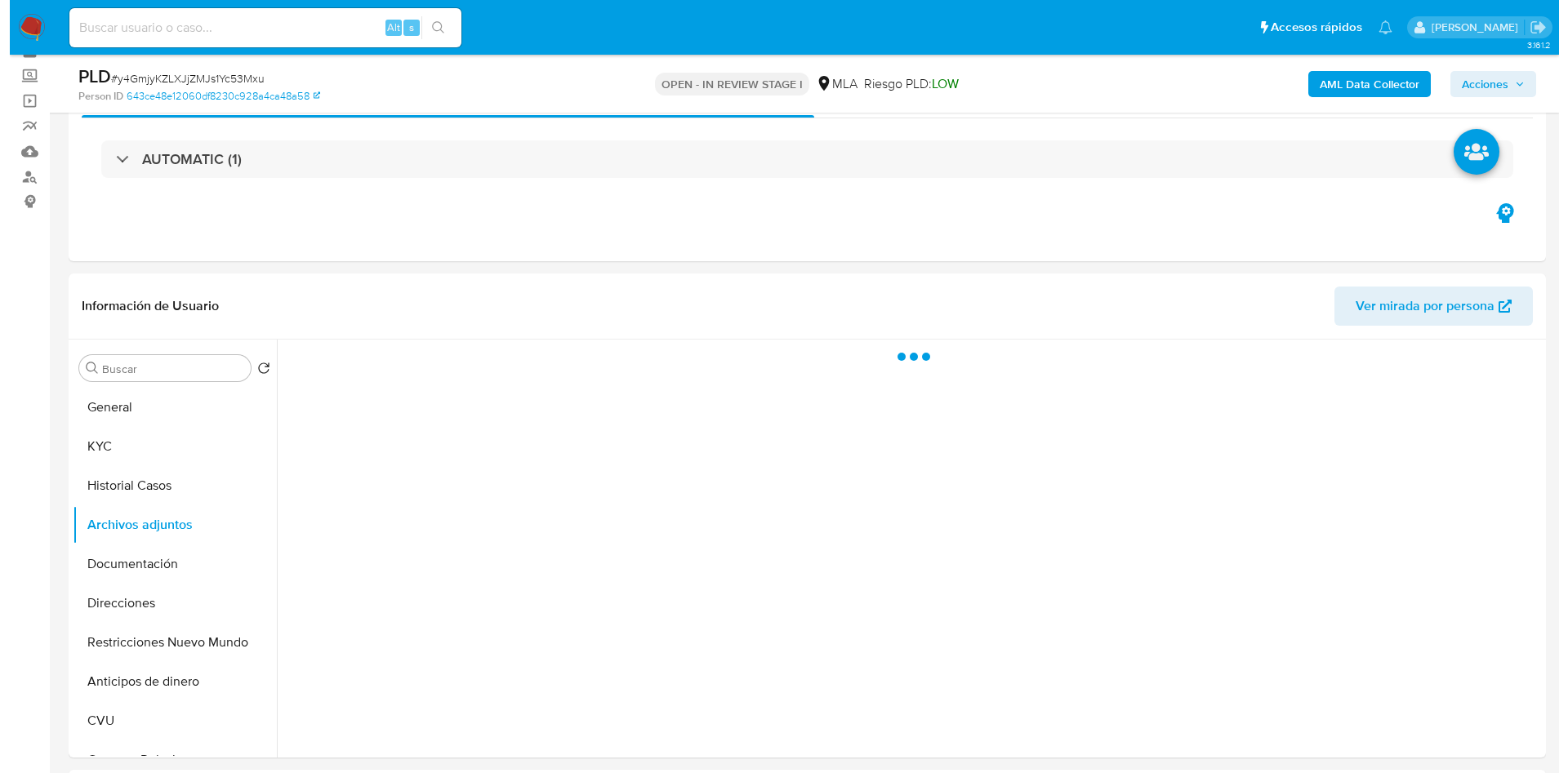
scroll to position [122, 0]
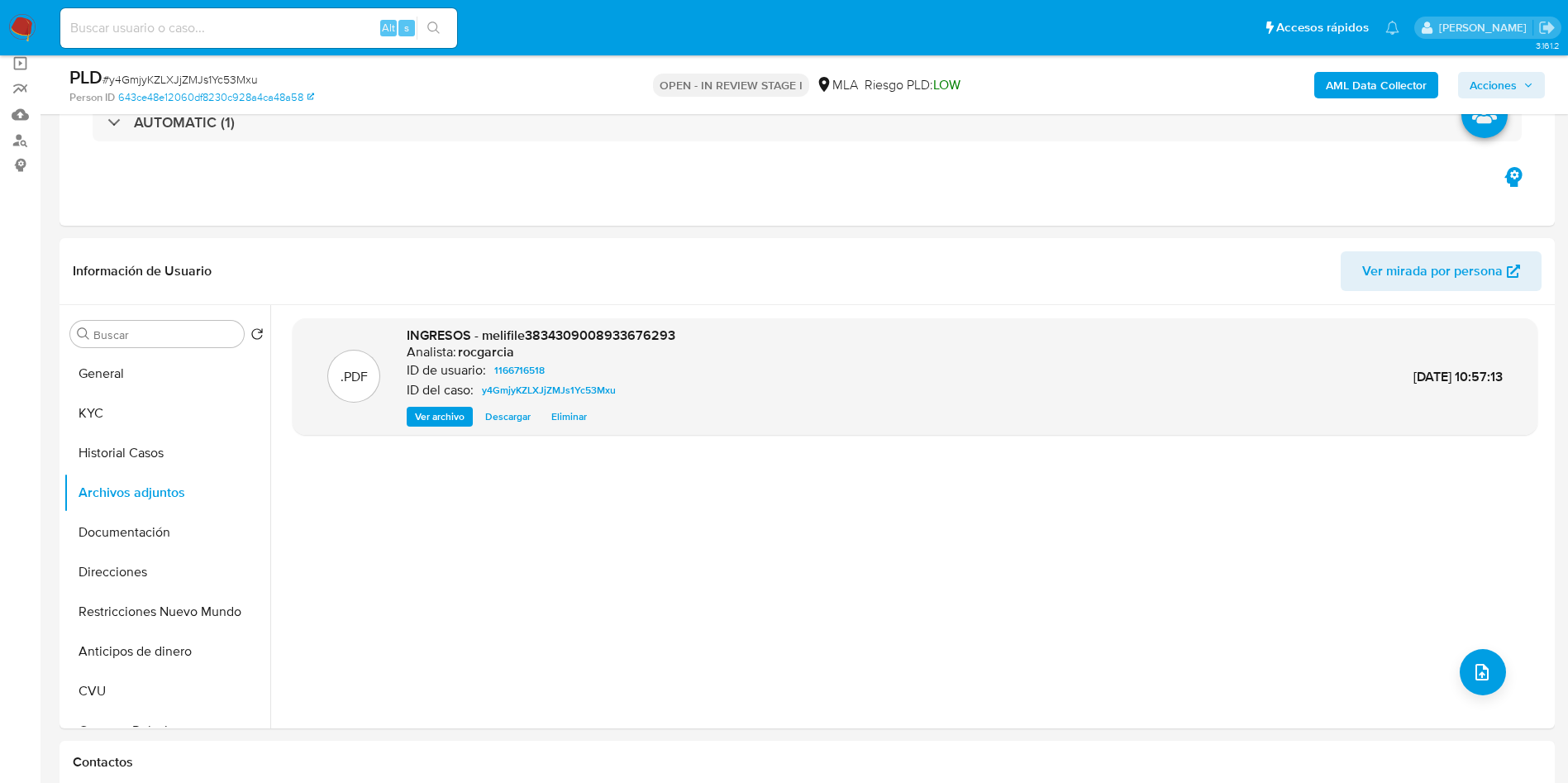
click at [1341, 81] on b "AML Data Collector" at bounding box center [1376, 85] width 101 height 27
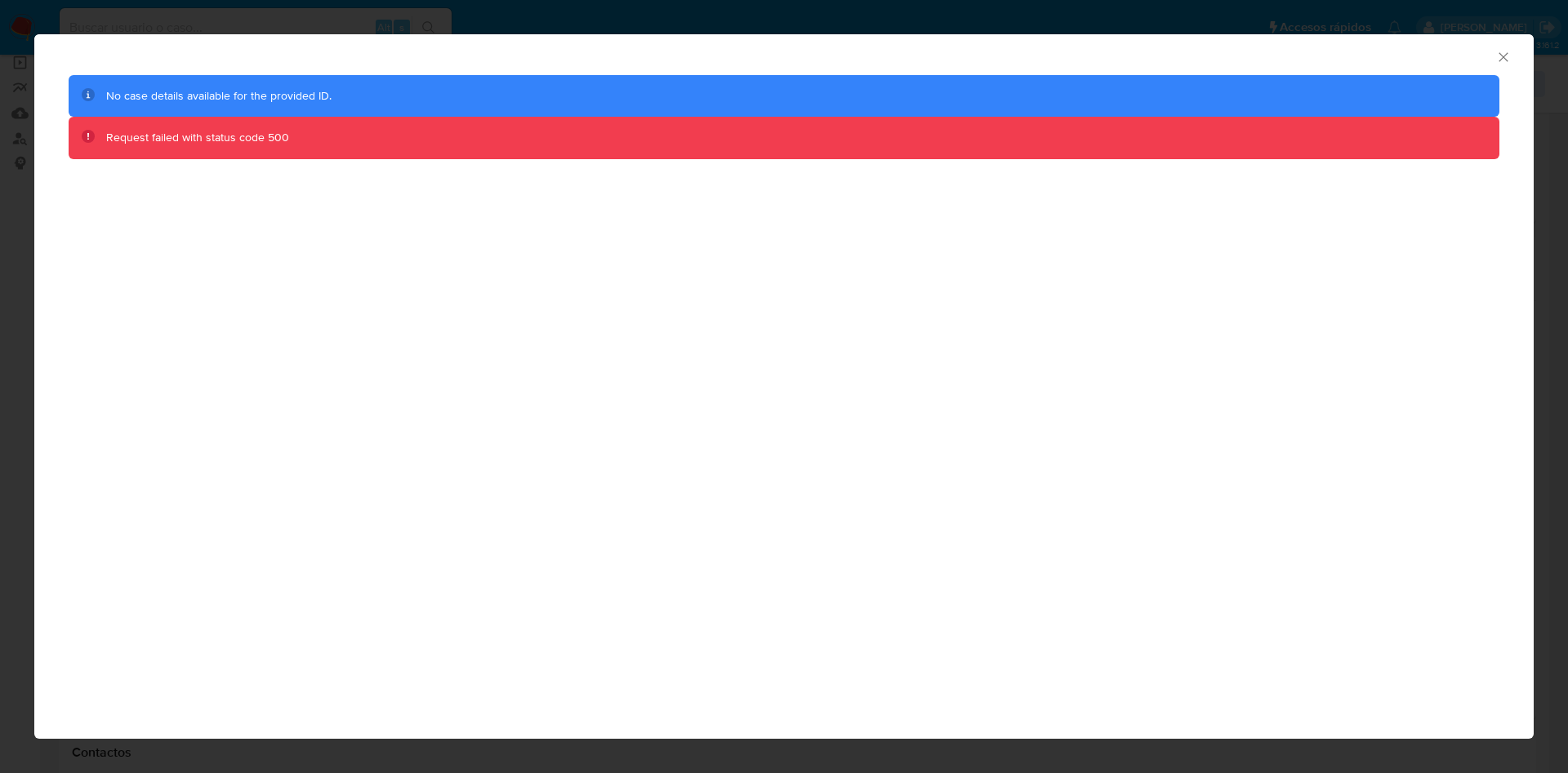
click at [1507, 52] on icon "Cerrar ventana" at bounding box center [1503, 57] width 17 height 17
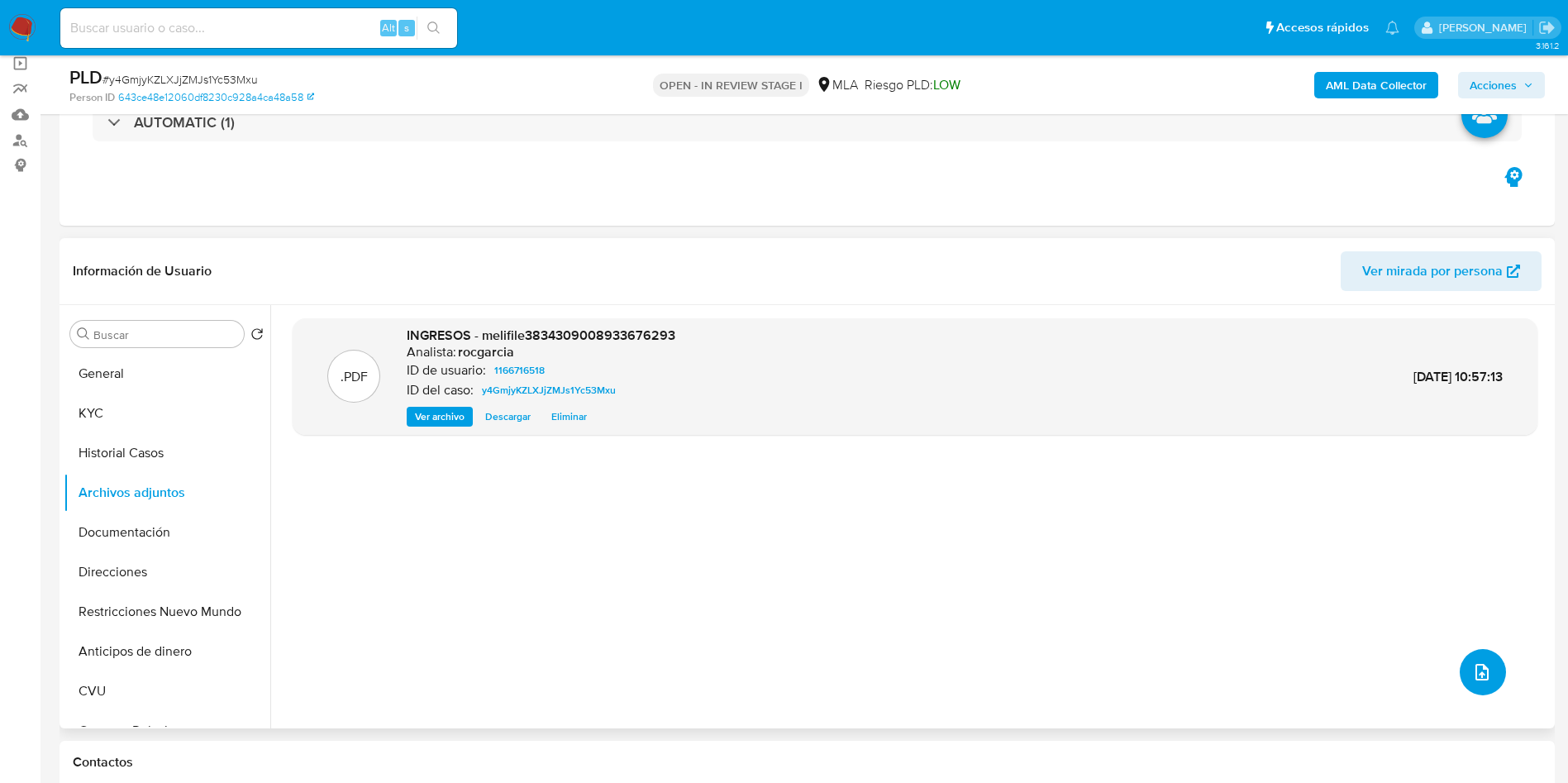
click at [1460, 669] on button "upload-file" at bounding box center [1483, 672] width 47 height 47
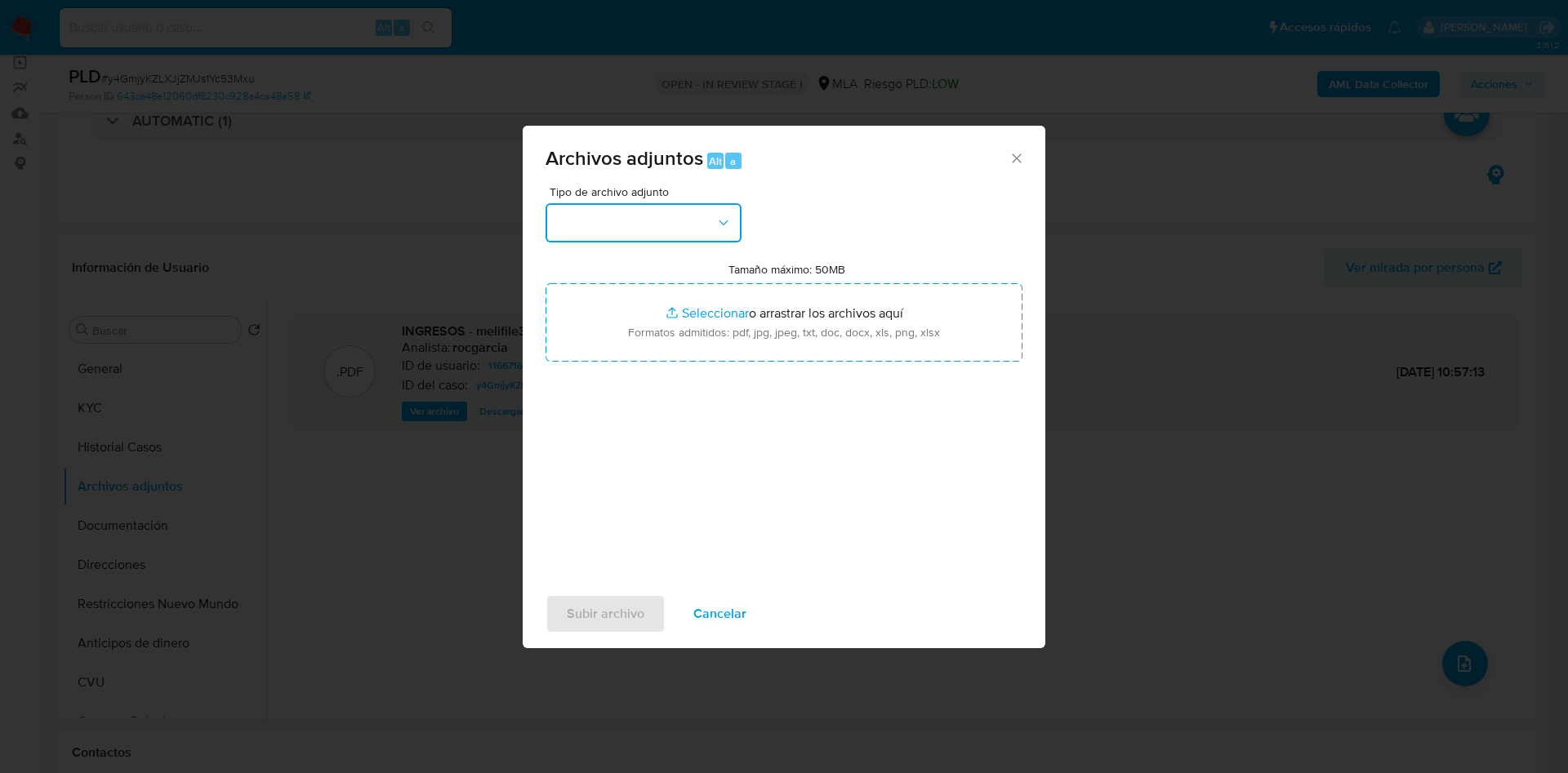
click at [598, 220] on button "button" at bounding box center [643, 223] width 196 height 39
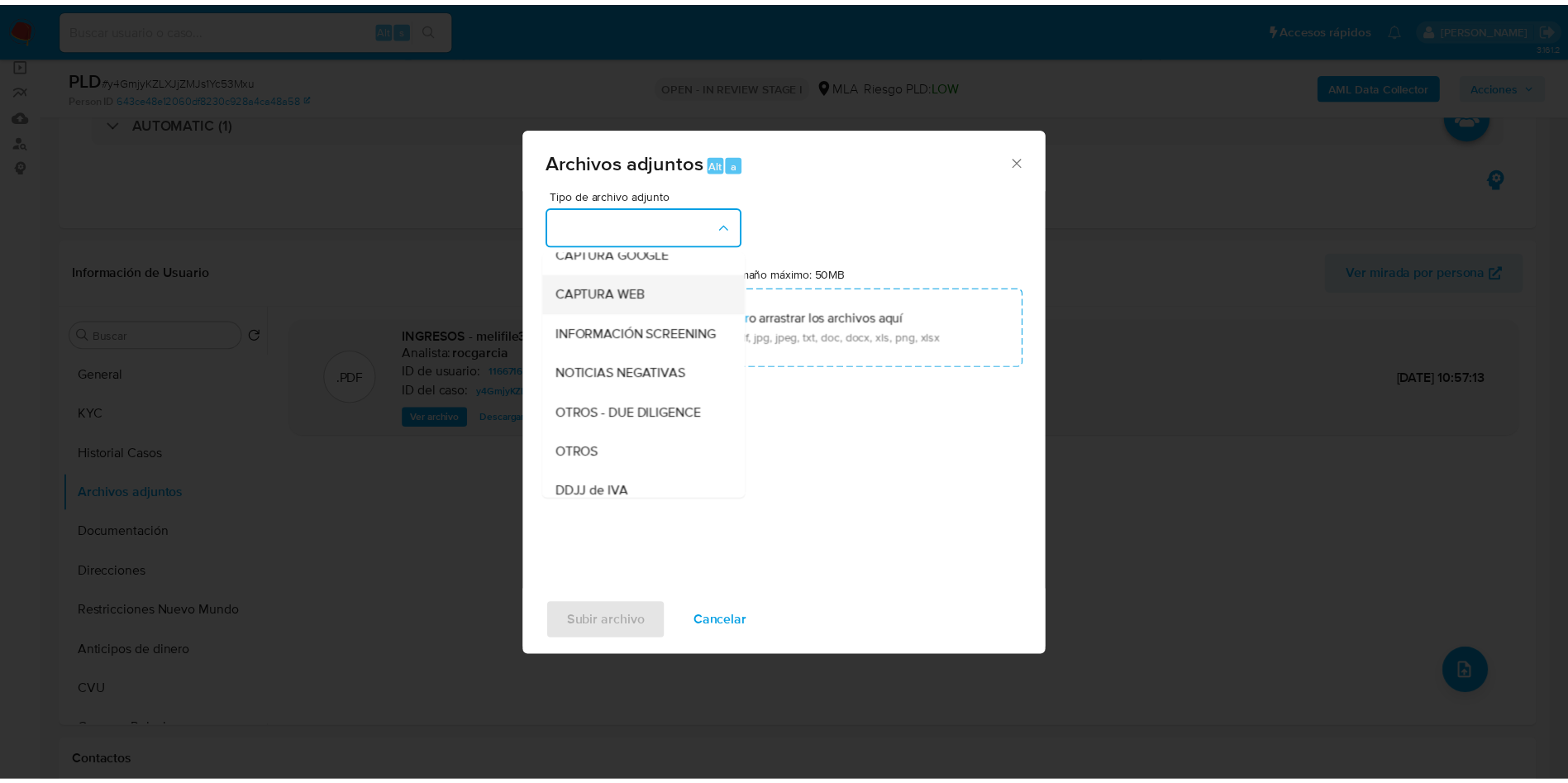
scroll to position [248, 0]
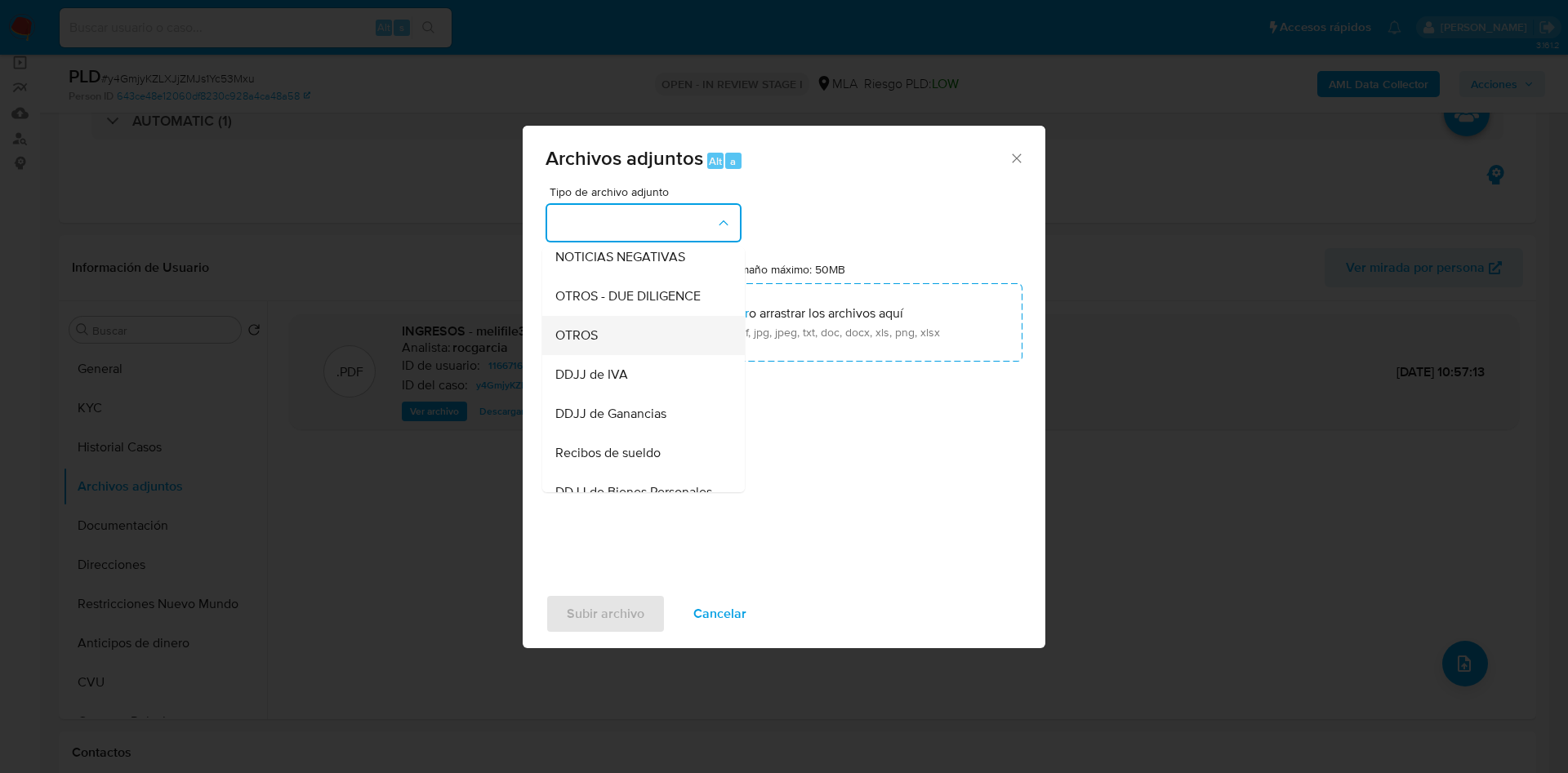
click at [621, 350] on div "OTROS" at bounding box center [638, 336] width 166 height 39
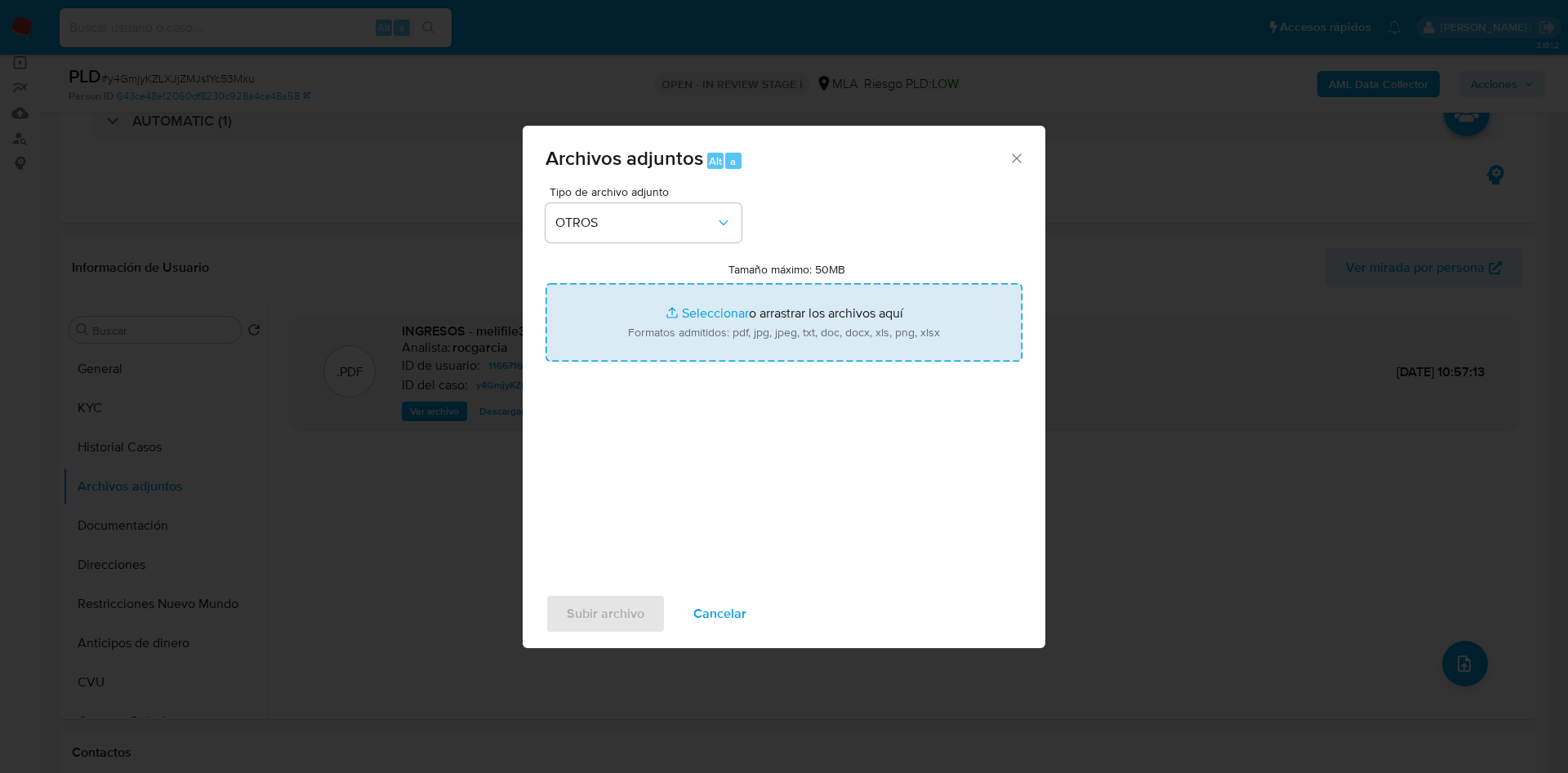
click at [678, 318] on input "Tamaño máximo: 50MB Seleccionar archivos" at bounding box center [783, 323] width 477 height 78
type input "C:\fakepath\Caselog y4GmjyKZLXJjZMJs1Yc53Mxu - 1166716518.docx"
click at [676, 318] on input "Tamaño máximo: 50MB Seleccionar archivos" at bounding box center [783, 323] width 477 height 78
type input "C:\fakepath\Movimientos 1166716518.xlsx"
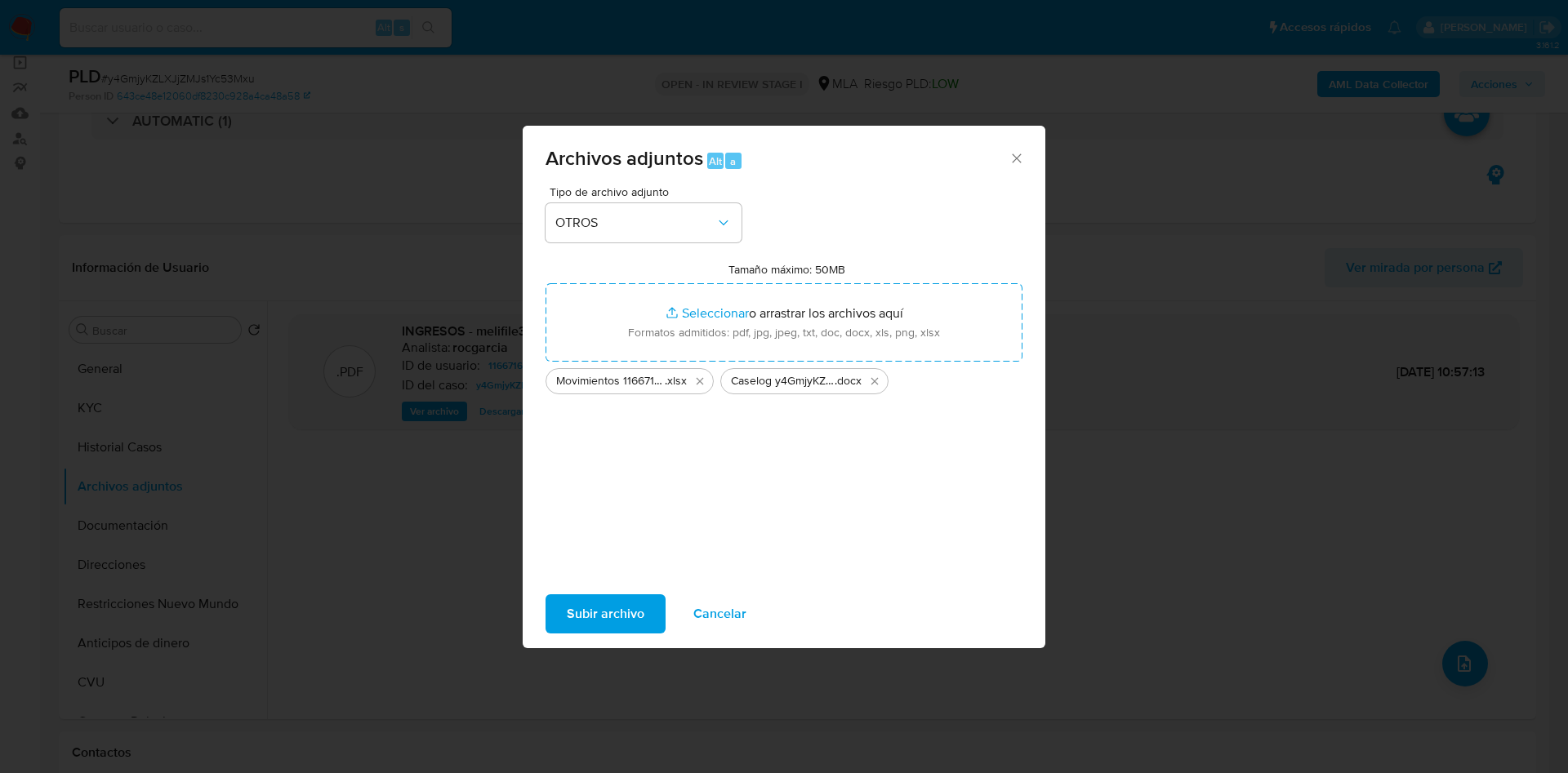
click at [610, 618] on span "Subir archivo" at bounding box center [605, 614] width 77 height 36
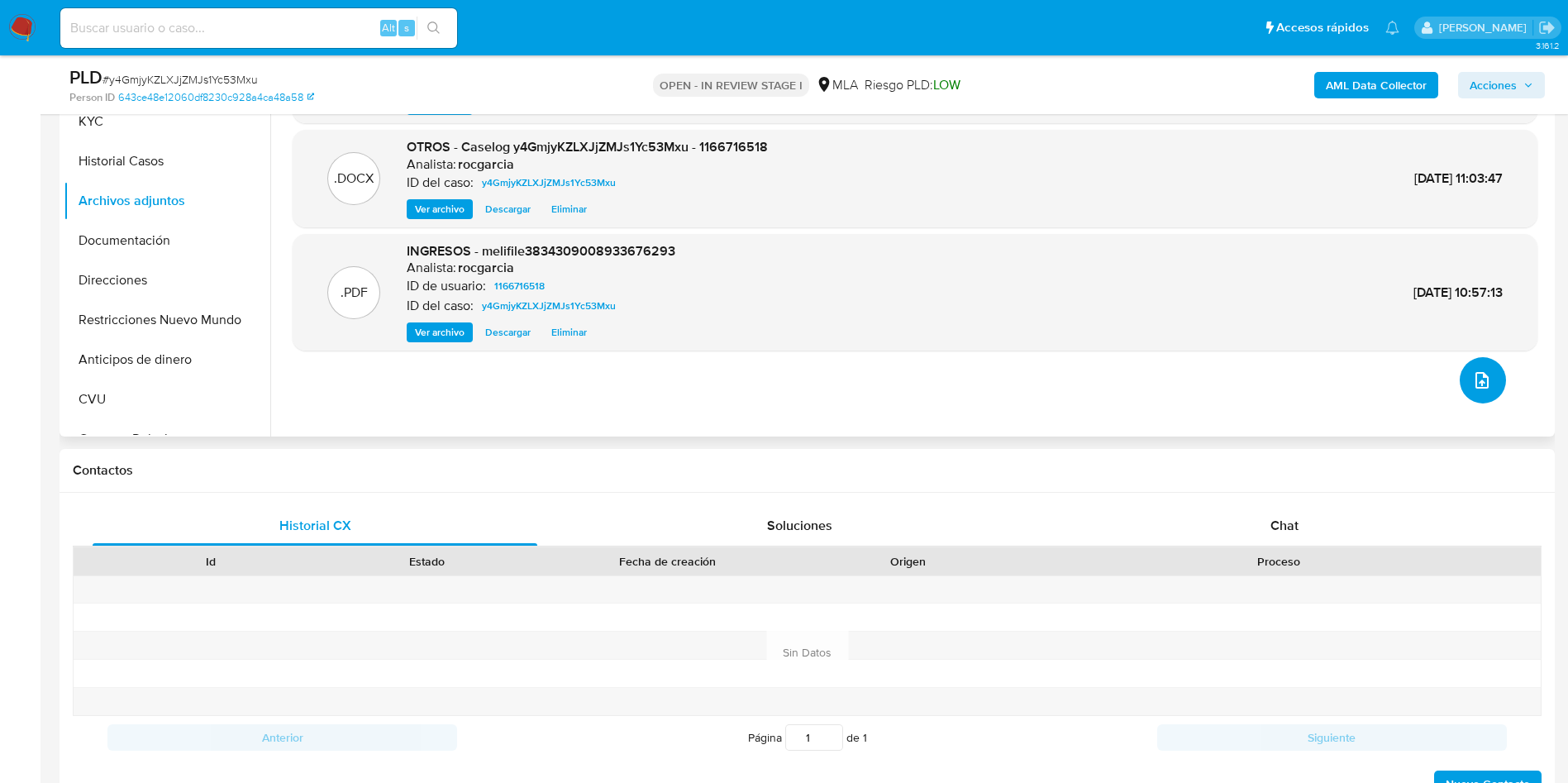
scroll to position [620, 0]
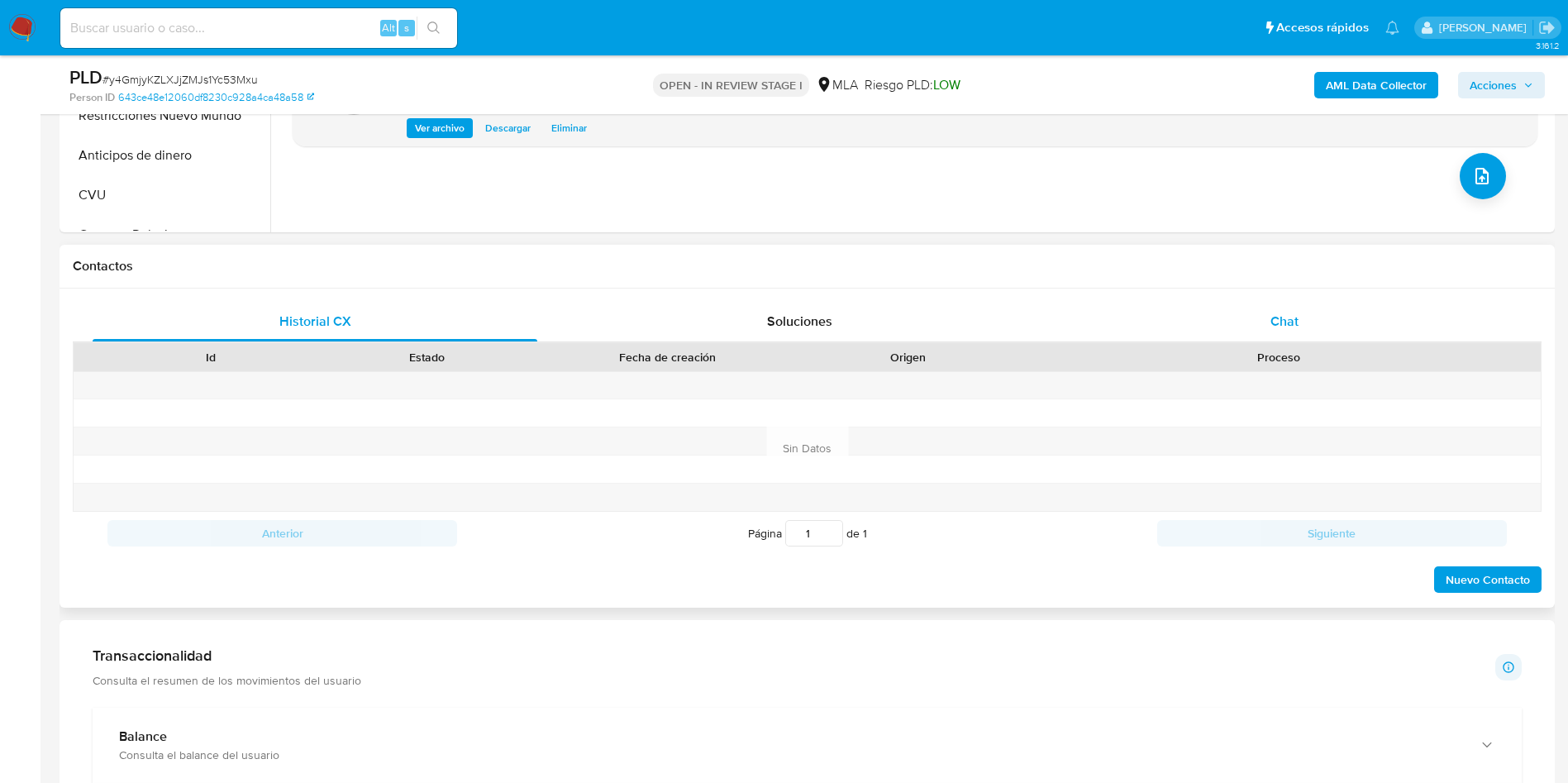
click at [1289, 312] on span "Chat" at bounding box center [1285, 321] width 28 height 19
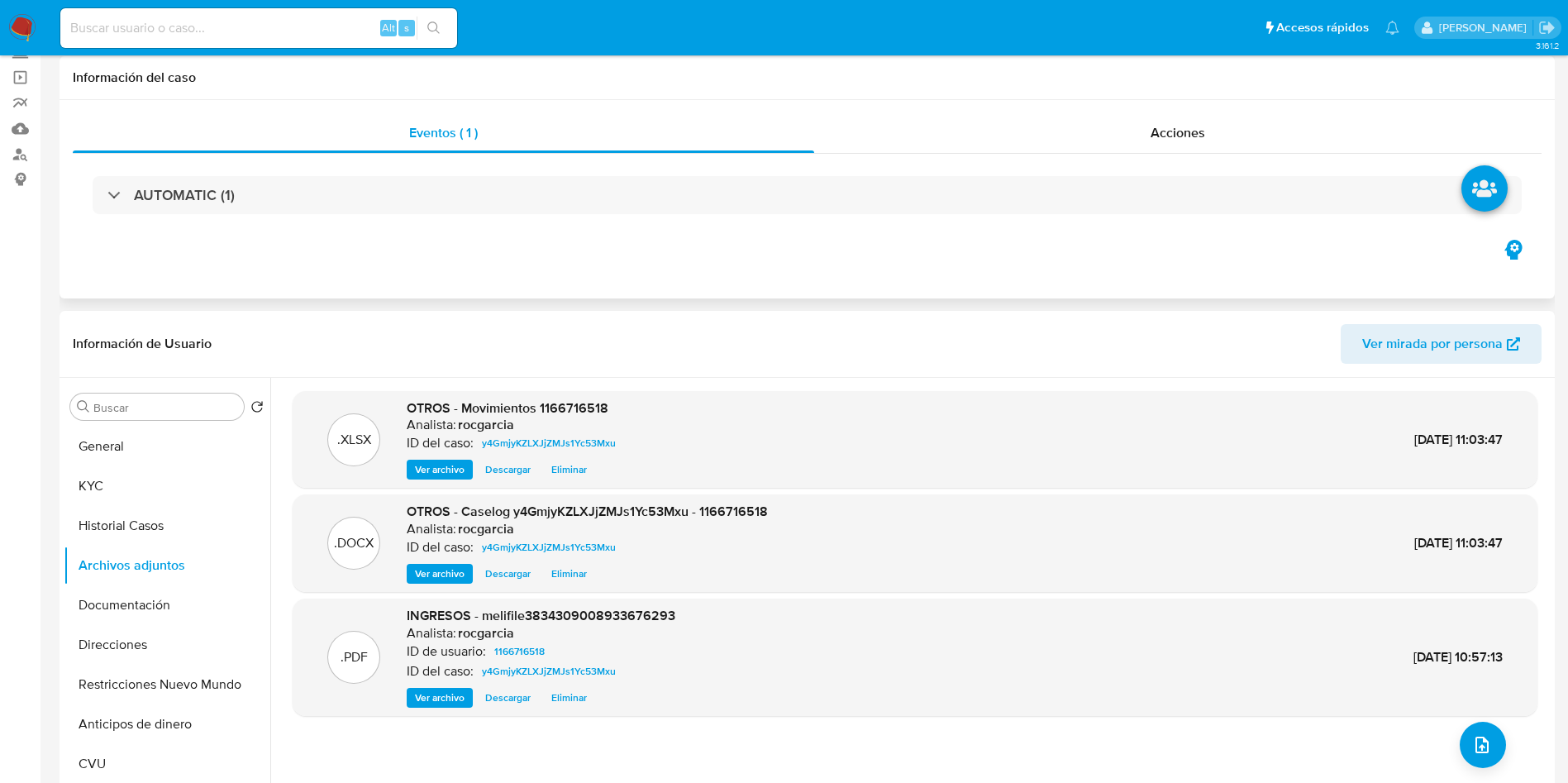
scroll to position [0, 0]
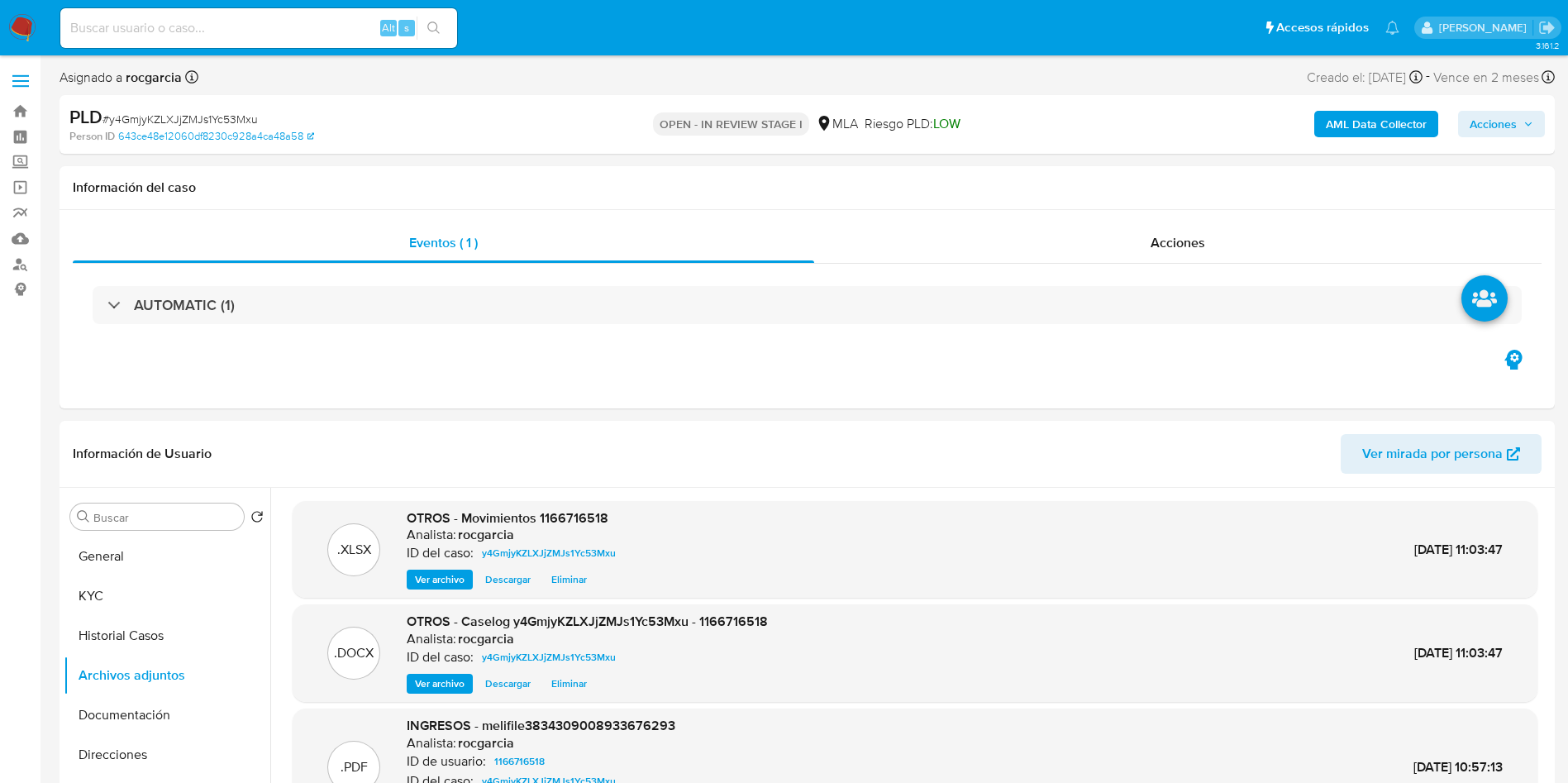
click at [1506, 135] on span "Acciones" at bounding box center [1494, 124] width 48 height 27
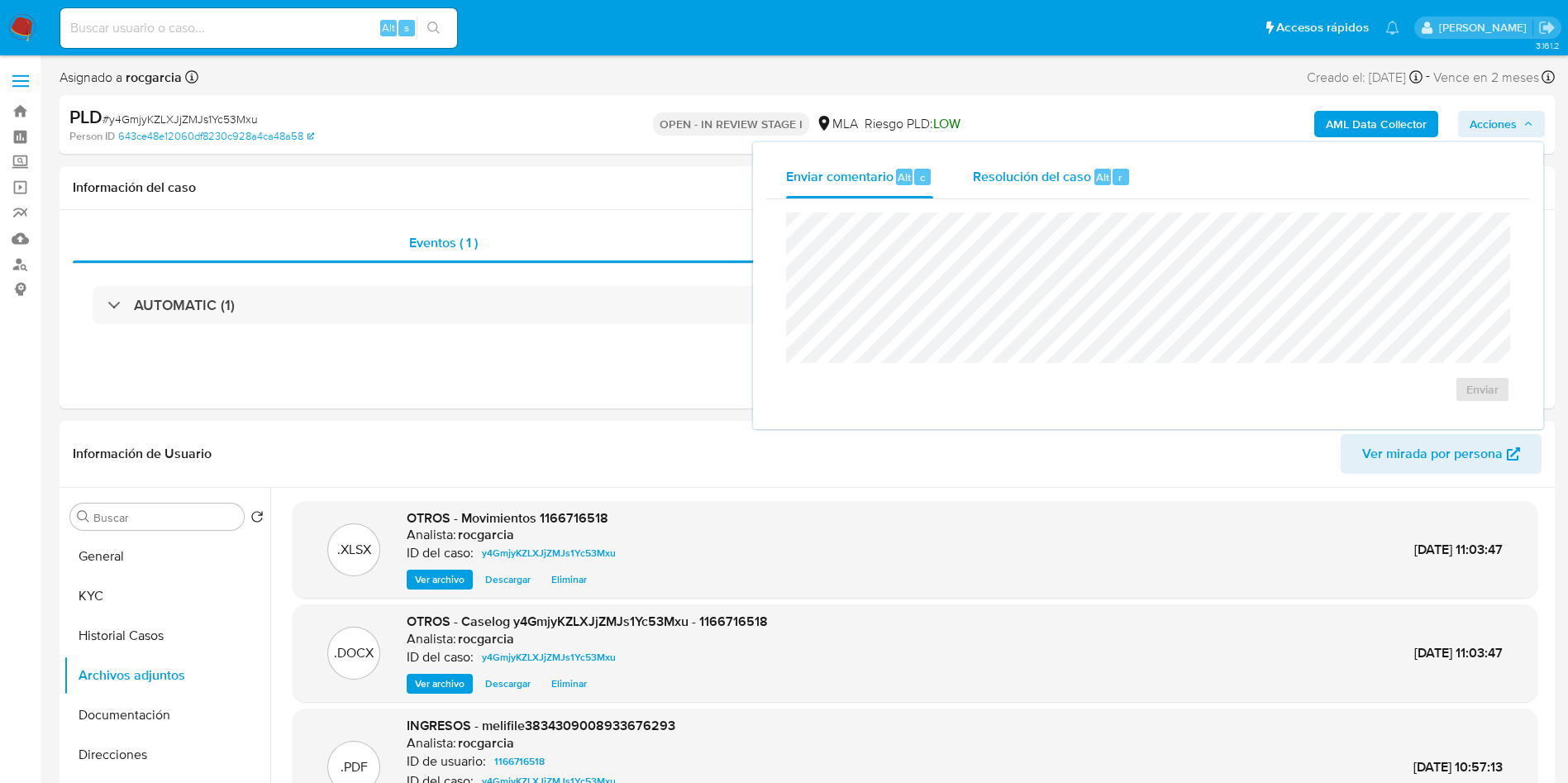
click at [1101, 176] on span "Alt" at bounding box center [1102, 177] width 13 height 16
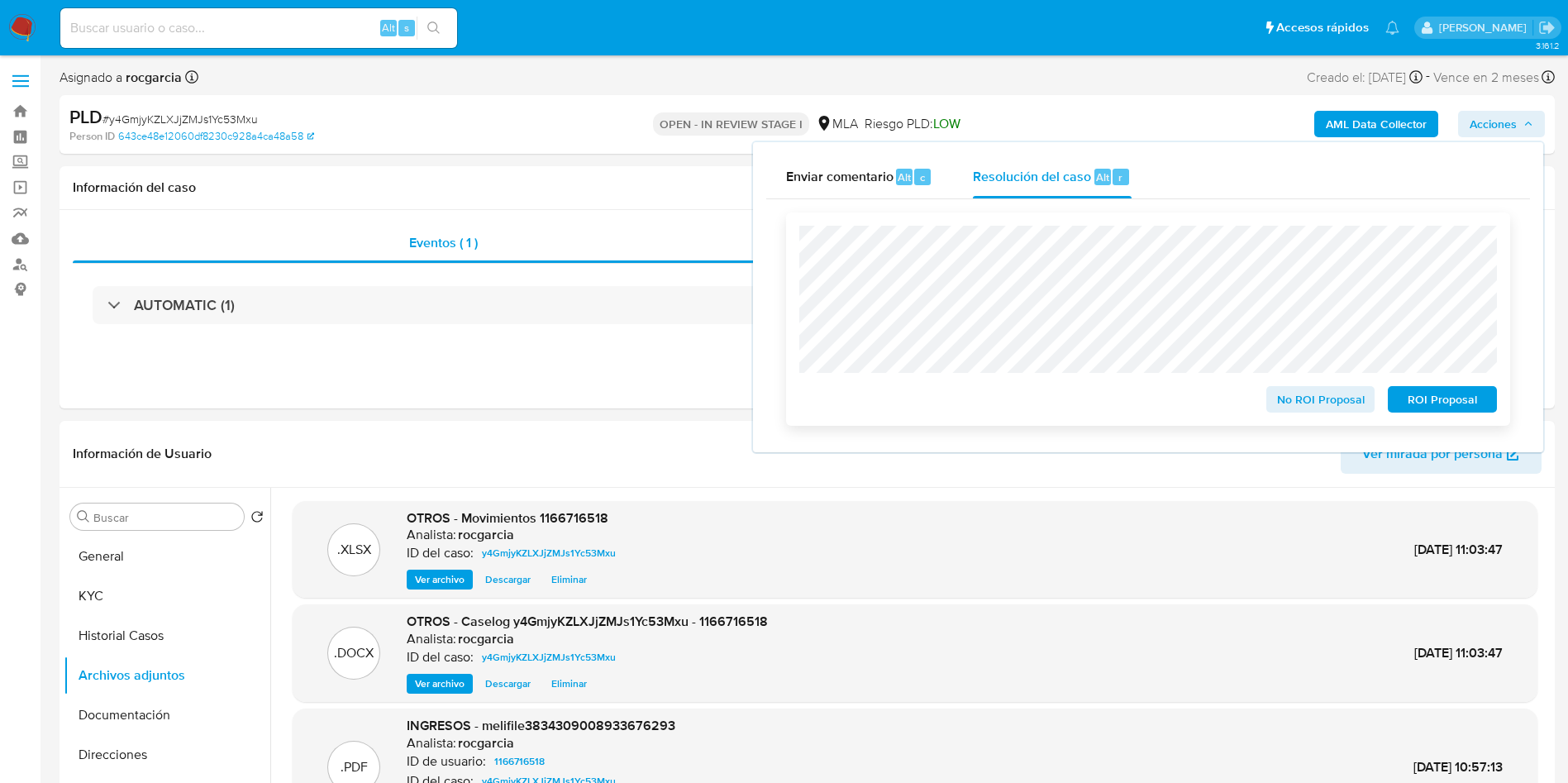
click at [1285, 404] on span "No ROI Proposal" at bounding box center [1320, 398] width 86 height 23
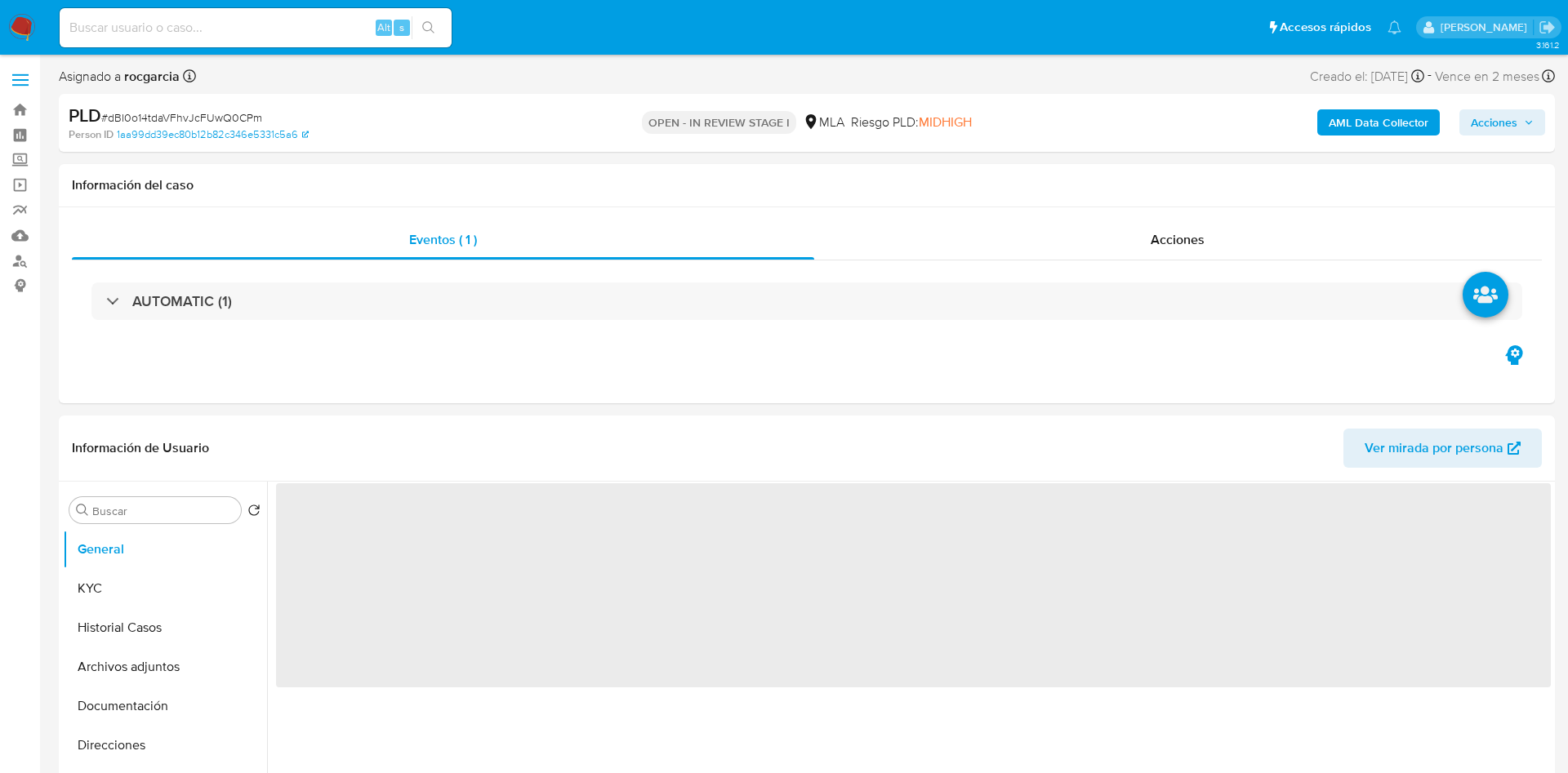
select select "10"
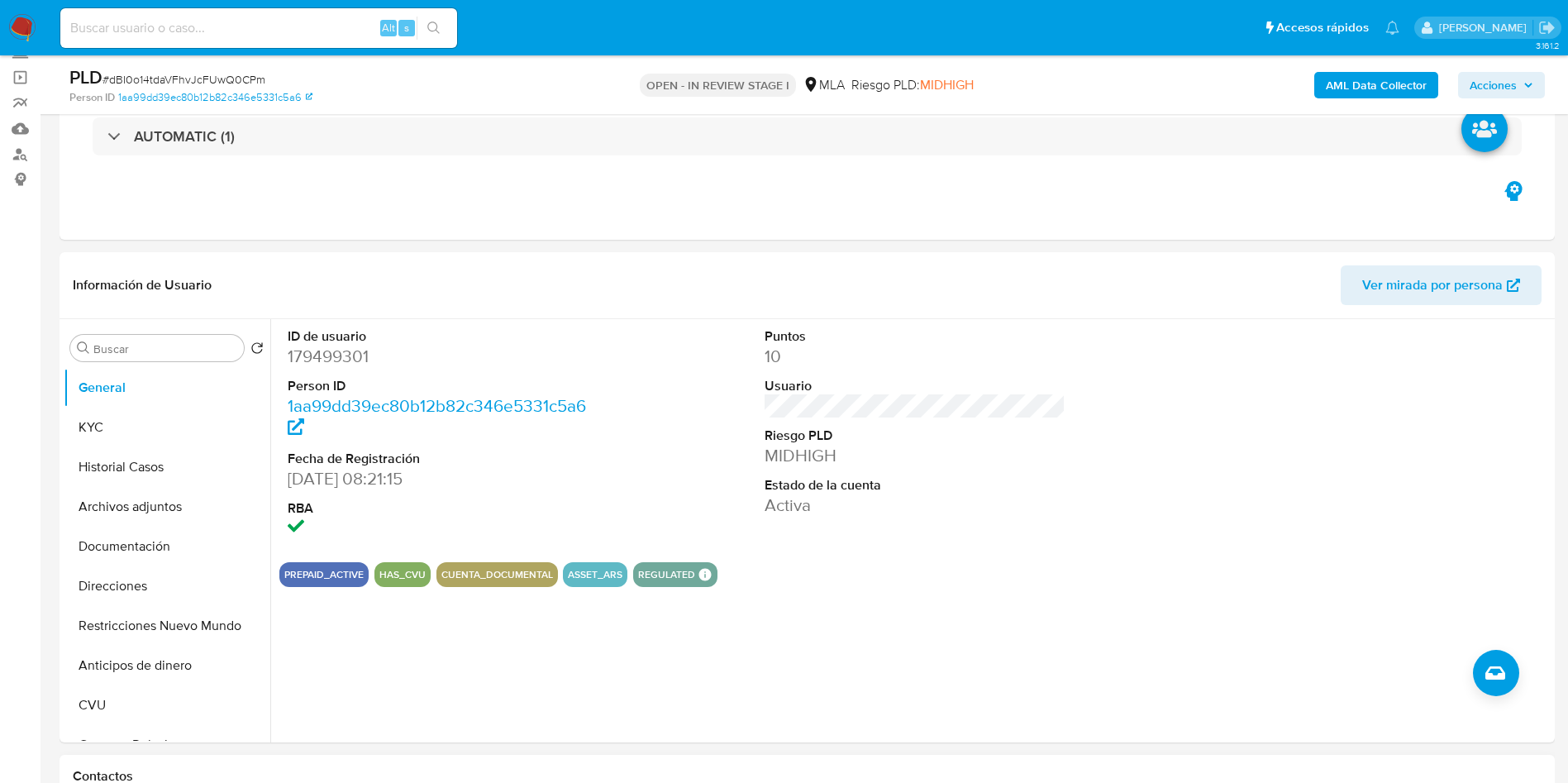
scroll to position [373, 0]
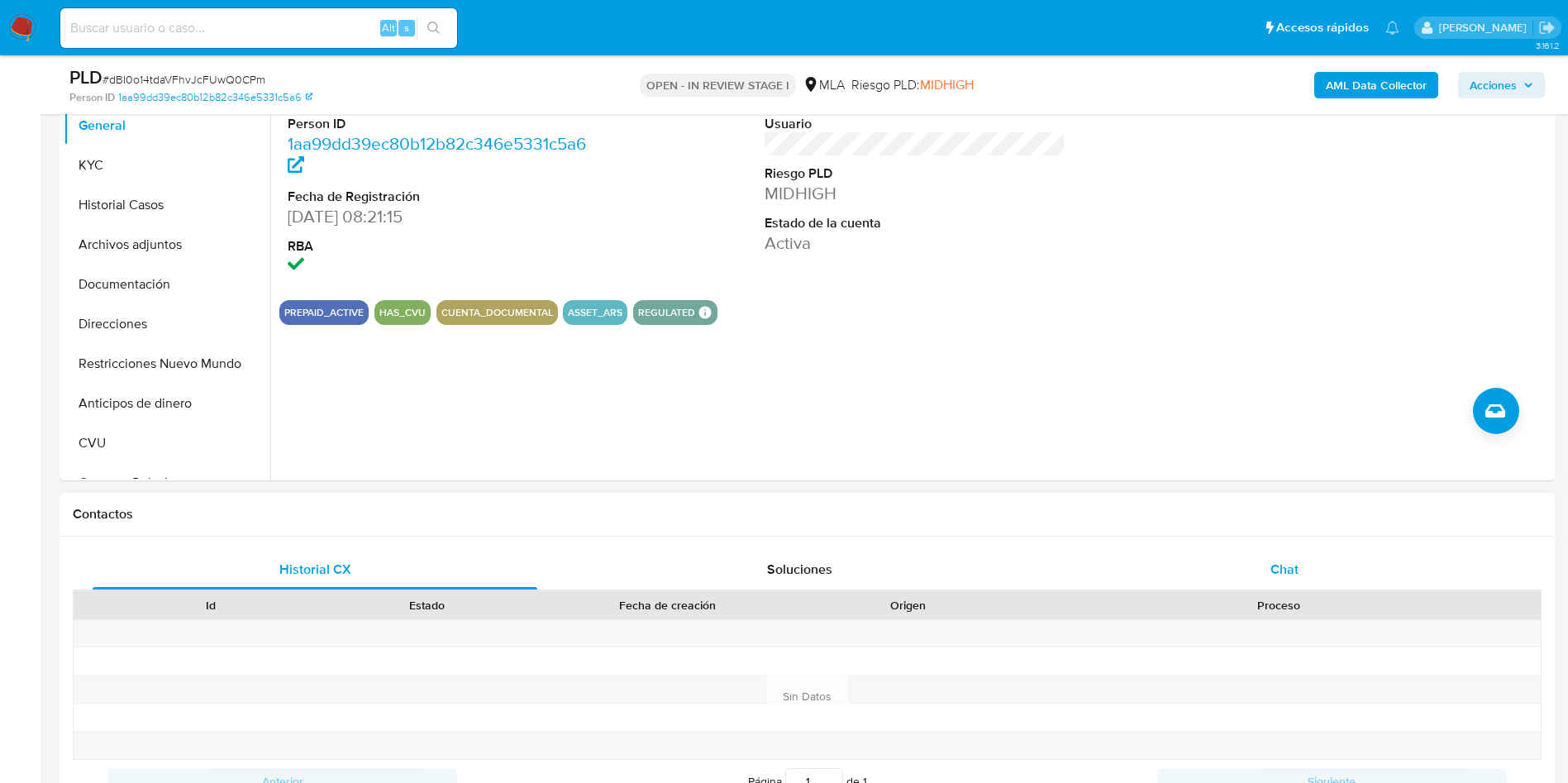
click at [1312, 565] on div "Chat" at bounding box center [1284, 570] width 445 height 40
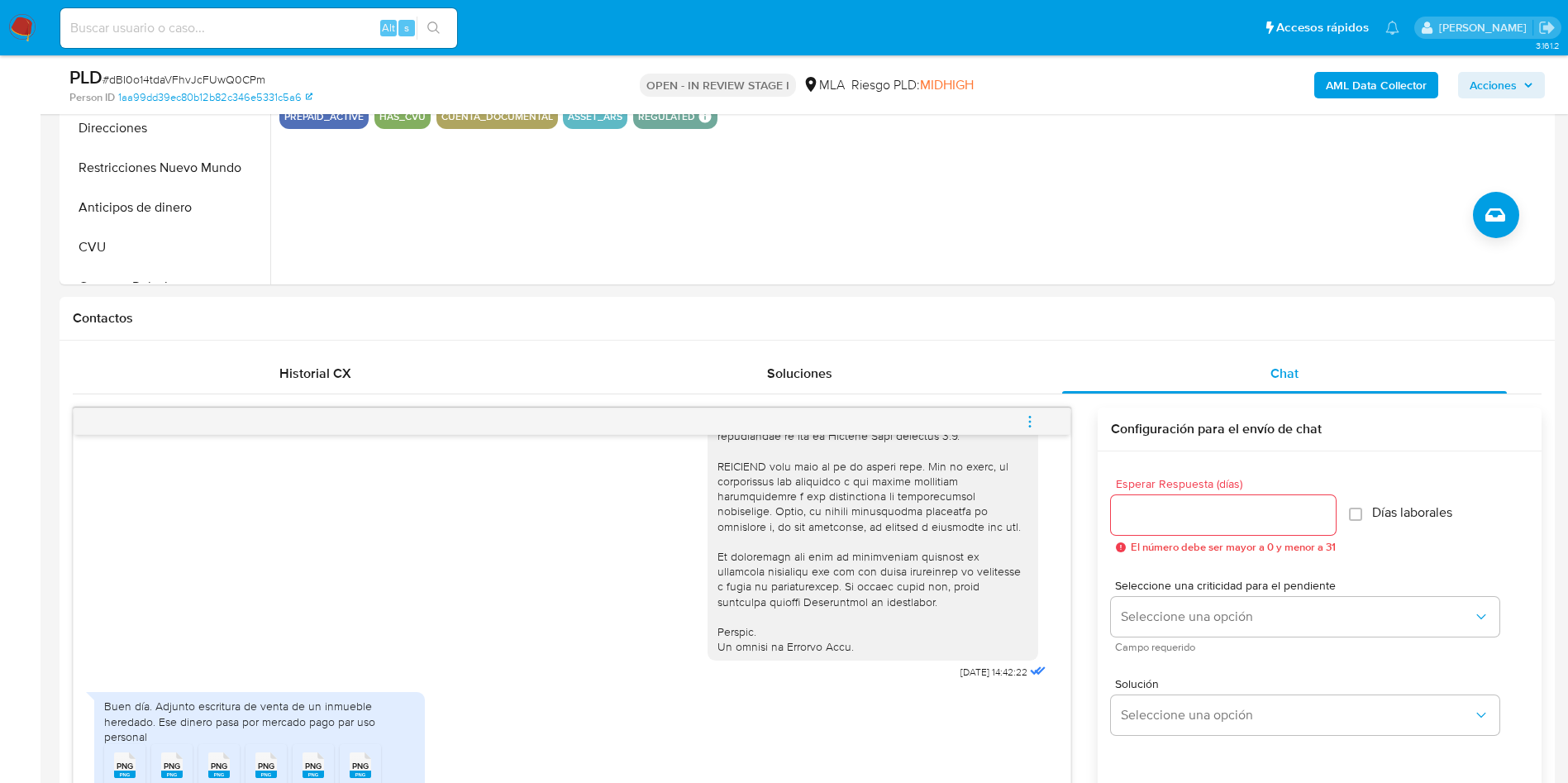
scroll to position [248, 0]
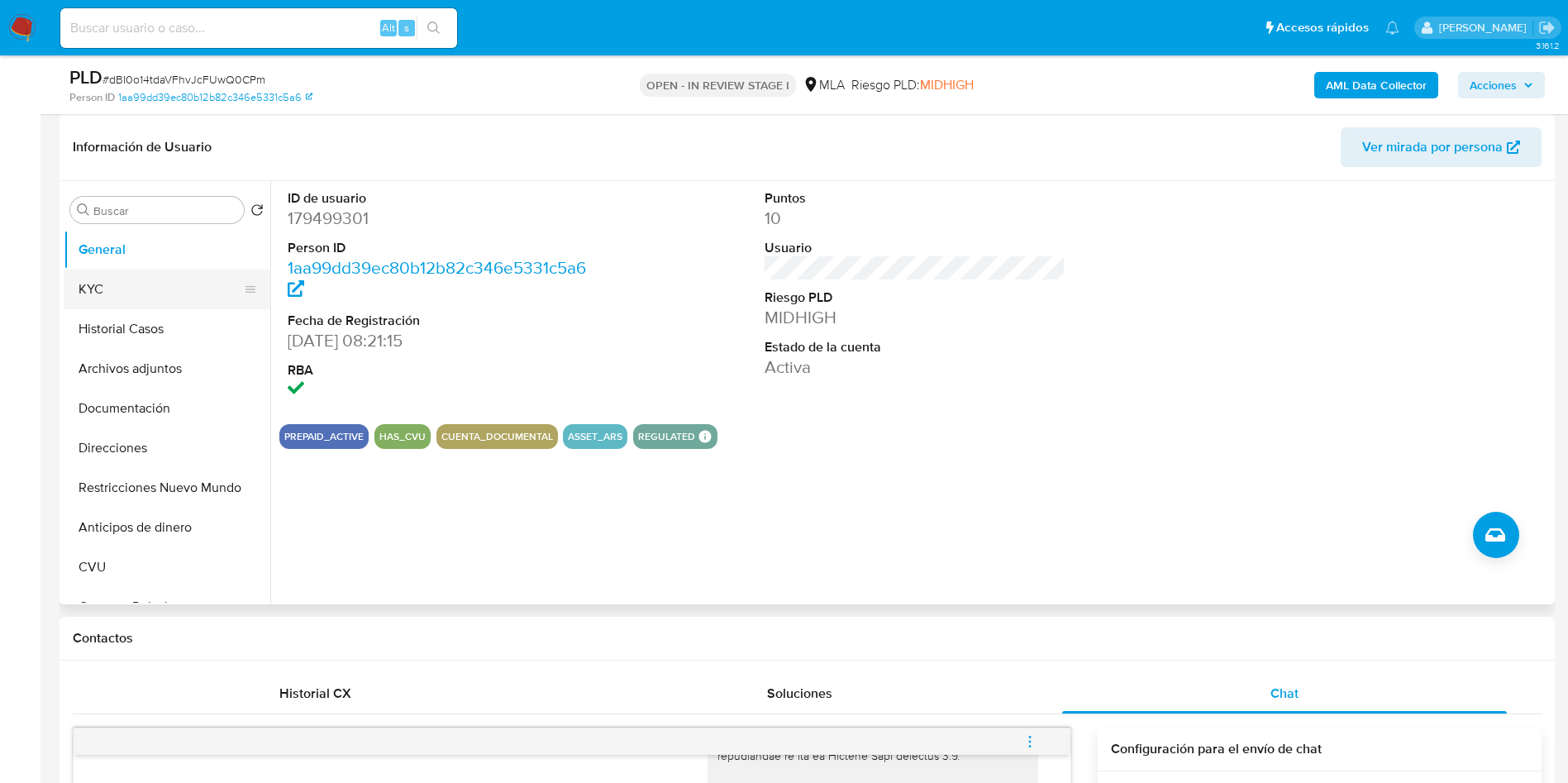
click at [93, 306] on button "KYC" at bounding box center [159, 289] width 193 height 40
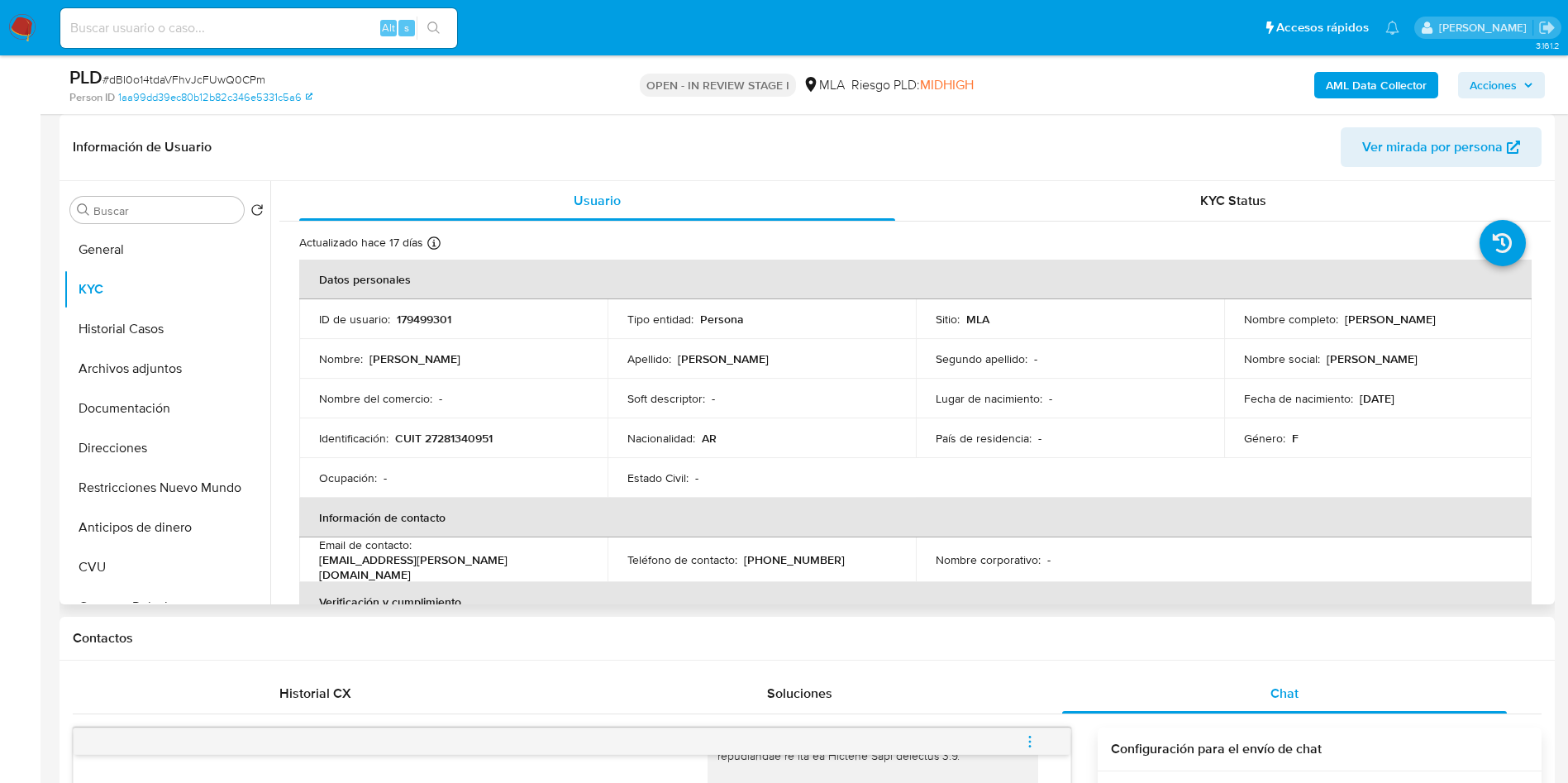
click at [473, 427] on td "Identificación : CUIT 27281340951" at bounding box center [453, 438] width 308 height 40
click at [474, 447] on td "Identificación : CUIT 27281340951" at bounding box center [453, 438] width 308 height 40
click at [475, 443] on p "CUIT 27281340951" at bounding box center [444, 438] width 97 height 15
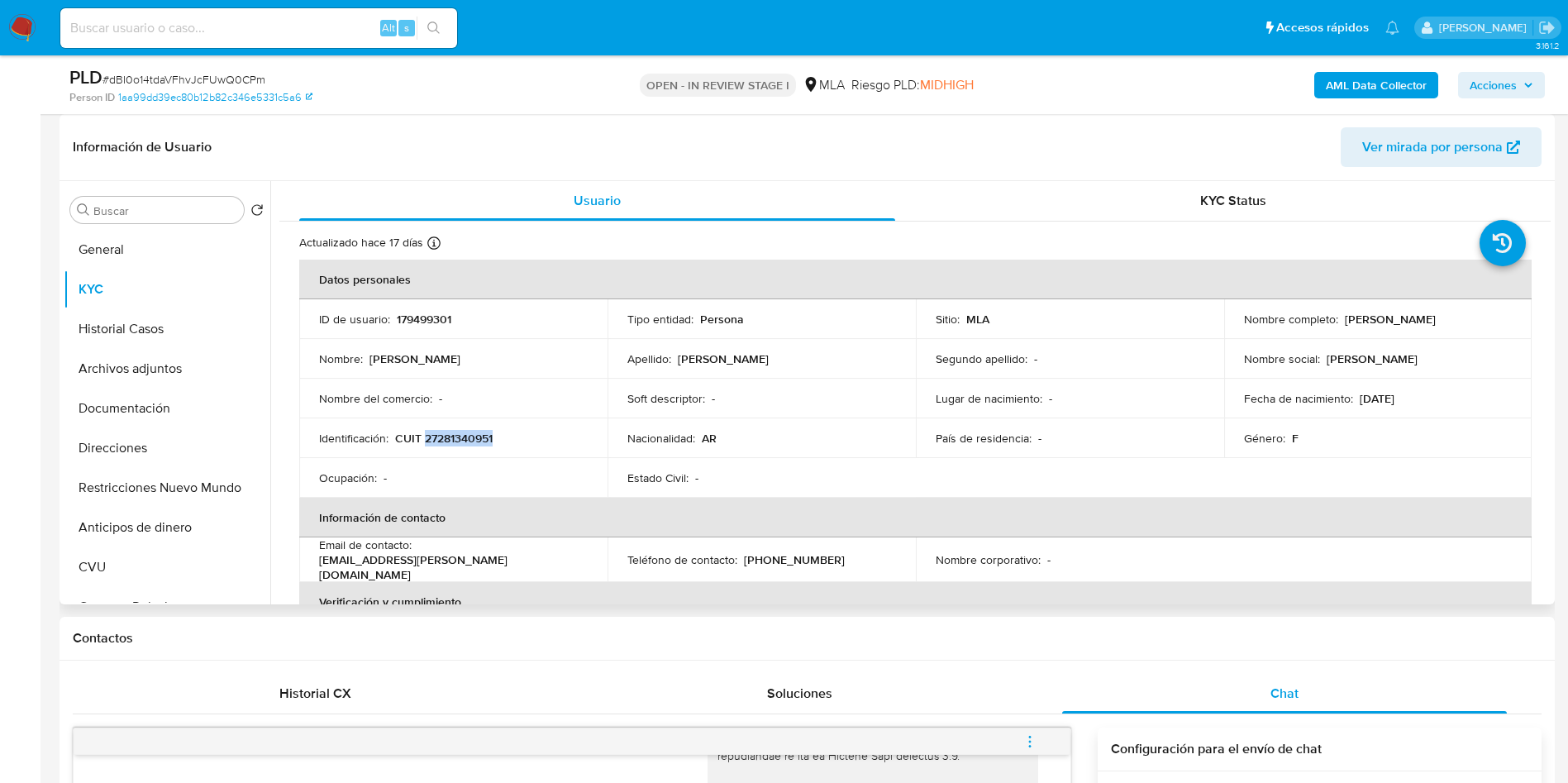
click at [475, 443] on p "CUIT 27281340951" at bounding box center [444, 438] width 97 height 15
copy p "27281340951"
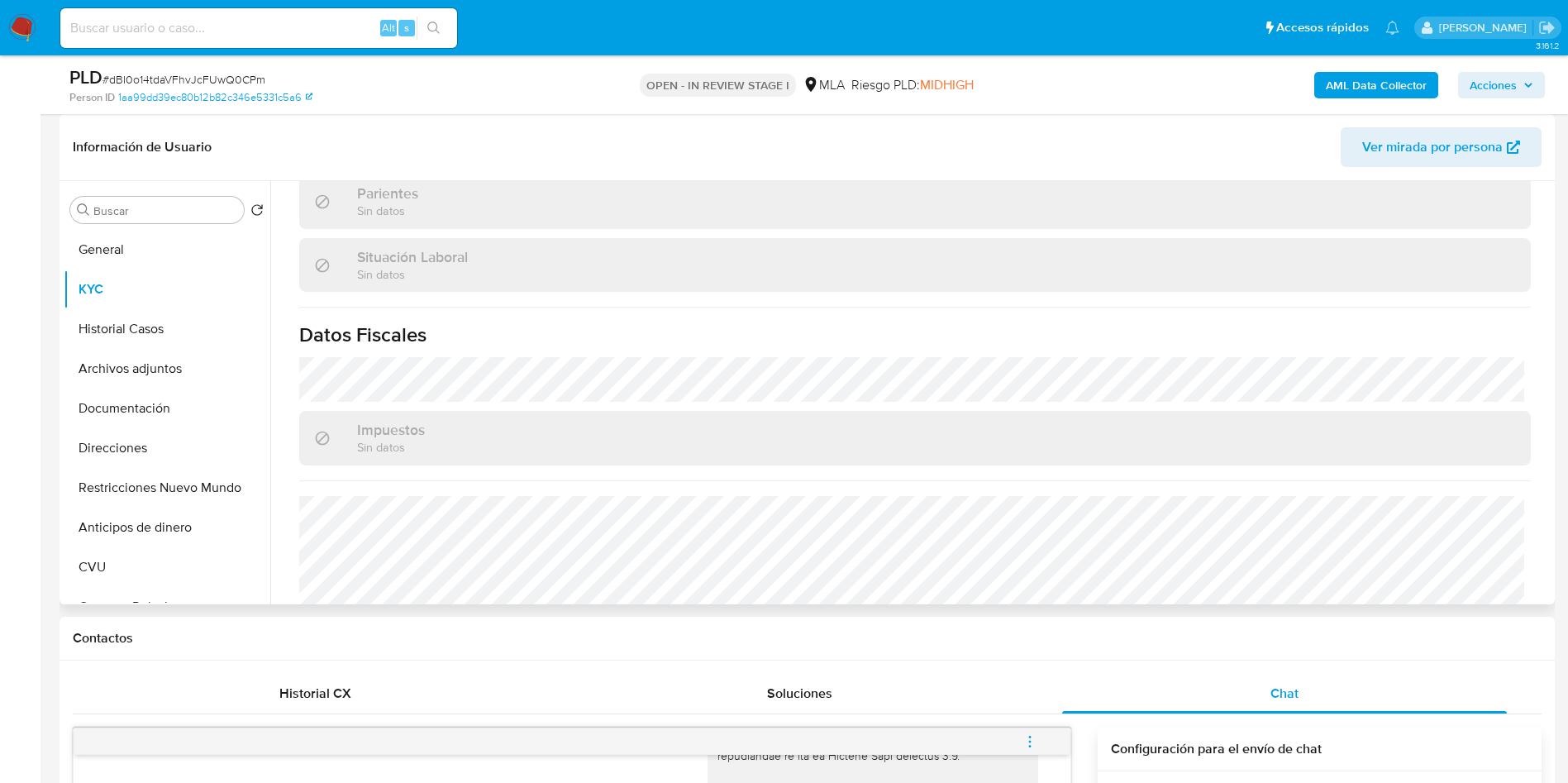
scroll to position [839, 0]
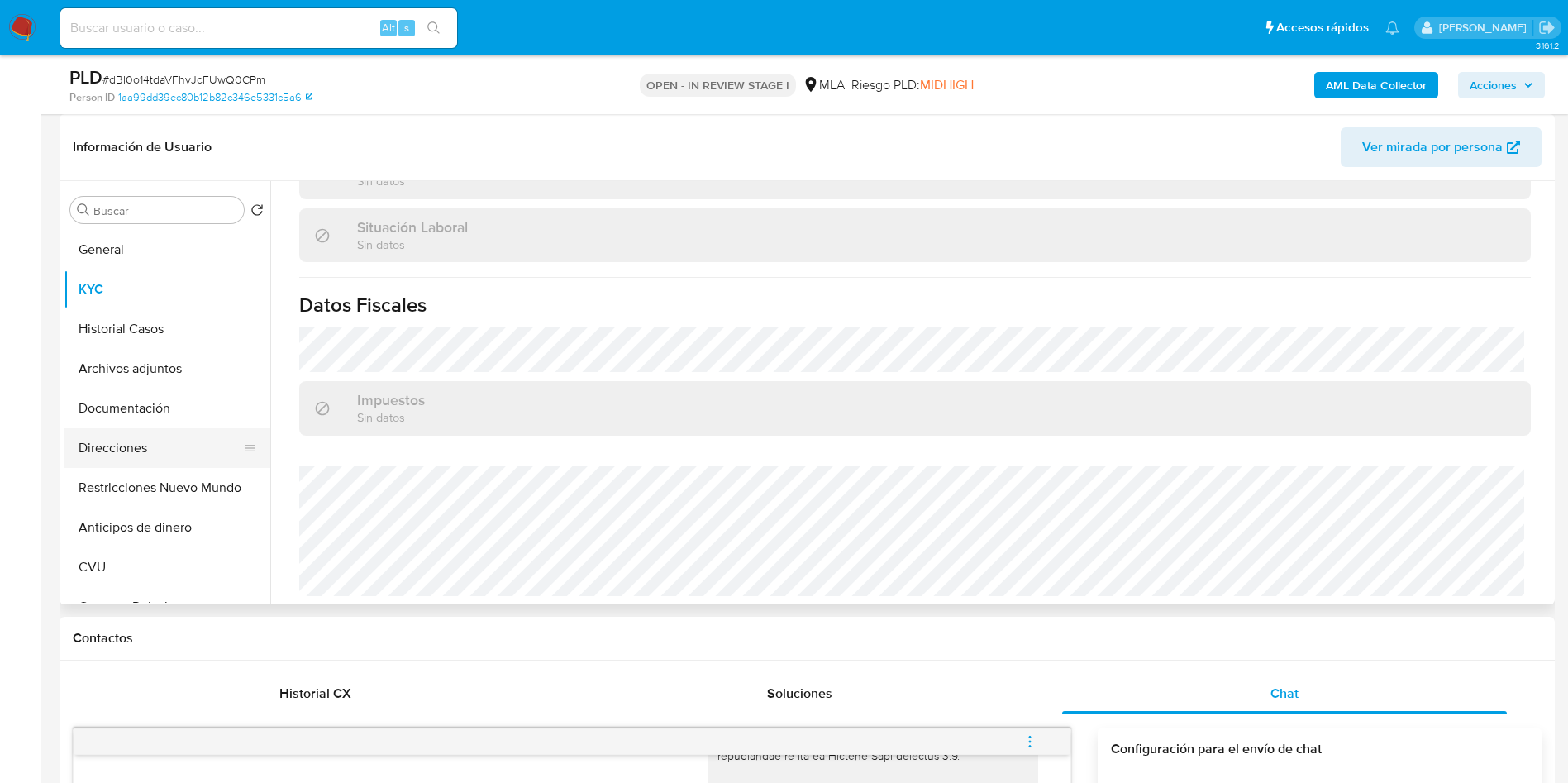
click at [167, 450] on button "Direcciones" at bounding box center [159, 448] width 193 height 40
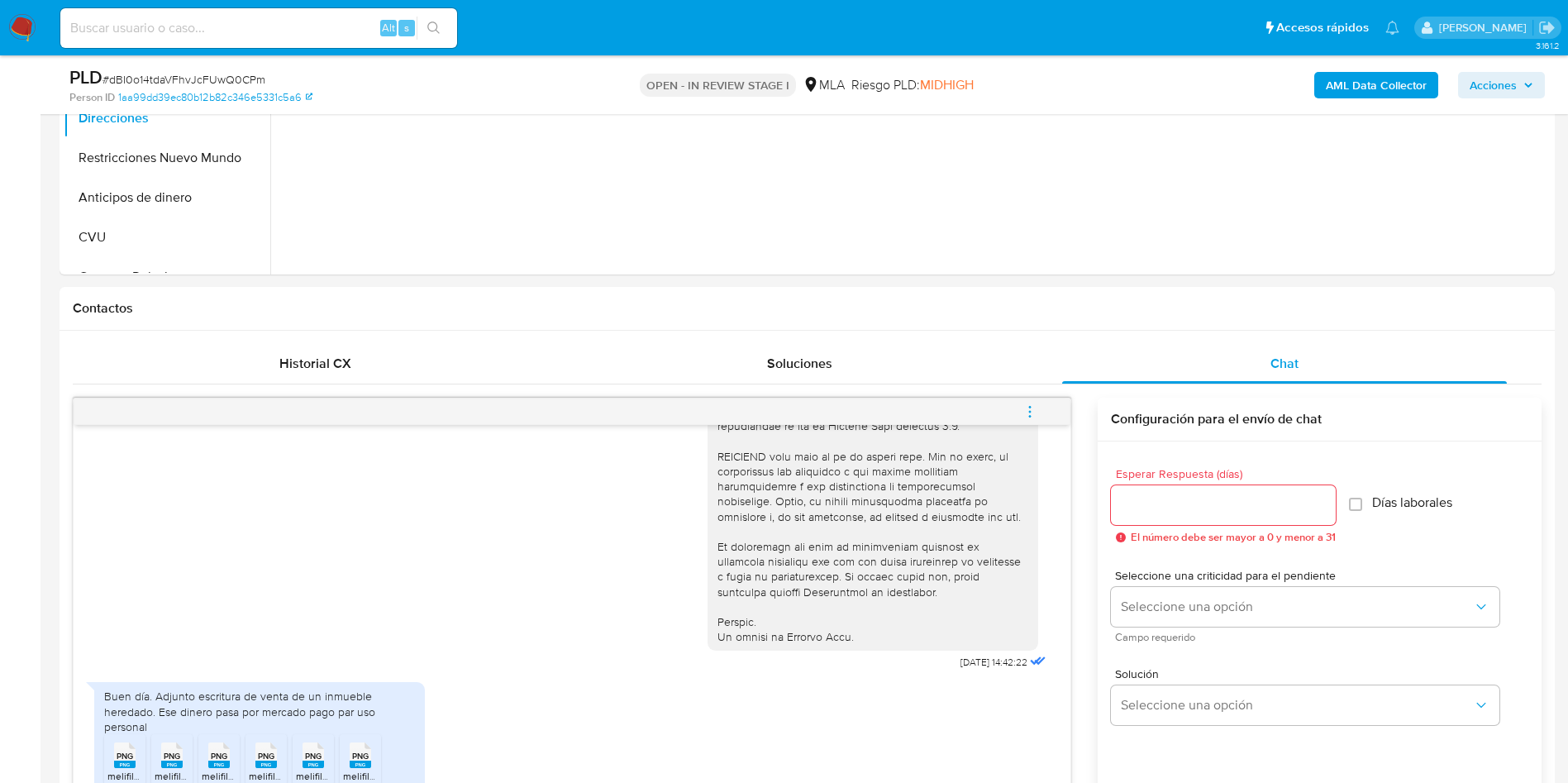
scroll to position [868, 0]
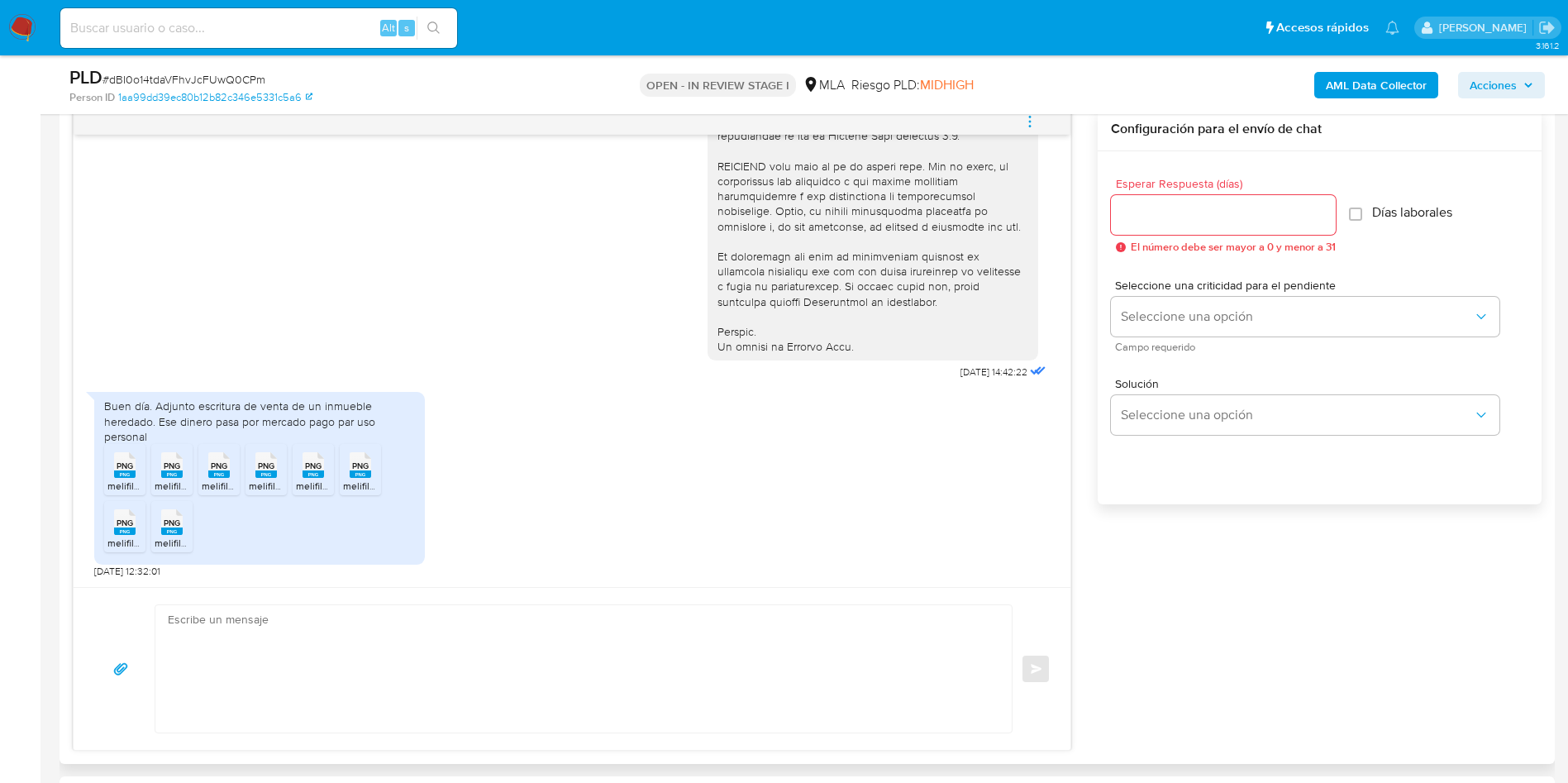
click at [136, 474] on div "PNG PNG" at bounding box center [124, 463] width 35 height 33
click at [146, 473] on ul "PNG PNG melifile4309139795048653591.png PNG PNG melifile8436369727327389280.png…" at bounding box center [260, 501] width 311 height 114
drag, startPoint x: 159, startPoint y: 467, endPoint x: 202, endPoint y: 467, distance: 43.0
click at [164, 467] on div "PNG PNG" at bounding box center [171, 463] width 35 height 33
drag, startPoint x: 223, startPoint y: 469, endPoint x: 261, endPoint y: 478, distance: 39.1
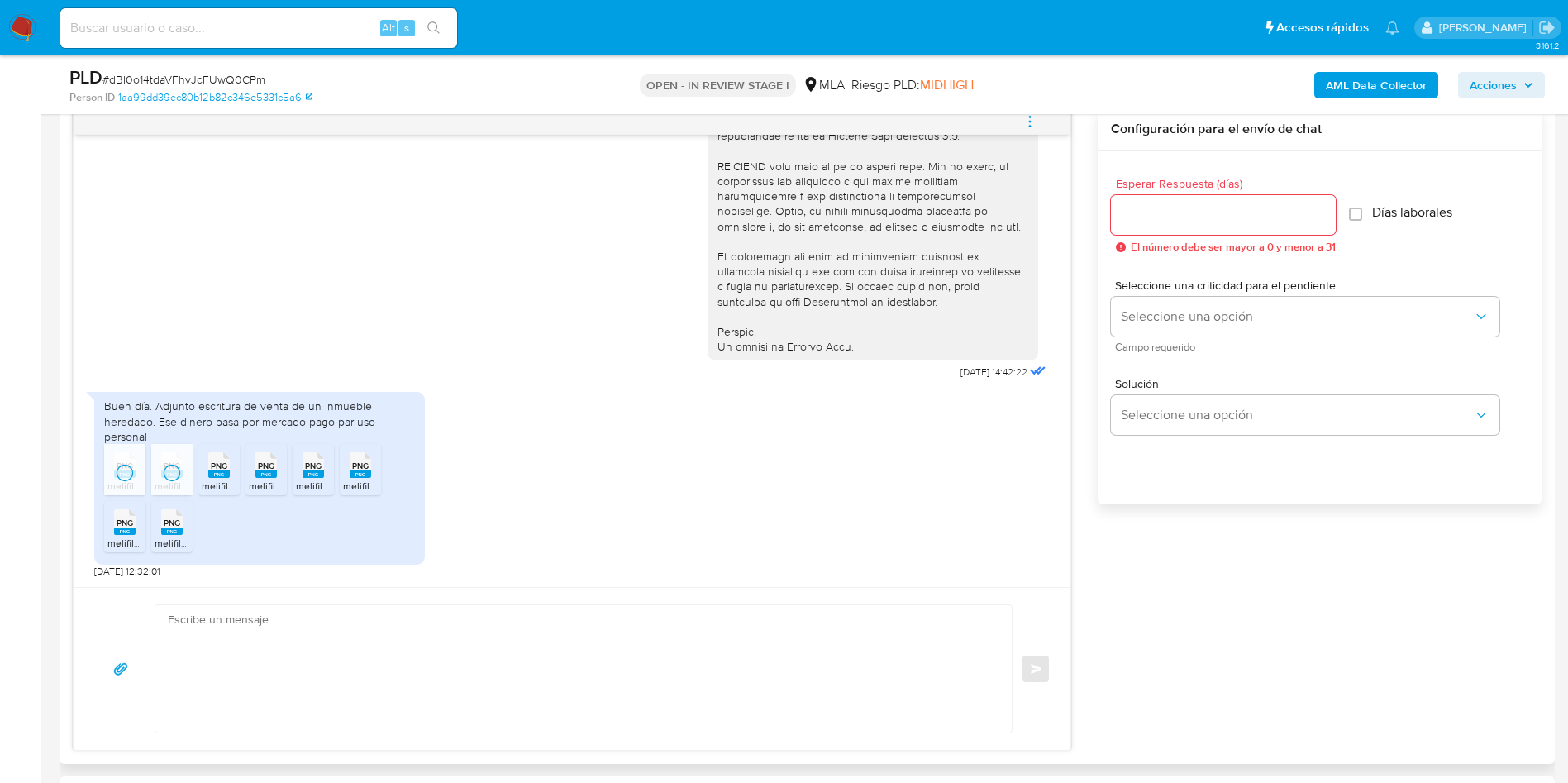
click at [225, 469] on span "PNG" at bounding box center [219, 466] width 17 height 11
drag, startPoint x: 276, startPoint y: 475, endPoint x: 296, endPoint y: 477, distance: 20.1
click at [281, 477] on div "PNG PNG" at bounding box center [265, 463] width 35 height 33
drag, startPoint x: 317, startPoint y: 477, endPoint x: 347, endPoint y: 480, distance: 30.1
click at [322, 477] on rect at bounding box center [313, 475] width 22 height 8
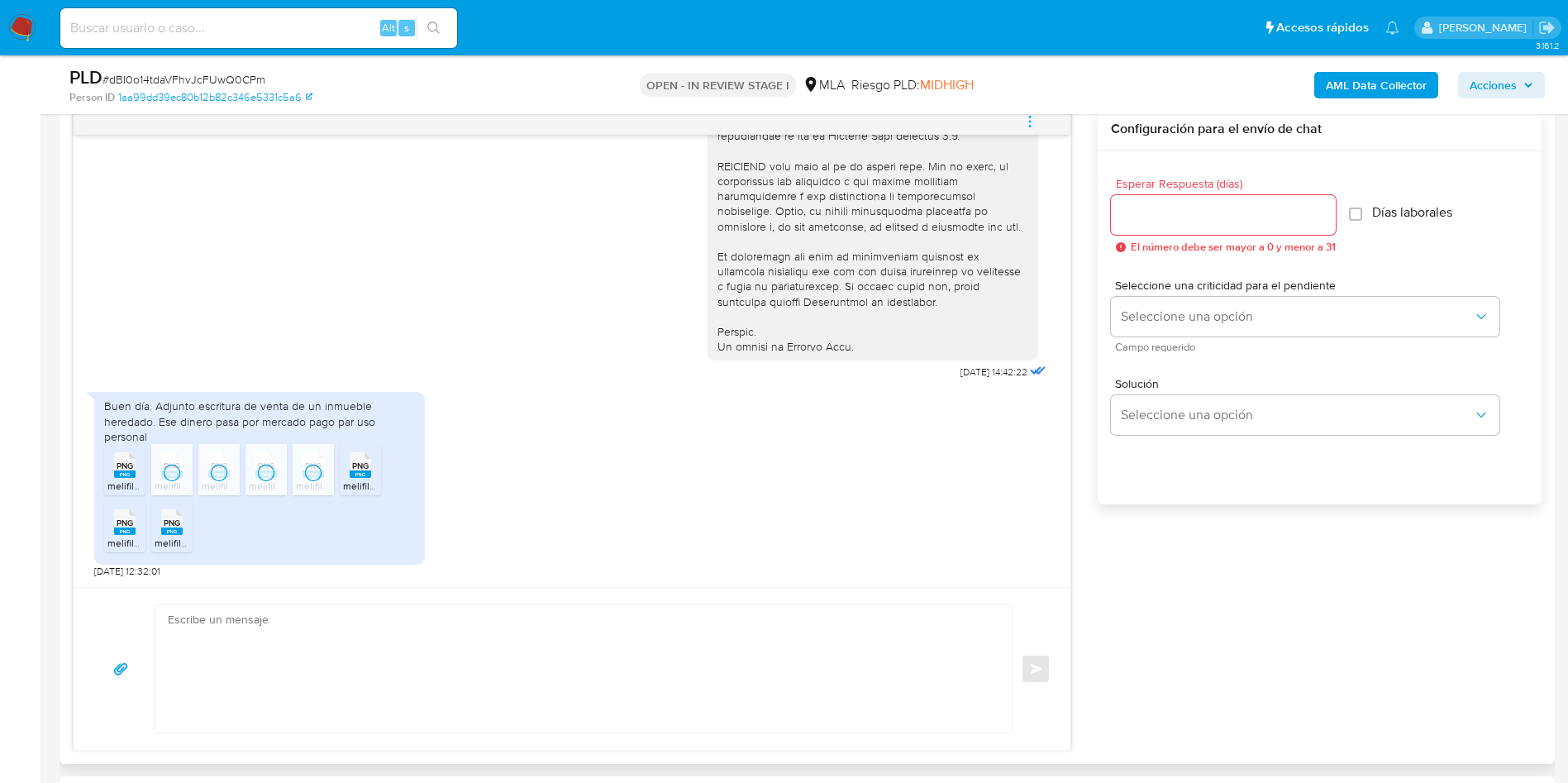
click at [369, 476] on rect at bounding box center [361, 475] width 22 height 8
click at [119, 537] on span "melifile1204125673920555431.png" at bounding box center [183, 543] width 154 height 14
click at [168, 537] on span "melifile8070424447438927144.png" at bounding box center [233, 543] width 157 height 14
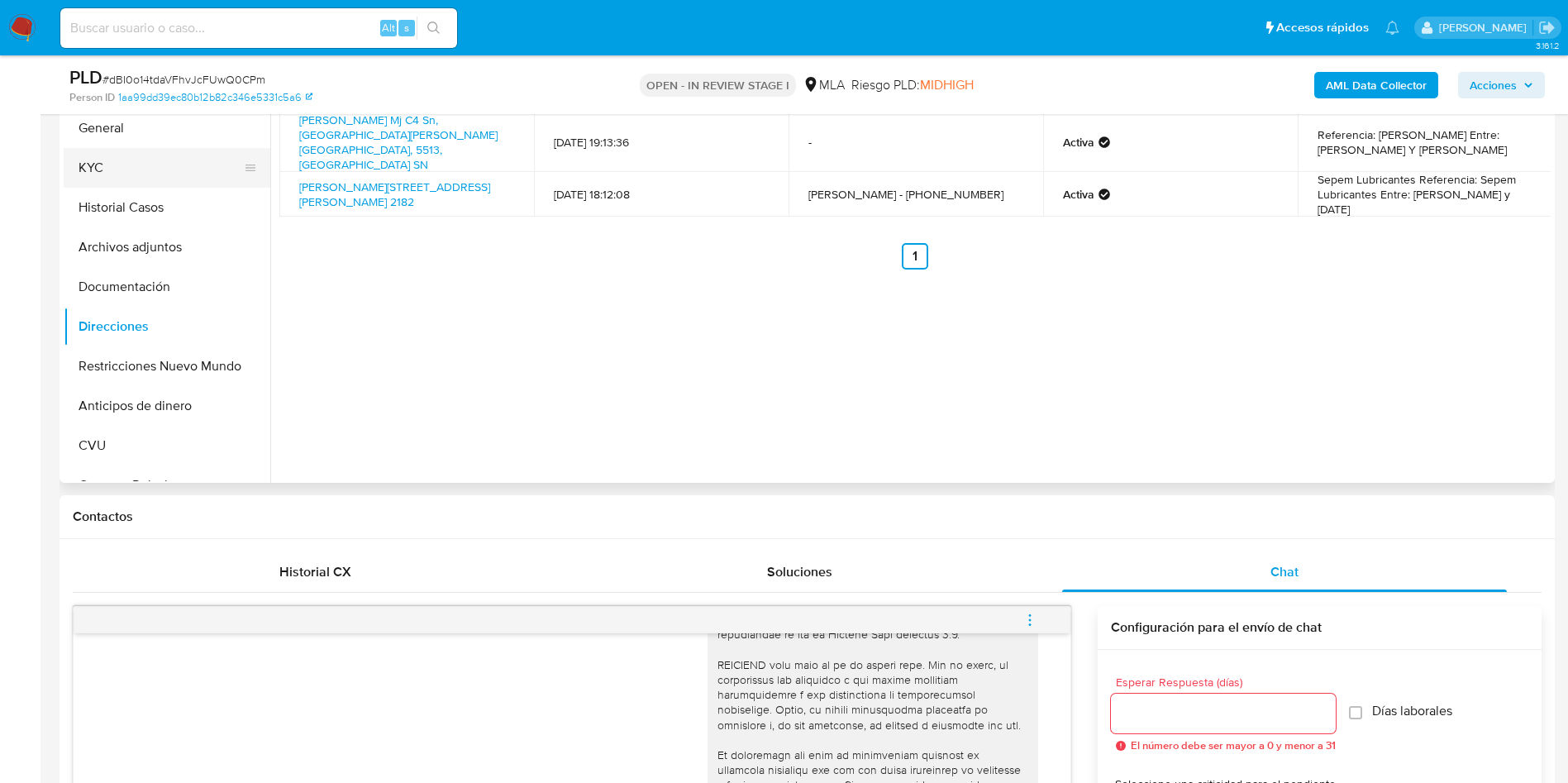
scroll to position [248, 0]
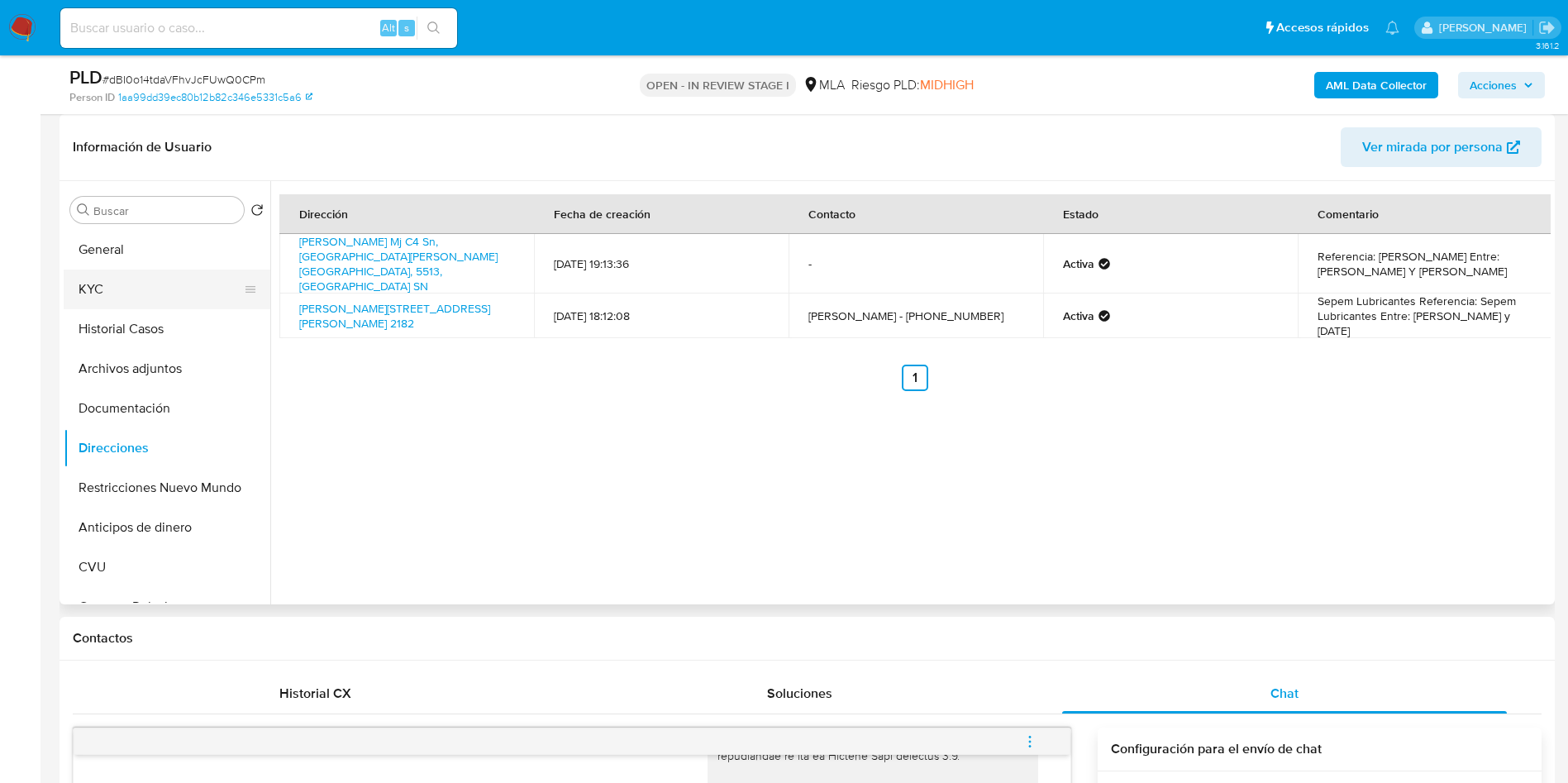
click at [123, 298] on button "KYC" at bounding box center [159, 289] width 193 height 40
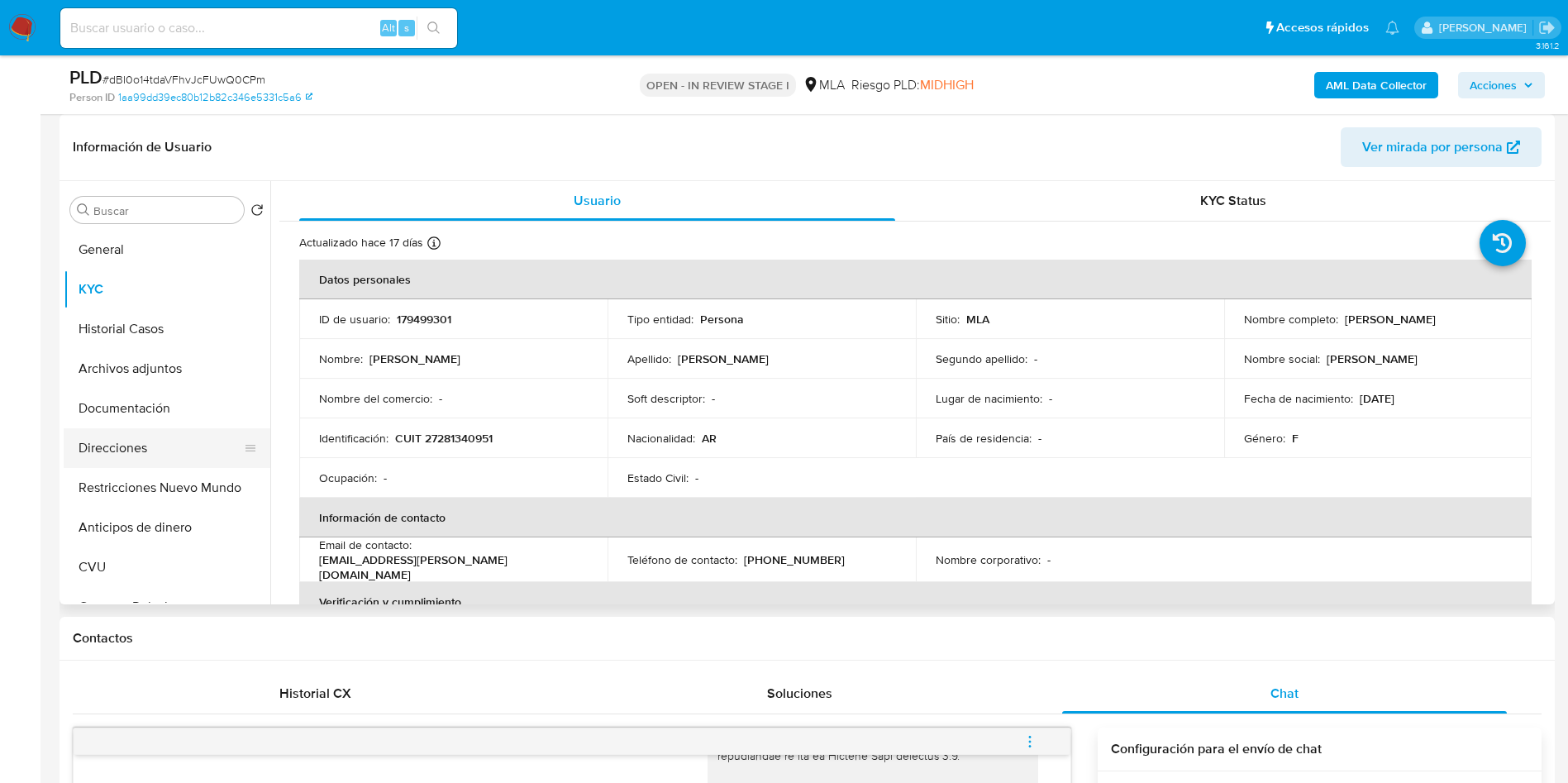
click at [120, 442] on button "Direcciones" at bounding box center [159, 448] width 193 height 40
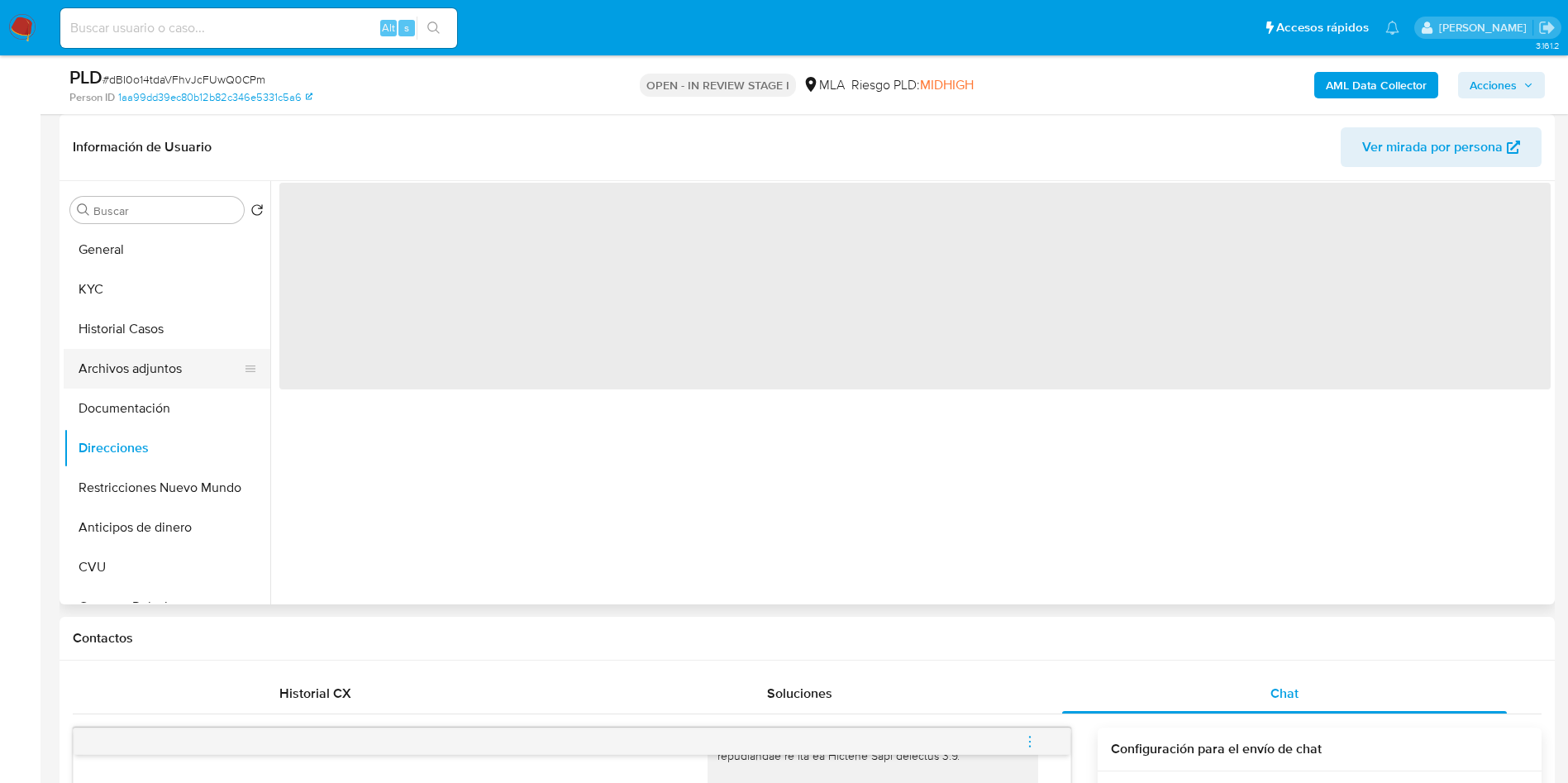
click at [125, 384] on button "Archivos adjuntos" at bounding box center [159, 369] width 193 height 40
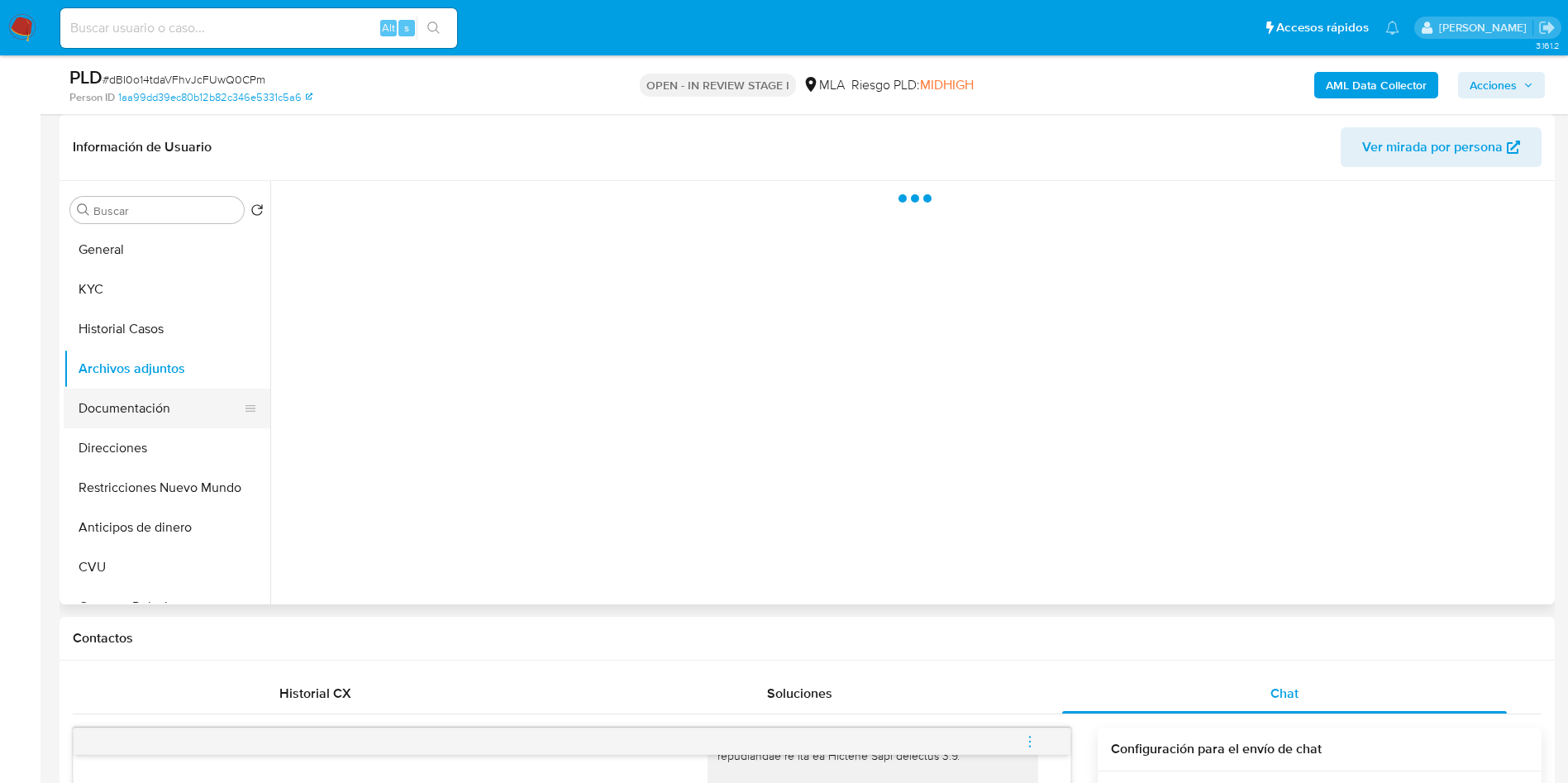
click at [125, 402] on button "Documentación" at bounding box center [159, 408] width 193 height 40
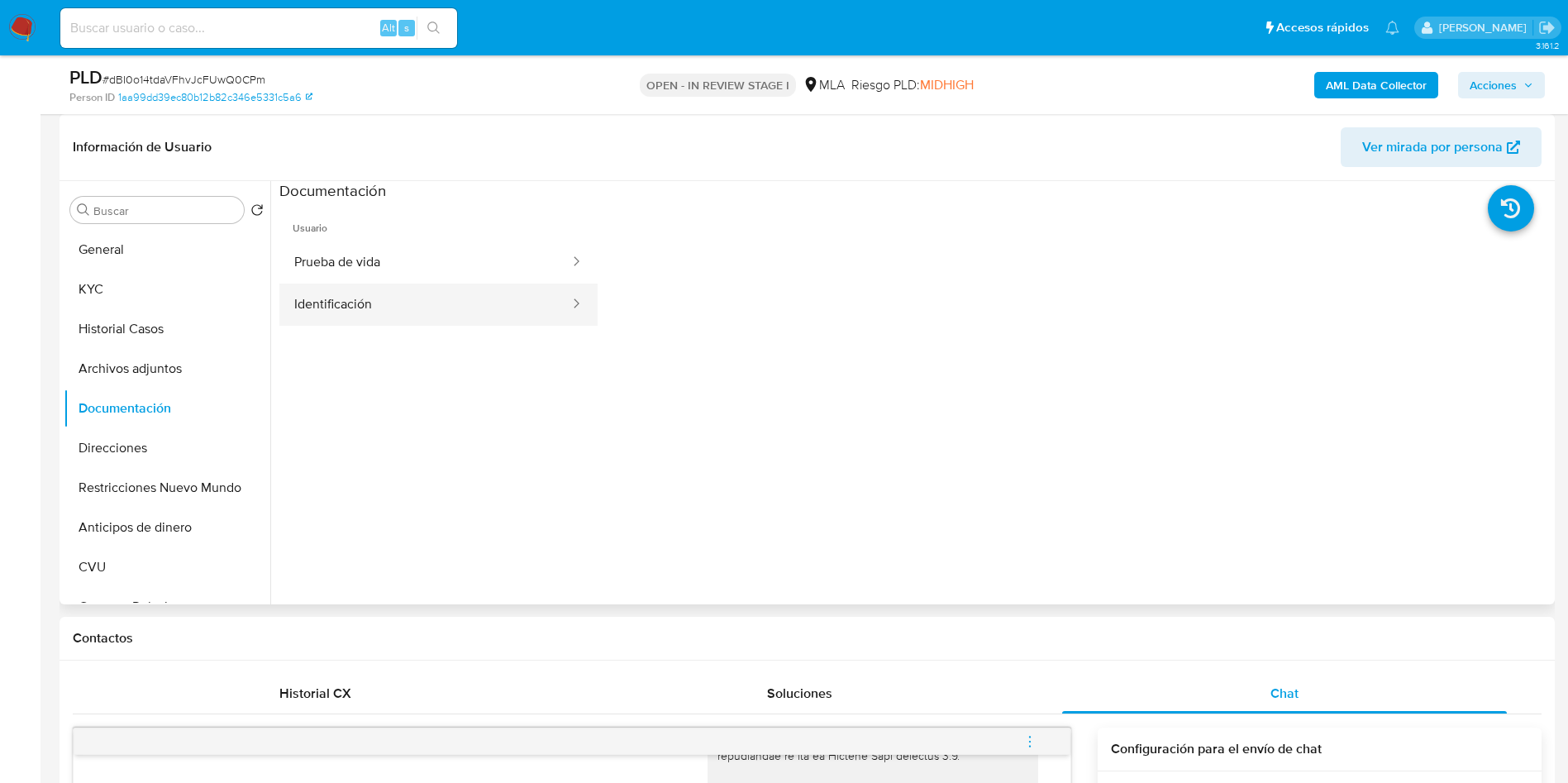
click at [399, 291] on button "Identificación" at bounding box center [425, 304] width 292 height 43
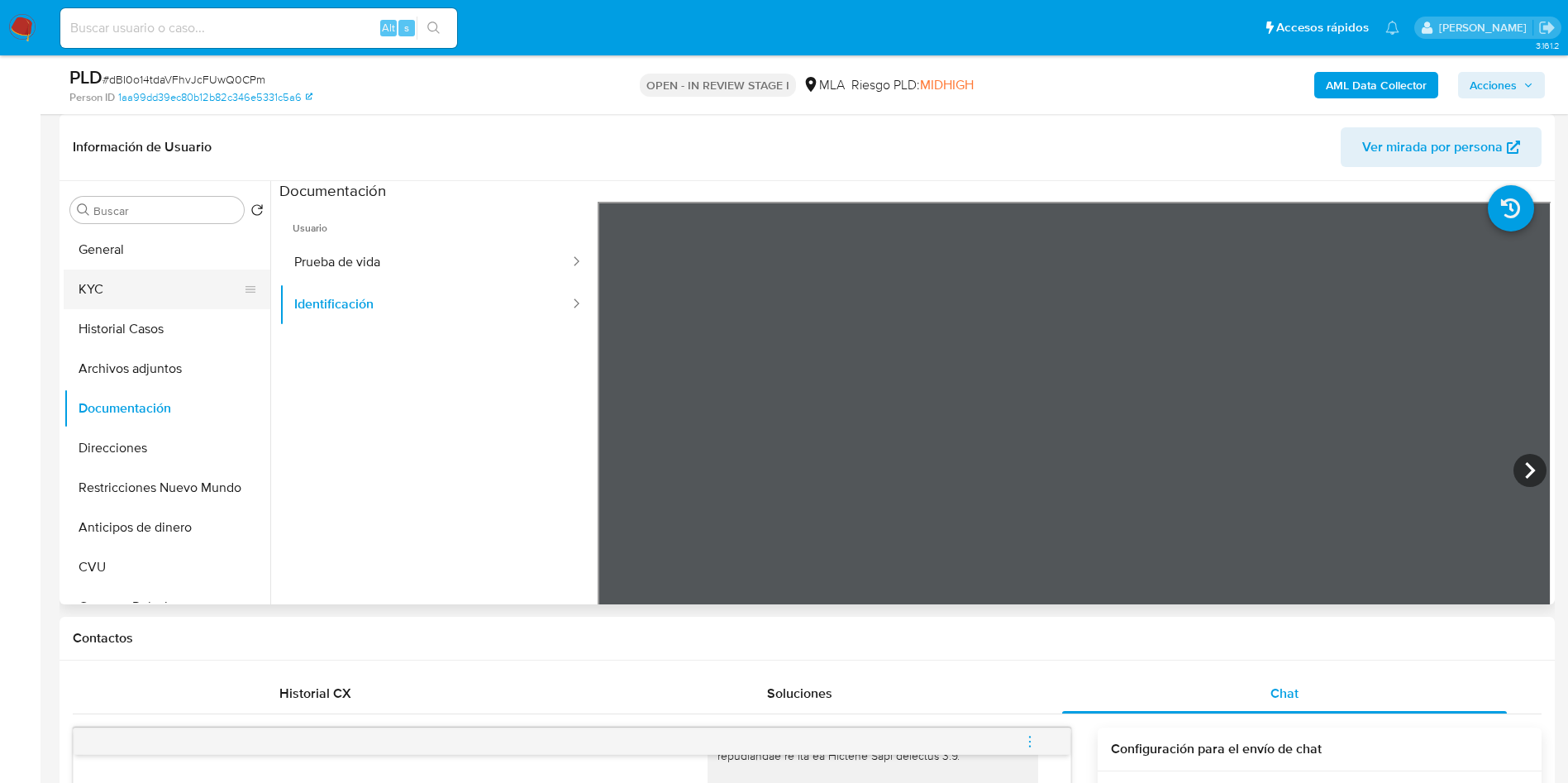
click at [114, 297] on button "KYC" at bounding box center [159, 289] width 193 height 40
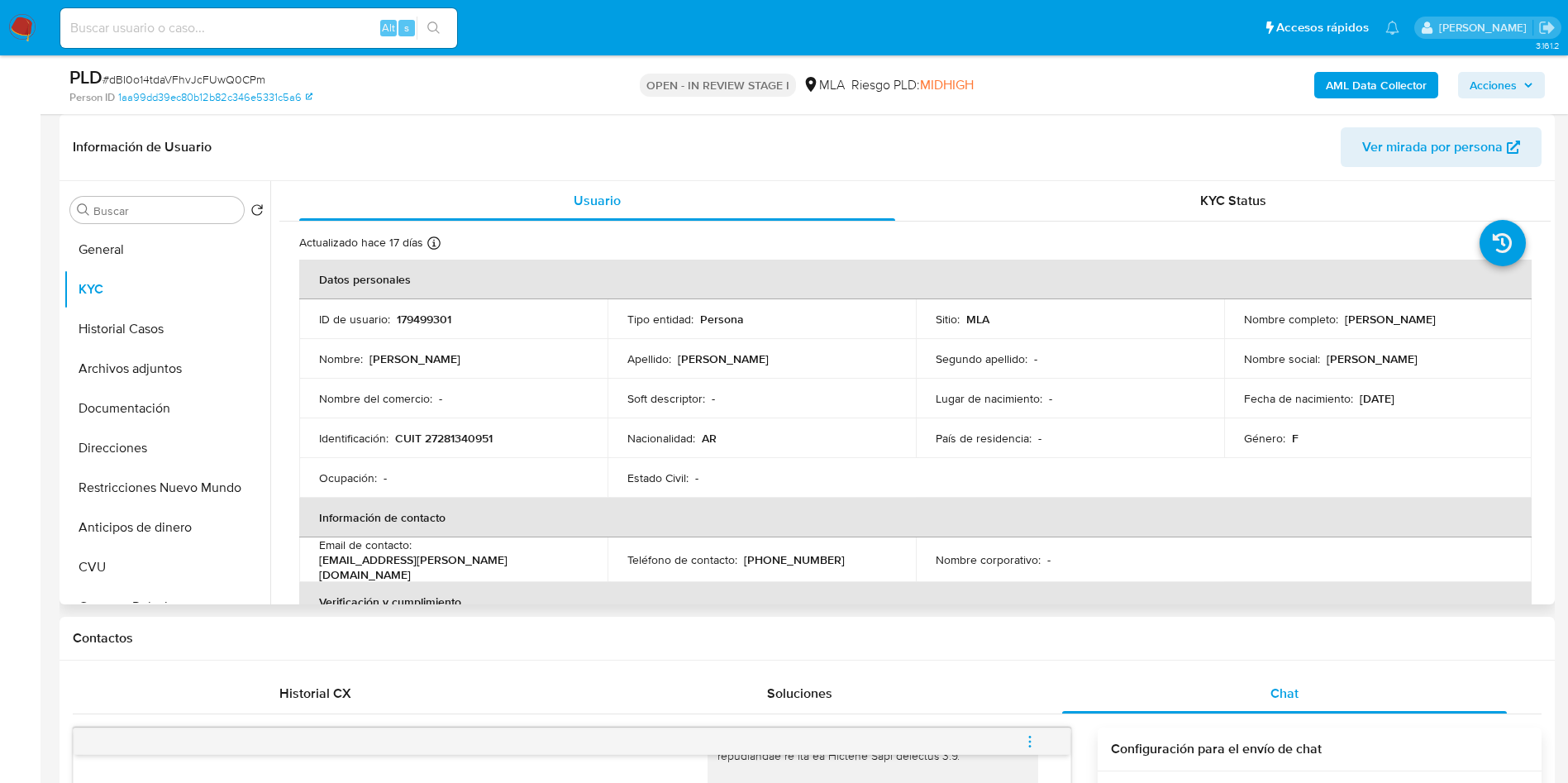
click at [1433, 317] on p "Maria Cecilia Simionato" at bounding box center [1391, 319] width 91 height 15
copy p "Simionato"
click at [423, 309] on td "ID de usuario : 179499301" at bounding box center [453, 319] width 308 height 40
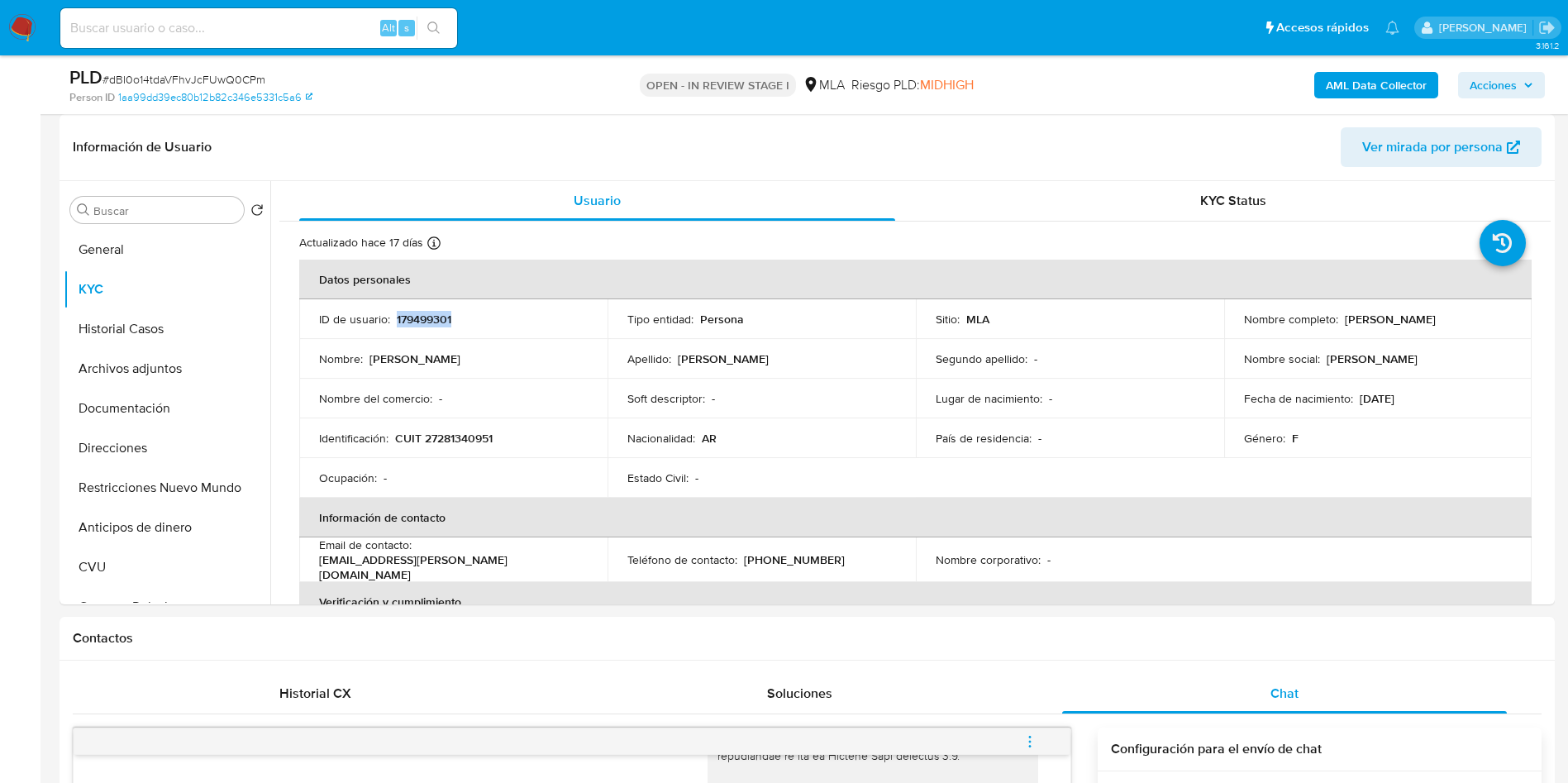
copy p "179499301"
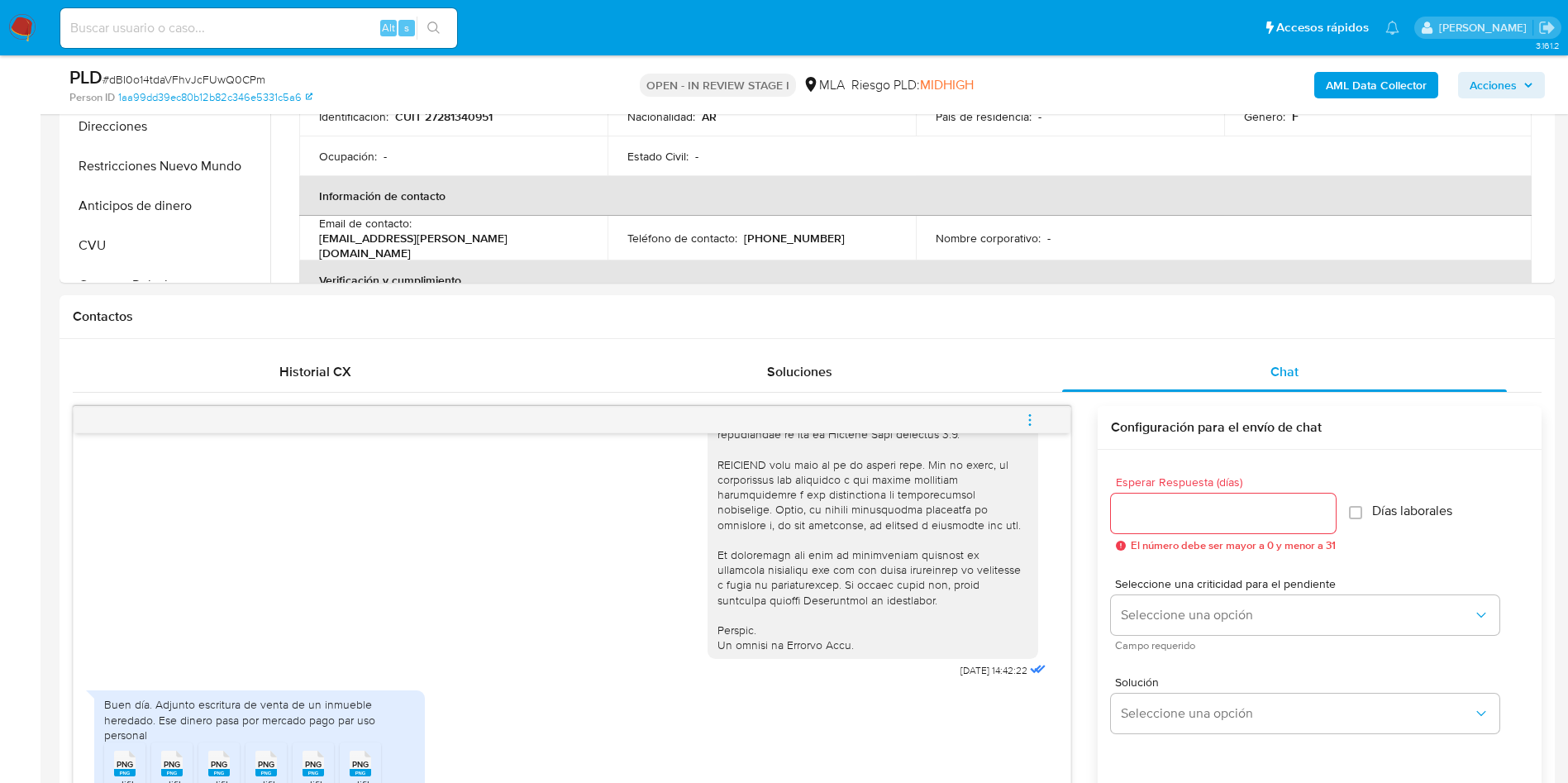
scroll to position [868, 0]
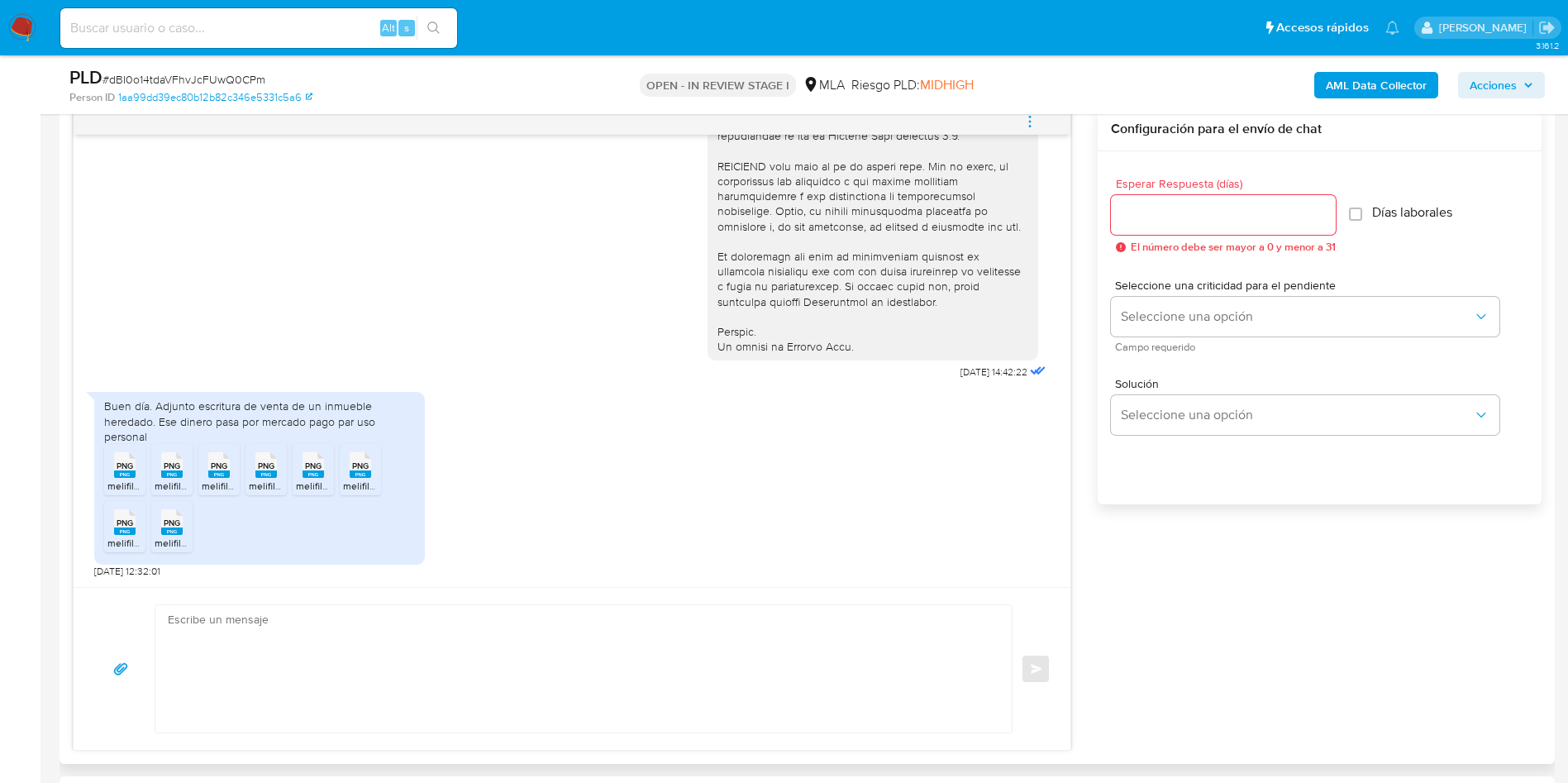
click at [275, 695] on textarea at bounding box center [578, 669] width 823 height 128
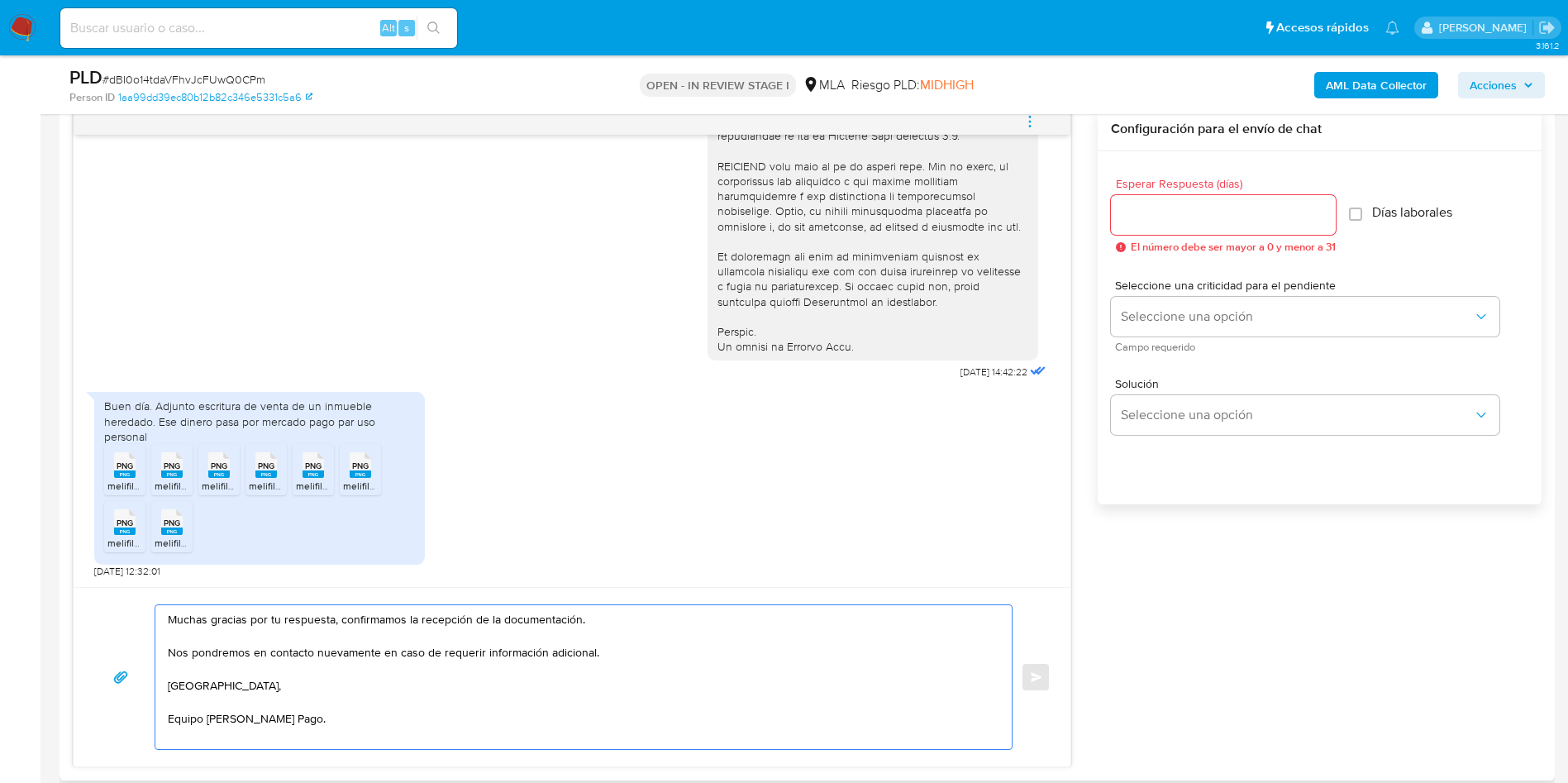
type textarea "Muchas gracias por tu respuesta, confirmamos la recepción de la documentación. …"
click at [1186, 232] on div at bounding box center [1223, 215] width 225 height 40
click at [1149, 204] on input "Esperar Respuesta (días)" at bounding box center [1223, 215] width 225 height 22
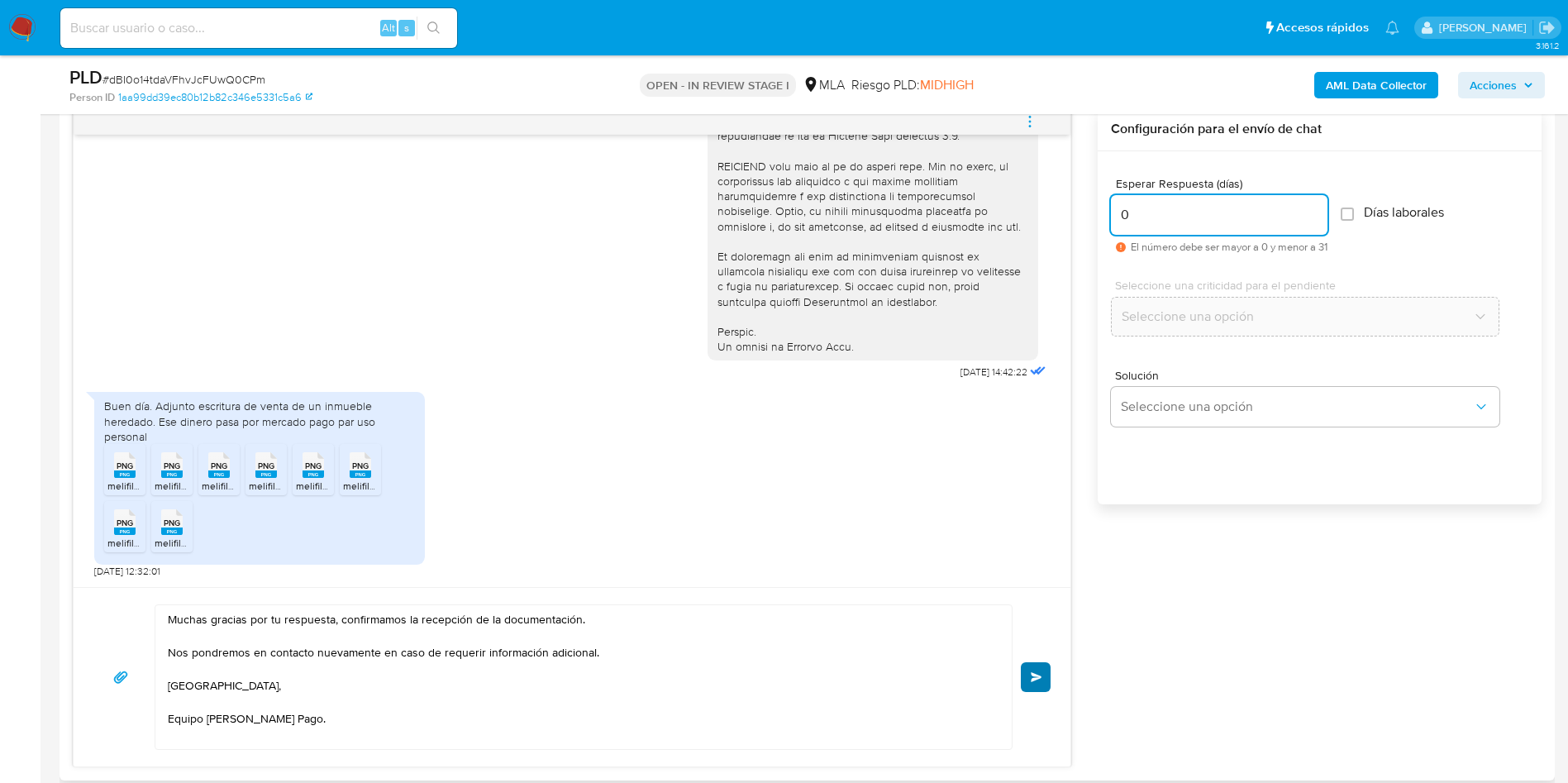
type input "0"
drag, startPoint x: 1037, startPoint y: 680, endPoint x: 1076, endPoint y: 670, distance: 40.3
click at [1039, 680] on span "Enviar" at bounding box center [1037, 677] width 12 height 10
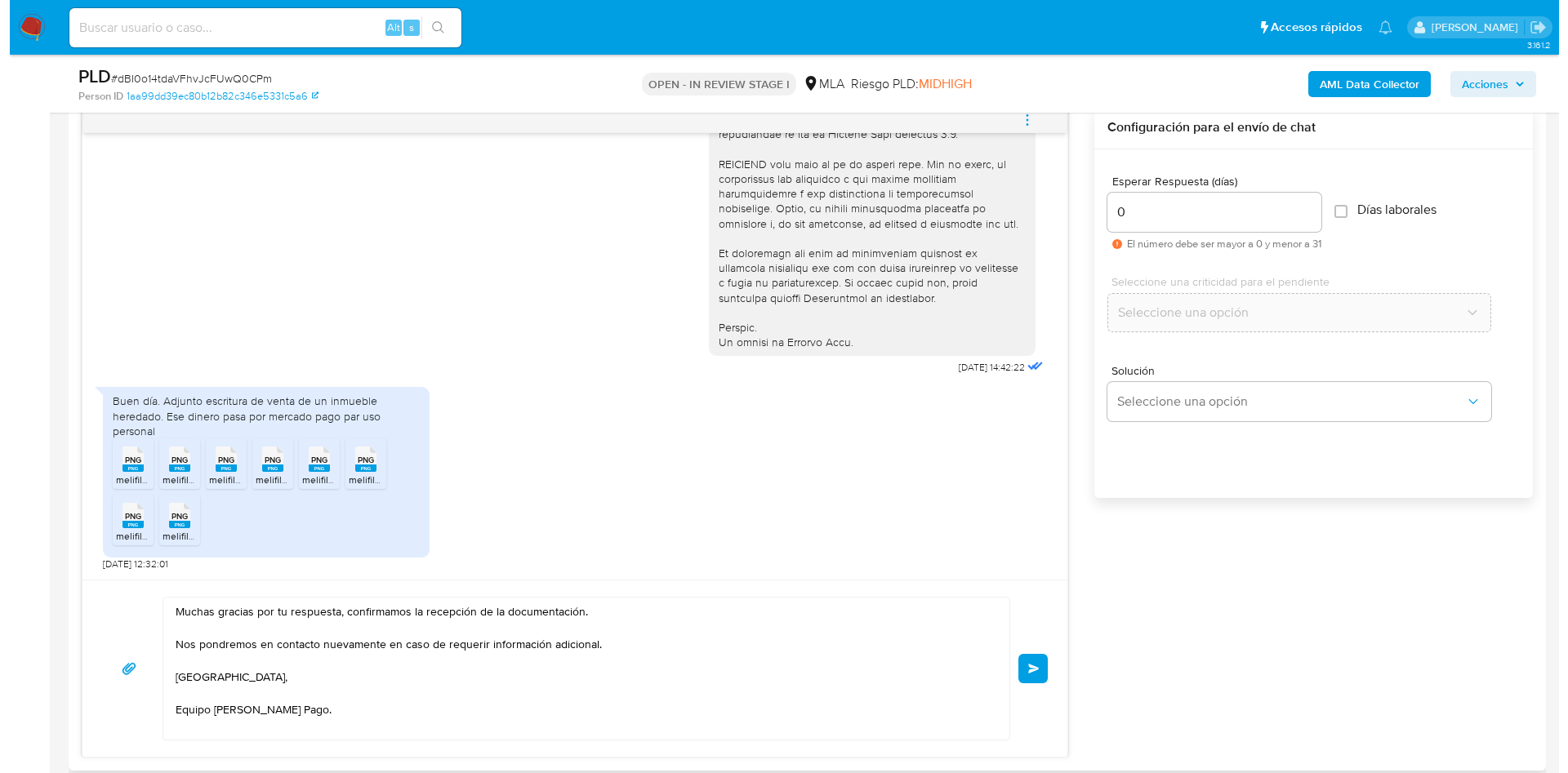
scroll to position [613, 0]
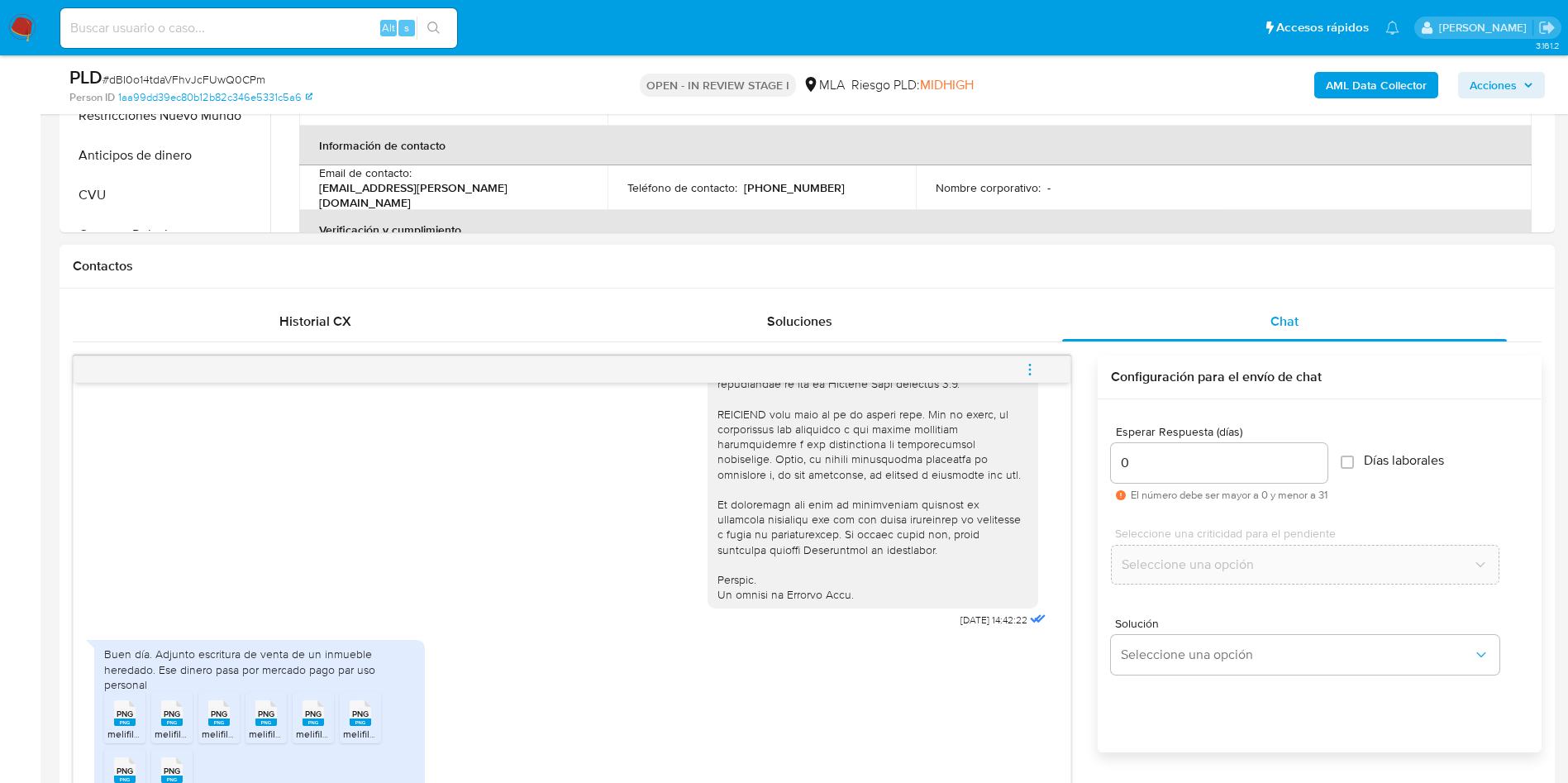
click at [1034, 352] on span "menu-action" at bounding box center [1029, 370] width 15 height 40
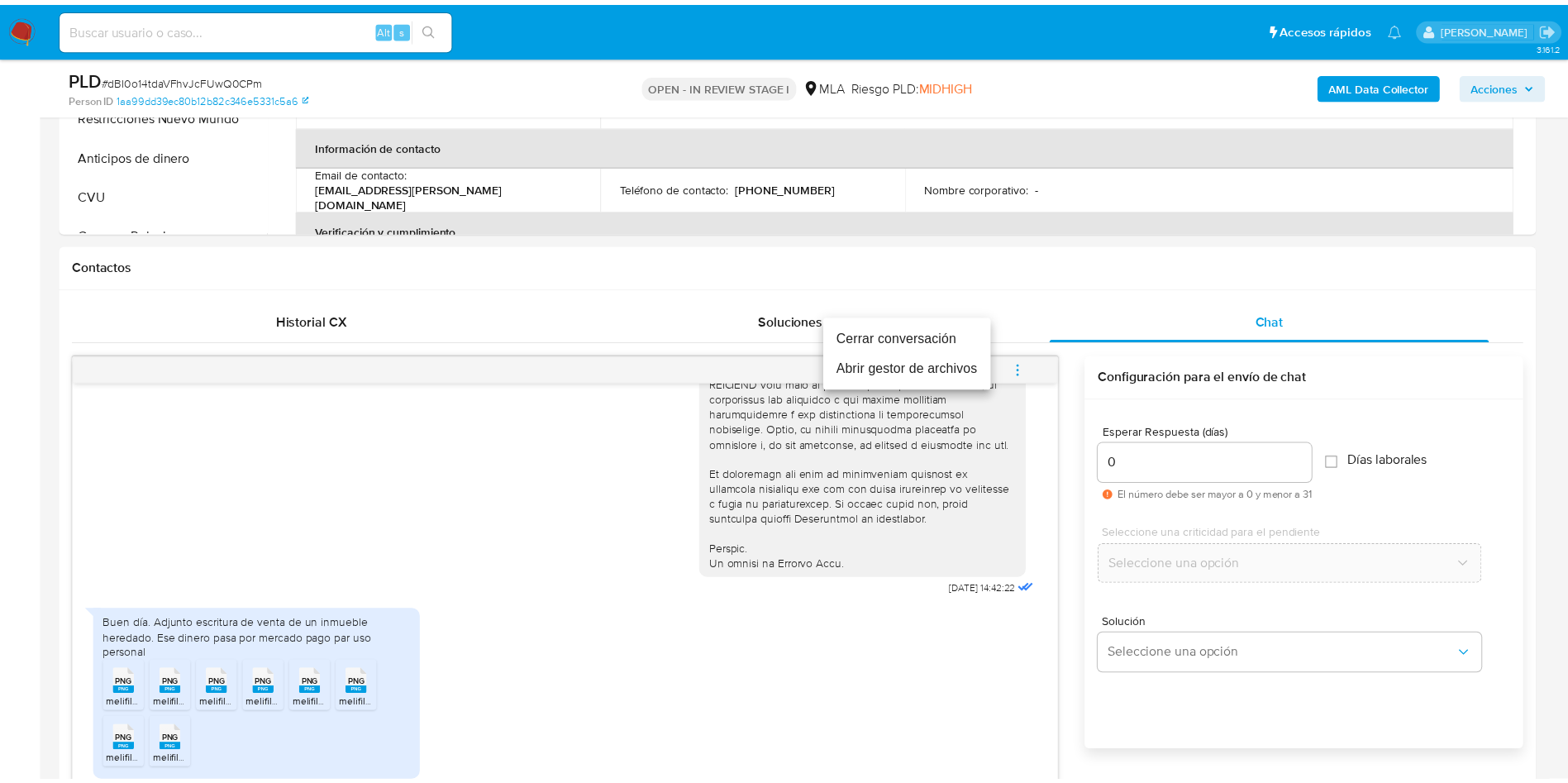
scroll to position [877, 0]
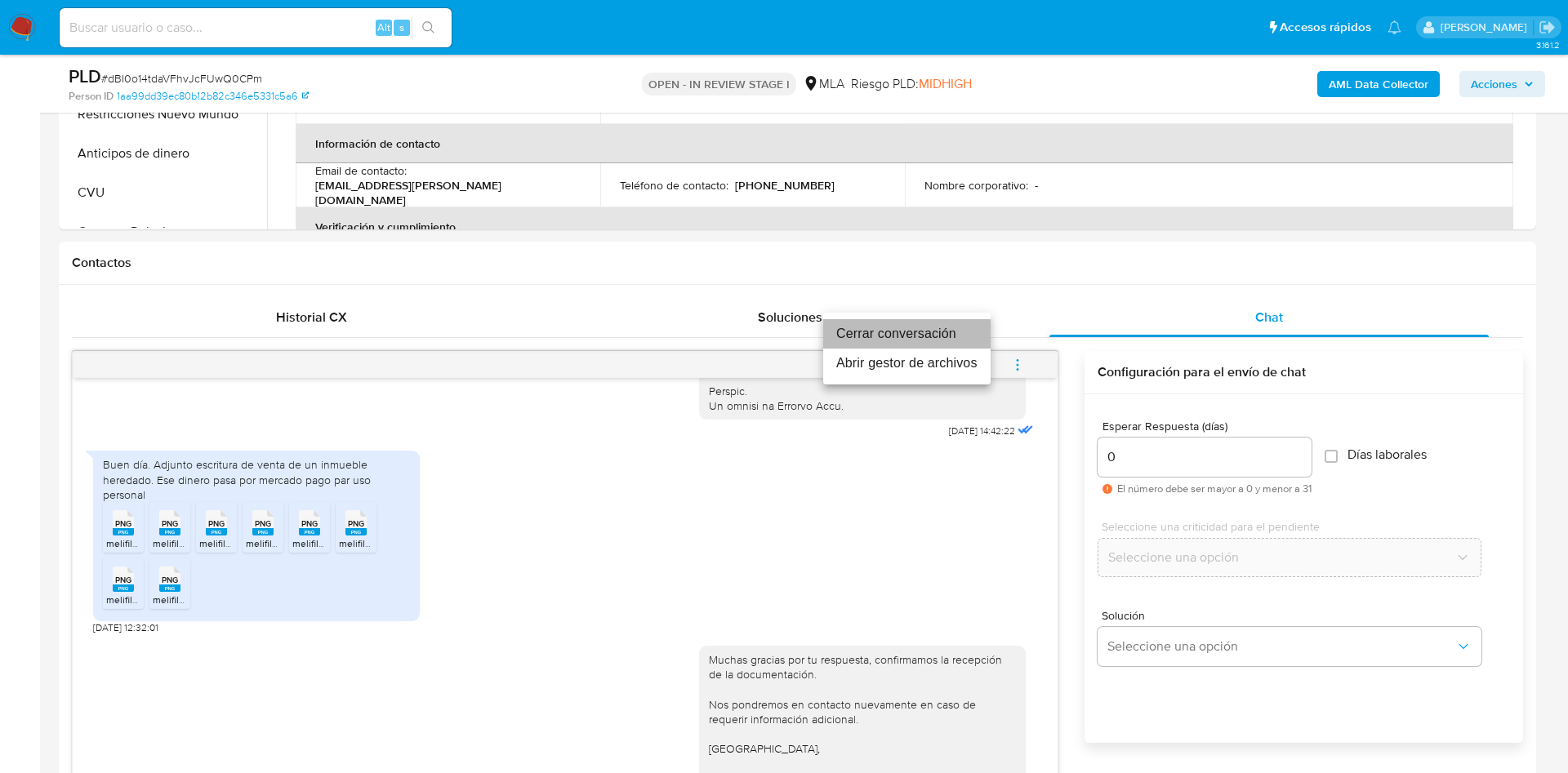
click at [949, 347] on li "Cerrar conversación" at bounding box center [906, 334] width 167 height 29
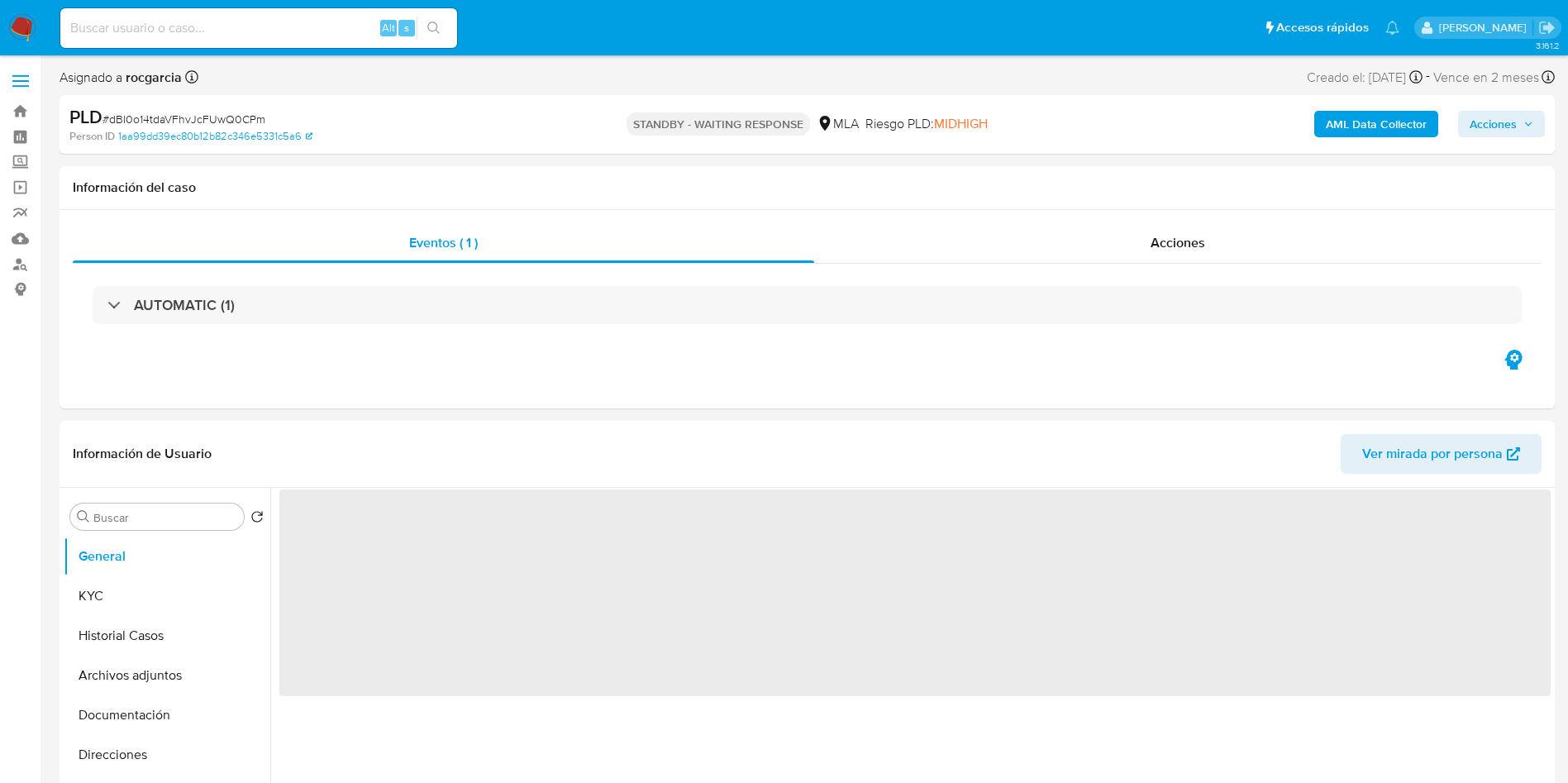
select select "10"
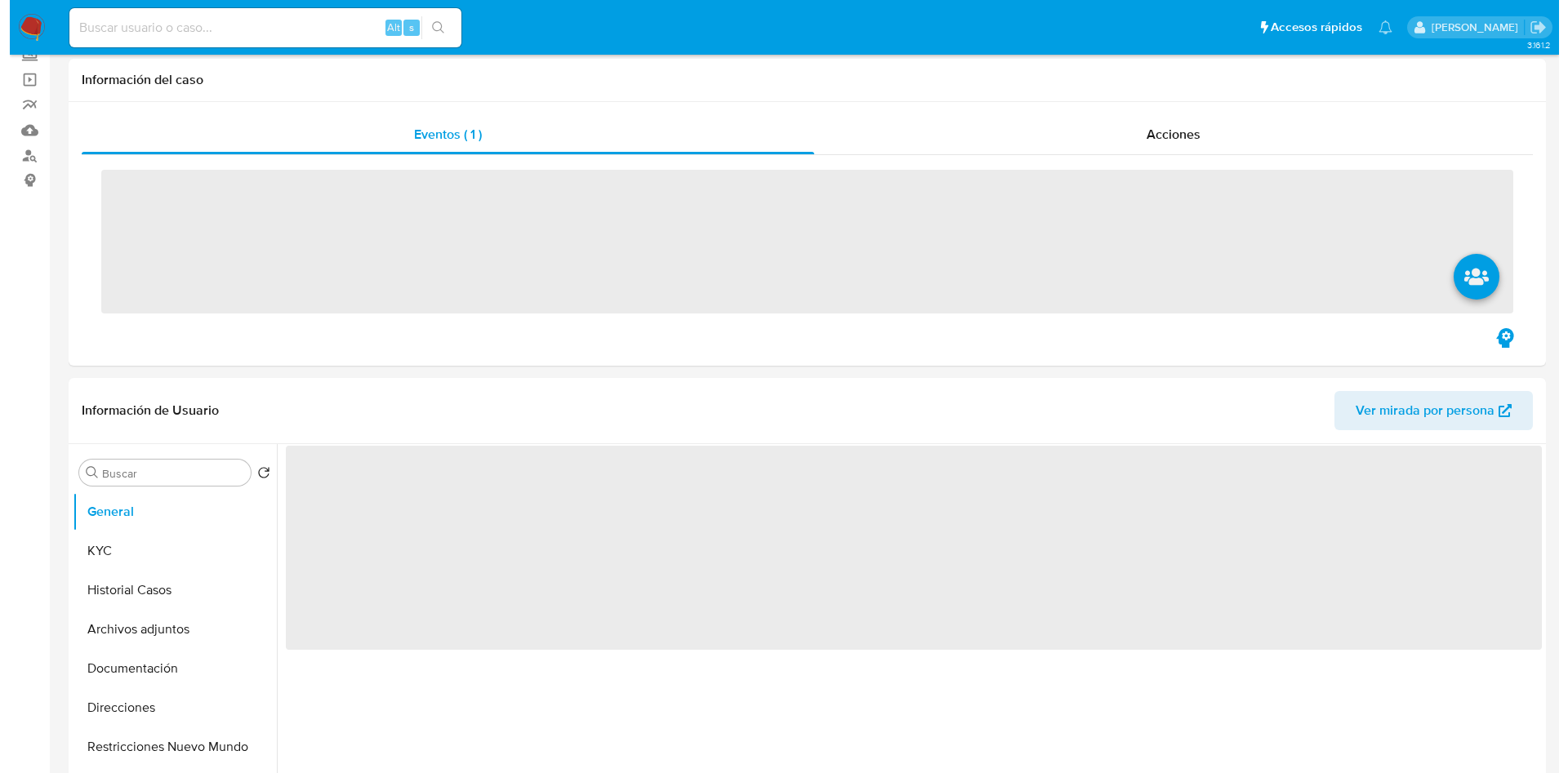
scroll to position [122, 0]
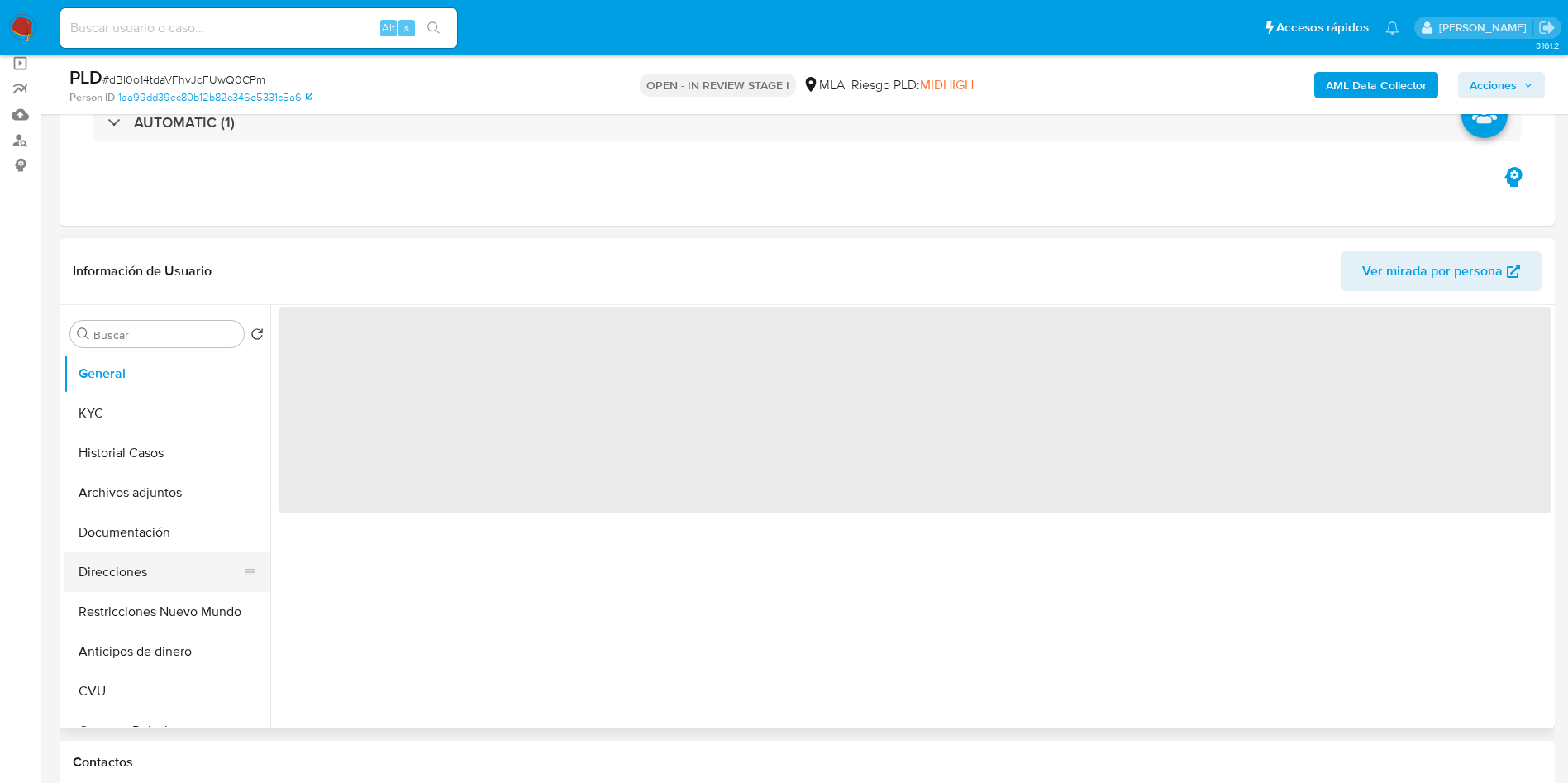
click at [142, 555] on button "Direcciones" at bounding box center [159, 572] width 193 height 40
click at [135, 487] on button "Archivos adjuntos" at bounding box center [159, 493] width 193 height 40
select select "10"
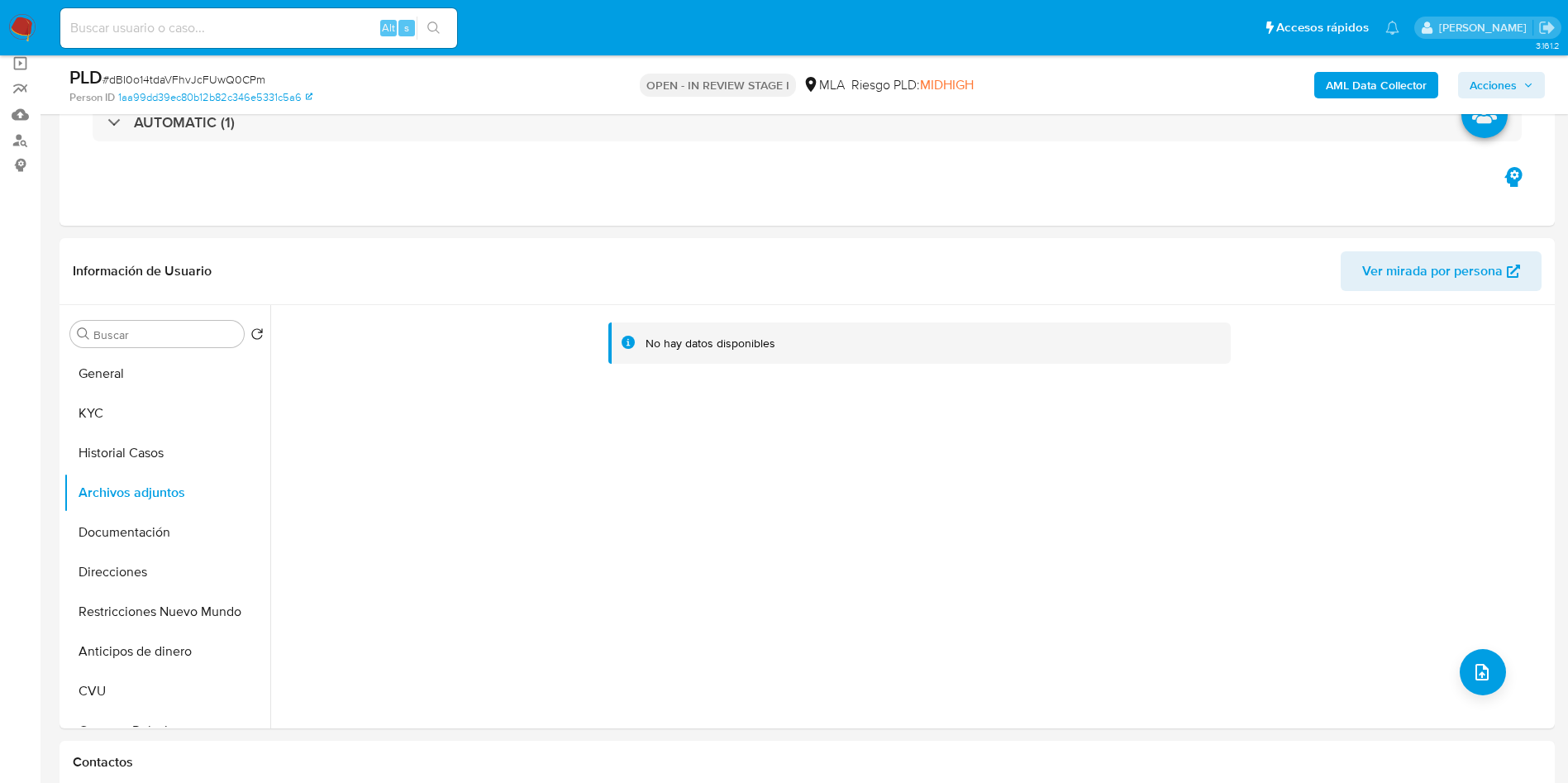
click at [1387, 93] on b "AML Data Collector" at bounding box center [1376, 85] width 101 height 27
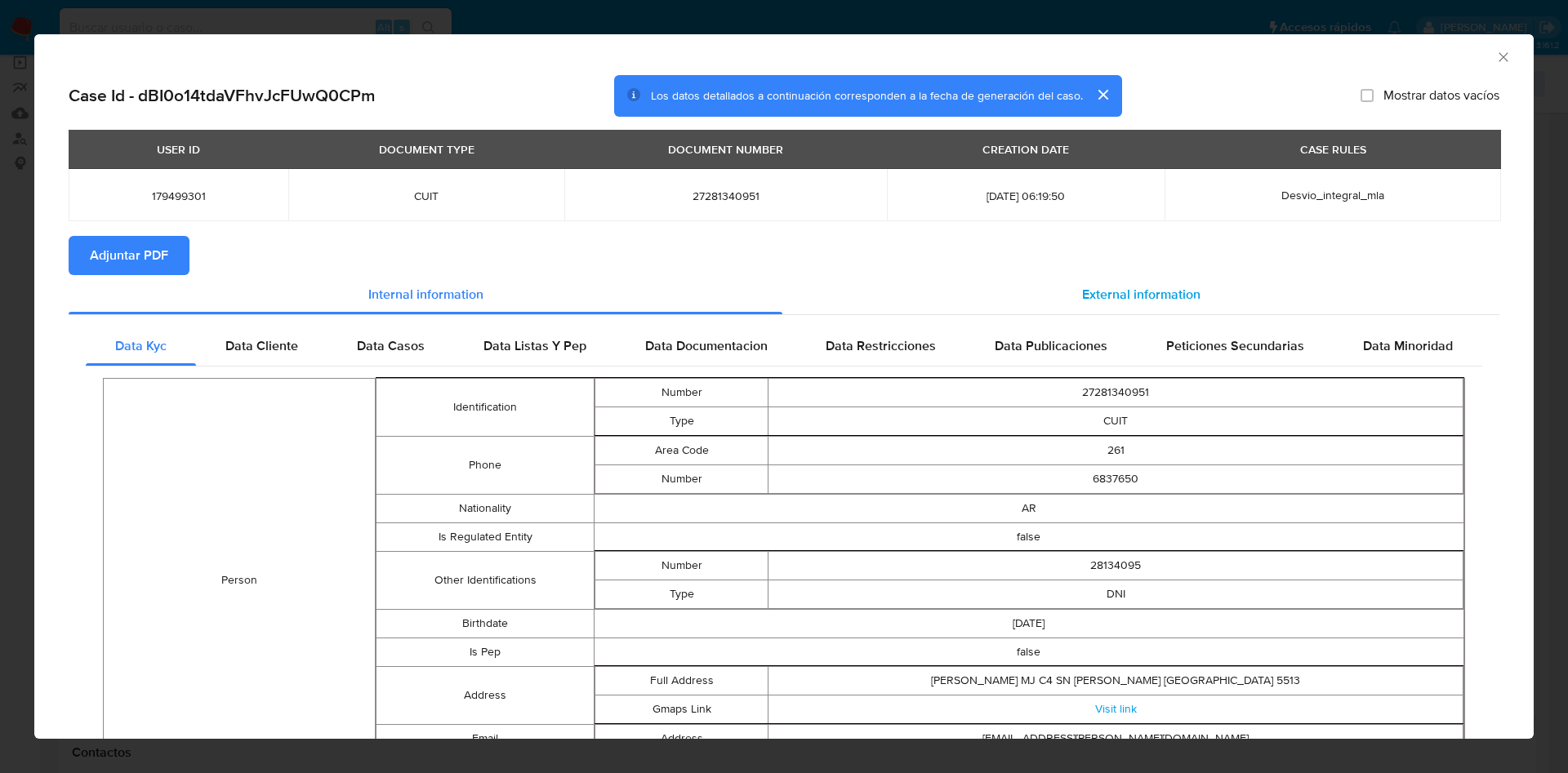
click at [1113, 285] on span "External information" at bounding box center [1141, 294] width 118 height 19
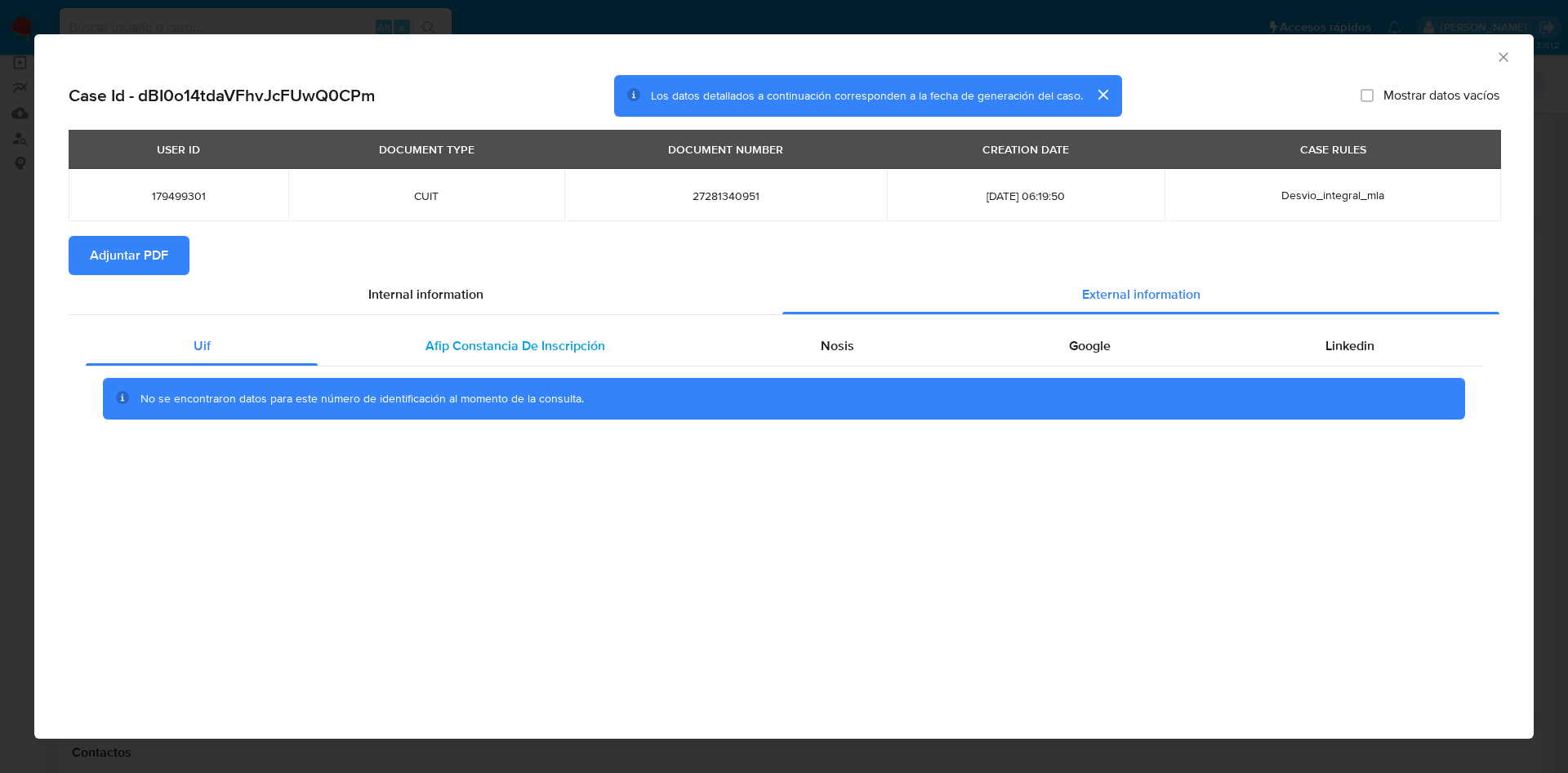
click at [438, 349] on span "Afip Constancia De Inscripción" at bounding box center [516, 345] width 180 height 19
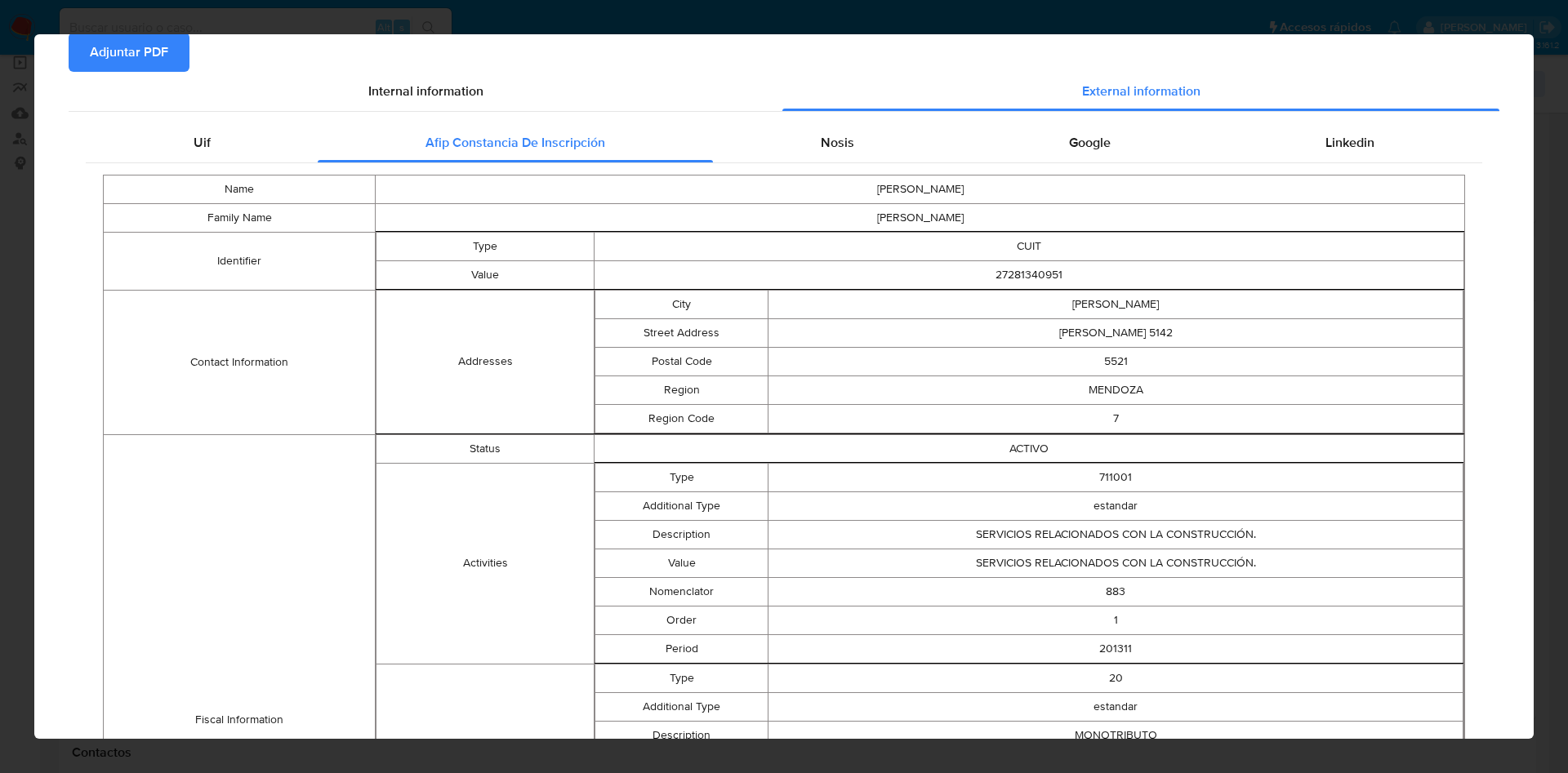
scroll to position [0, 0]
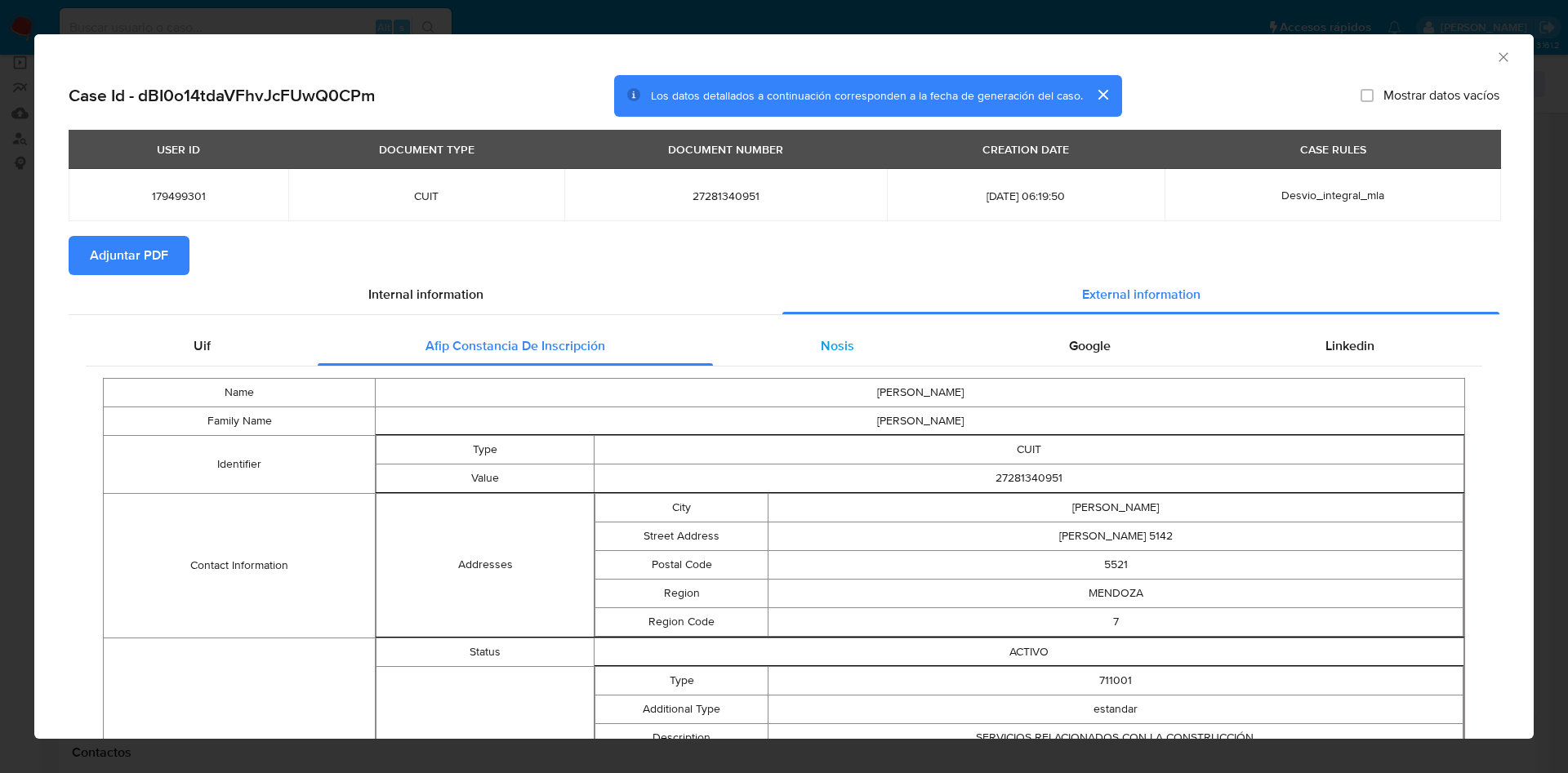
click at [834, 346] on span "Nosis" at bounding box center [838, 345] width 33 height 19
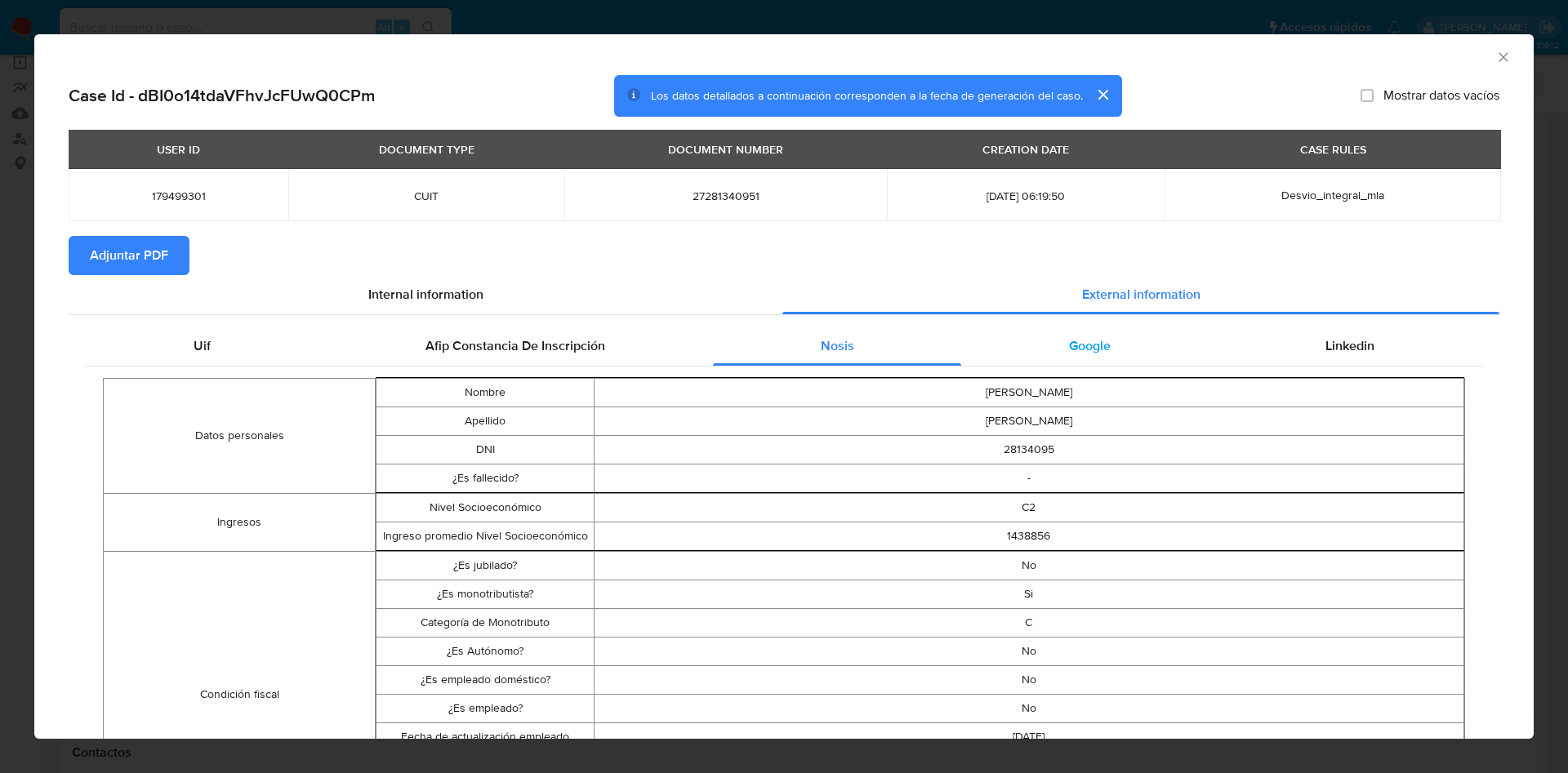
click at [1093, 347] on span "Google" at bounding box center [1089, 345] width 42 height 19
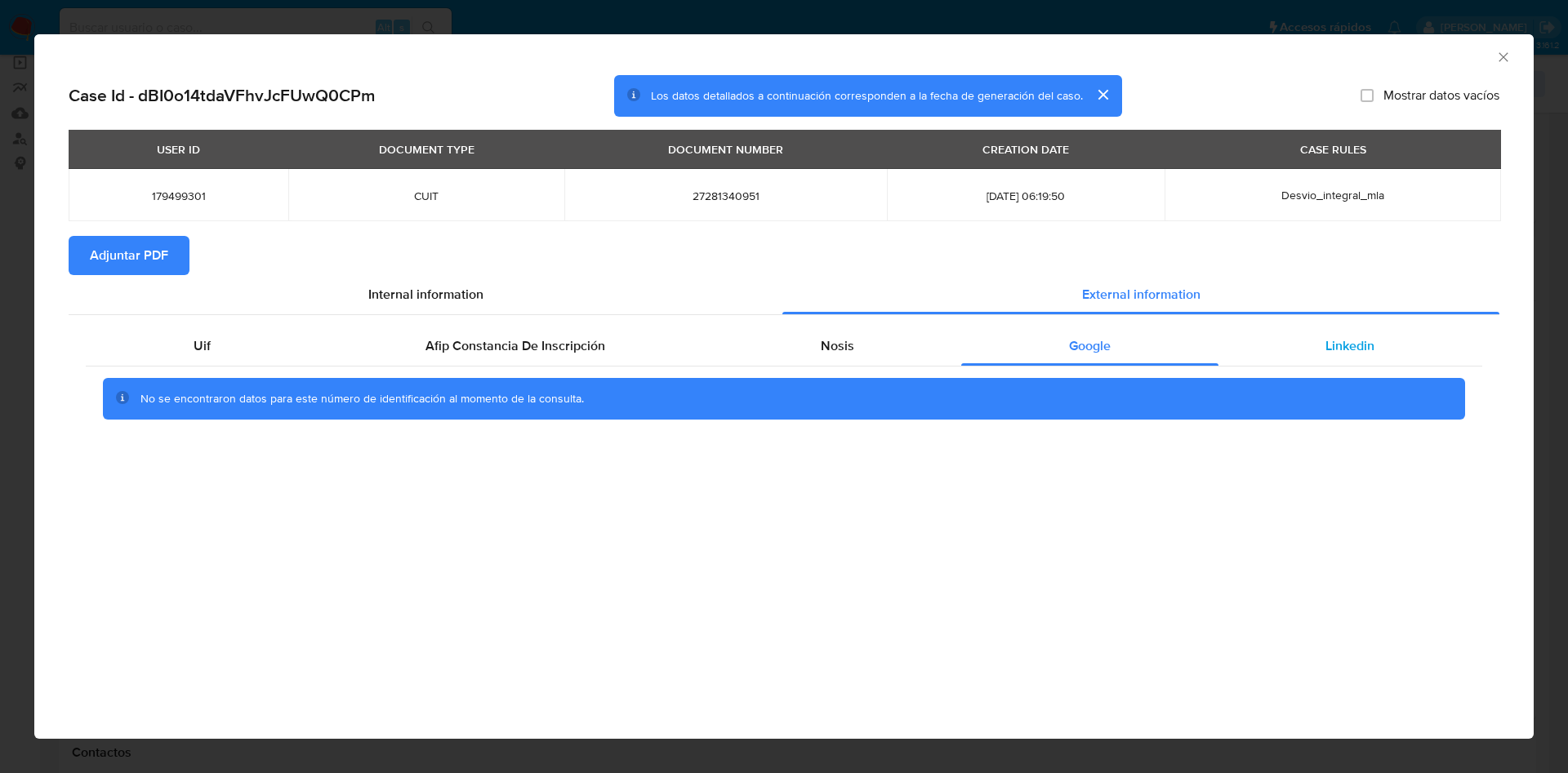
click at [1323, 348] on div "Linkedin" at bounding box center [1351, 346] width 264 height 39
click at [100, 251] on span "Adjuntar PDF" at bounding box center [129, 255] width 78 height 36
click at [1488, 62] on div "AML Data Collector" at bounding box center [770, 55] width 1450 height 18
click at [1502, 57] on icon "Cerrar ventana" at bounding box center [1503, 57] width 17 height 17
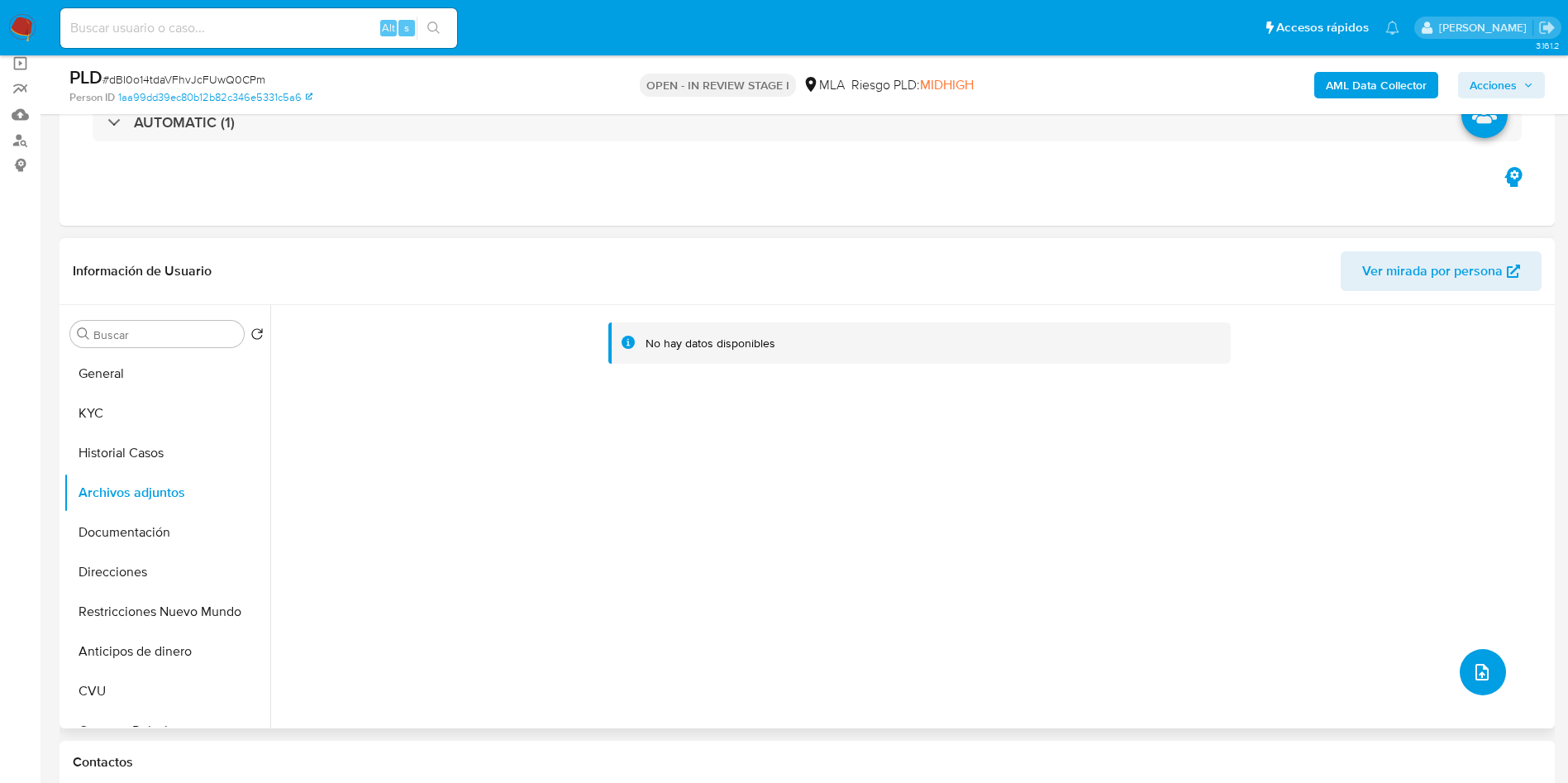
click at [1490, 688] on button "upload-file" at bounding box center [1483, 672] width 47 height 47
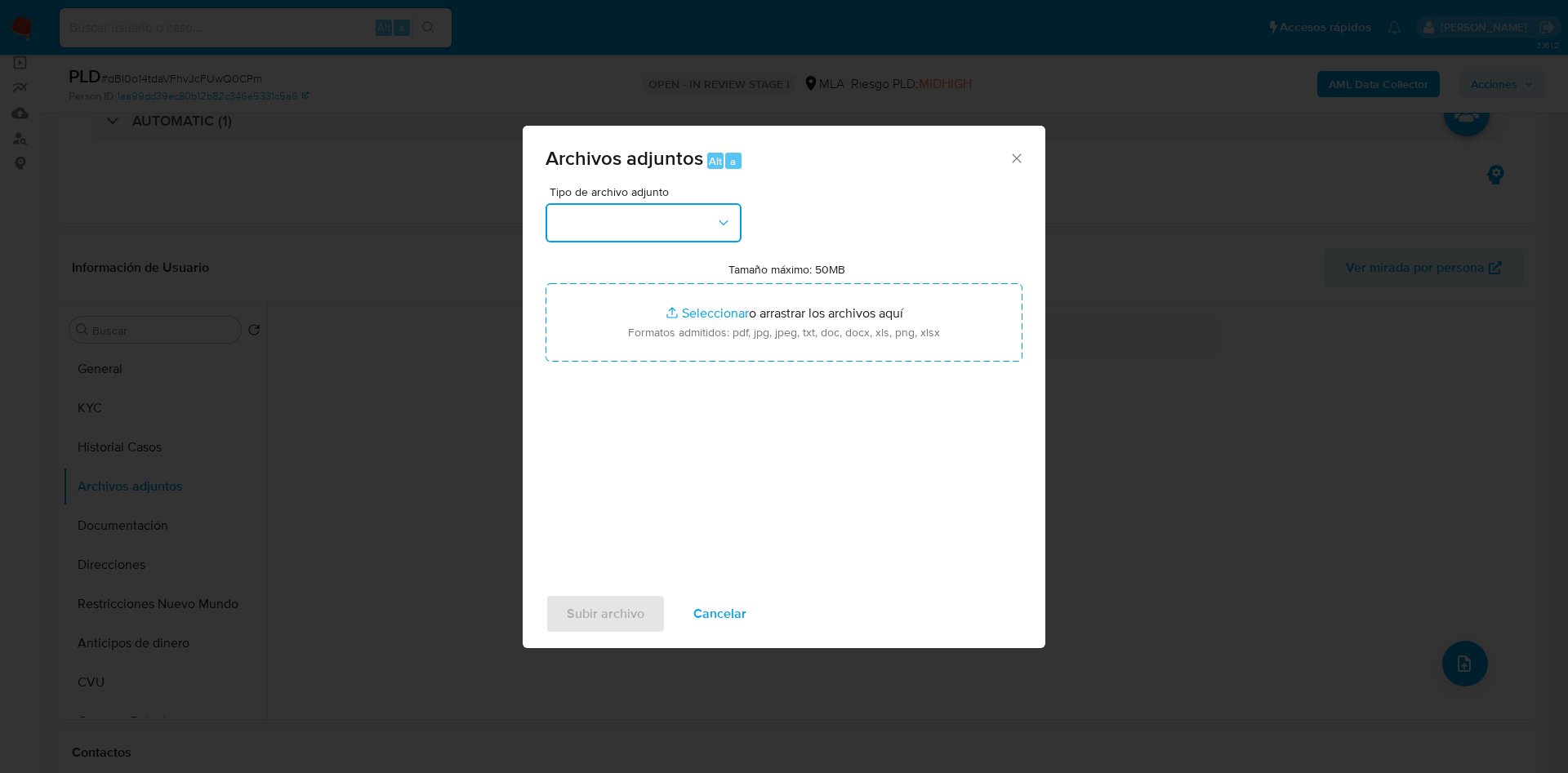
click at [631, 228] on button "button" at bounding box center [643, 223] width 196 height 39
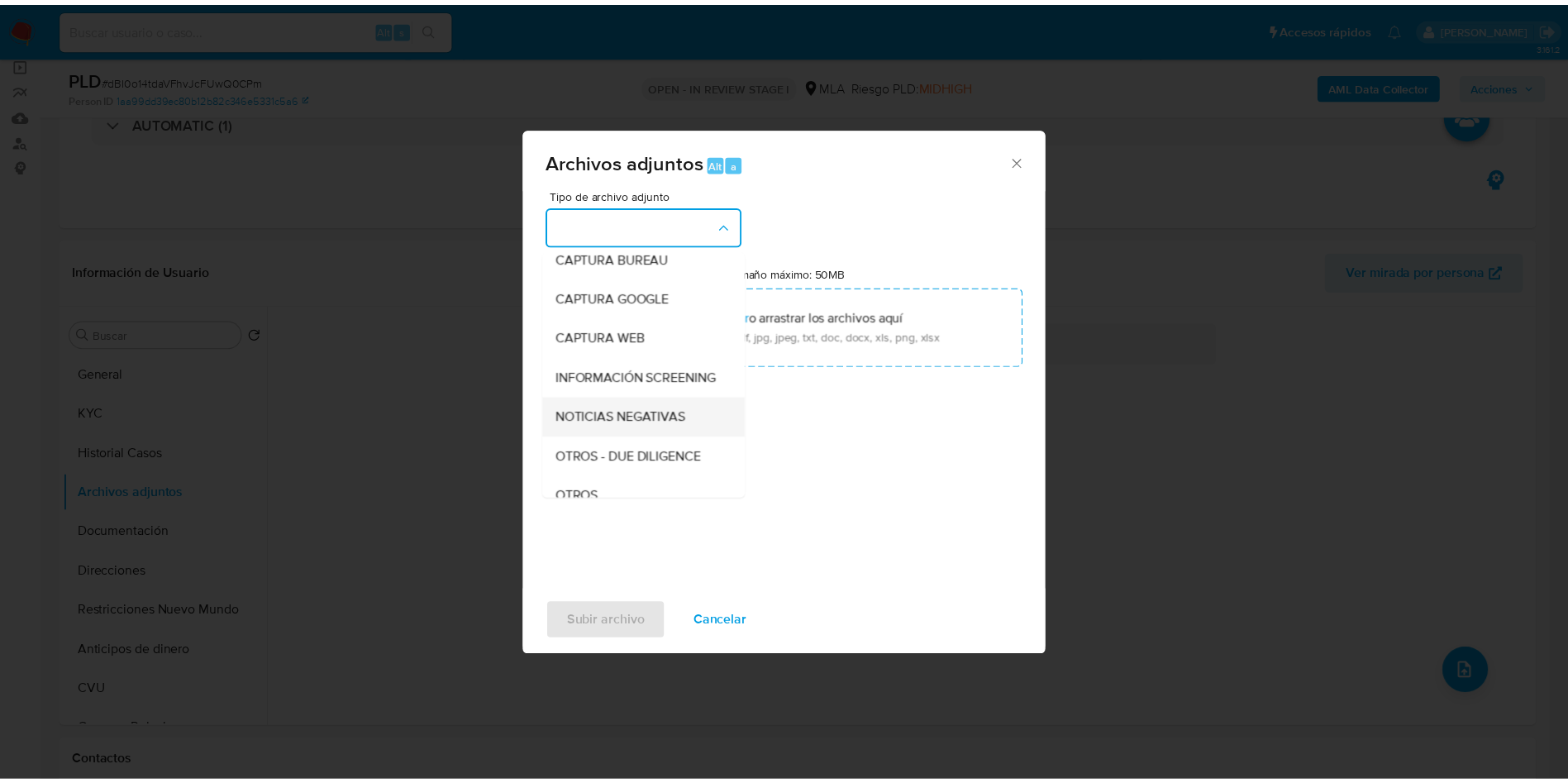
scroll to position [124, 0]
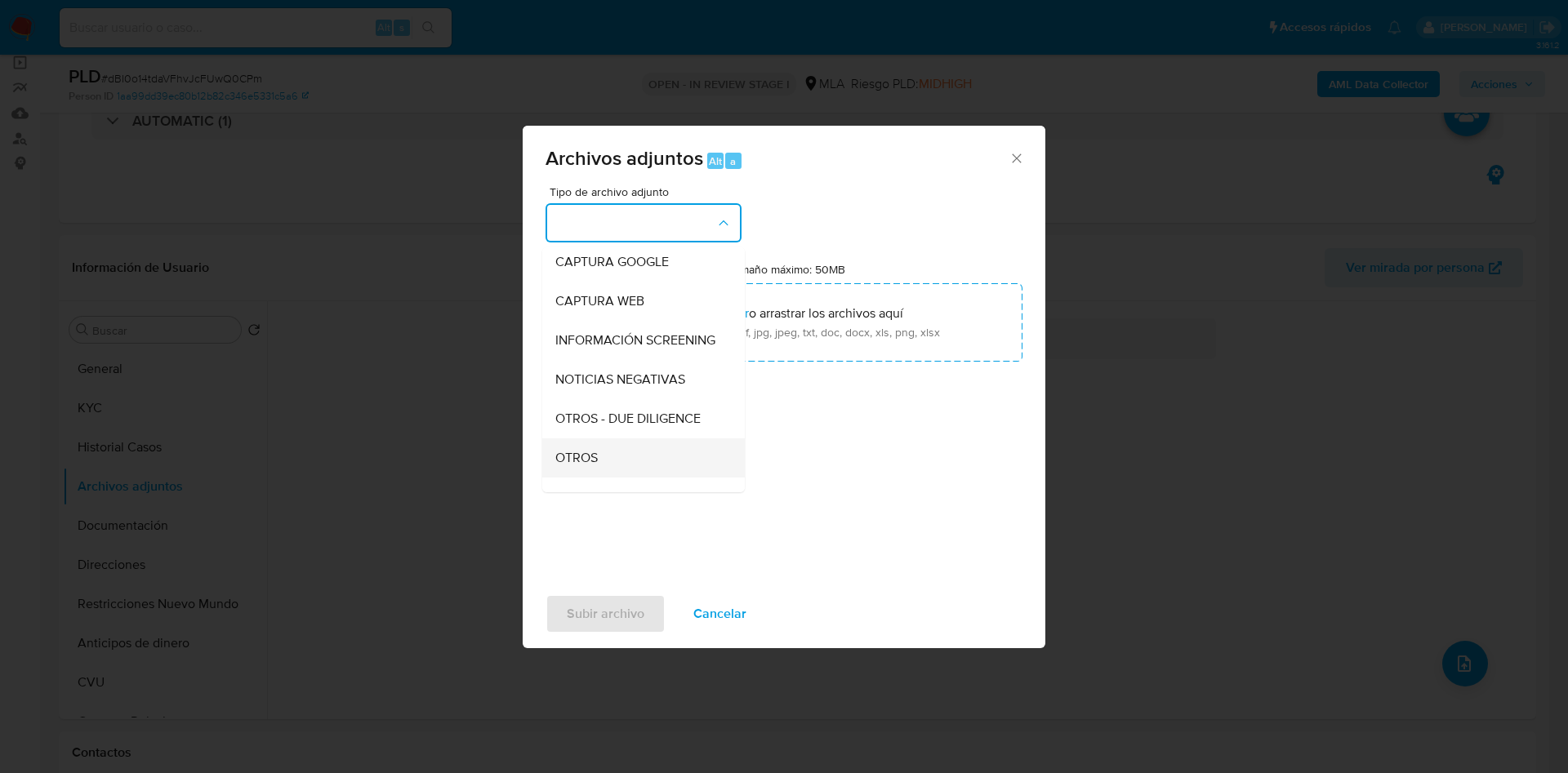
click at [600, 468] on div "OTROS" at bounding box center [638, 458] width 166 height 39
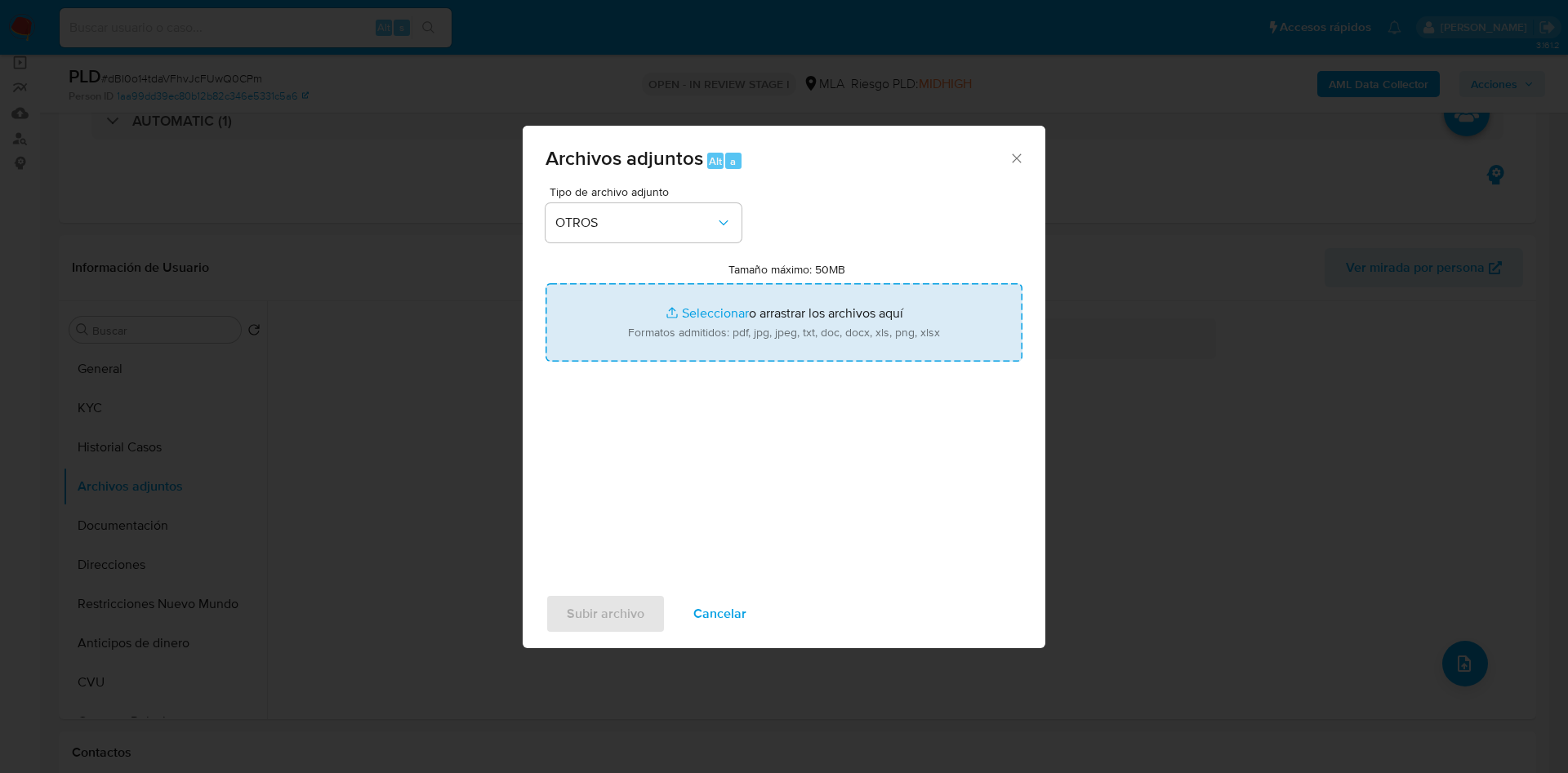
click at [687, 313] on input "Tamaño máximo: 50MB Seleccionar archivos" at bounding box center [783, 323] width 477 height 78
type input "C:\fakepath\Movimientos 179499301.xlsx"
click at [728, 318] on input "Tamaño máximo: 50MB Seleccionar archivos" at bounding box center [783, 323] width 477 height 78
type input "C:\fakepath\Caselog dBI0o14tdaVFhvJcFUwQ0CPm - 179499301.docx"
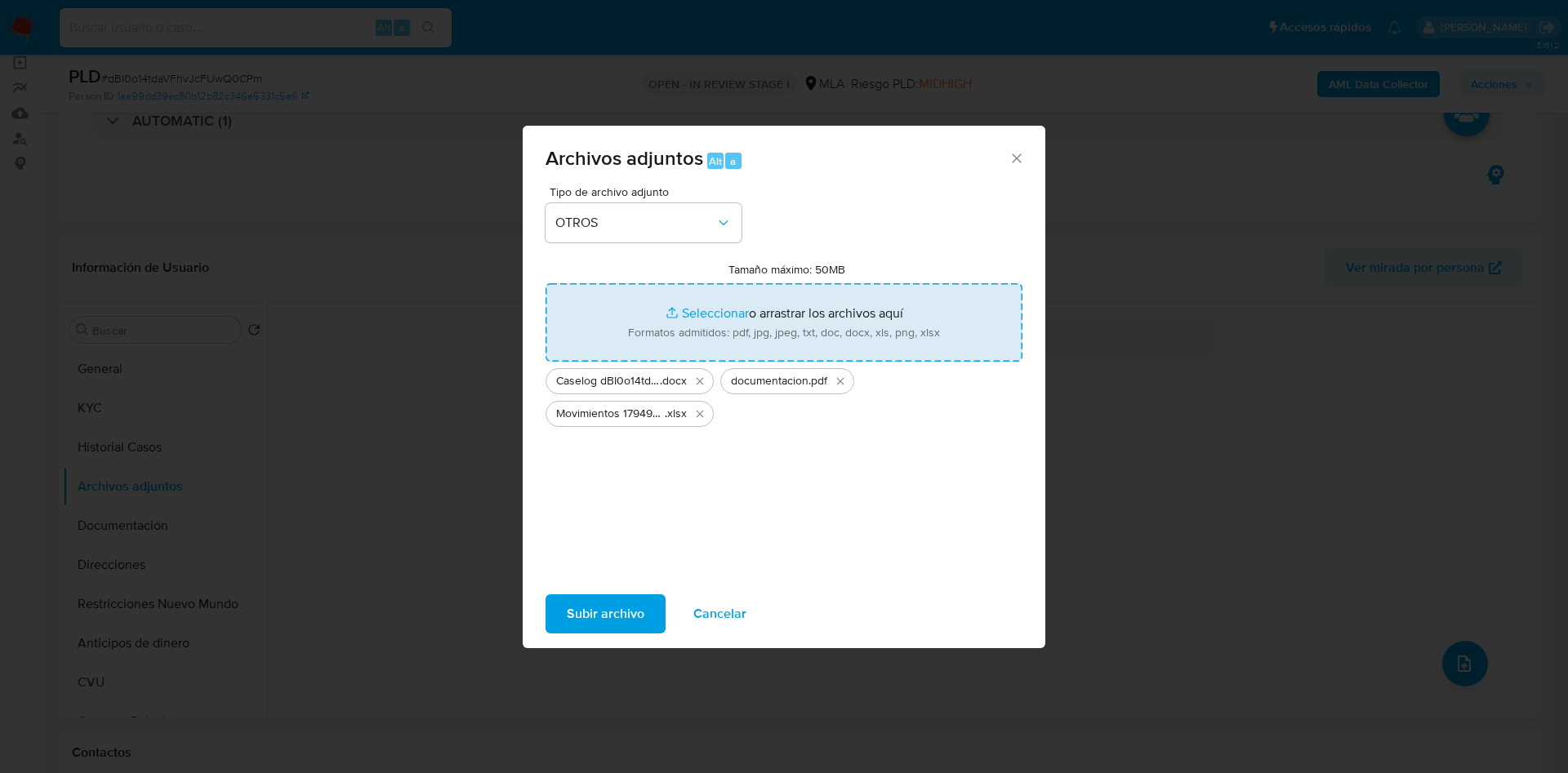
click at [610, 619] on span "Subir archivo" at bounding box center [605, 614] width 77 height 36
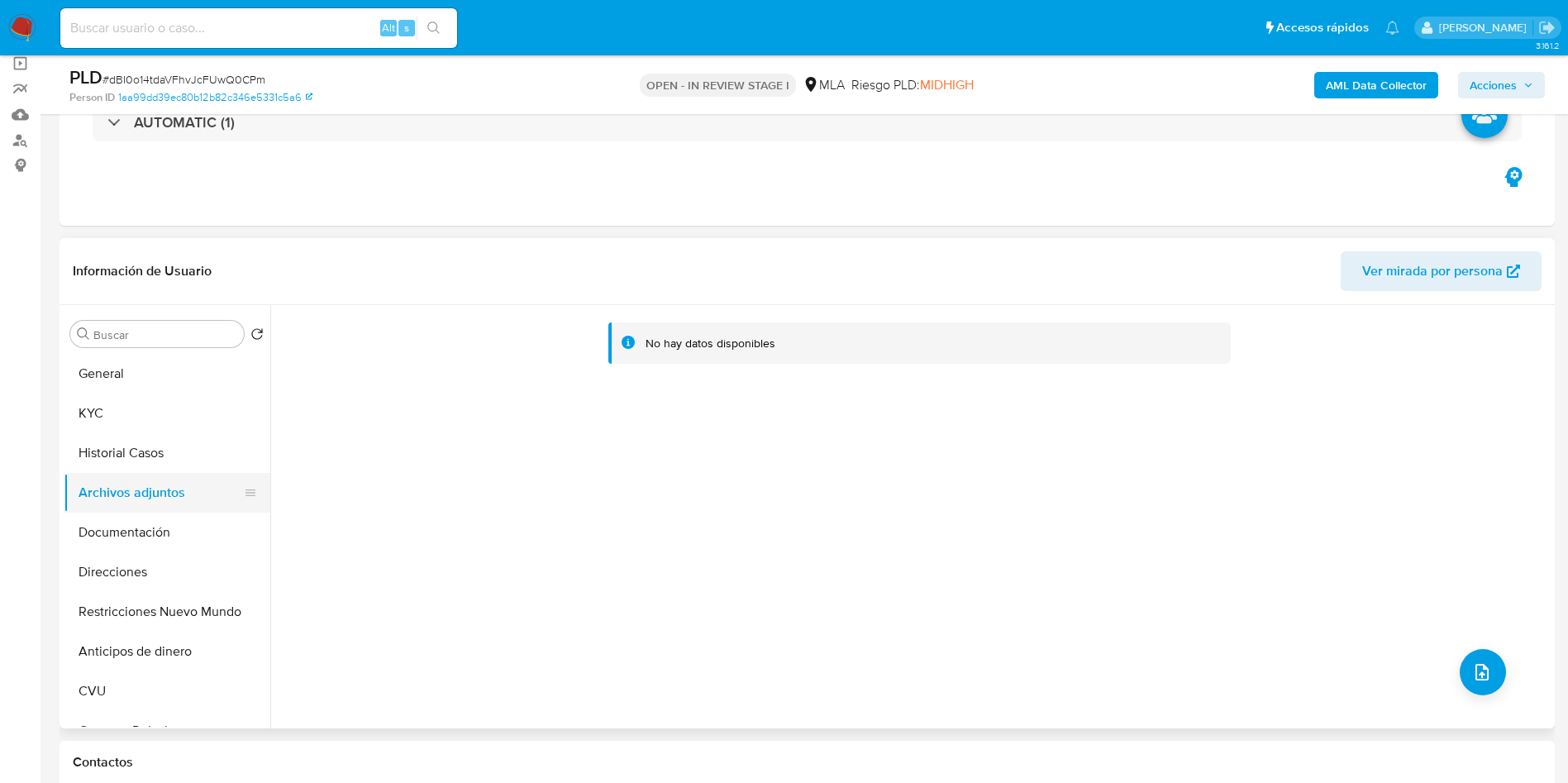
drag, startPoint x: 140, startPoint y: 455, endPoint x: 156, endPoint y: 492, distance: 40.3
click at [142, 458] on button "Historial Casos" at bounding box center [166, 453] width 207 height 40
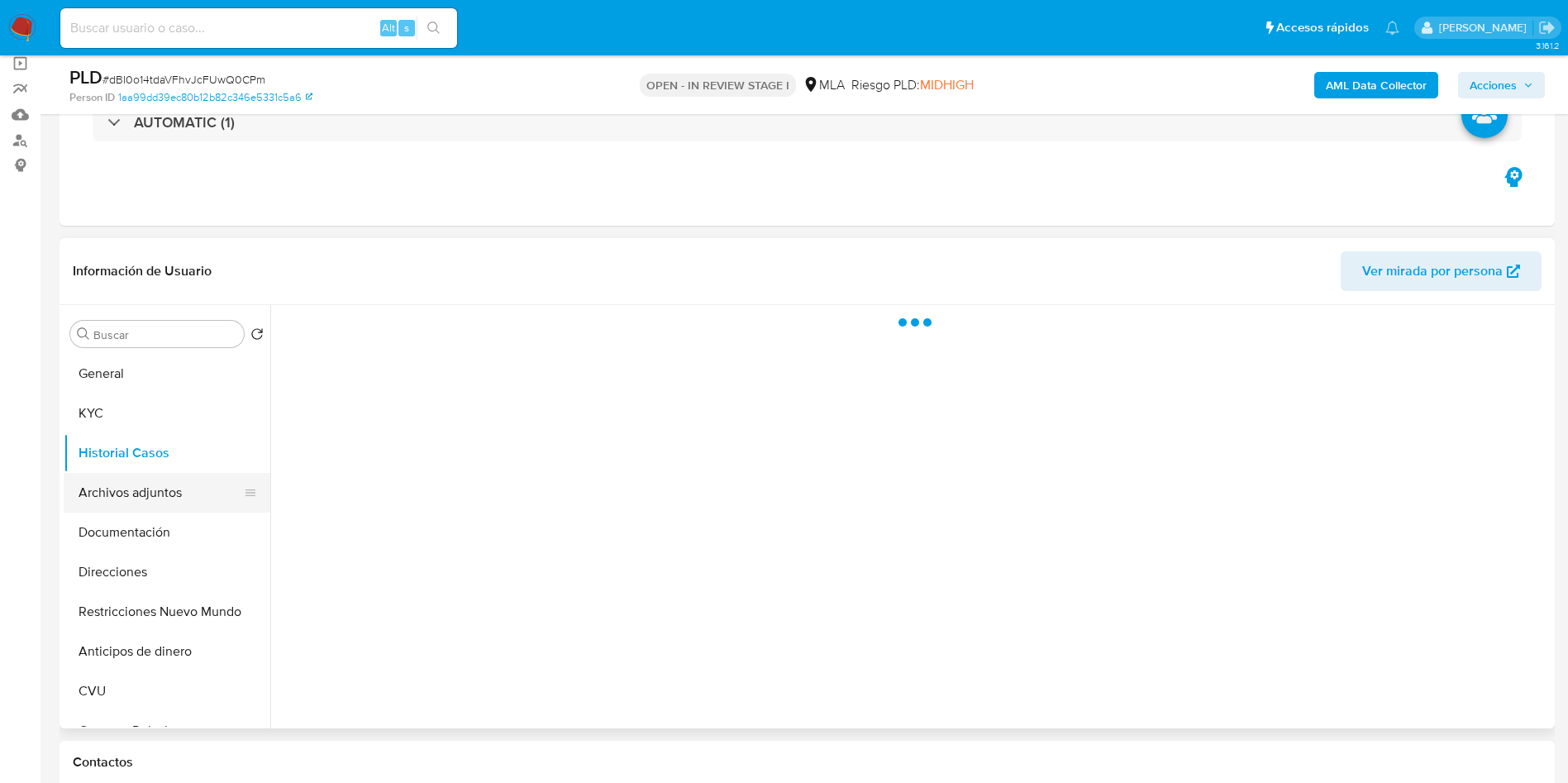
click at [156, 501] on button "Archivos adjuntos" at bounding box center [159, 493] width 193 height 40
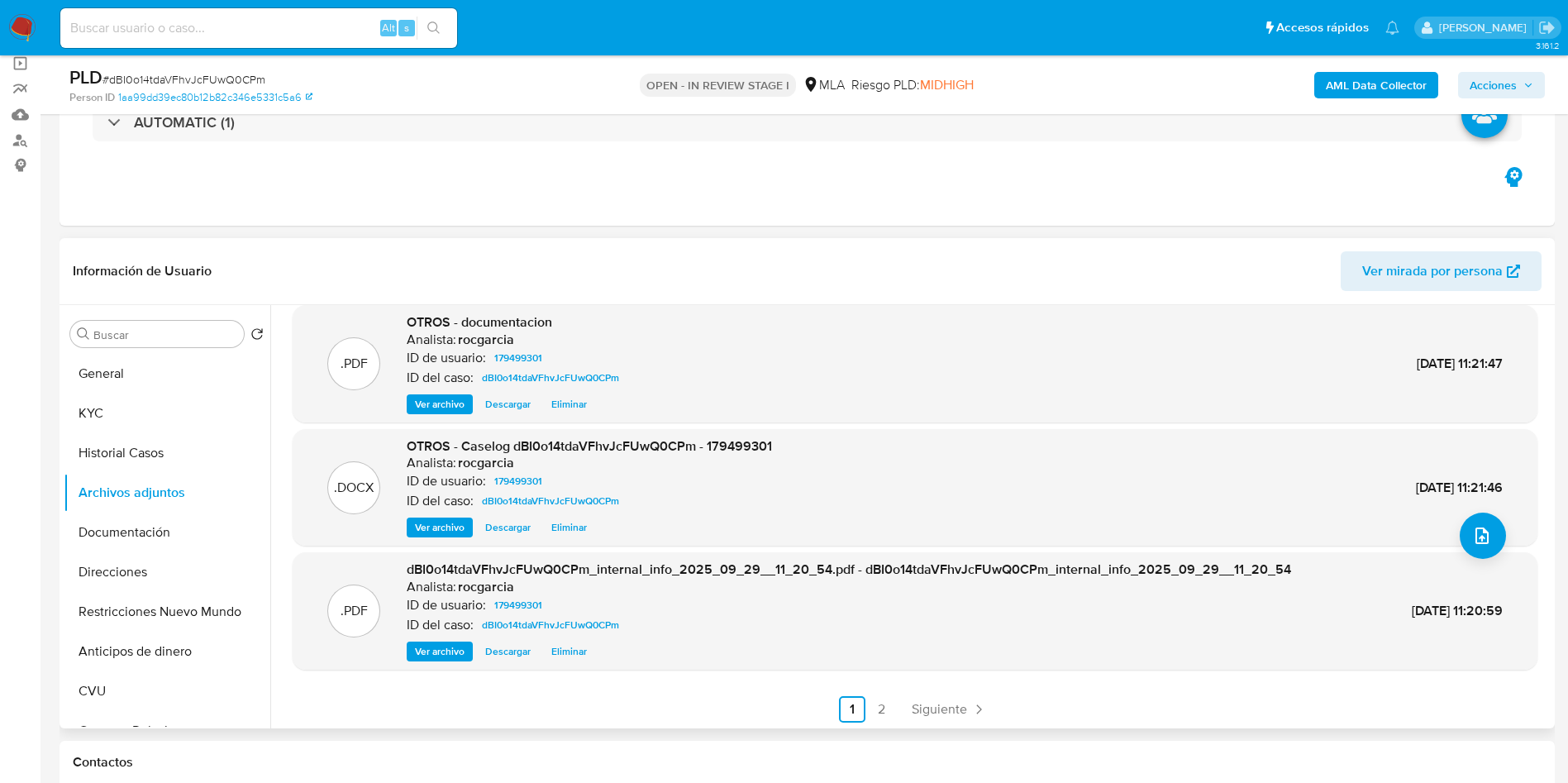
scroll to position [139, 0]
click at [896, 704] on ul "Anterior 1 2 Siguiente" at bounding box center [914, 707] width 1245 height 27
click at [887, 707] on link "2" at bounding box center [882, 707] width 27 height 27
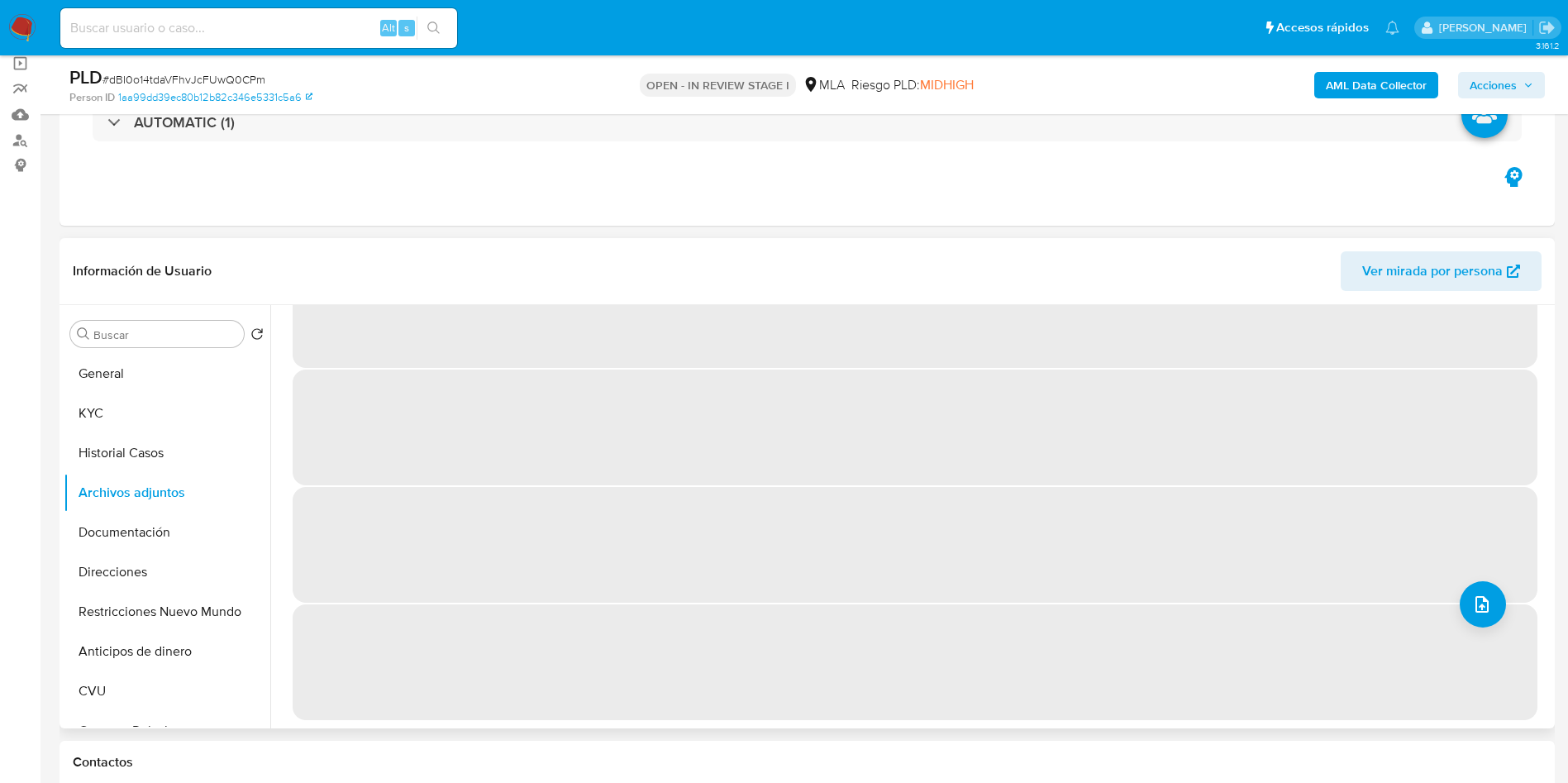
scroll to position [0, 0]
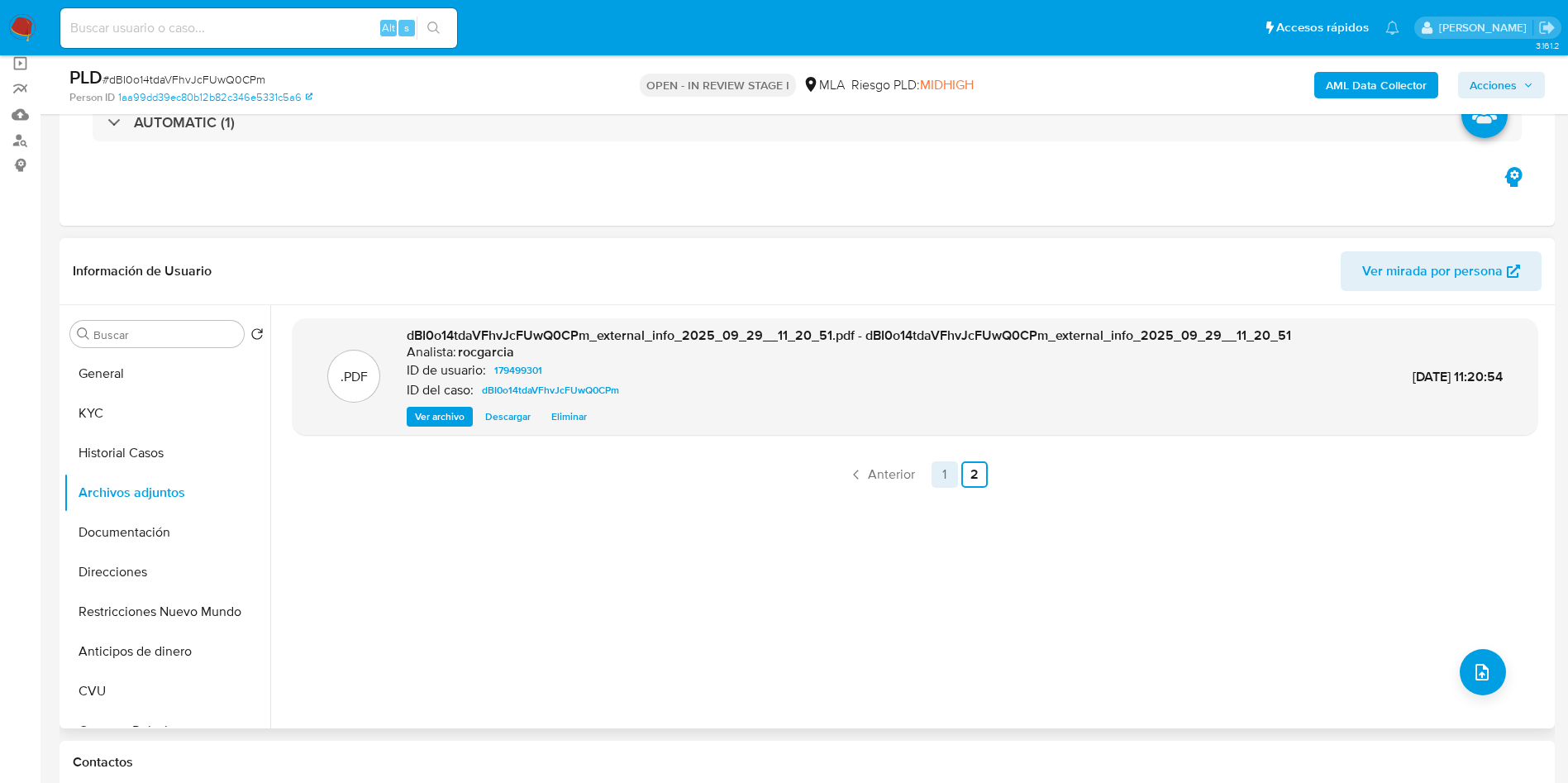
click at [935, 474] on link "1" at bounding box center [944, 475] width 27 height 27
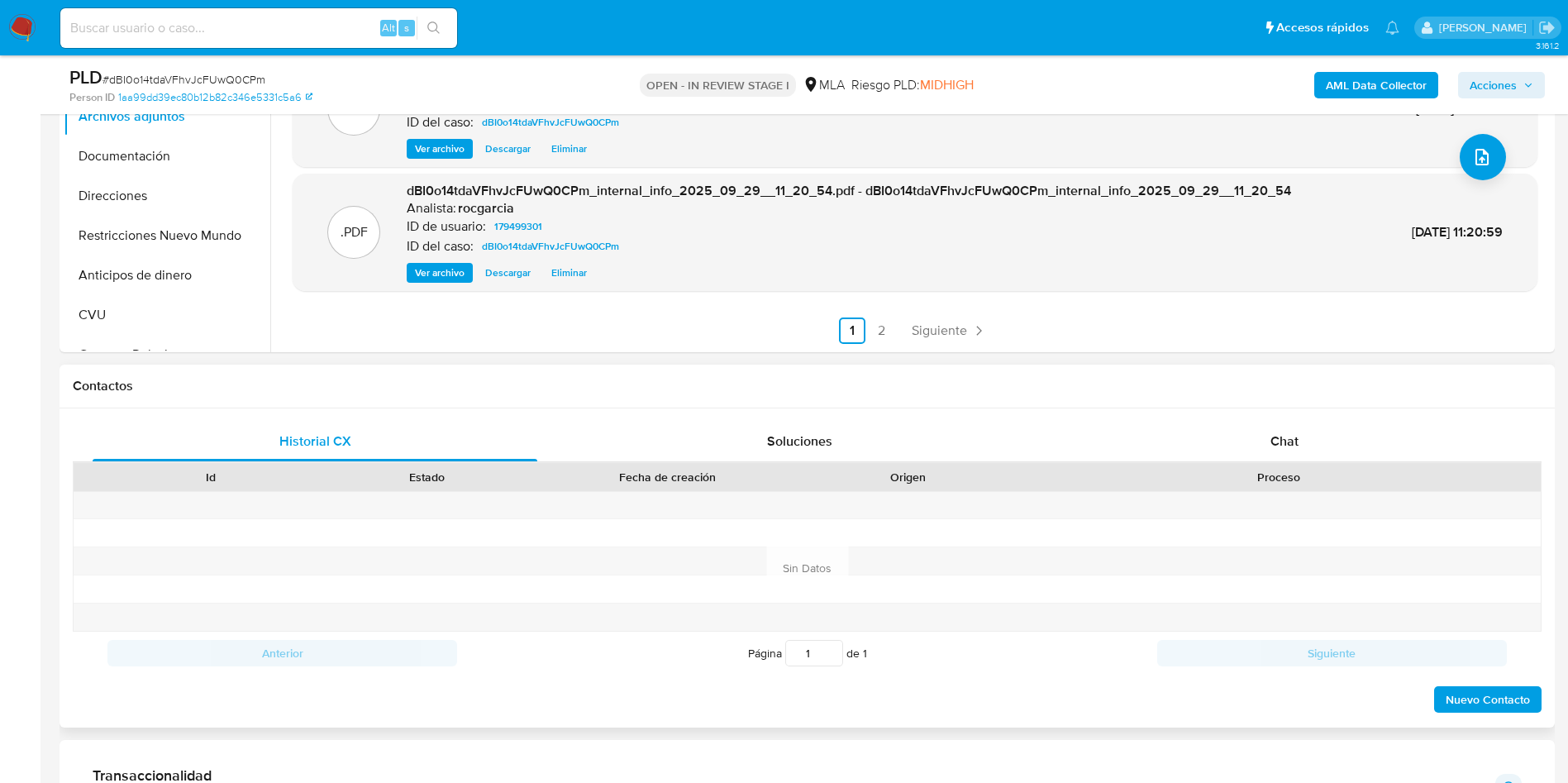
scroll to position [620, 0]
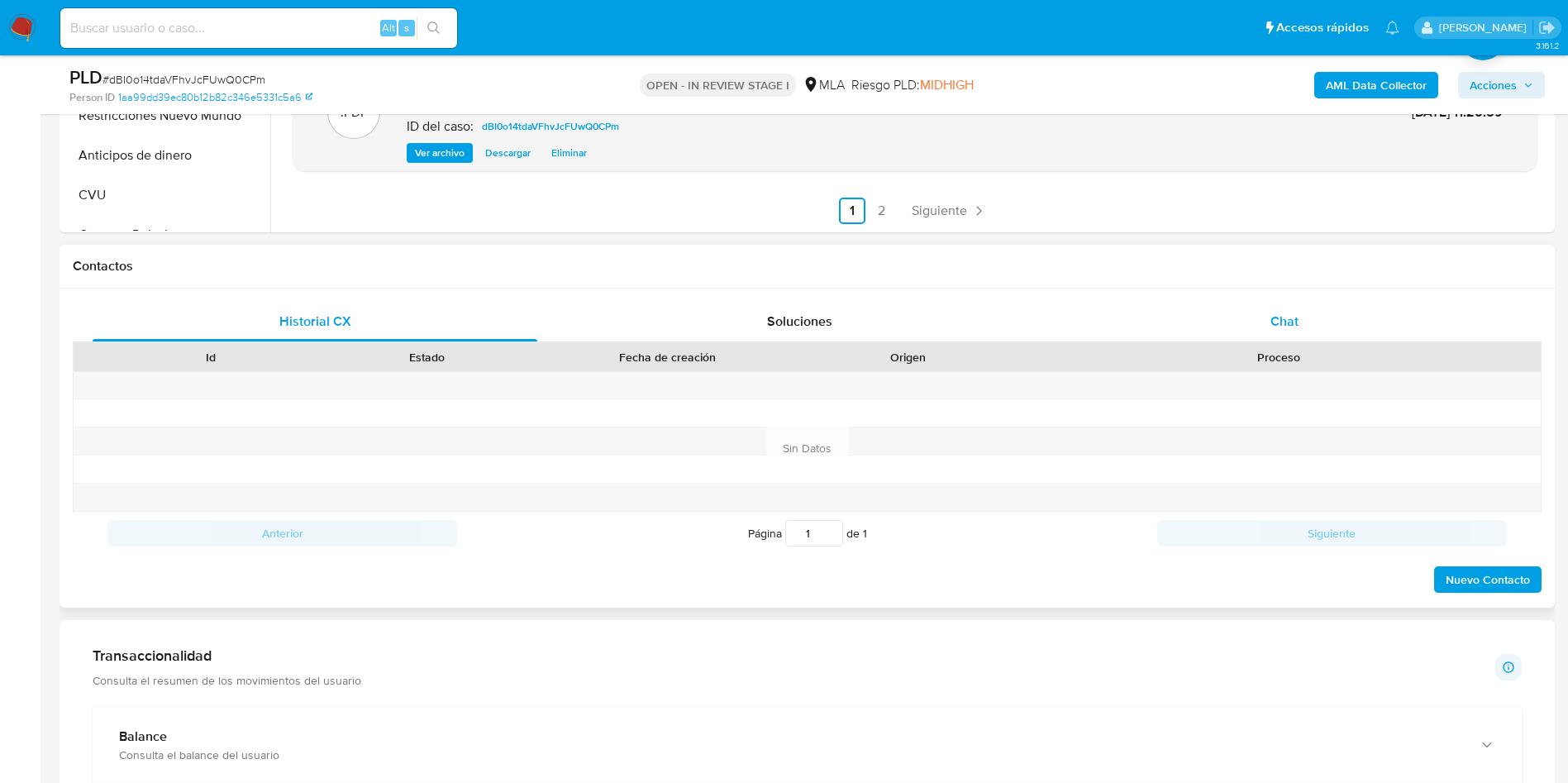
click at [1305, 328] on div "Chat" at bounding box center [1284, 322] width 445 height 40
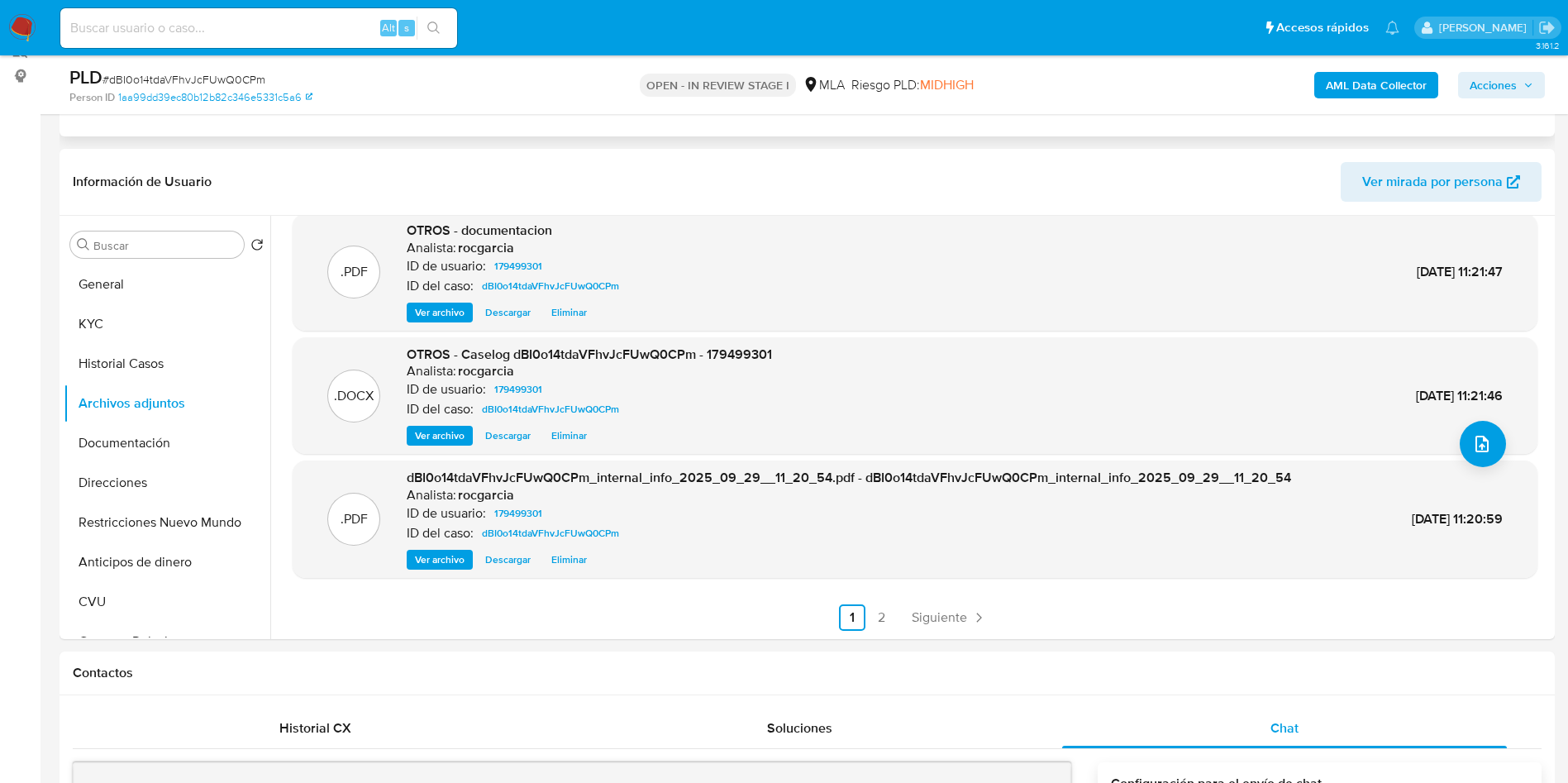
scroll to position [124, 0]
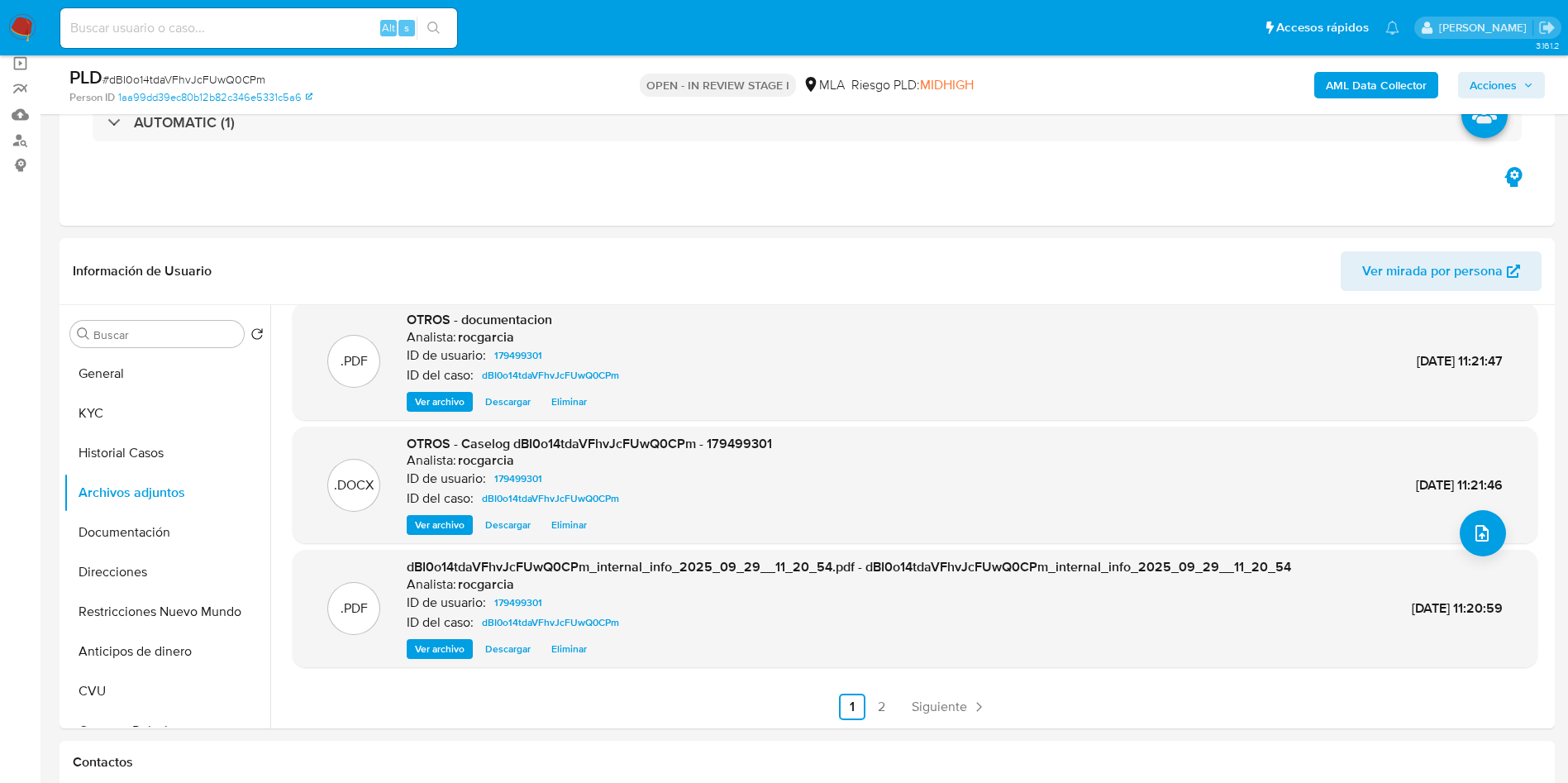
drag, startPoint x: 1511, startPoint y: 76, endPoint x: 1471, endPoint y: 82, distance: 40.4
click at [1511, 75] on span "Acciones" at bounding box center [1494, 85] width 48 height 27
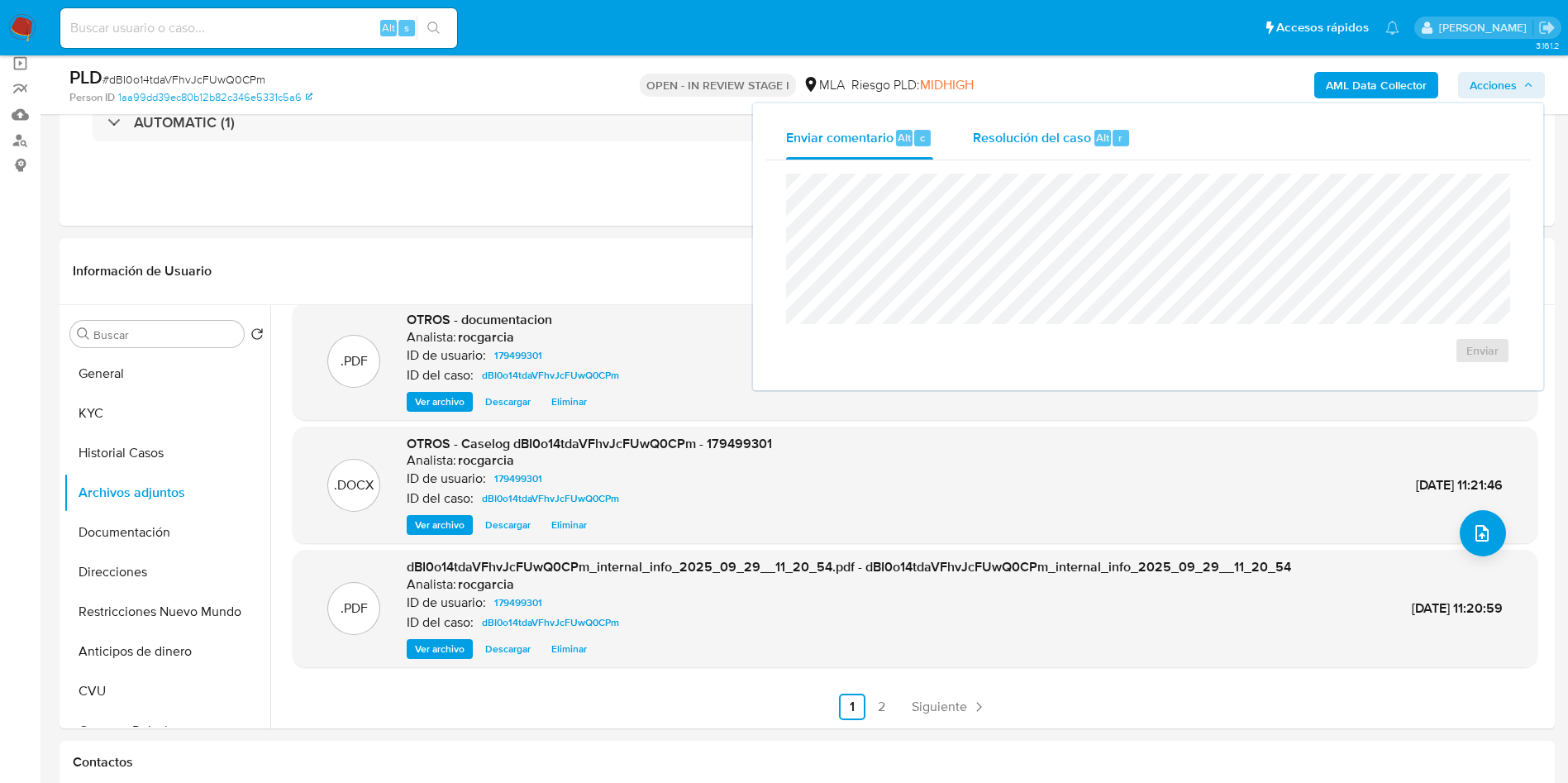
click at [1131, 142] on button "Resolución del caso Alt r" at bounding box center [1051, 138] width 197 height 43
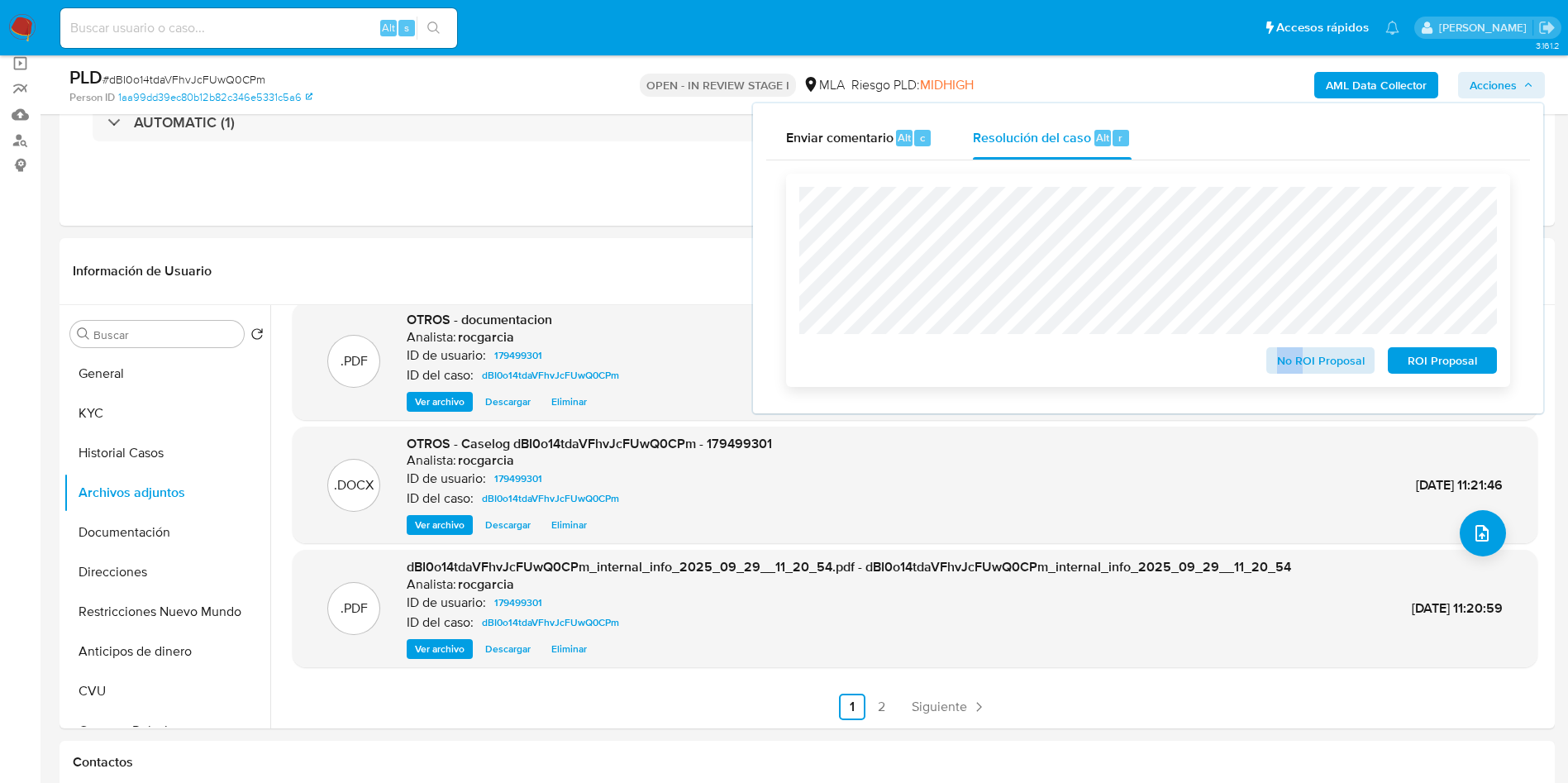
drag, startPoint x: 1269, startPoint y: 347, endPoint x: 1324, endPoint y: 374, distance: 61.3
click at [1313, 373] on div "No ROI Proposal" at bounding box center [1321, 357] width 123 height 33
click at [1324, 373] on span "No ROI Proposal" at bounding box center [1320, 360] width 86 height 23
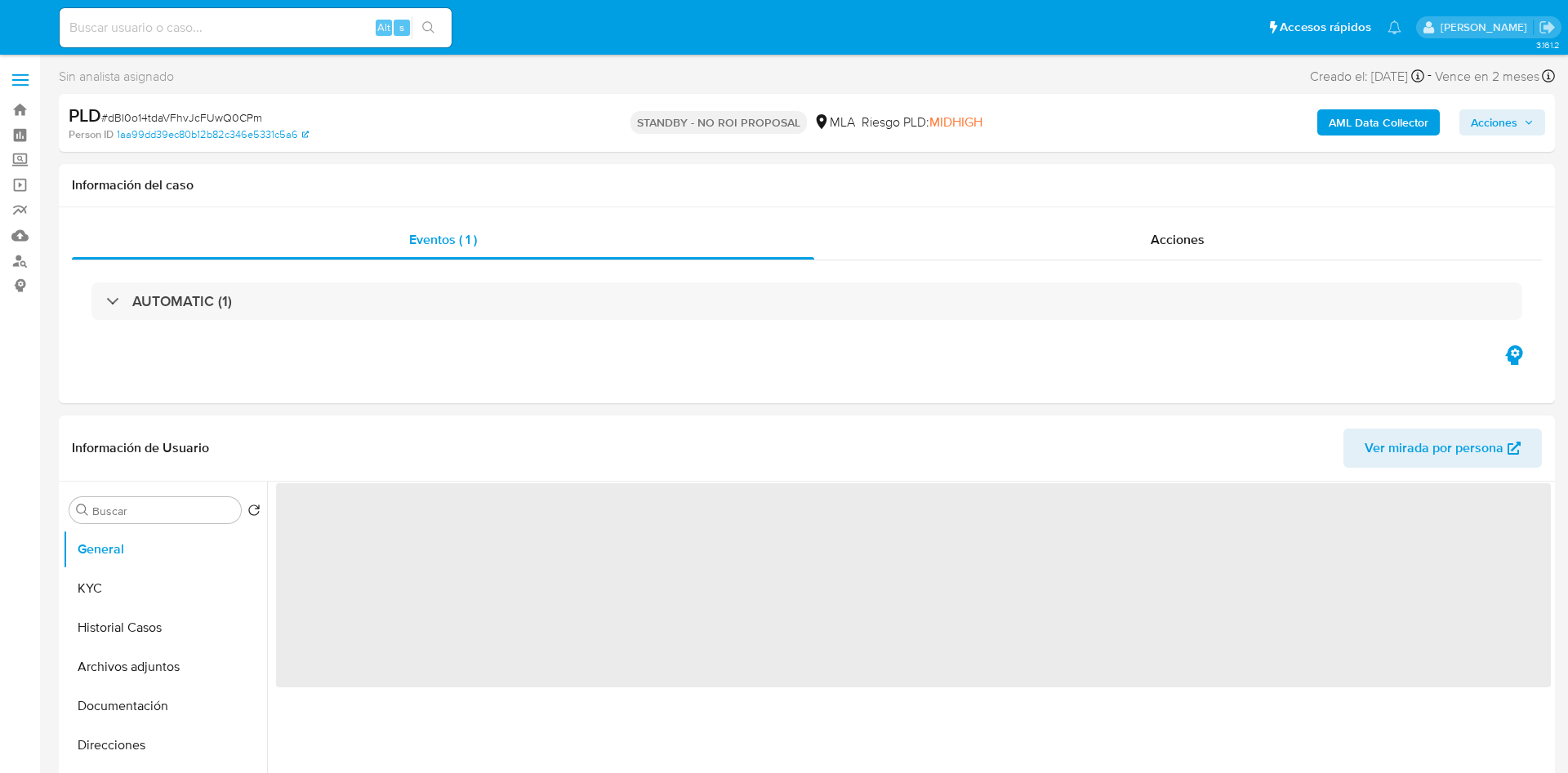
select select "10"
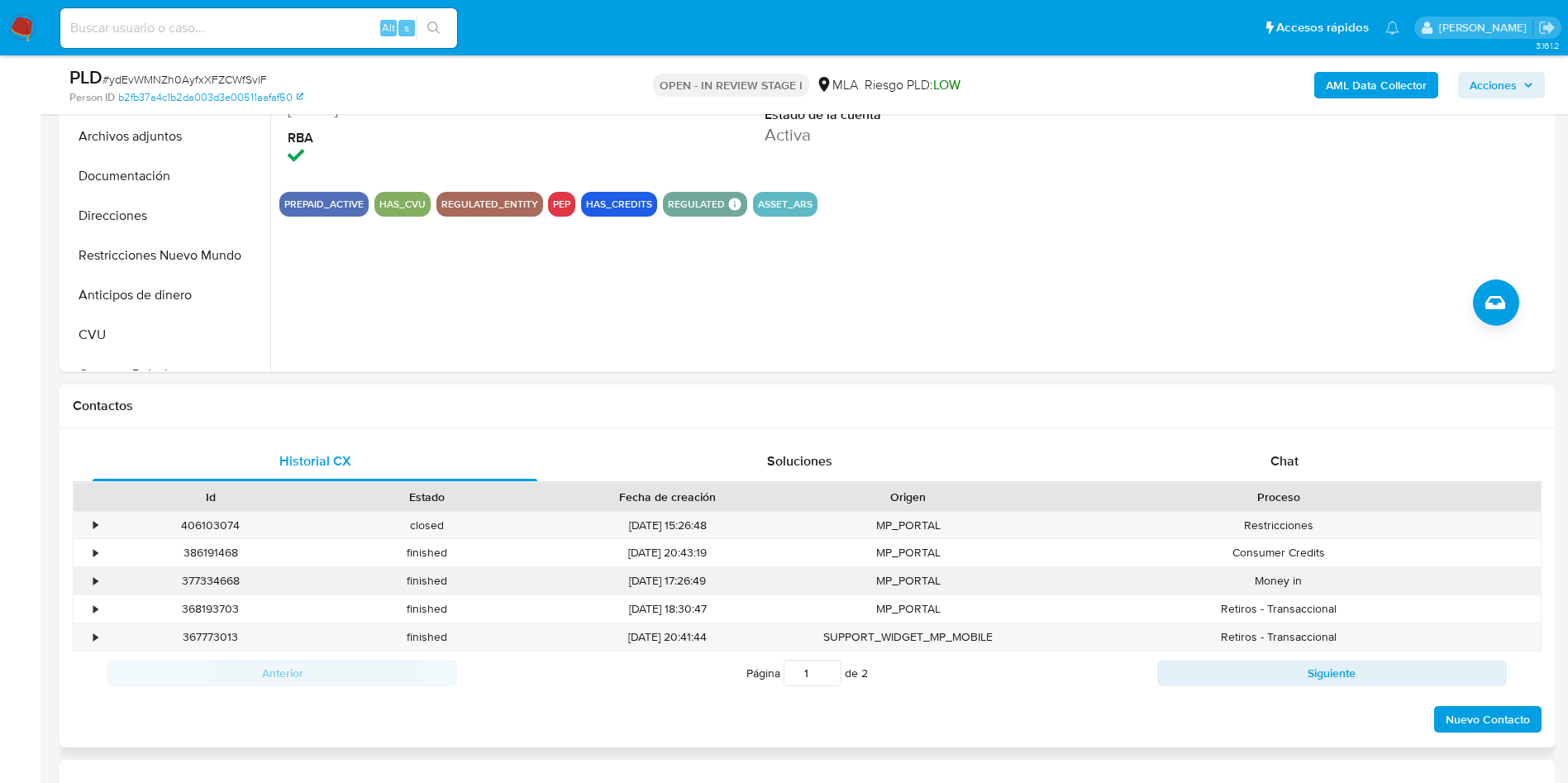
scroll to position [497, 0]
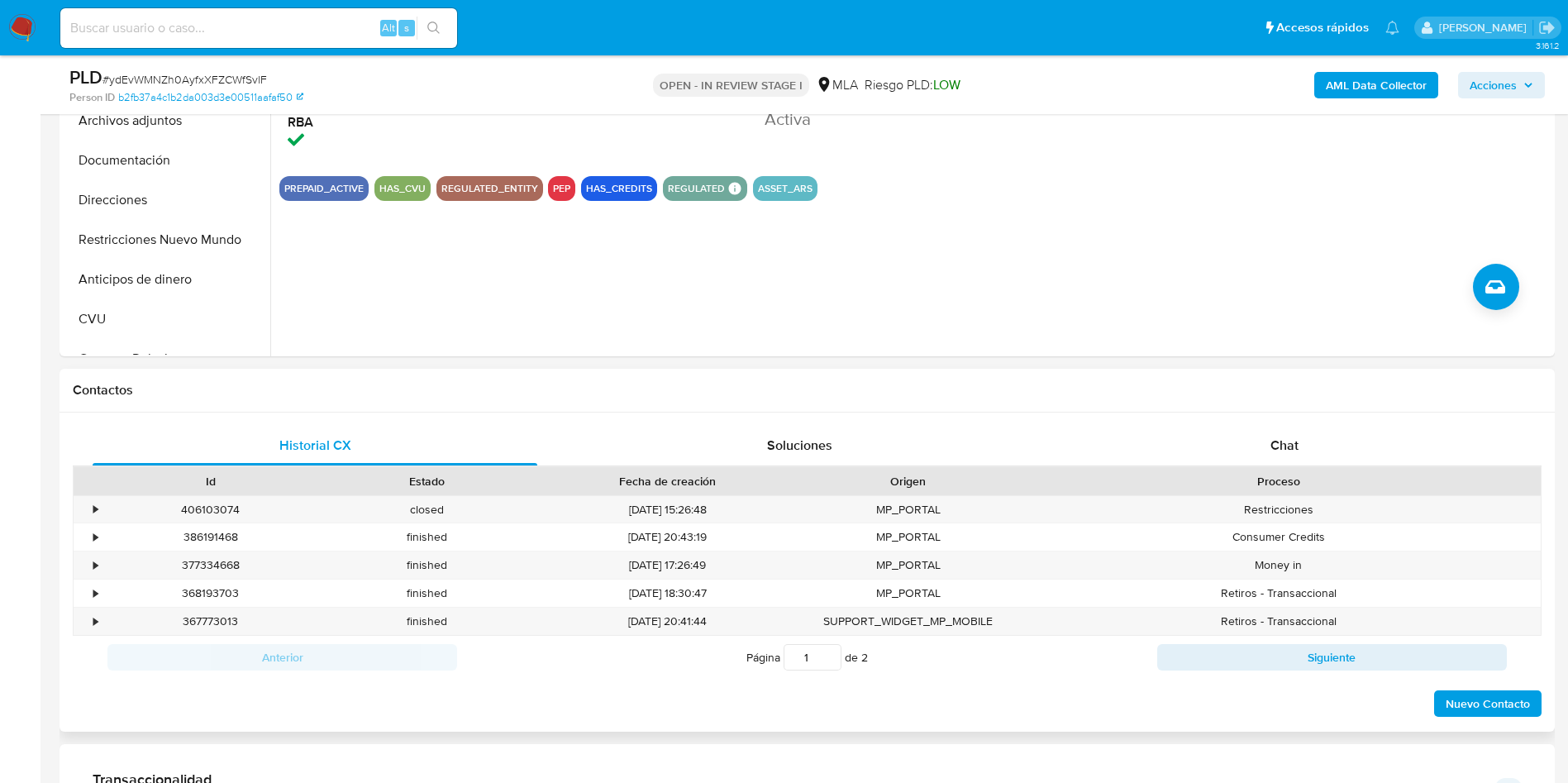
drag, startPoint x: 1300, startPoint y: 442, endPoint x: 898, endPoint y: 424, distance: 402.4
click at [1300, 442] on div "Chat" at bounding box center [1284, 446] width 445 height 40
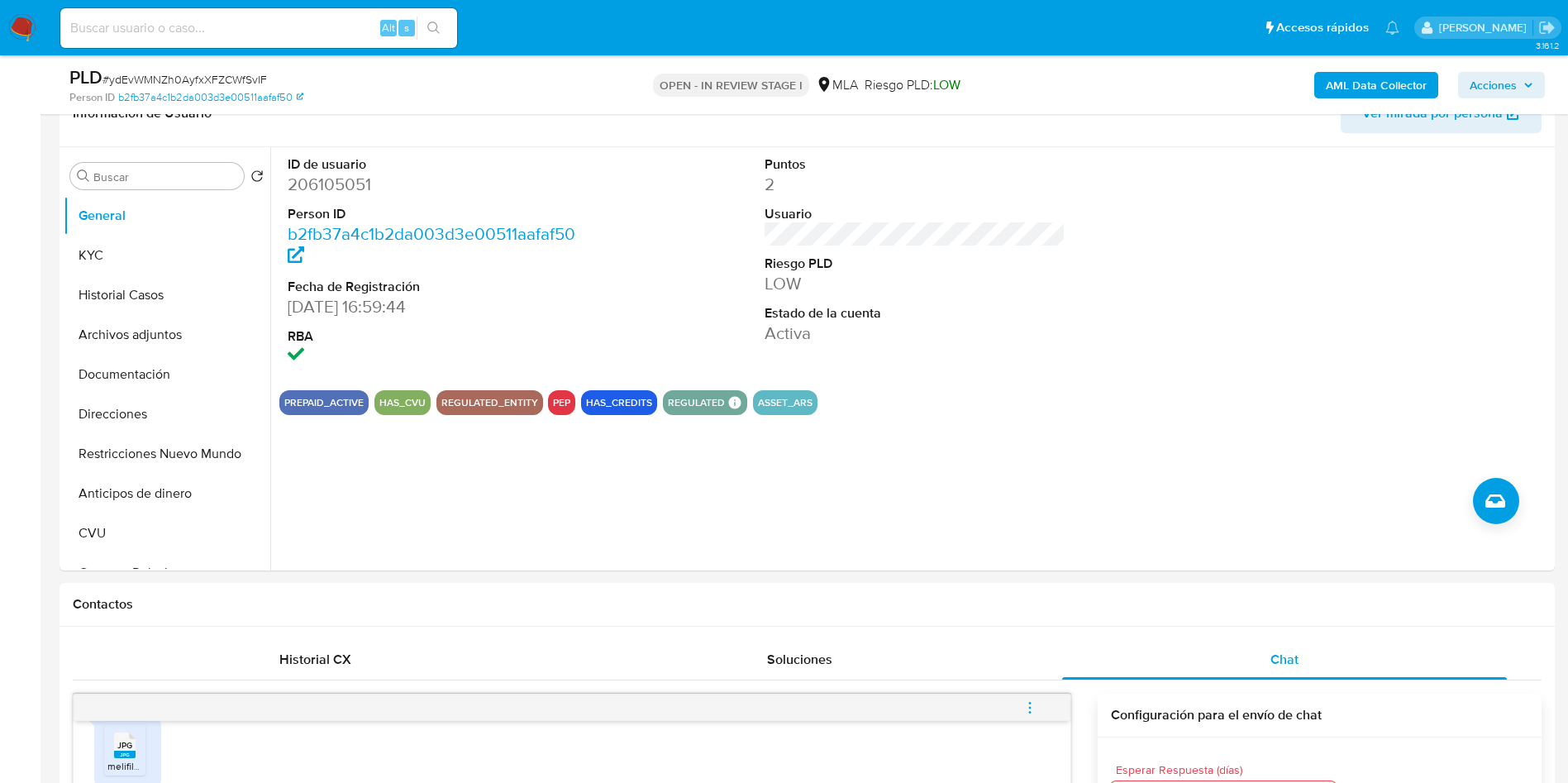
scroll to position [248, 0]
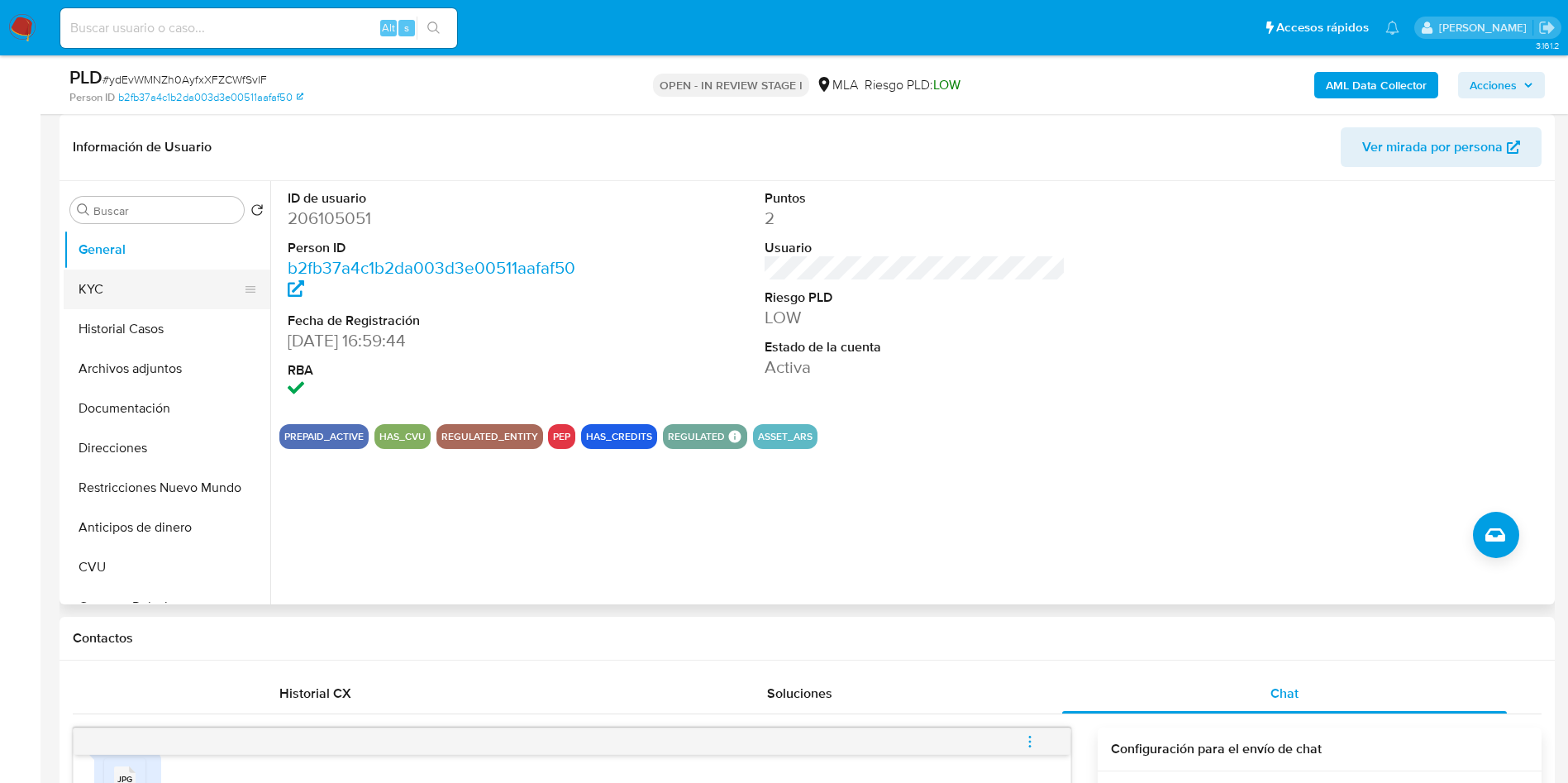
click at [111, 290] on button "KYC" at bounding box center [159, 289] width 193 height 40
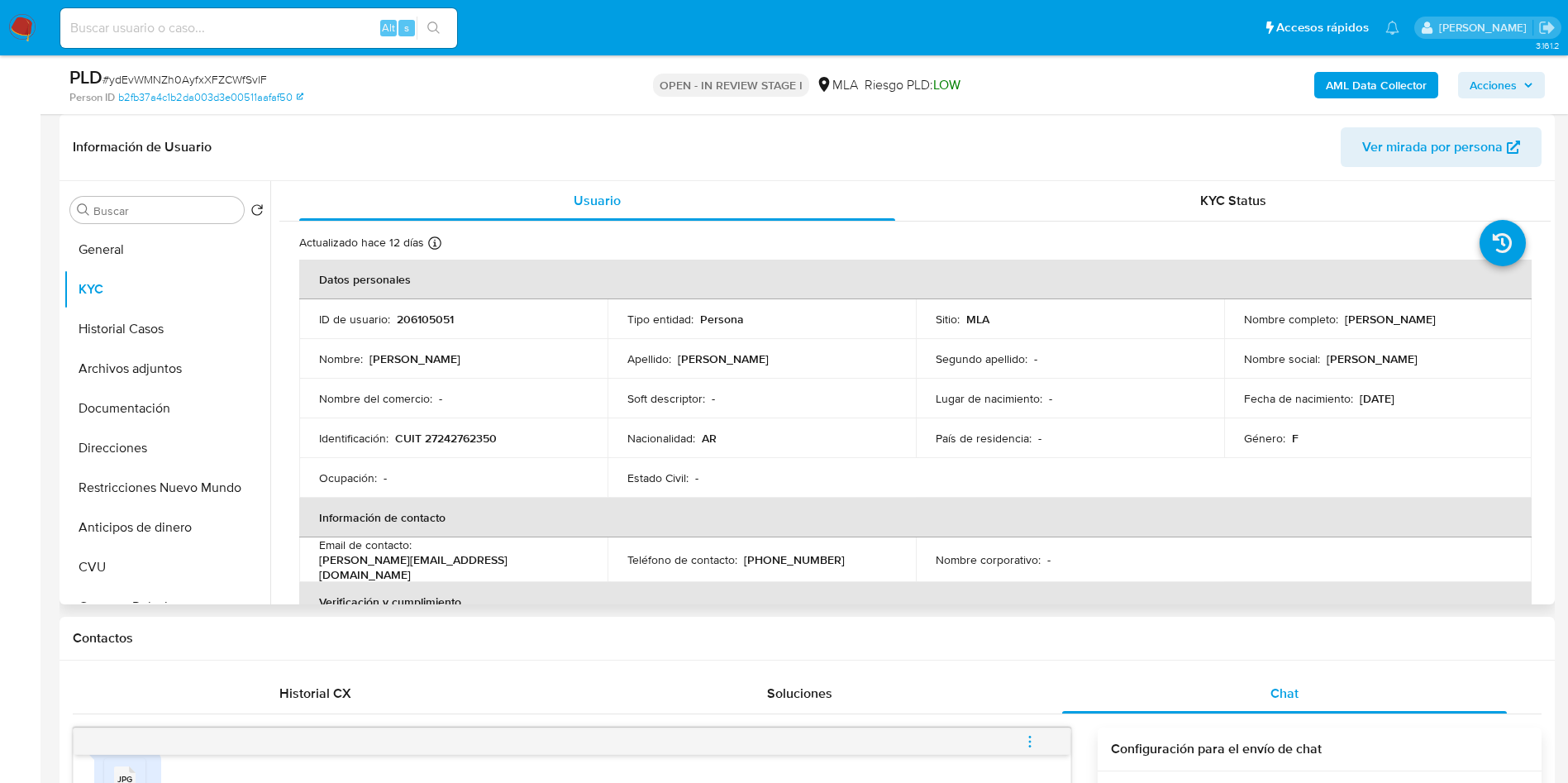
drag, startPoint x: 1344, startPoint y: 321, endPoint x: 1502, endPoint y: 321, distance: 158.0
click at [1502, 321] on div "Nombre completo : Marisa Alejandra Pedicino" at bounding box center [1378, 319] width 268 height 15
drag, startPoint x: 1336, startPoint y: 320, endPoint x: 1409, endPoint y: 258, distance: 95.8
click at [1461, 309] on td "Nombre completo : Marisa Alejandra Pedicino" at bounding box center [1378, 319] width 308 height 40
copy div
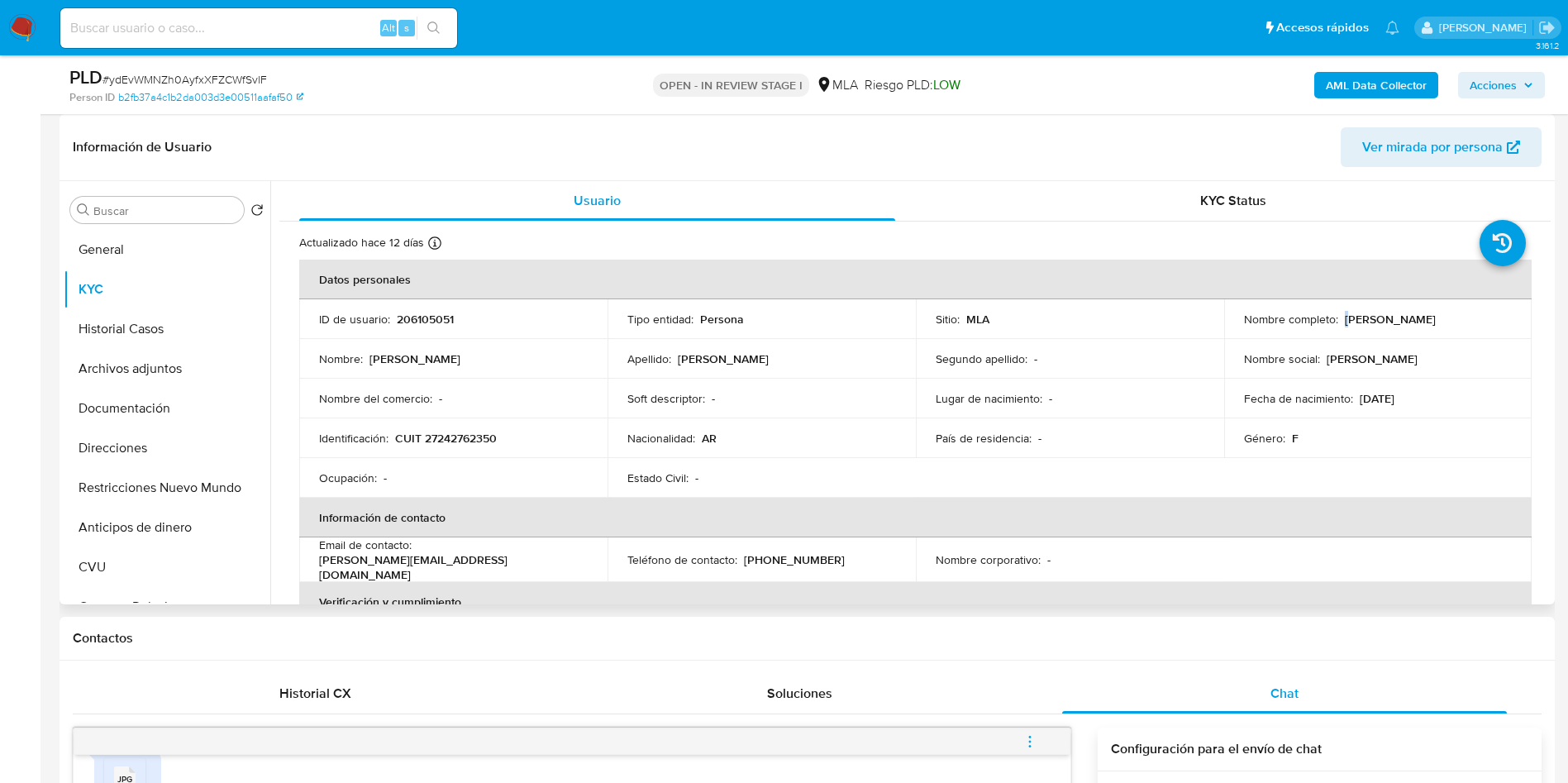
click at [1345, 317] on p "[PERSON_NAME] [PERSON_NAME]" at bounding box center [1391, 319] width 91 height 15
drag, startPoint x: 1343, startPoint y: 317, endPoint x: 1499, endPoint y: 319, distance: 156.0
click at [1511, 319] on td "Nombre completo : Marisa Alejandra Pedicino" at bounding box center [1378, 319] width 308 height 40
copy p "[PERSON_NAME] [PERSON_NAME]"
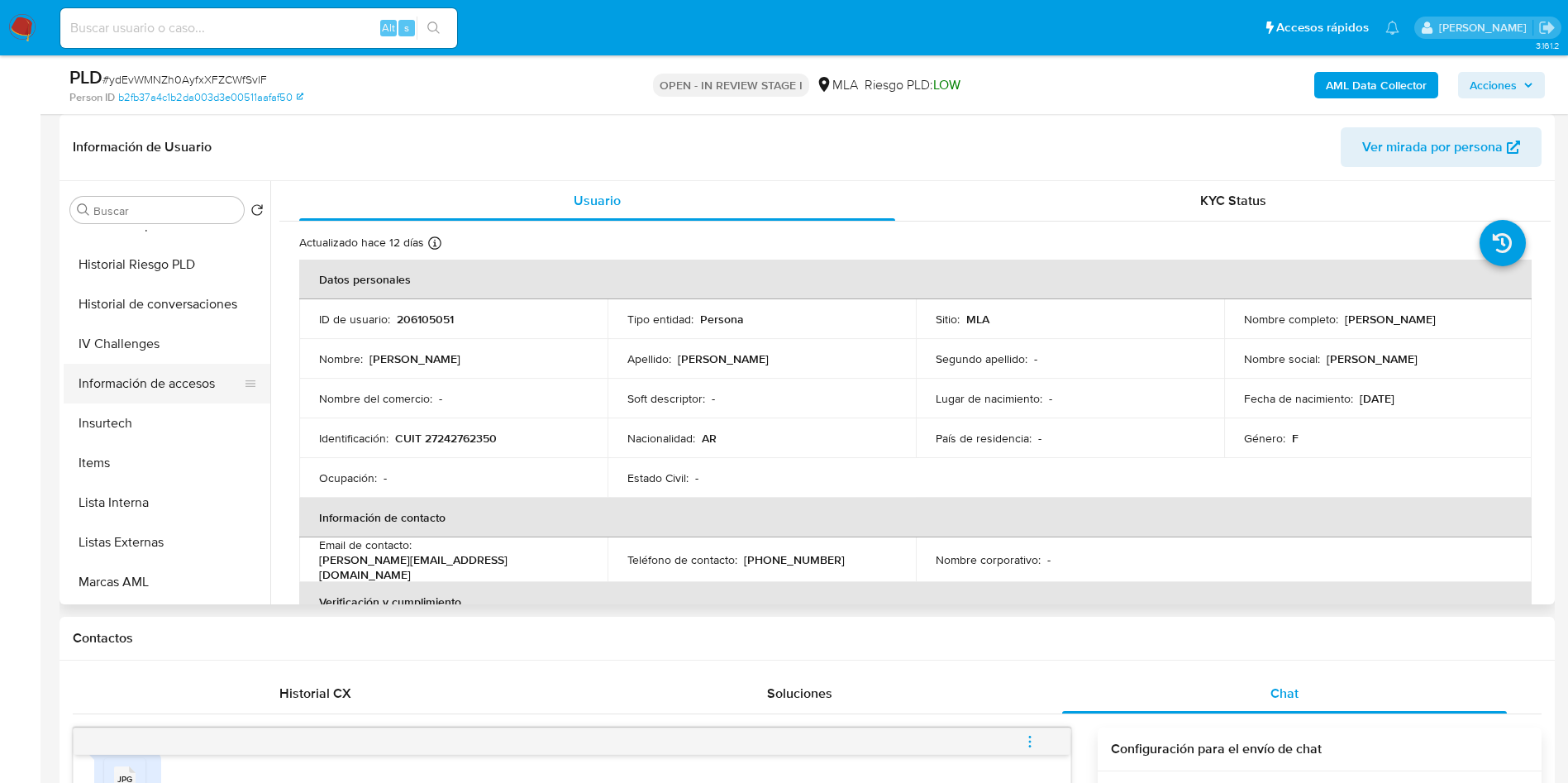
scroll to position [744, 0]
click at [170, 383] on button "Lista Interna" at bounding box center [159, 379] width 193 height 40
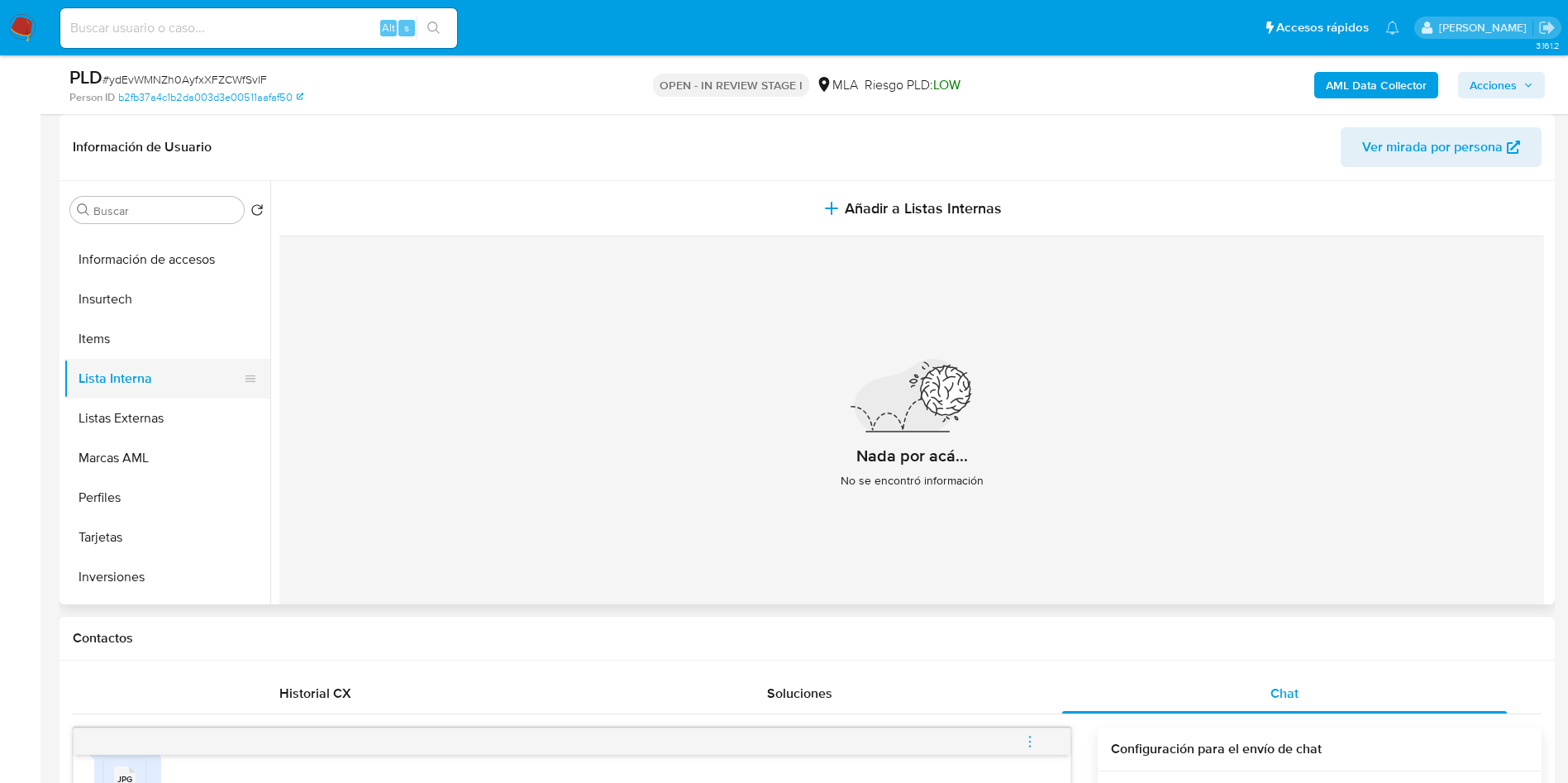
scroll to position [0, 0]
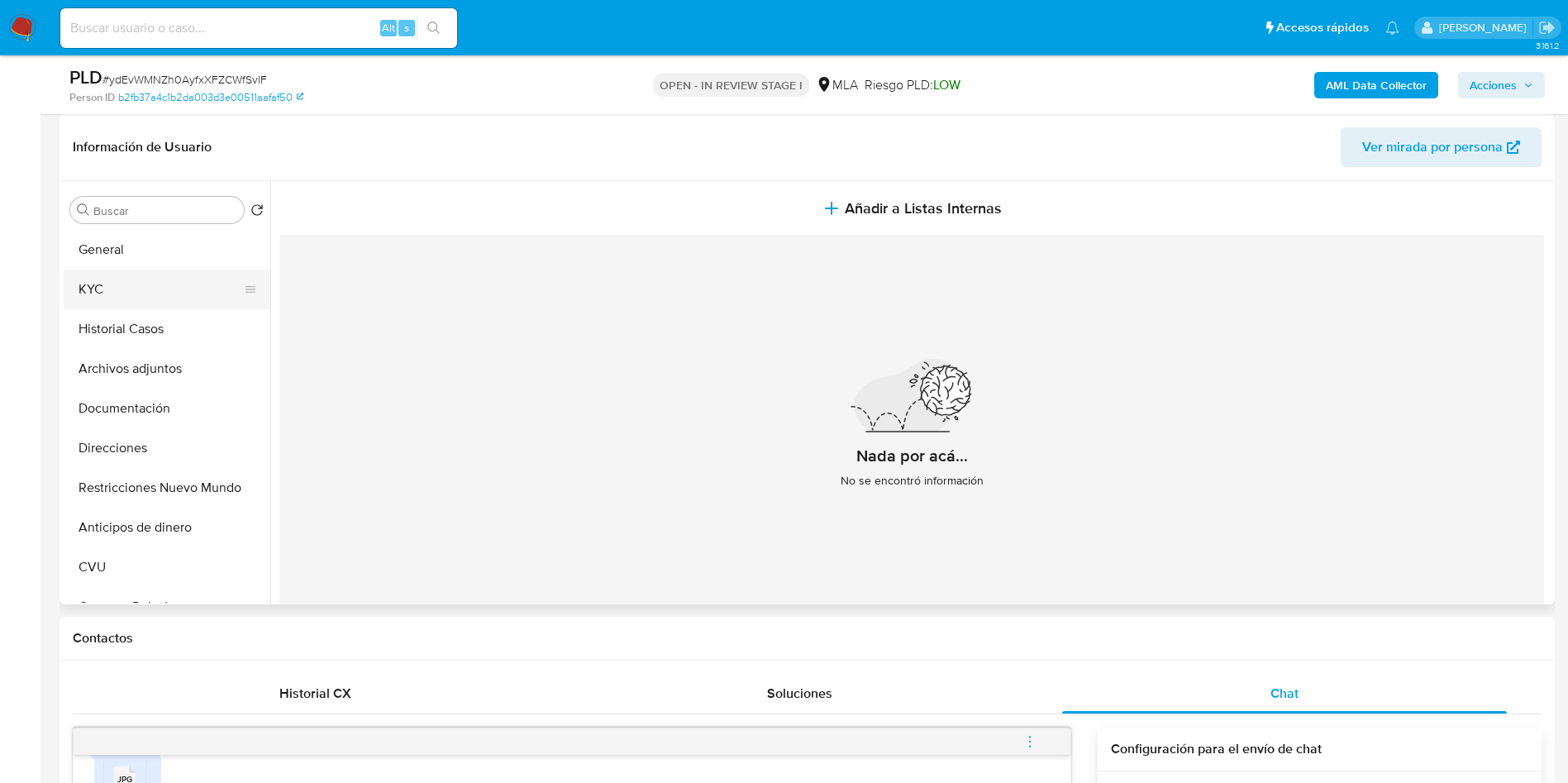
click at [139, 287] on button "KYC" at bounding box center [159, 289] width 193 height 40
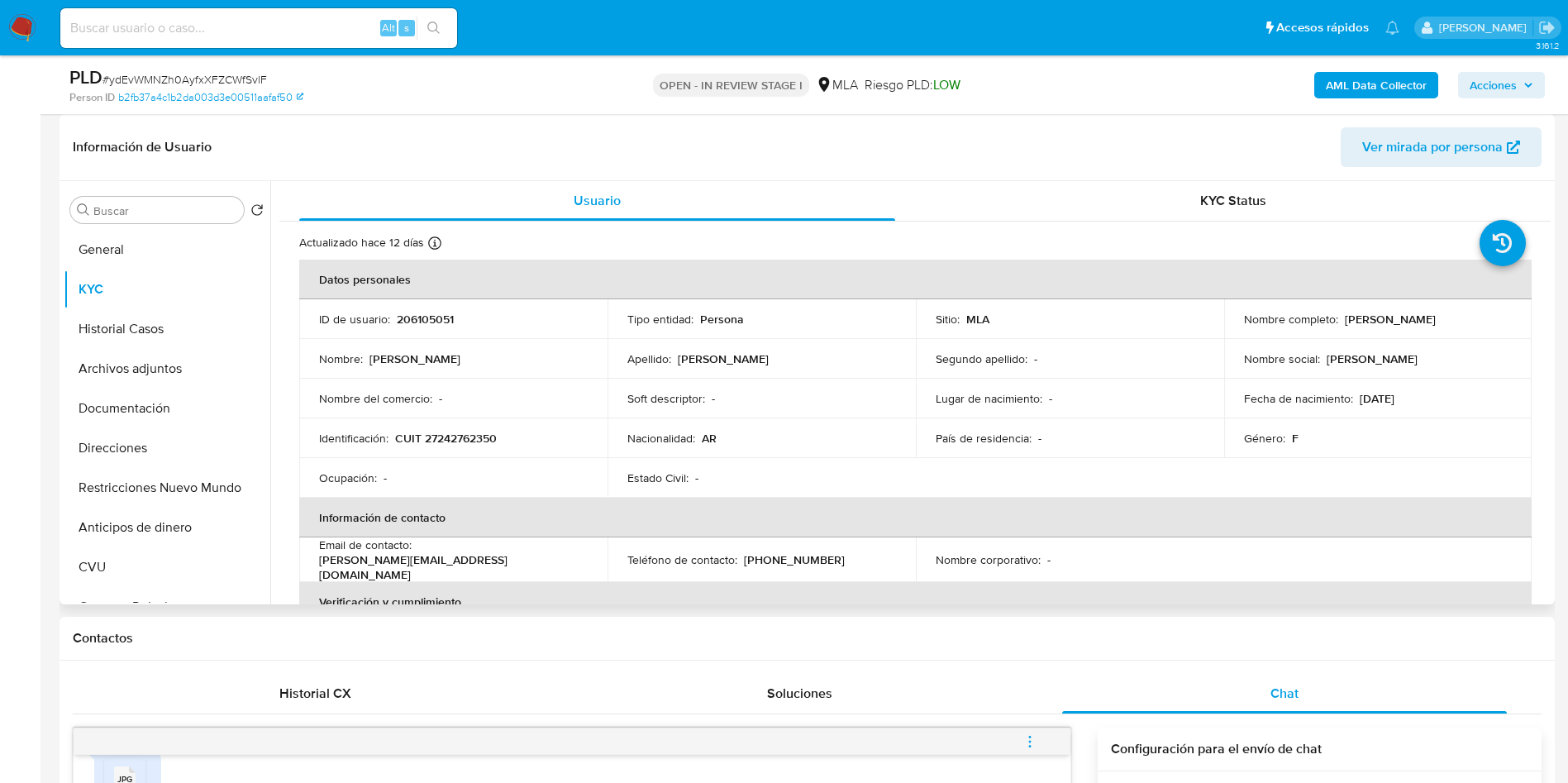
click at [480, 433] on p "CUIT 27242762350" at bounding box center [446, 438] width 102 height 15
copy p "27242762350"
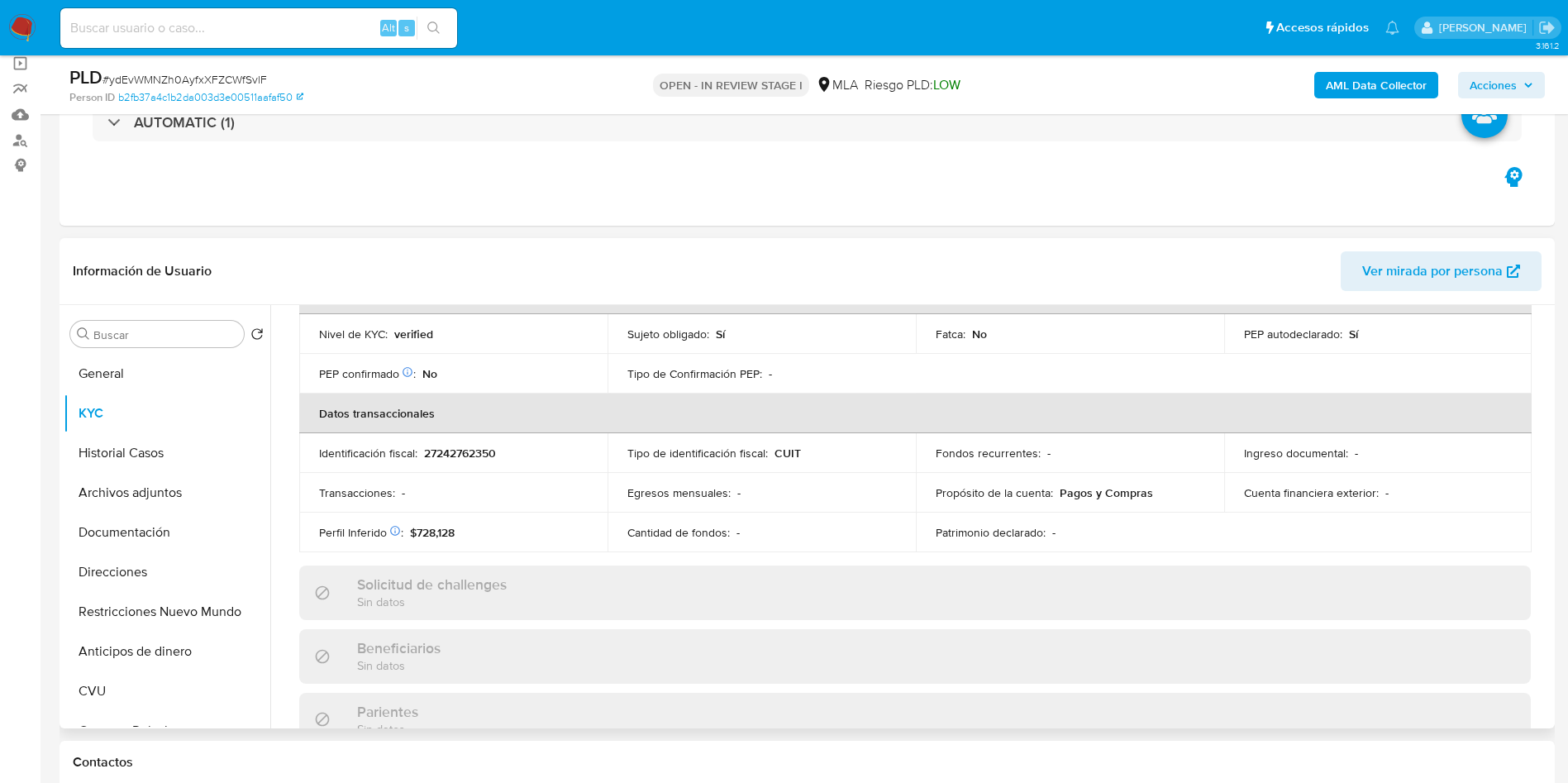
scroll to position [856, 0]
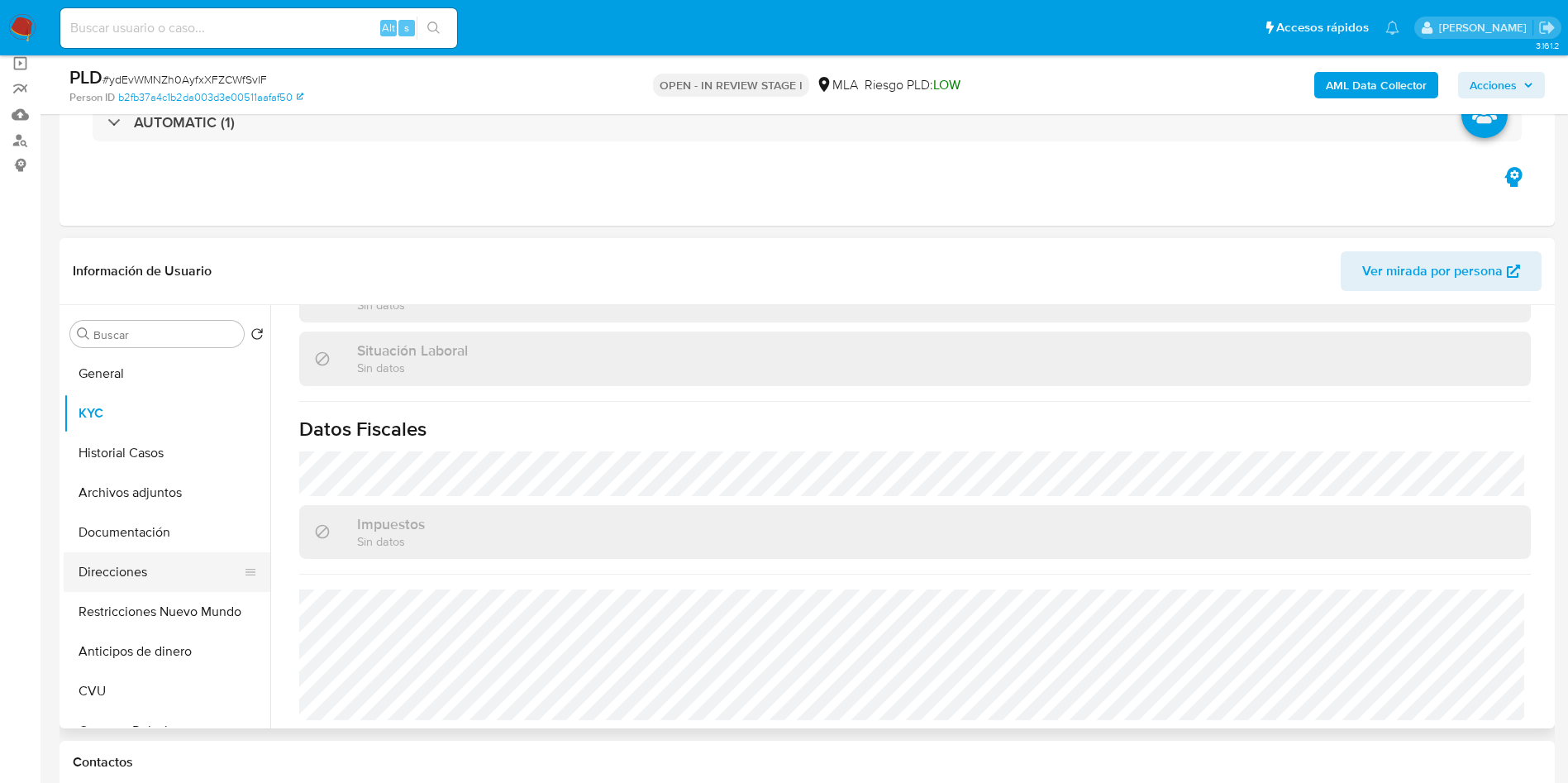
click at [138, 575] on button "Direcciones" at bounding box center [159, 572] width 193 height 40
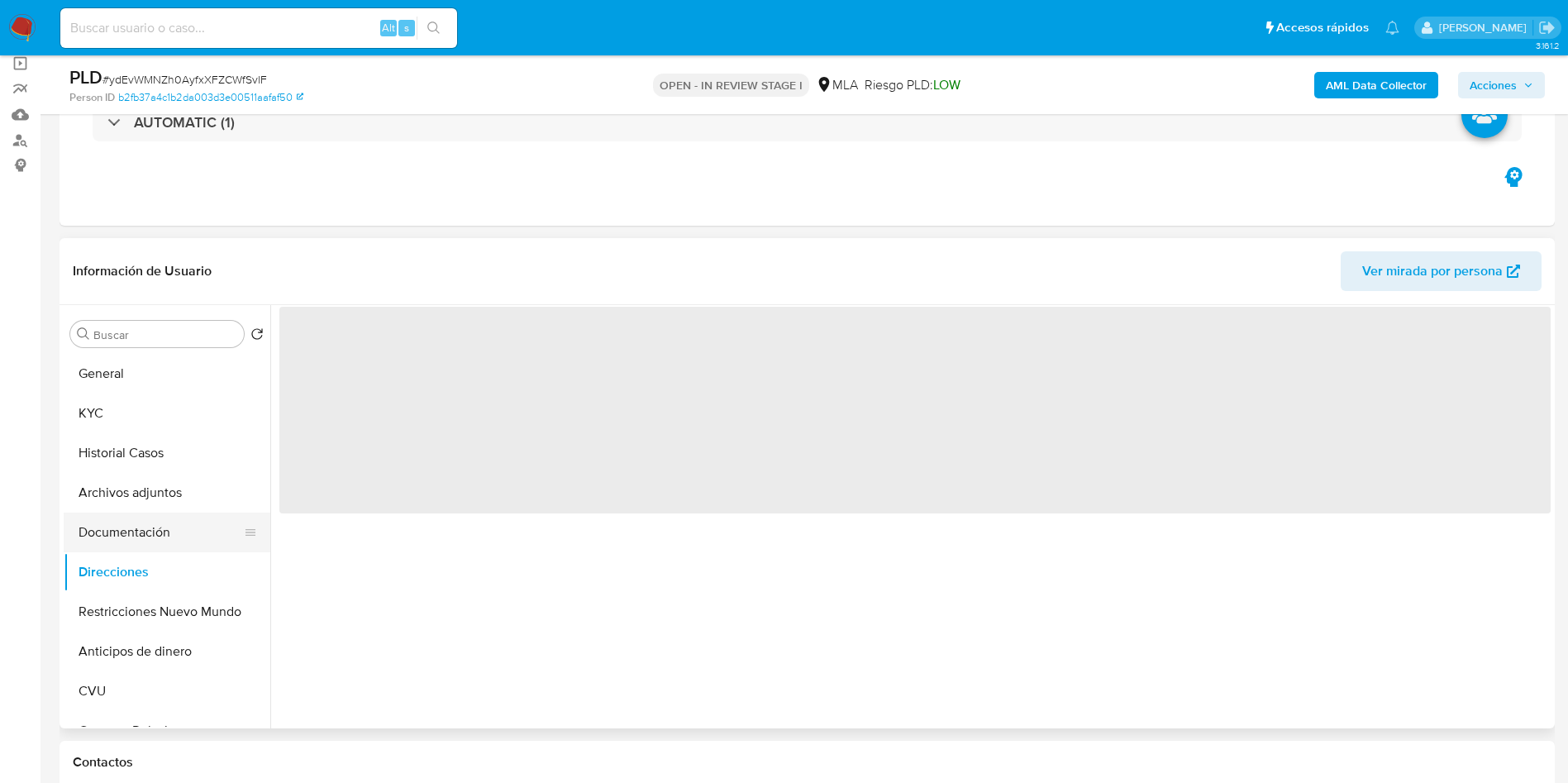
scroll to position [0, 0]
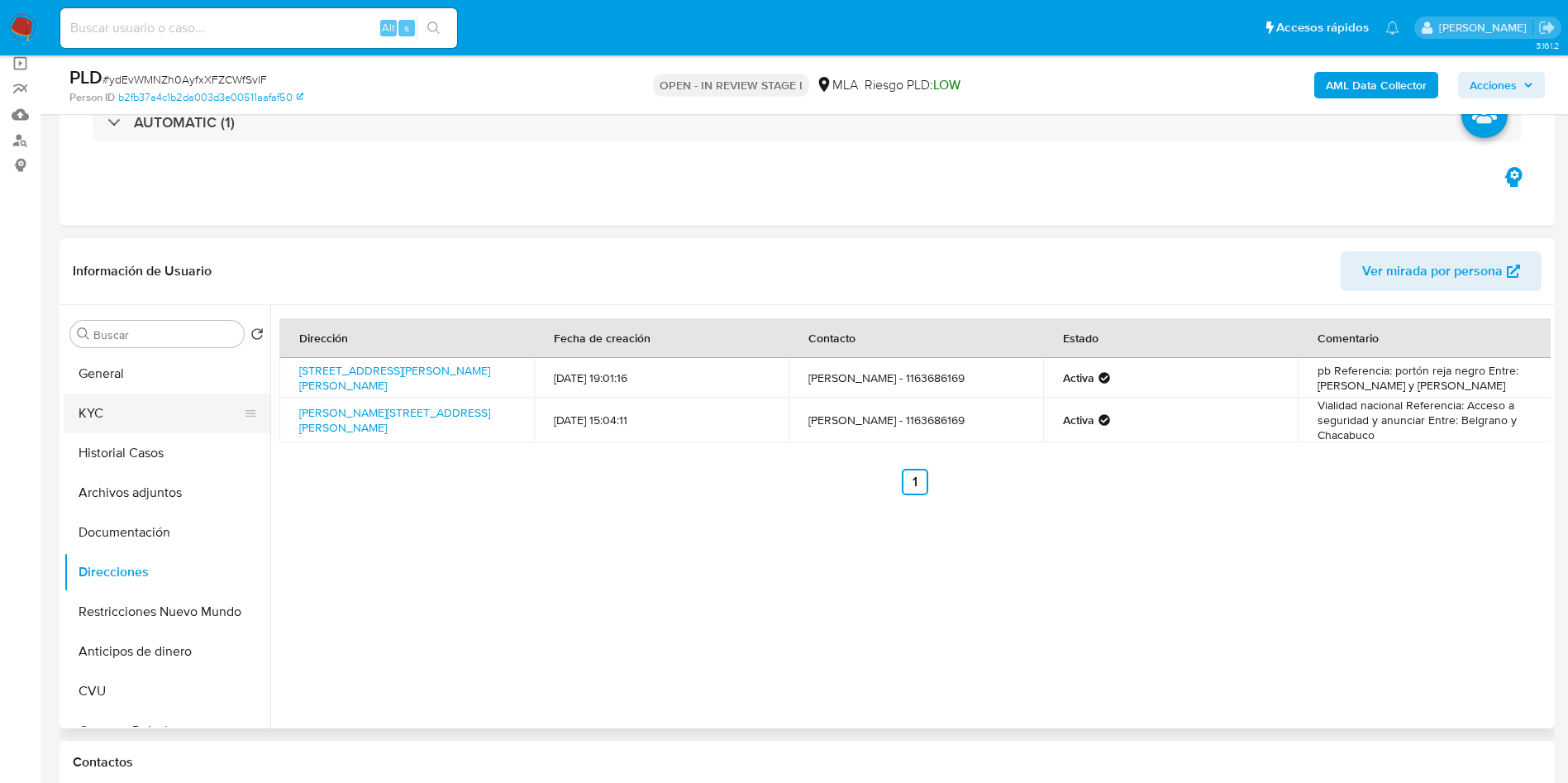
click at [146, 406] on button "KYC" at bounding box center [159, 413] width 193 height 40
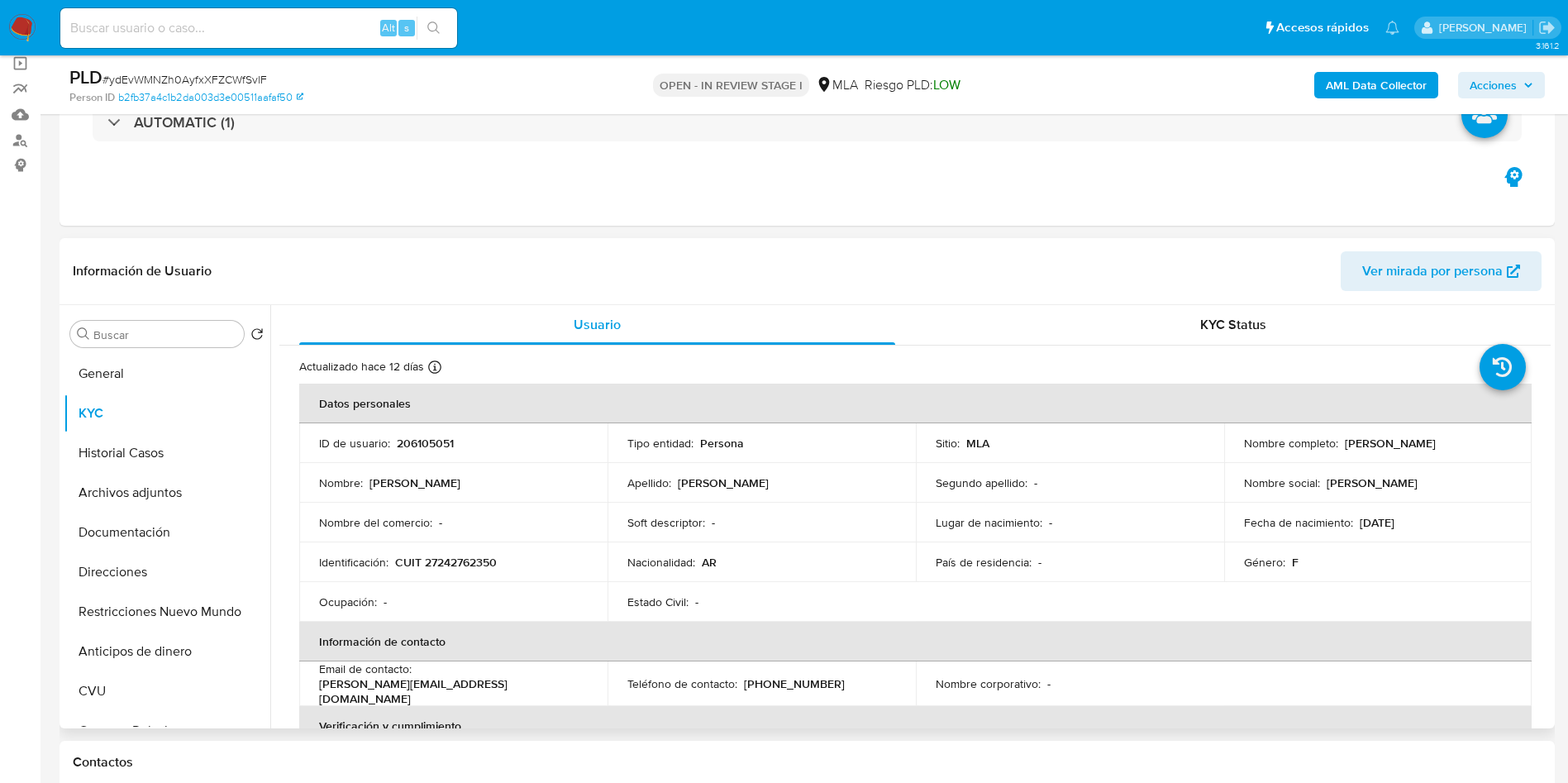
scroll to position [856, 0]
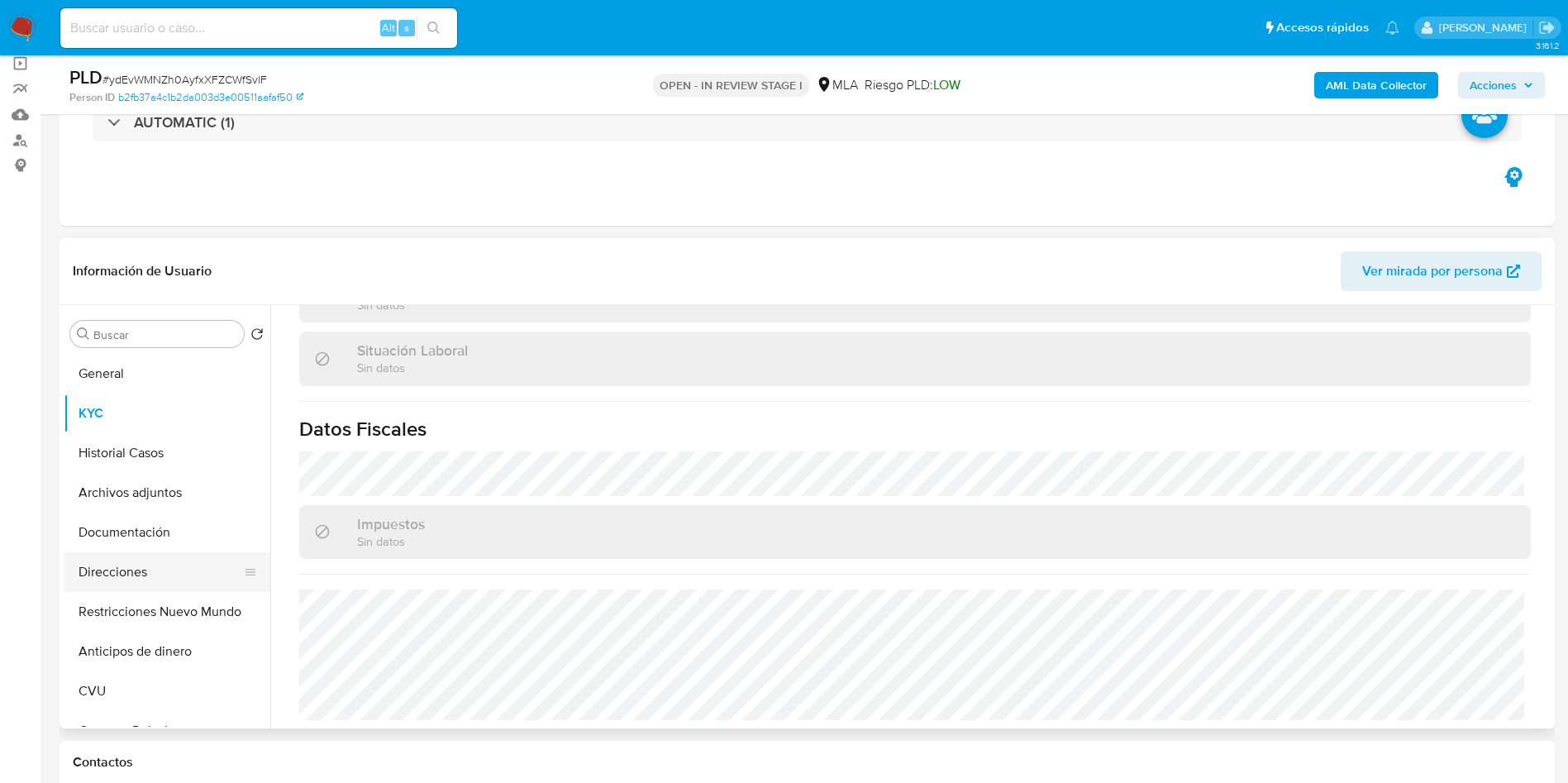
click at [147, 583] on button "Direcciones" at bounding box center [159, 572] width 193 height 40
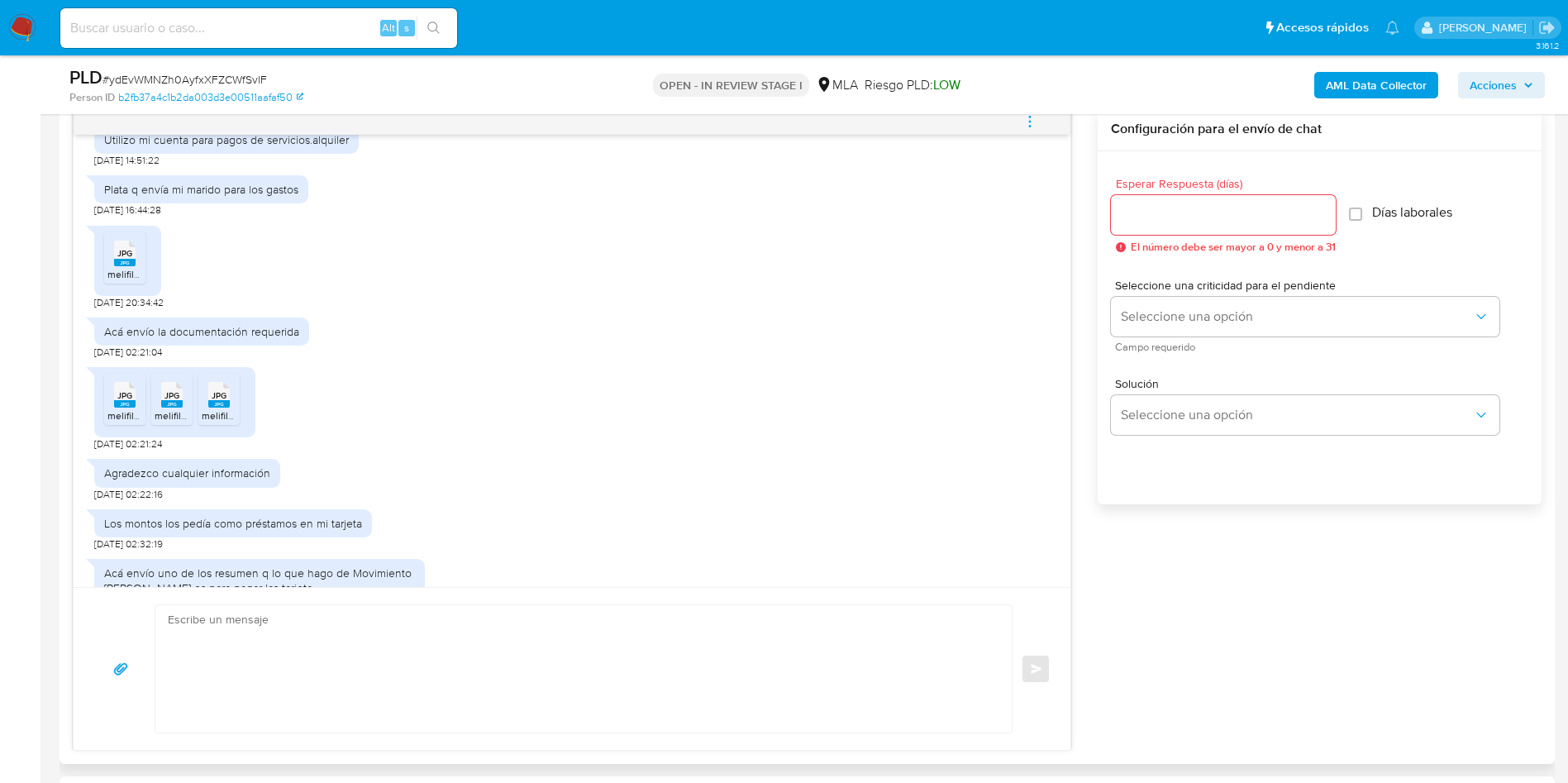
scroll to position [857, 0]
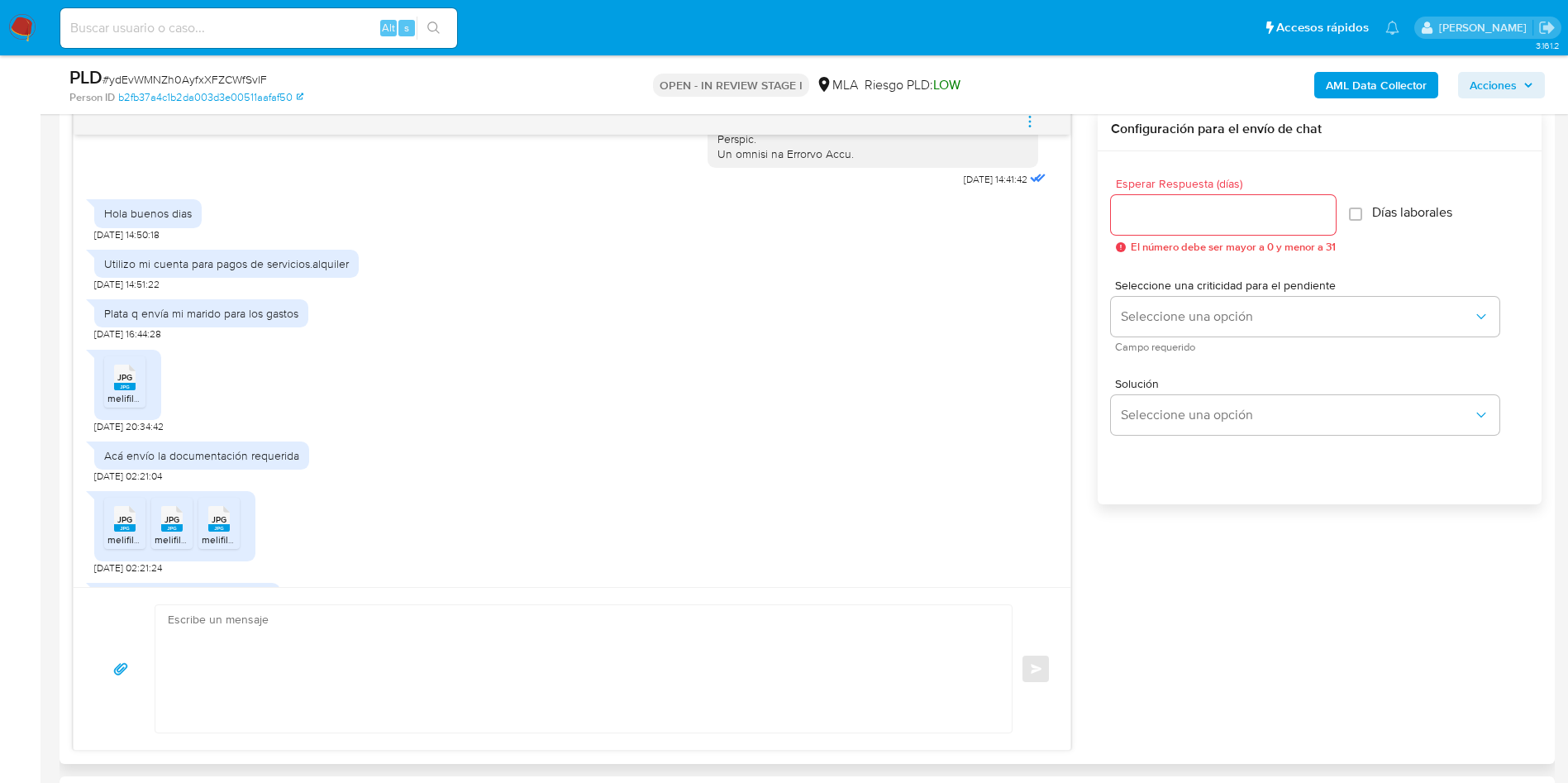
click at [128, 391] on rect at bounding box center [125, 387] width 22 height 8
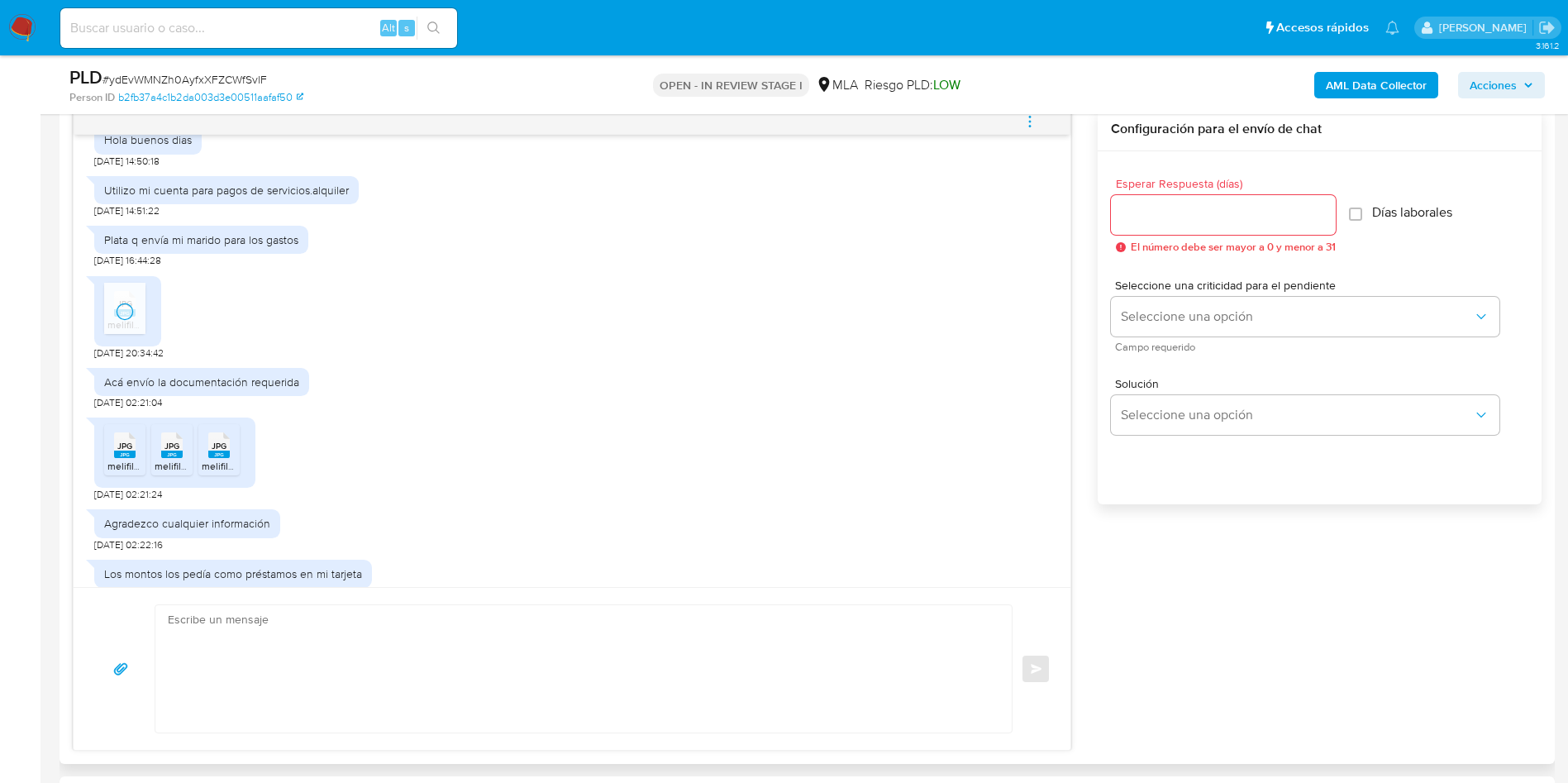
scroll to position [981, 0]
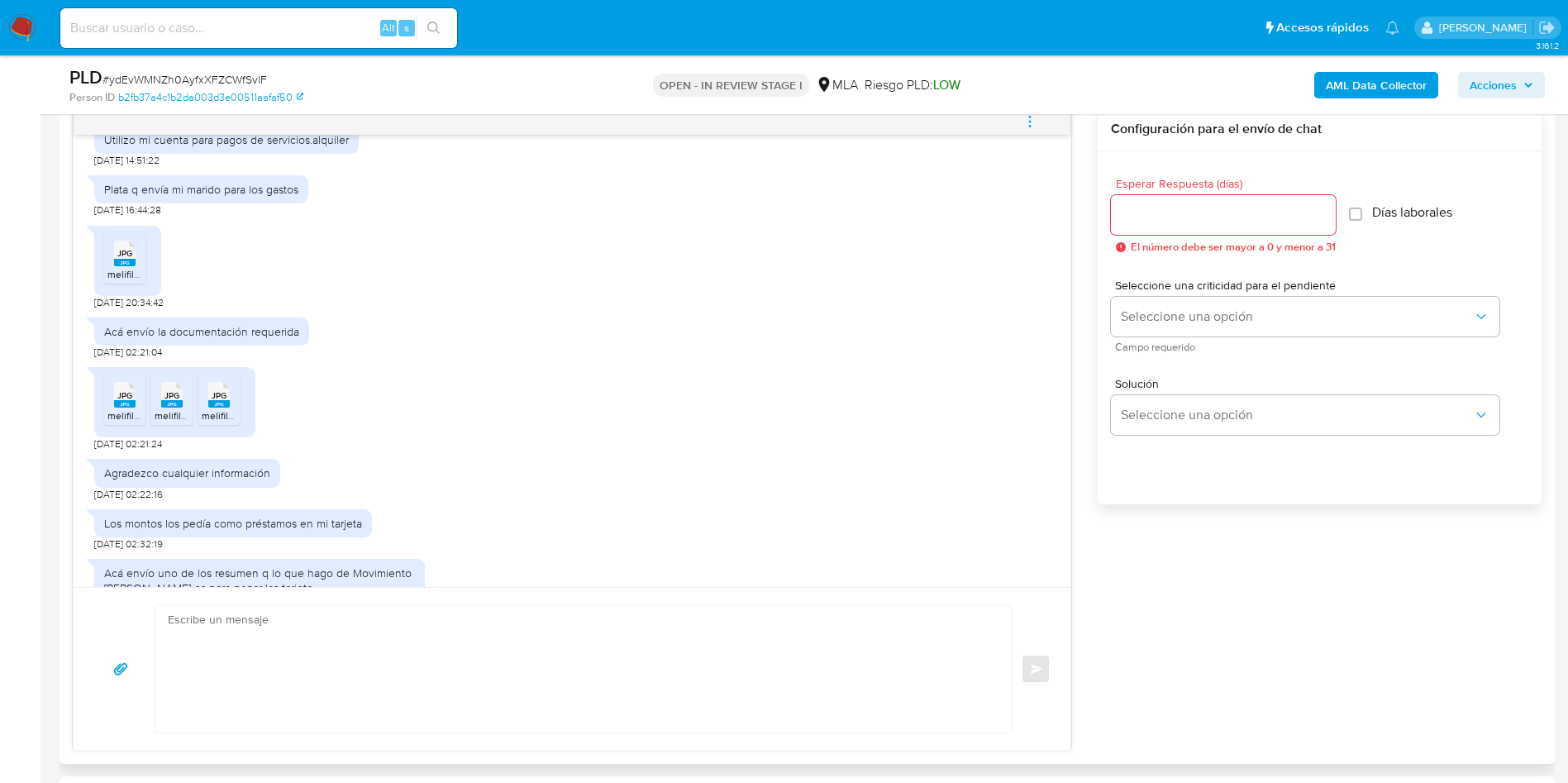
click at [113, 422] on span "melifile1102450679036985404.jpg" at bounding box center [183, 415] width 153 height 14
click at [177, 407] on rect at bounding box center [172, 404] width 22 height 8
click at [220, 407] on rect at bounding box center [219, 404] width 22 height 8
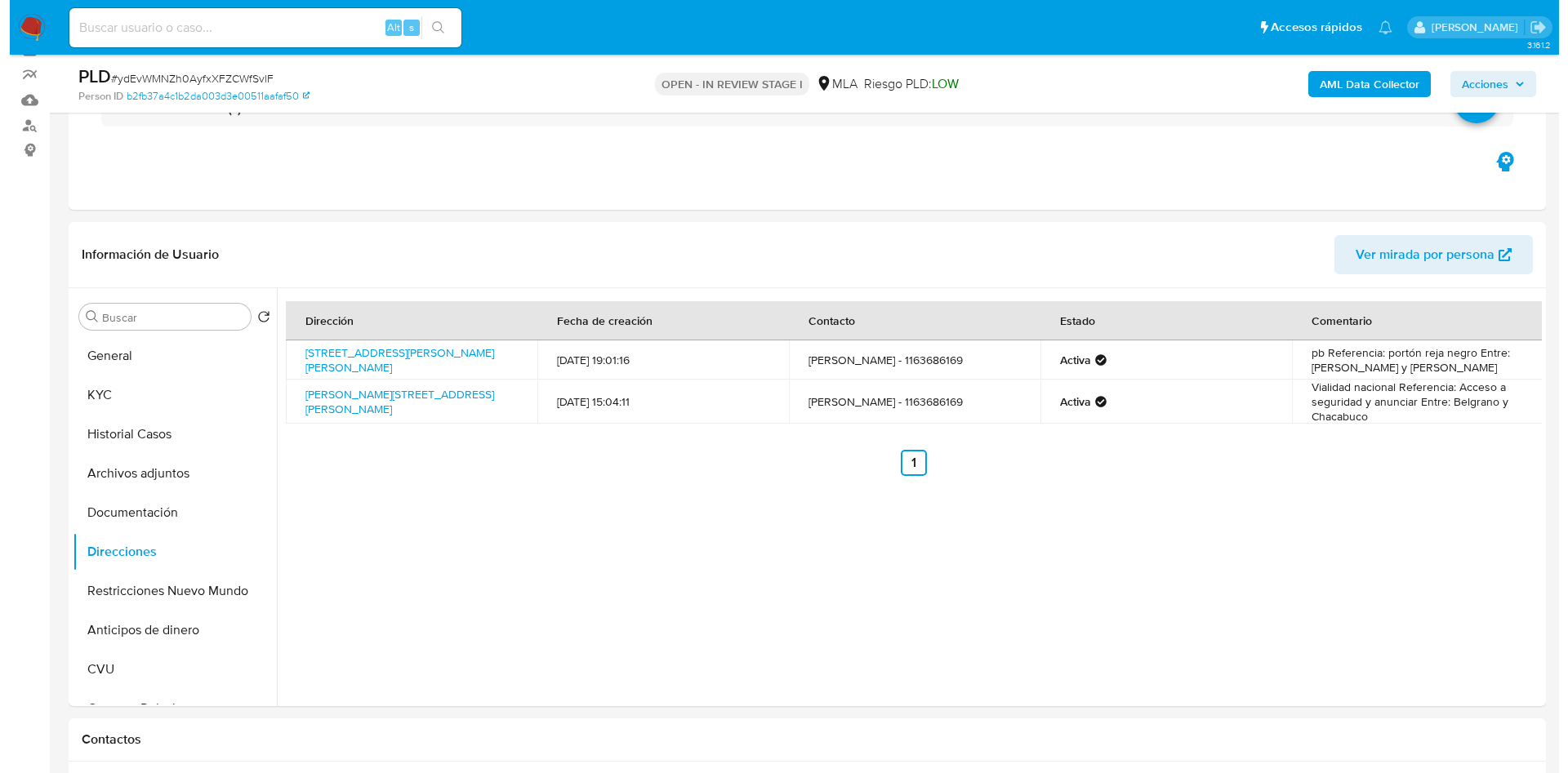
scroll to position [122, 0]
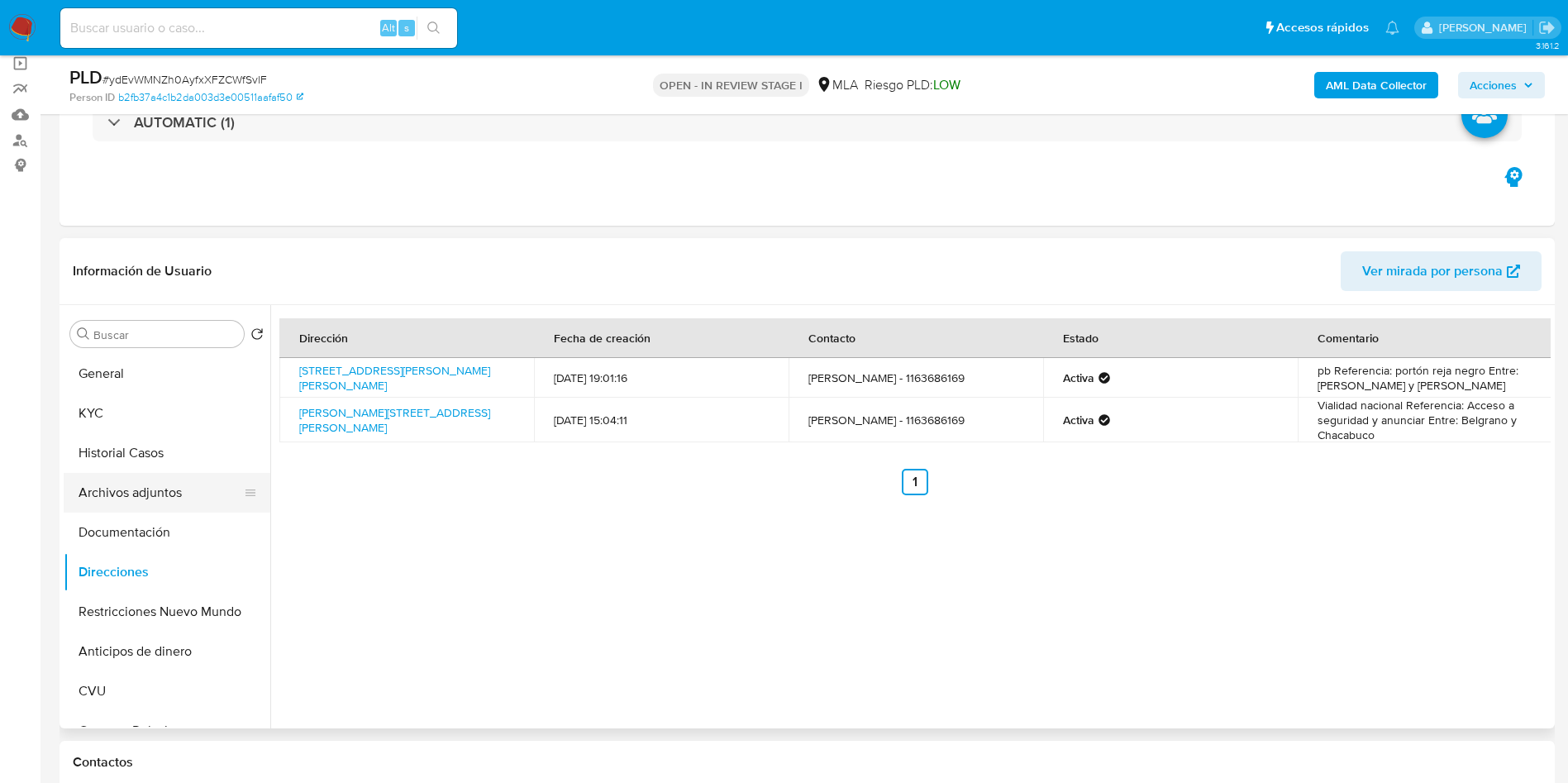
click at [114, 487] on button "Archivos adjuntos" at bounding box center [159, 493] width 193 height 40
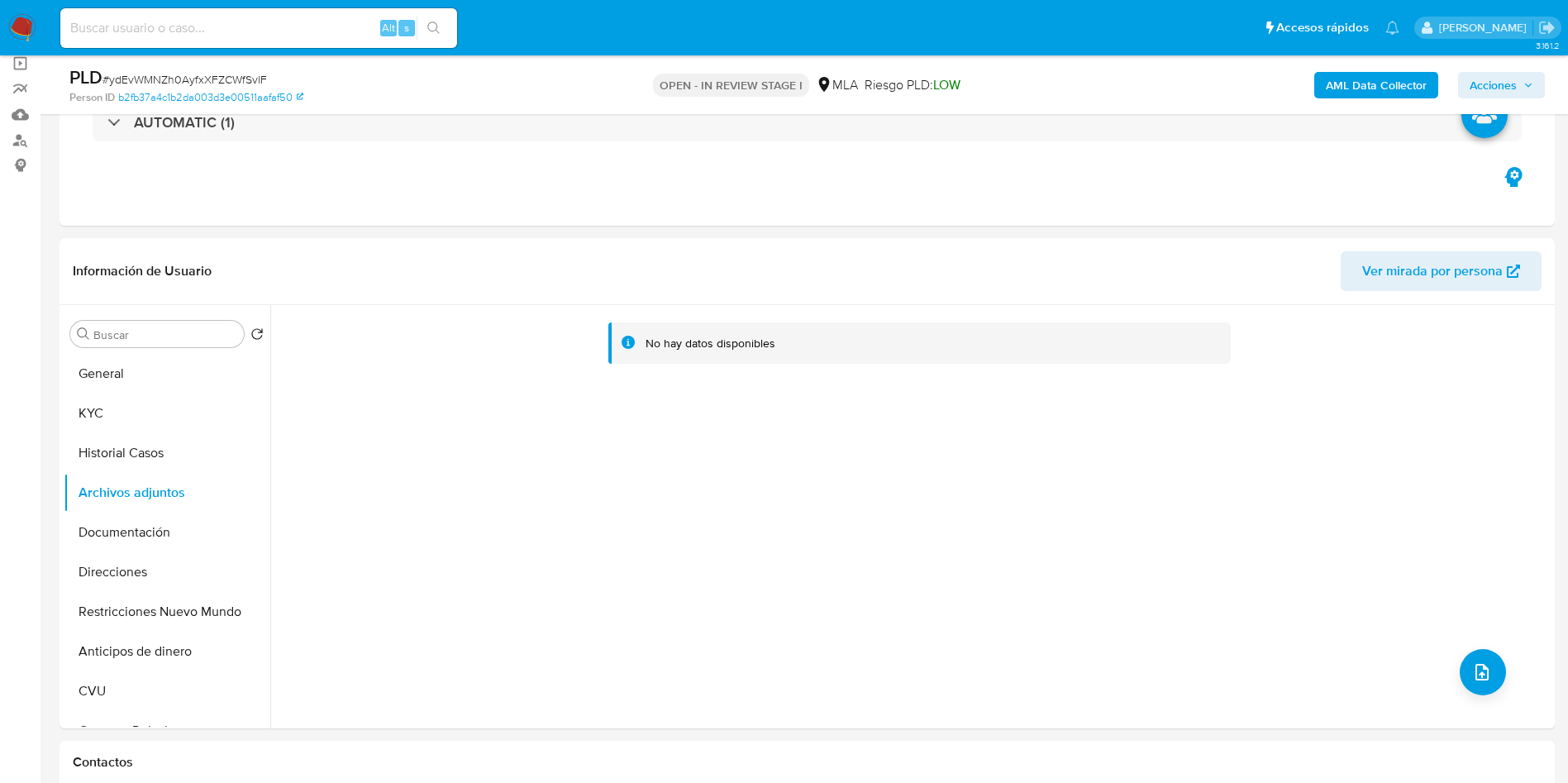
click at [1326, 85] on b "AML Data Collector" at bounding box center [1376, 85] width 101 height 27
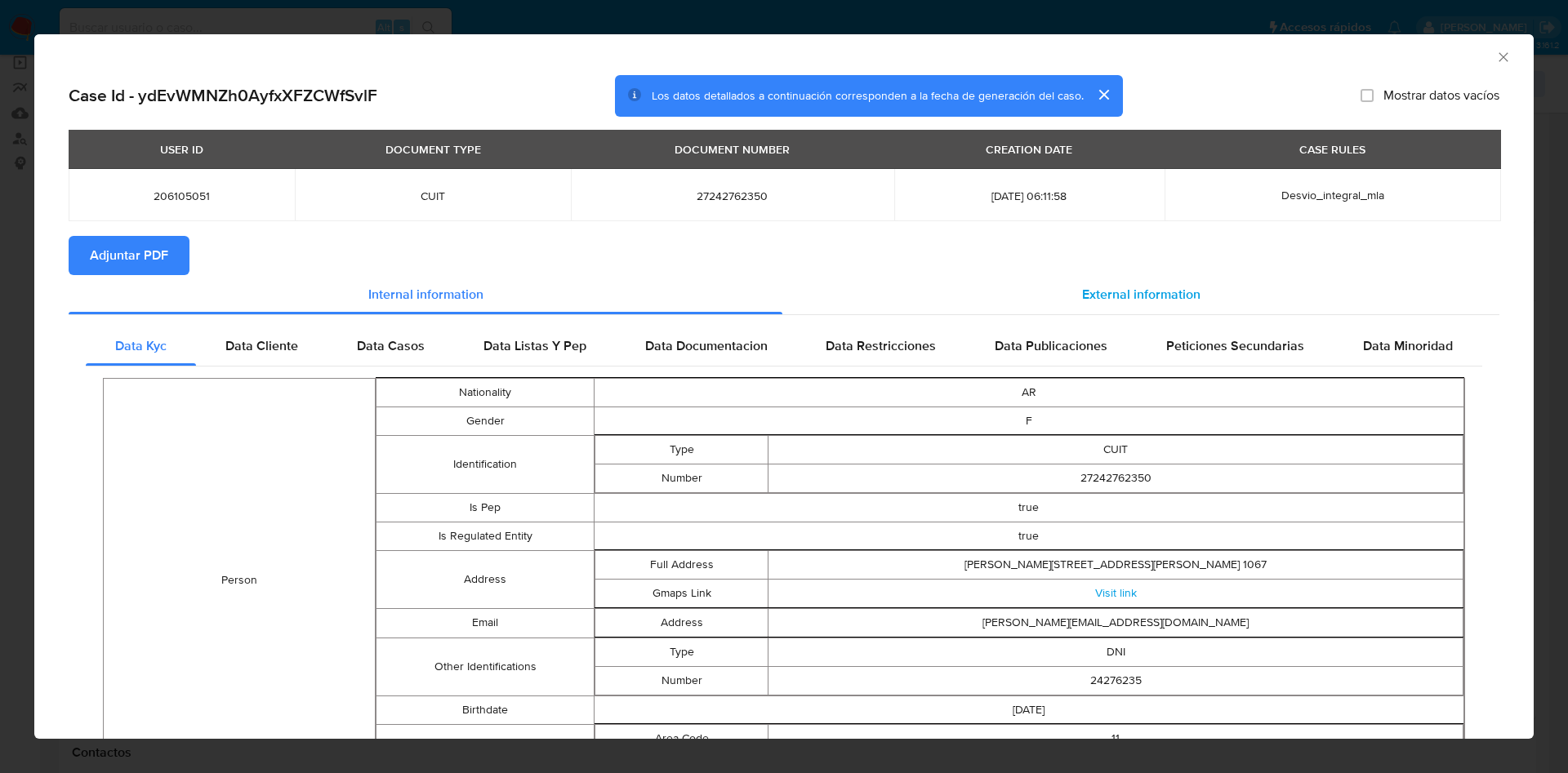
click at [1171, 313] on div "External information" at bounding box center [1140, 295] width 717 height 39
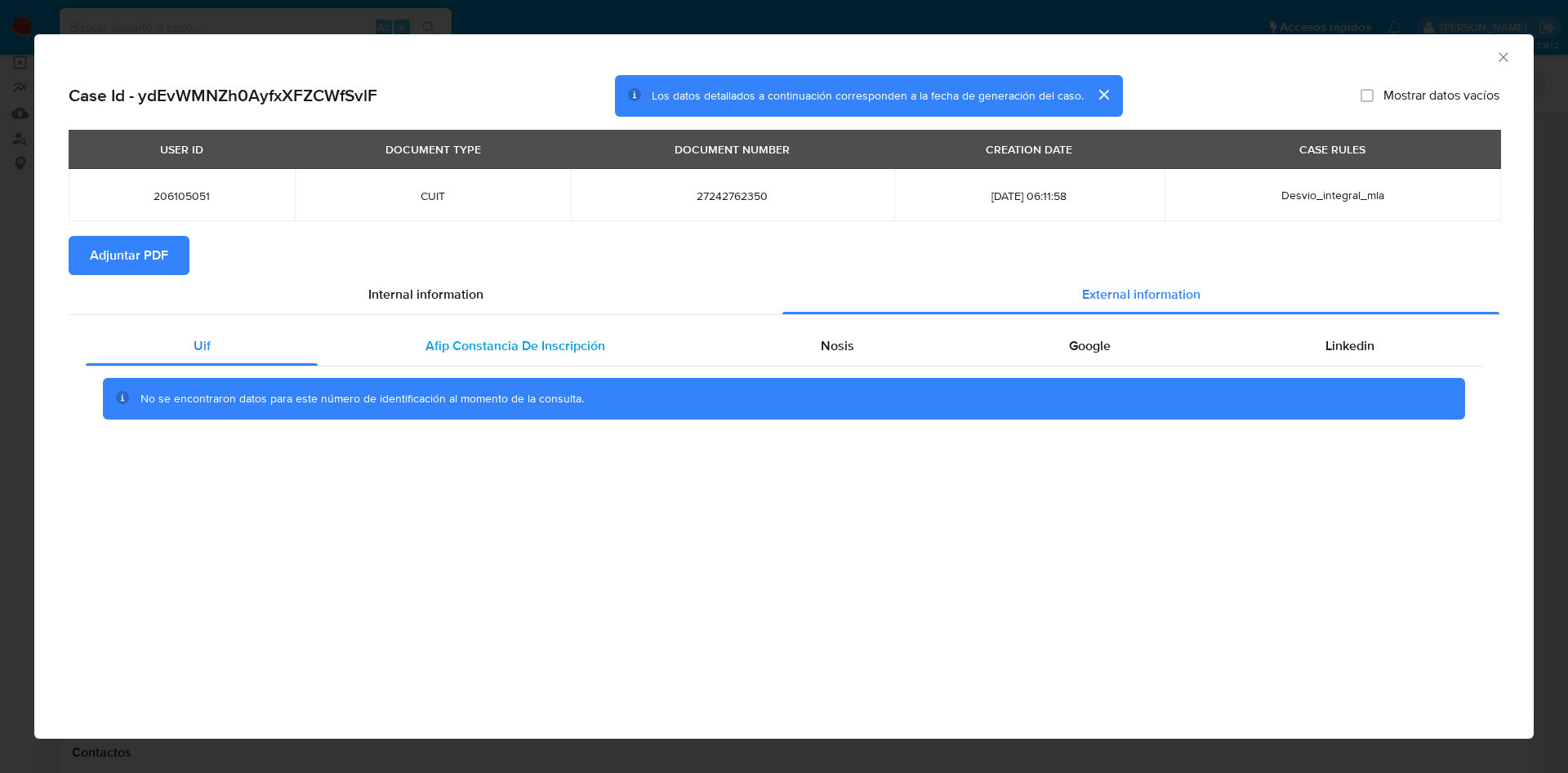
click at [495, 341] on span "Afip Constancia De Inscripción" at bounding box center [516, 345] width 180 height 19
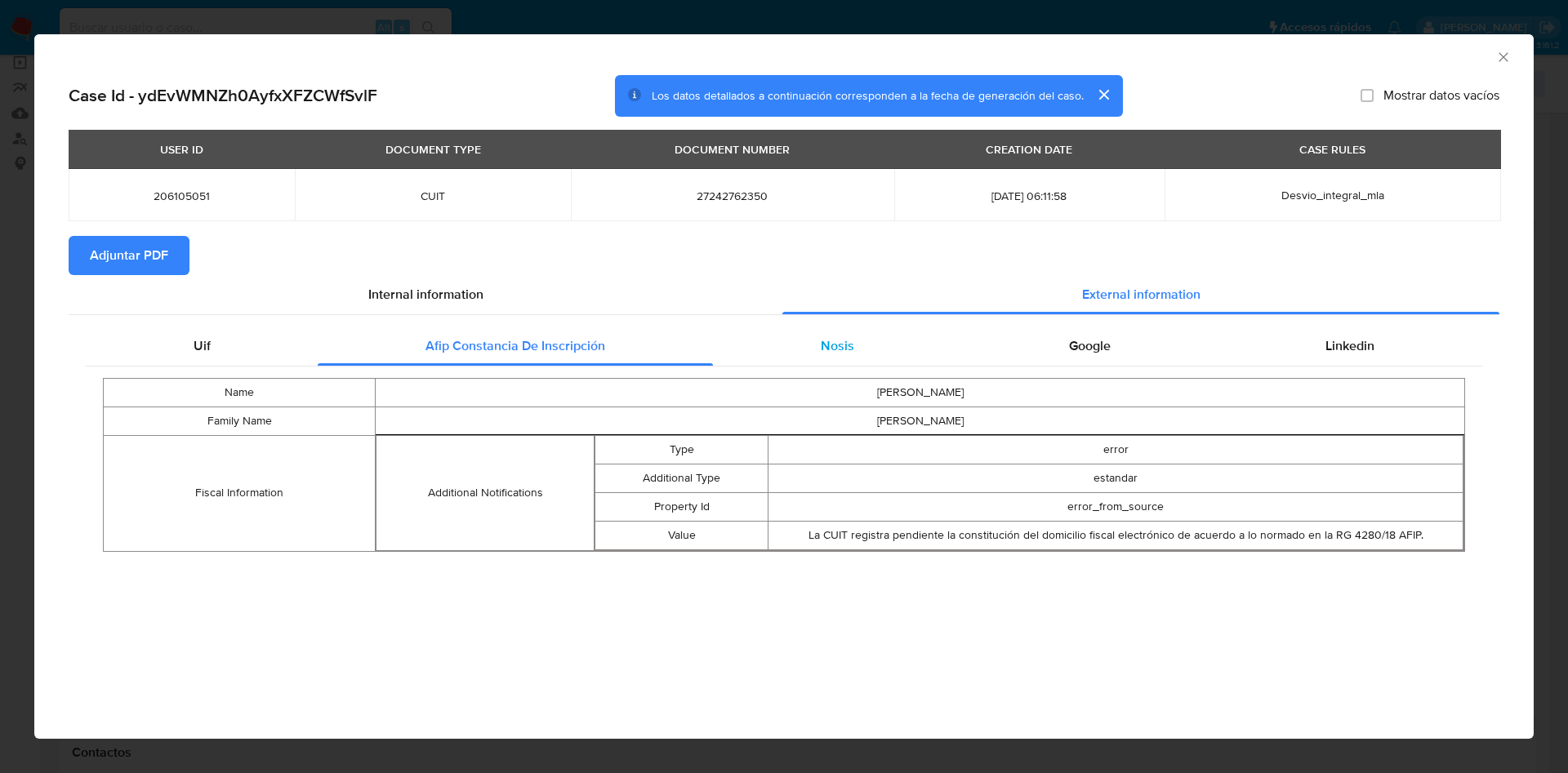
click at [814, 362] on div "Nosis" at bounding box center [837, 346] width 249 height 39
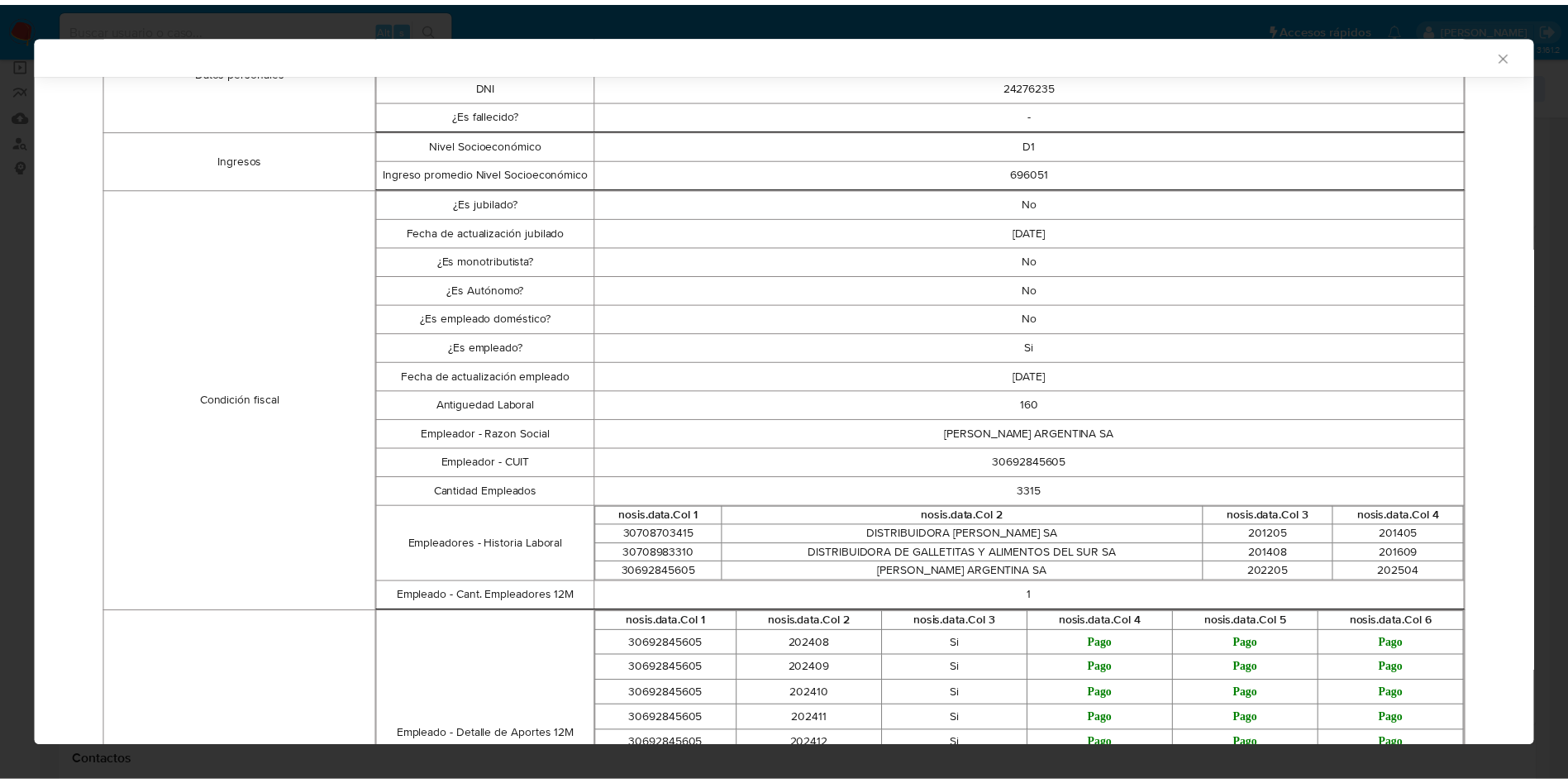
scroll to position [0, 0]
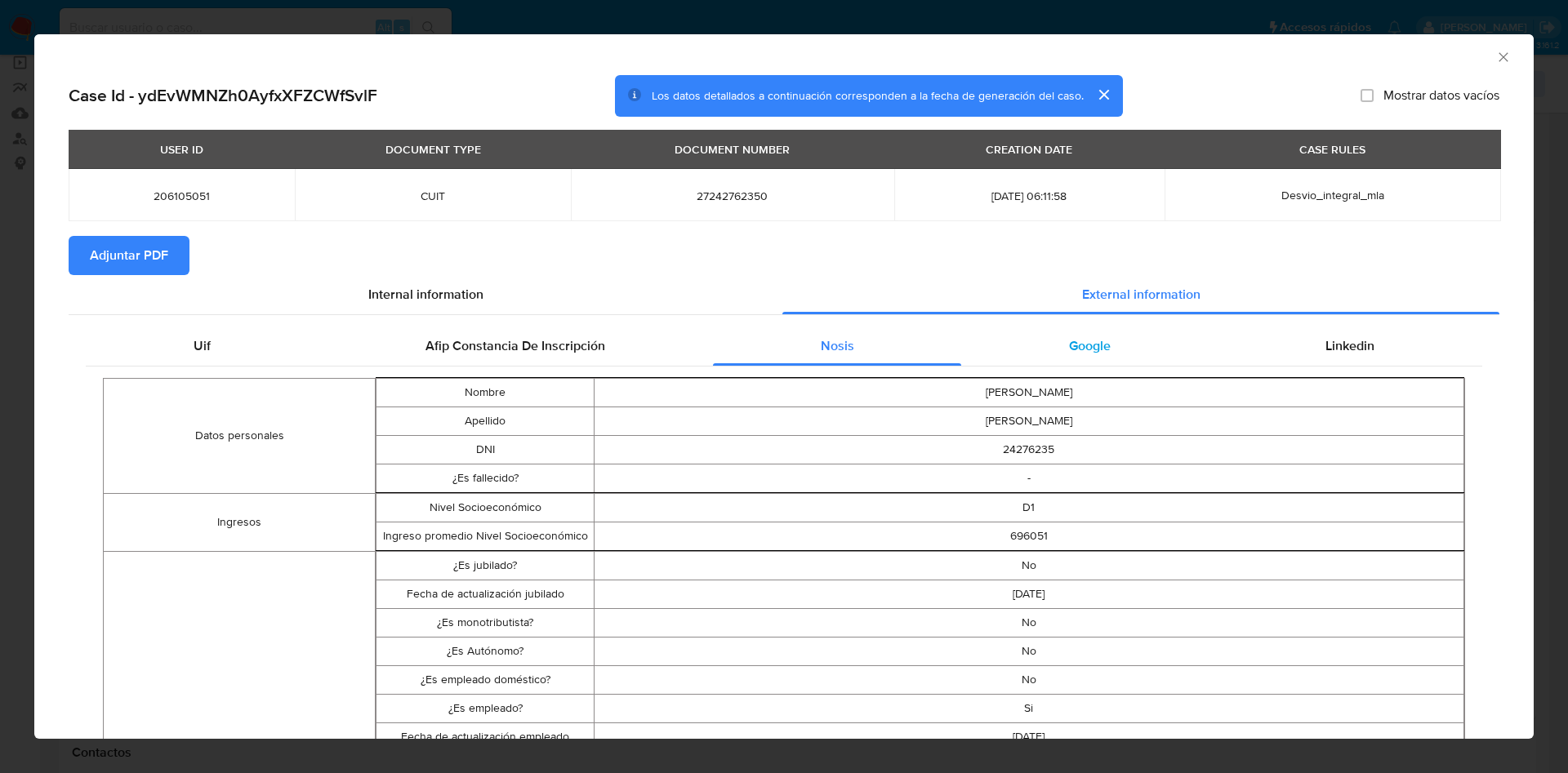
click at [1100, 332] on div "Google" at bounding box center [1089, 346] width 256 height 39
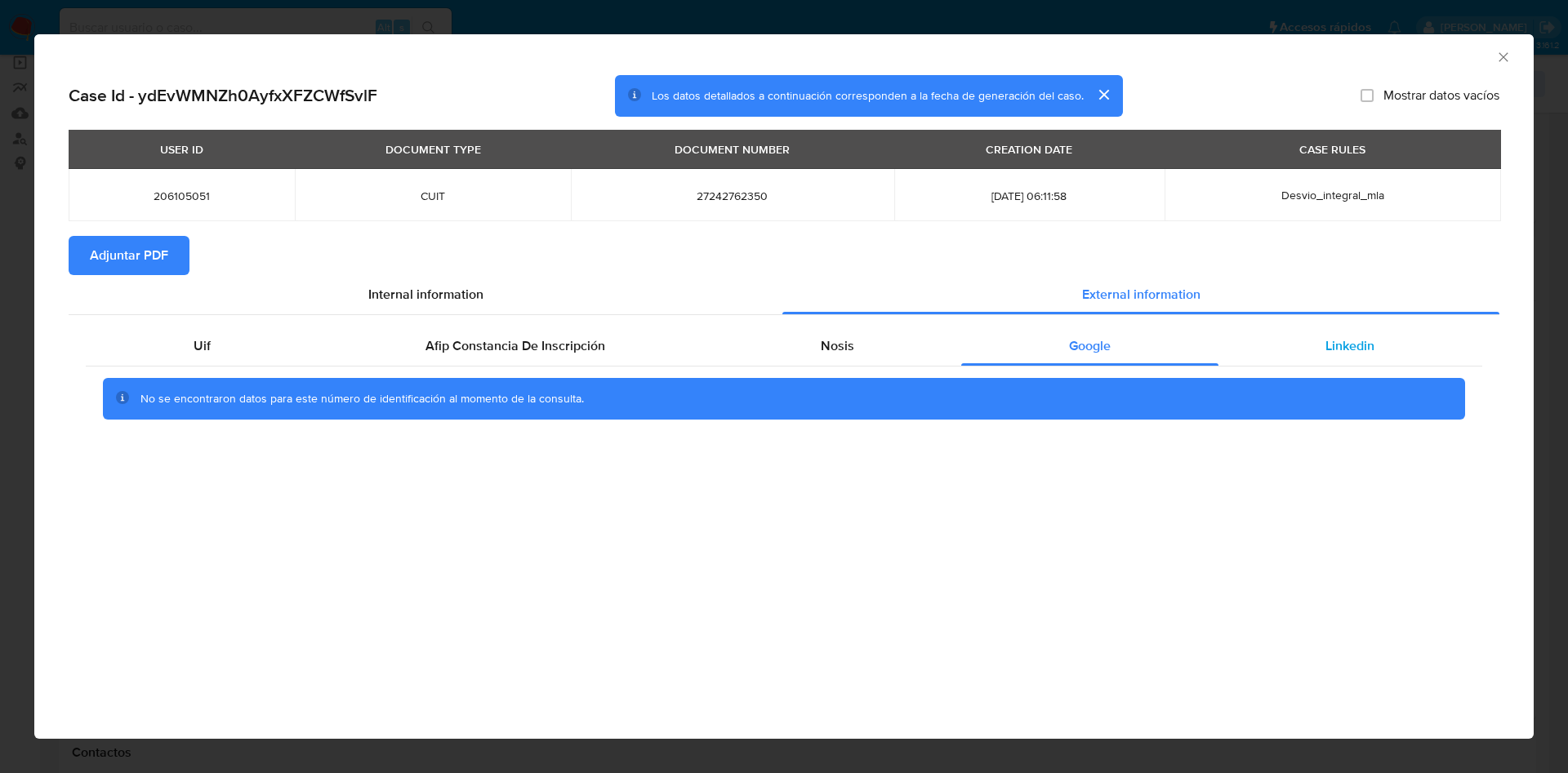
click at [1335, 363] on div "Linkedin" at bounding box center [1351, 346] width 264 height 39
click at [161, 271] on span "Adjuntar PDF" at bounding box center [129, 255] width 78 height 36
click at [1501, 52] on icon "Cerrar ventana" at bounding box center [1503, 57] width 17 height 17
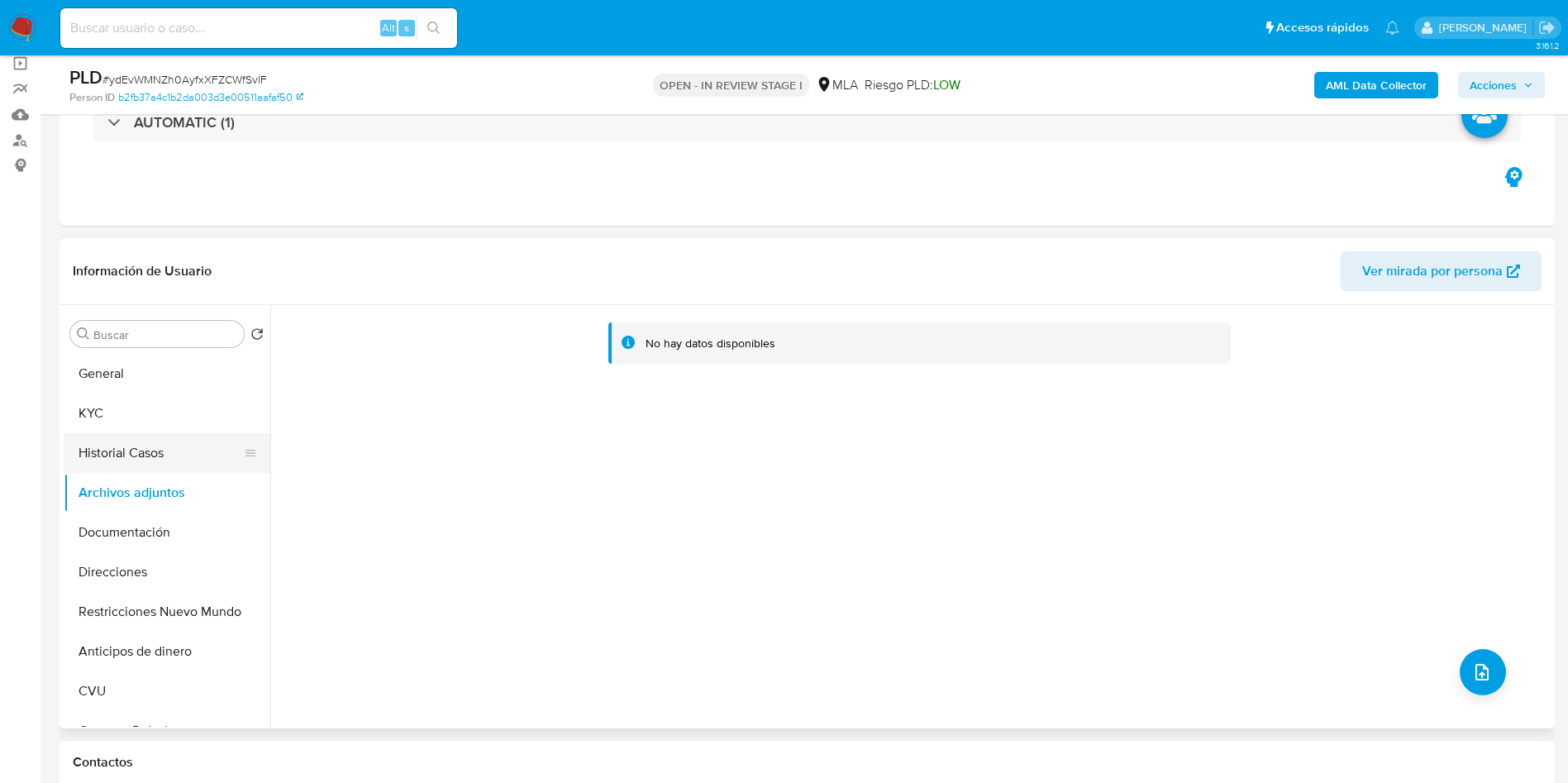
click at [142, 447] on button "Historial Casos" at bounding box center [159, 453] width 193 height 40
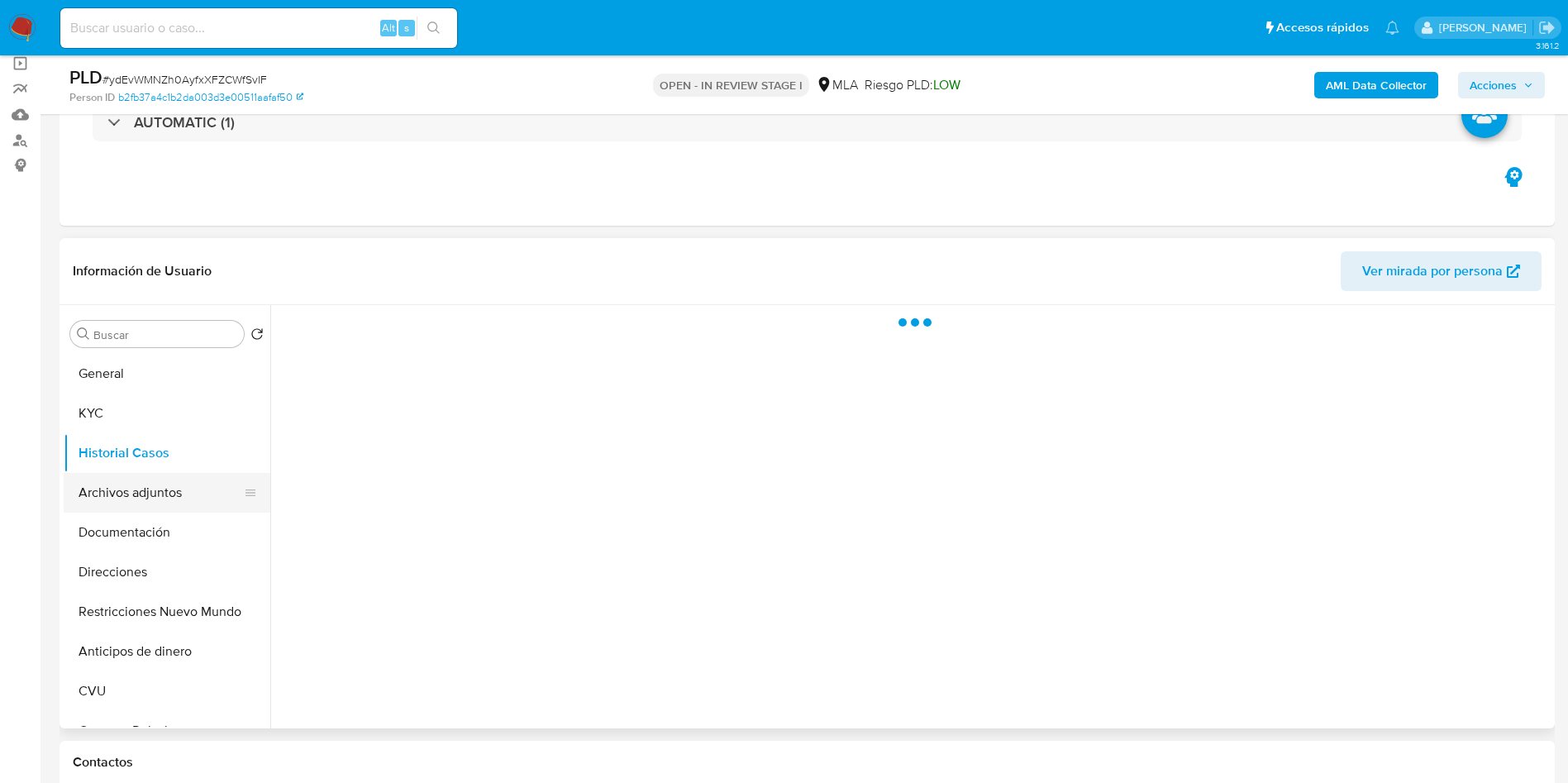
click at [145, 498] on button "Archivos adjuntos" at bounding box center [159, 493] width 193 height 40
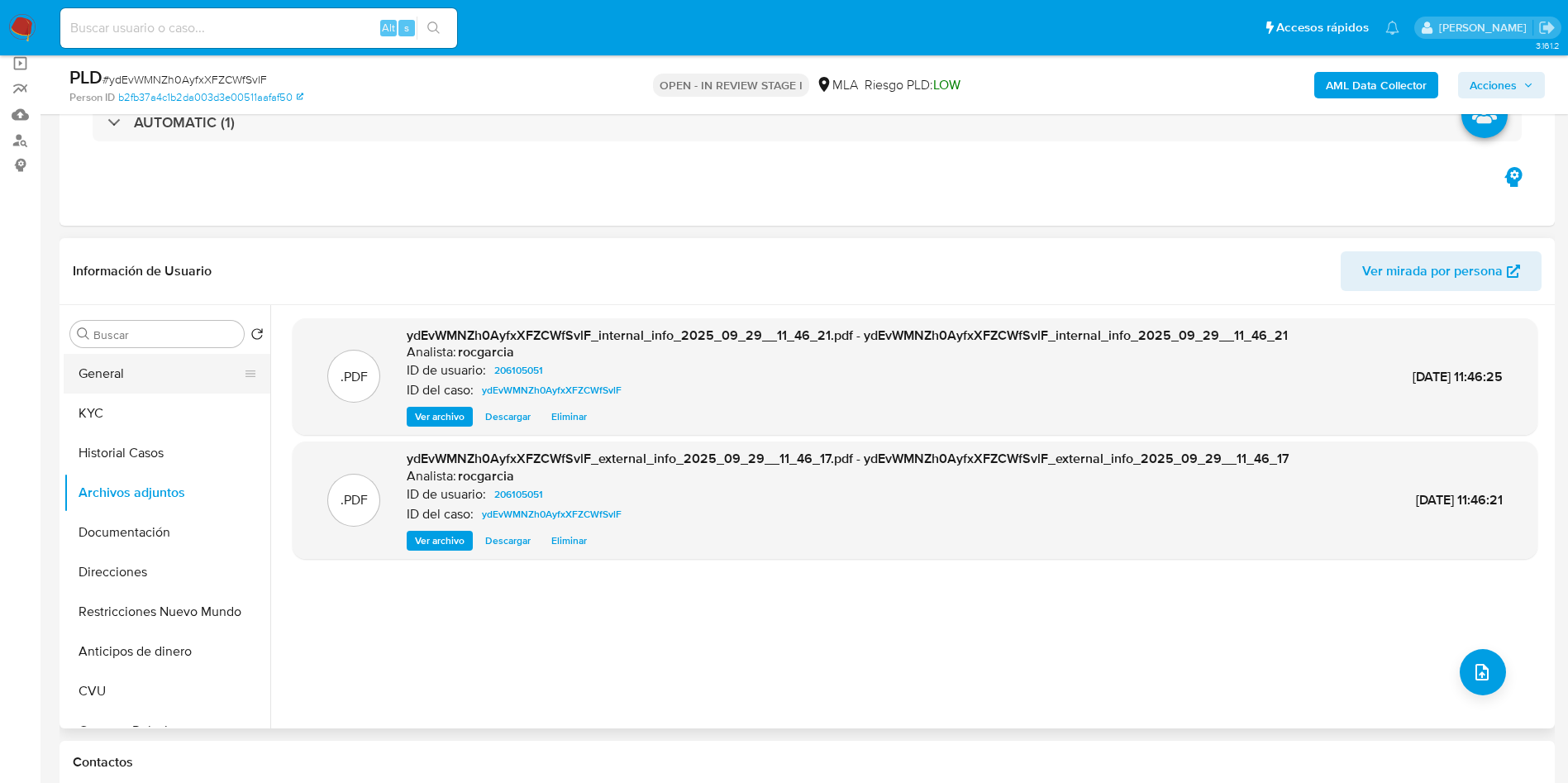
click at [116, 378] on button "General" at bounding box center [159, 374] width 193 height 40
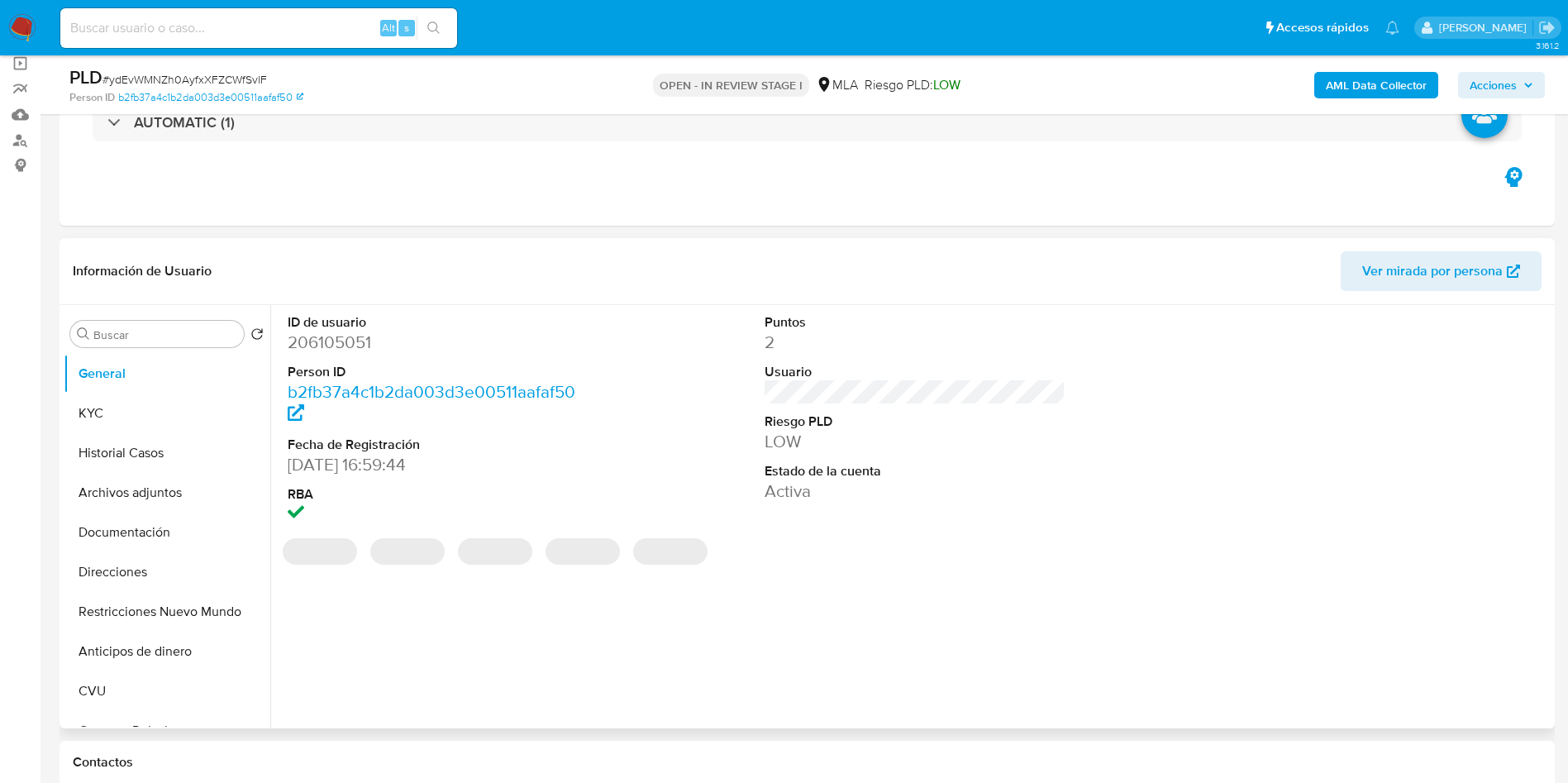
click at [335, 347] on dd "206105051" at bounding box center [438, 342] width 302 height 23
copy dd "206105051"
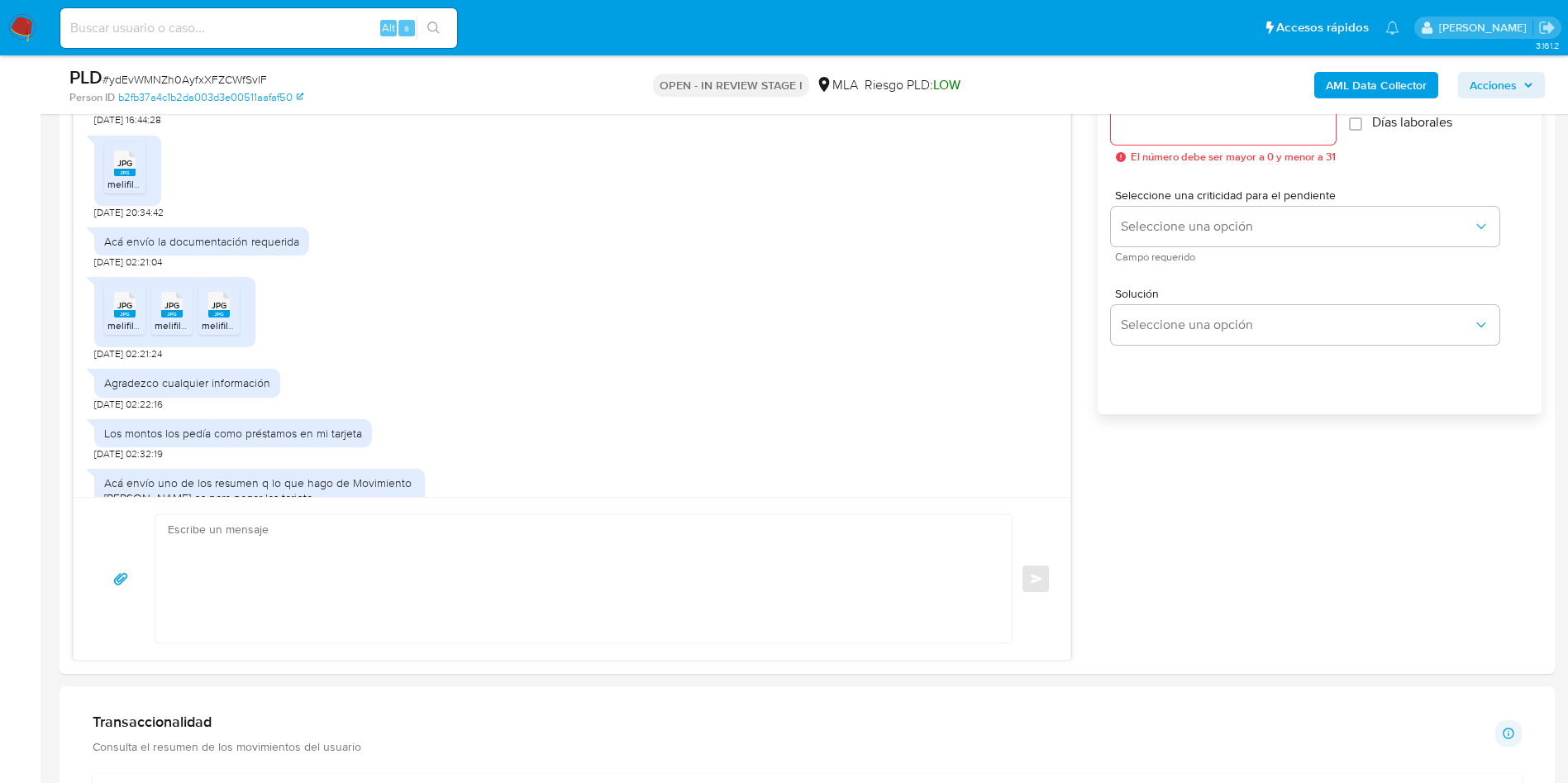
scroll to position [992, 0]
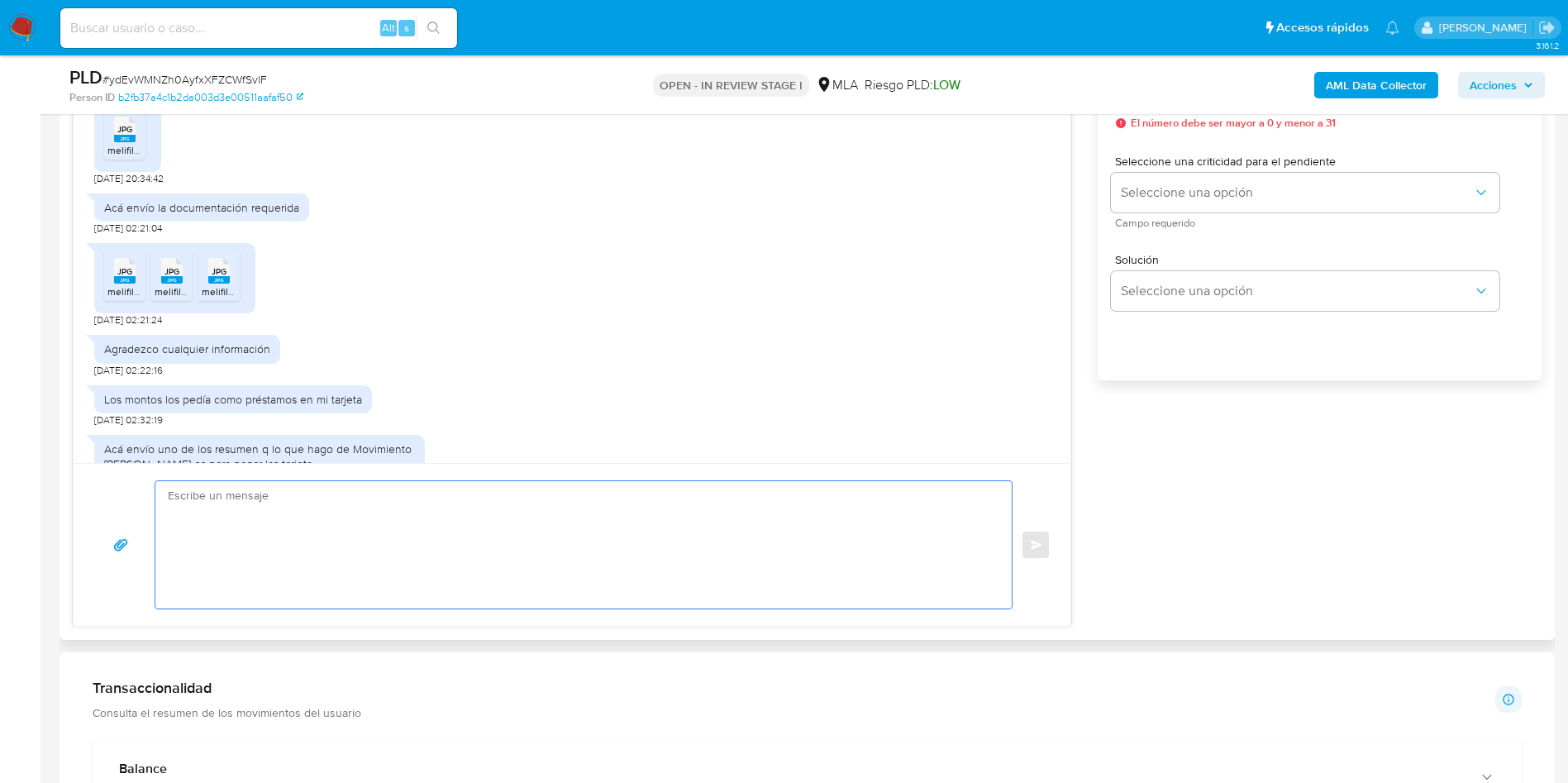
click at [337, 534] on textarea at bounding box center [578, 545] width 823 height 128
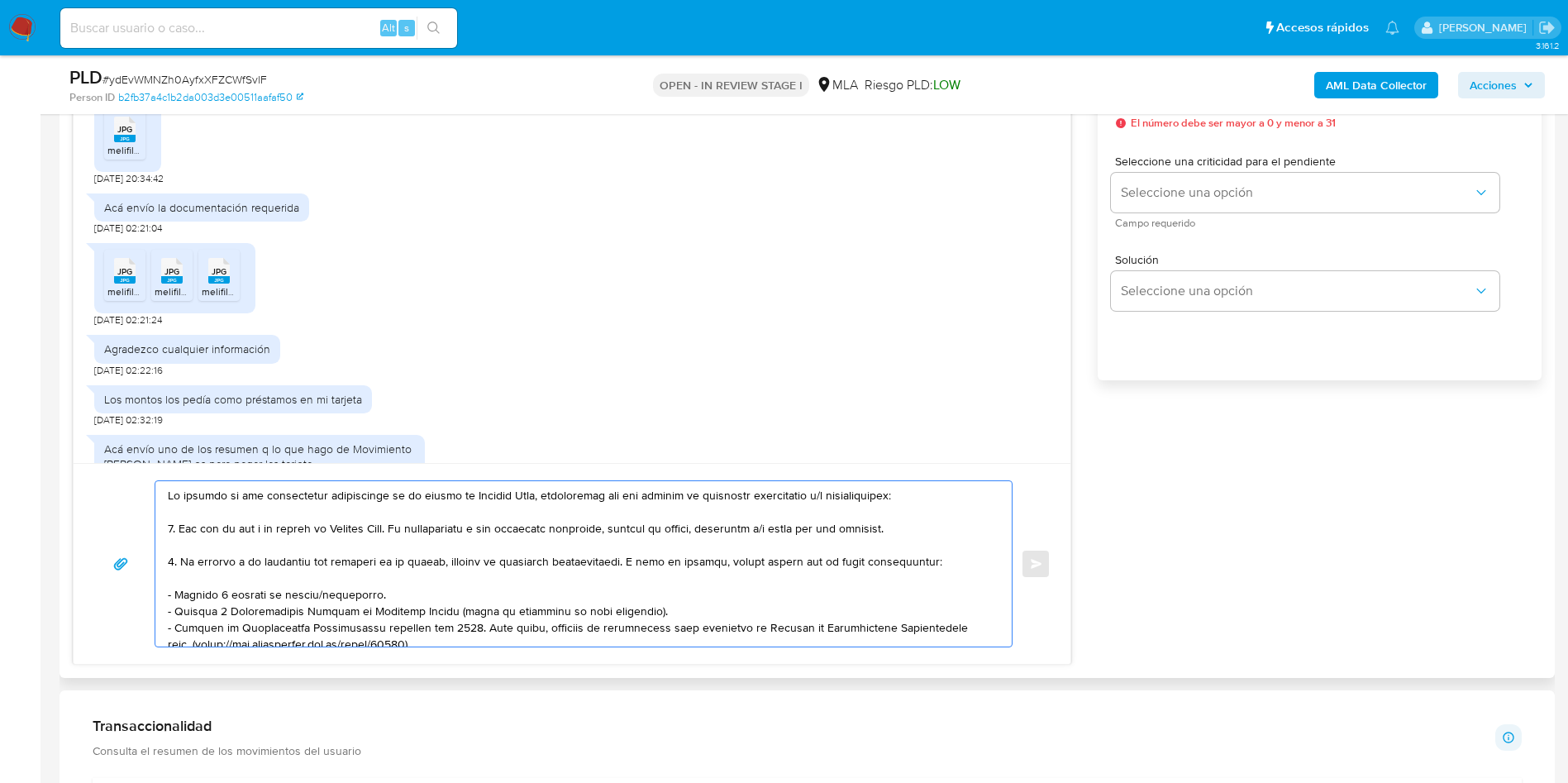
type textarea "En función de las operaciones registradas en tu cuenta de Mercado Pago, necesit…"
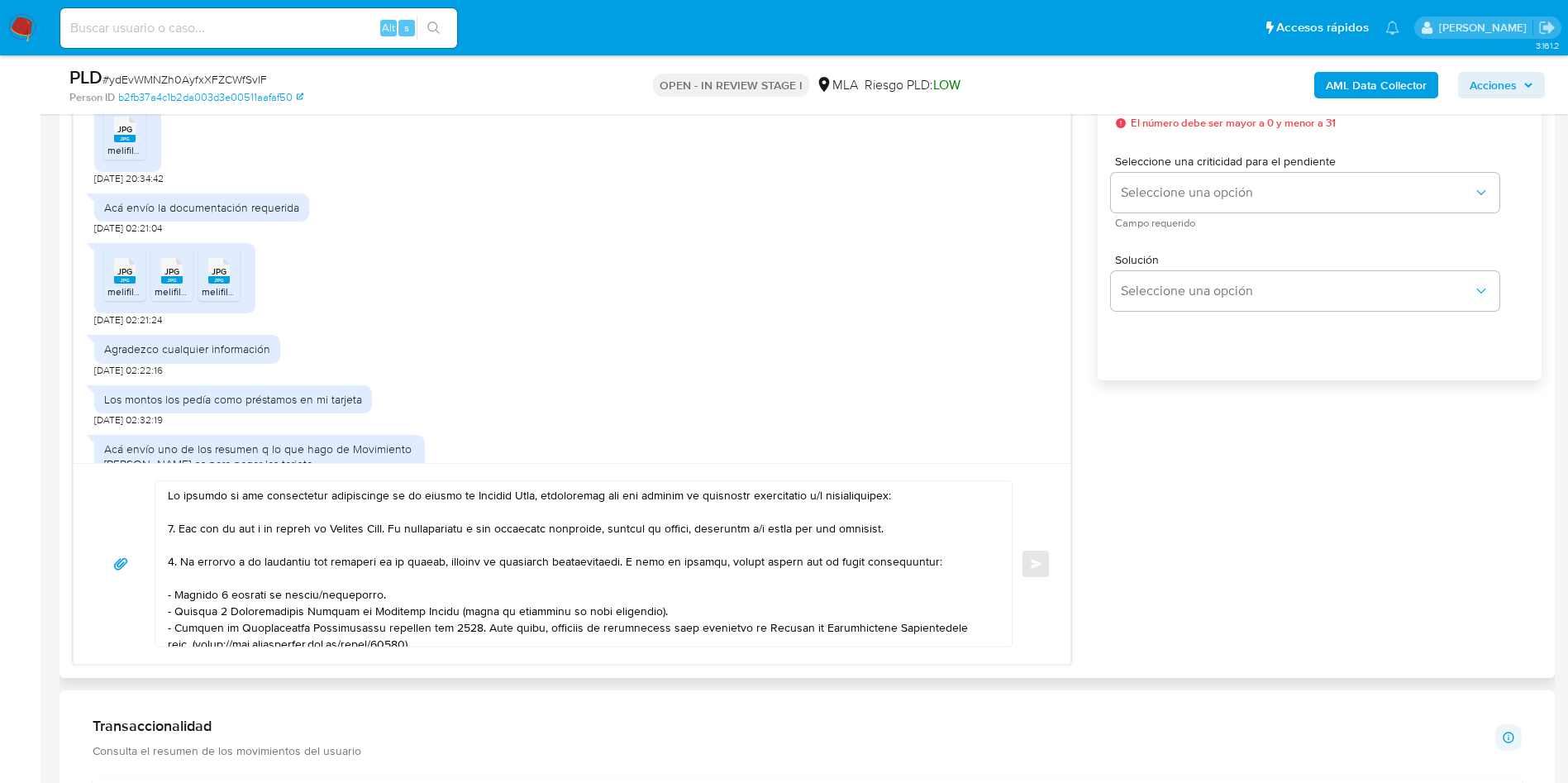
click at [160, 491] on div at bounding box center [579, 564] width 848 height 166
click at [171, 497] on textarea at bounding box center [578, 564] width 823 height 166
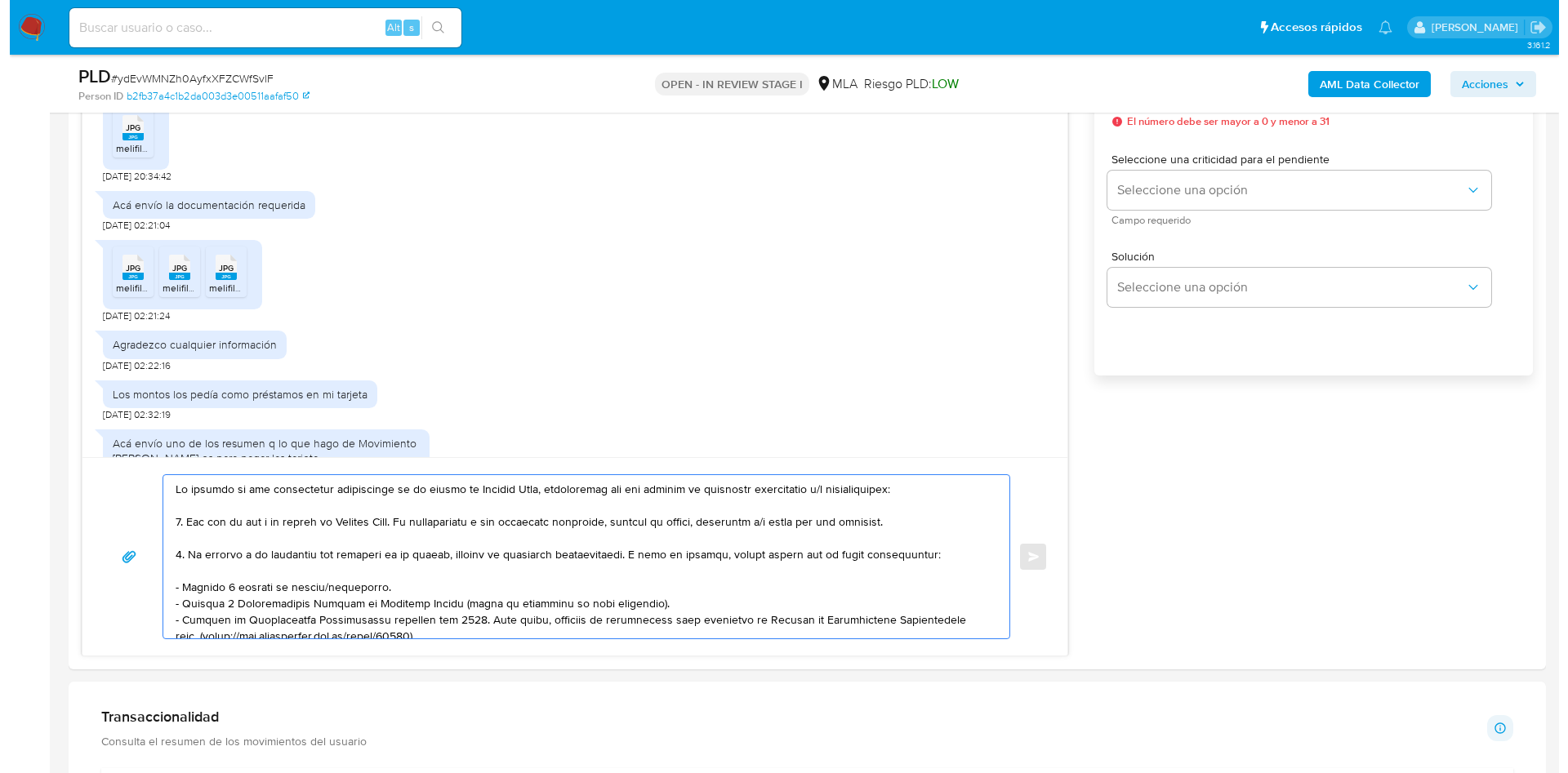
scroll to position [245, 0]
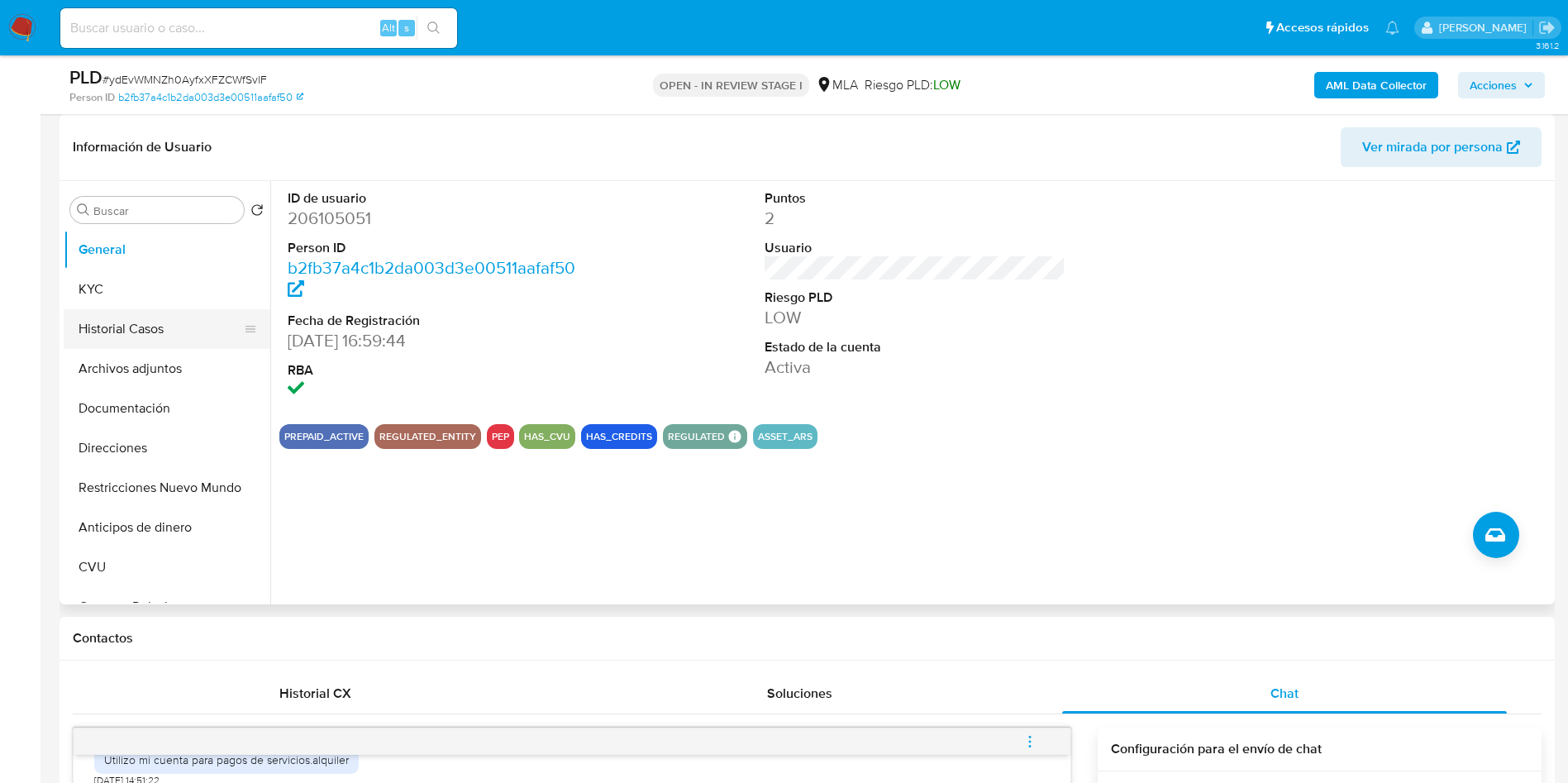
click at [138, 327] on button "Historial Casos" at bounding box center [159, 329] width 193 height 40
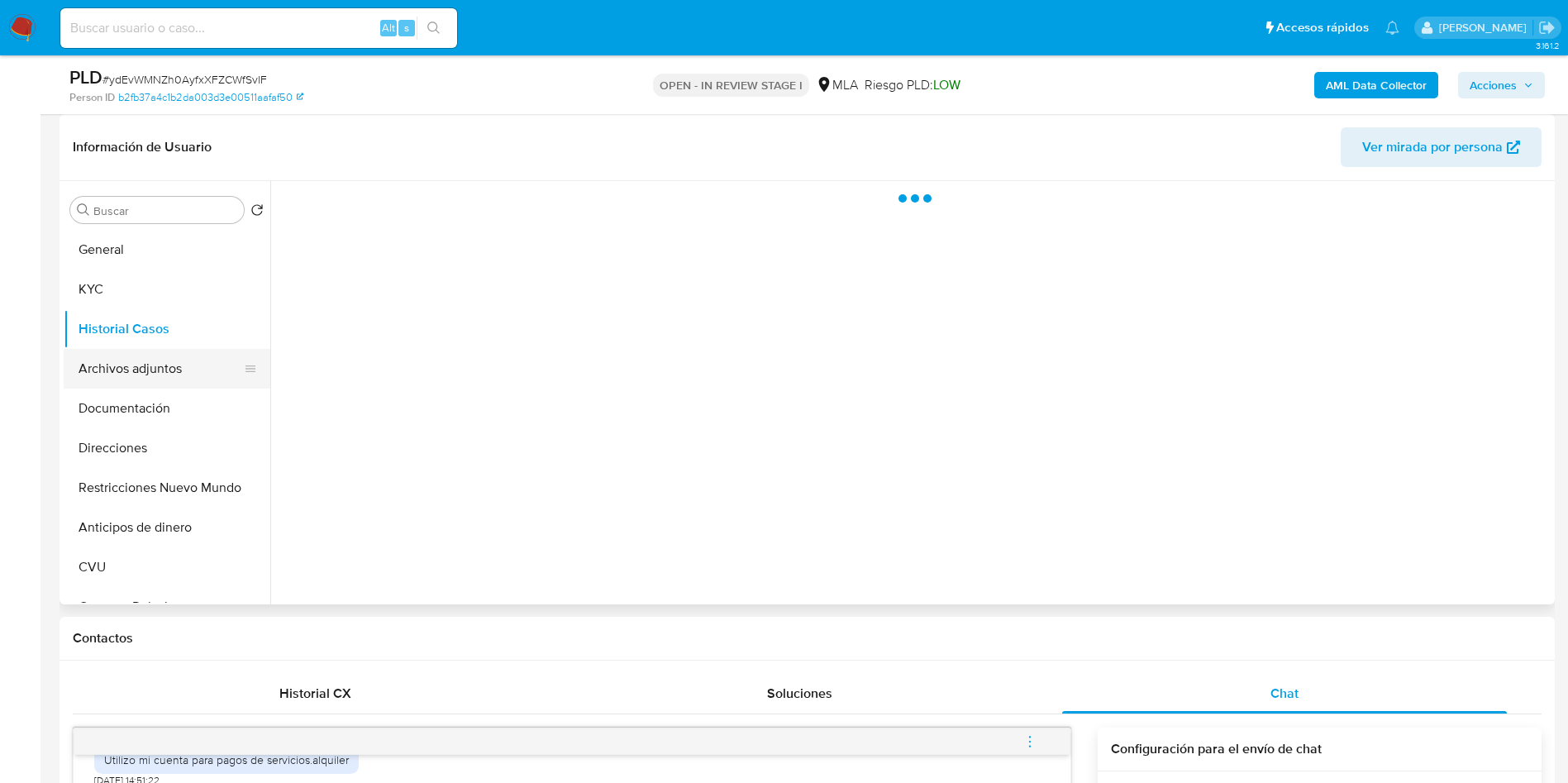
click at [124, 380] on button "Archivos adjuntos" at bounding box center [159, 369] width 193 height 40
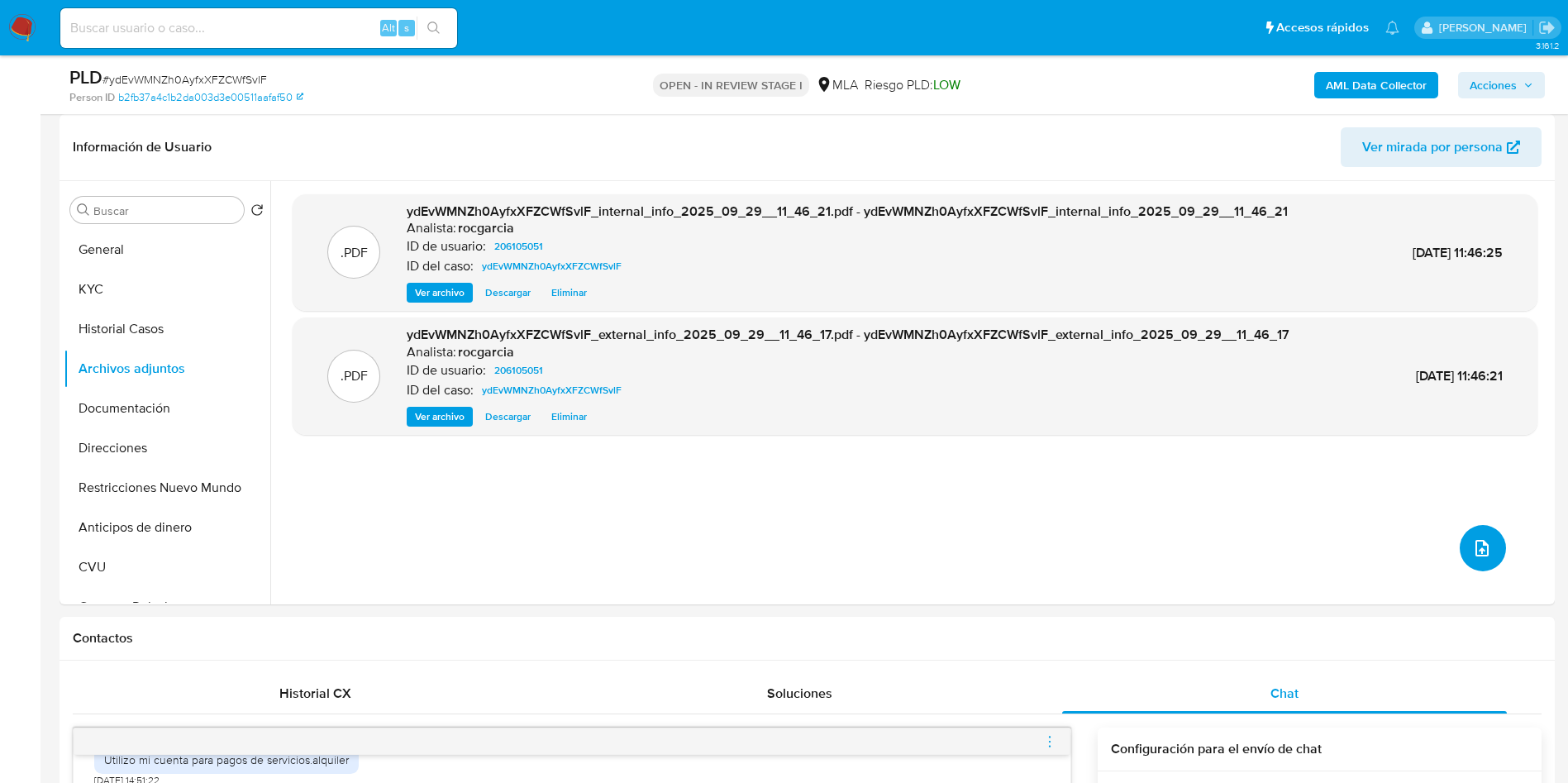
click at [1482, 548] on icon "upload-file" at bounding box center [1482, 548] width 20 height 20
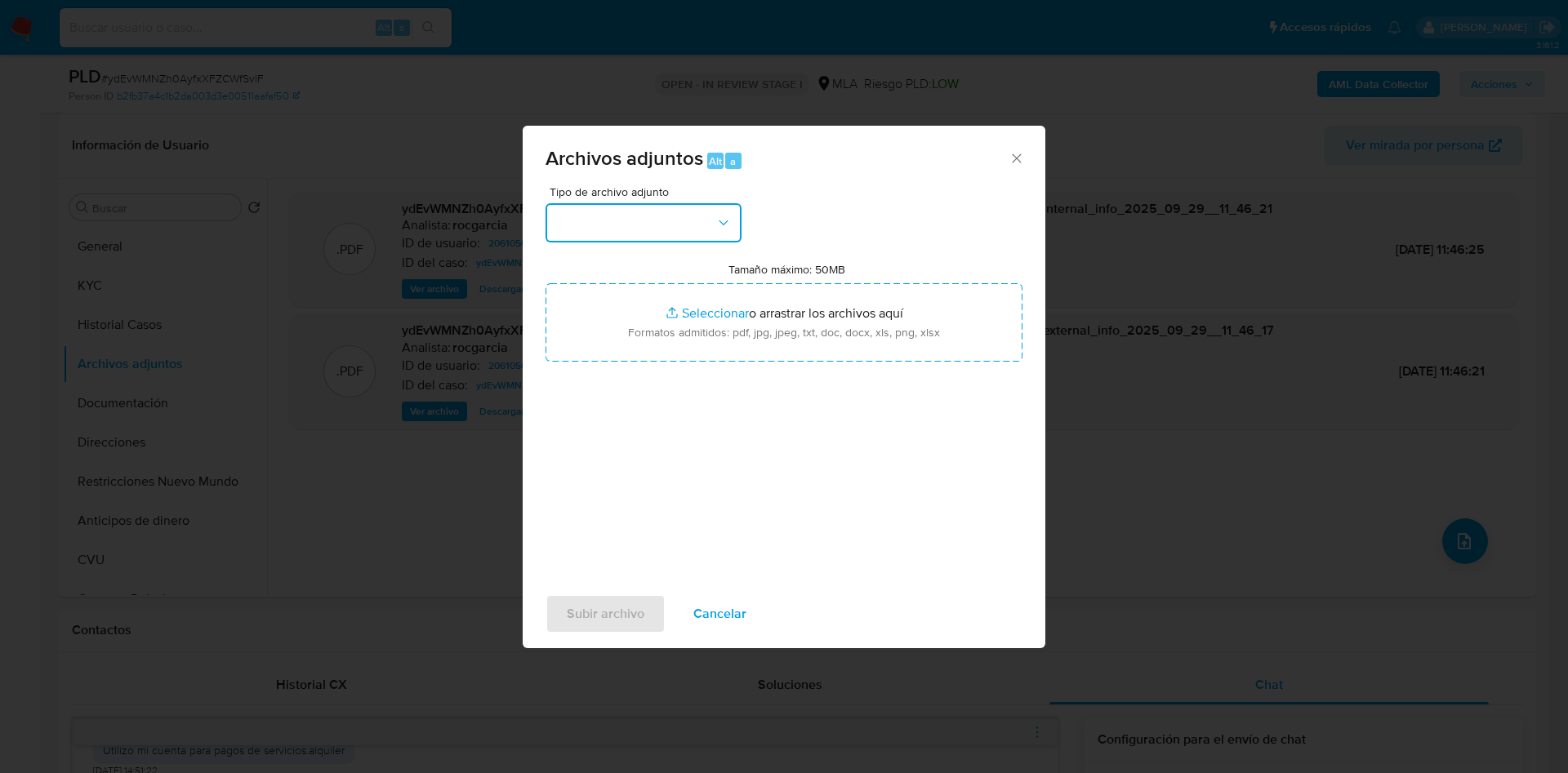
click at [638, 219] on button "button" at bounding box center [643, 223] width 196 height 39
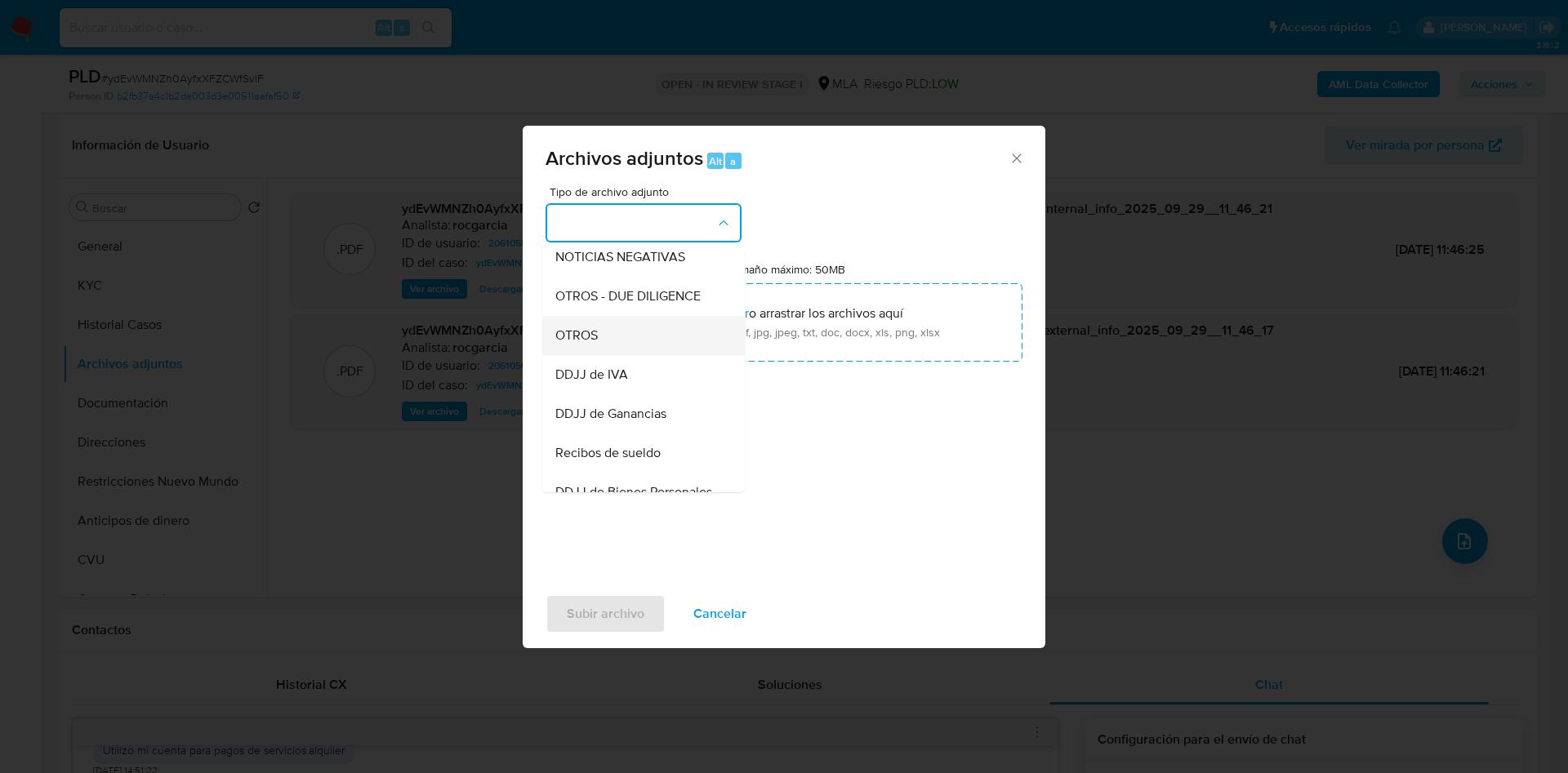
click at [639, 355] on div "OTROS" at bounding box center [638, 336] width 166 height 39
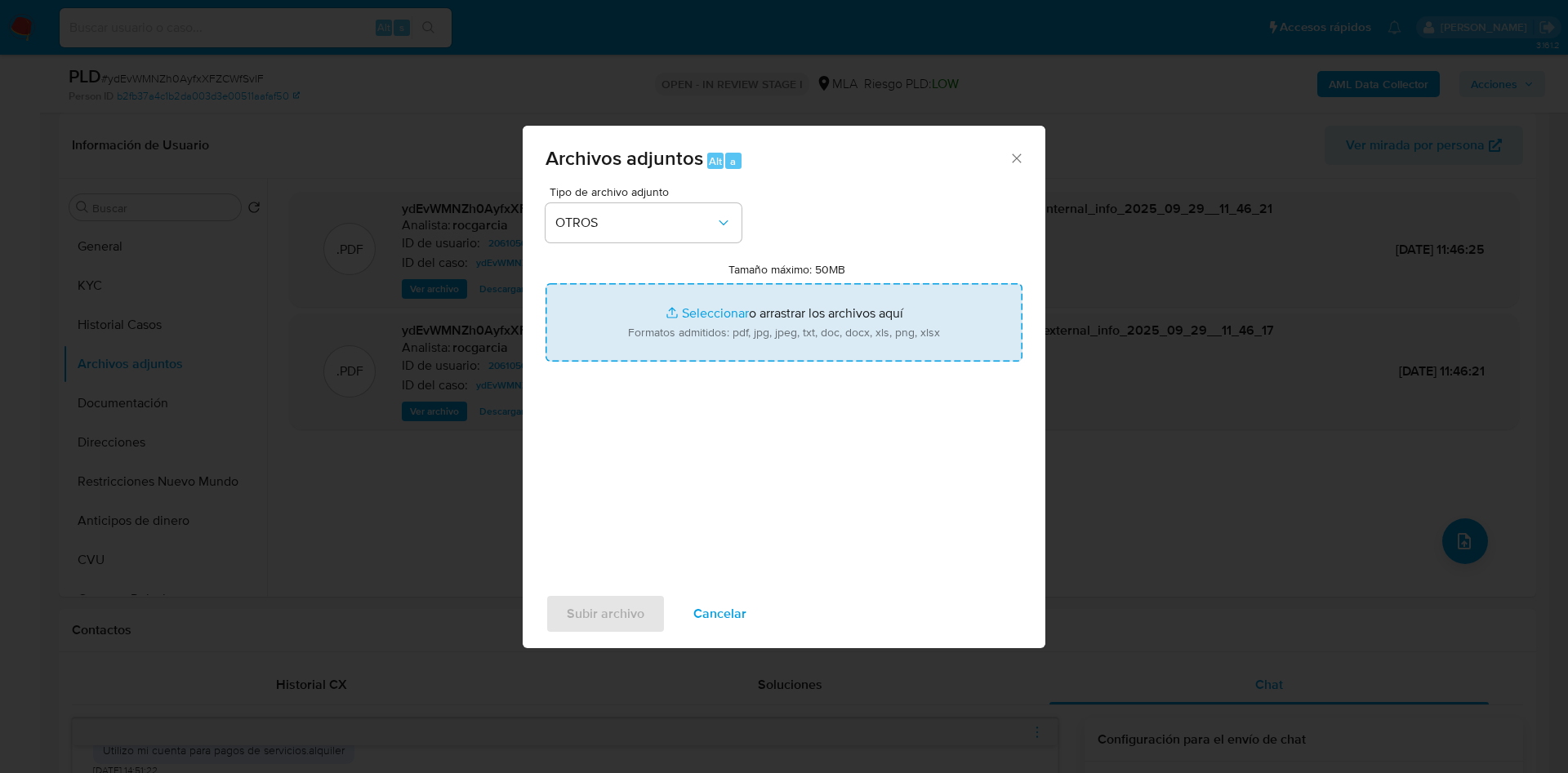
click at [695, 330] on input "Tamaño máximo: 50MB Seleccionar archivos" at bounding box center [783, 323] width 477 height 78
type input "C:\fakepath\Movimientos 206105051.xlsx"
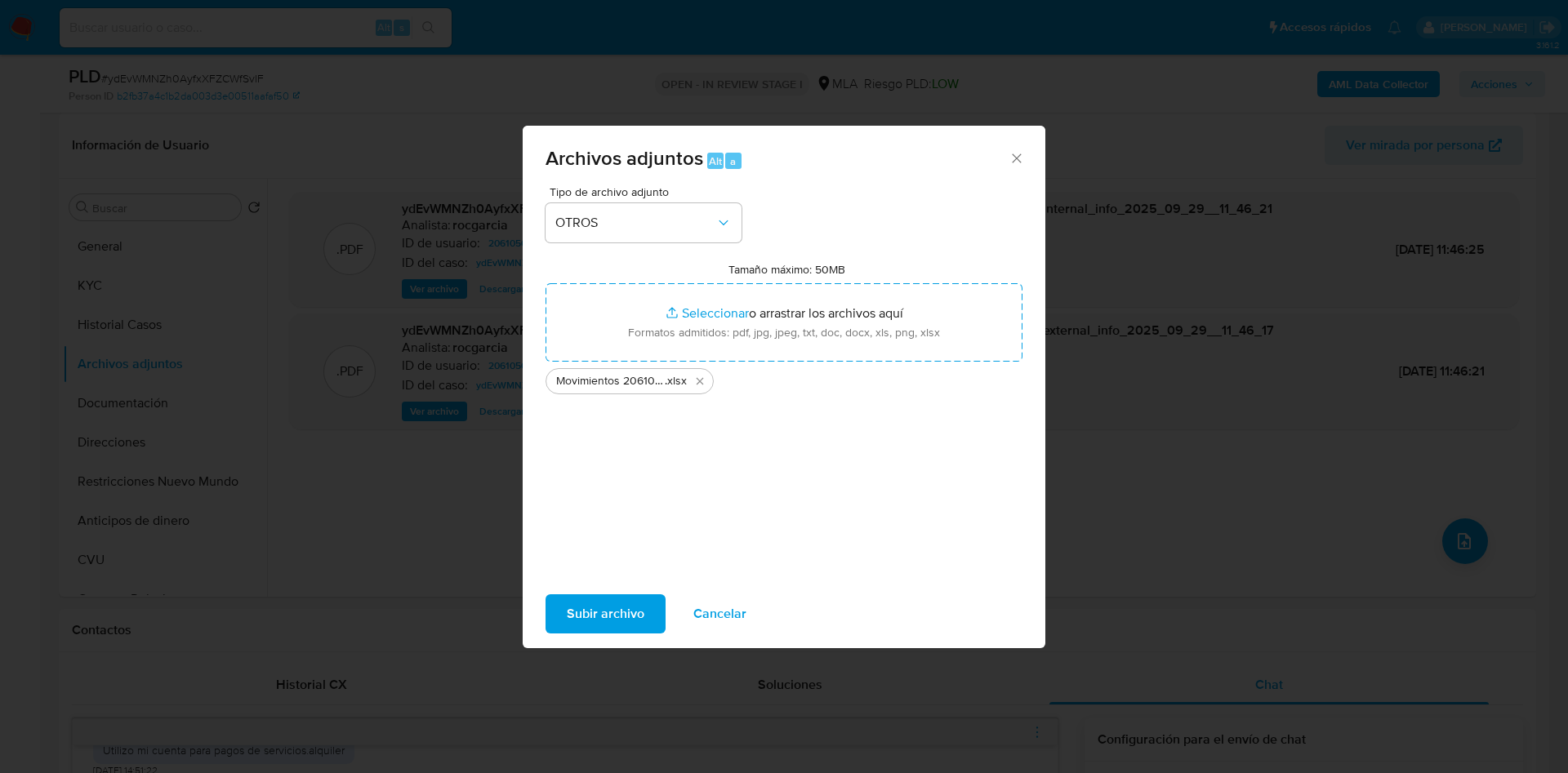
drag, startPoint x: 595, startPoint y: 604, endPoint x: 457, endPoint y: 666, distance: 151.3
click at [589, 604] on span "Subir archivo" at bounding box center [605, 614] width 77 height 36
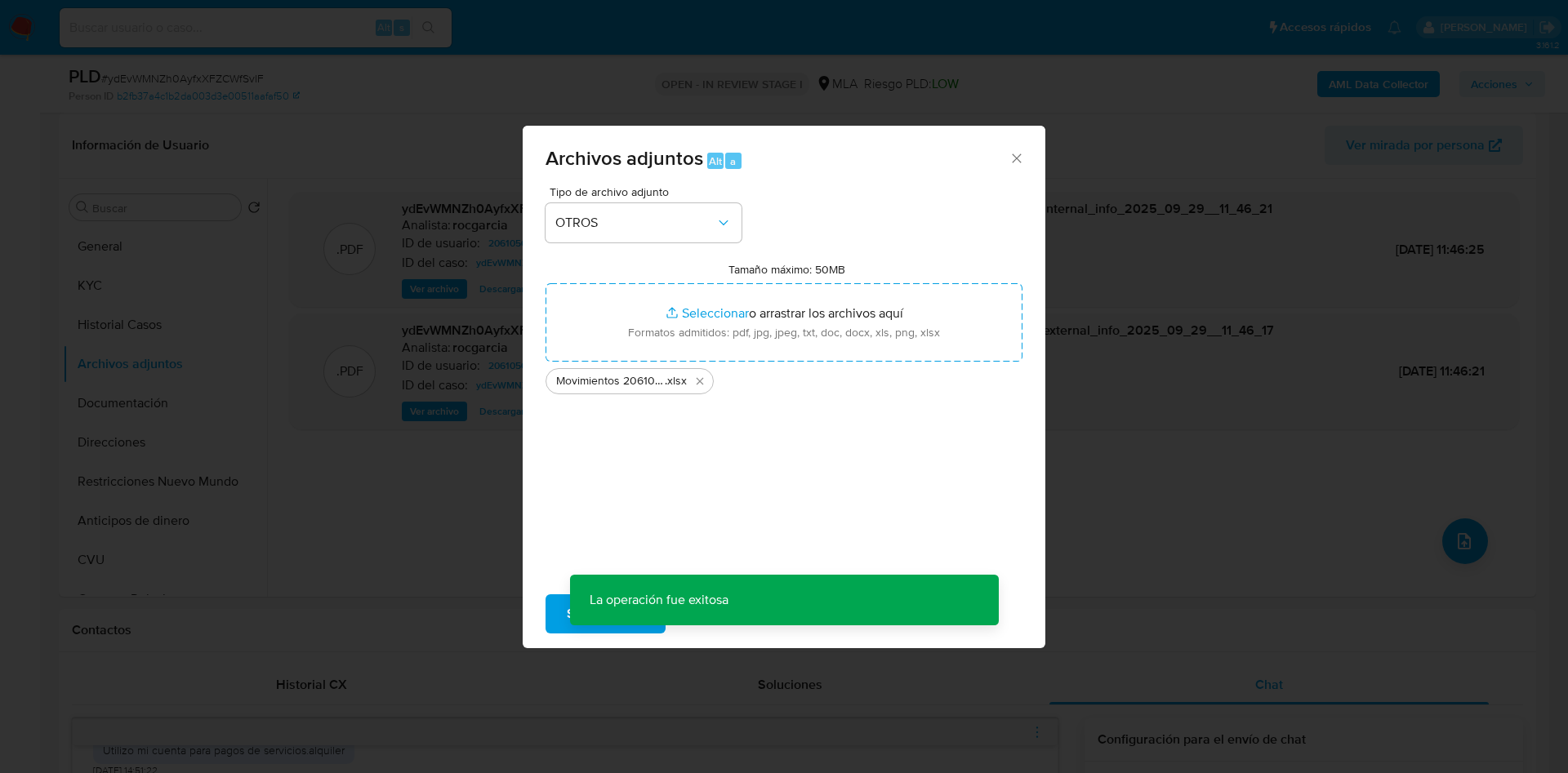
click at [259, 770] on div "Archivos adjuntos Alt a Tipo de archivo adjunto OTROS Tamaño máximo: 50MB Selec…" at bounding box center [784, 386] width 1568 height 773
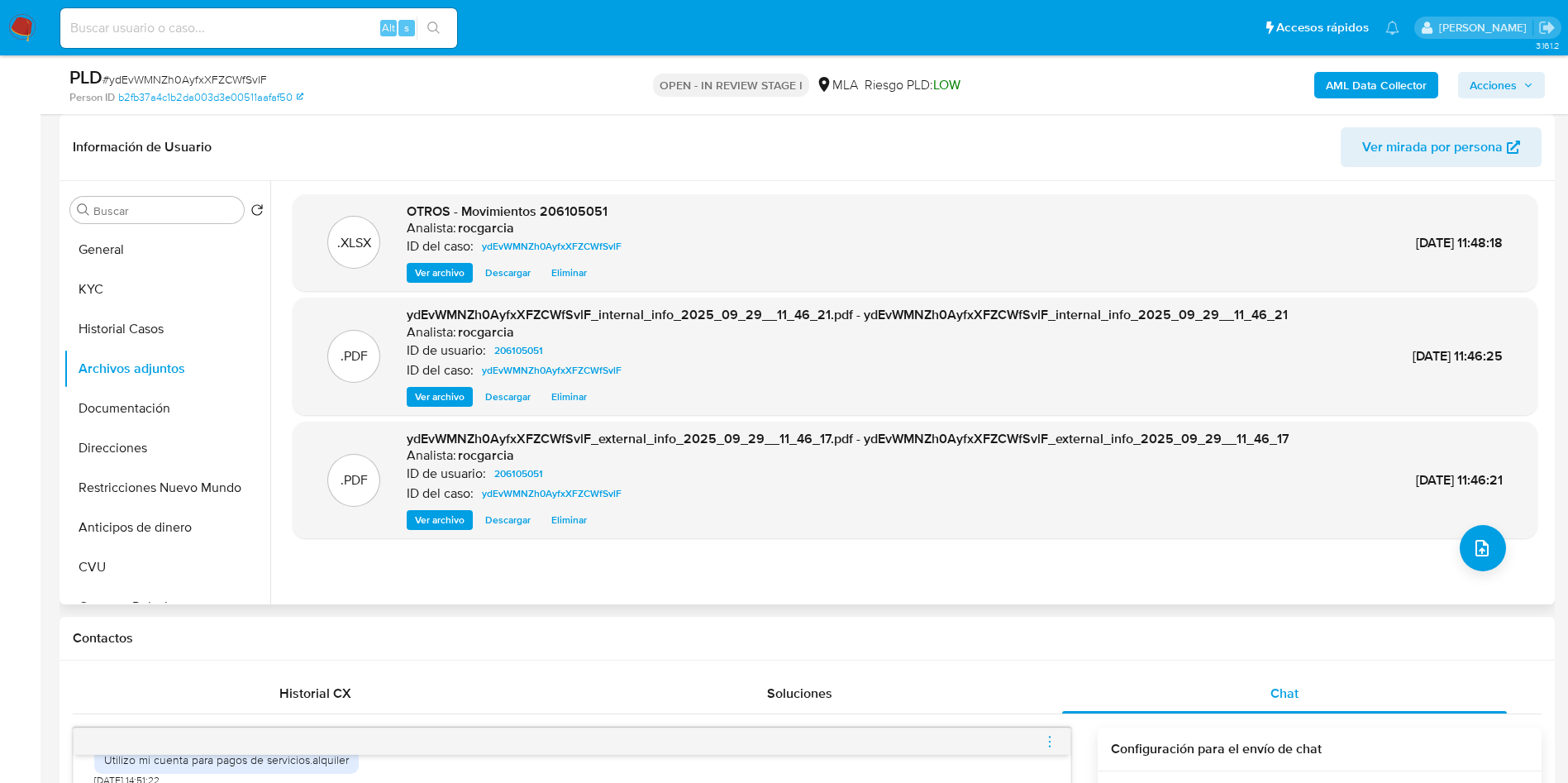
drag, startPoint x: 0, startPoint y: 287, endPoint x: 589, endPoint y: 384, distance: 596.9
drag, startPoint x: 1443, startPoint y: 552, endPoint x: 1463, endPoint y: 551, distance: 20.0
click at [1455, 552] on div ".XLSX OTROS - Movimientos 206105051 Analista: rocgarcia ID del caso: ydEvWMNZh0…" at bounding box center [914, 392] width 1245 height 397
click at [1463, 551] on button "upload-file" at bounding box center [1483, 548] width 47 height 47
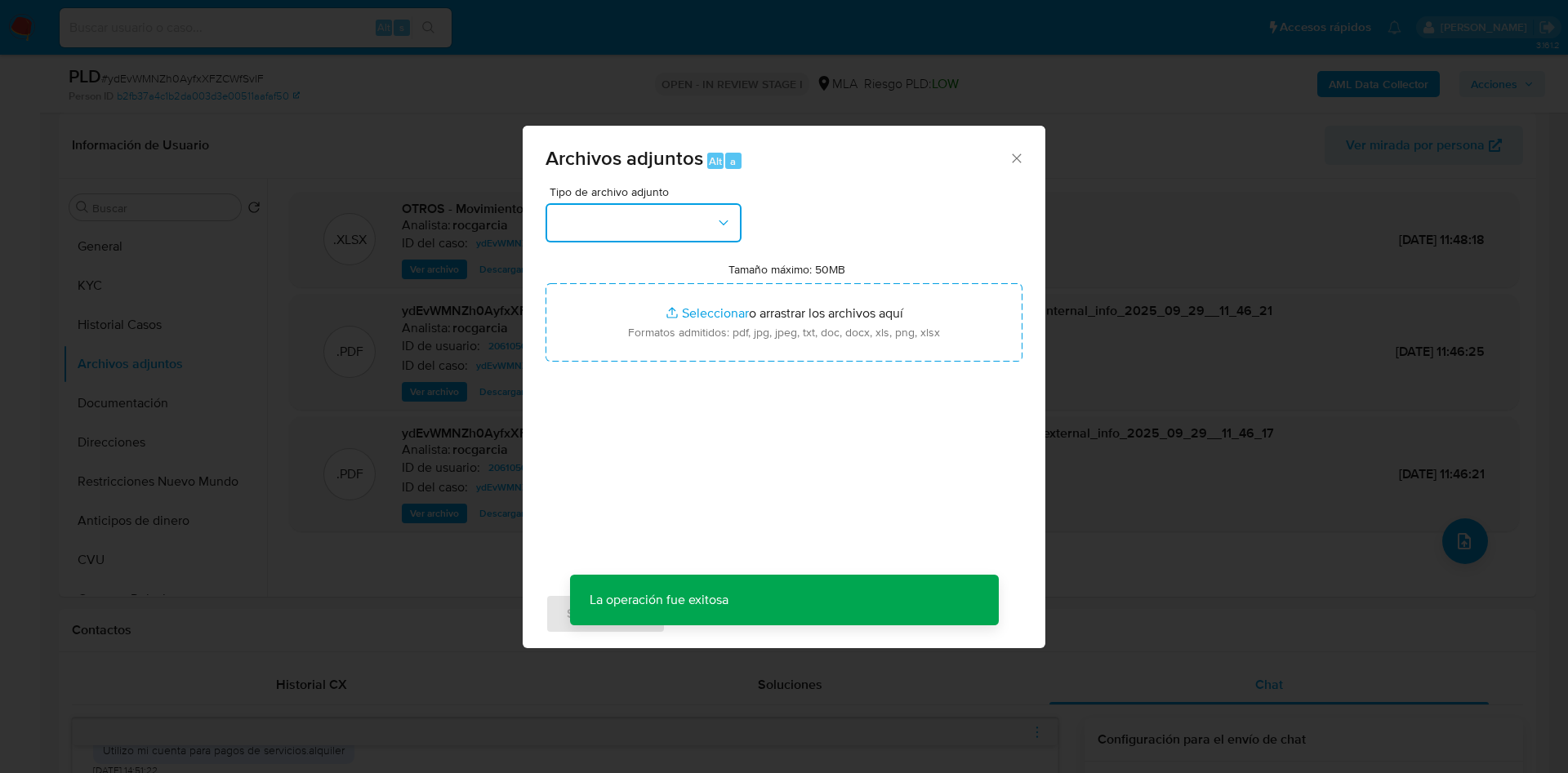
click at [574, 232] on button "button" at bounding box center [643, 223] width 196 height 39
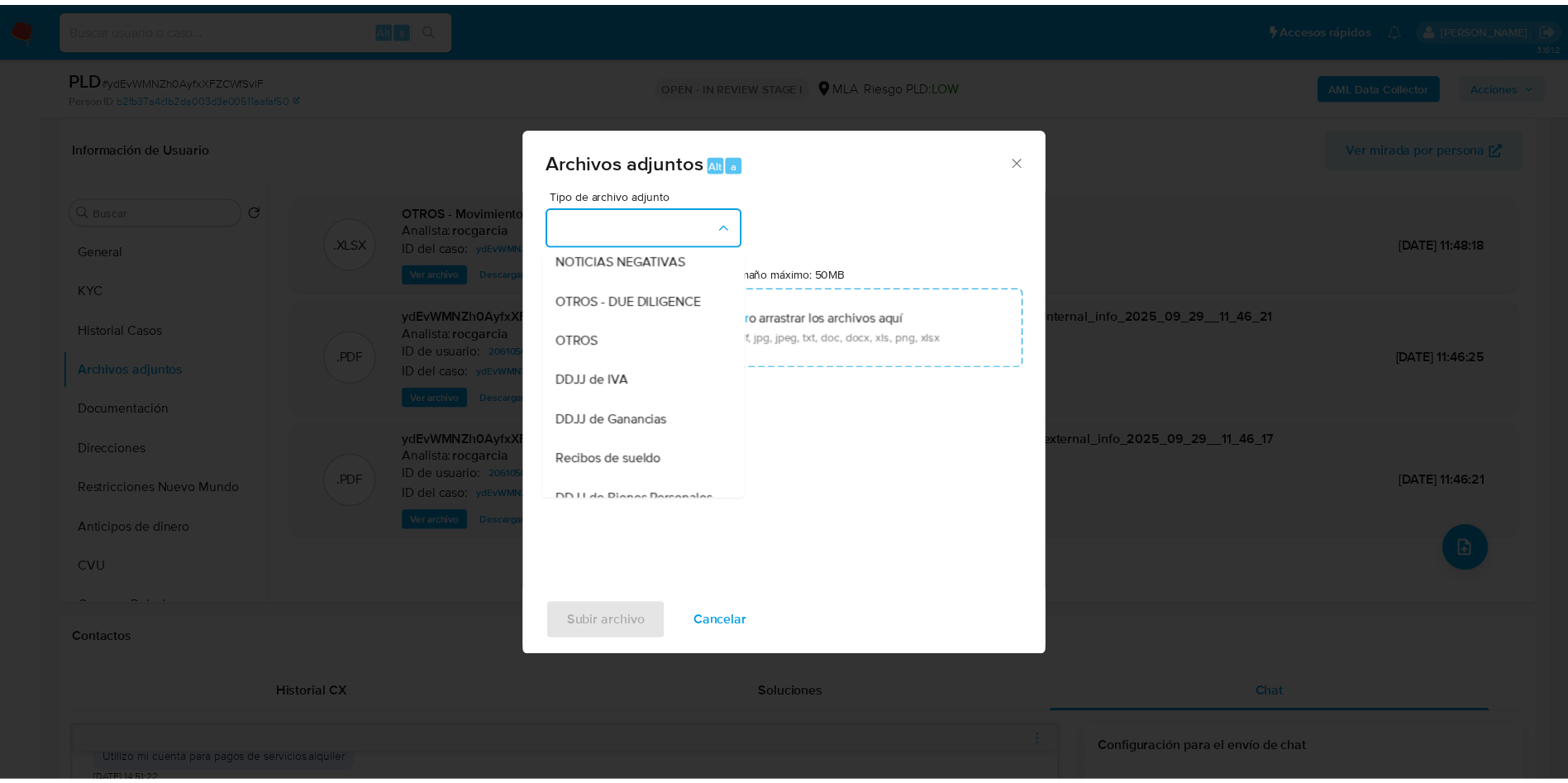
scroll to position [373, 0]
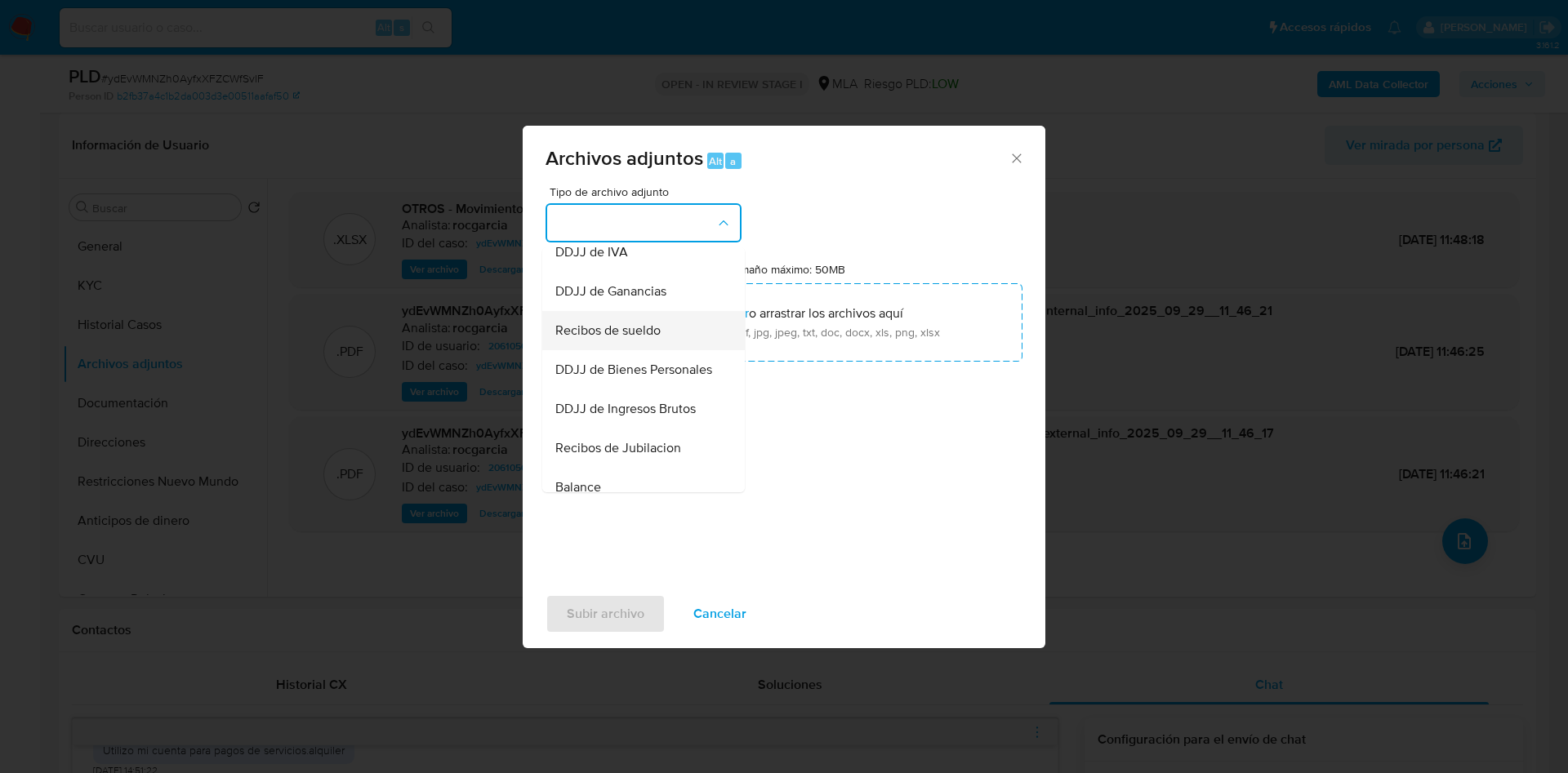
click at [653, 350] on div "Recibos de sueldo" at bounding box center [638, 331] width 166 height 39
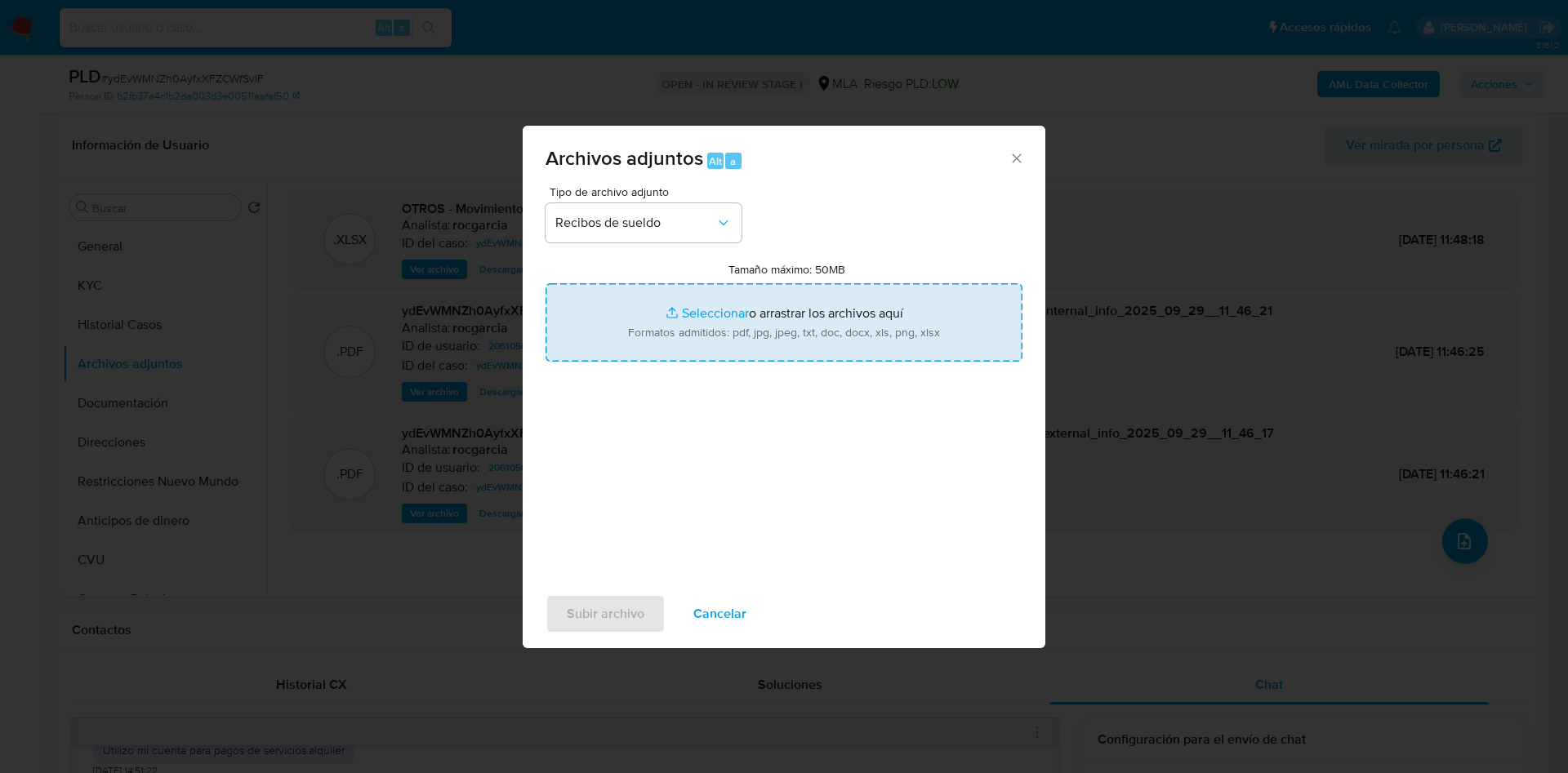
click at [722, 319] on input "Tamaño máximo: 50MB Seleccionar archivos" at bounding box center [783, 323] width 477 height 78
type input "C:\fakepath\recibo..jpg"
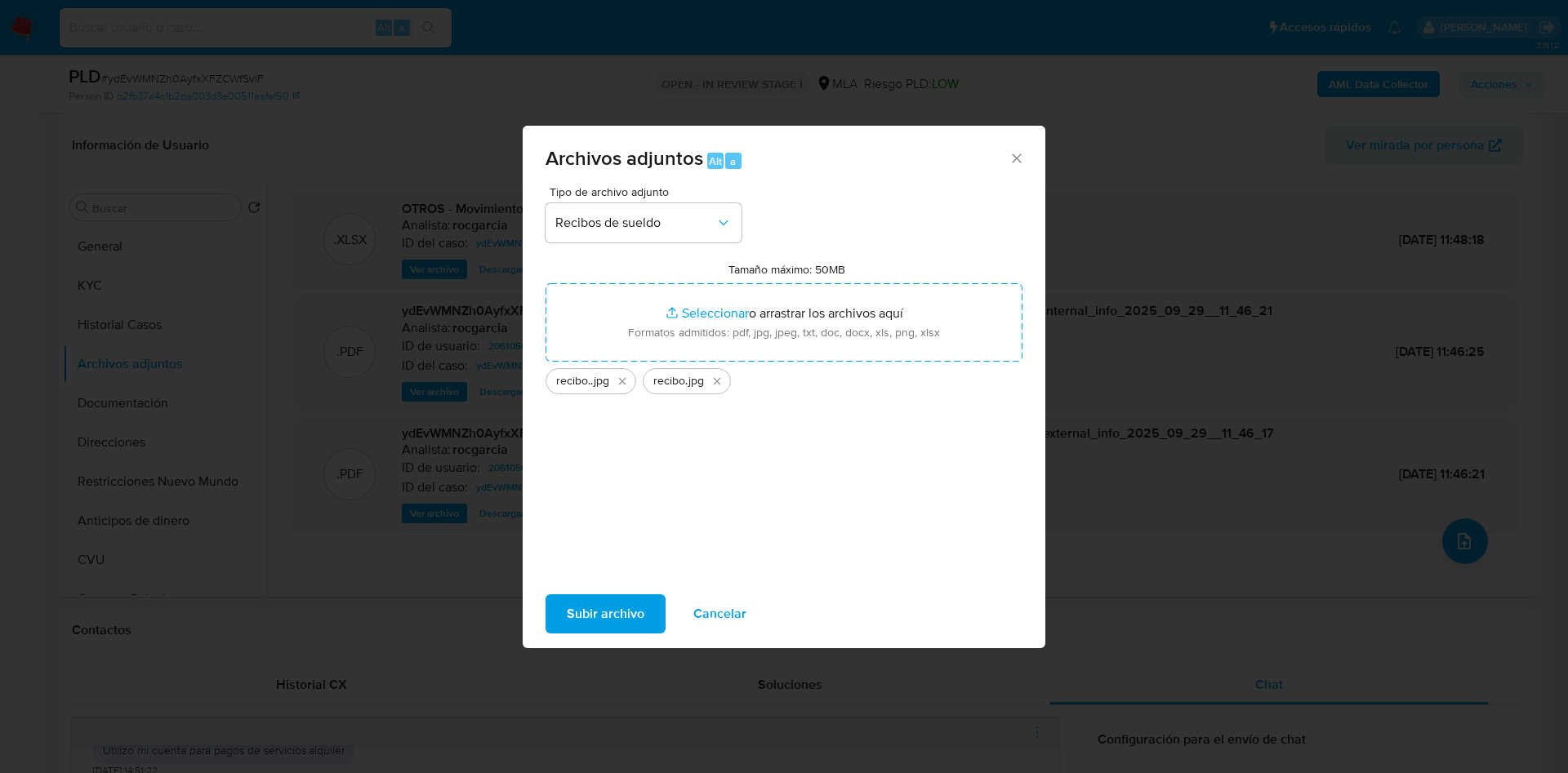
click at [584, 629] on span "Subir archivo" at bounding box center [605, 614] width 77 height 36
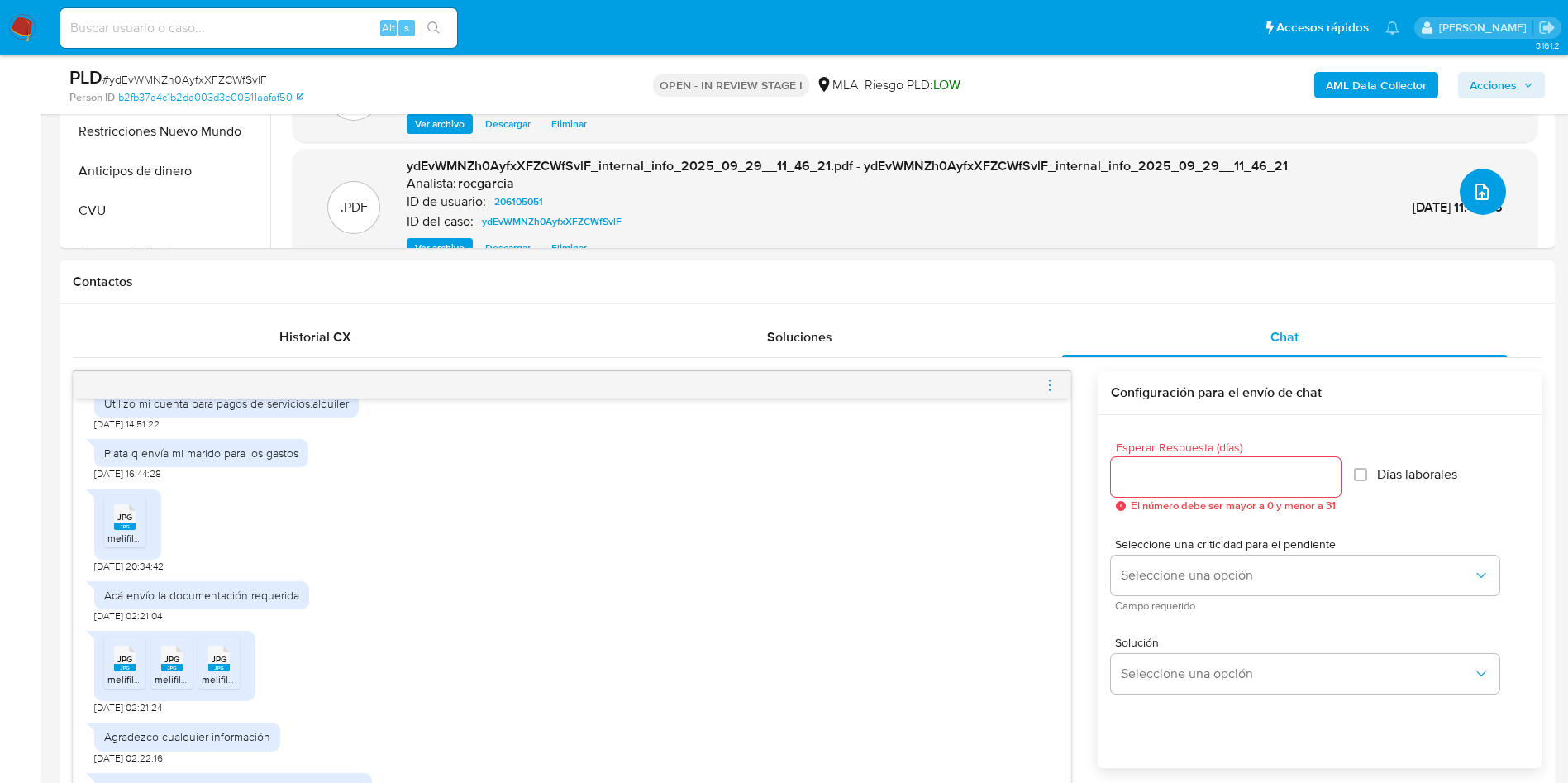
scroll to position [868, 0]
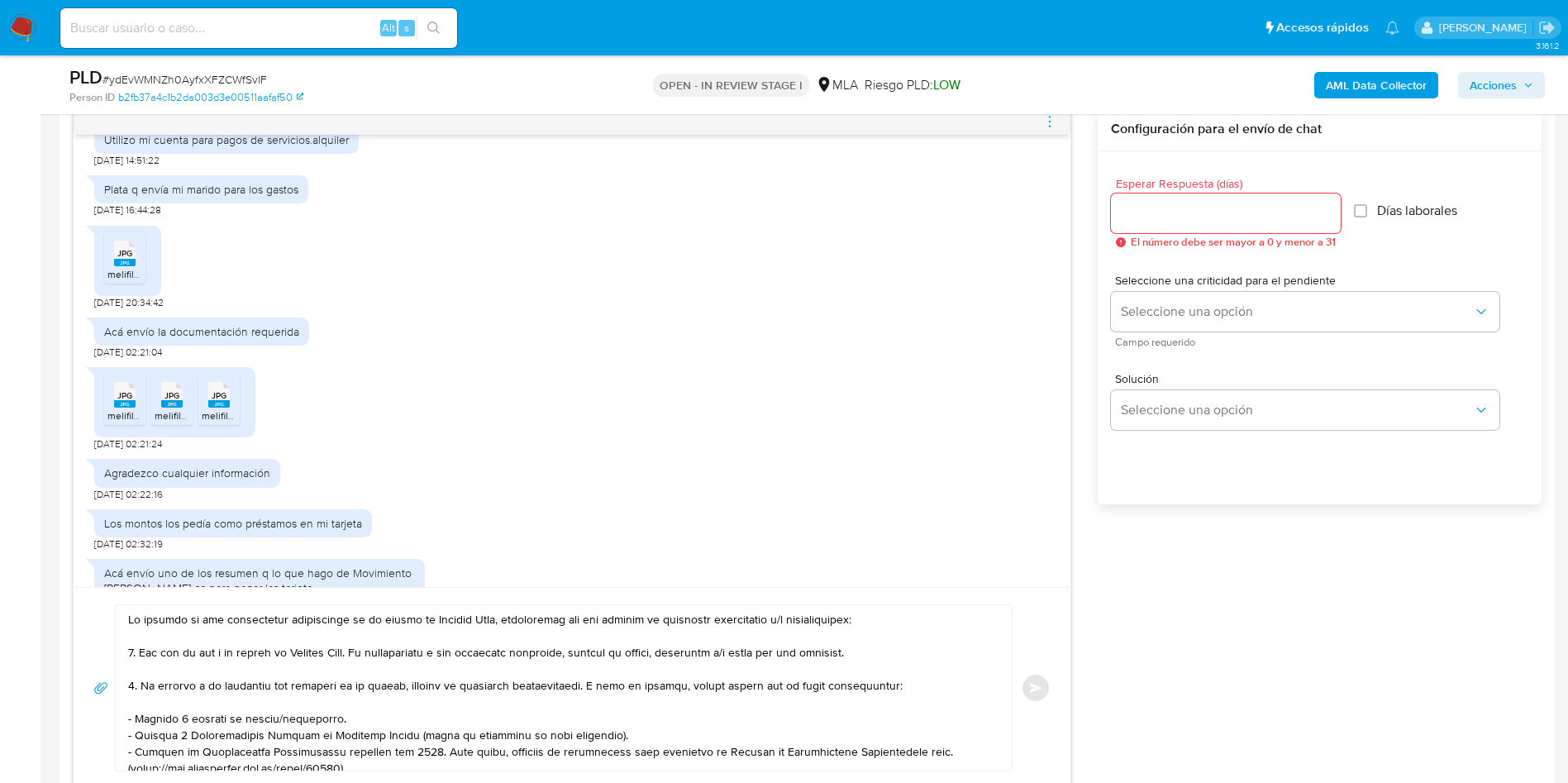
click at [129, 626] on textarea at bounding box center [559, 688] width 863 height 166
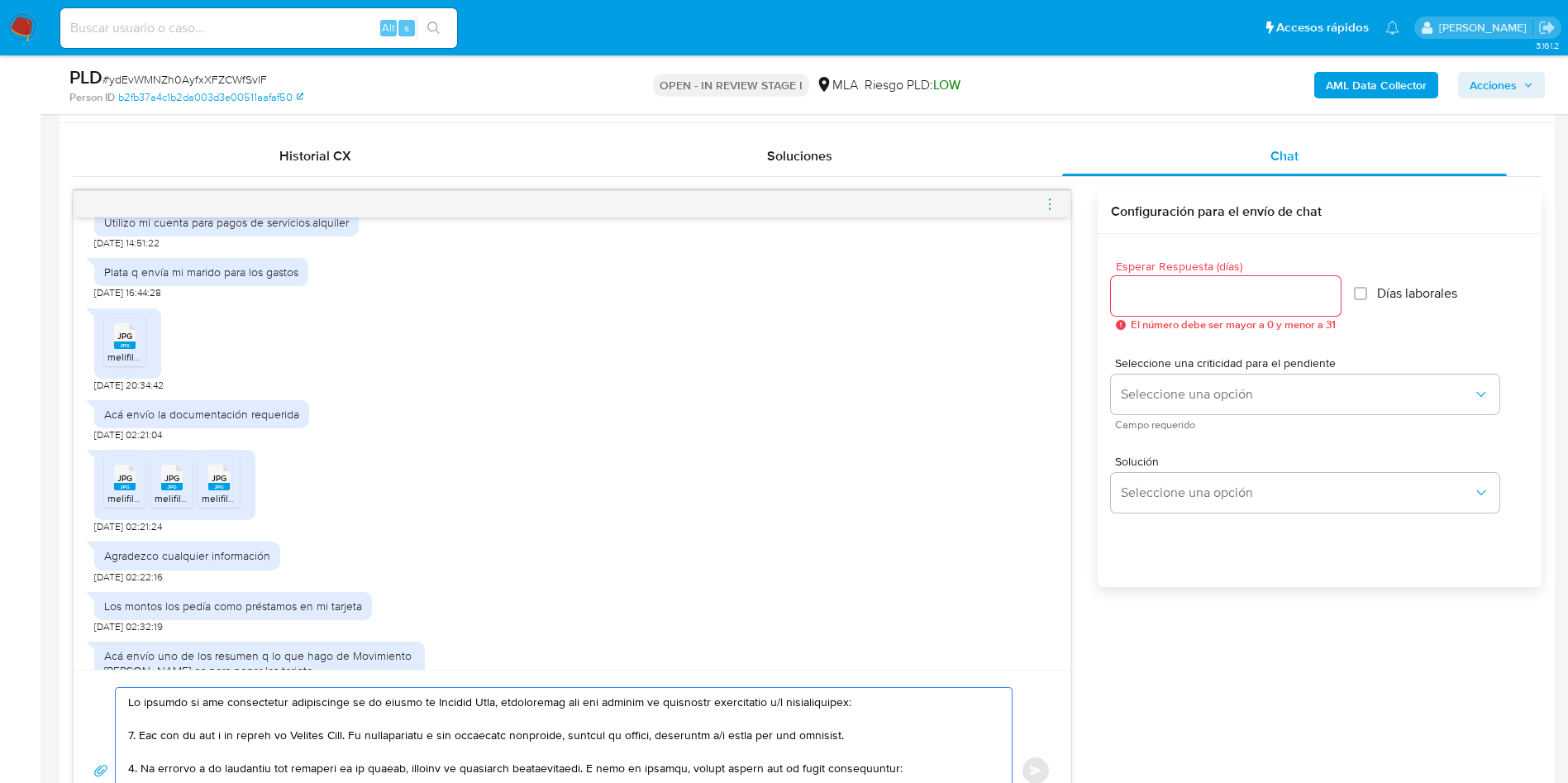
scroll to position [0, 0]
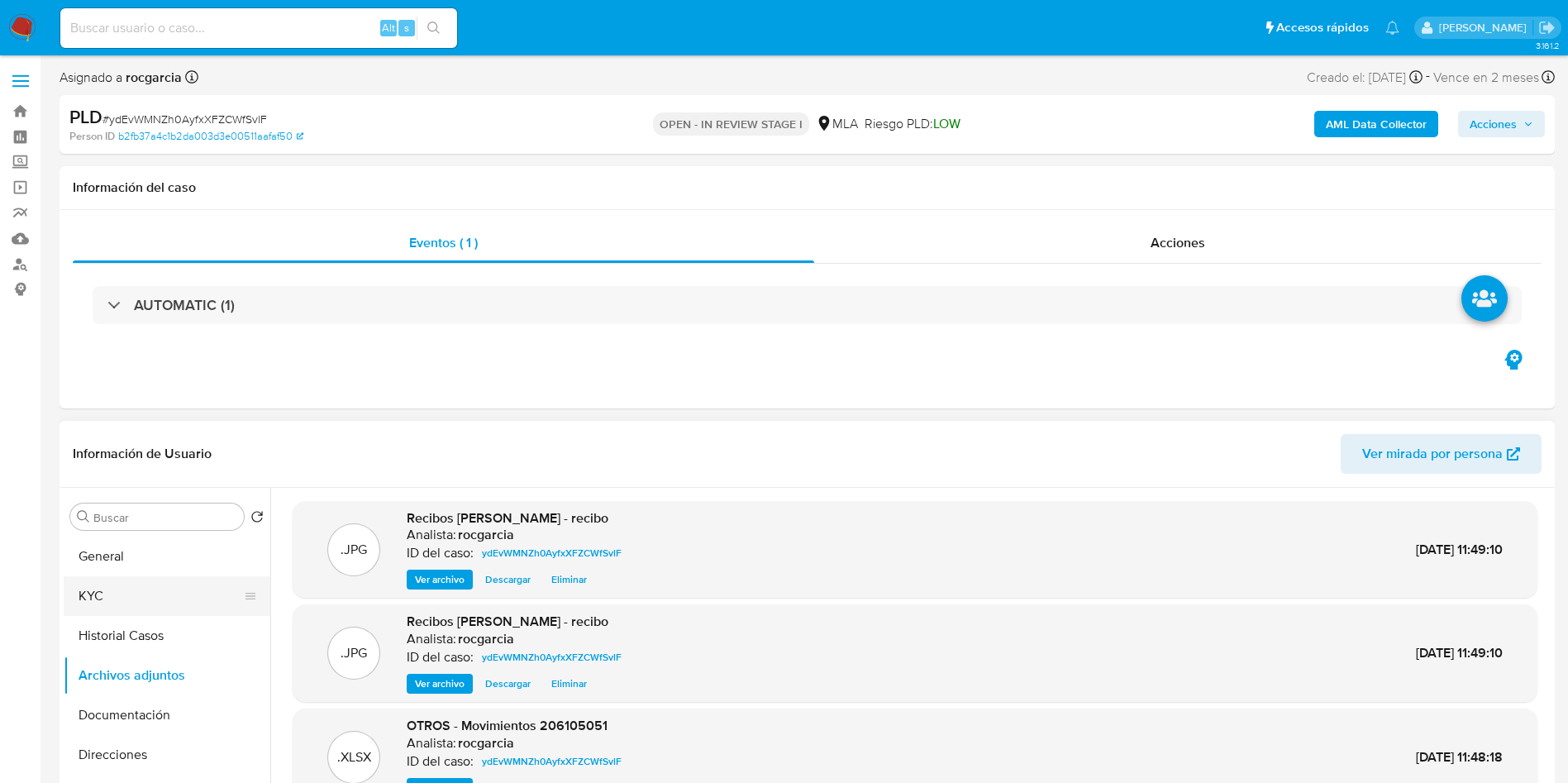
drag, startPoint x: 167, startPoint y: 595, endPoint x: 102, endPoint y: 582, distance: 66.3
click at [166, 595] on button "KYC" at bounding box center [159, 597] width 193 height 40
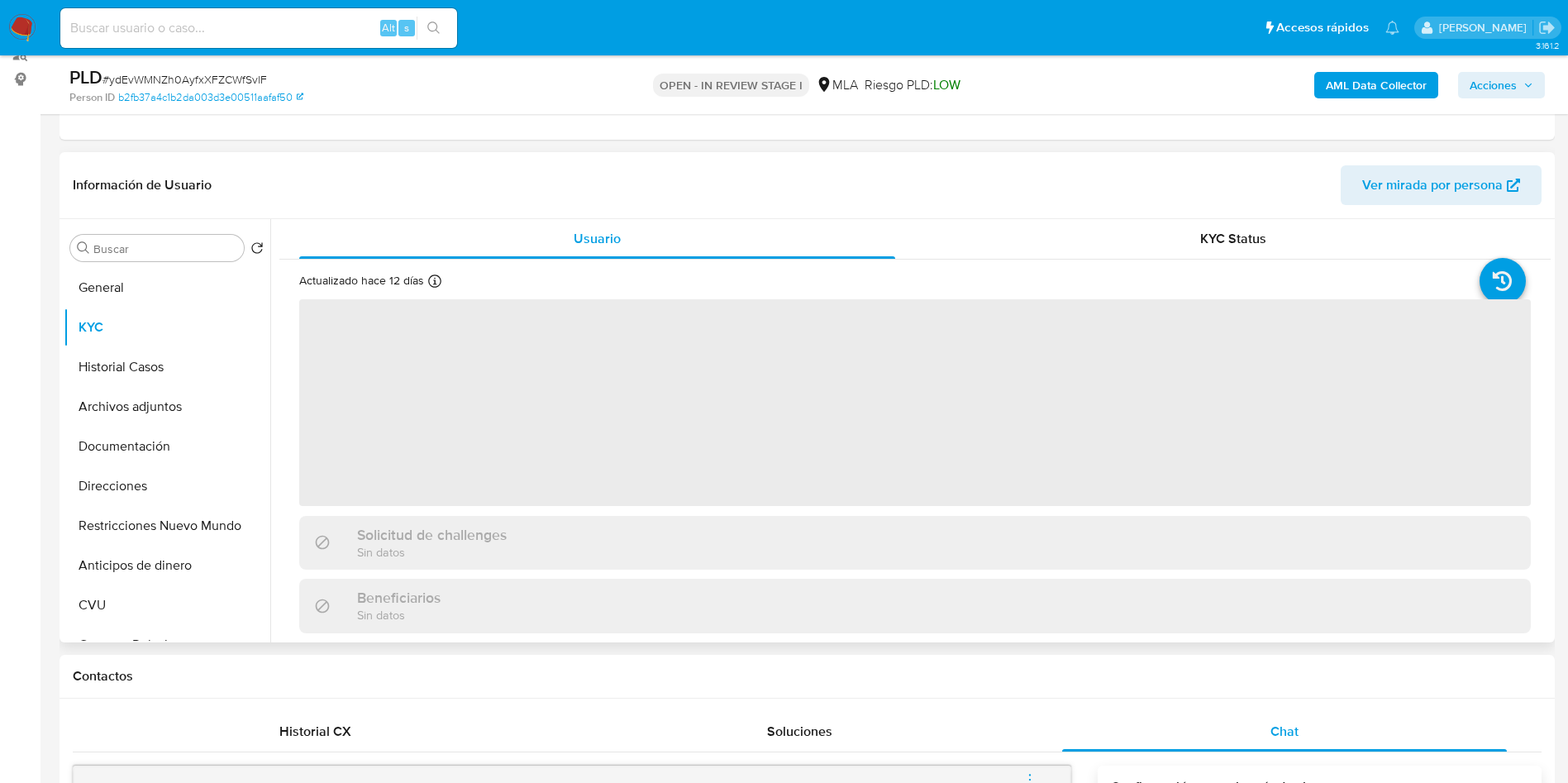
scroll to position [124, 0]
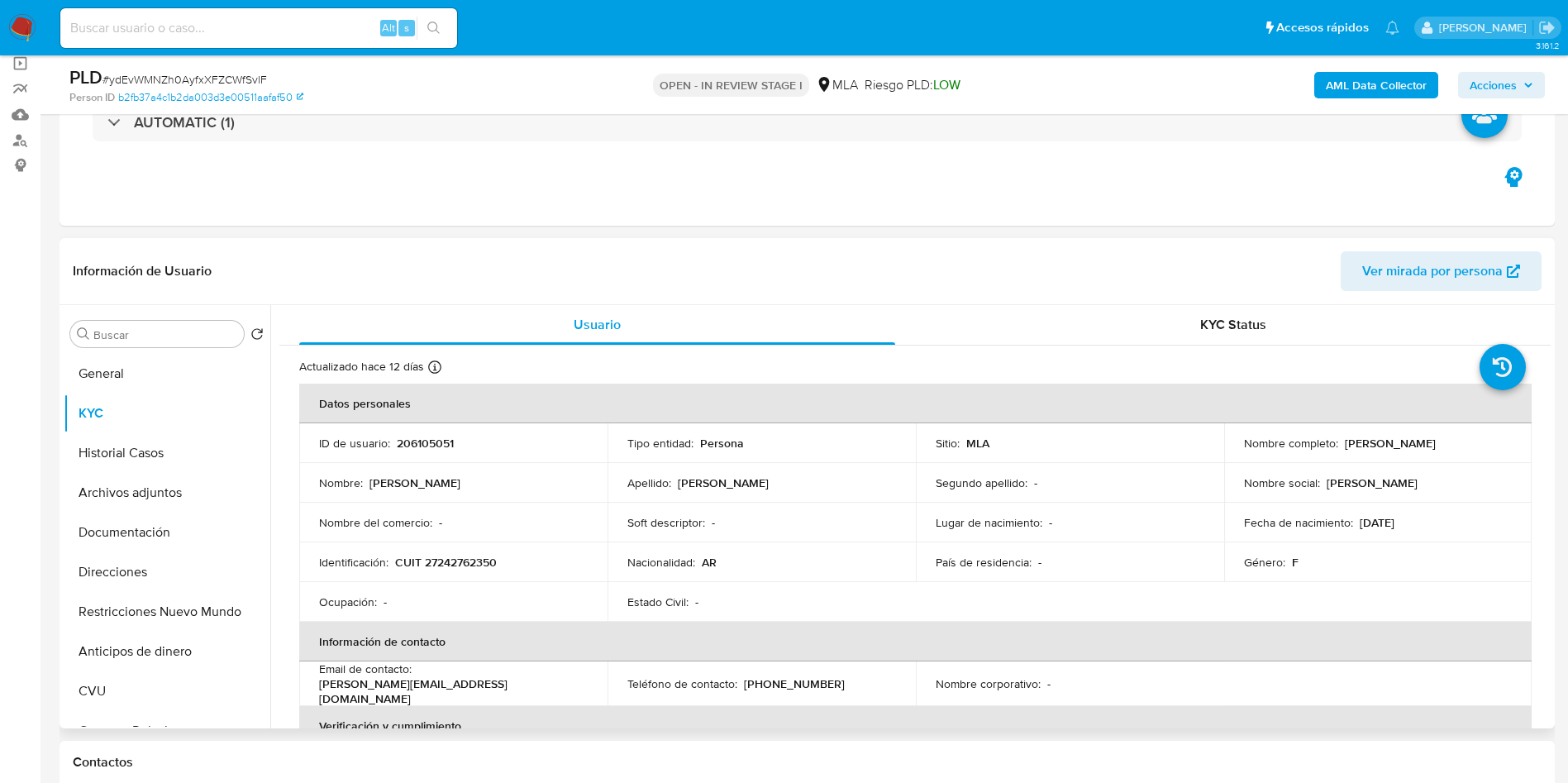
click at [1341, 452] on td "Nombre completo : Marisa Alejandra Pedicino" at bounding box center [1378, 443] width 308 height 40
drag, startPoint x: 1339, startPoint y: 444, endPoint x: 1447, endPoint y: 448, distance: 108.1
click at [1486, 448] on div "Nombre completo : Marisa Alejandra Pedicino" at bounding box center [1378, 443] width 268 height 15
copy p "[PERSON_NAME] [PERSON_NAME]"
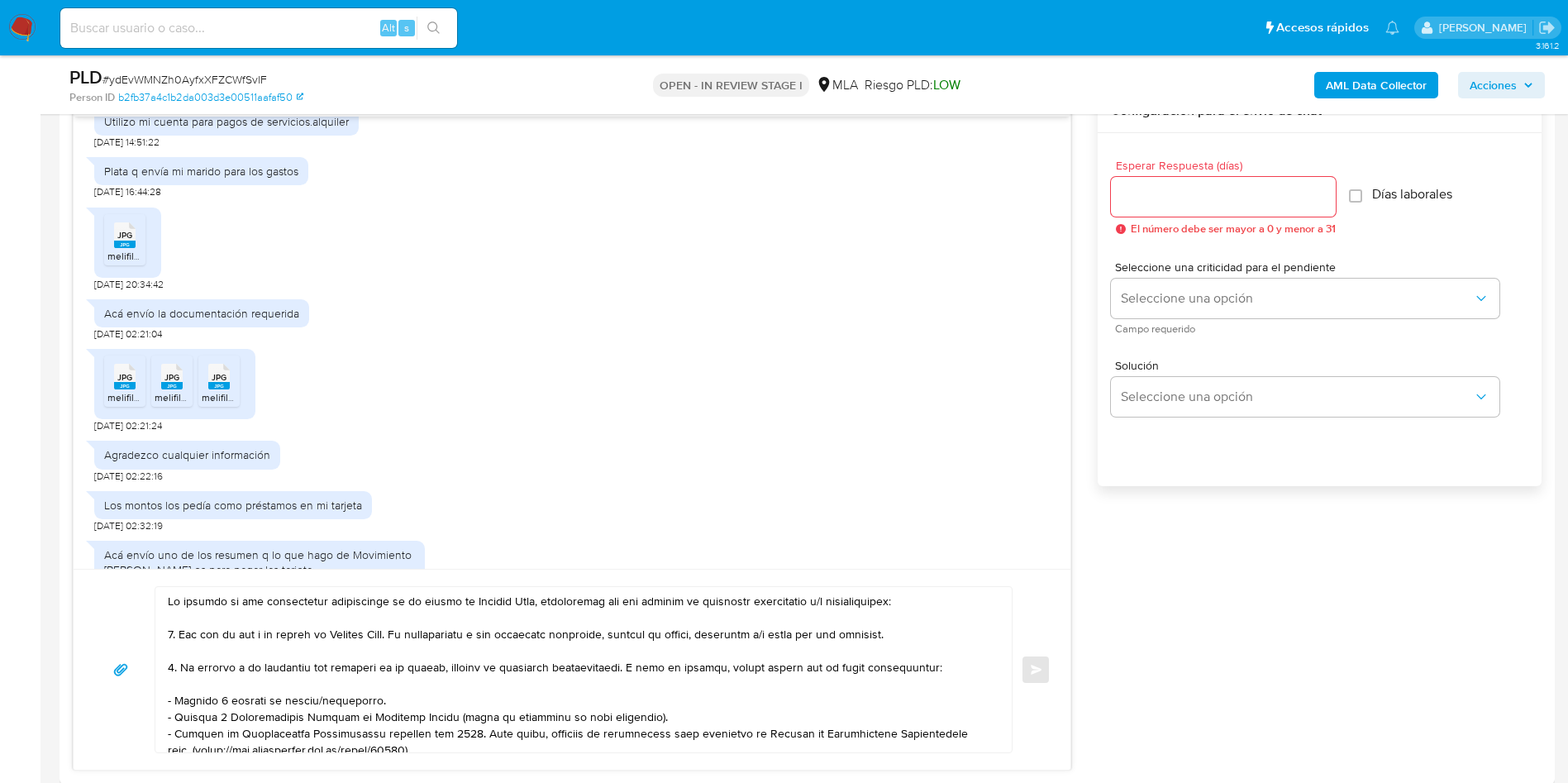
scroll to position [992, 0]
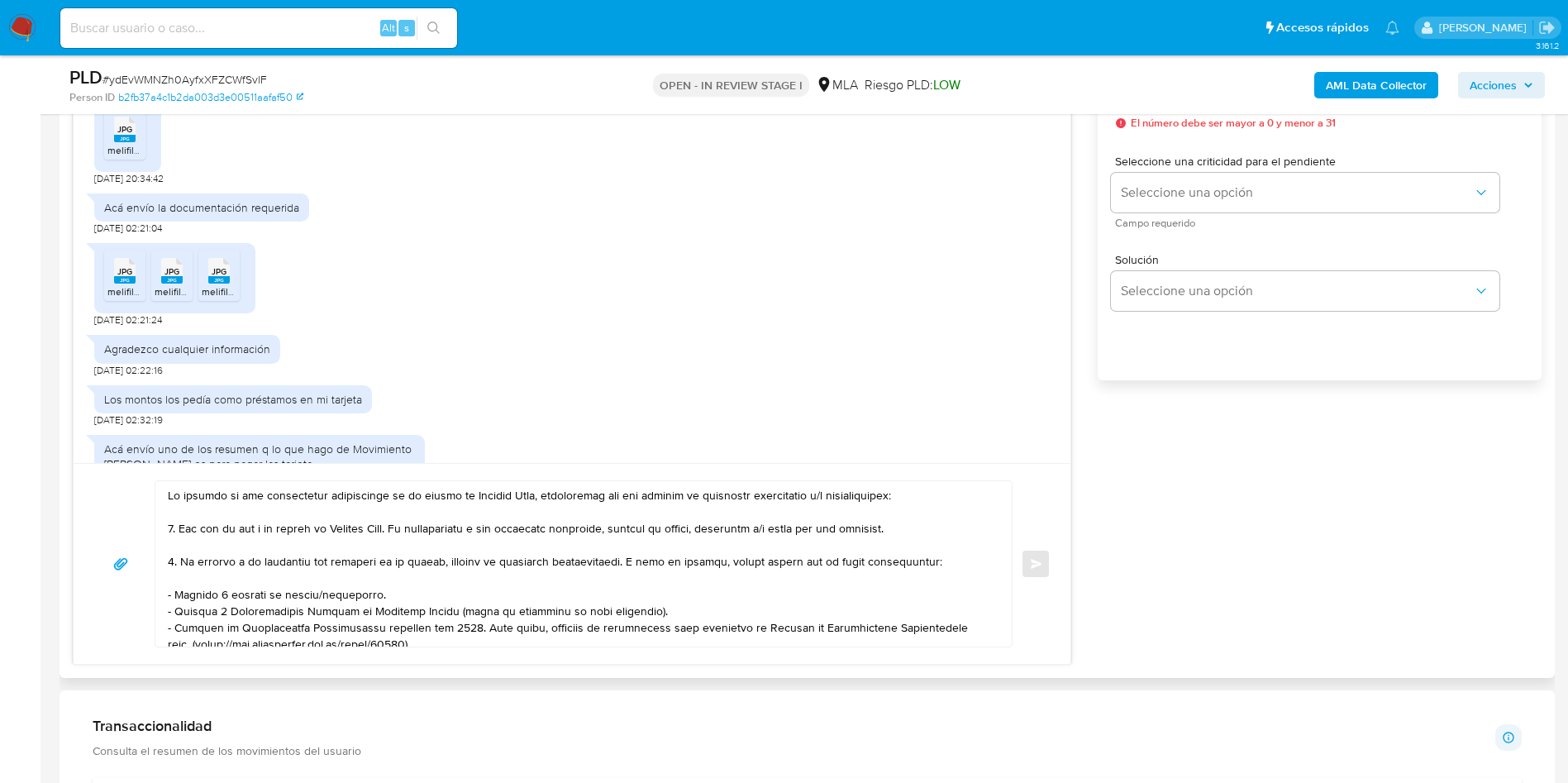
click at [164, 502] on div at bounding box center [579, 564] width 848 height 166
click at [167, 500] on textarea at bounding box center [578, 564] width 823 height 166
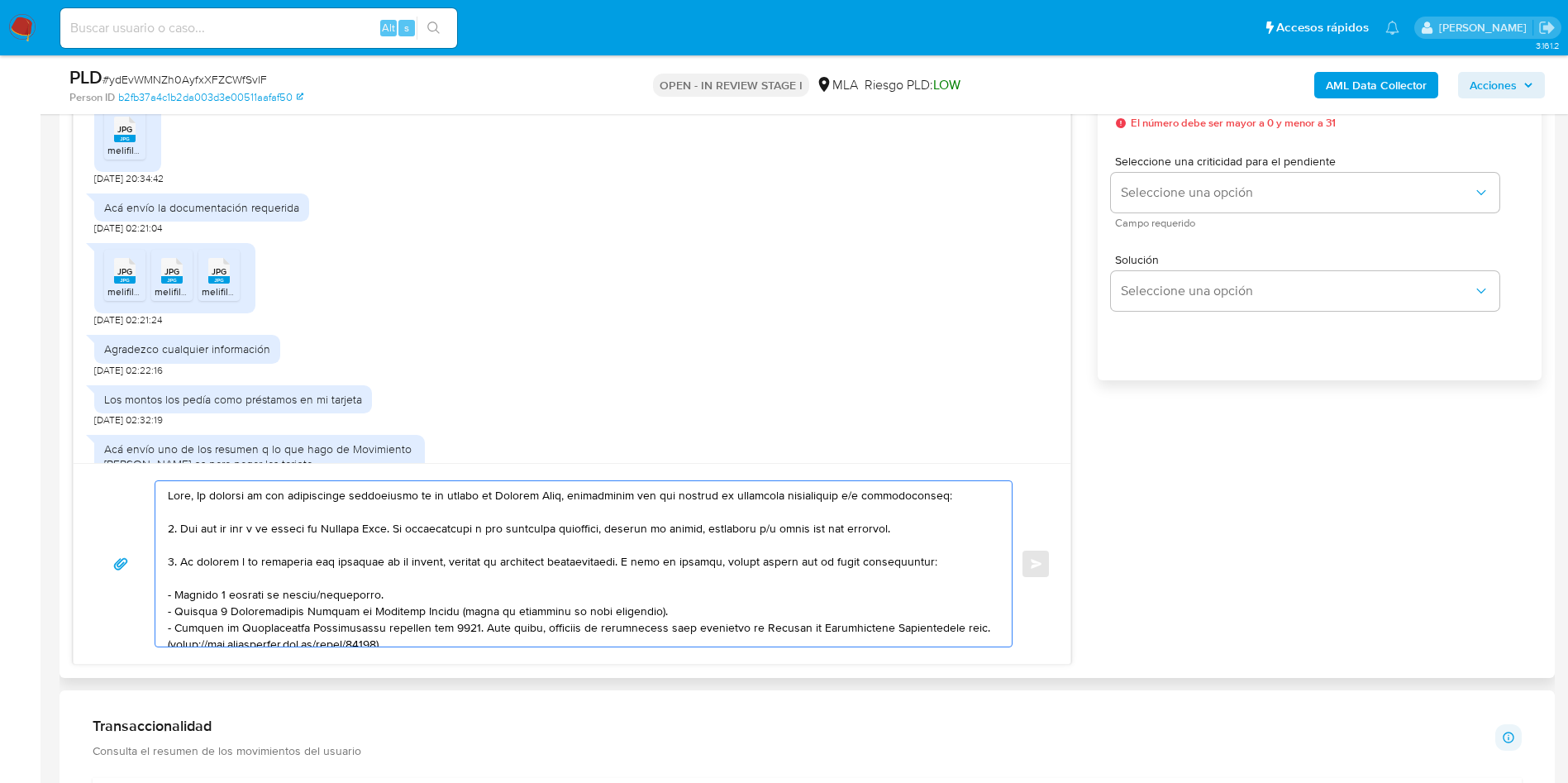
paste textarea "[PERSON_NAME] [PERSON_NAME]"
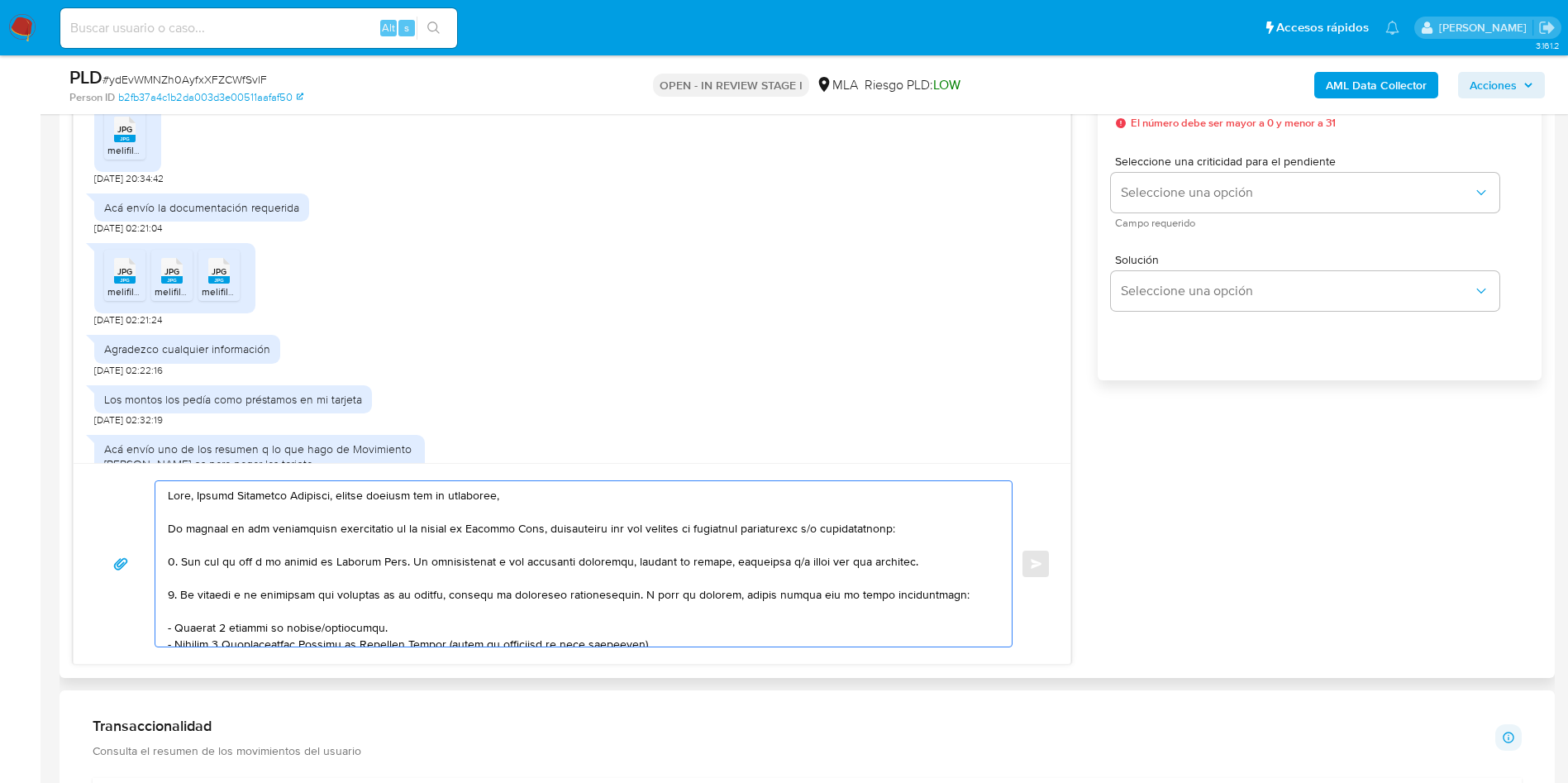
drag, startPoint x: 178, startPoint y: 567, endPoint x: 181, endPoint y: 597, distance: 30.1
click at [181, 597] on textarea at bounding box center [578, 564] width 823 height 166
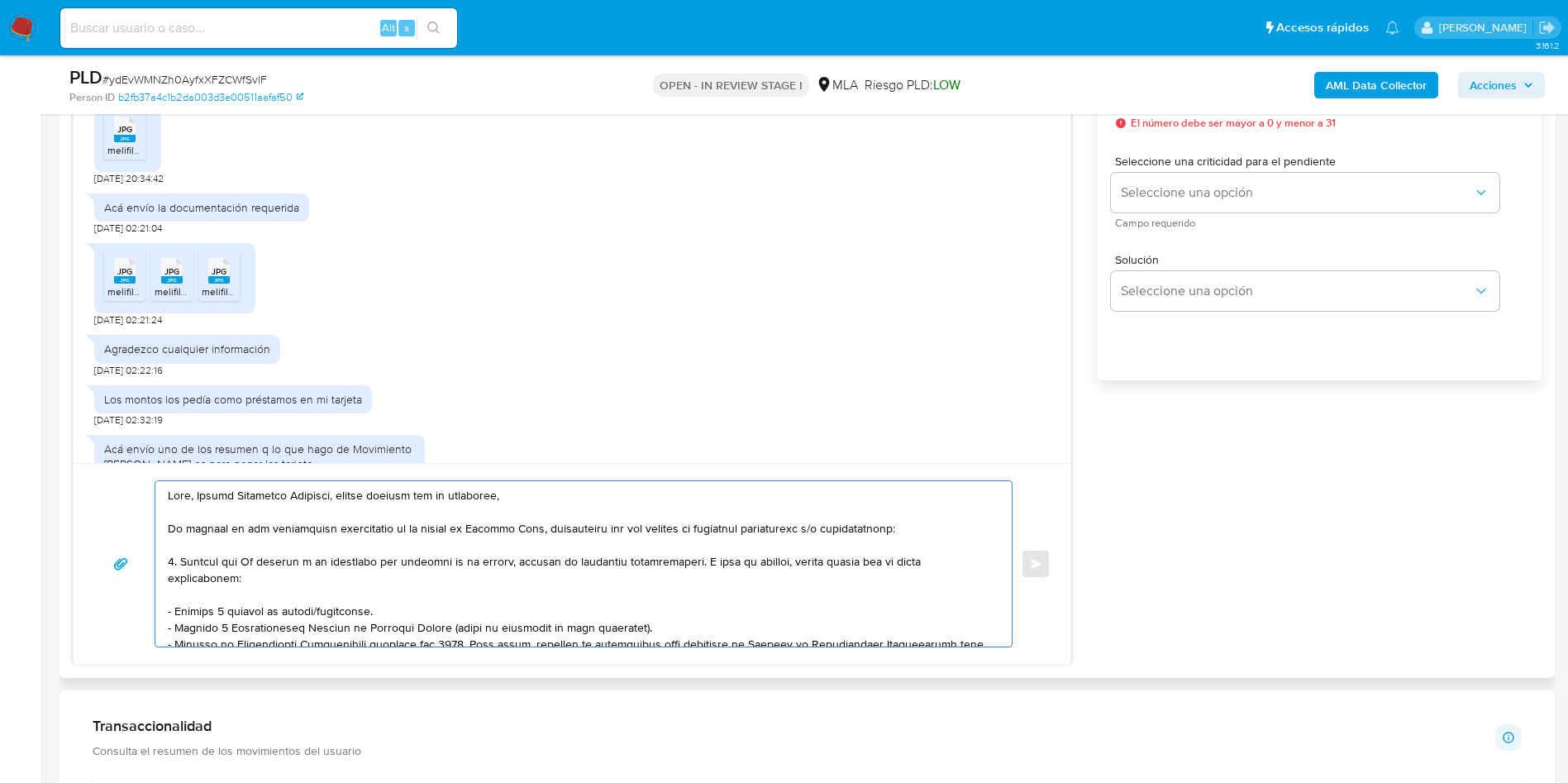
paste textarea "Roberto Carlos Llanos - CUIT 20243763151"
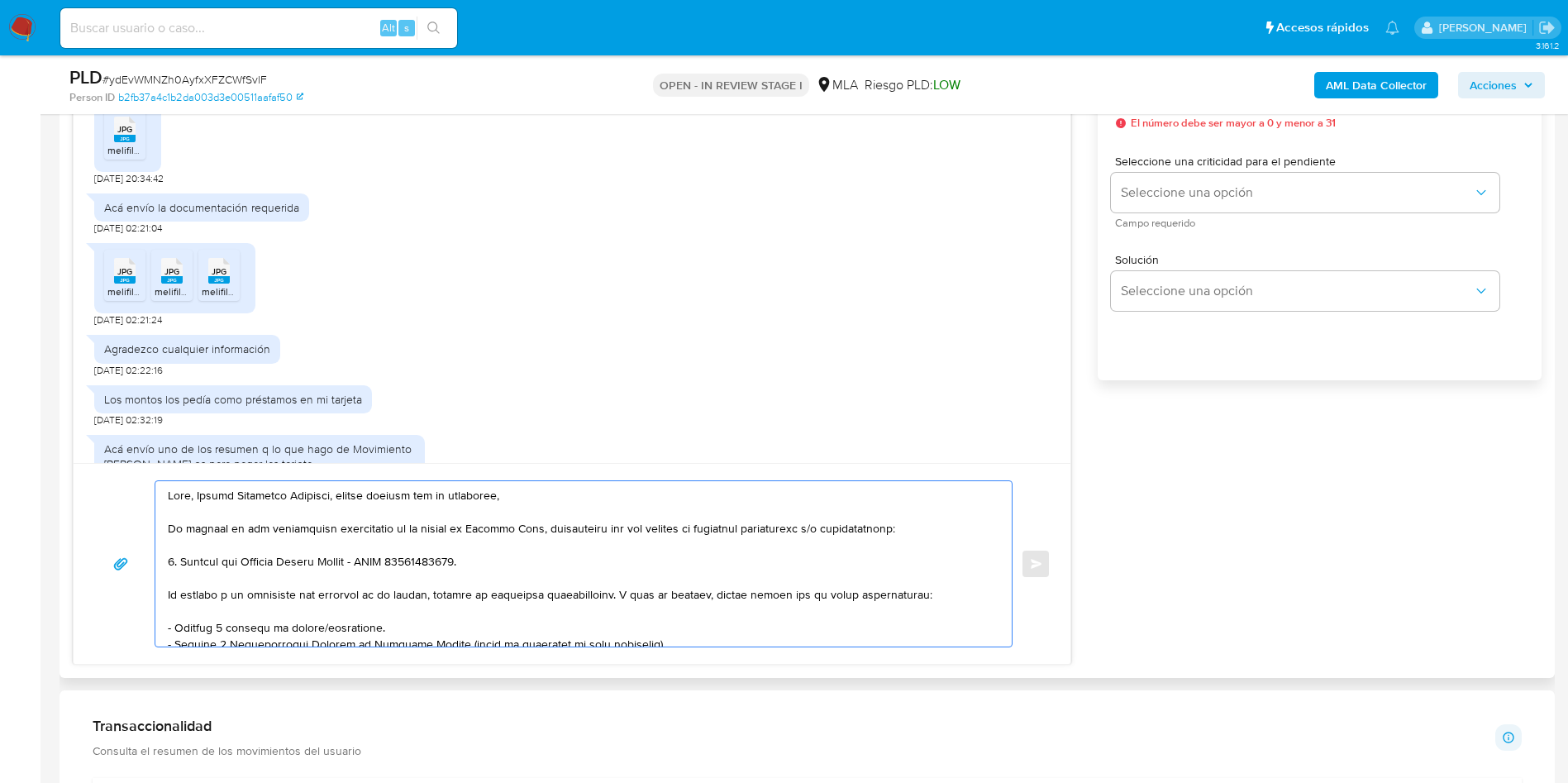
click at [197, 566] on textarea at bounding box center [578, 564] width 823 height 166
click at [200, 561] on textarea at bounding box center [578, 564] width 823 height 166
click at [0, 0] on lt-span "V í nculo" at bounding box center [0, 0] width 0 height 0
click at [166, 600] on div at bounding box center [579, 564] width 848 height 166
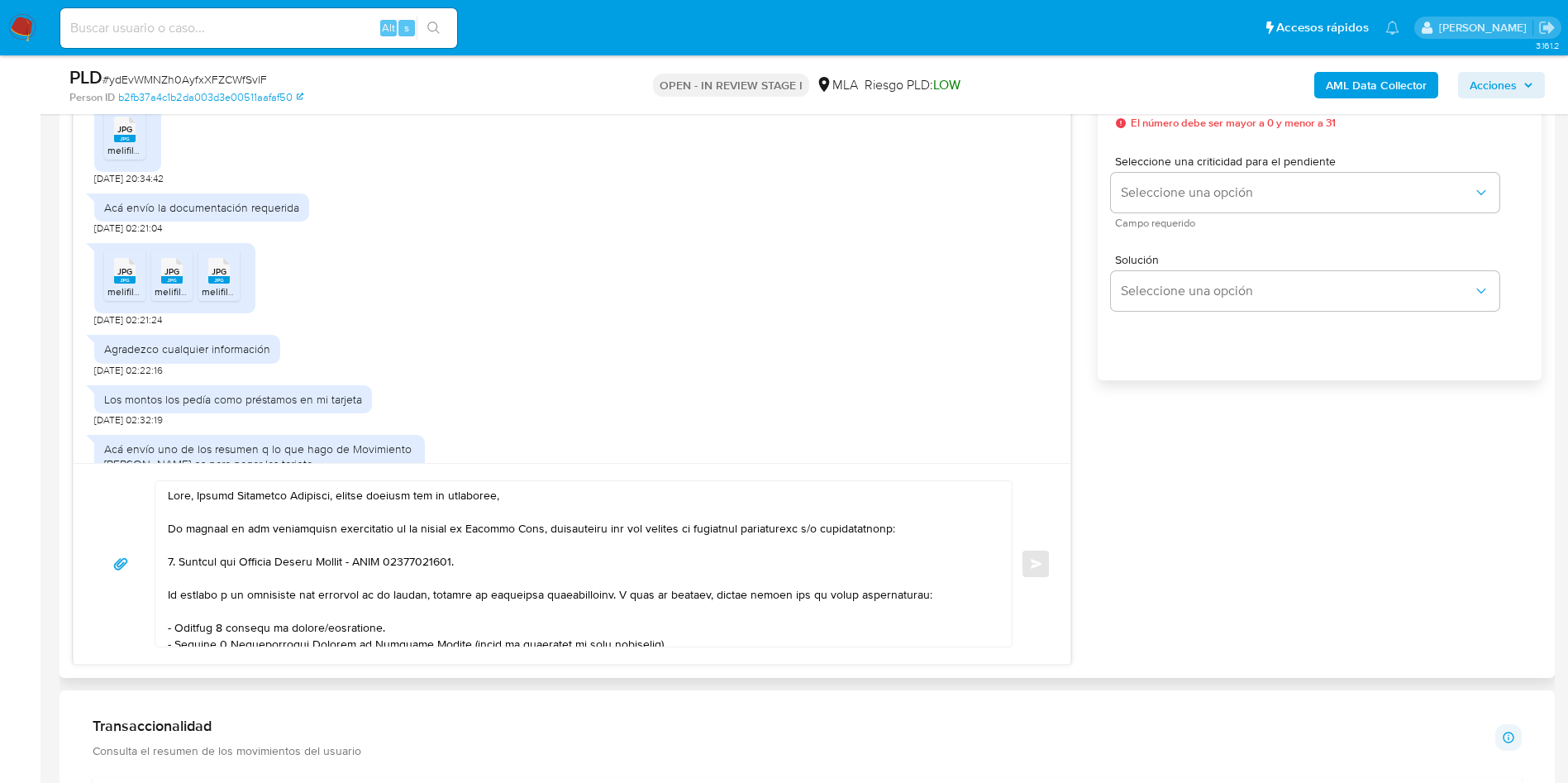
click at [168, 595] on textarea at bounding box center [578, 564] width 823 height 166
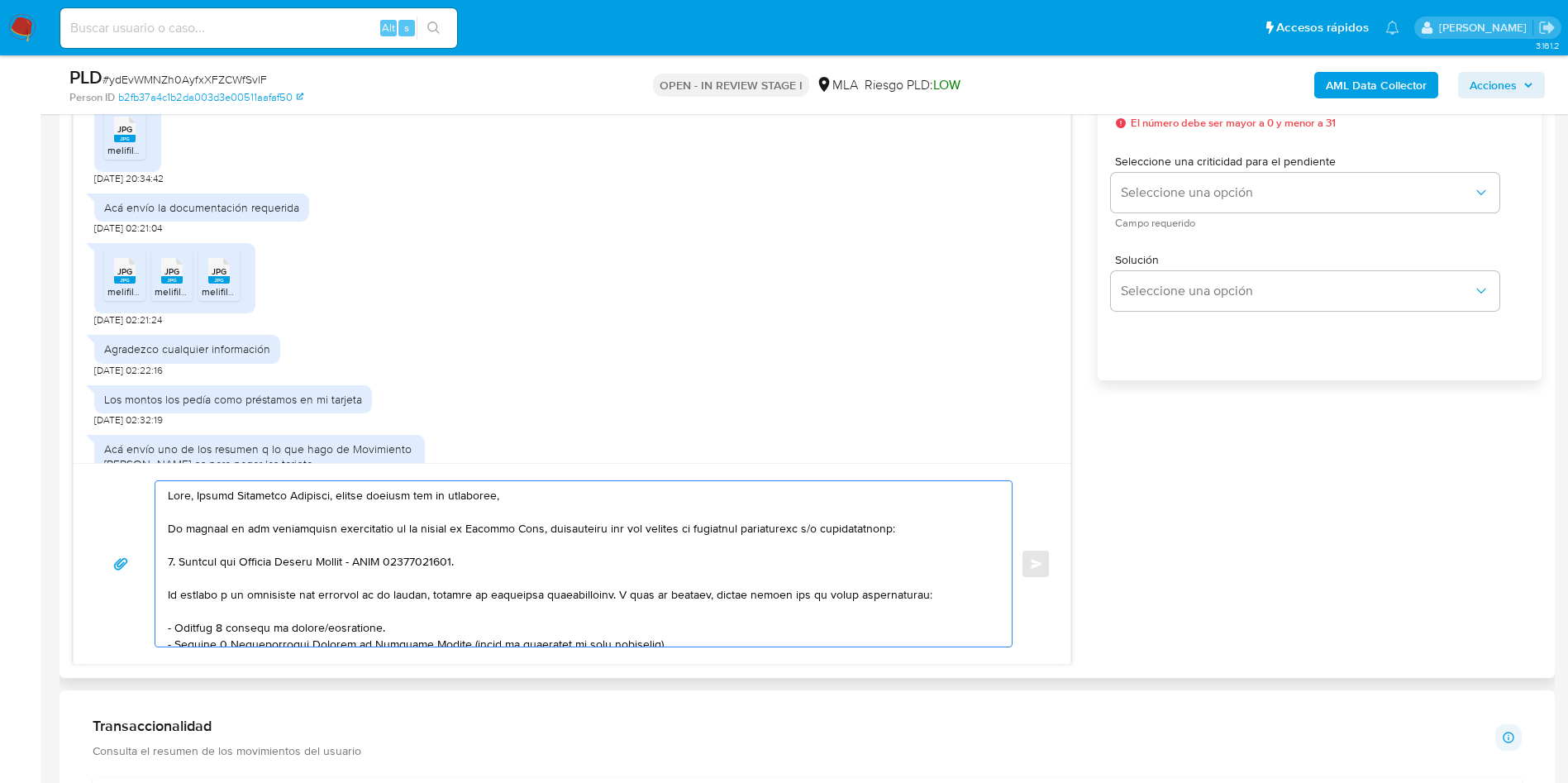
click at [487, 556] on textarea at bounding box center [578, 564] width 823 height 166
click at [504, 565] on textarea at bounding box center [578, 564] width 823 height 166
click at [0, 0] on lt-span "docum en tación" at bounding box center [0, 0] width 0 height 0
click at [713, 566] on textarea at bounding box center [578, 564] width 823 height 166
click at [713, 562] on textarea at bounding box center [578, 564] width 823 height 166
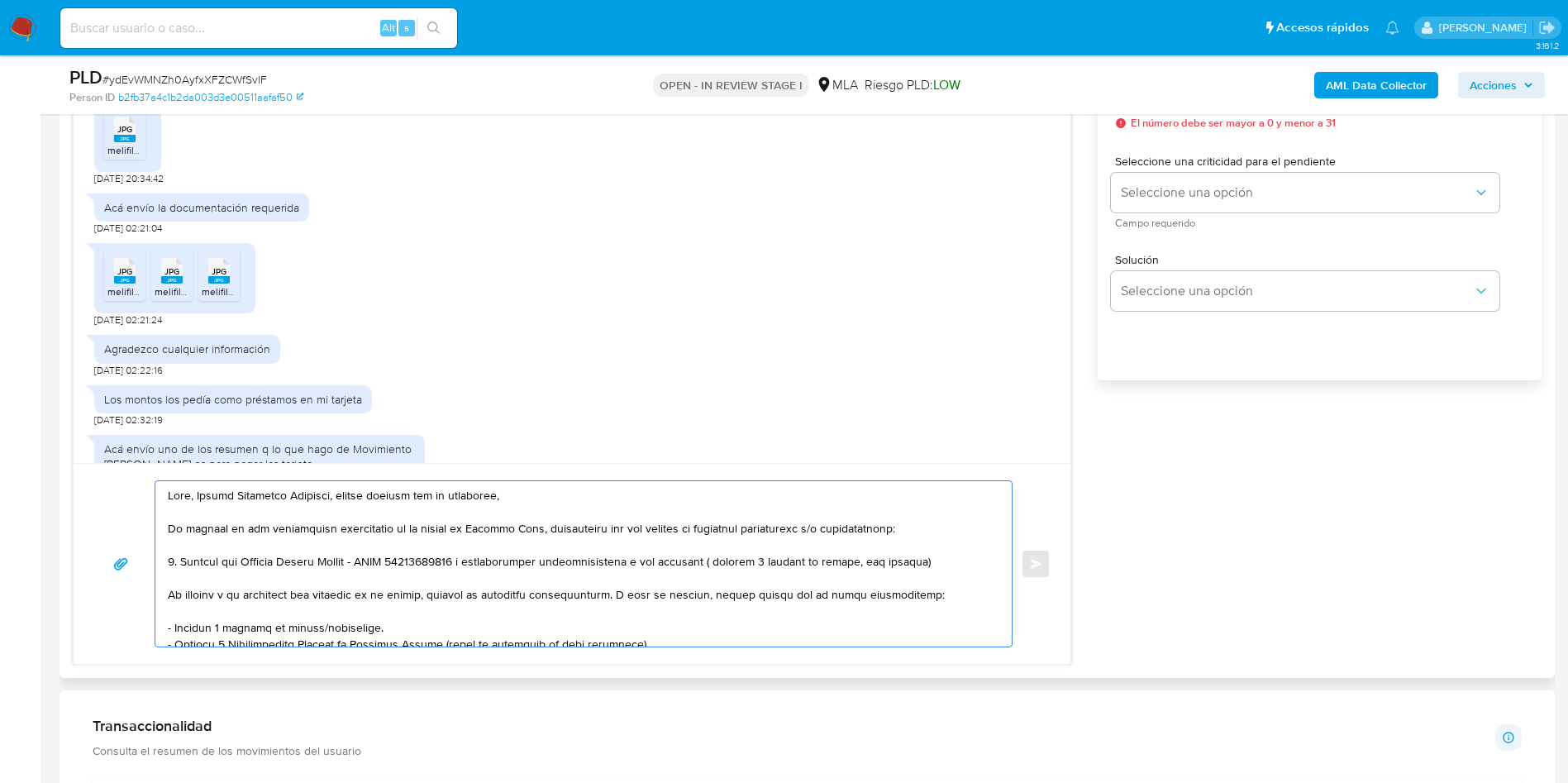
click at [791, 598] on textarea at bounding box center [578, 564] width 823 height 166
click at [737, 563] on textarea at bounding box center [578, 564] width 823 height 166
click at [0, 0] on lt-span "últimos" at bounding box center [0, 0] width 0 height 0
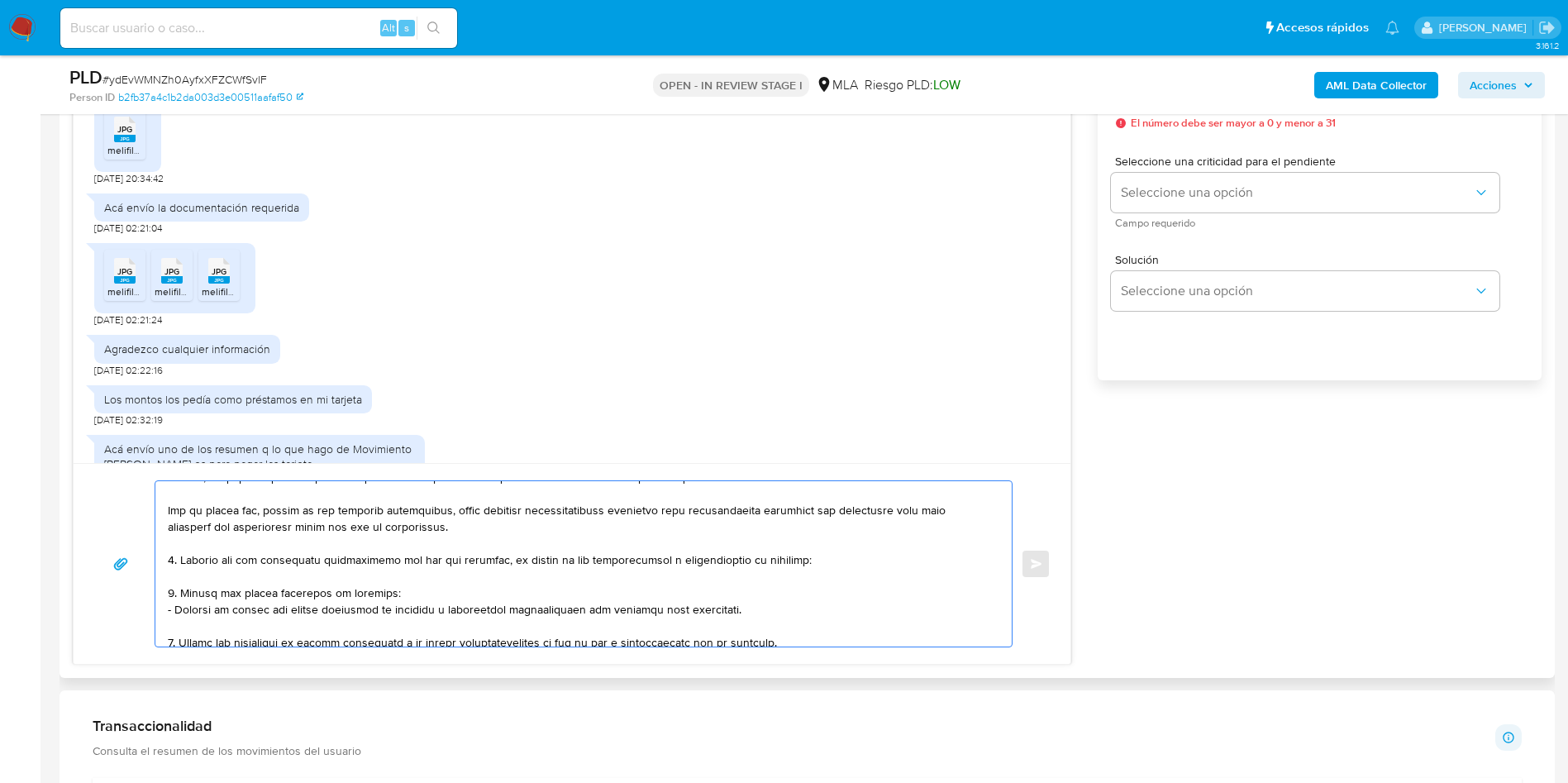
scroll to position [373, 0]
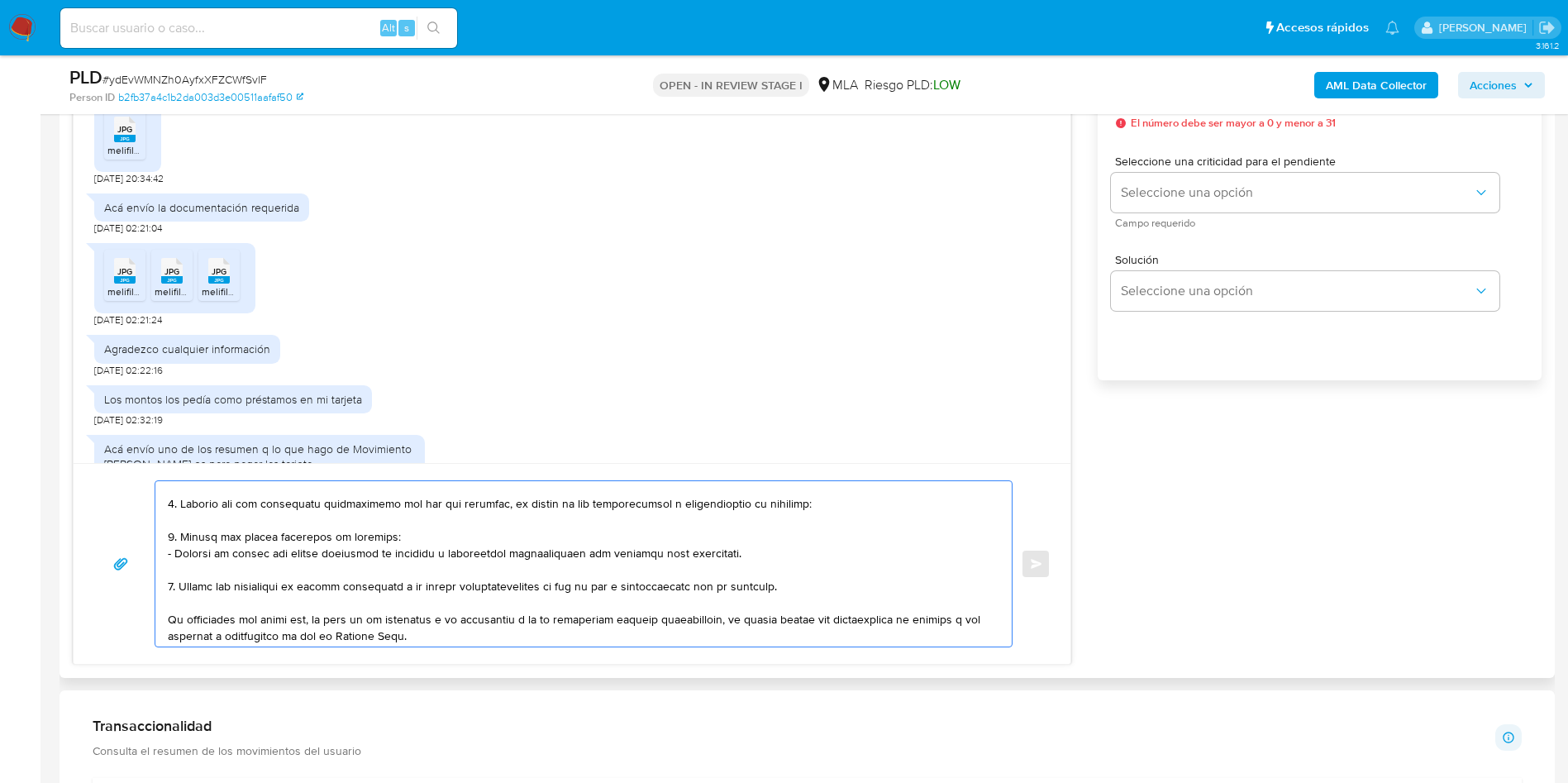
click at [173, 587] on textarea at bounding box center [578, 564] width 823 height 166
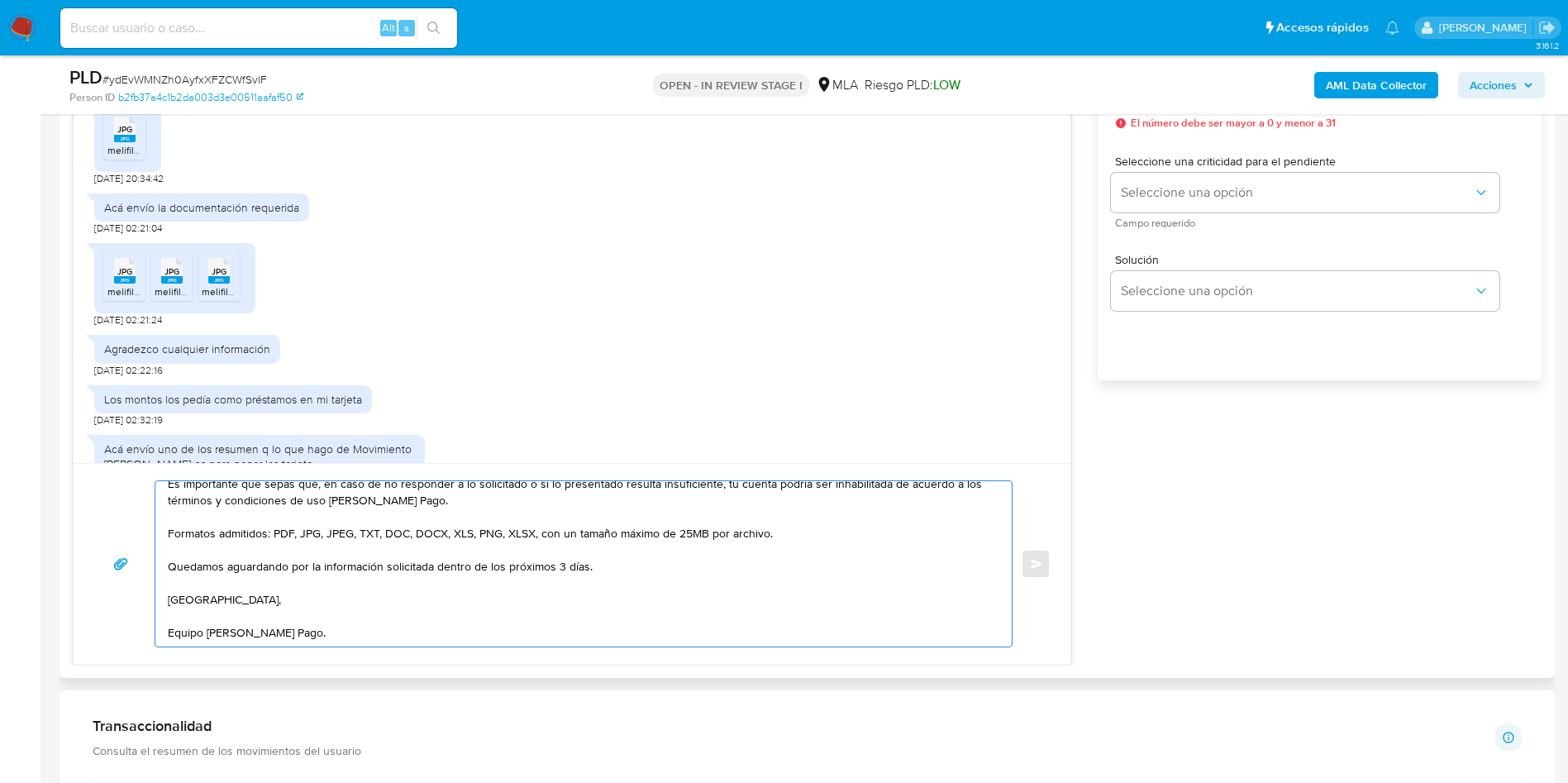
scroll to position [8, 0]
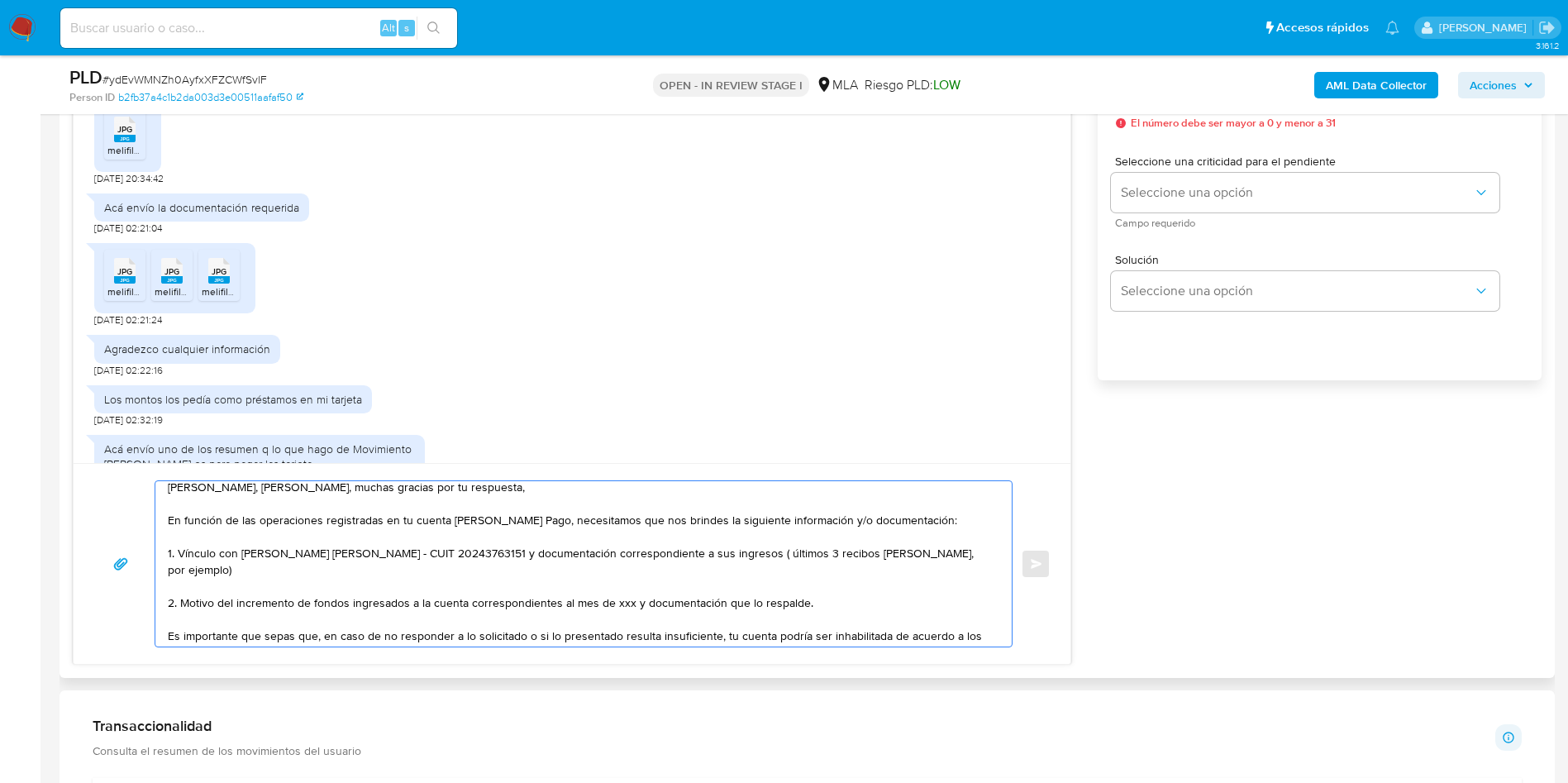
click at [626, 587] on textarea "Hola, Marisa Alejandra Pedicino, muchas gracias por tu respuesta, En función de…" at bounding box center [578, 564] width 823 height 166
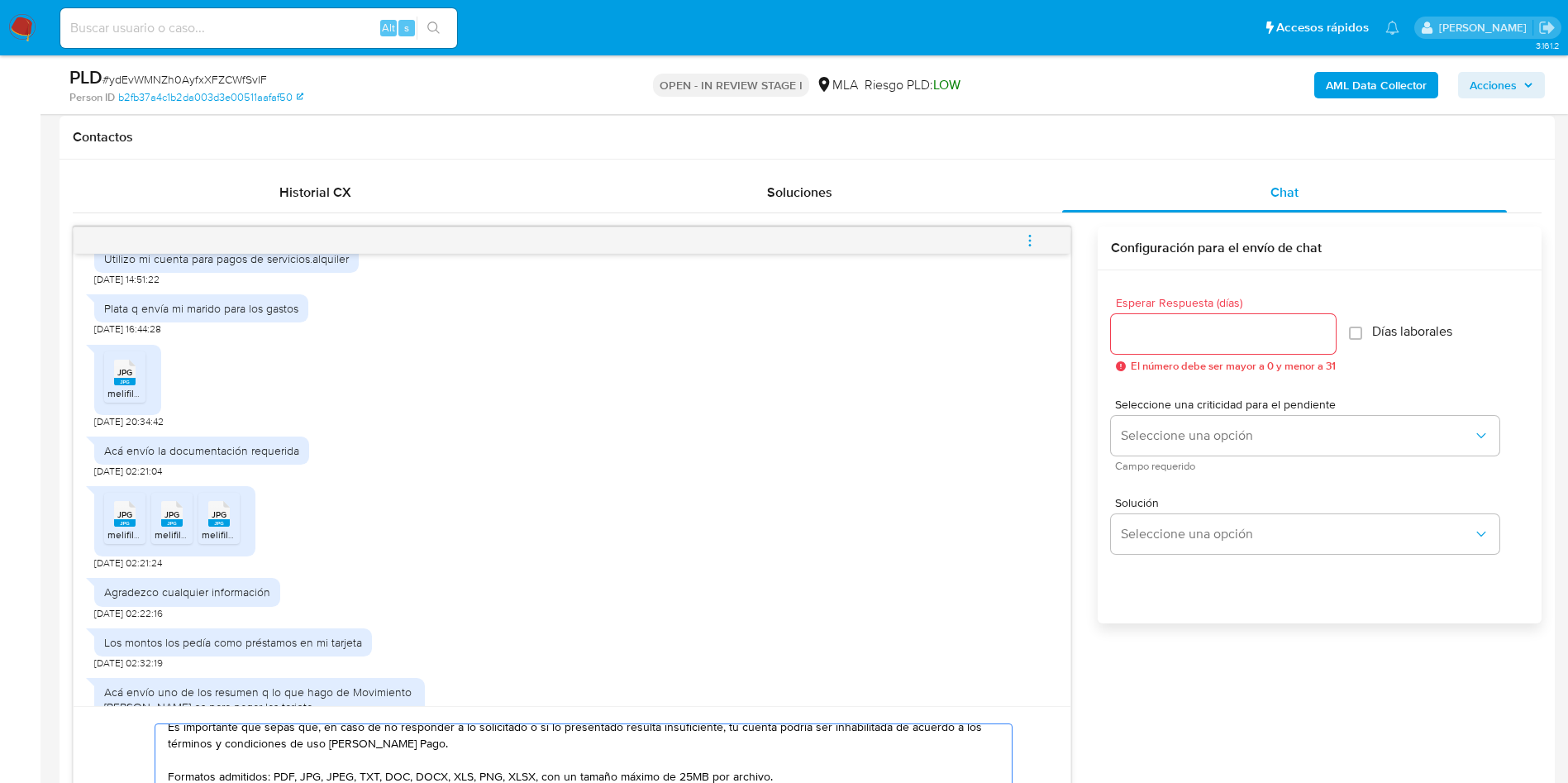
scroll to position [744, 0]
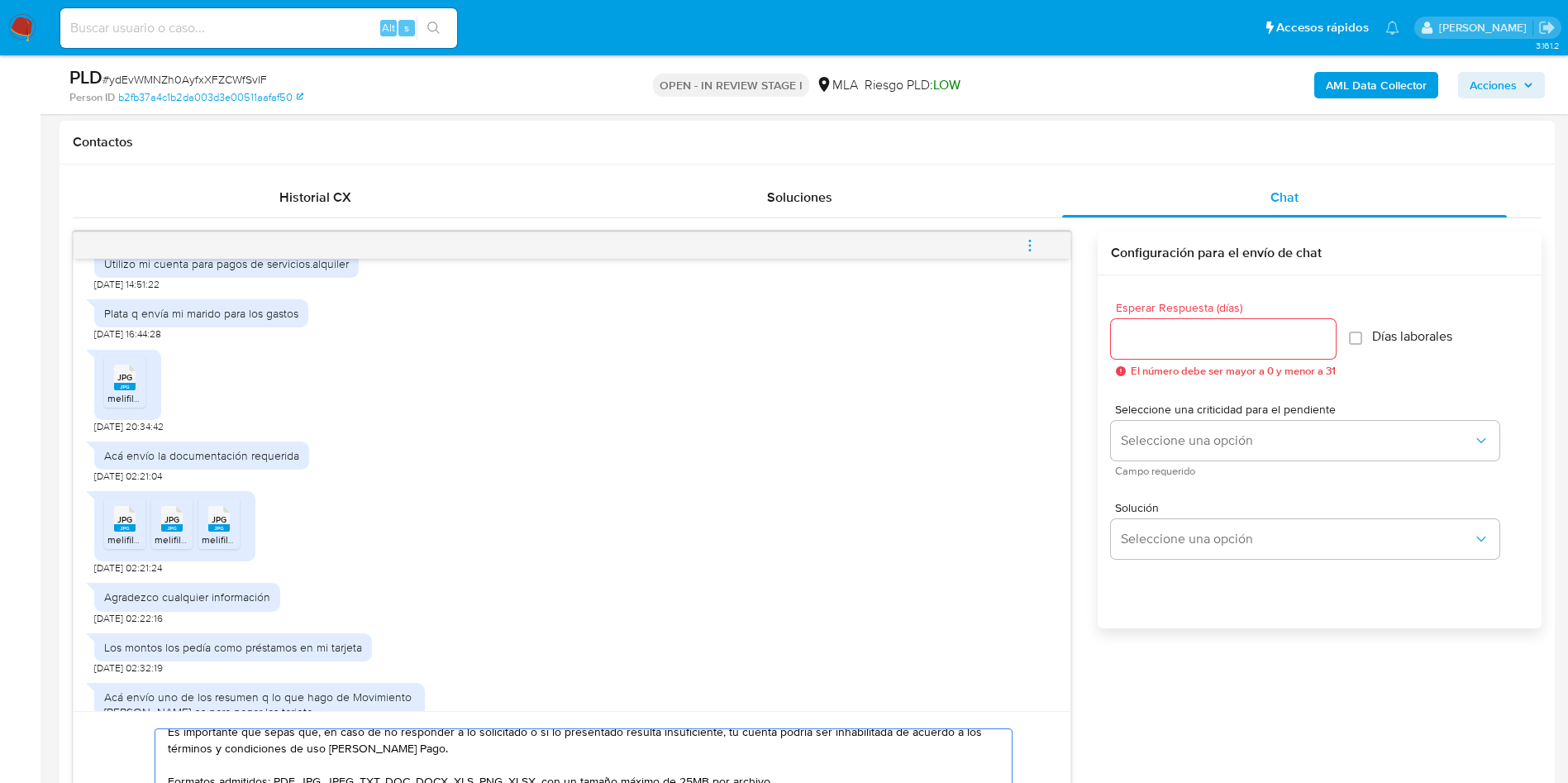
type textarea "Hola, Marisa Alejandra Pedicino, muchas gracias por tu respuesta, En función de…"
click at [1177, 342] on input "Esperar Respuesta (días)" at bounding box center [1223, 339] width 225 height 22
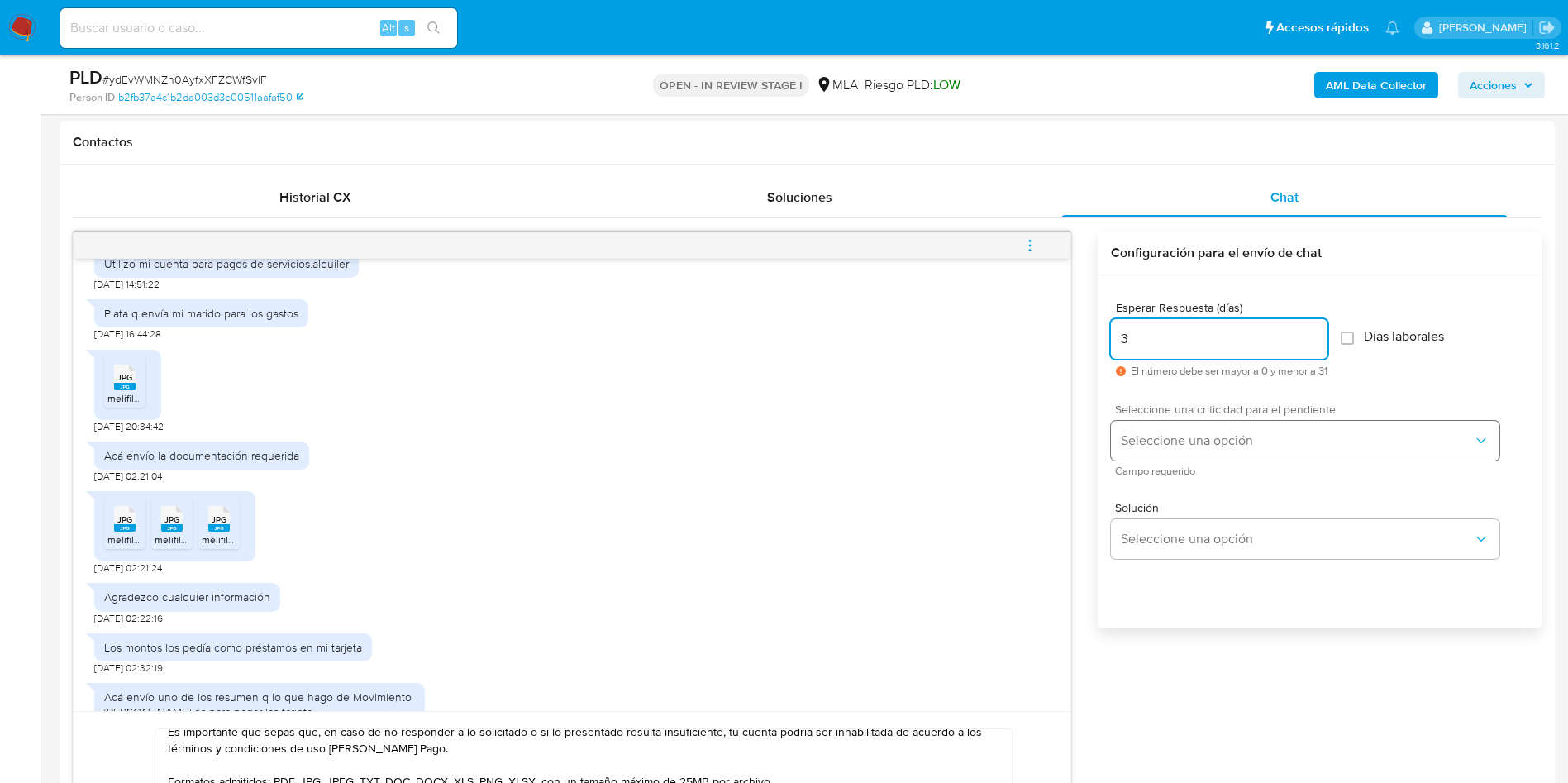
type input "3"
click at [1153, 446] on span "Seleccione una opción" at bounding box center [1297, 440] width 352 height 17
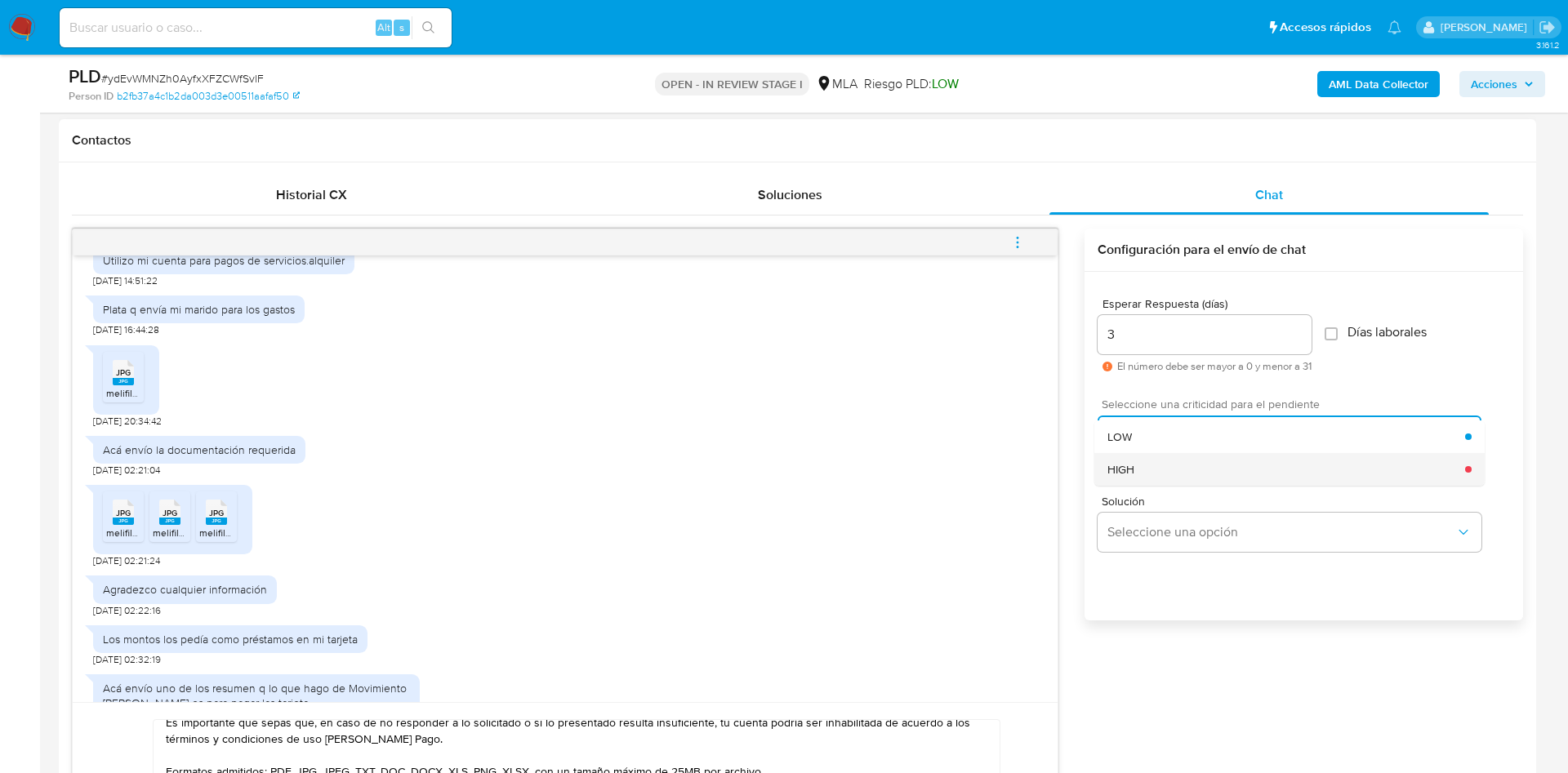
click at [1152, 464] on div "HIGH" at bounding box center [1287, 469] width 358 height 32
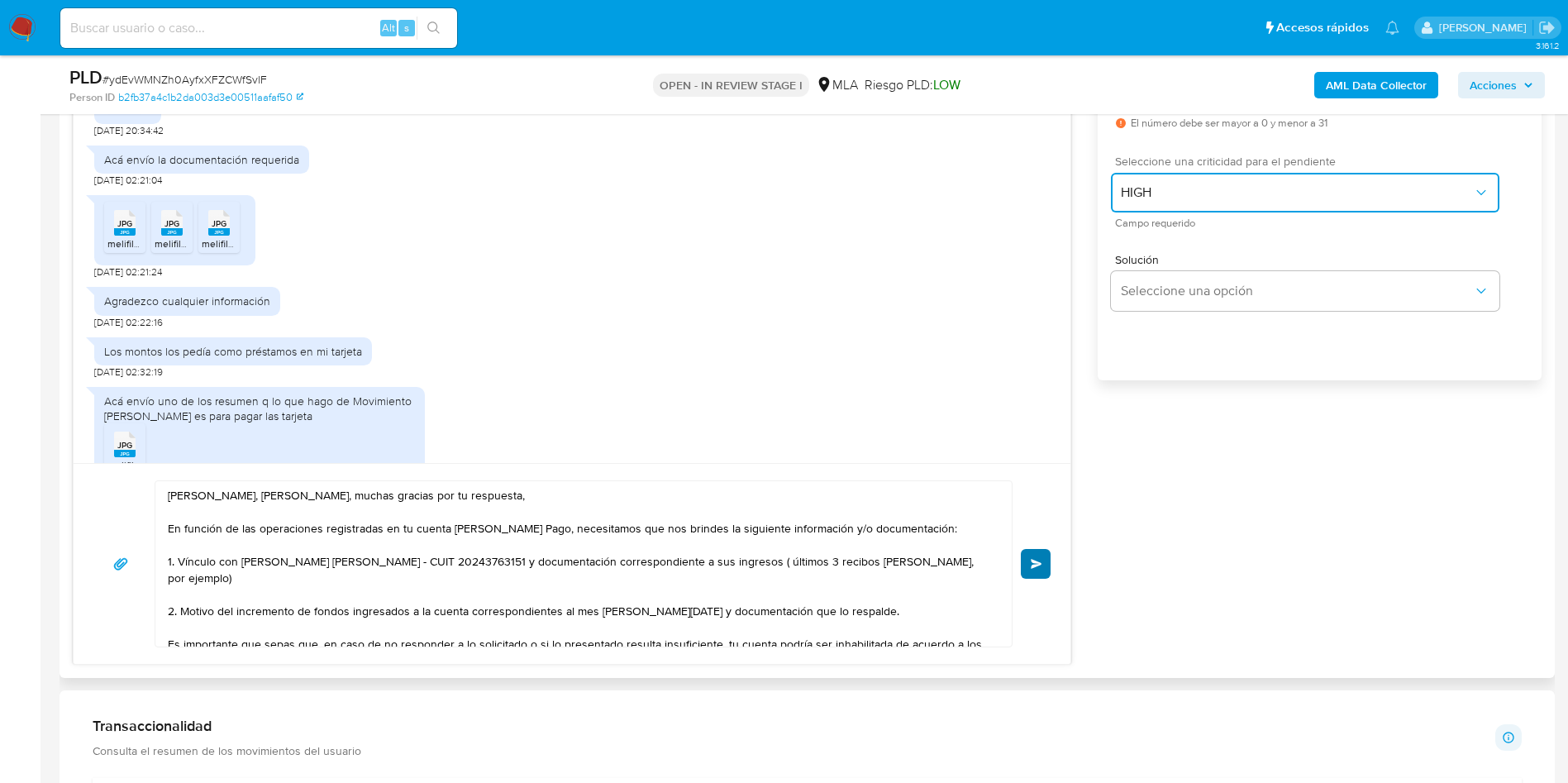
scroll to position [1105, 0]
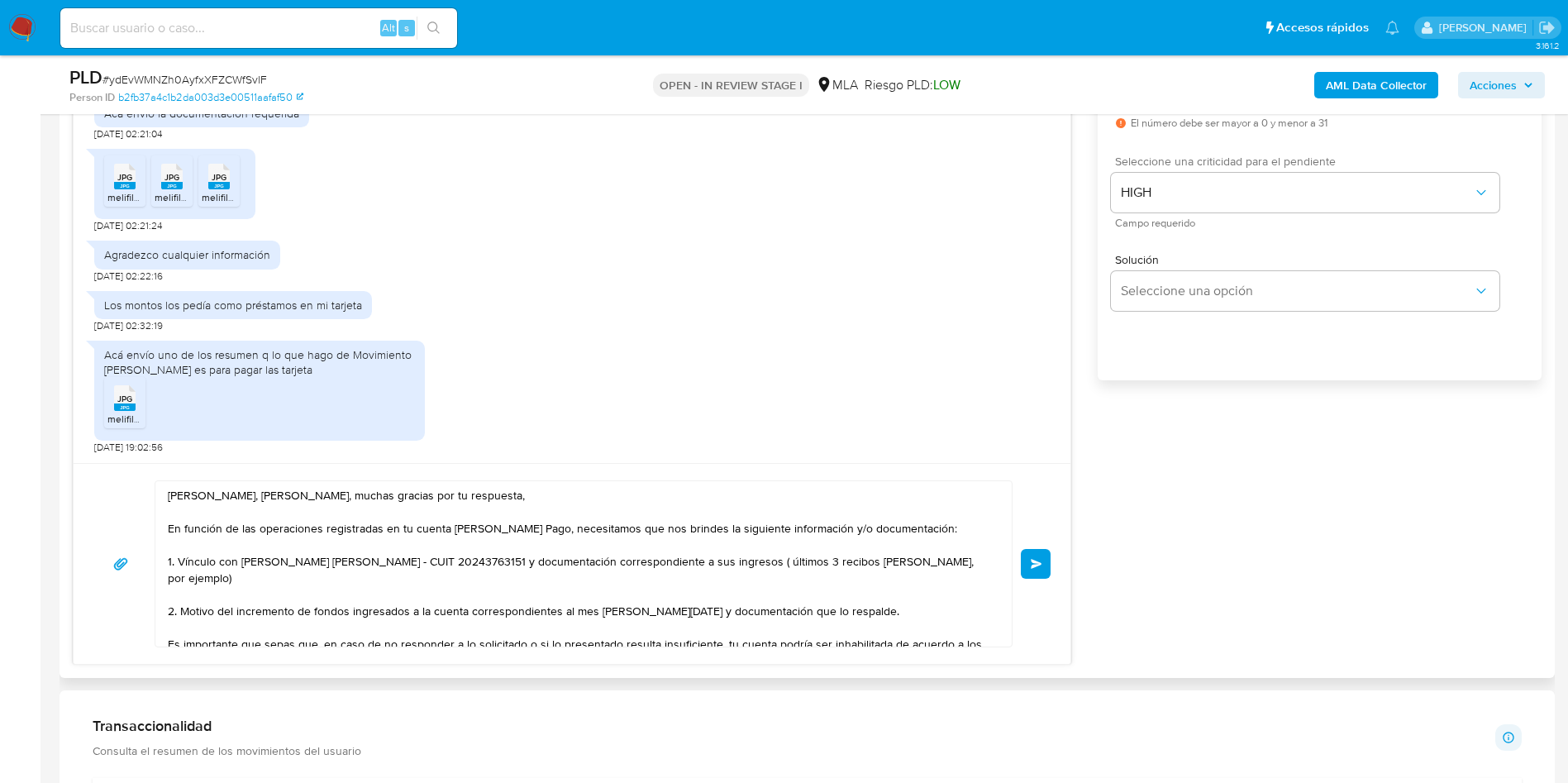
click at [1040, 575] on button "Enviar" at bounding box center [1036, 564] width 30 height 30
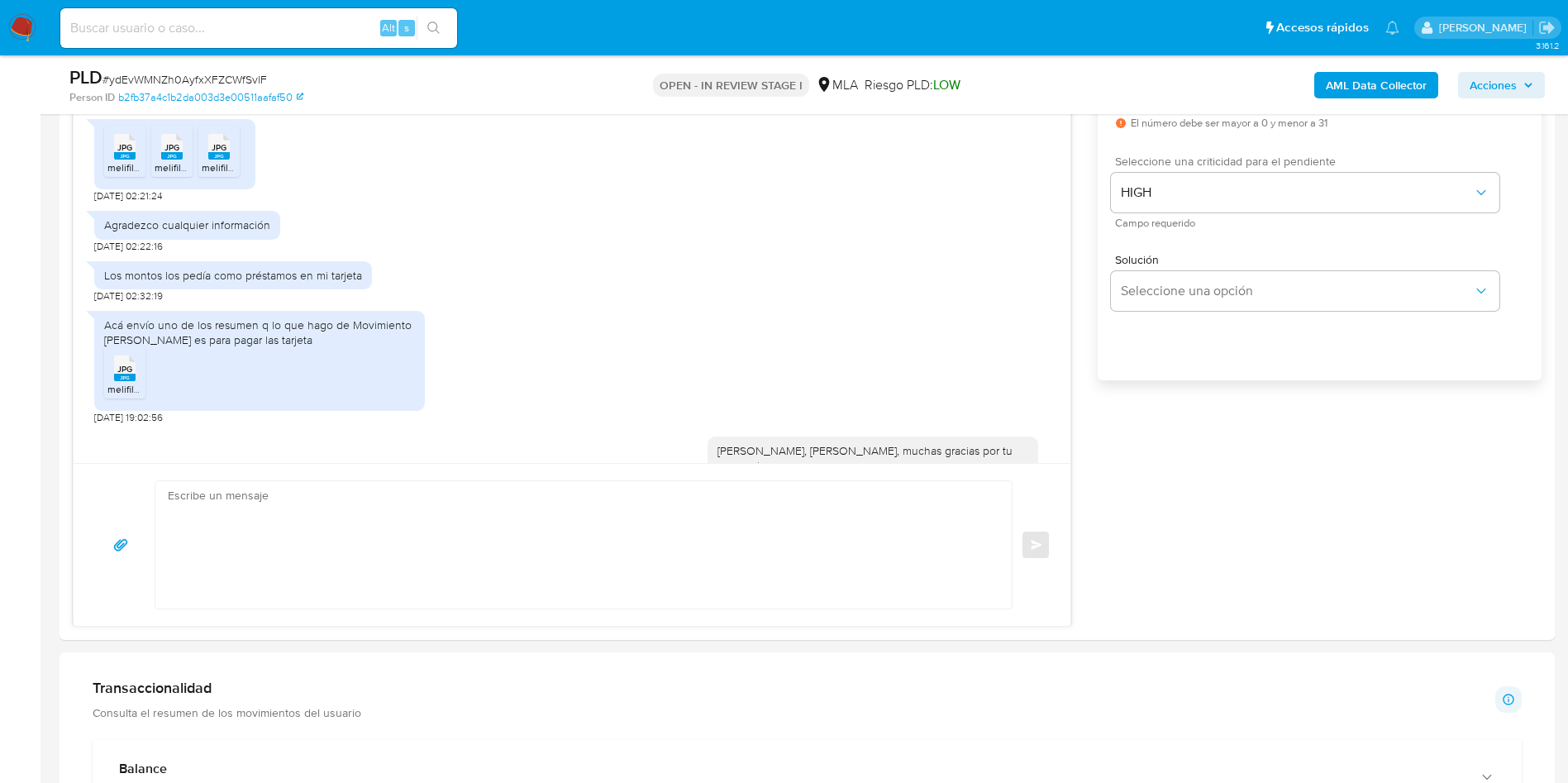
scroll to position [1605, 0]
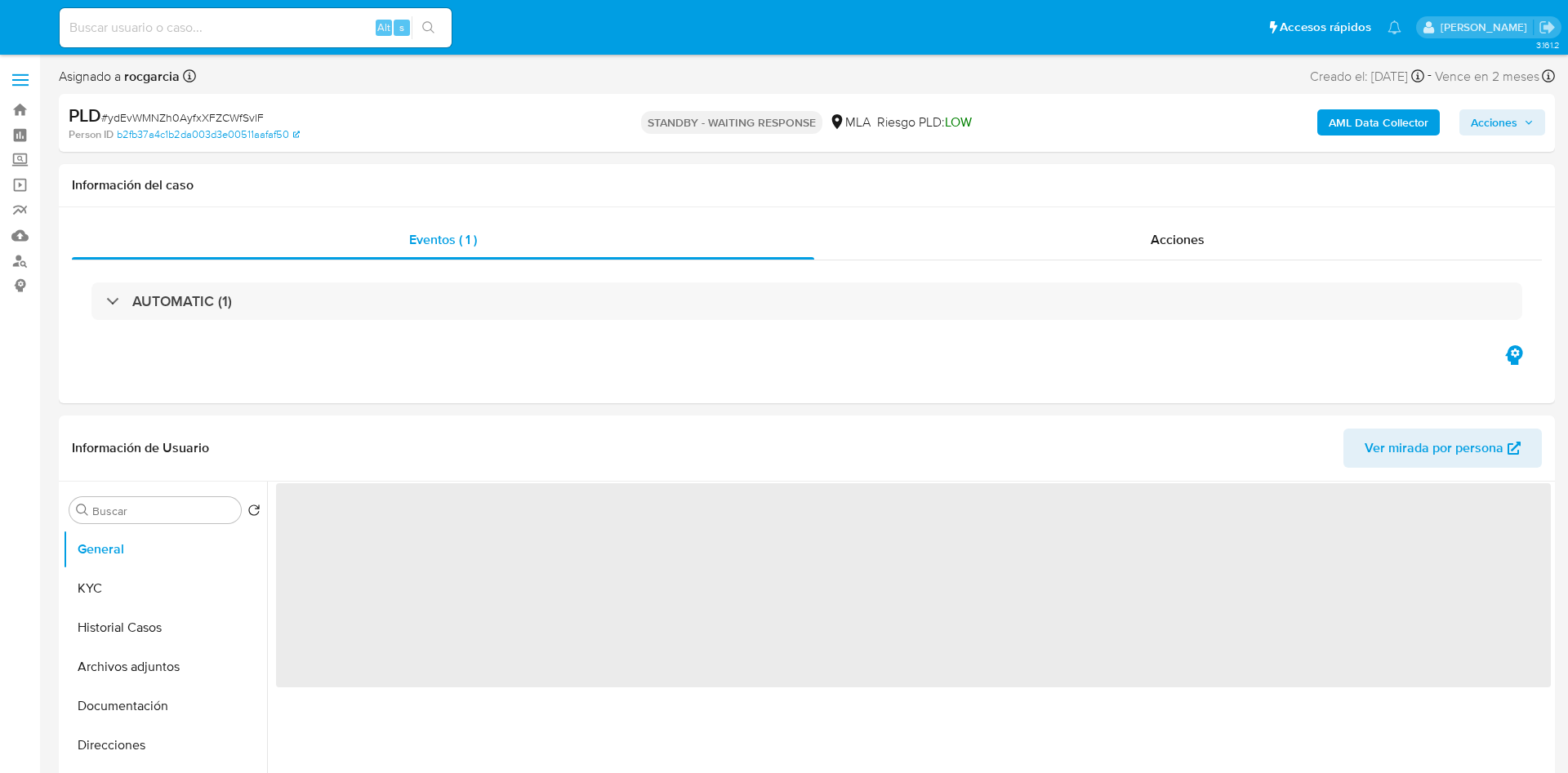
select select "10"
